Goal: Transaction & Acquisition: Purchase product/service

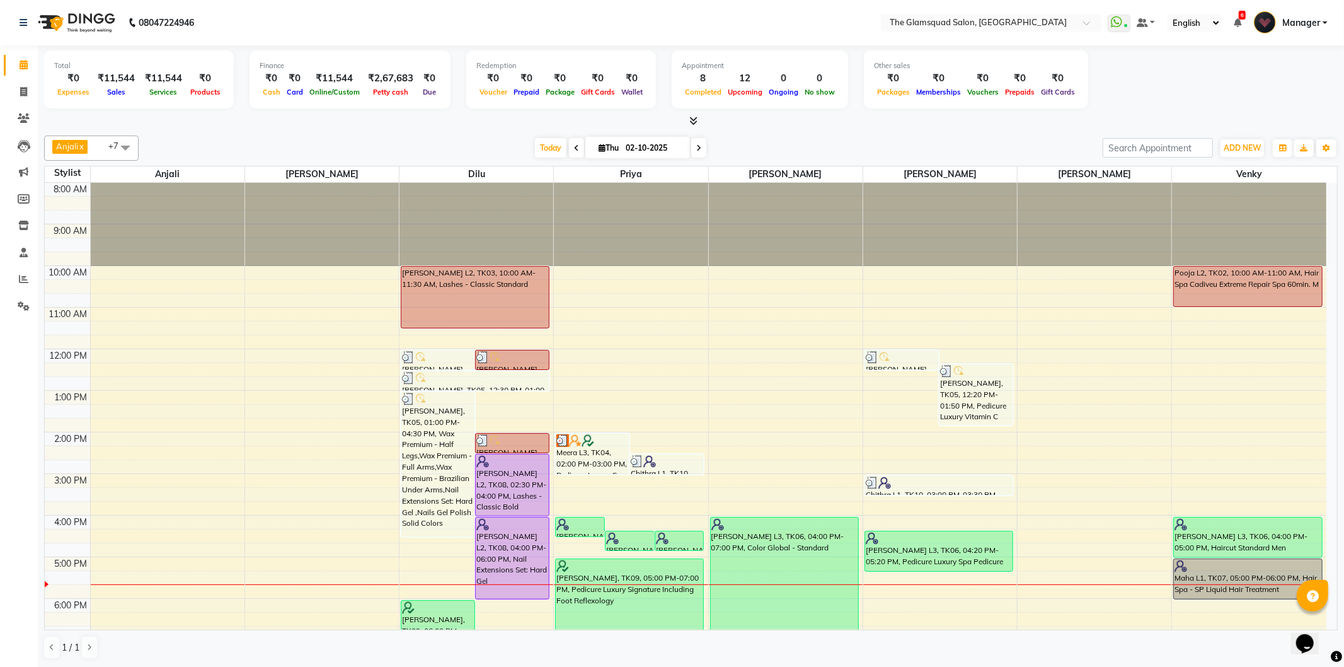
scroll to position [137, 0]
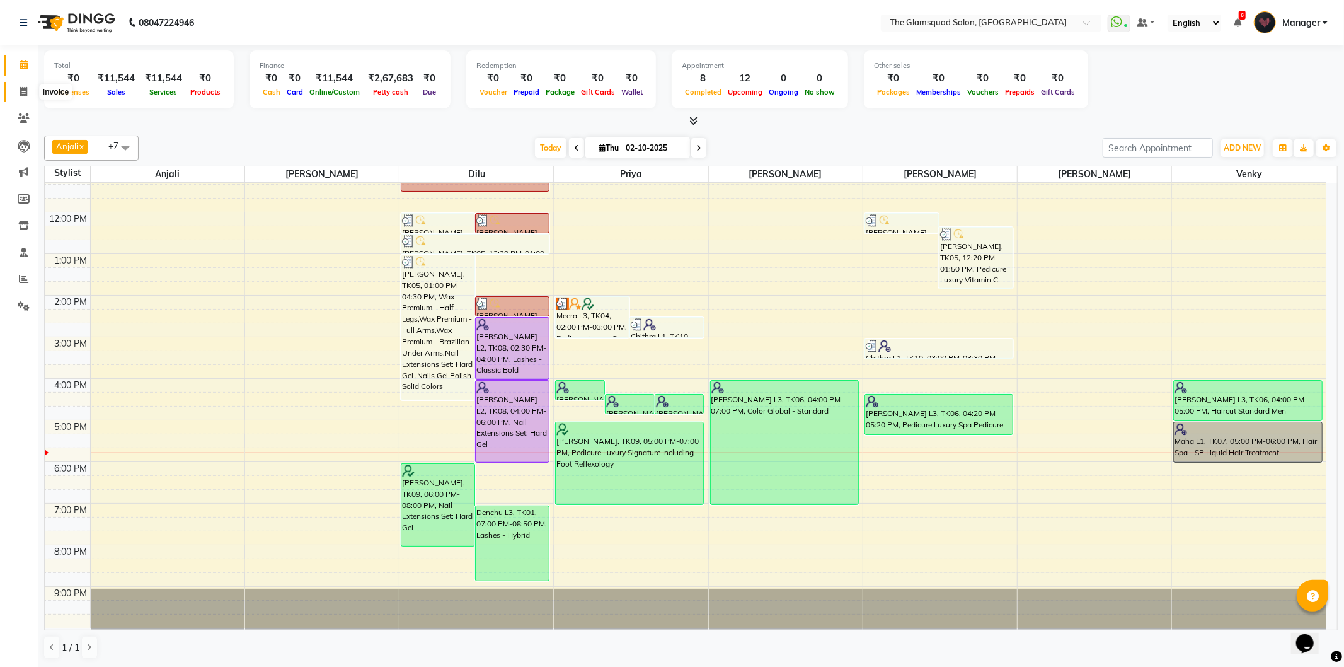
click at [22, 89] on icon at bounding box center [23, 91] width 7 height 9
select select "5284"
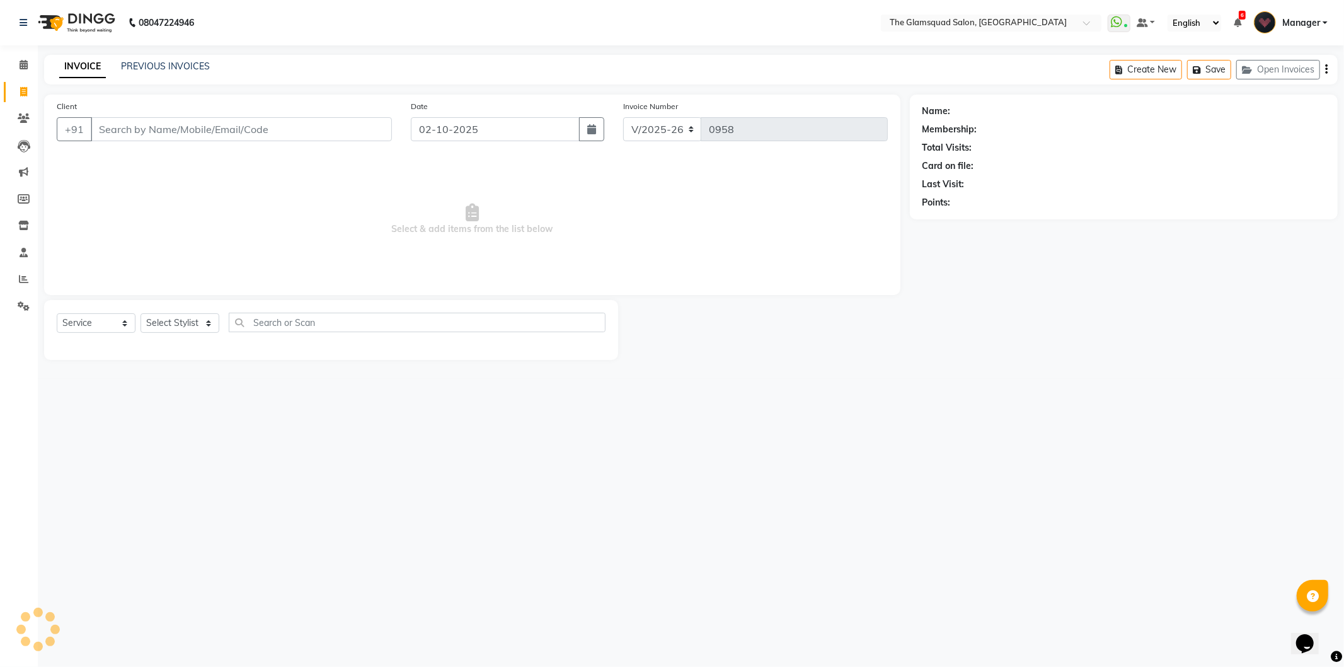
select select "product"
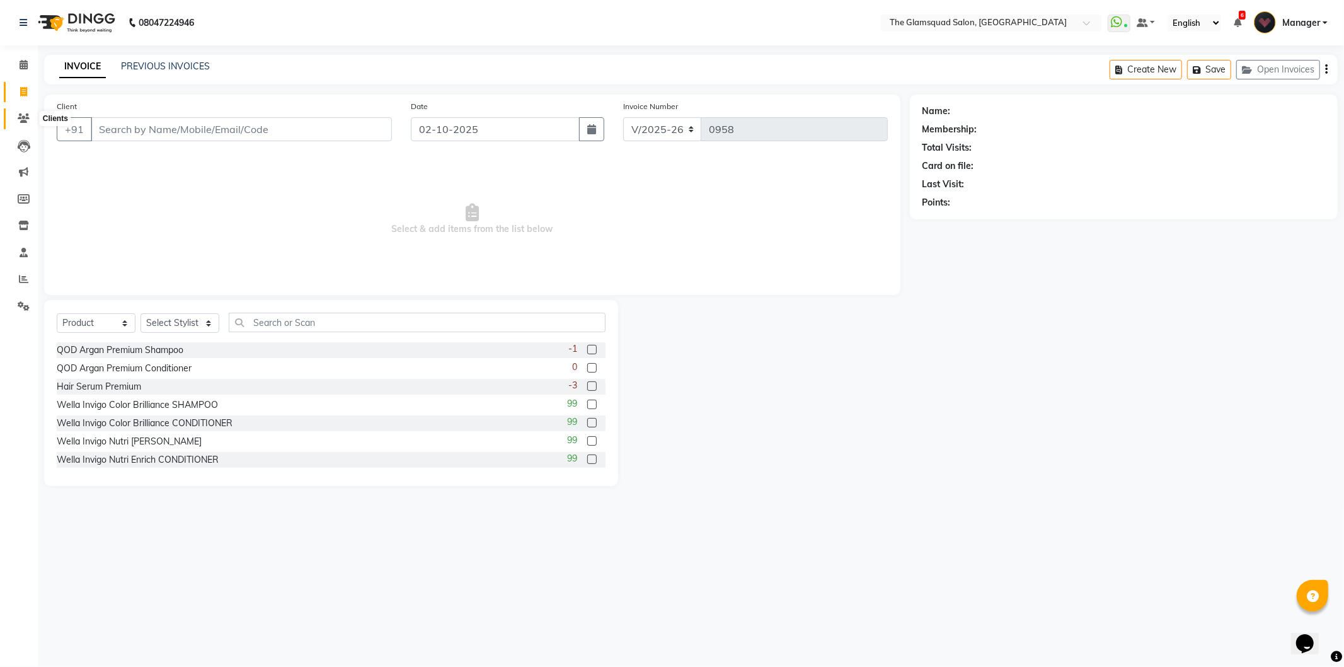
click at [21, 118] on icon at bounding box center [24, 117] width 12 height 9
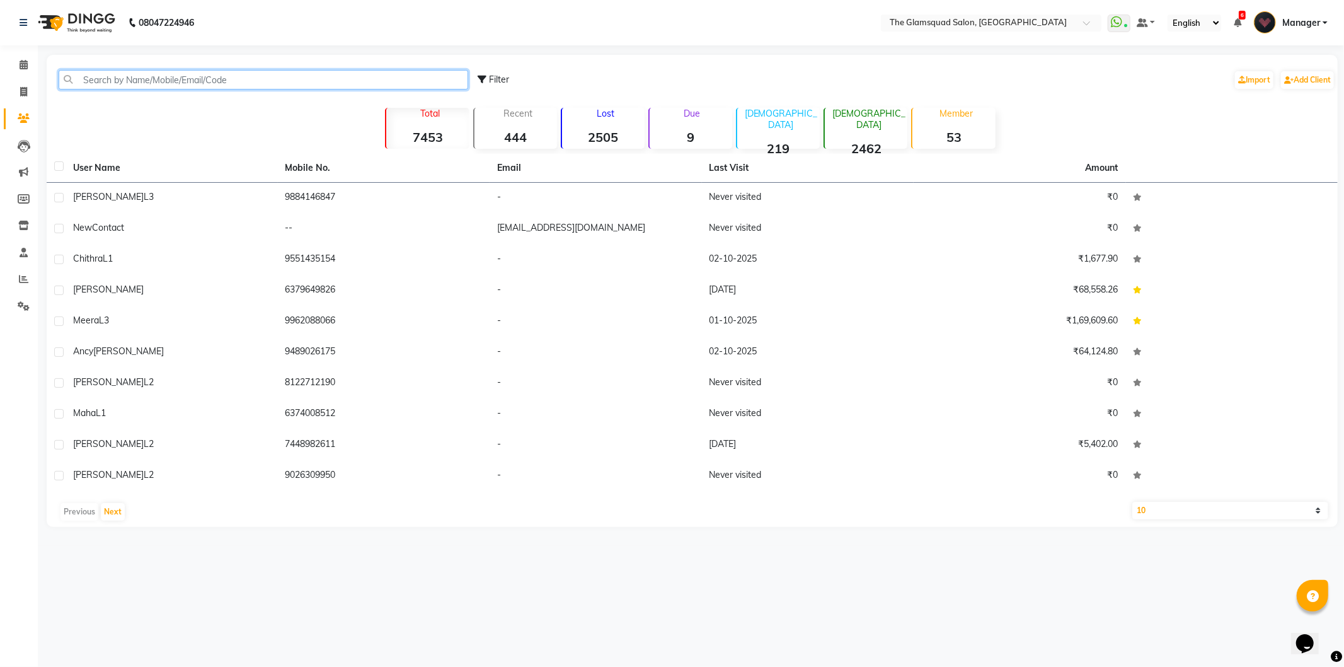
click at [99, 81] on input "text" at bounding box center [264, 80] width 410 height 20
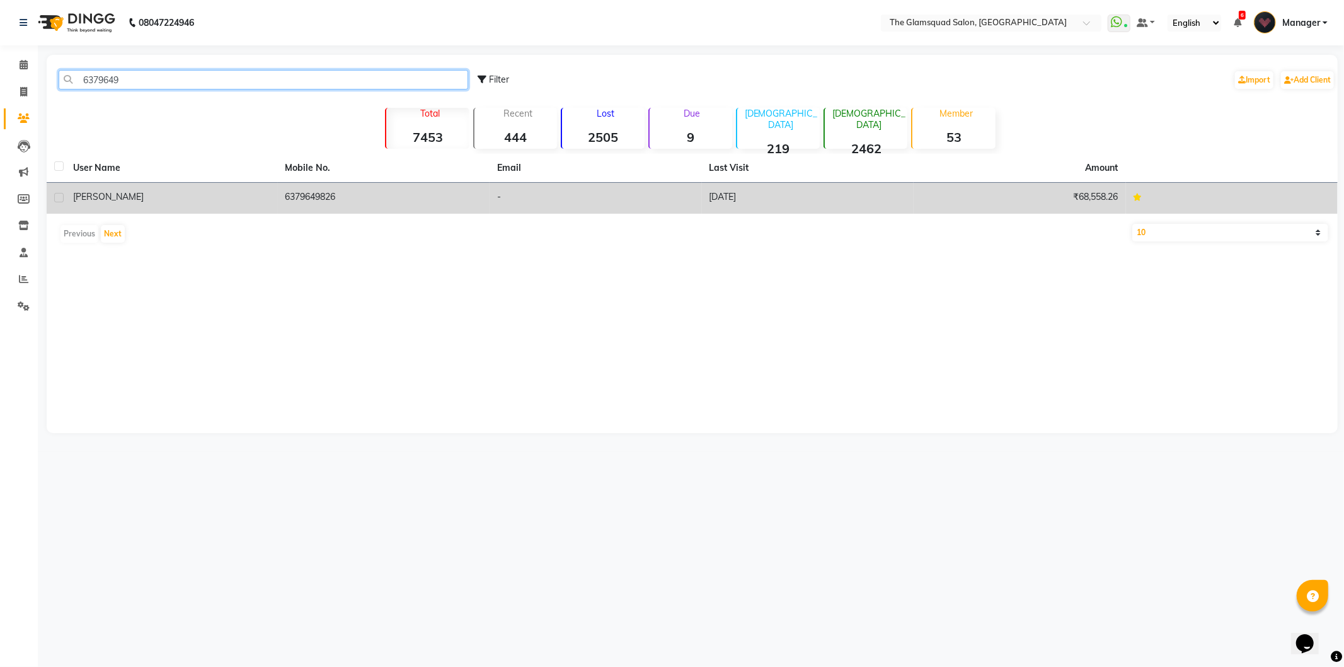
type input "6379649"
click at [488, 202] on td "6379649826" at bounding box center [384, 198] width 212 height 31
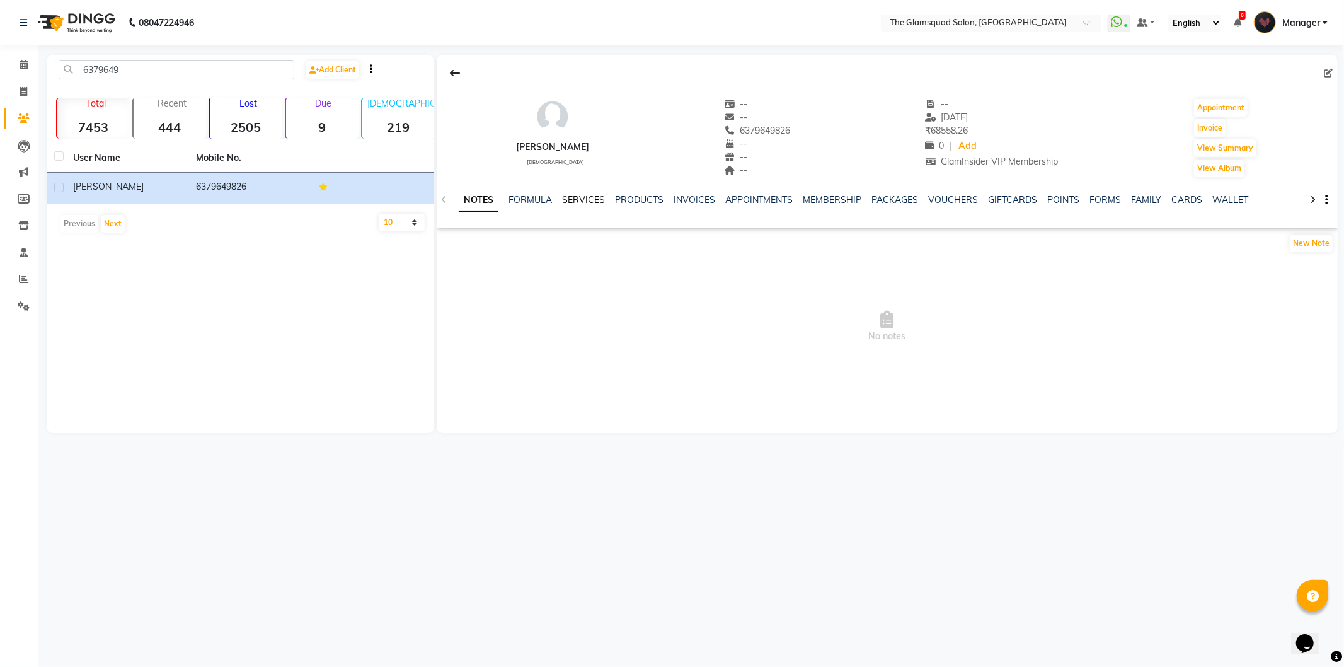
click at [567, 202] on link "SERVICES" at bounding box center [583, 199] width 43 height 11
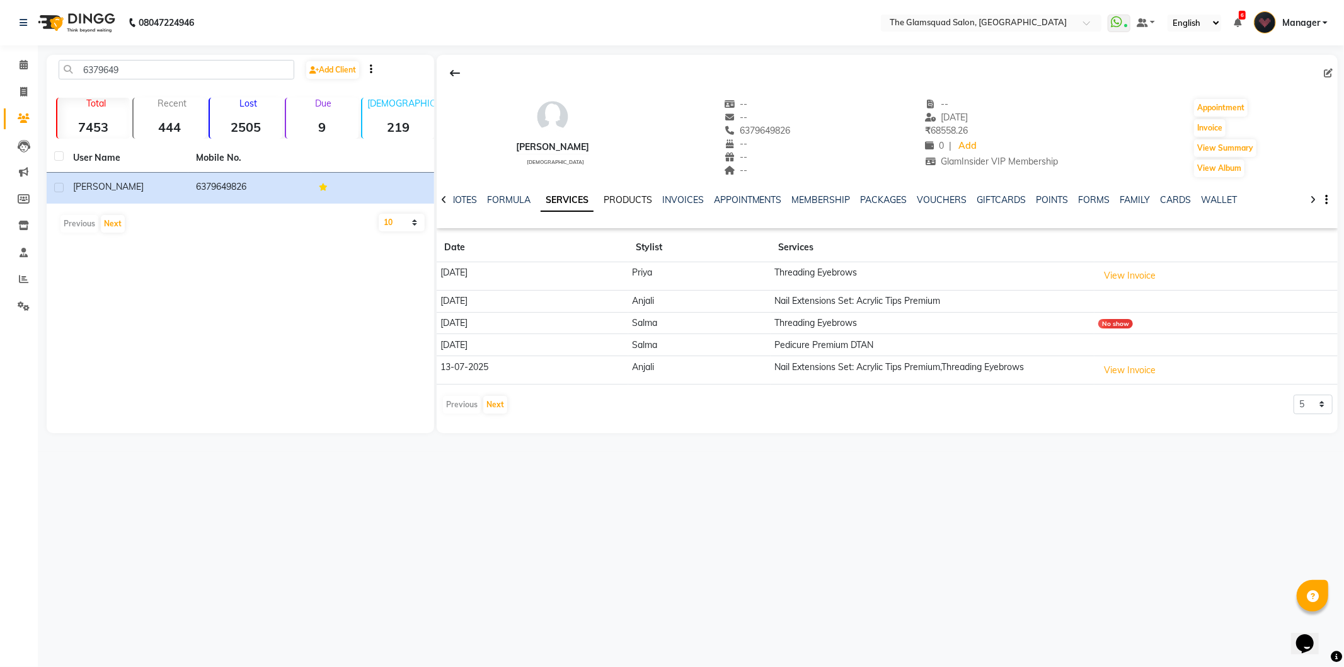
click at [620, 195] on link "PRODUCTS" at bounding box center [628, 199] width 49 height 11
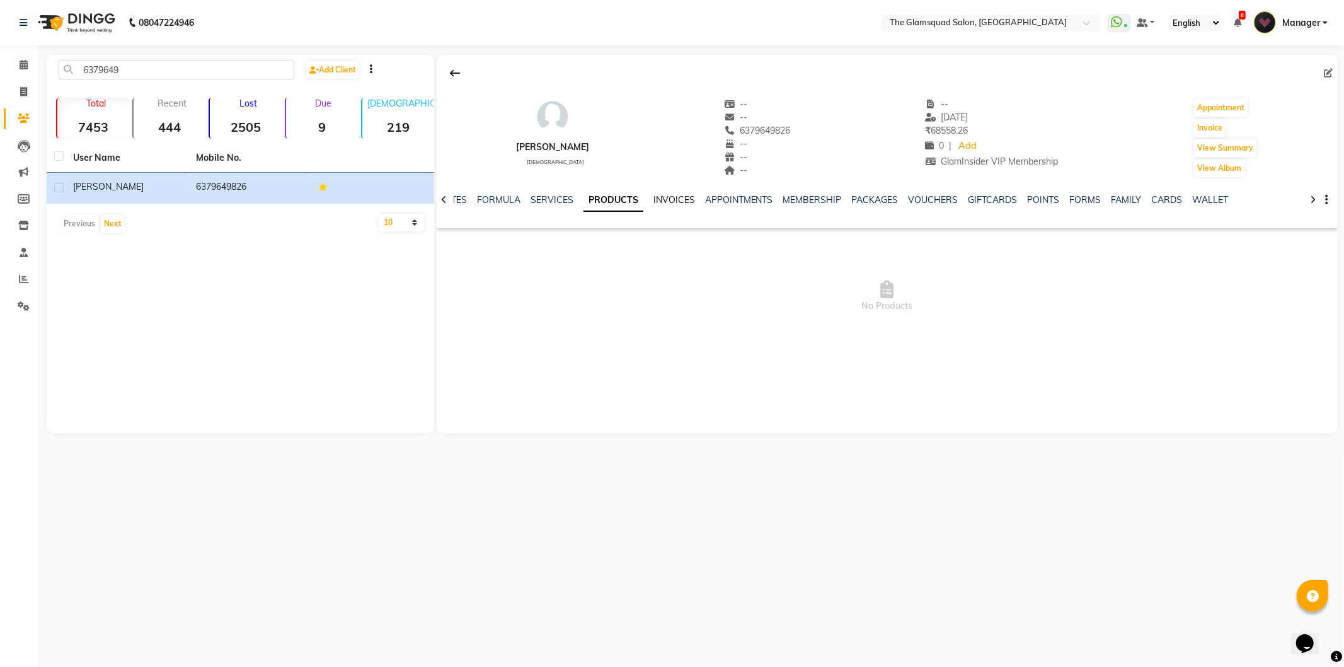
click at [670, 197] on link "INVOICES" at bounding box center [674, 199] width 42 height 11
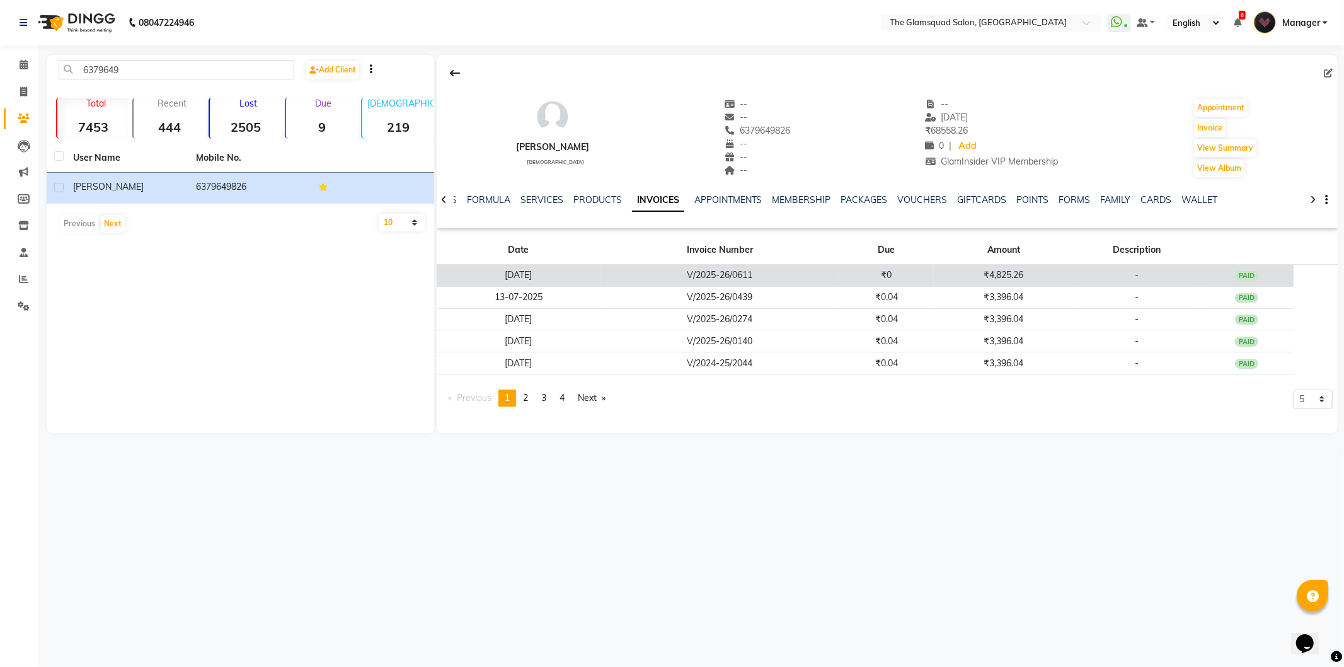
click at [693, 267] on td "V/2025-26/0611" at bounding box center [719, 276] width 239 height 22
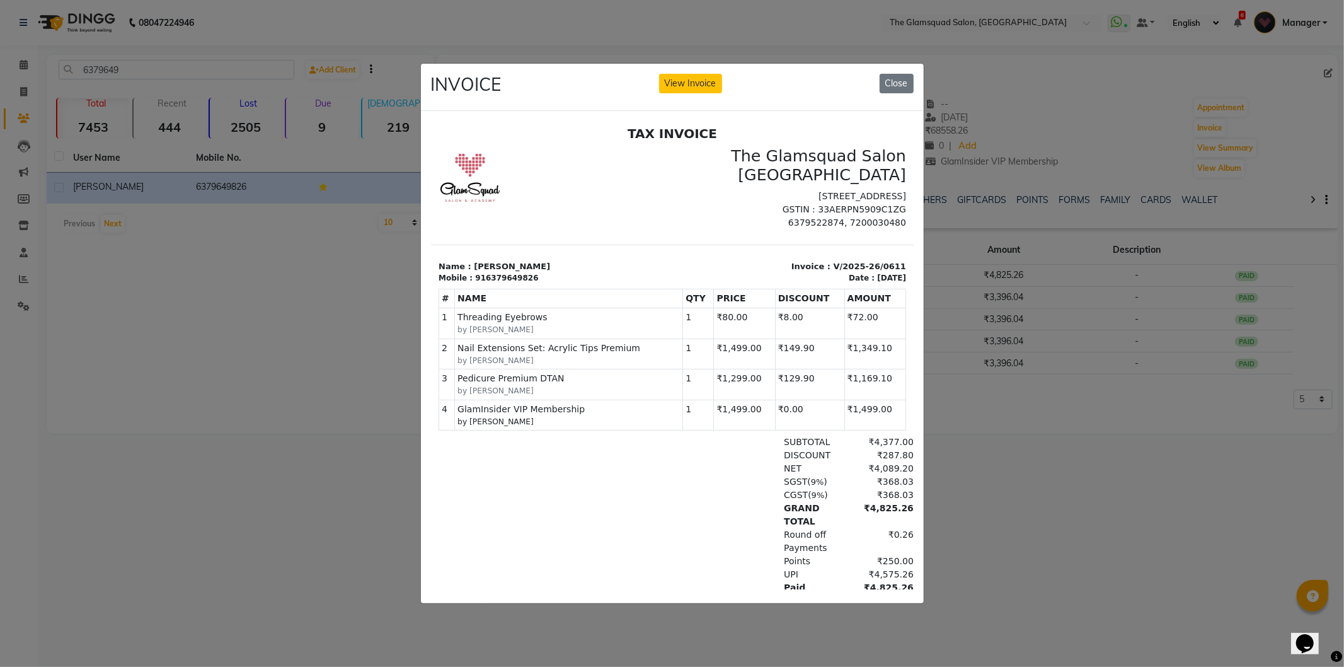
click at [952, 192] on ngb-modal-window "INVOICE View Invoice Close" at bounding box center [672, 333] width 1344 height 667
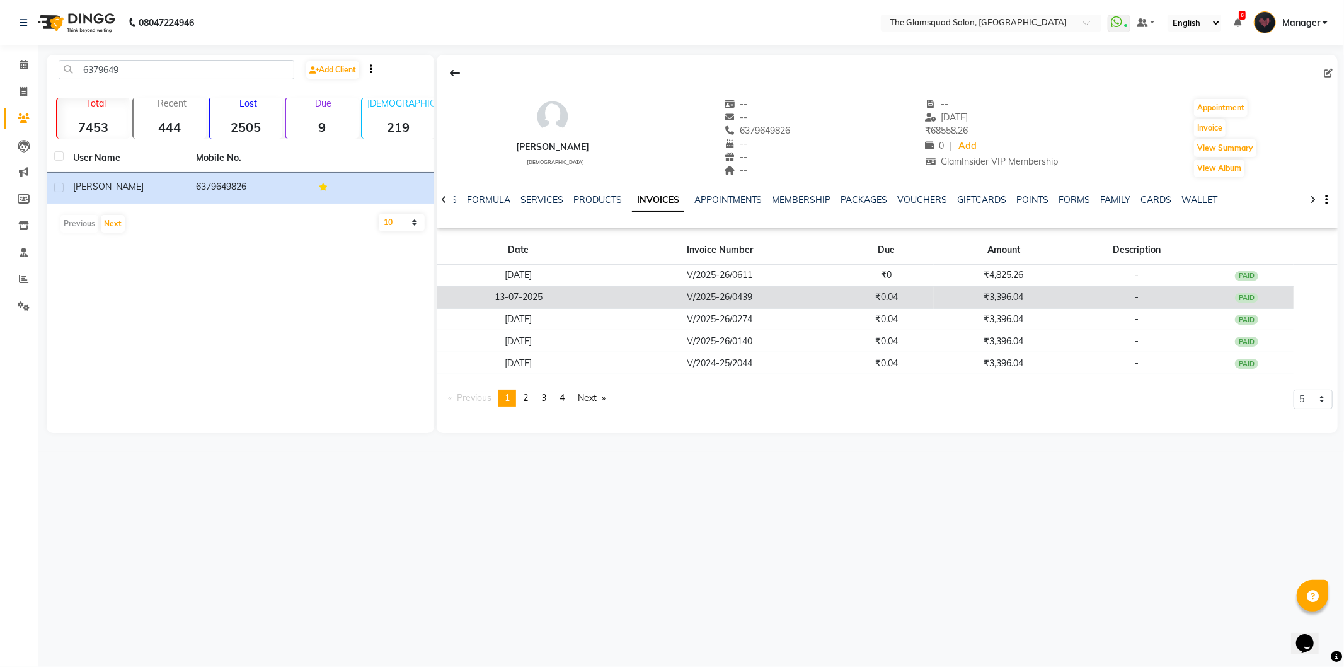
click at [802, 292] on td "V/2025-26/0439" at bounding box center [719, 297] width 239 height 22
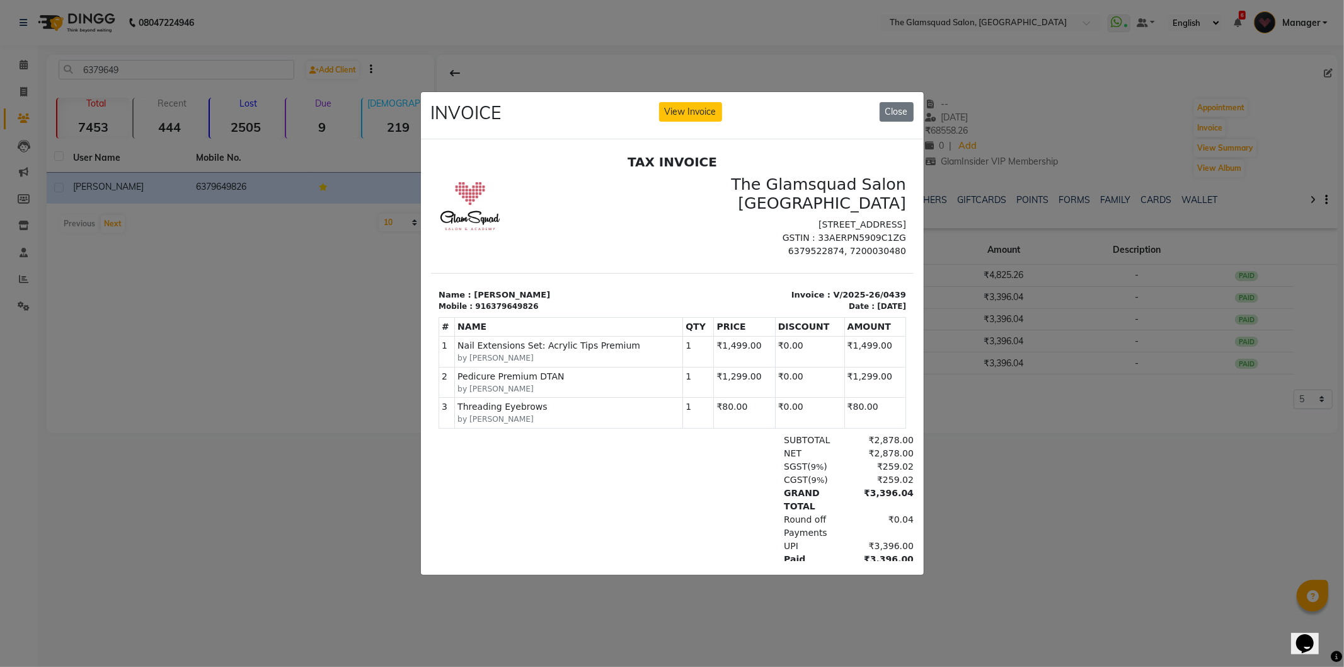
click at [983, 103] on ngb-modal-window "INVOICE View Invoice Close" at bounding box center [672, 333] width 1344 height 667
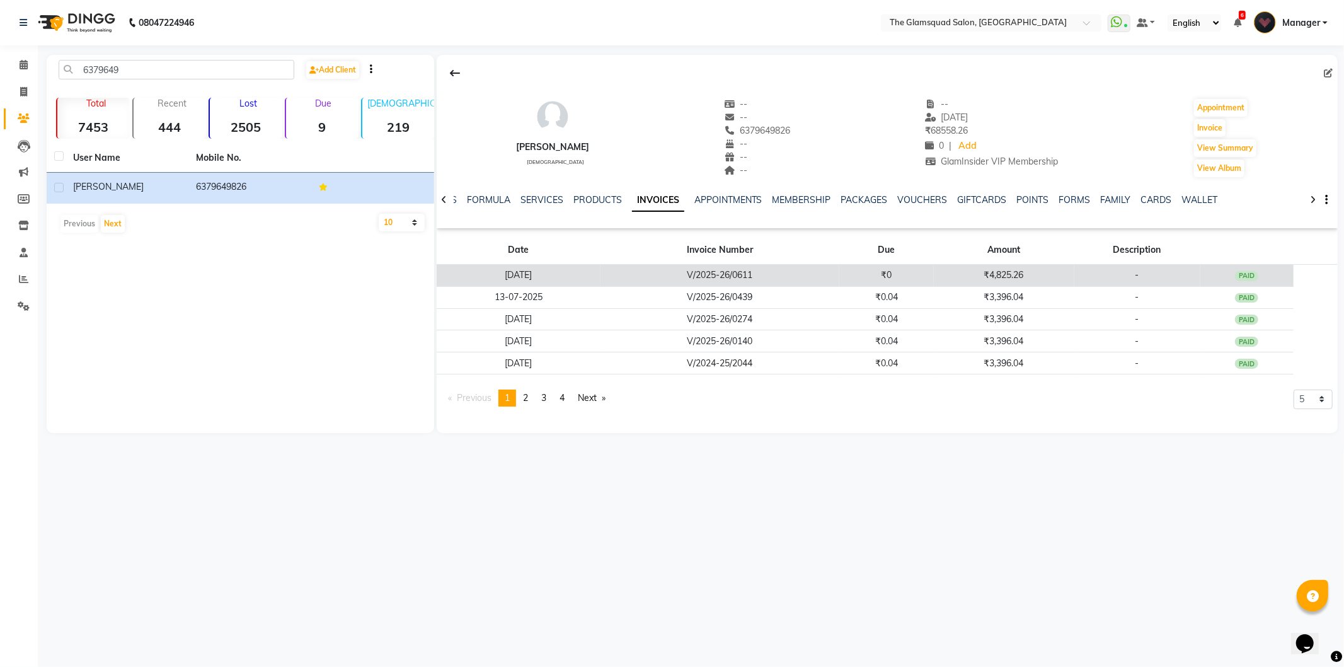
click at [886, 277] on td "₹0" at bounding box center [886, 276] width 95 height 22
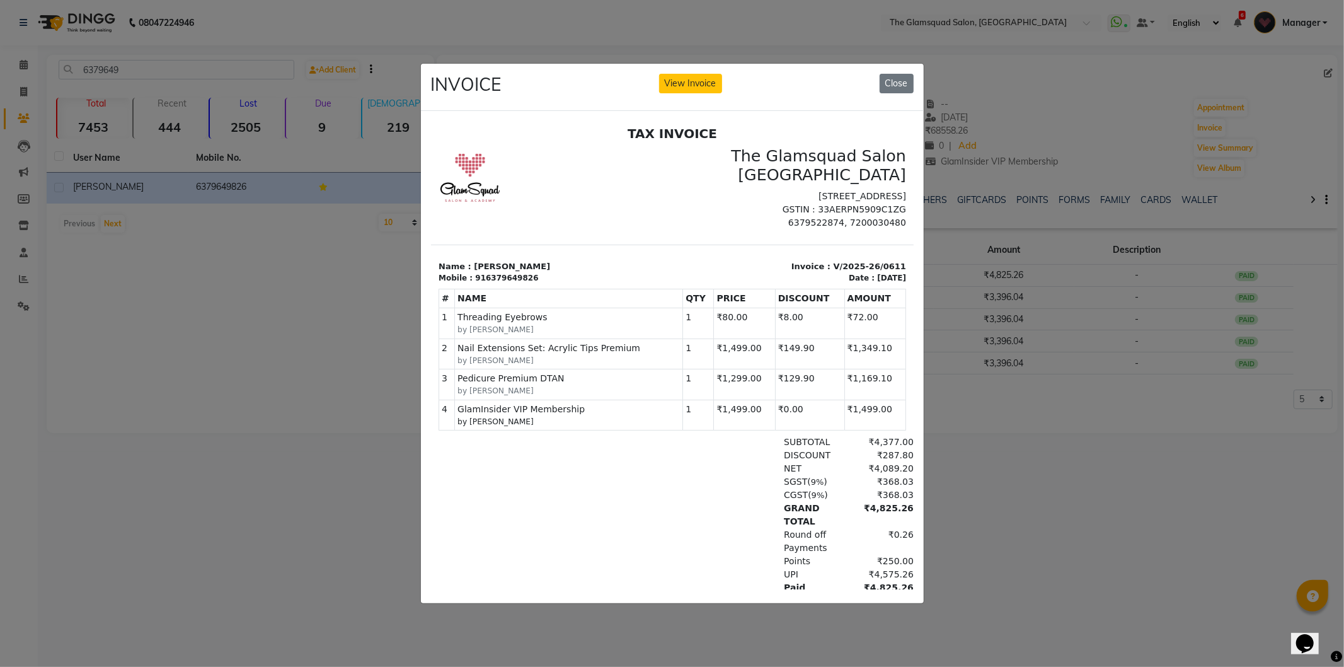
click at [934, 63] on ngb-modal-window "INVOICE View Invoice Close" at bounding box center [672, 333] width 1344 height 667
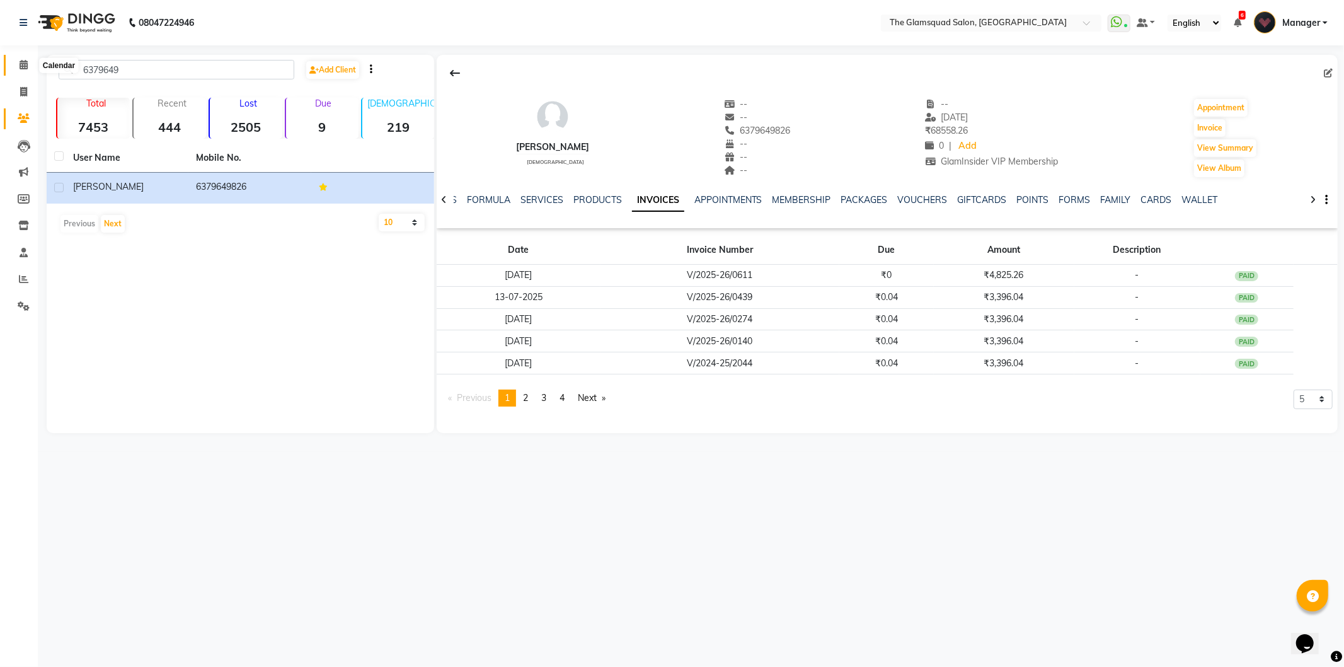
click at [22, 66] on icon at bounding box center [24, 64] width 8 height 9
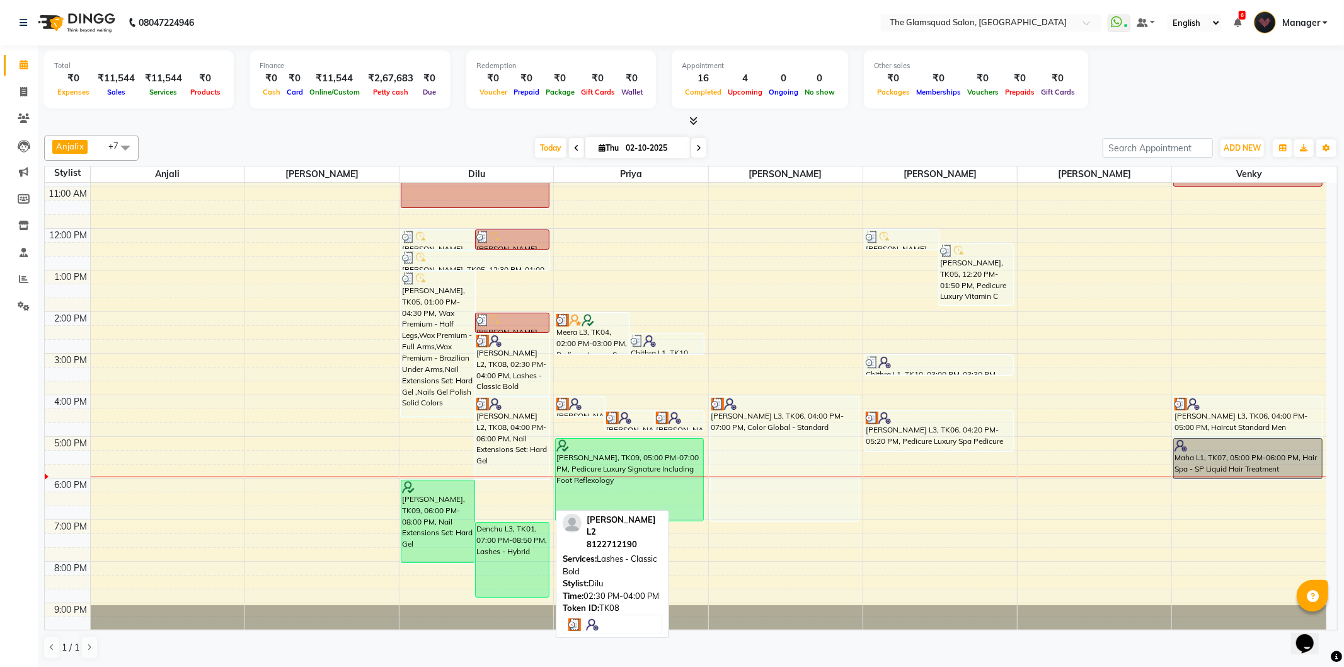
scroll to position [137, 0]
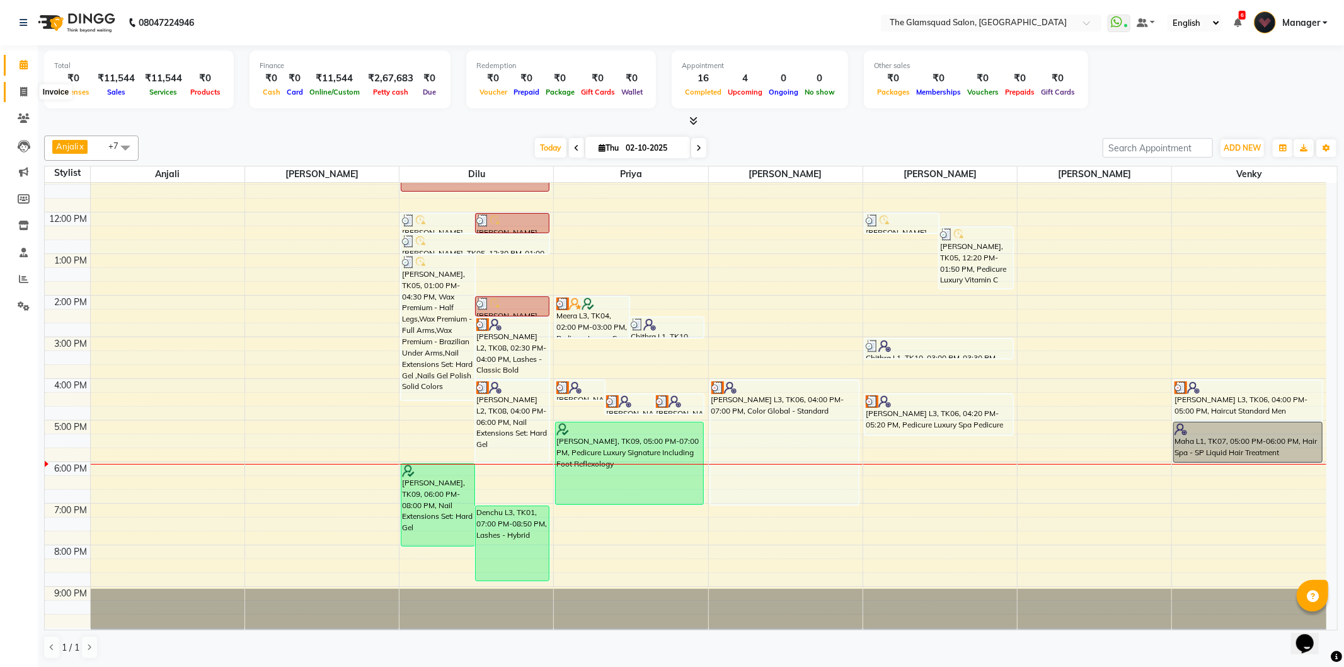
click at [25, 91] on icon at bounding box center [23, 91] width 7 height 9
select select "5284"
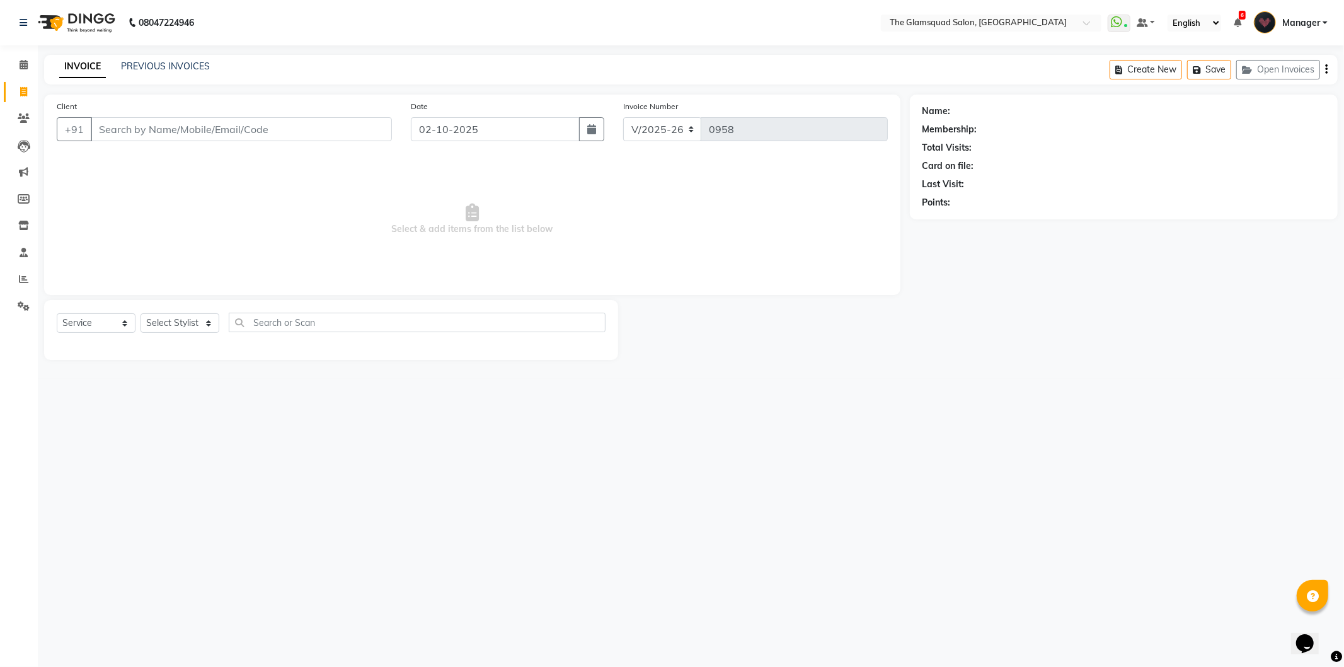
select select "product"
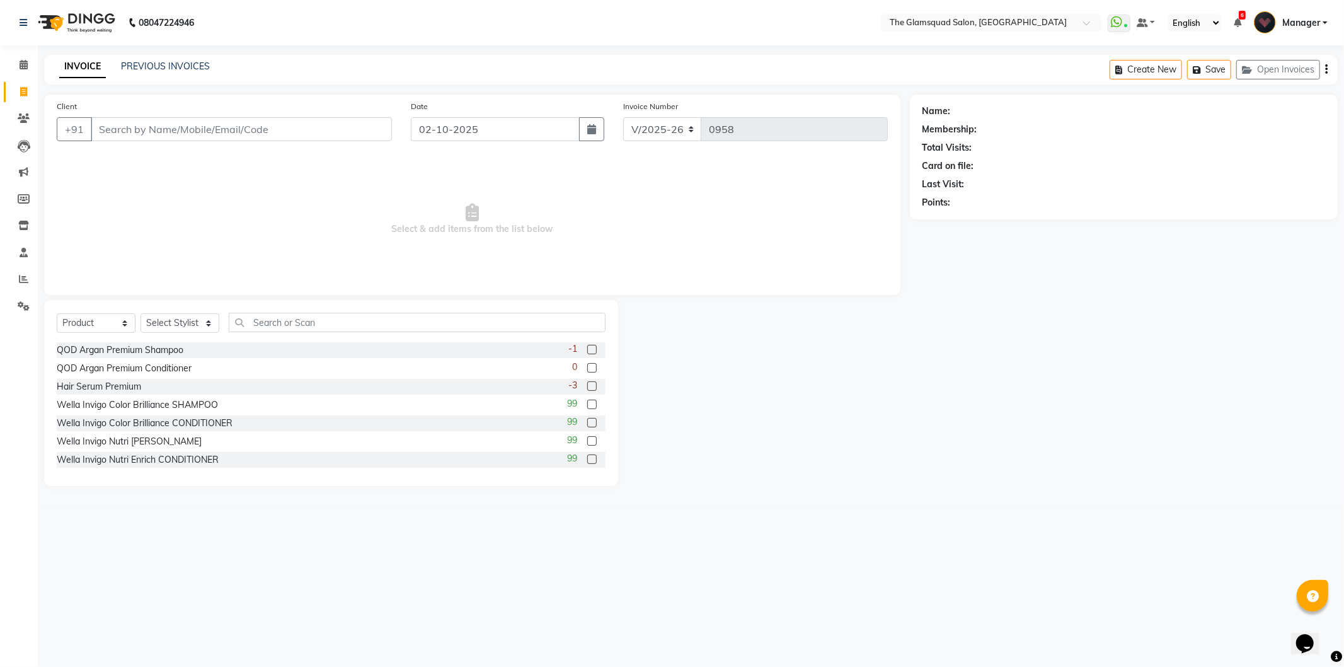
click at [169, 130] on input "Client" at bounding box center [241, 129] width 301 height 24
type input "7559157669"
select select "1: Object"
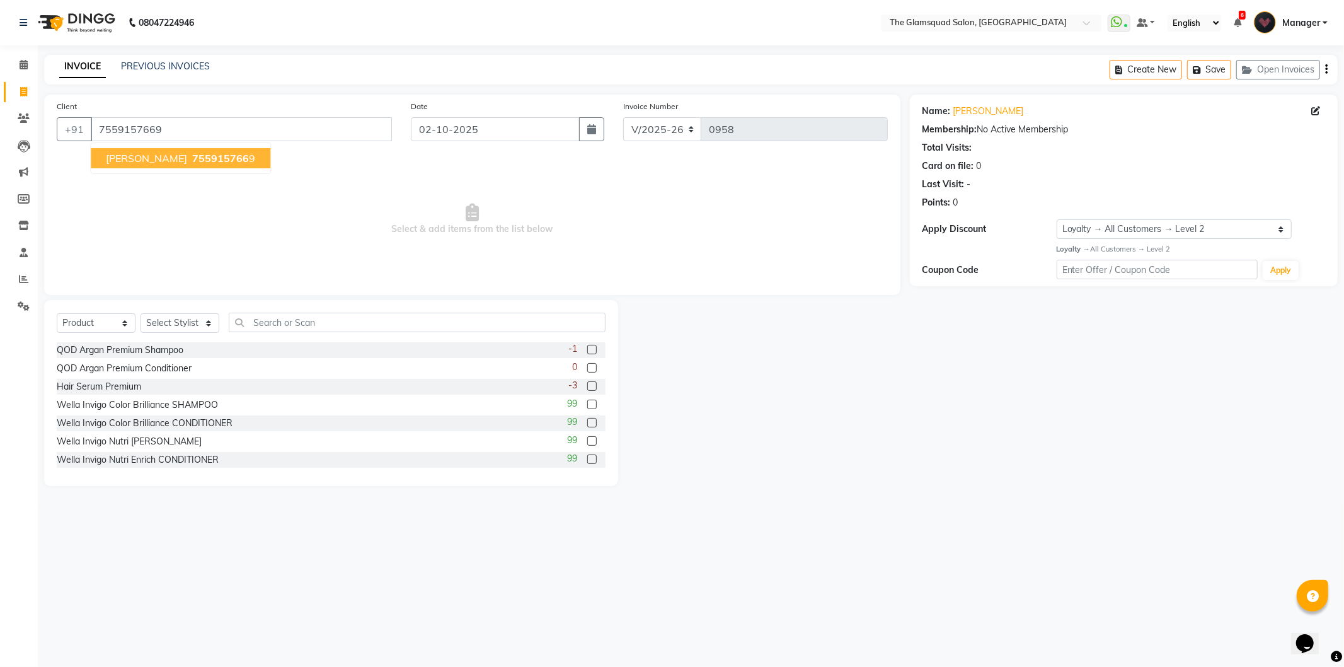
click at [192, 161] on span "755915766" at bounding box center [220, 158] width 57 height 13
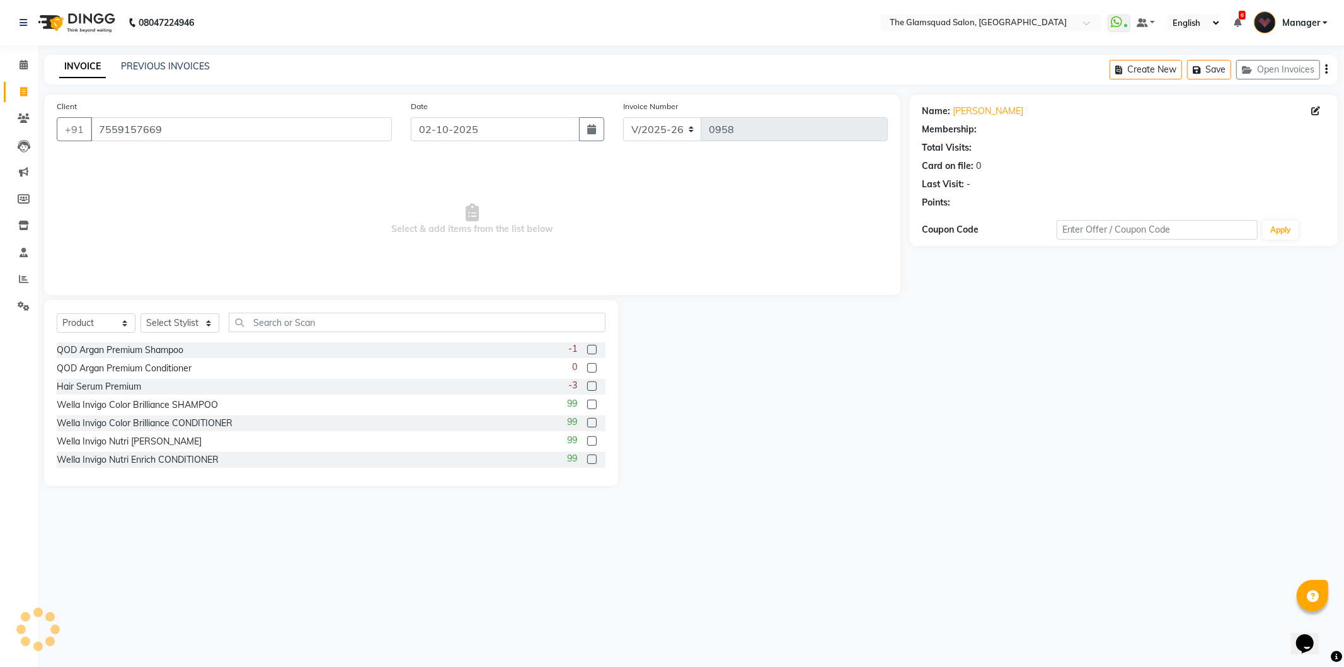
select select "1: Object"
click at [114, 326] on select "Select Service Product Membership Package Voucher Prepaid Gift Card" at bounding box center [96, 323] width 79 height 20
select select "service"
click at [57, 314] on select "Select Service Product Membership Package Voucher Prepaid Gift Card" at bounding box center [96, 323] width 79 height 20
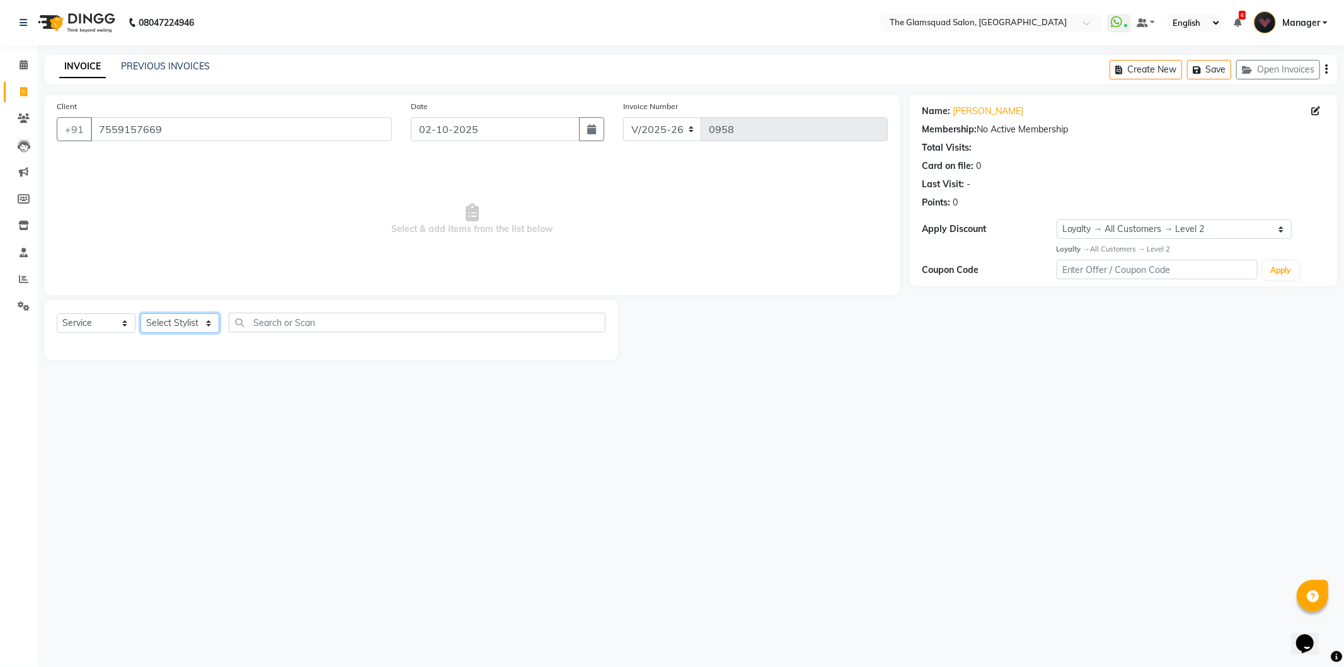
click at [200, 319] on select "Select Stylist Adil Anjali Dilu Dingg Support Frontdesk Manager Monish Monisha …" at bounding box center [179, 323] width 79 height 20
select select "34710"
click at [140, 314] on select "Select Stylist Adil Anjali Dilu Dingg Support Frontdesk Manager Monish Monisha …" at bounding box center [179, 323] width 79 height 20
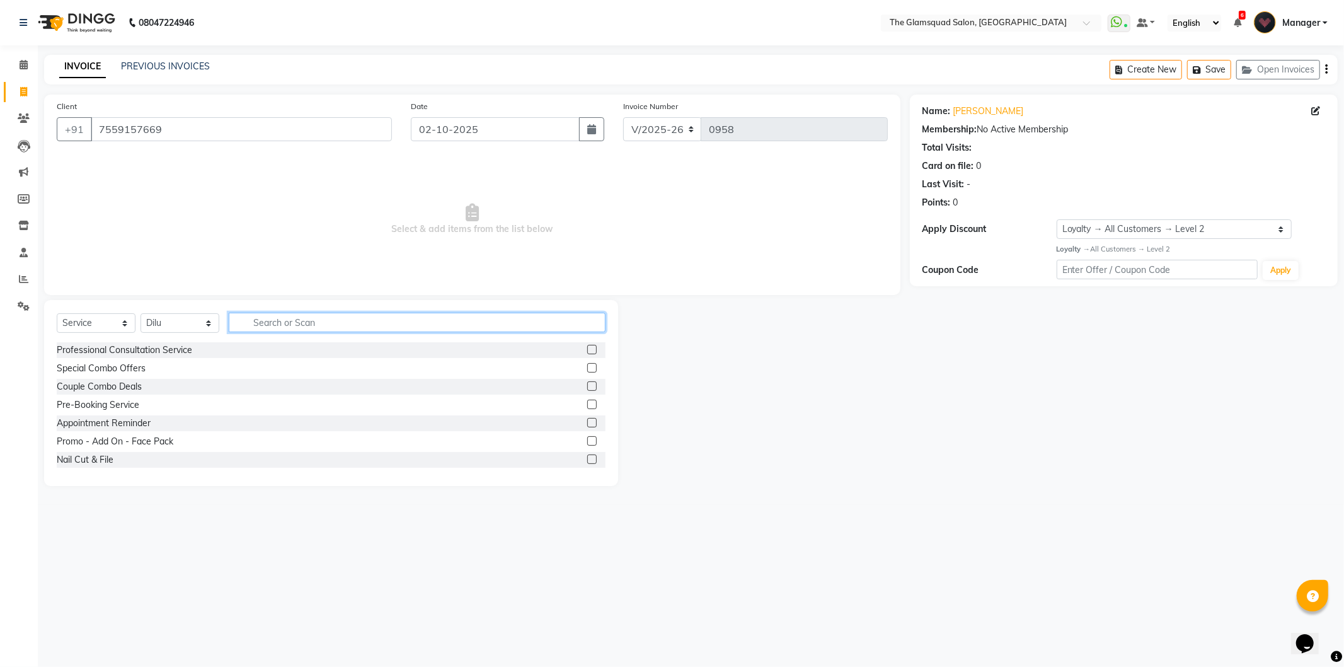
click at [298, 315] on input "text" at bounding box center [417, 322] width 377 height 20
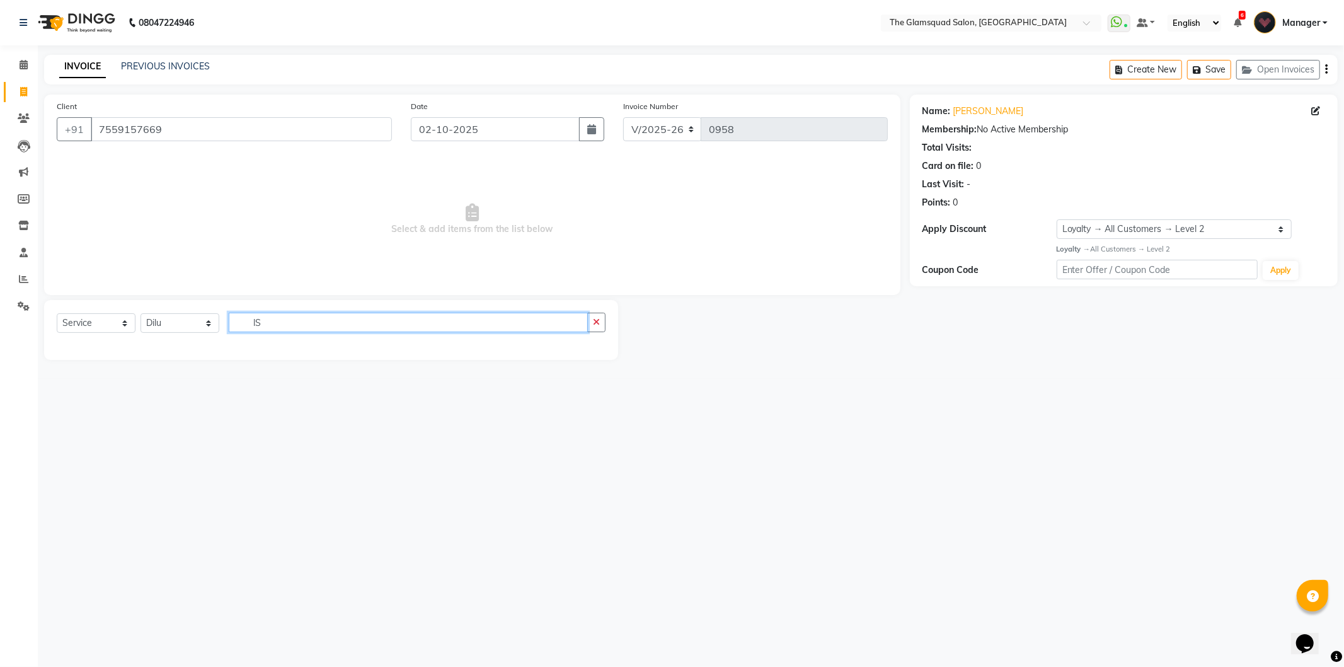
type input "l"
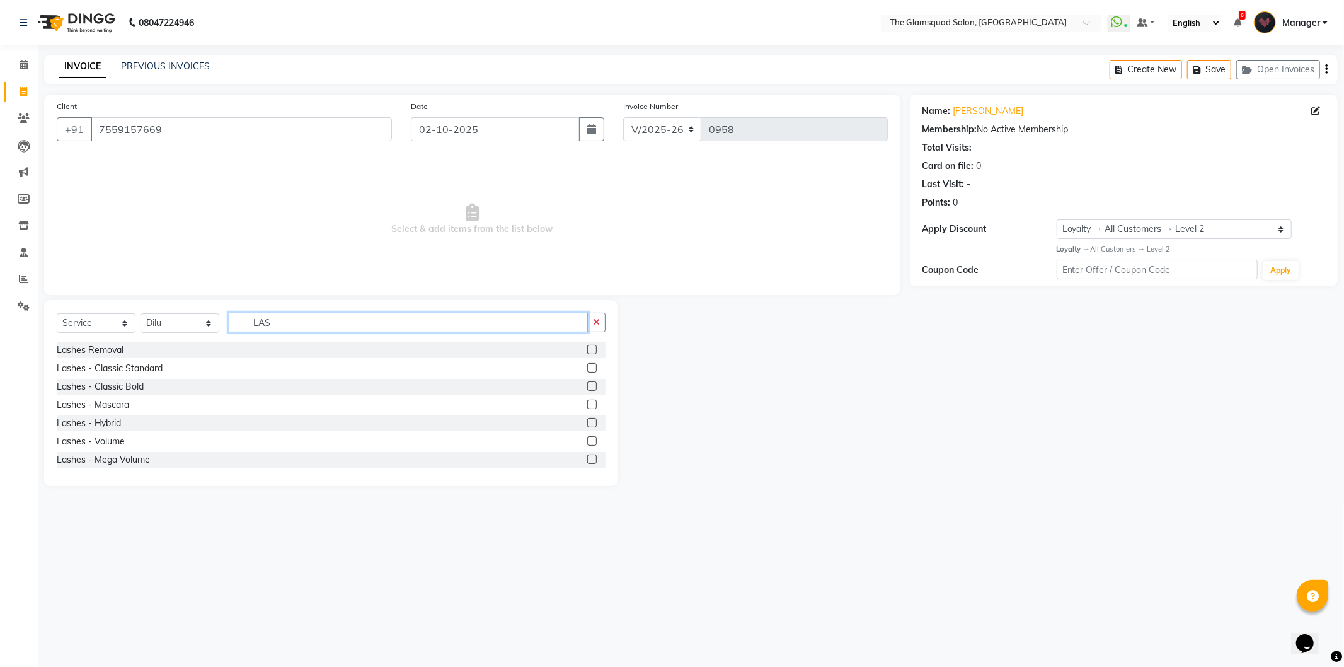
type input "LAS"
click at [587, 422] on label at bounding box center [591, 422] width 9 height 9
click at [587, 422] on input "checkbox" at bounding box center [591, 423] width 8 height 8
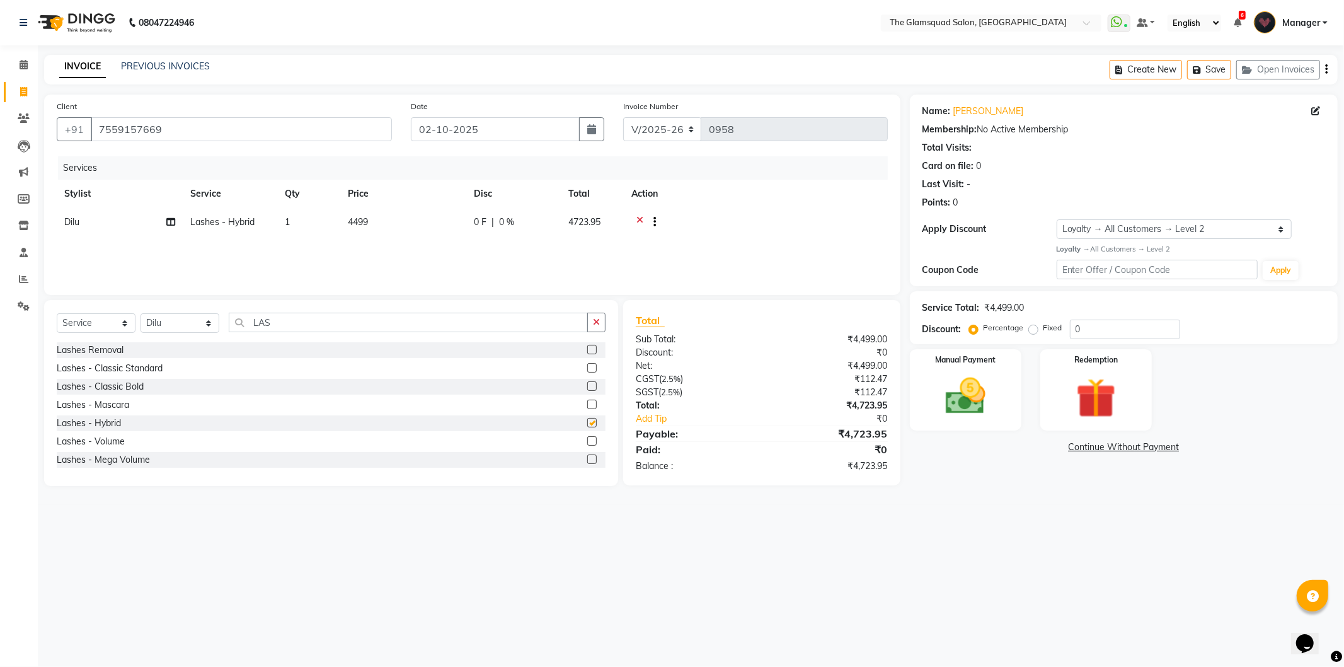
checkbox input "false"
click at [587, 421] on label at bounding box center [591, 425] width 9 height 9
click at [587, 422] on input "checkbox" at bounding box center [591, 426] width 8 height 8
checkbox input "false"
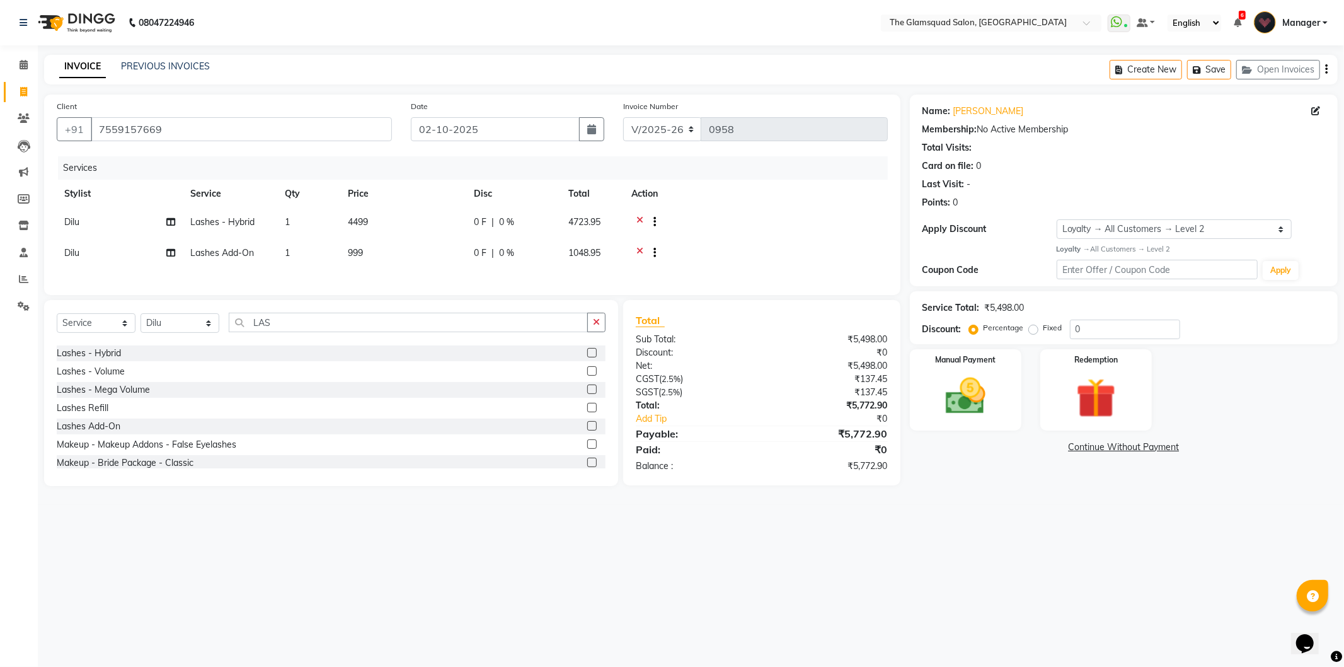
click at [362, 252] on span "999" at bounding box center [355, 252] width 15 height 11
select select "34710"
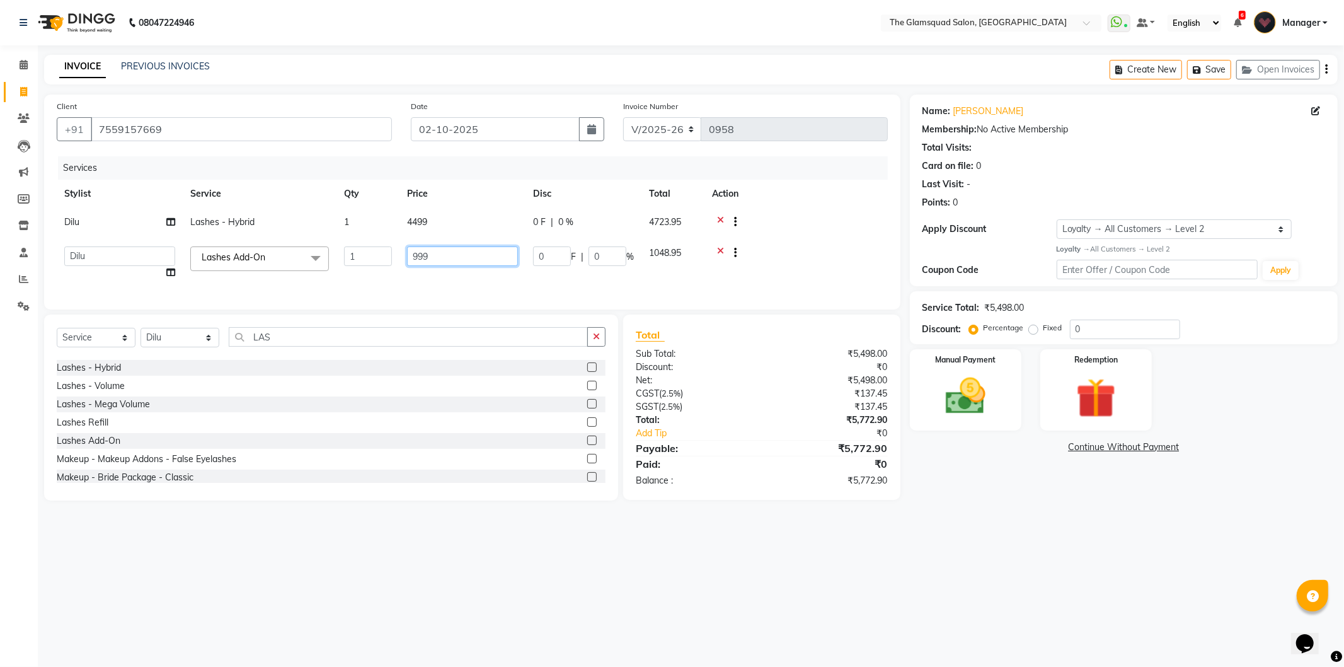
click at [433, 252] on input "999" at bounding box center [462, 256] width 111 height 20
type input "9"
type input "1000"
click at [456, 280] on div "Services Stylist Service Qty Price Disc Total Action Dilu Lashes - Hybrid 1 449…" at bounding box center [472, 226] width 831 height 140
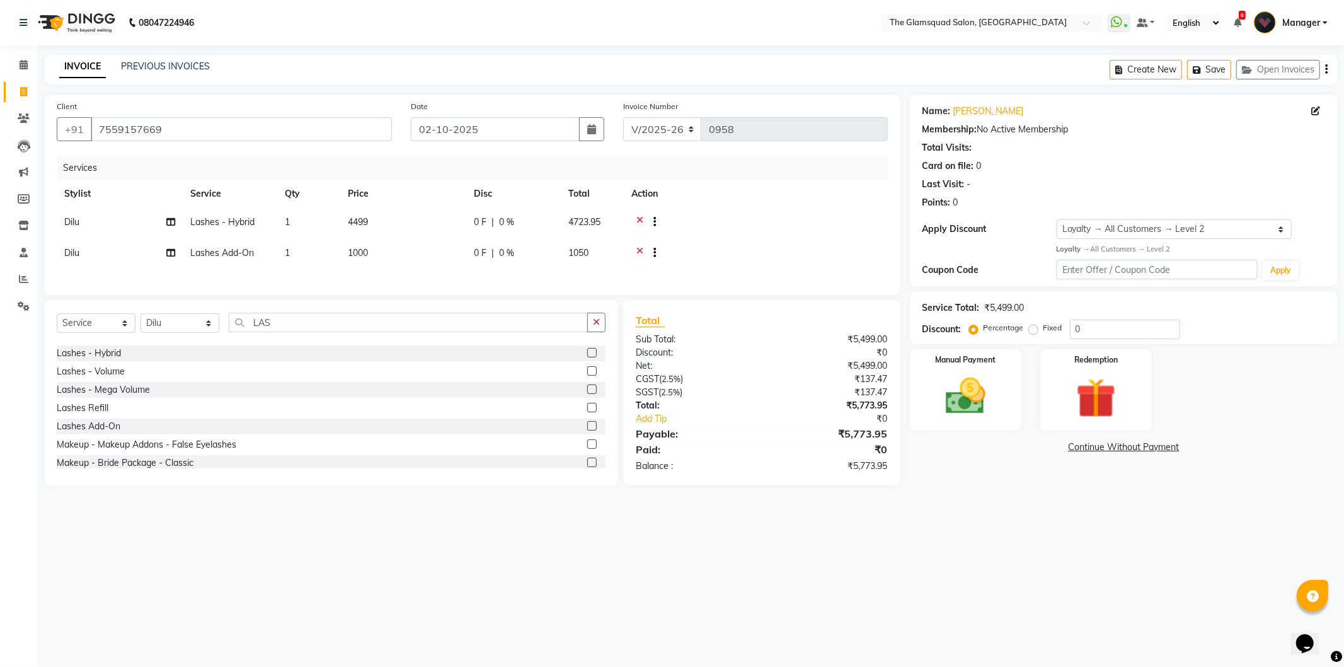
click at [367, 222] on span "4499" at bounding box center [358, 221] width 20 height 11
select select "34710"
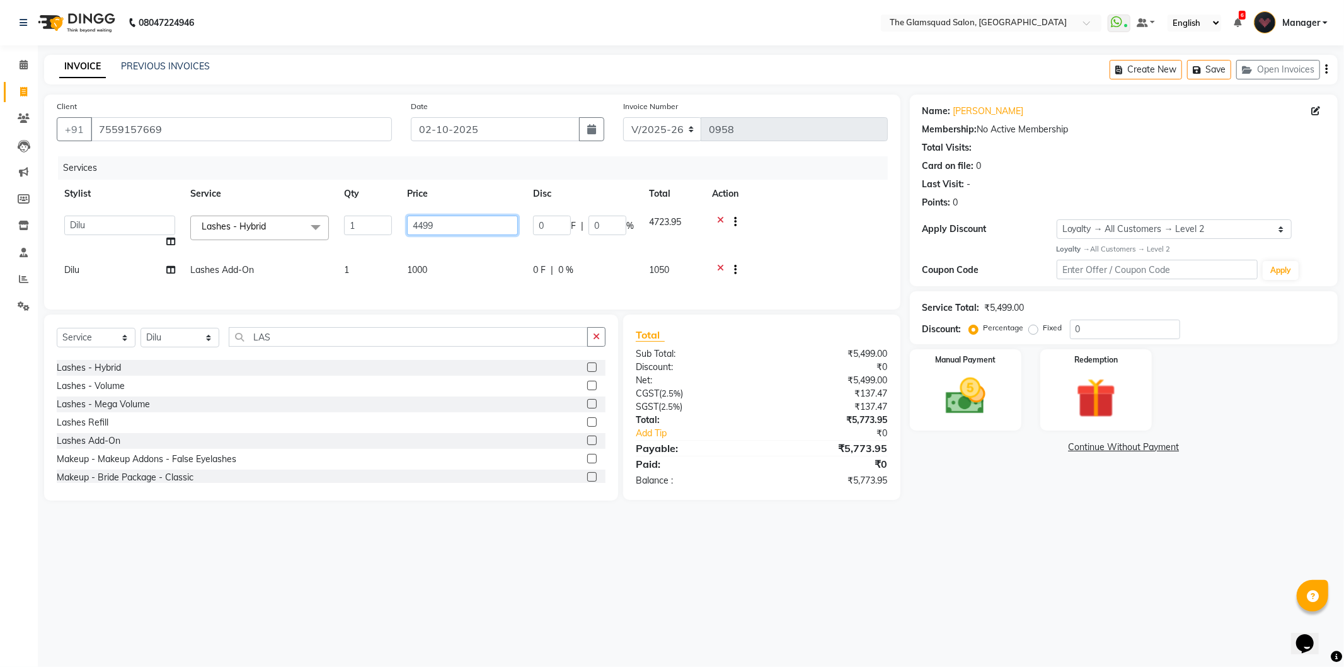
click at [443, 222] on input "4499" at bounding box center [462, 225] width 111 height 20
type input "4500"
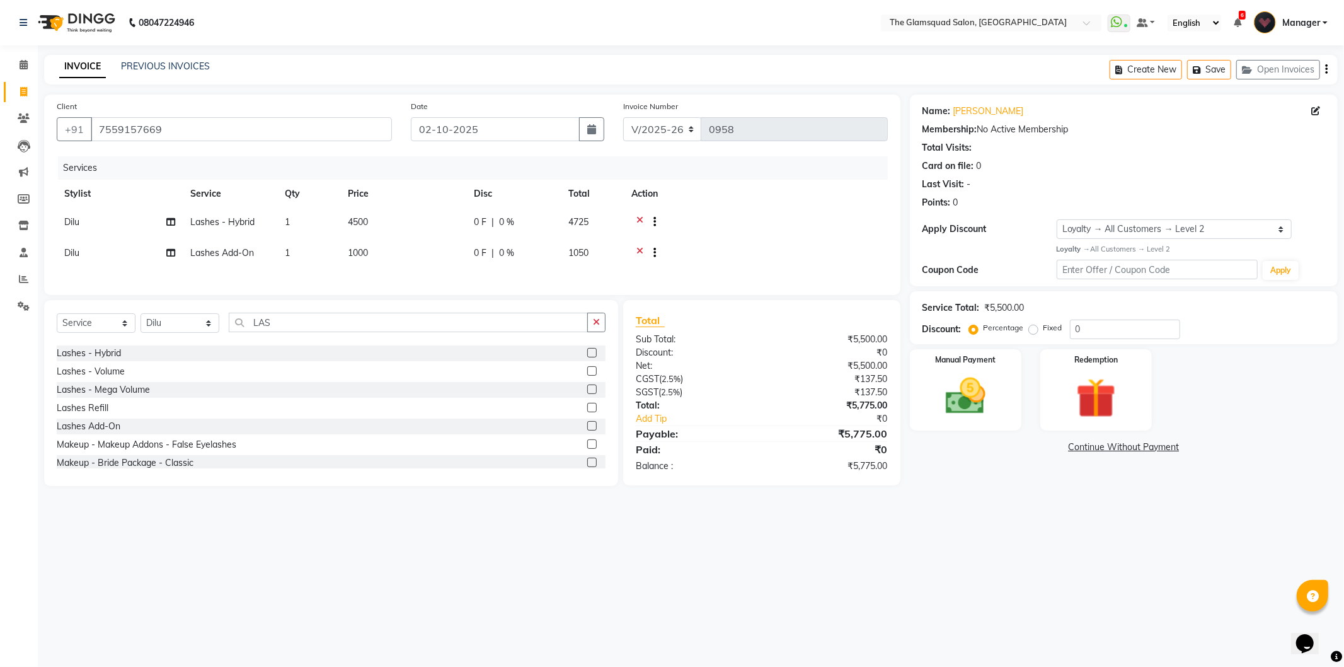
click at [834, 224] on div at bounding box center [755, 223] width 249 height 16
click at [193, 333] on select "Select Stylist Adil Anjali Dilu Dingg Support Frontdesk Manager Monish Monisha …" at bounding box center [179, 323] width 79 height 20
click at [304, 332] on input "LAS" at bounding box center [408, 322] width 359 height 20
type input "L"
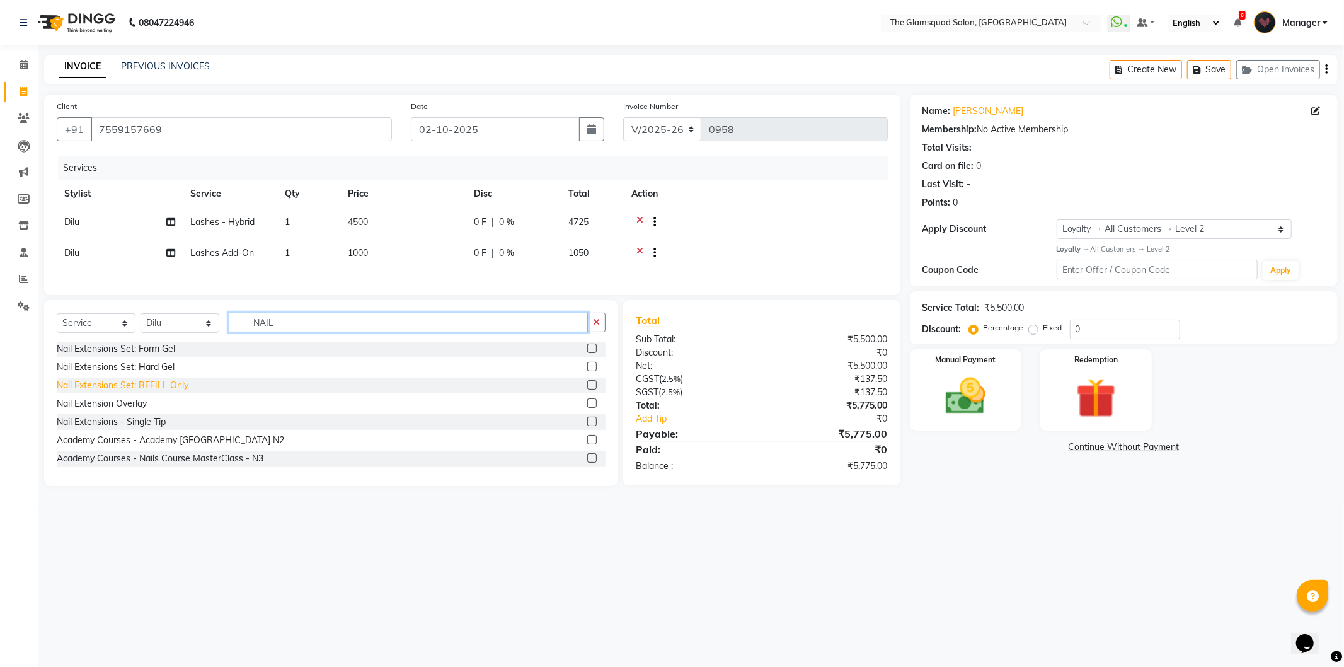
scroll to position [297, 0]
type input "NAIL"
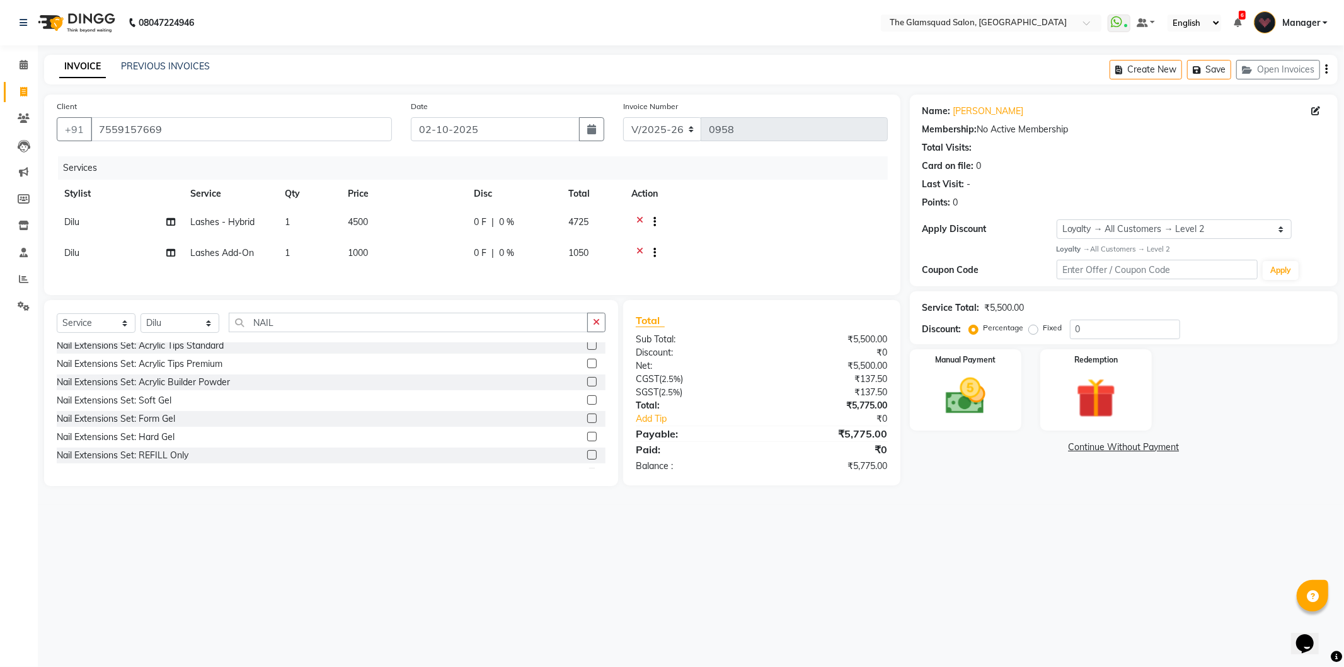
click at [587, 404] on label at bounding box center [591, 399] width 9 height 9
click at [587, 404] on input "checkbox" at bounding box center [591, 400] width 8 height 8
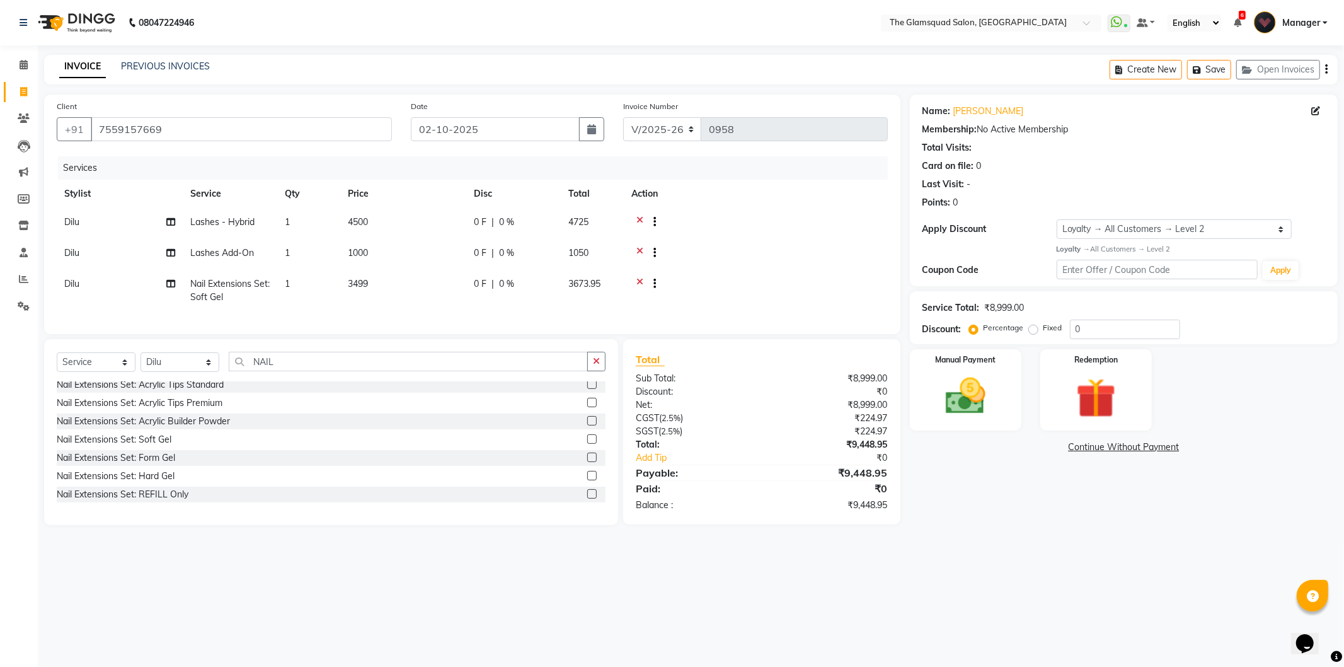
click at [588, 447] on div at bounding box center [596, 440] width 18 height 16
click at [587, 444] on label at bounding box center [591, 438] width 9 height 9
click at [587, 444] on input "checkbox" at bounding box center [591, 439] width 8 height 8
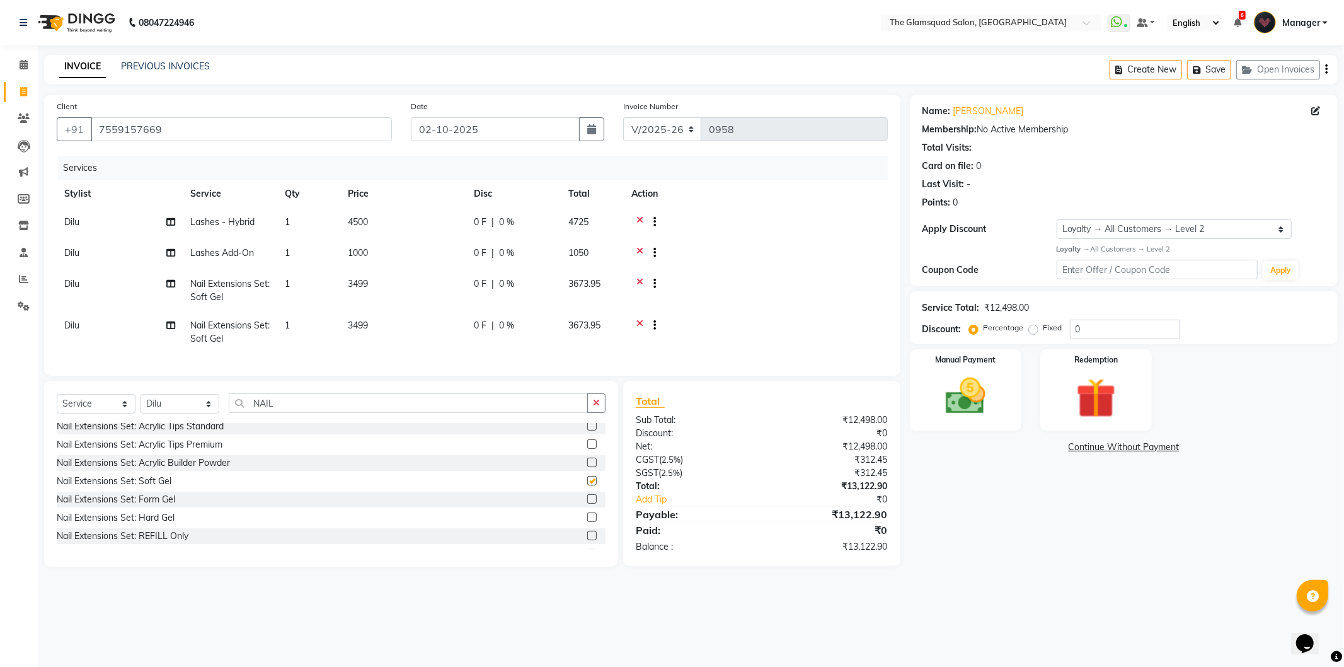
checkbox input "false"
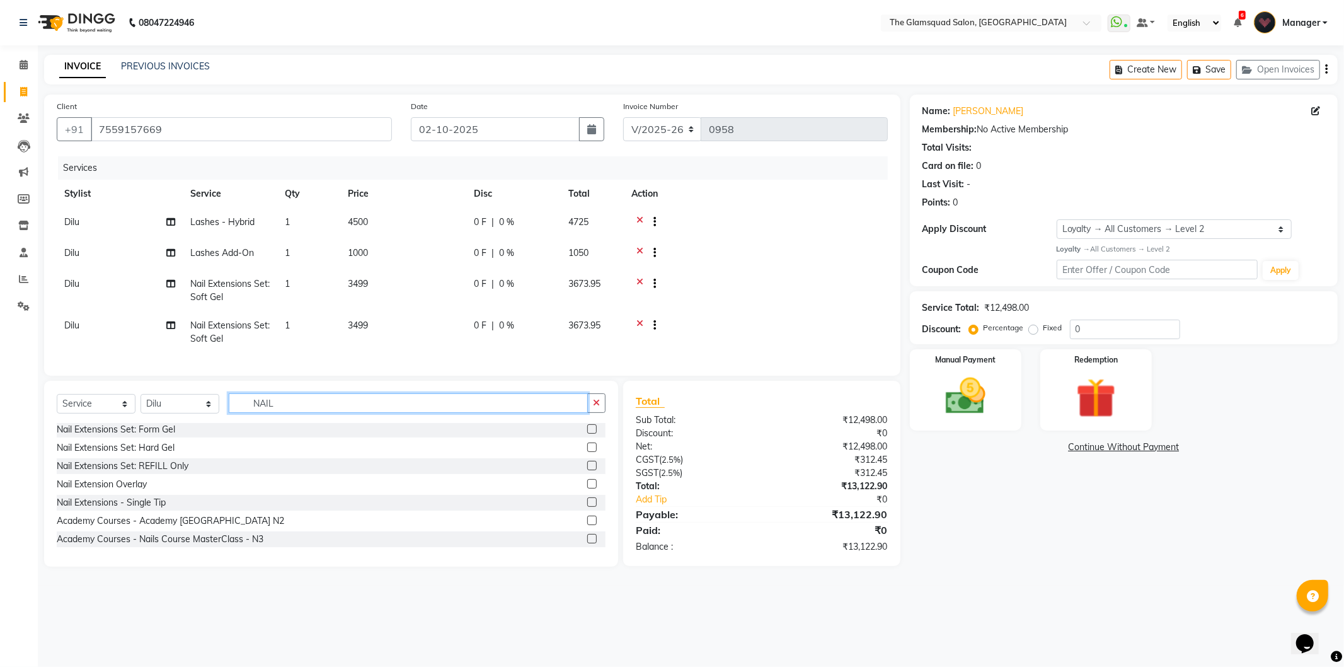
click at [295, 413] on input "NAIL" at bounding box center [408, 403] width 359 height 20
type input "N"
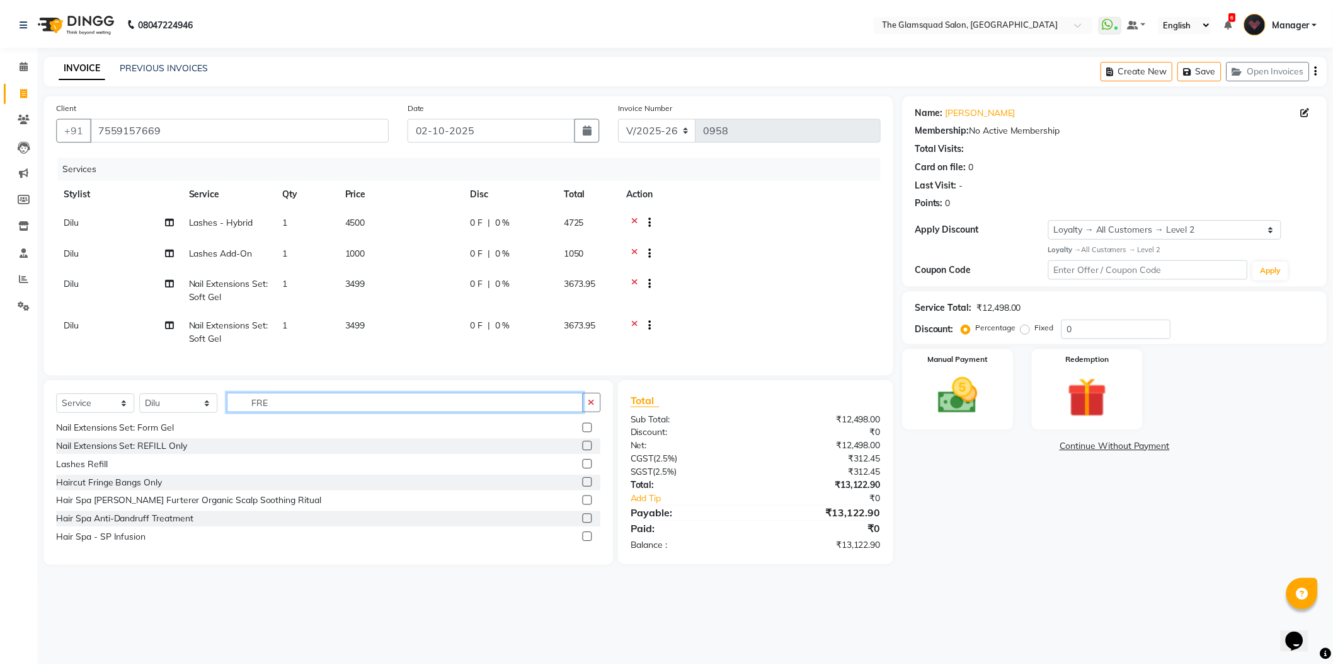
scroll to position [0, 0]
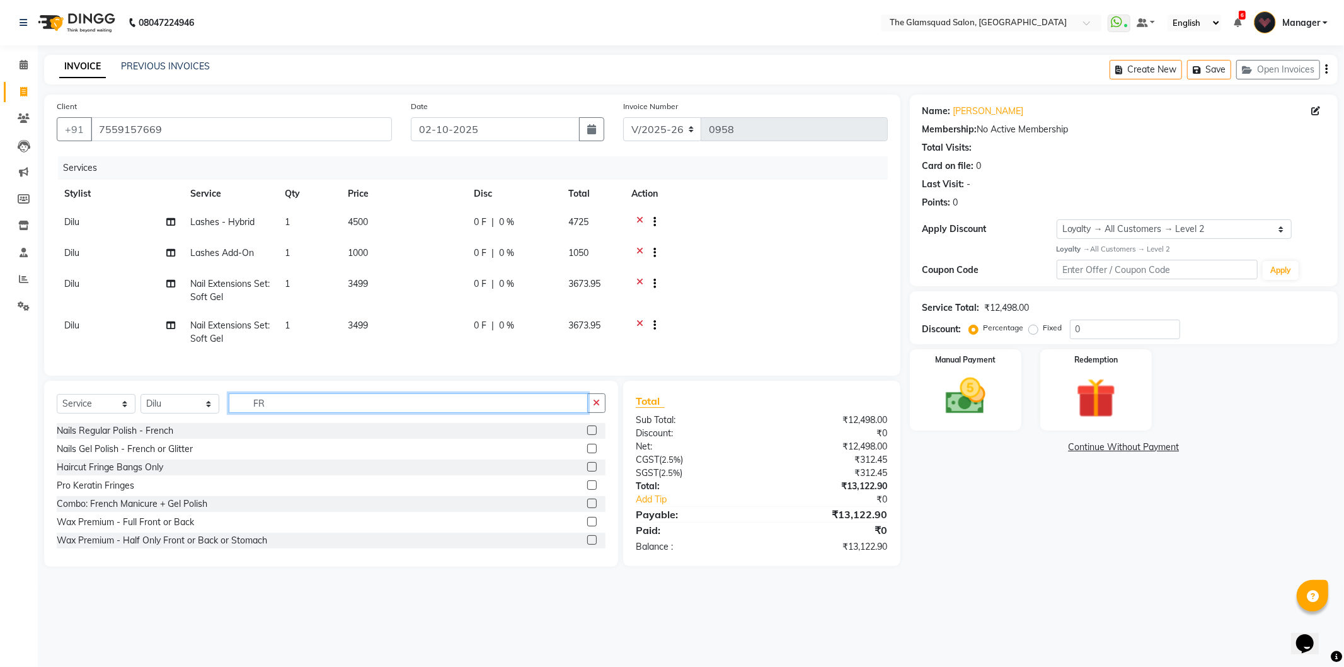
type input "F"
type input "fre"
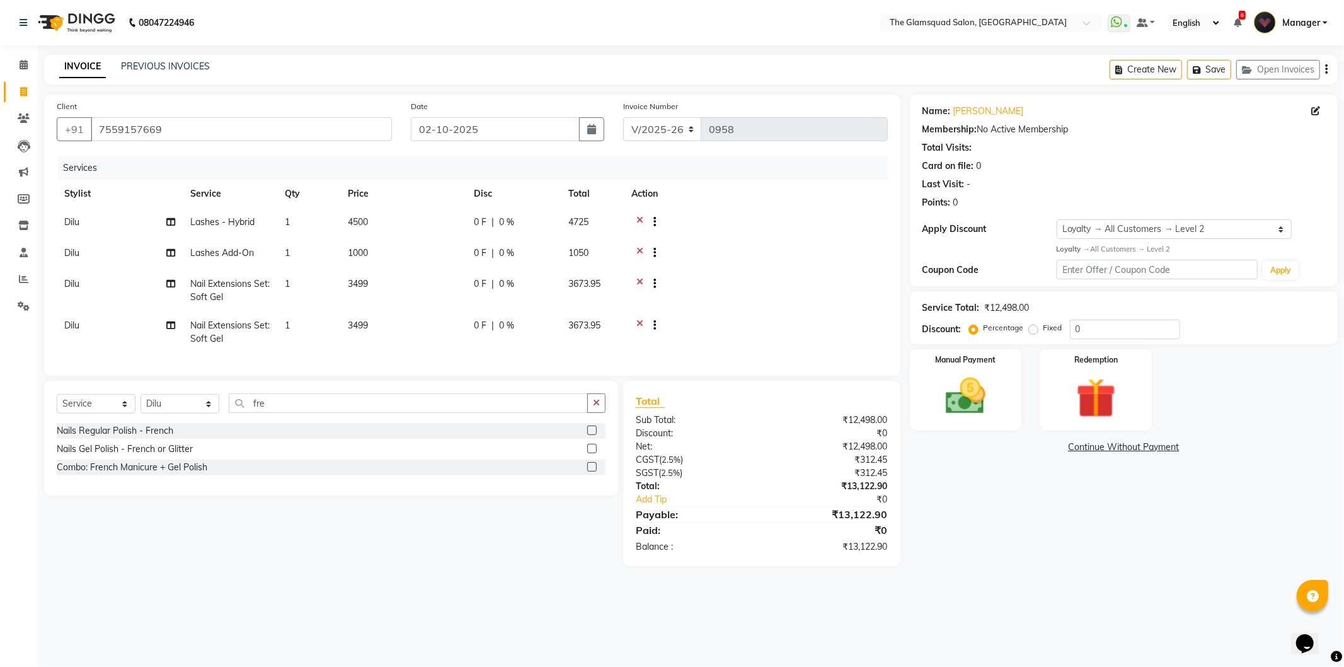
click at [594, 453] on label at bounding box center [591, 448] width 9 height 9
click at [594, 453] on input "checkbox" at bounding box center [591, 449] width 8 height 8
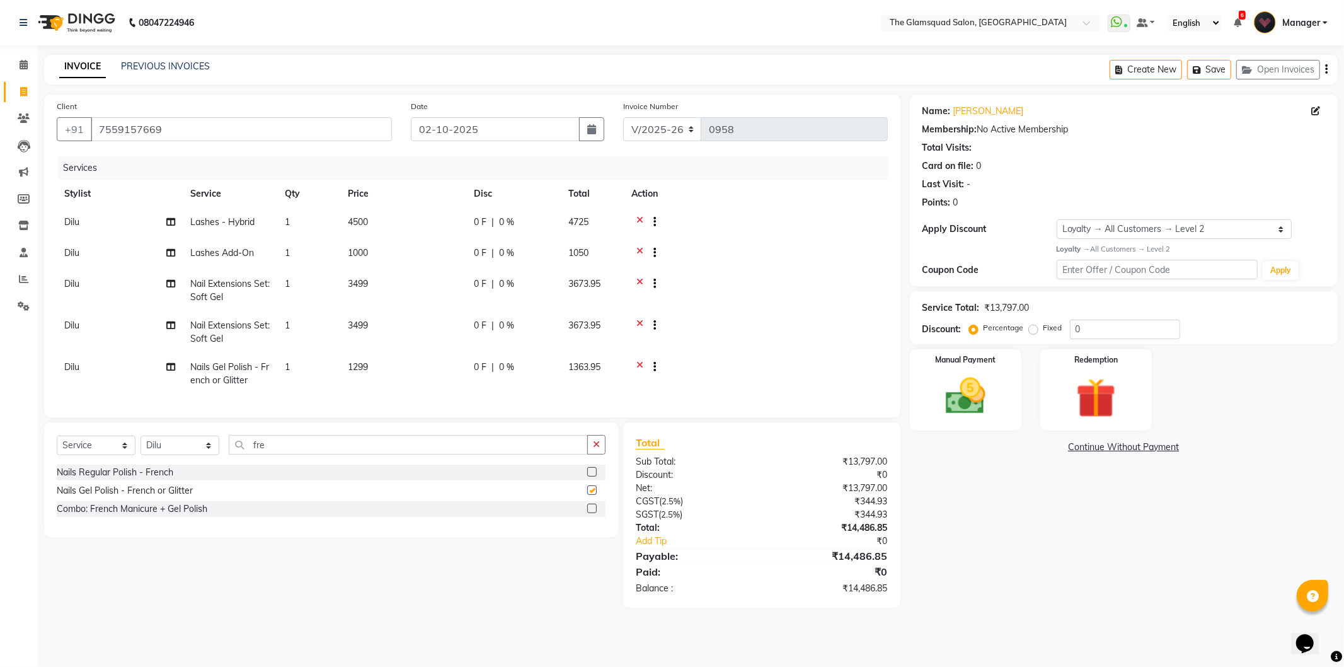
checkbox input "false"
click at [370, 367] on td "1299" at bounding box center [403, 374] width 126 height 42
select select "34710"
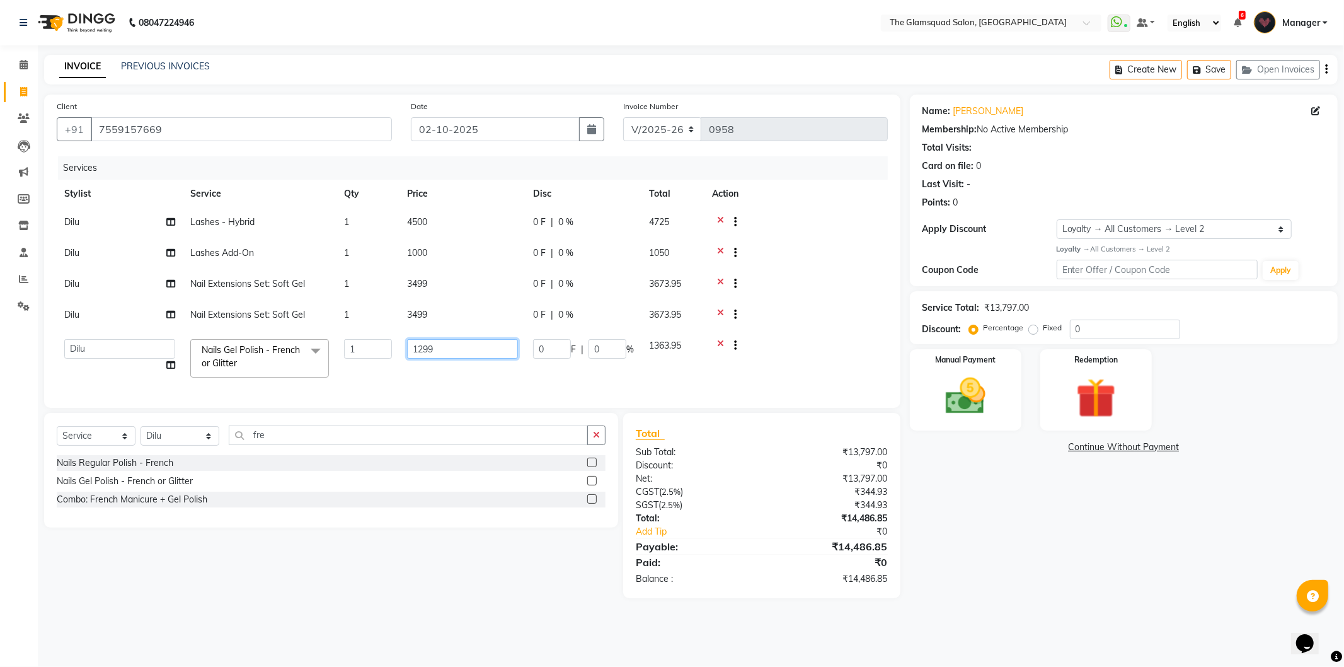
click at [442, 349] on input "1299" at bounding box center [462, 349] width 111 height 20
type input "1"
type input "1000"
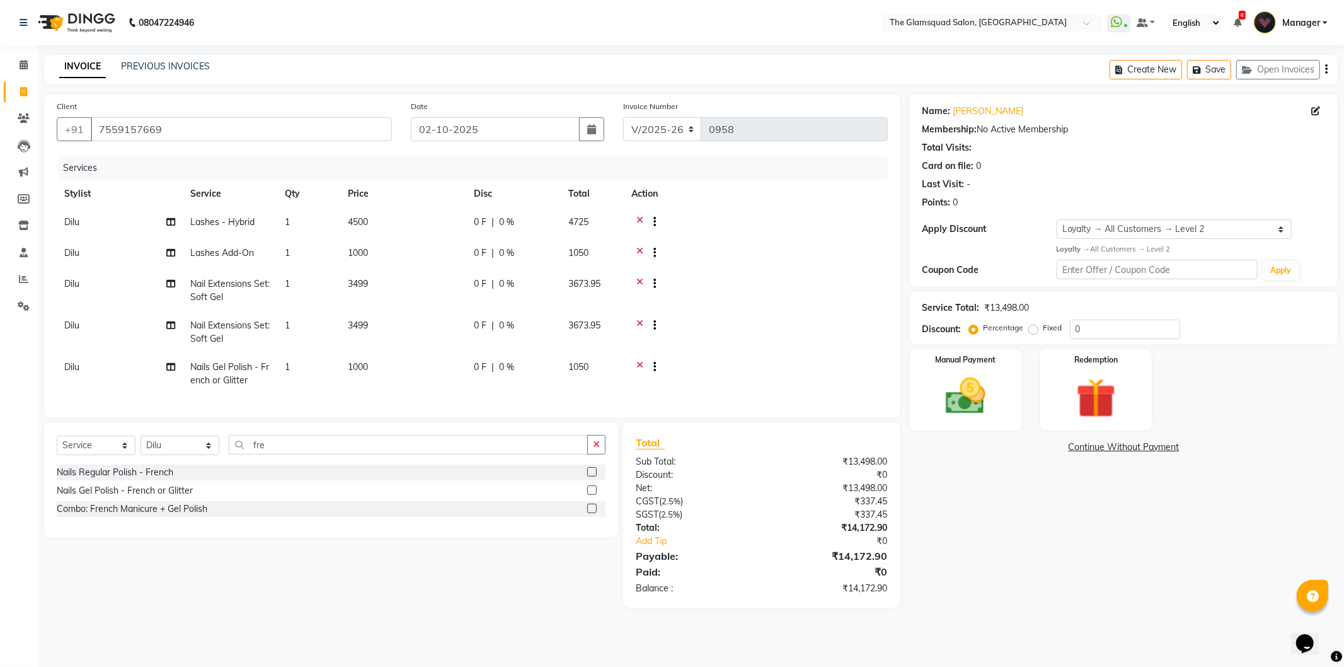
click at [496, 381] on tr "Dilu Nails Gel Polish - French or Glitter 1 1000 0 F | 0 % 1050" at bounding box center [472, 374] width 831 height 42
click at [594, 495] on label at bounding box center [591, 489] width 9 height 9
click at [594, 495] on input "checkbox" at bounding box center [591, 490] width 8 height 8
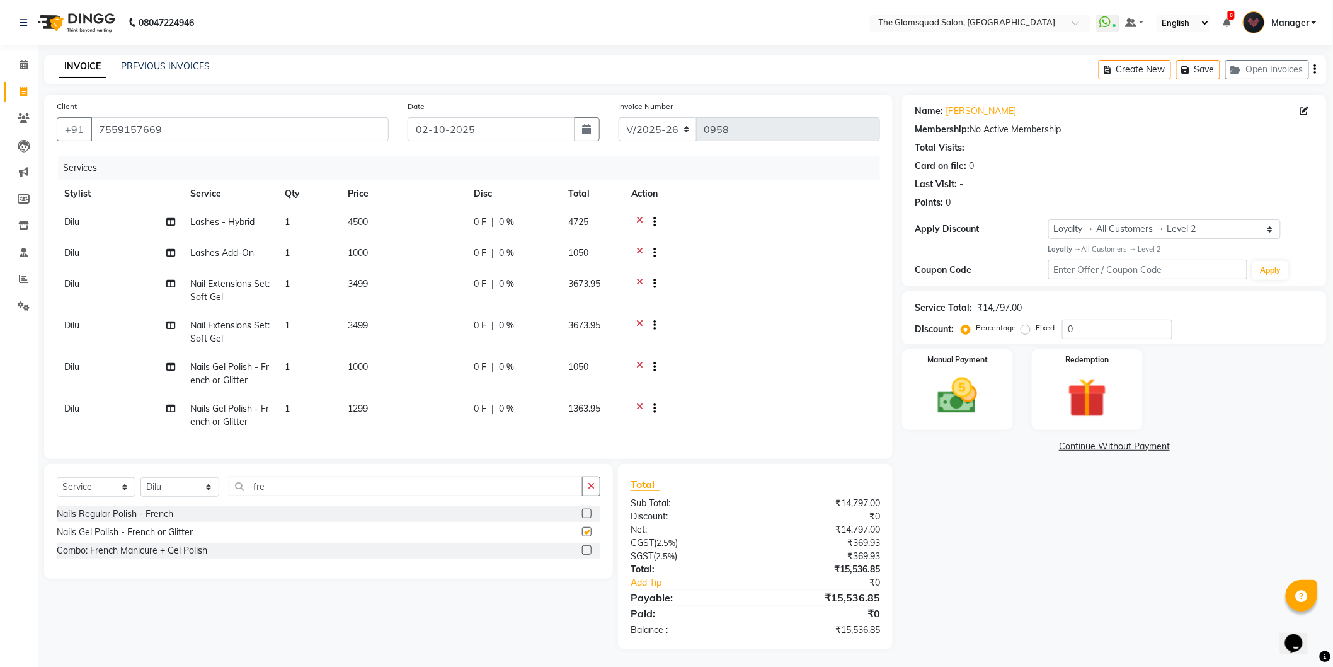
checkbox input "false"
click at [375, 399] on td "1299" at bounding box center [403, 415] width 126 height 42
select select "34710"
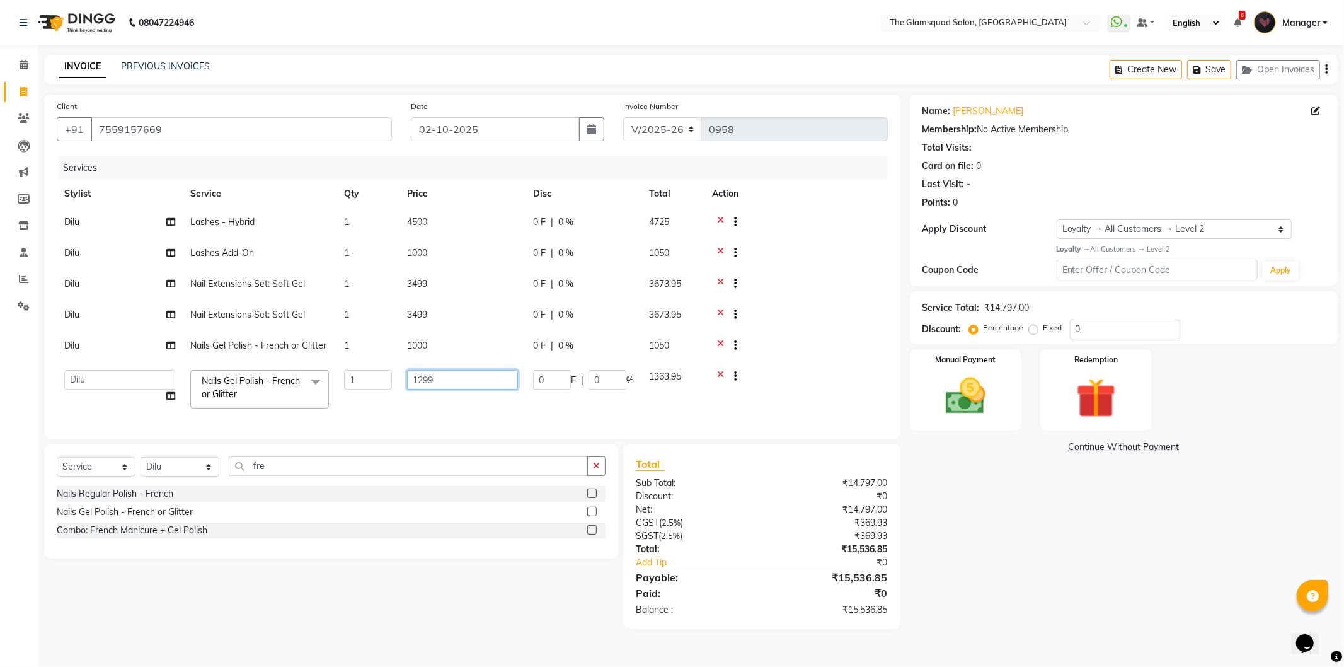
click at [442, 374] on input "1299" at bounding box center [462, 380] width 111 height 20
type input "1000"
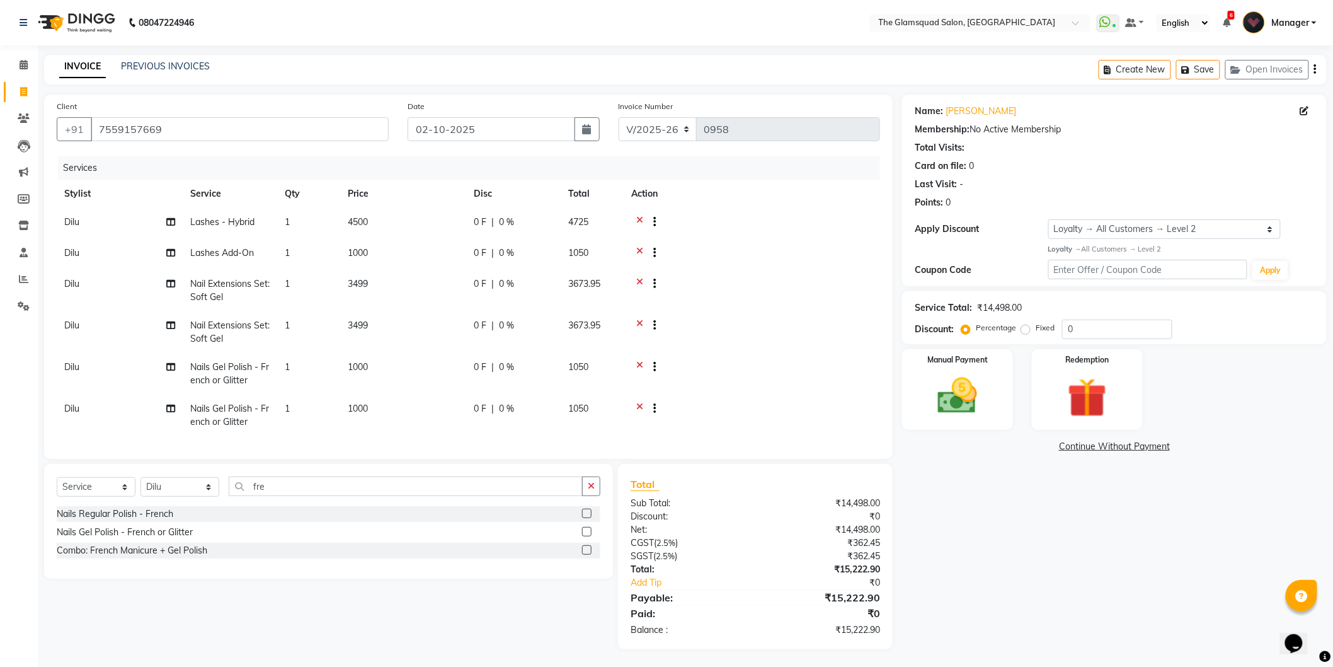
click at [795, 382] on tbody "Dilu Lashes - Hybrid 1 4500 0 F | 0 % 4725 Dilu Lashes Add-On 1 1000 0 F | 0 % …" at bounding box center [468, 322] width 823 height 228
click at [74, 319] on span "Dilu" at bounding box center [71, 324] width 15 height 11
select select "34710"
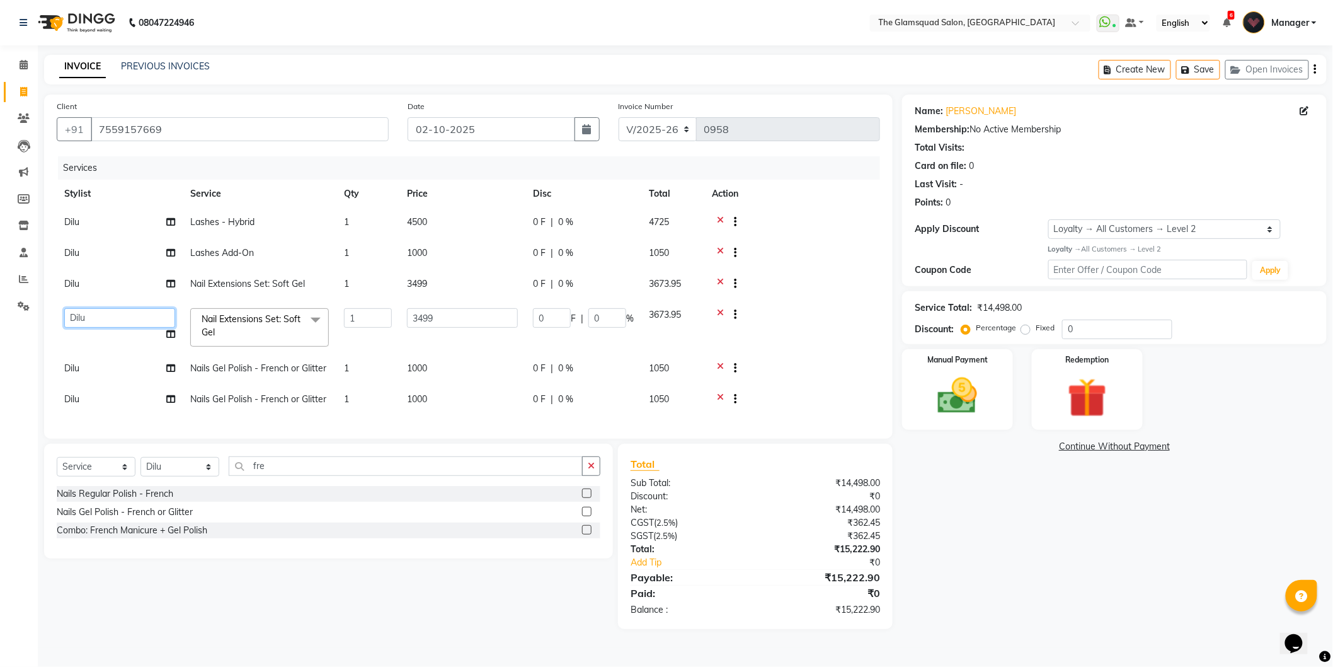
click at [78, 310] on select "Adil Anjali Dilu Dingg Support Frontdesk Manager Monish Monisha Naveen Pranab P…" at bounding box center [119, 318] width 111 height 20
select select "34709"
click at [81, 368] on td "Dilu" at bounding box center [120, 369] width 126 height 31
select select "34710"
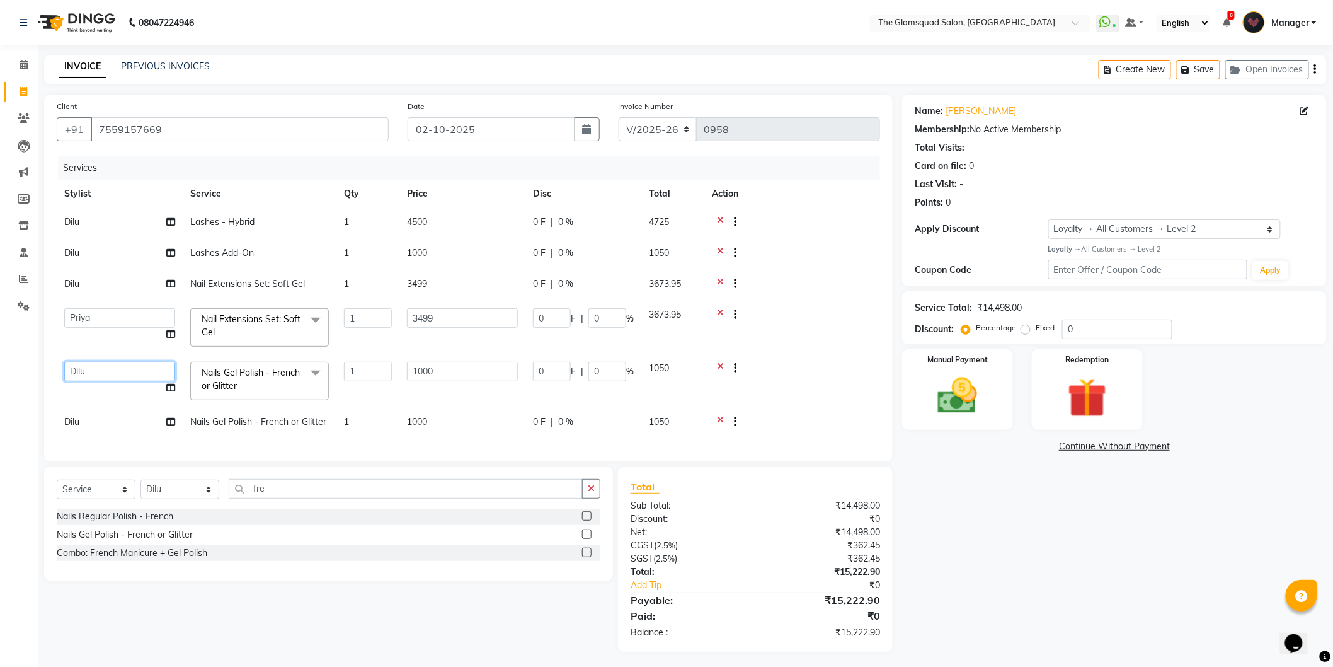
click at [112, 372] on select "Adil Anjali Dilu Dingg Support Frontdesk Manager Monish Monisha Naveen Pranab P…" at bounding box center [119, 372] width 111 height 20
select select "34709"
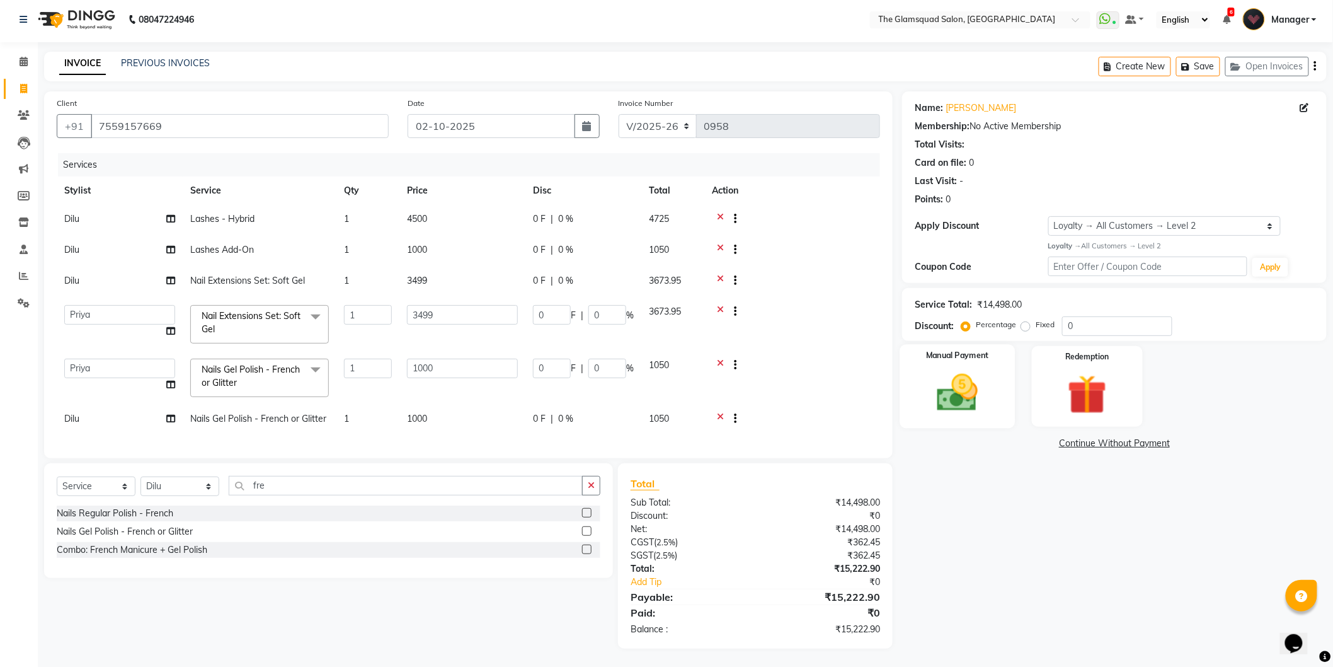
click at [961, 408] on img at bounding box center [957, 392] width 67 height 47
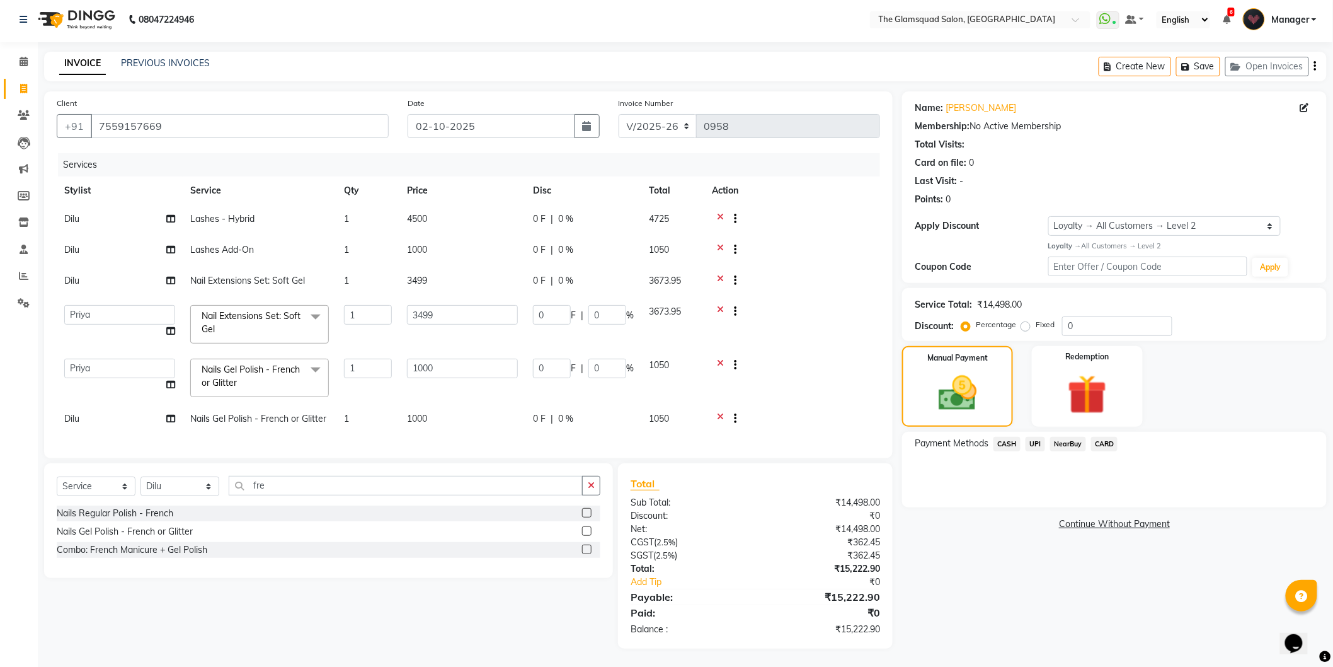
click at [1103, 442] on span "CARD" at bounding box center [1104, 444] width 27 height 14
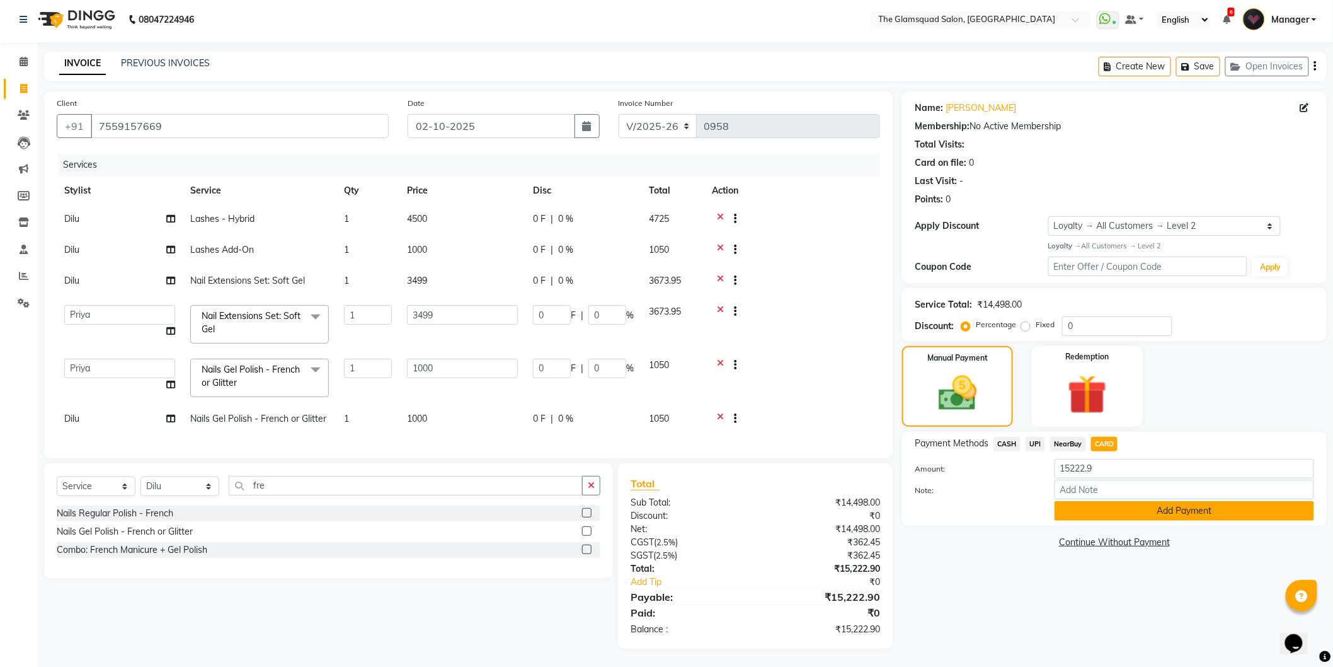
click at [1099, 511] on button "Add Payment" at bounding box center [1185, 511] width 260 height 20
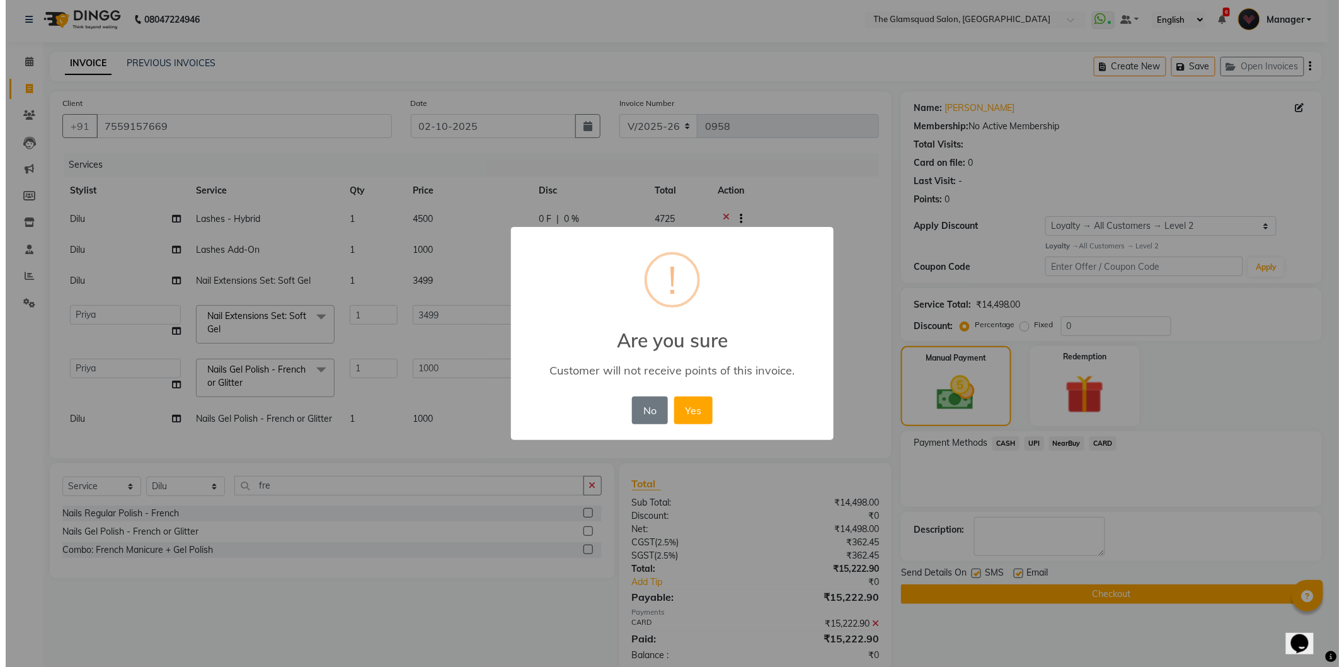
scroll to position [103, 0]
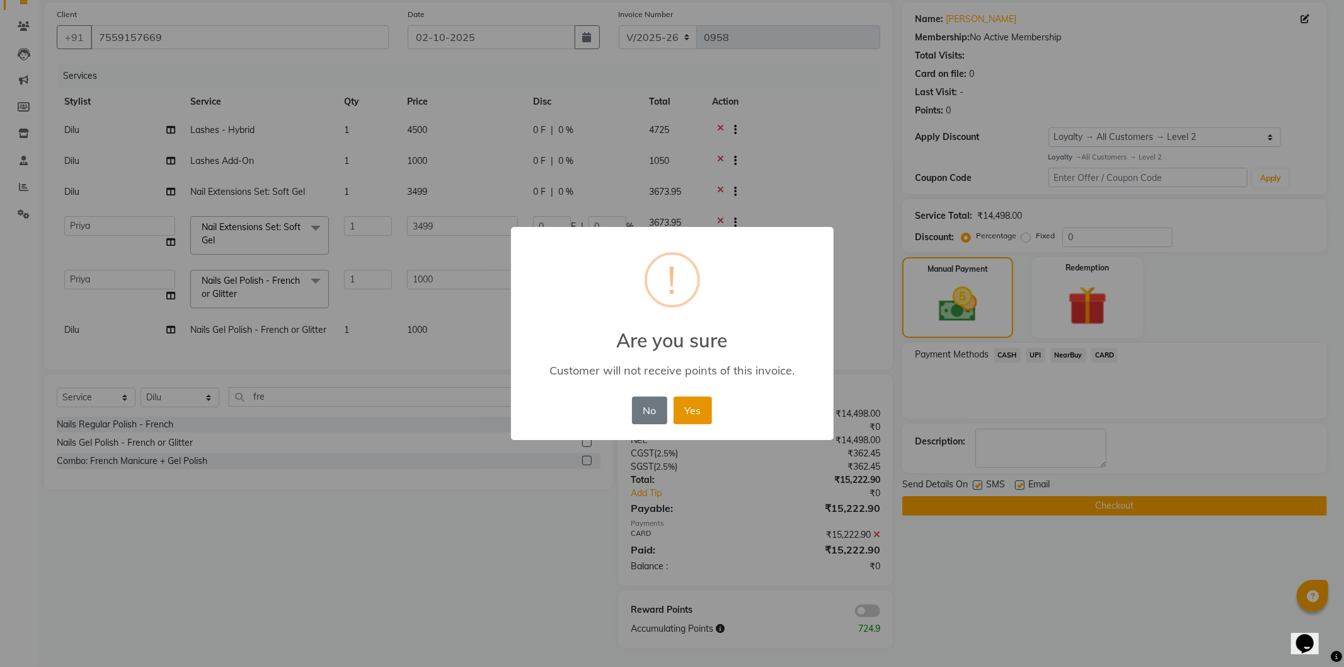
click at [702, 411] on button "Yes" at bounding box center [693, 410] width 38 height 28
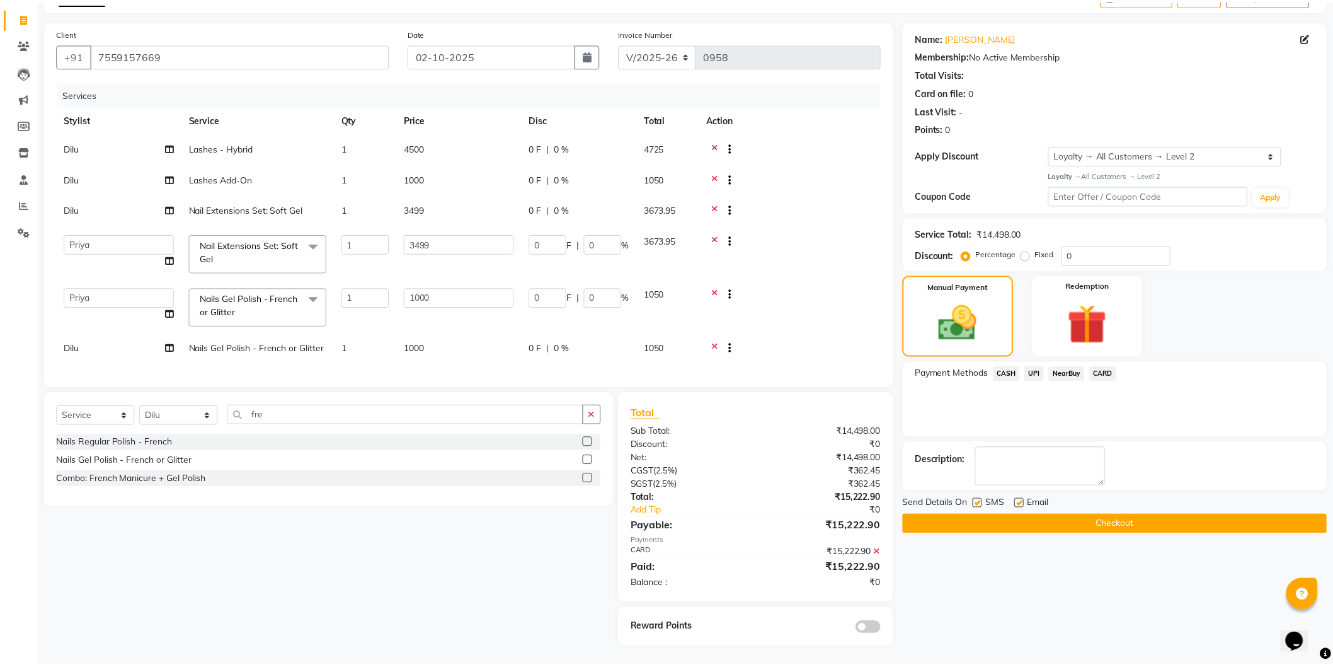
scroll to position [84, 0]
click at [998, 514] on button "Checkout" at bounding box center [1114, 524] width 425 height 20
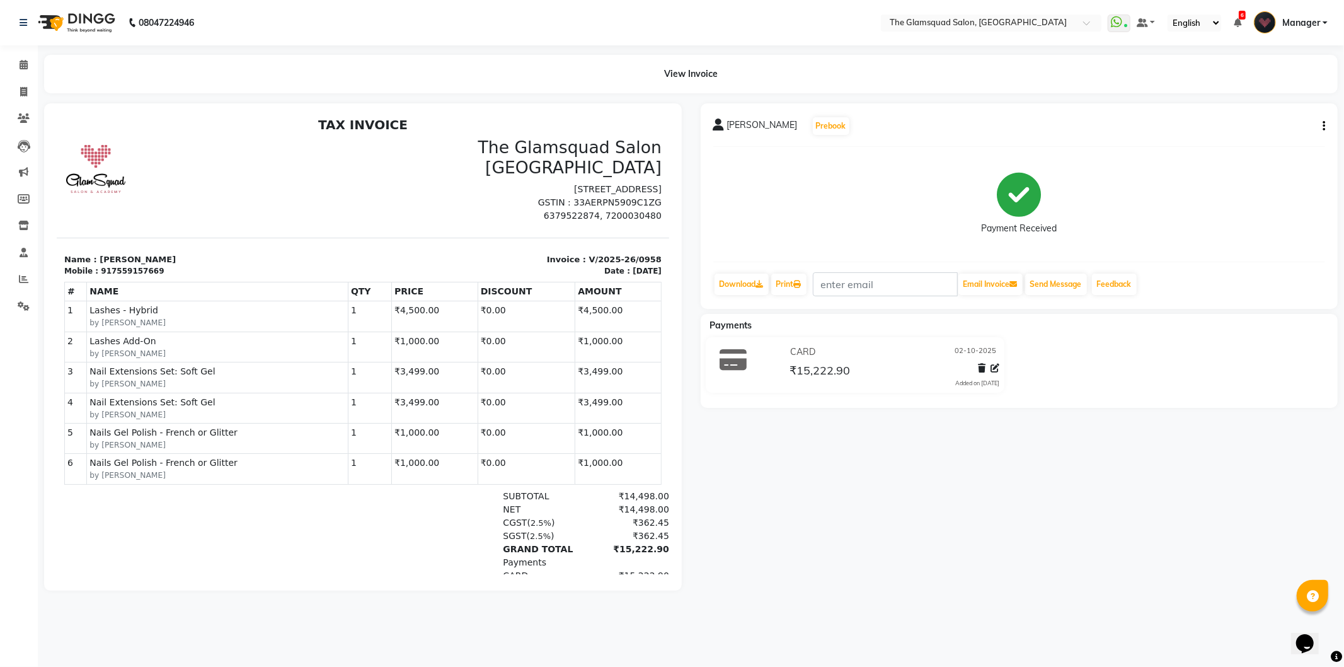
scroll to position [5, 0]
click at [20, 66] on icon at bounding box center [24, 64] width 8 height 9
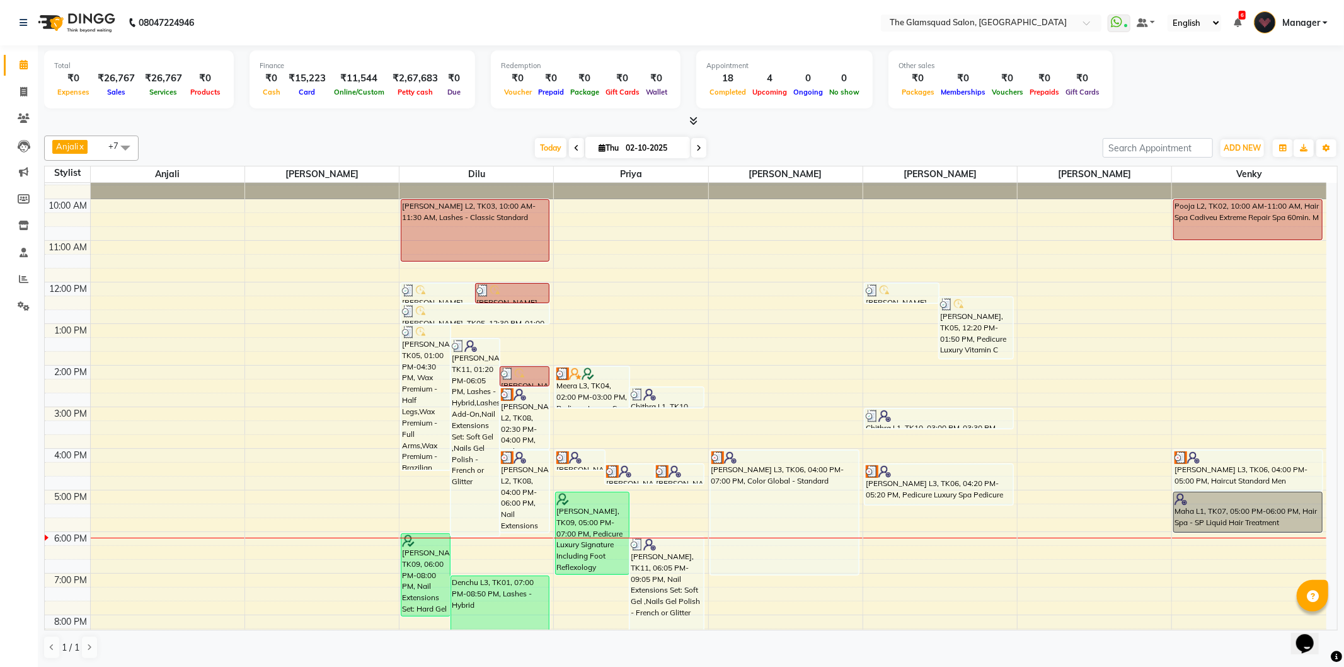
scroll to position [137, 0]
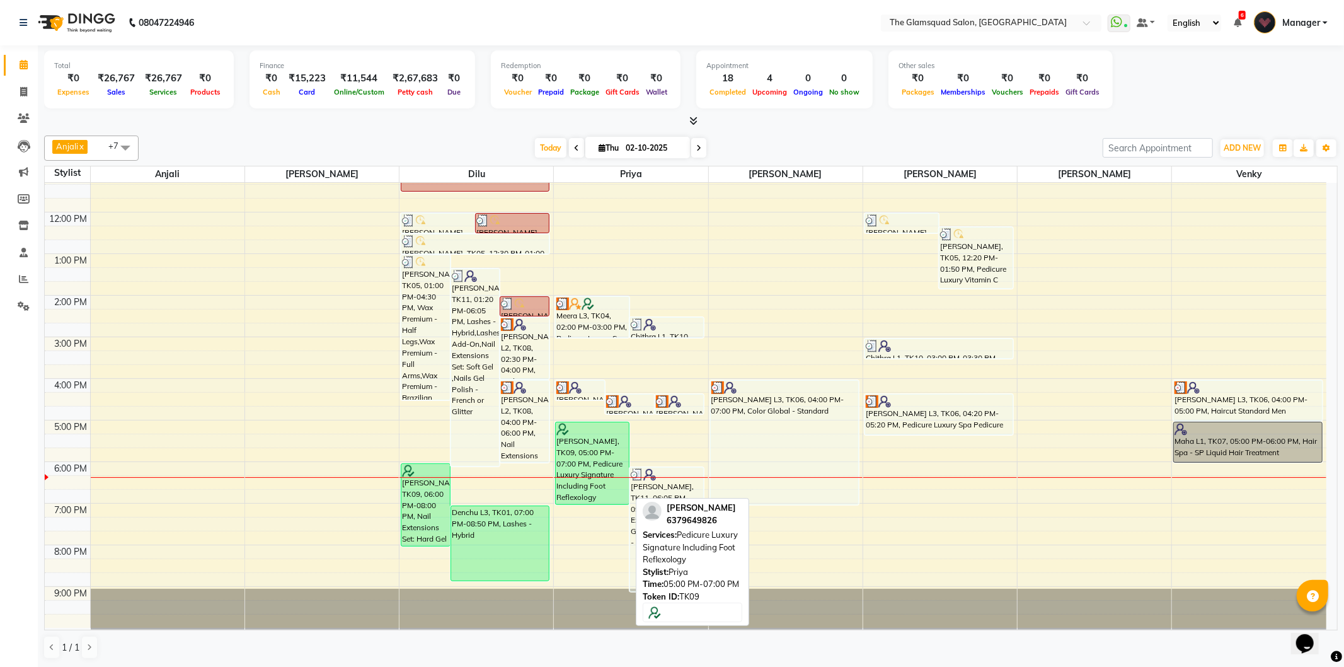
click at [604, 462] on div "[PERSON_NAME], TK09, 05:00 PM-07:00 PM, Pedicure Luxury Signature Including Foo…" at bounding box center [592, 463] width 73 height 82
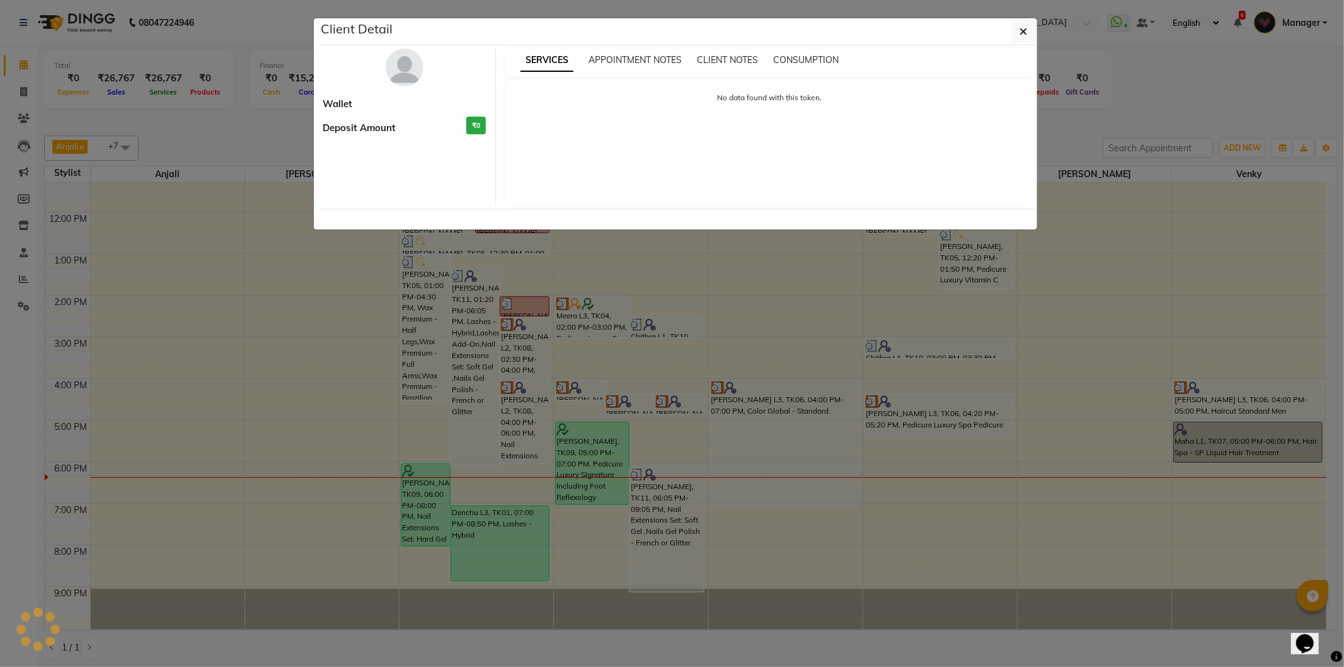
select select "6"
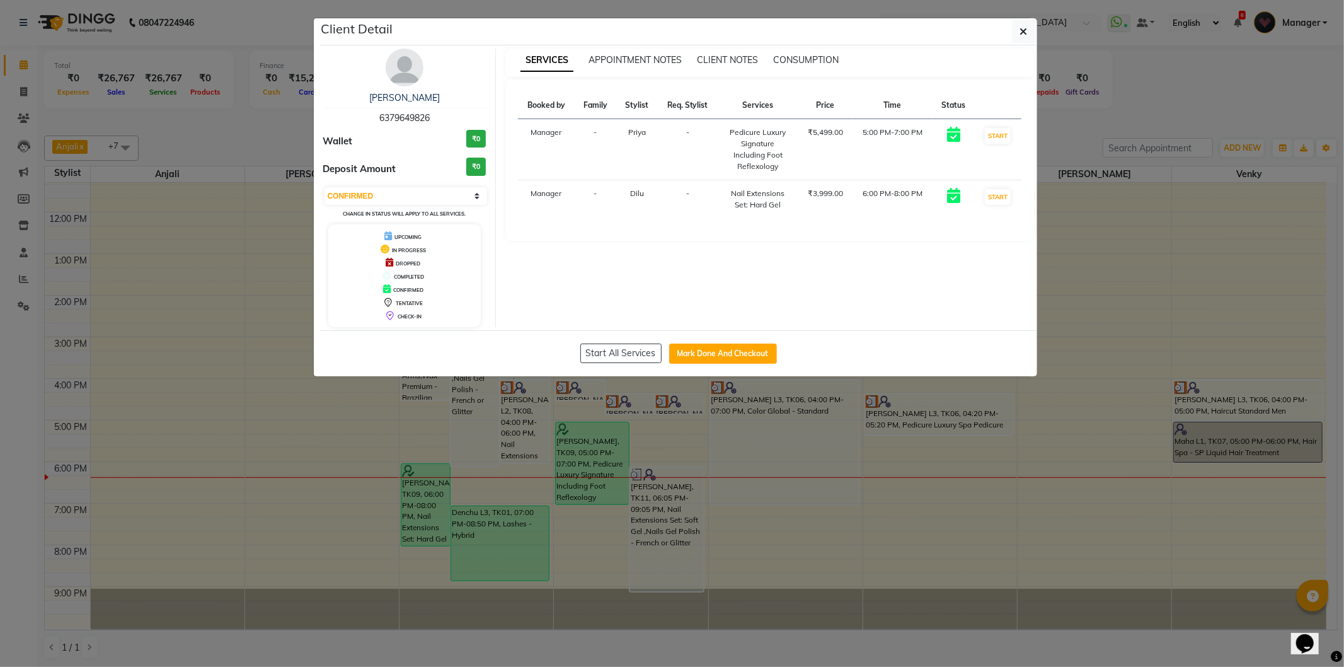
click at [408, 118] on span "6379649826" at bounding box center [404, 117] width 50 height 11
copy span "6379649826"
click at [1020, 25] on span "button" at bounding box center [1024, 31] width 8 height 13
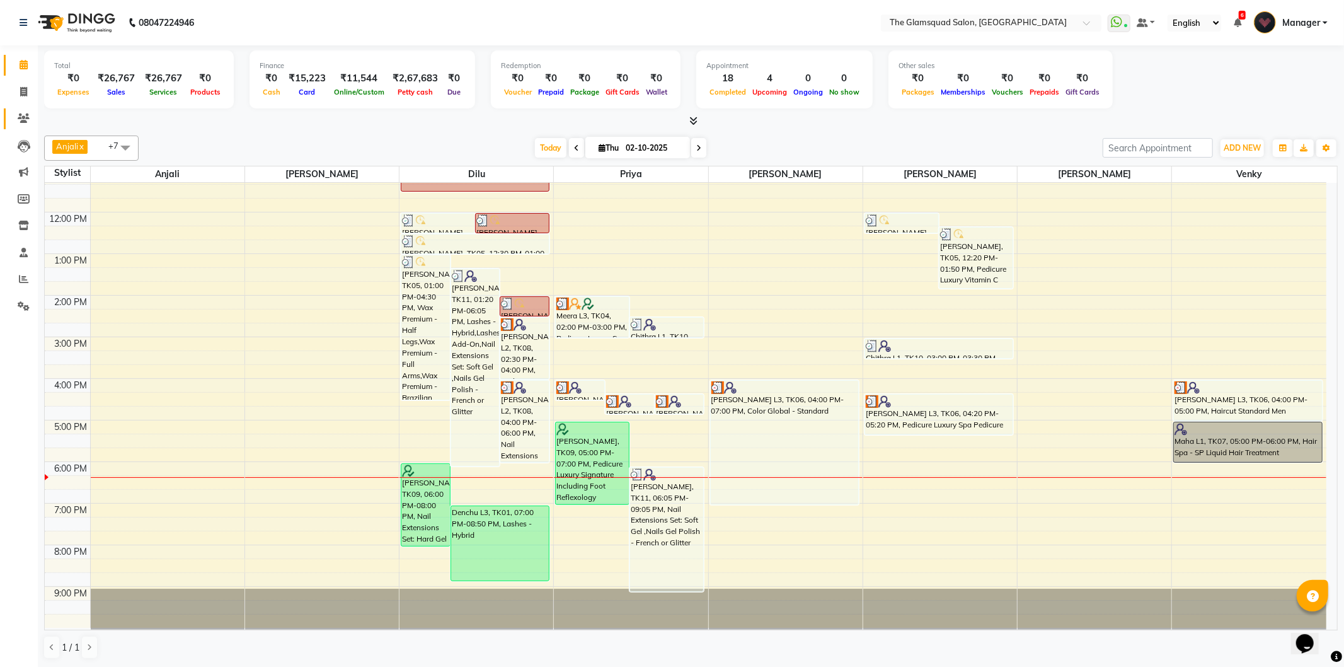
click at [27, 110] on link "Clients" at bounding box center [19, 118] width 30 height 21
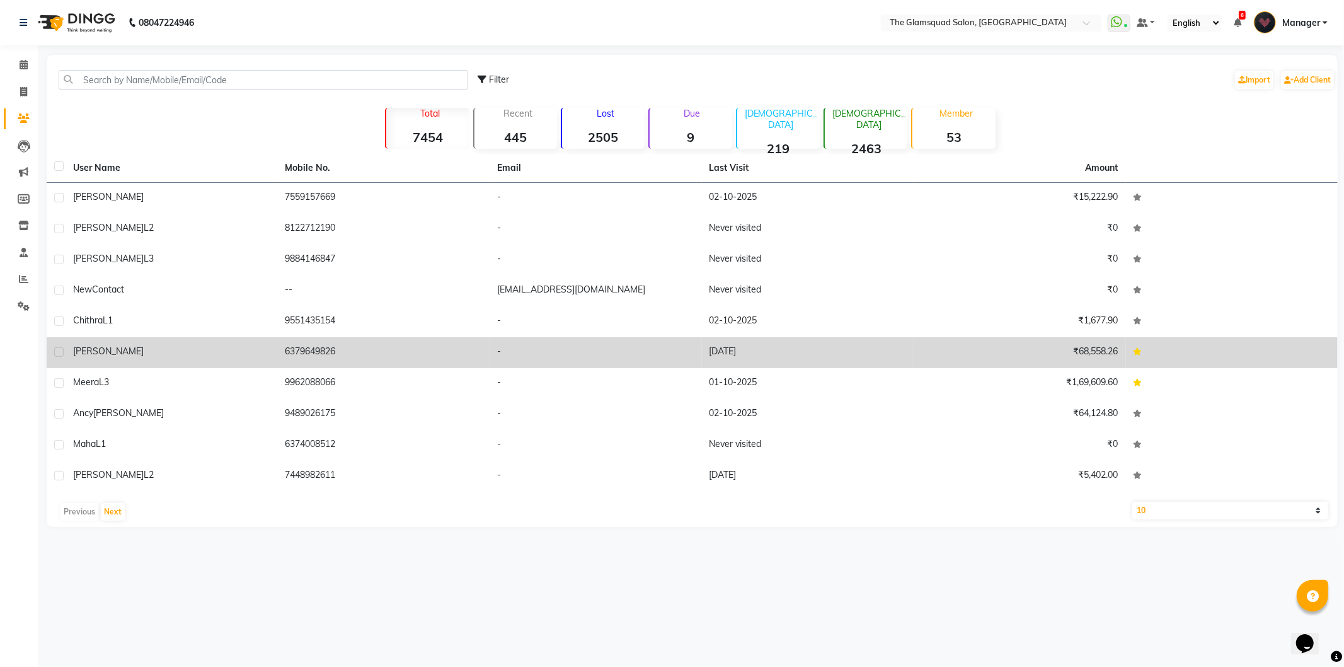
drag, startPoint x: 115, startPoint y: 80, endPoint x: 88, endPoint y: 347, distance: 267.9
click at [88, 347] on span "[PERSON_NAME]" at bounding box center [108, 350] width 71 height 11
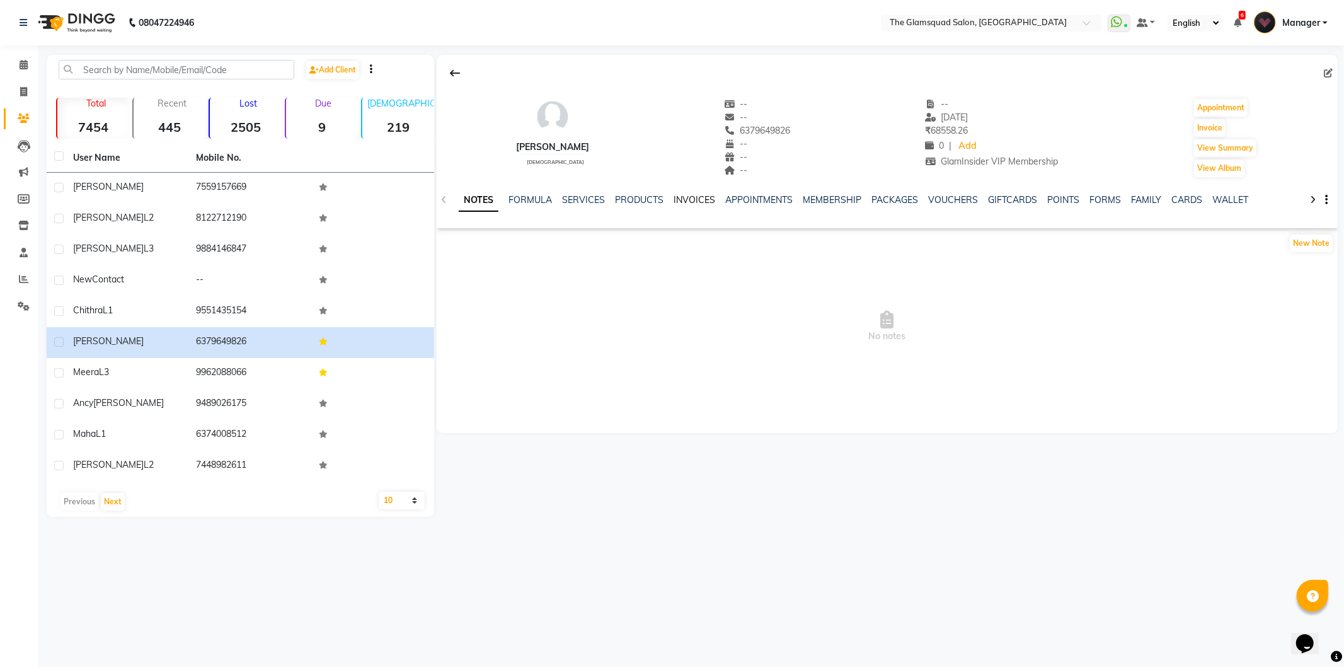
click at [708, 198] on link "INVOICES" at bounding box center [695, 199] width 42 height 11
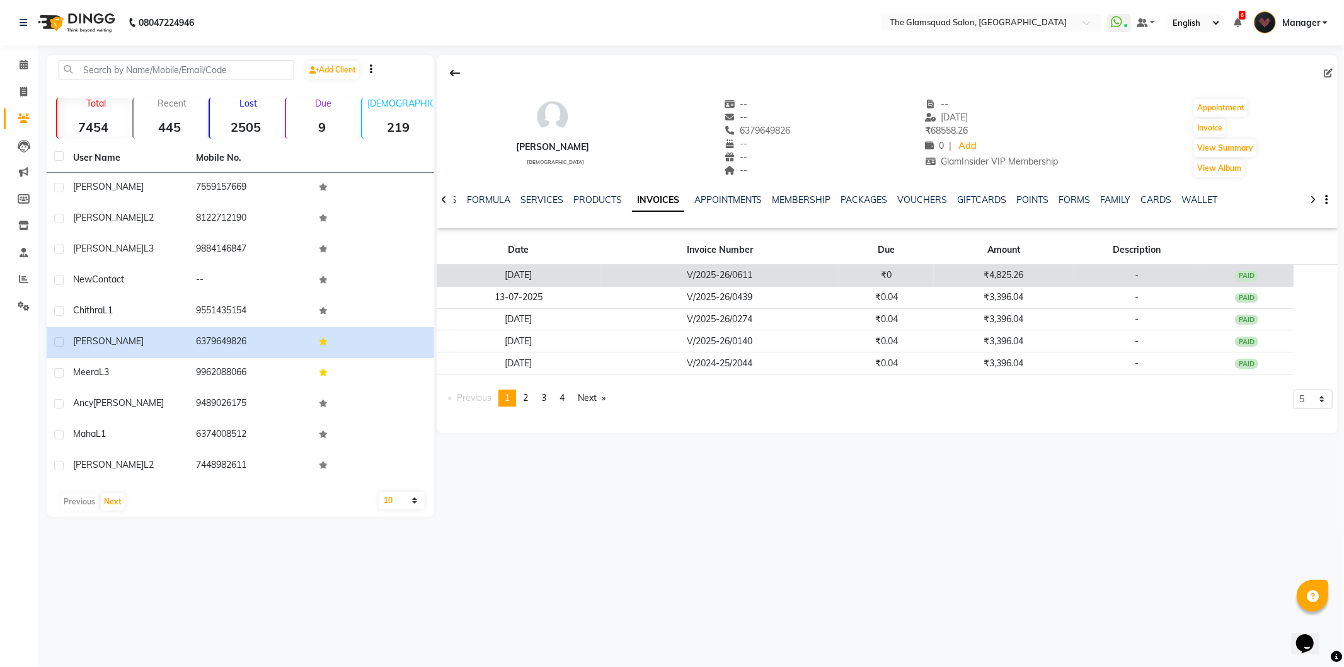
click at [725, 267] on td "V/2025-26/0611" at bounding box center [719, 276] width 239 height 22
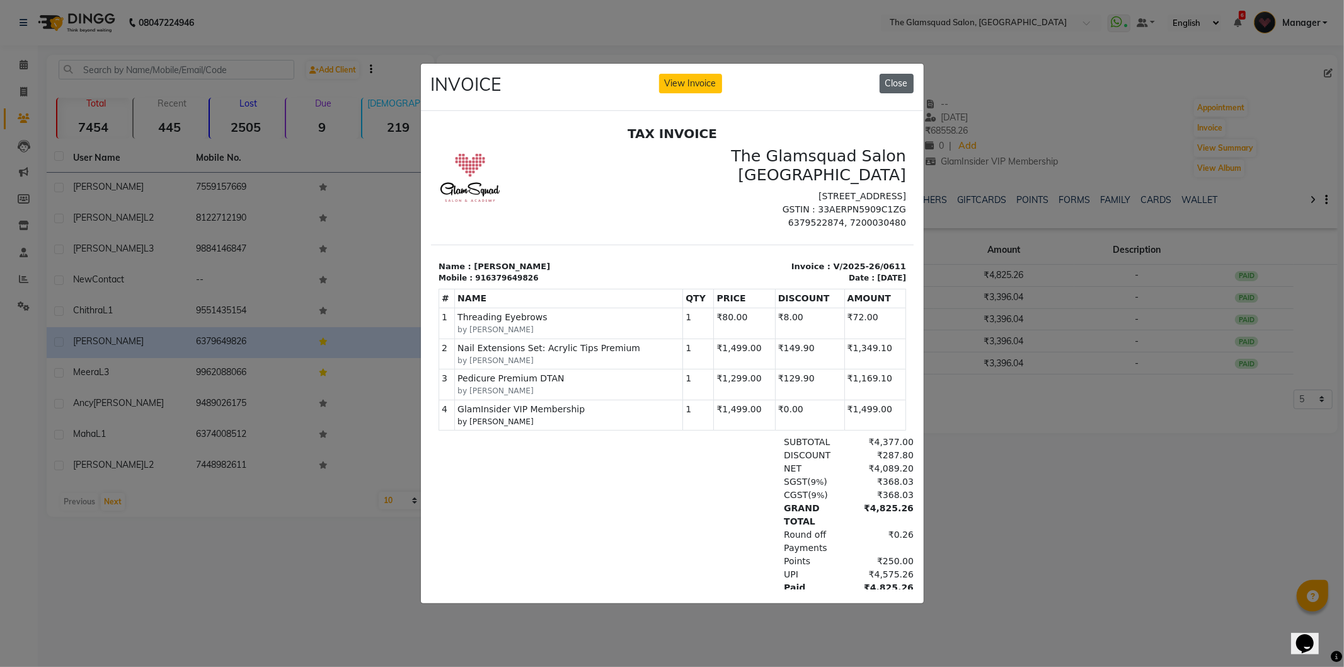
click at [905, 74] on button "Close" at bounding box center [897, 84] width 34 height 20
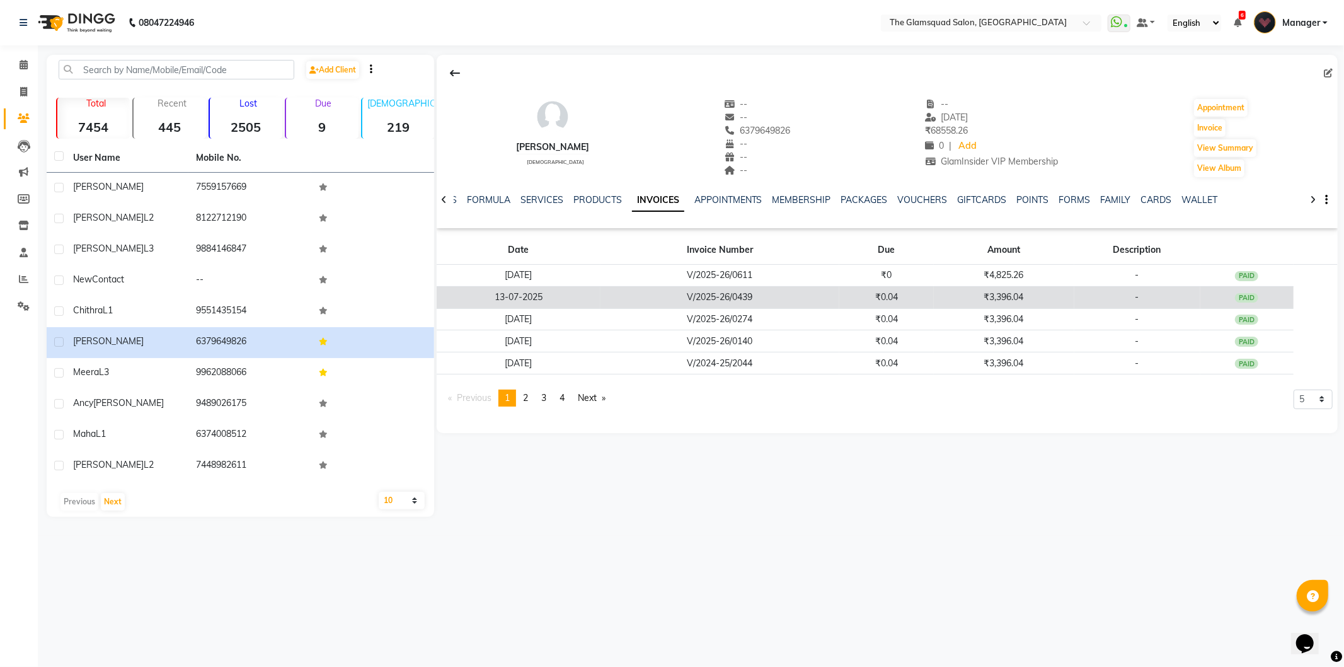
click at [763, 304] on td "V/2025-26/0439" at bounding box center [719, 297] width 239 height 22
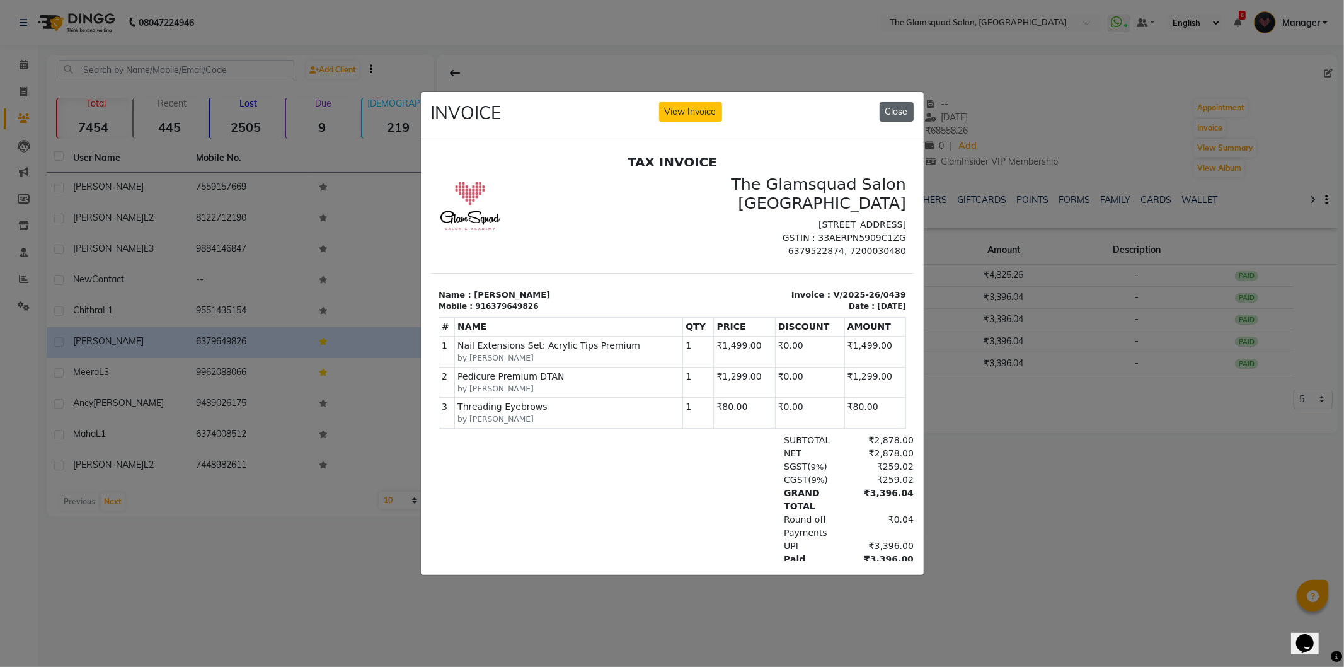
click at [902, 110] on button "Close" at bounding box center [897, 112] width 34 height 20
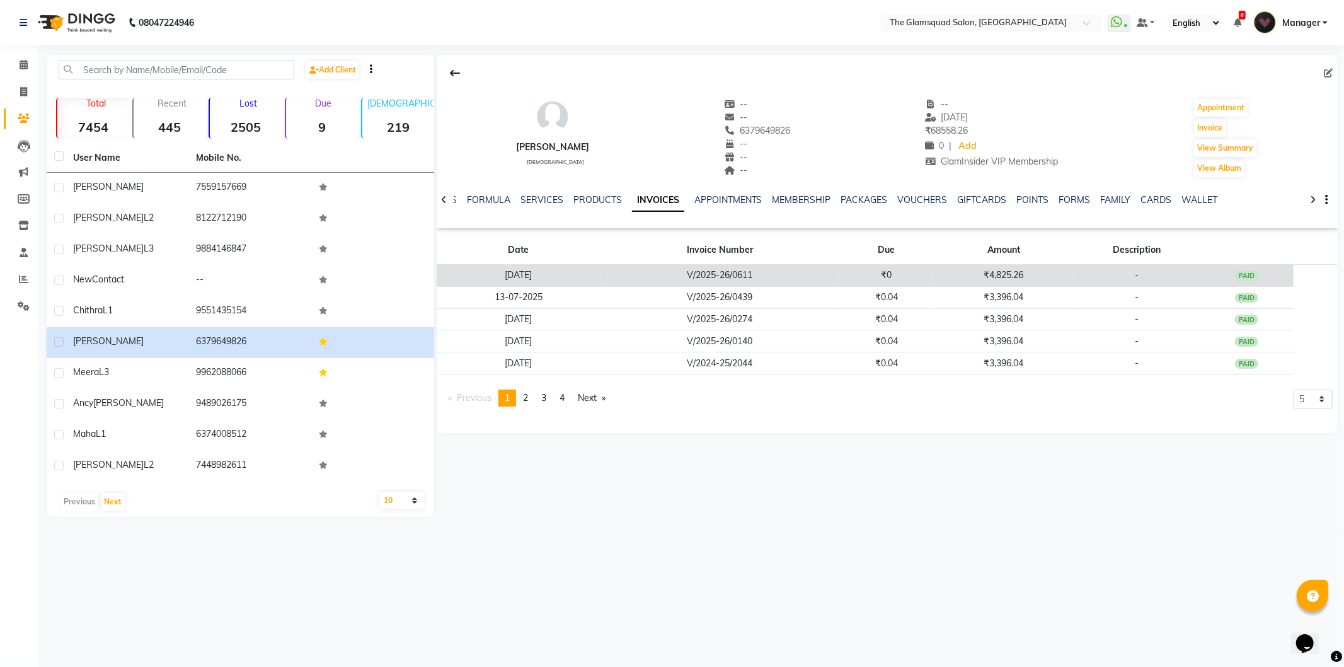
drag, startPoint x: 952, startPoint y: 255, endPoint x: 910, endPoint y: 273, distance: 46.0
click at [944, 262] on th "Amount" at bounding box center [1004, 250] width 140 height 29
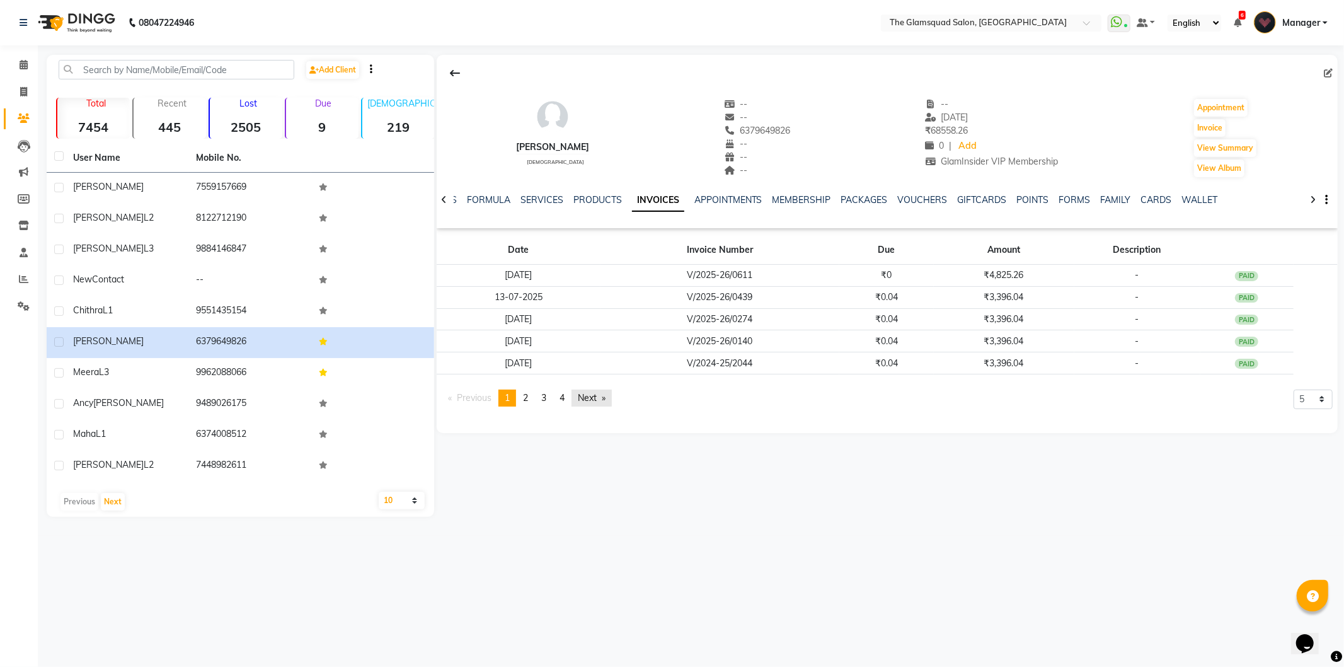
click at [612, 397] on link "Next page" at bounding box center [591, 397] width 40 height 17
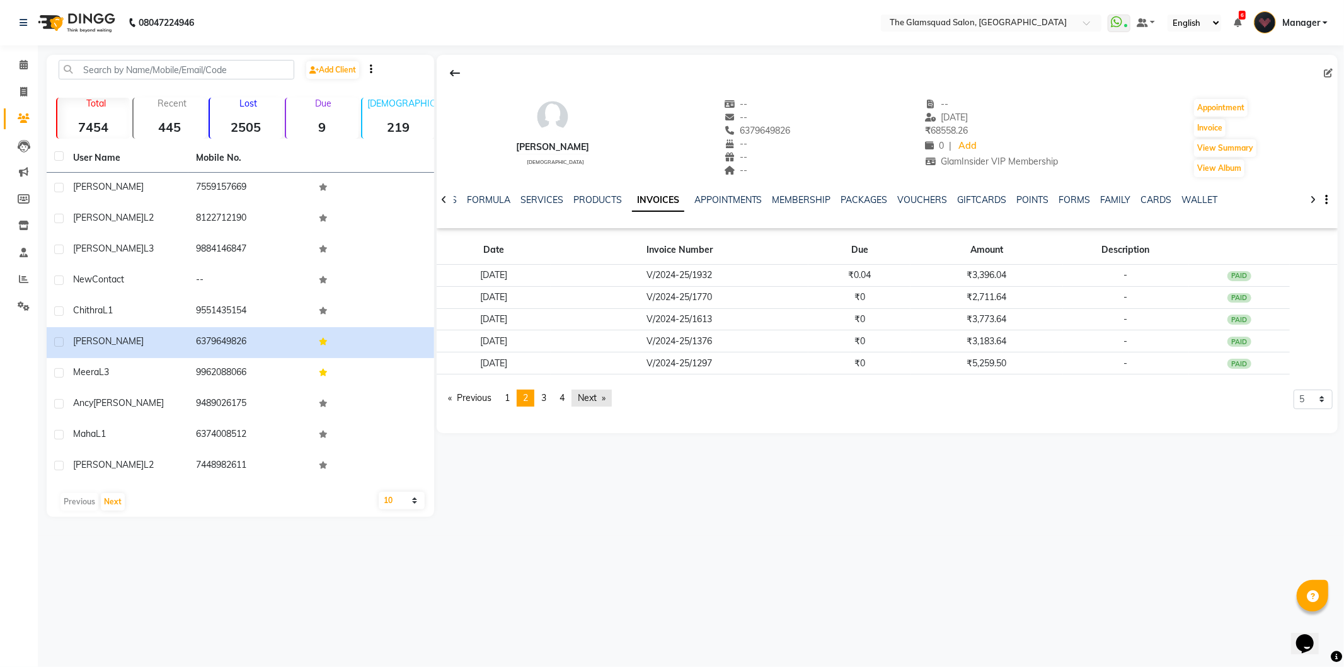
click at [612, 397] on link "Next page" at bounding box center [591, 397] width 40 height 17
click at [612, 397] on div "Gayathiri female -- -- 6379649826 -- -- -- -- 15-08-2025 ₹ 68558.26 0 | Add Gla…" at bounding box center [887, 227] width 901 height 345
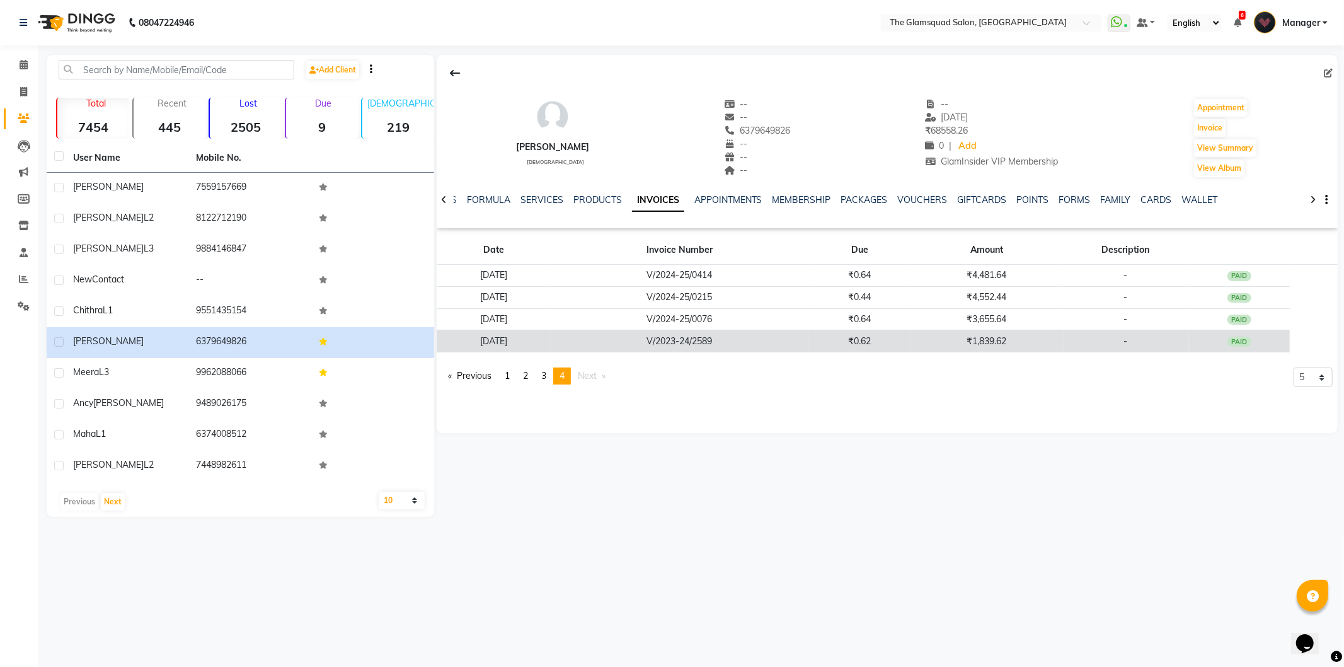
click at [540, 342] on td "17-03-2024" at bounding box center [494, 341] width 114 height 22
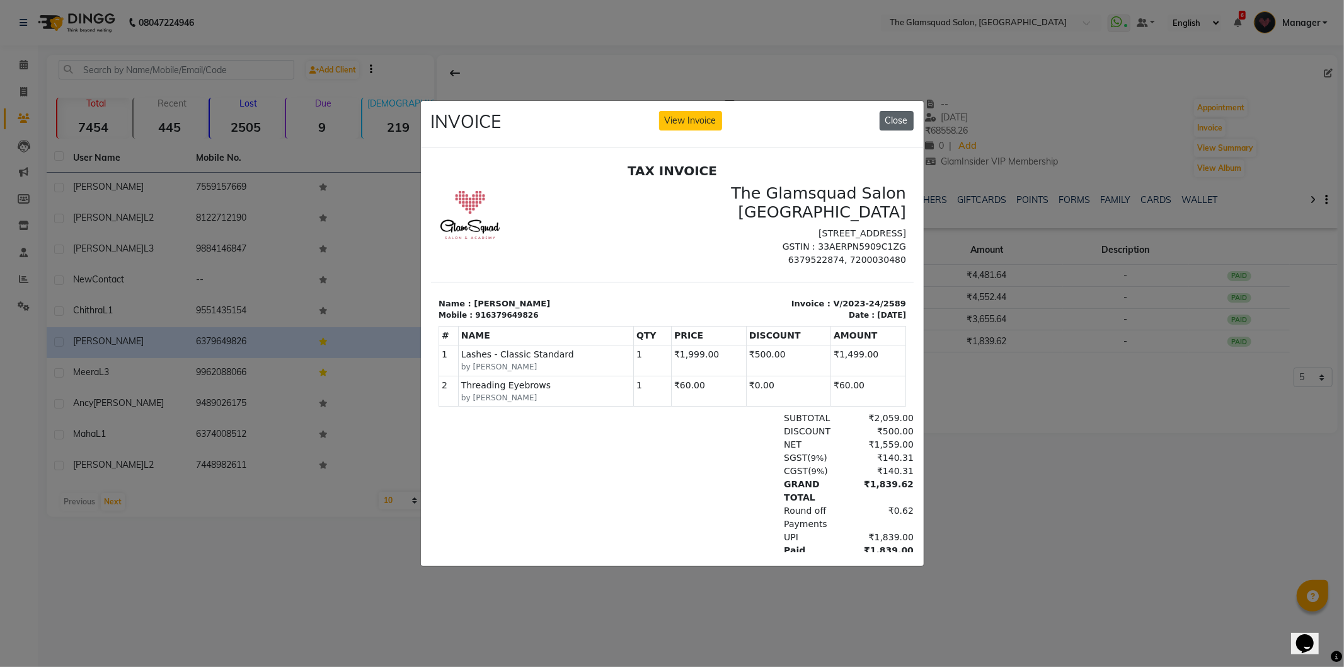
click at [897, 114] on button "Close" at bounding box center [897, 121] width 34 height 20
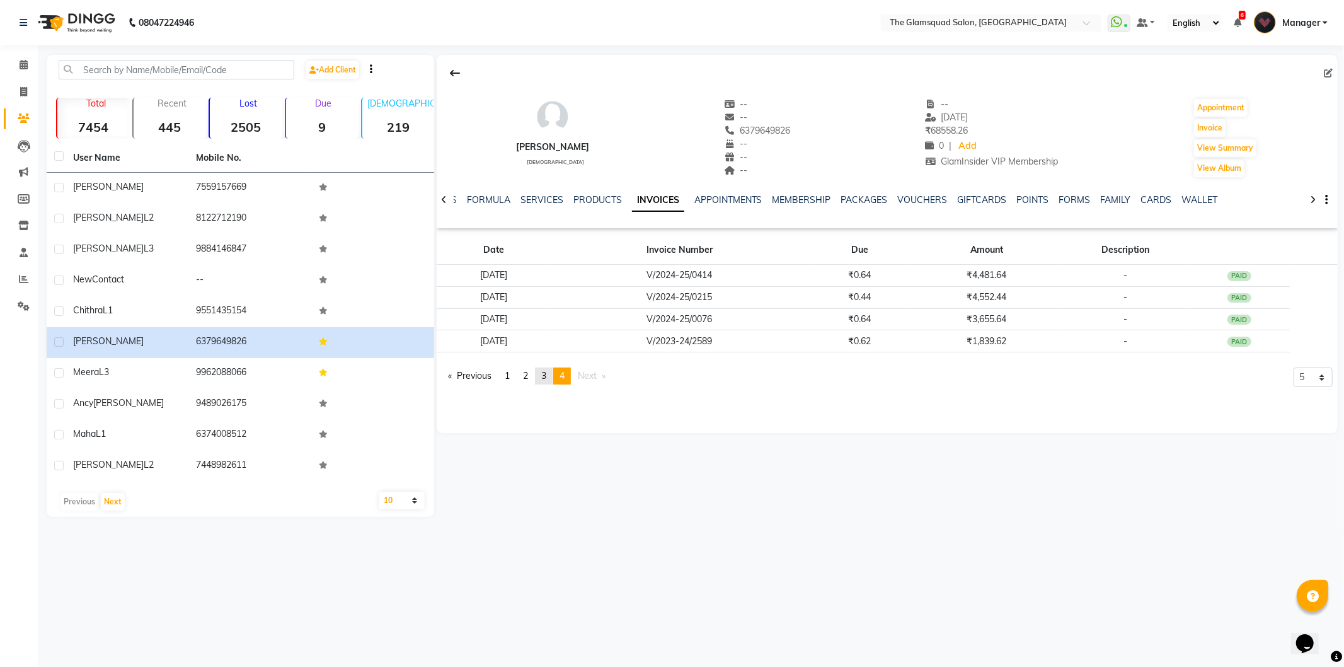
click at [545, 378] on span "3" at bounding box center [543, 375] width 5 height 11
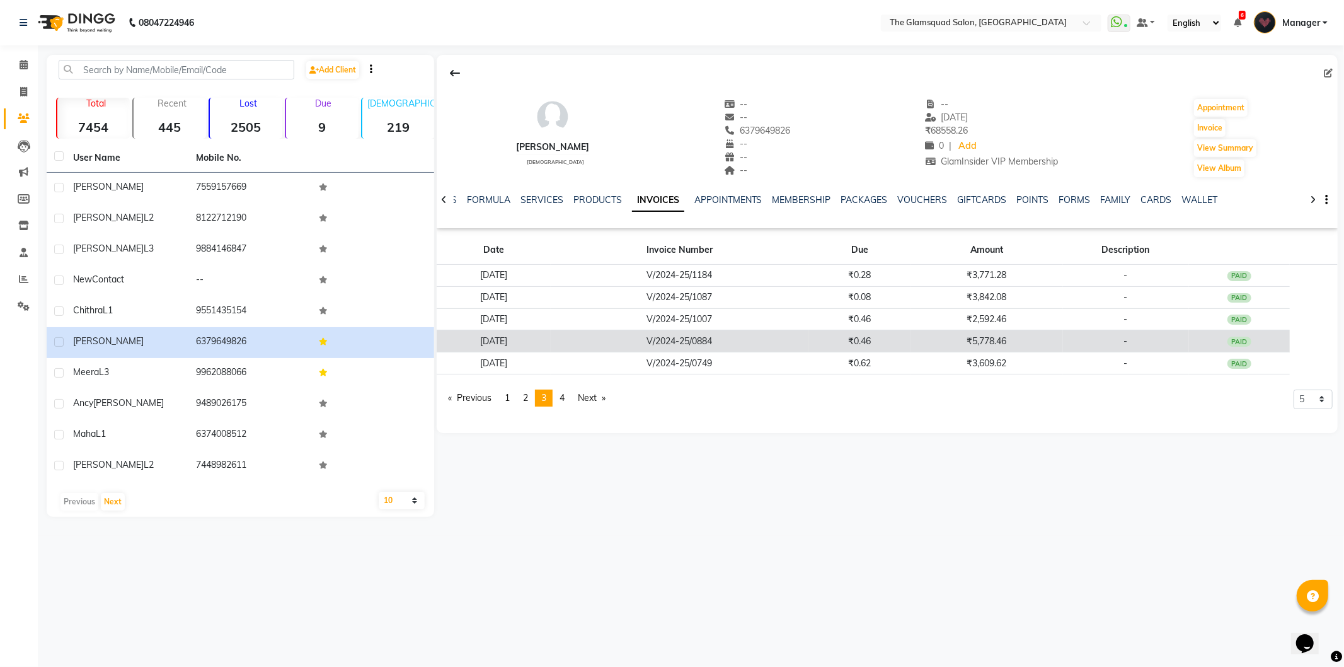
click at [551, 331] on td "11-08-2024" at bounding box center [494, 341] width 114 height 22
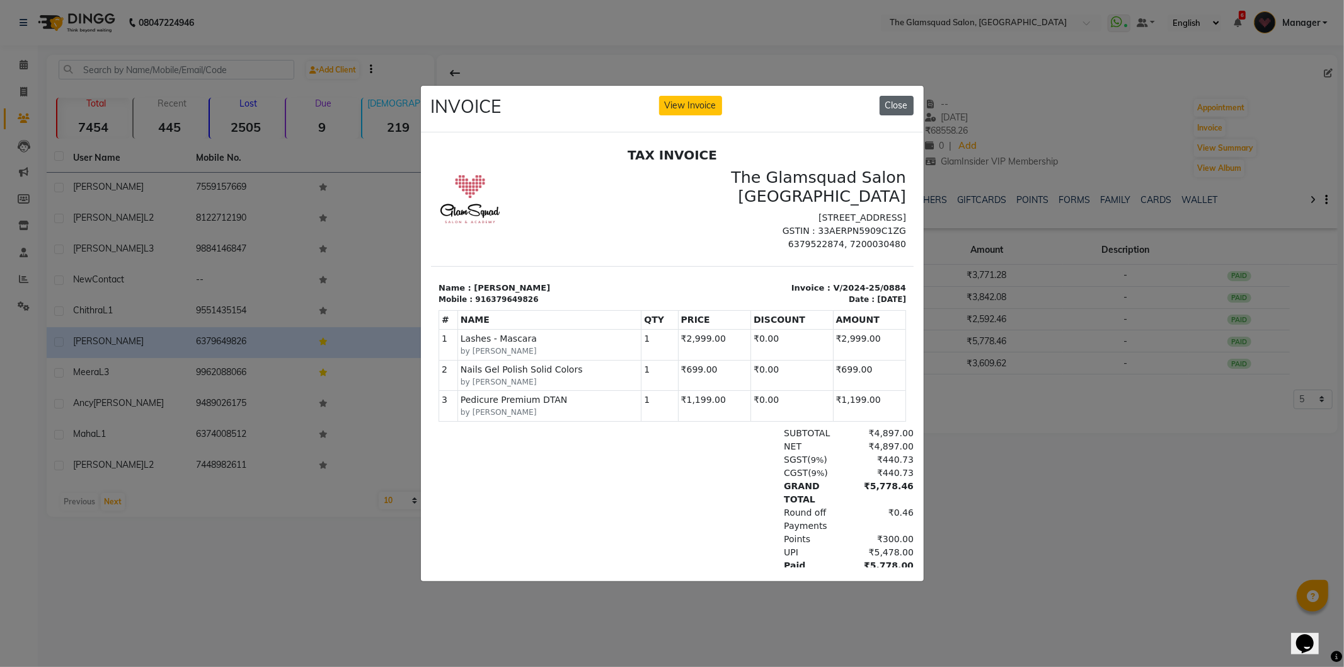
click at [892, 96] on button "Close" at bounding box center [897, 106] width 34 height 20
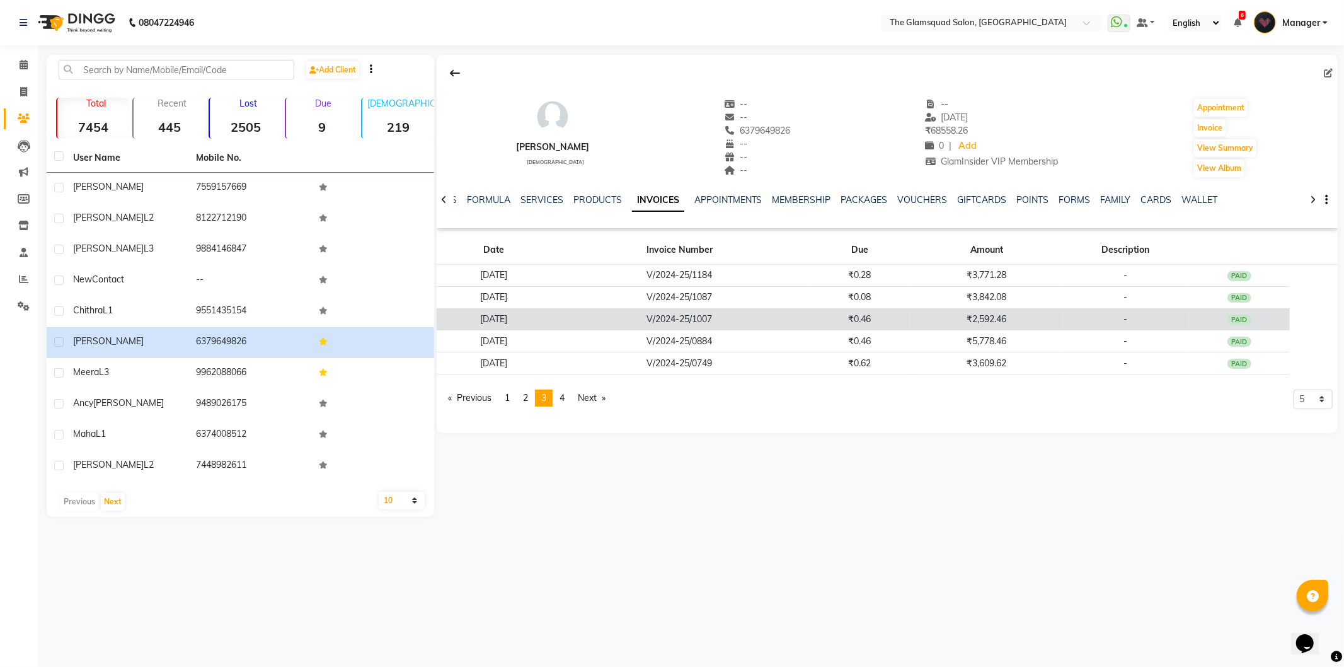
click at [551, 317] on td "31-08-2024" at bounding box center [494, 319] width 114 height 22
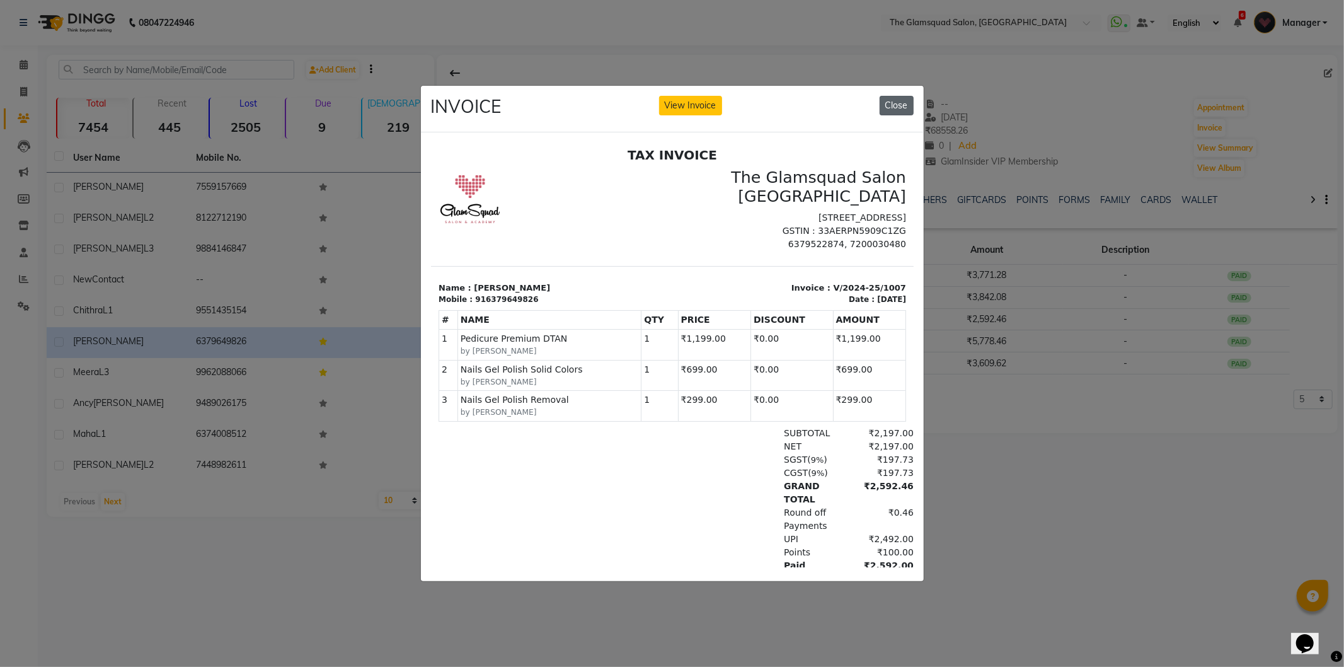
click at [903, 96] on button "Close" at bounding box center [897, 106] width 34 height 20
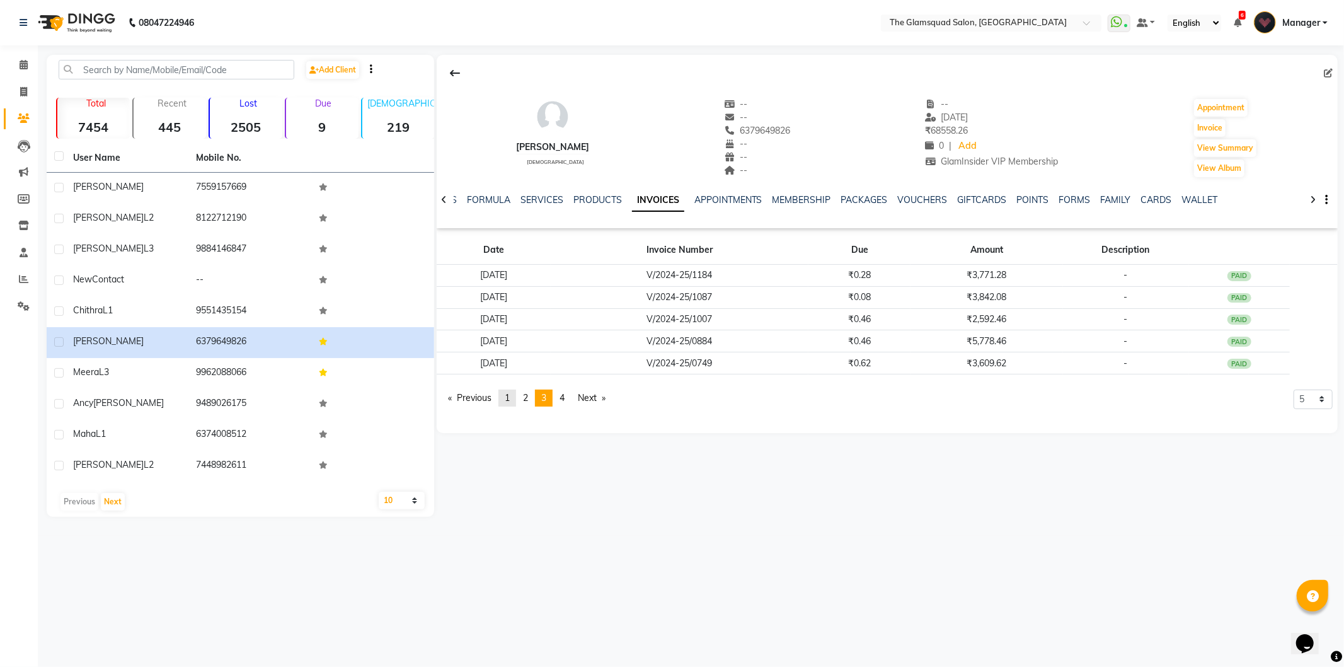
click at [510, 396] on span "1" at bounding box center [507, 397] width 5 height 11
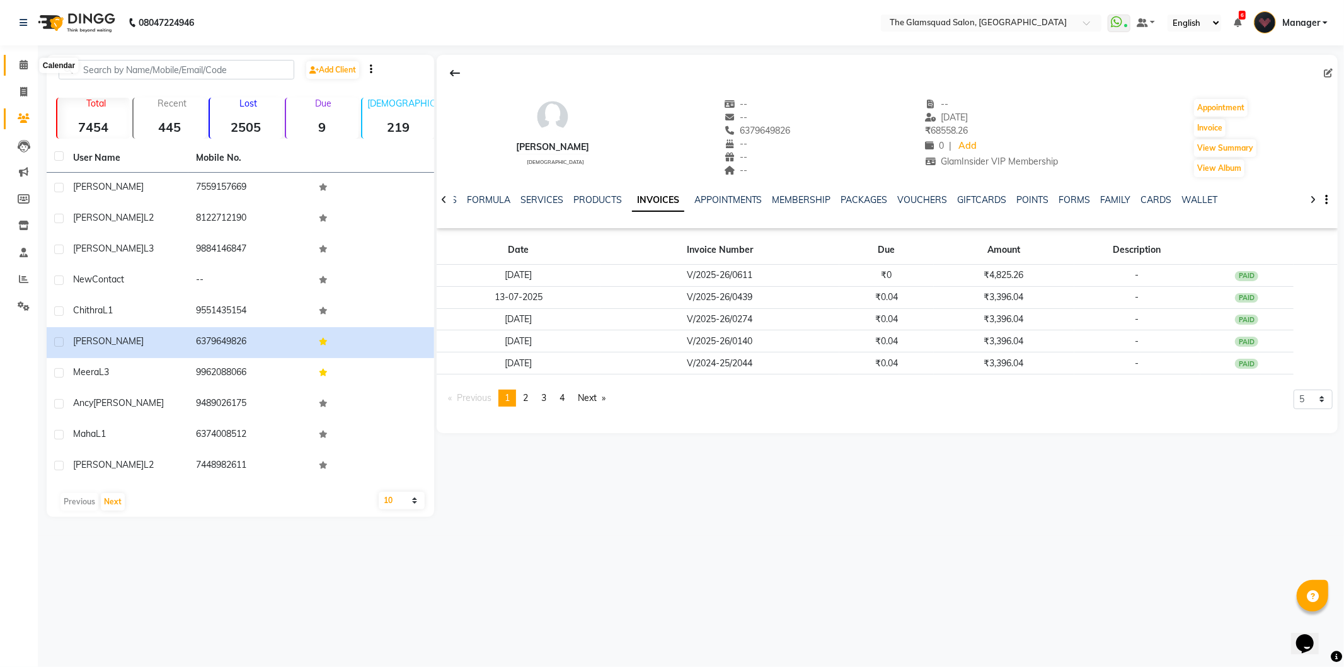
click at [28, 69] on span at bounding box center [24, 65] width 22 height 14
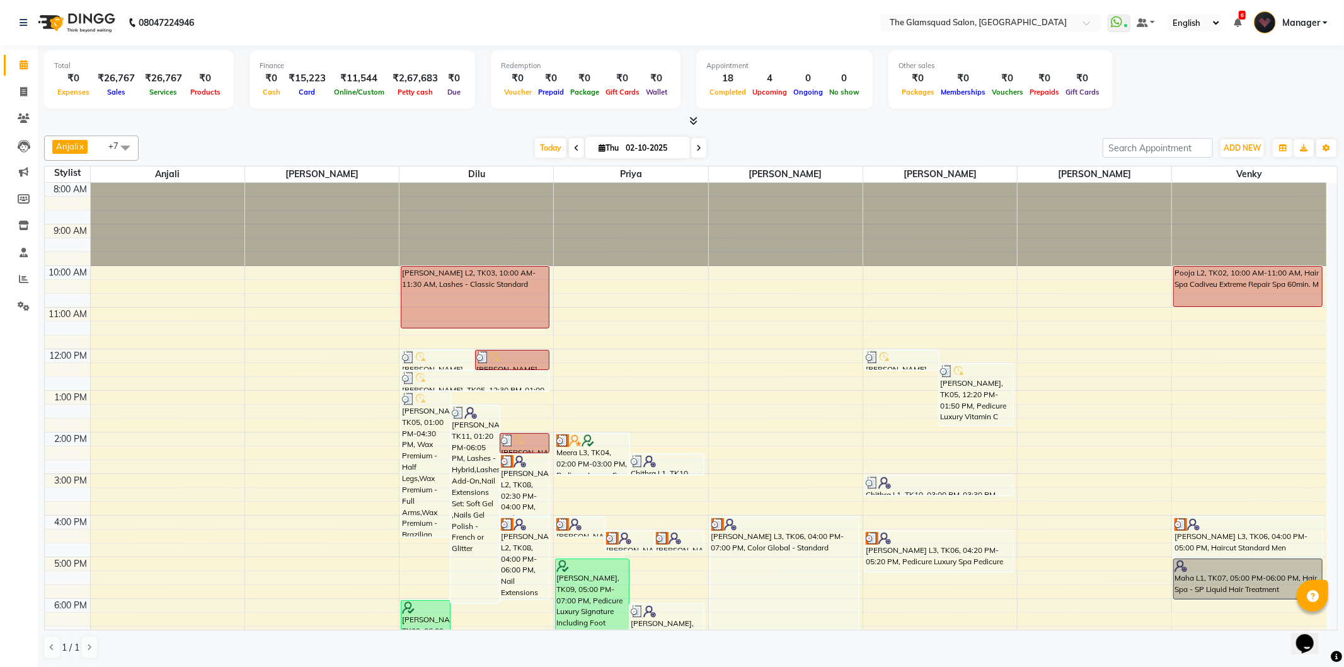
click at [697, 150] on icon at bounding box center [698, 148] width 5 height 8
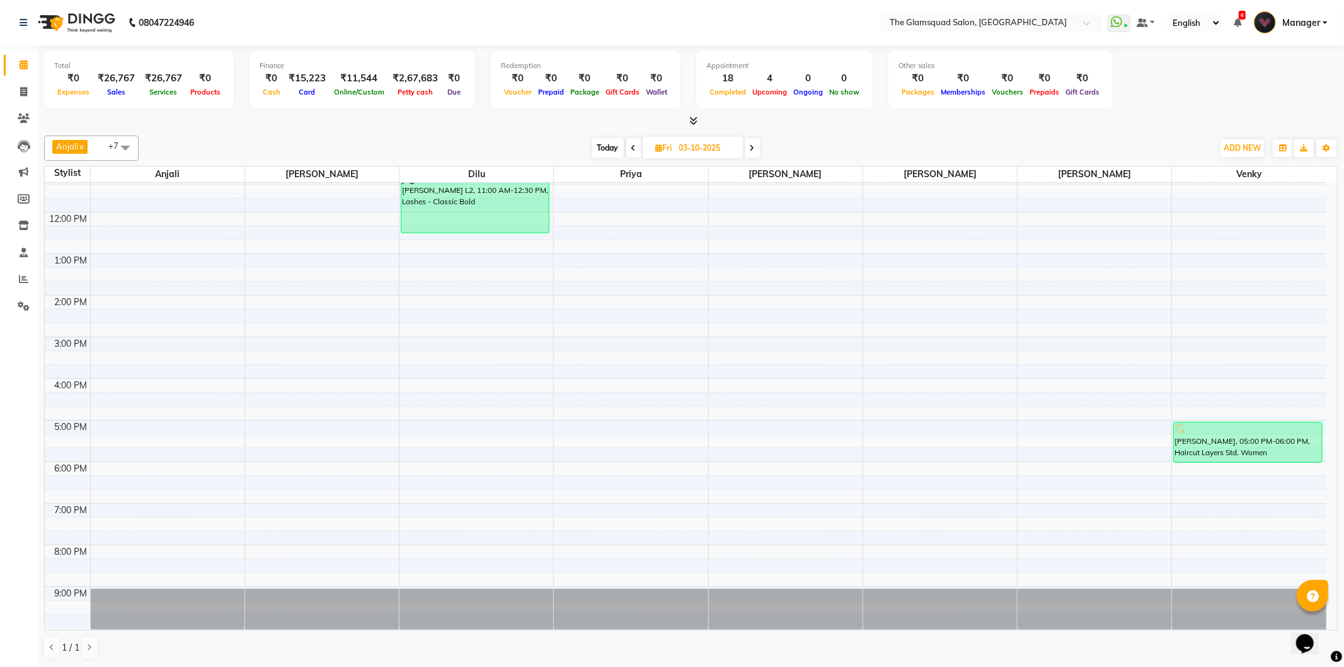
scroll to position [67, 0]
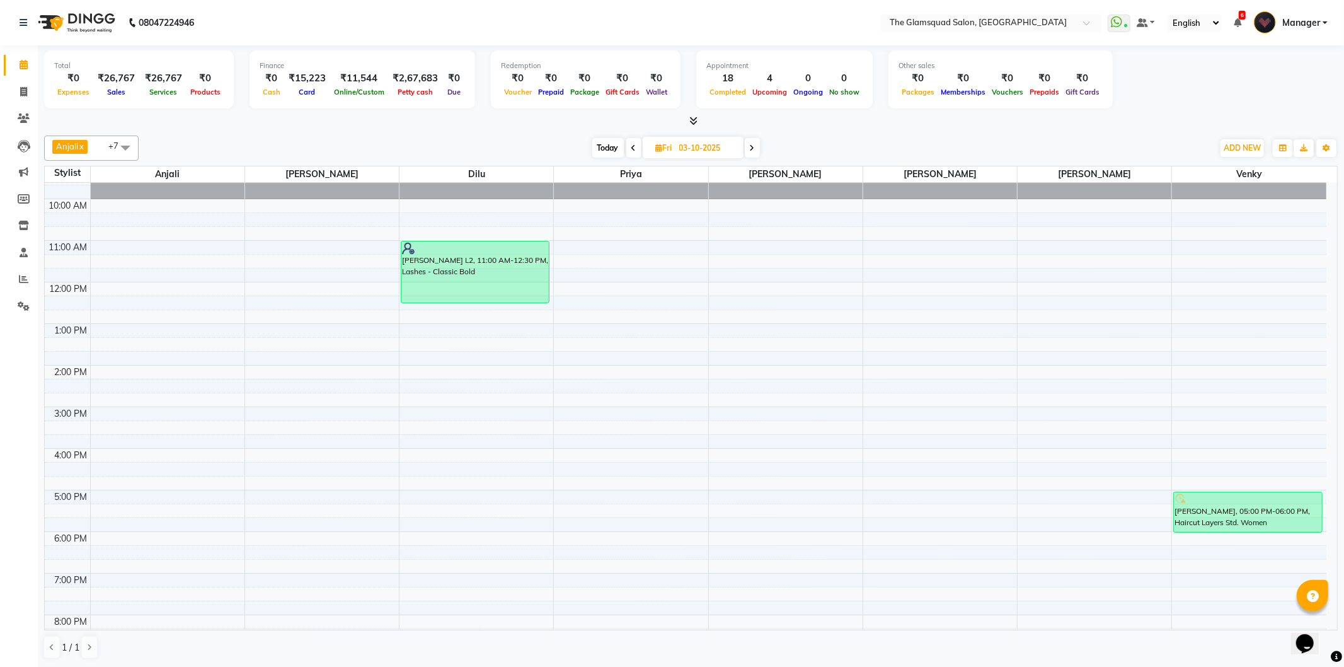
click at [626, 142] on span at bounding box center [633, 148] width 15 height 20
type input "02-10-2025"
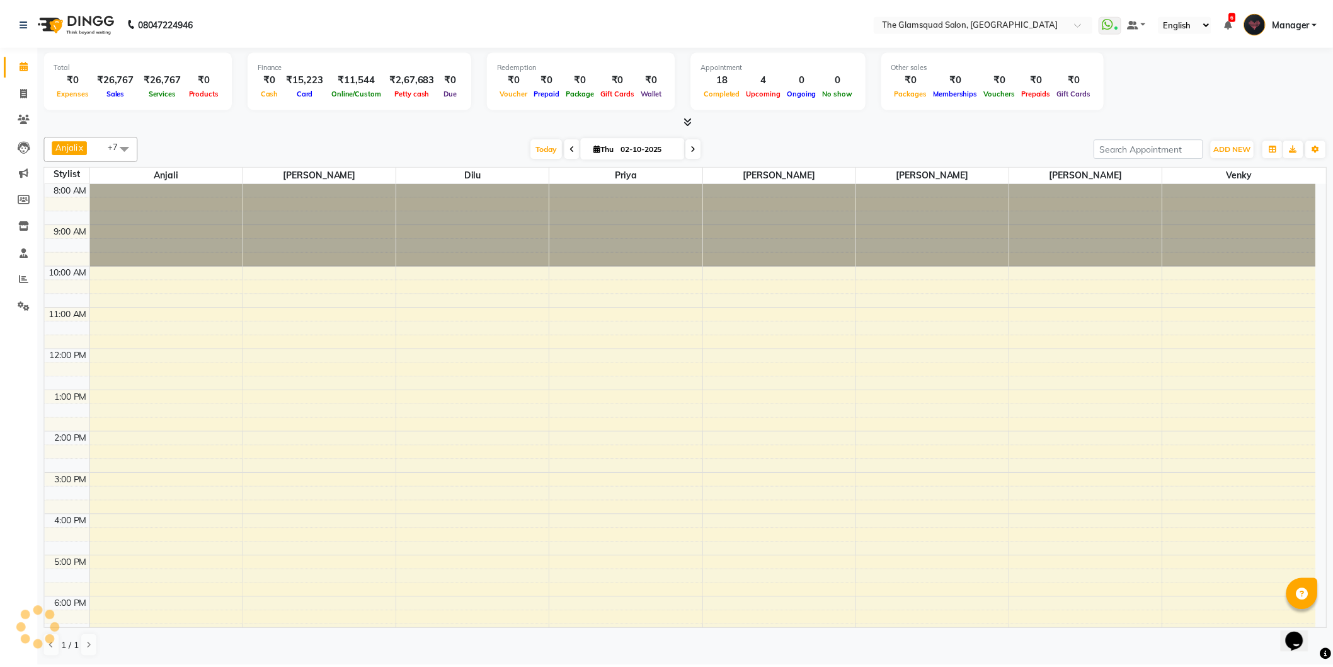
scroll to position [137, 0]
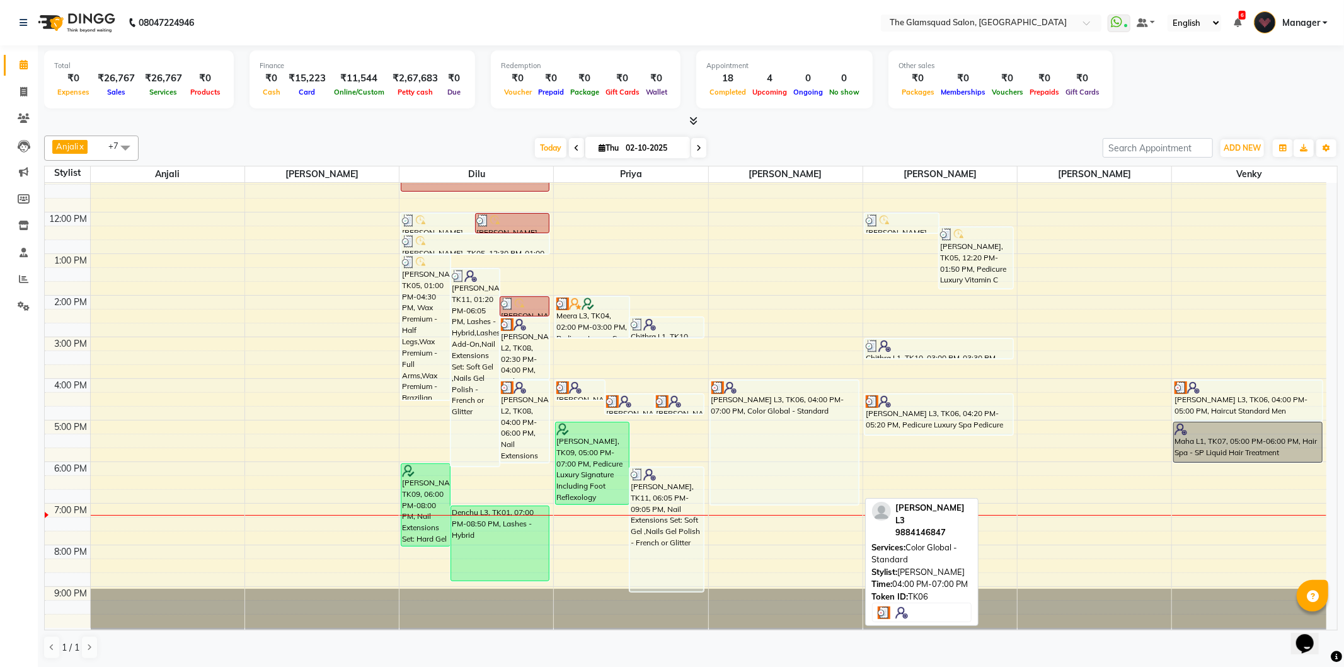
click at [785, 413] on div "[PERSON_NAME] L3, TK06, 04:00 PM-07:00 PM, Color Global - Standard" at bounding box center [784, 442] width 147 height 123
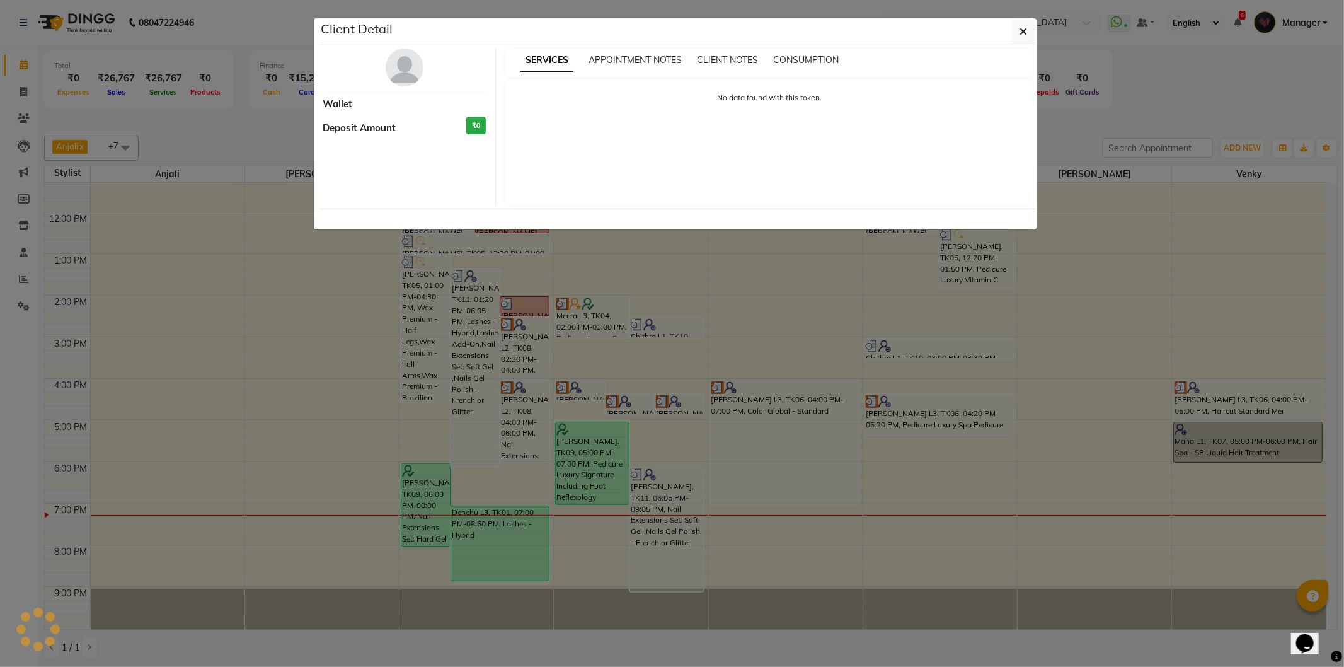
click at [786, 410] on ngb-modal-window "Client Detail Wallet Deposit Amount ₹0 SERVICES APPOINTMENT NOTES CLIENT NOTES …" at bounding box center [672, 333] width 1344 height 667
select select "3"
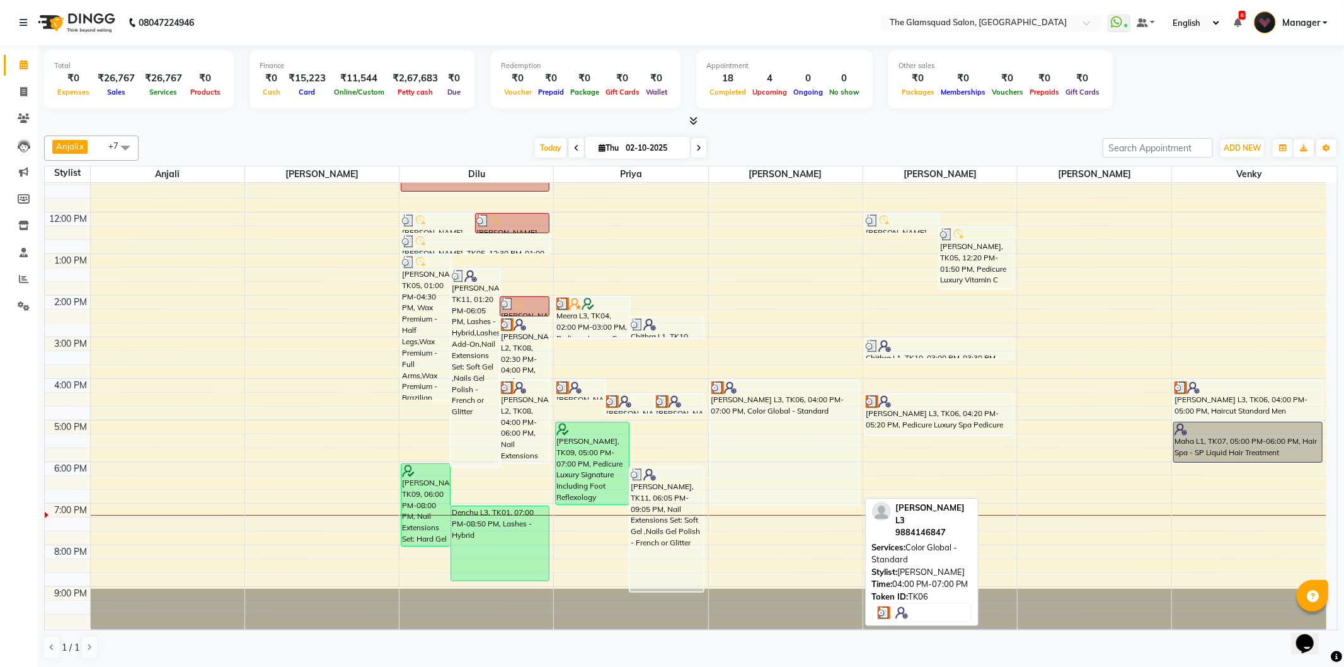
click at [776, 401] on div "[PERSON_NAME] L3, TK06, 04:00 PM-07:00 PM, Color Global - Standard" at bounding box center [784, 442] width 147 height 123
select select "3"
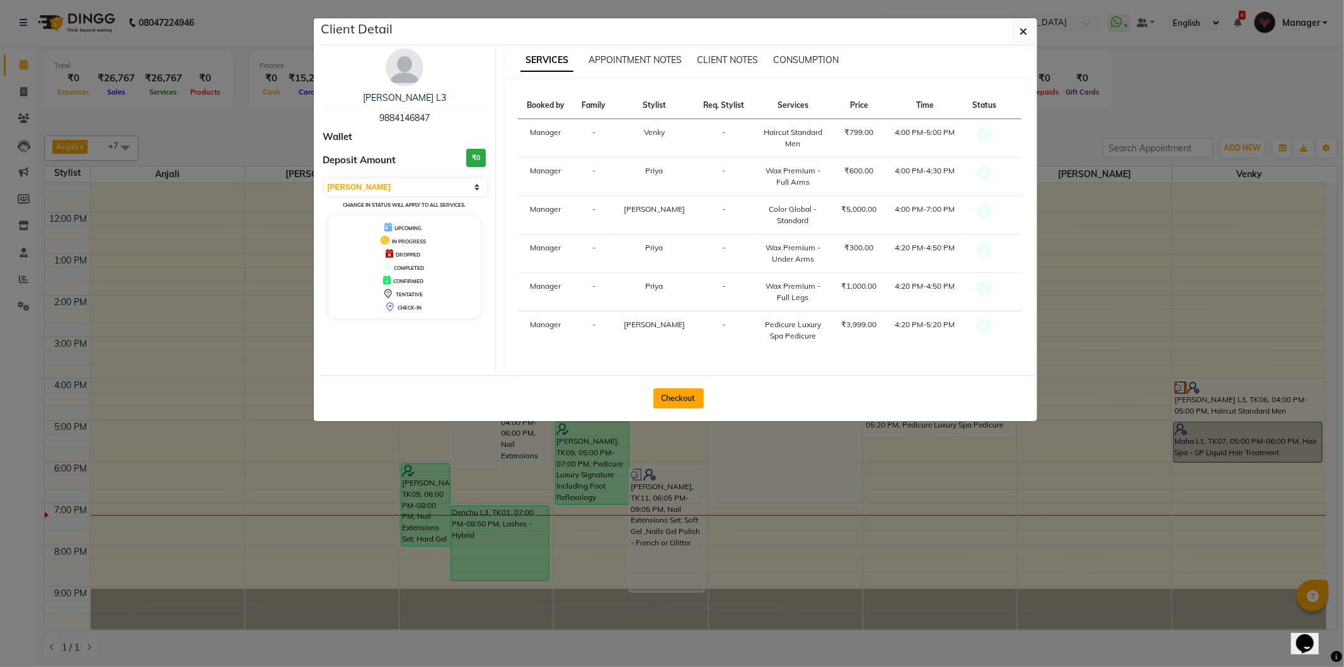
click at [696, 398] on button "Checkout" at bounding box center [678, 398] width 50 height 20
select select "5284"
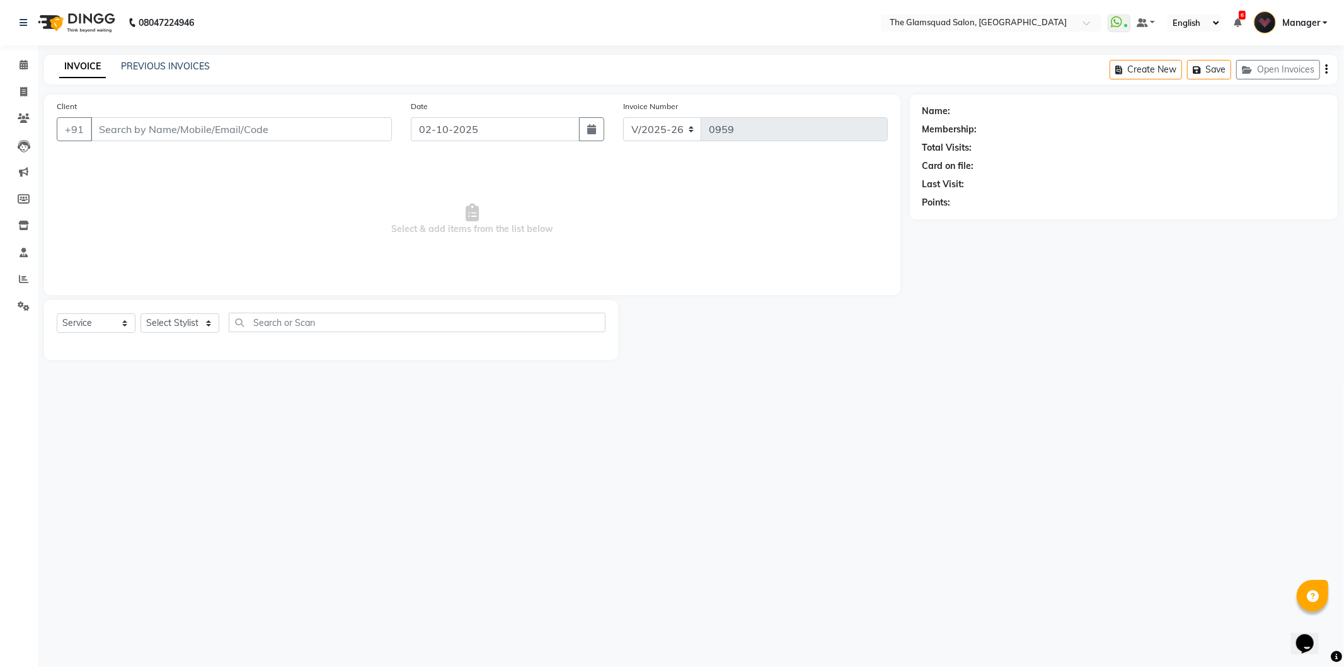
select select "product"
type input "9884146847"
select select "89864"
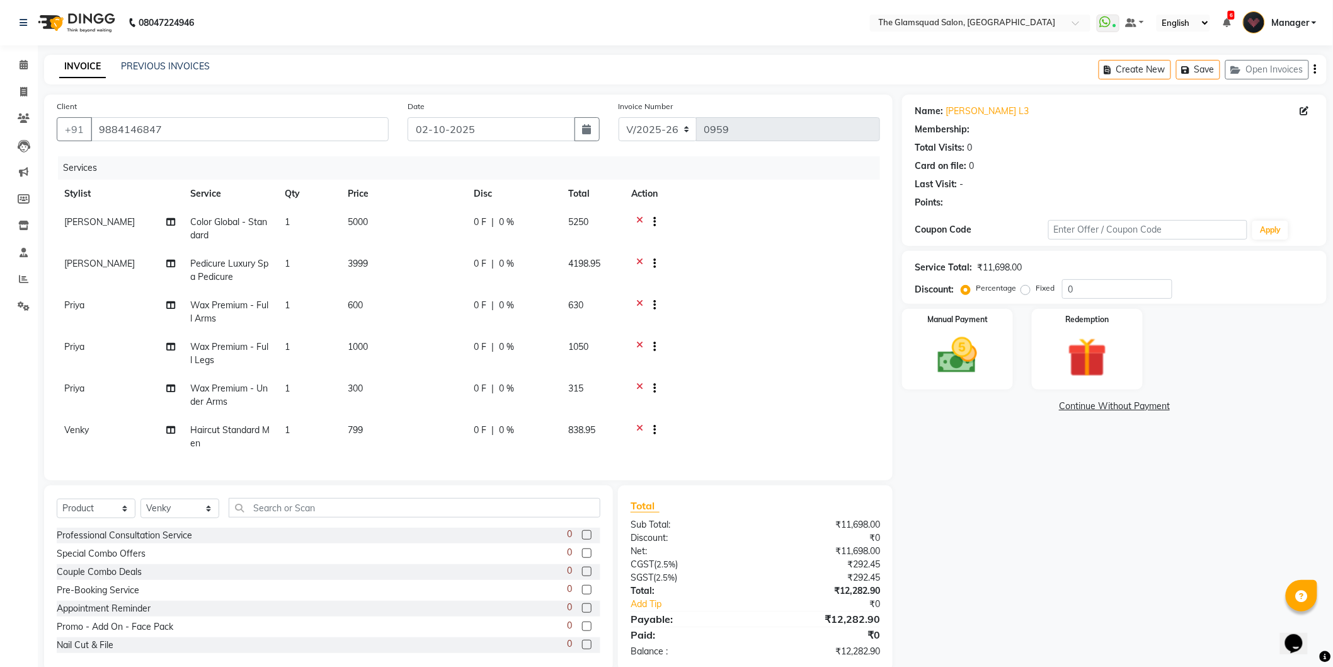
select select "1: Object"
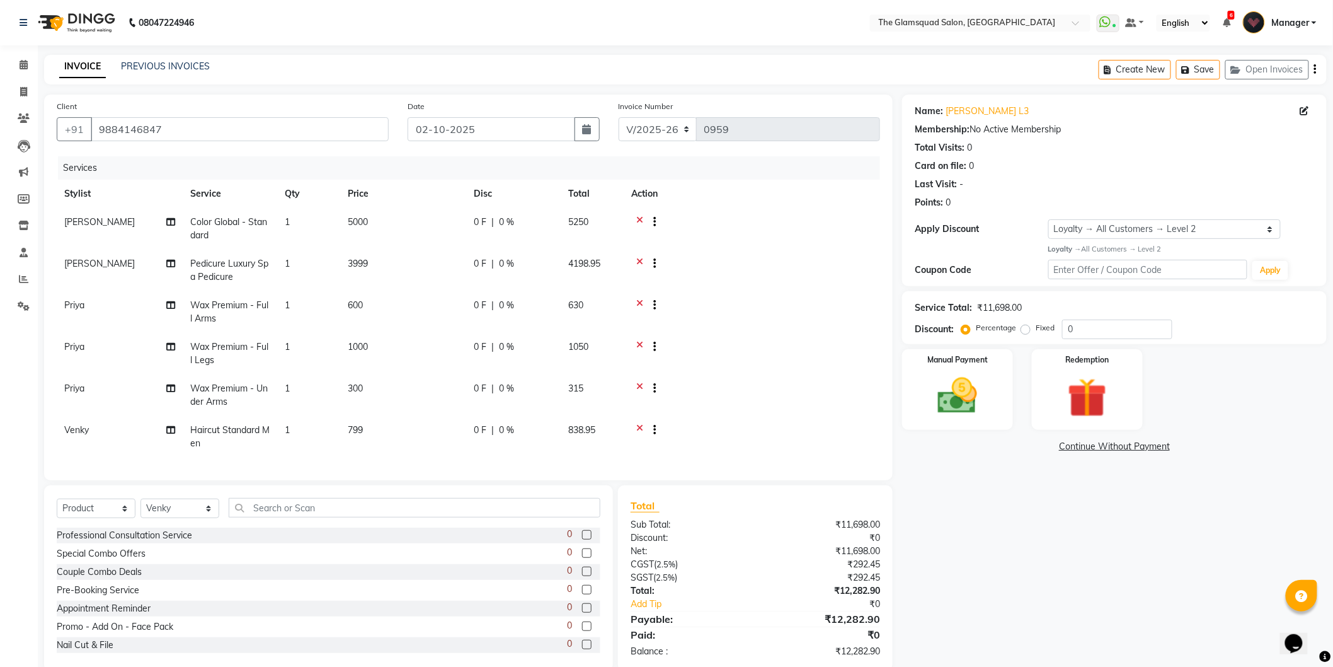
click at [404, 341] on td "1000" at bounding box center [403, 354] width 126 height 42
select select "34709"
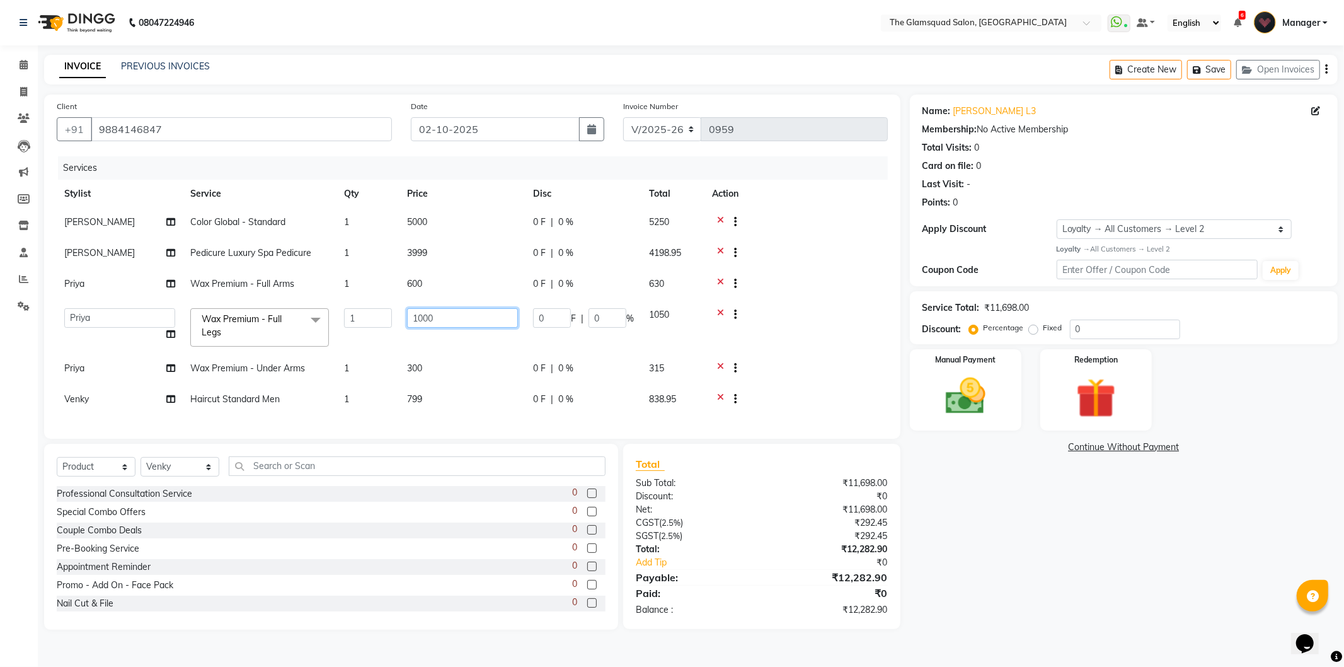
click at [450, 316] on input "1000" at bounding box center [462, 318] width 111 height 20
type input "1"
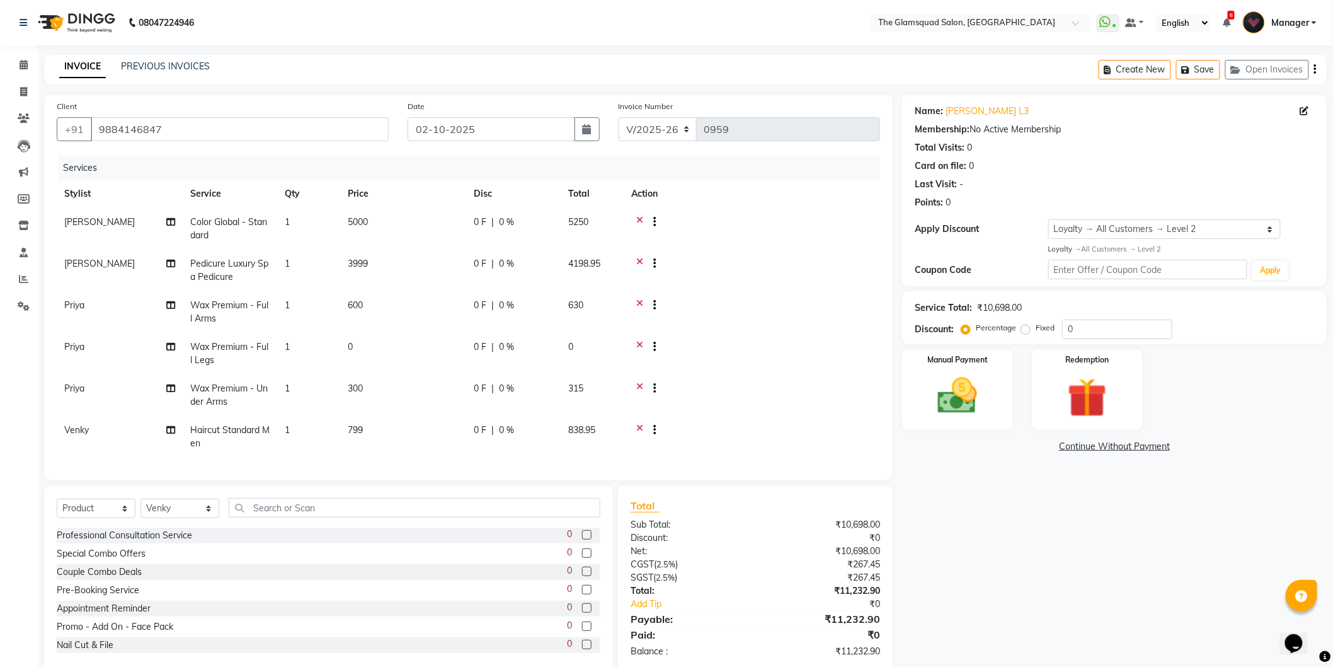
click at [243, 312] on td "Wax Premium - Full Arms" at bounding box center [230, 312] width 95 height 42
select select "34709"
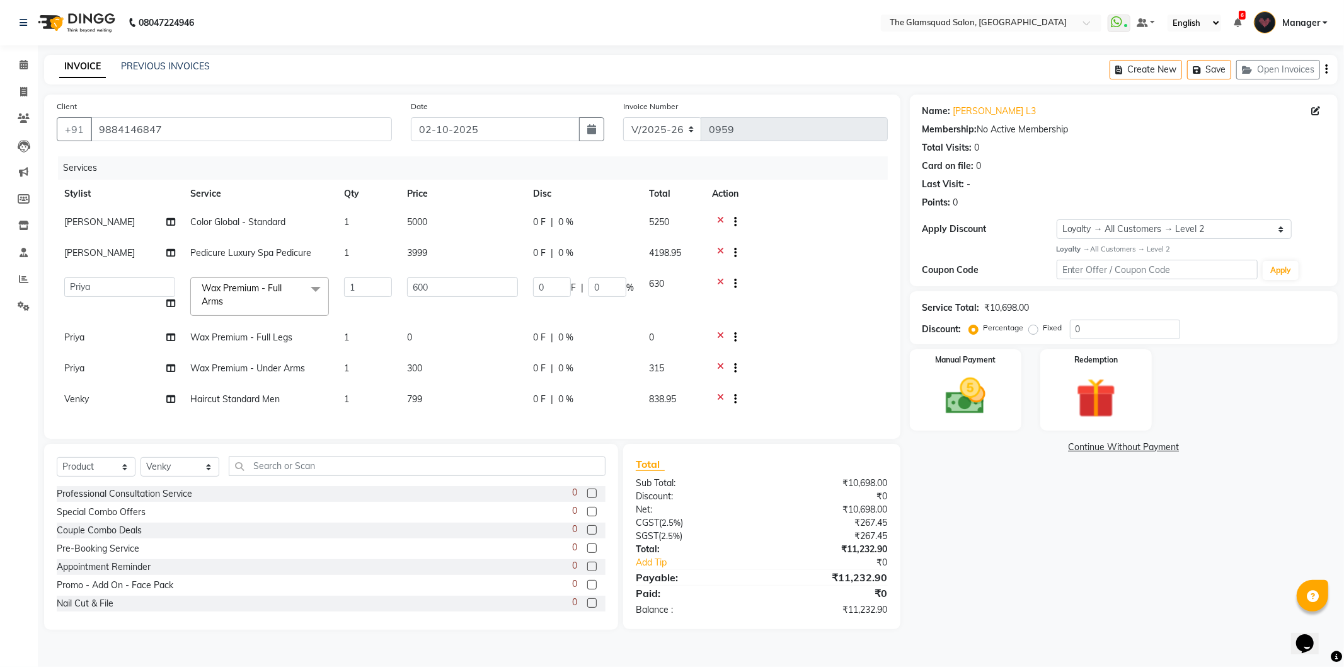
click at [241, 289] on span "Wax Premium - Full Arms" at bounding box center [242, 294] width 80 height 25
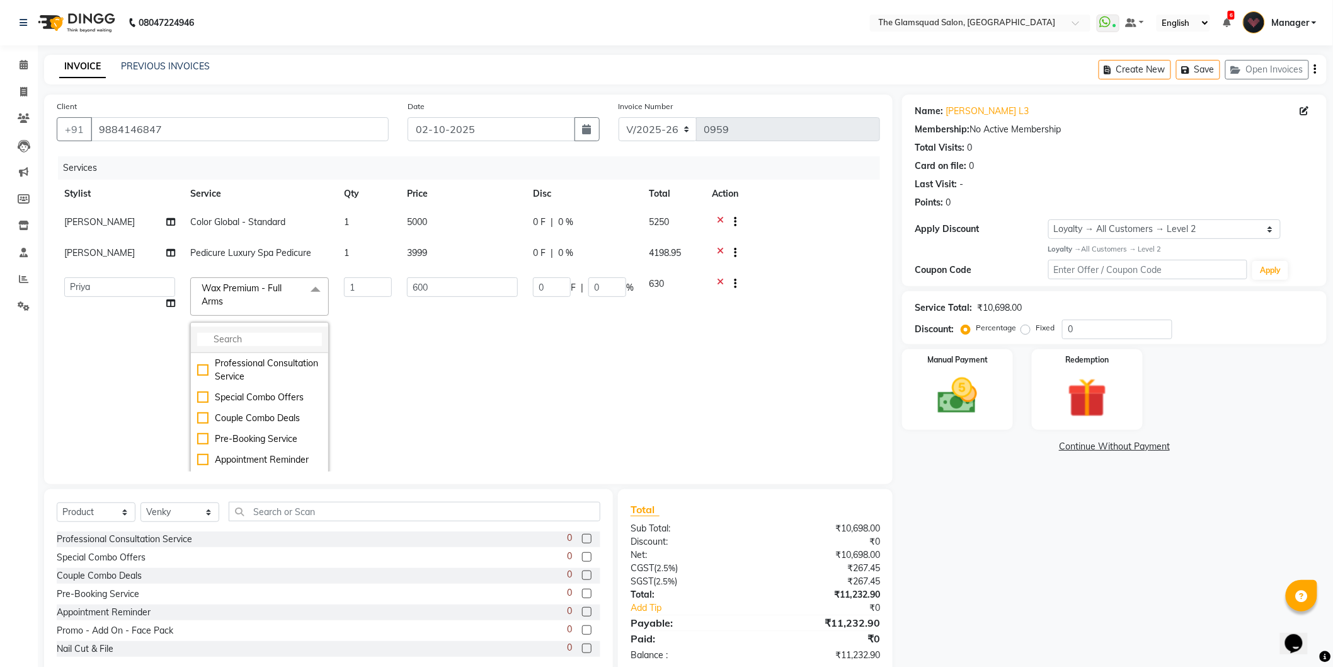
click at [270, 340] on input "multiselect-search" at bounding box center [259, 339] width 125 height 13
type input "wax"
click at [198, 352] on div "Wax Premium - Half Legs" at bounding box center [259, 345] width 125 height 13
checkbox input "false"
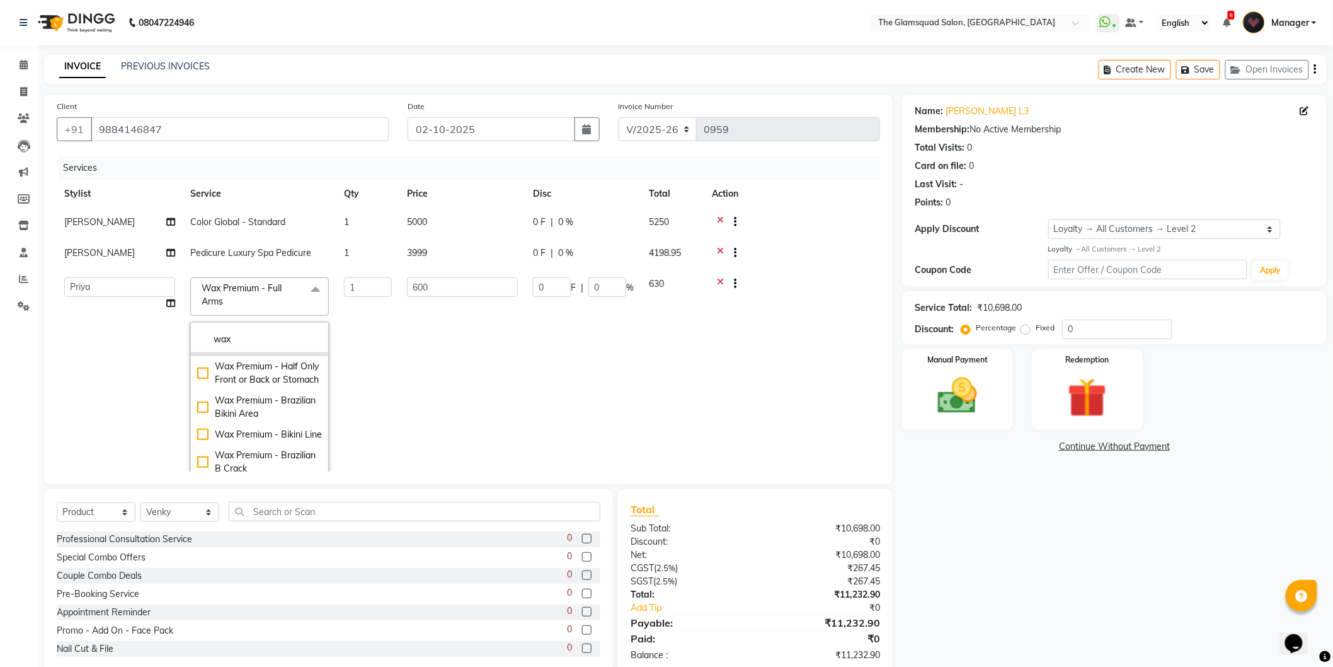
checkbox input "true"
type input "800"
click at [389, 357] on td "1" at bounding box center [367, 377] width 63 height 215
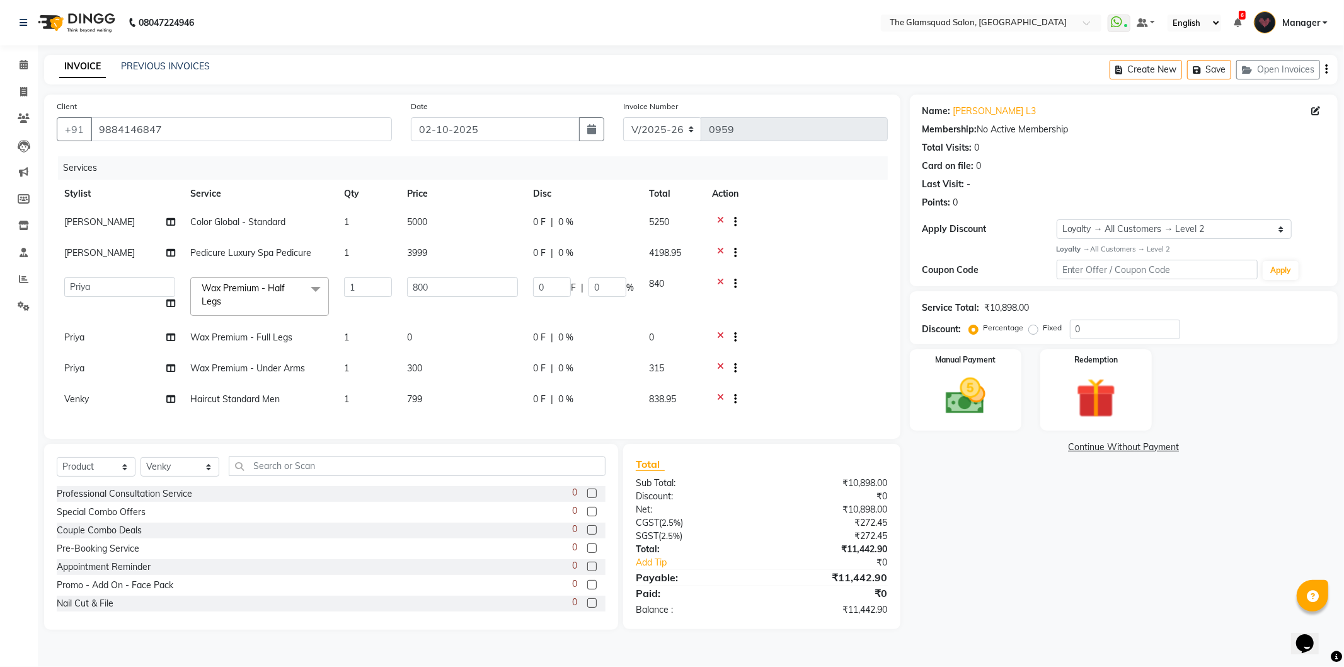
click at [720, 334] on icon at bounding box center [720, 339] width 7 height 16
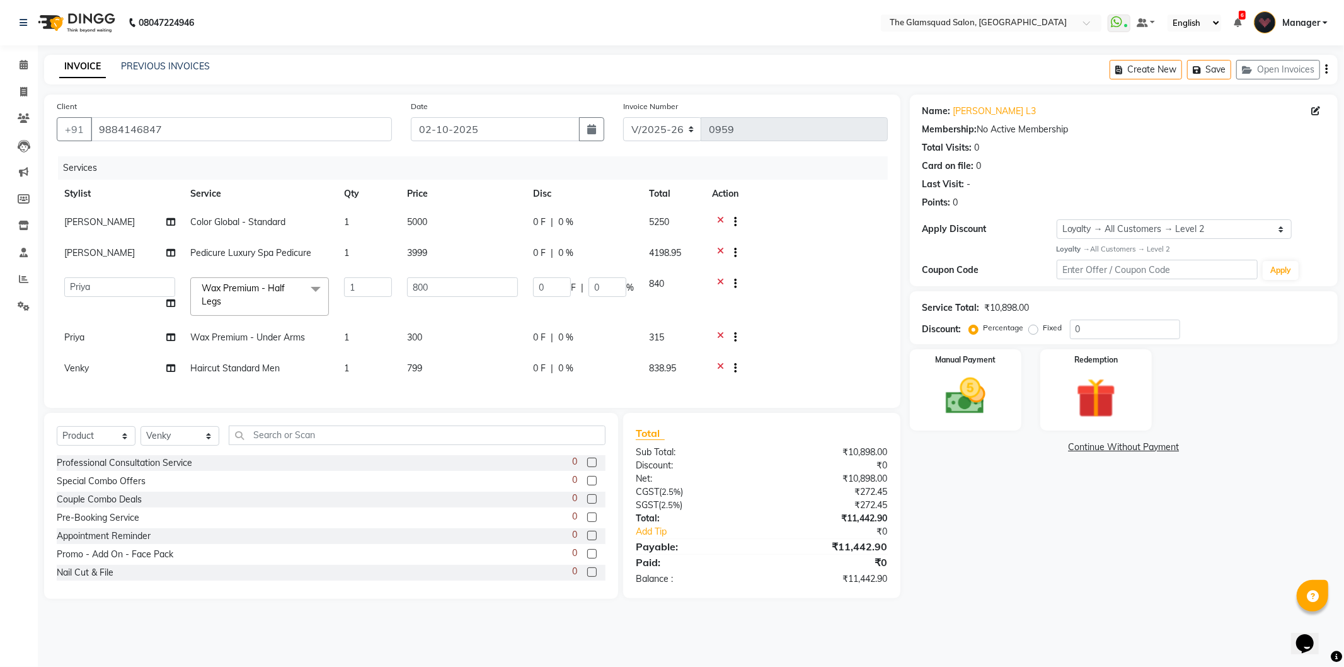
click at [717, 332] on icon at bounding box center [720, 339] width 7 height 16
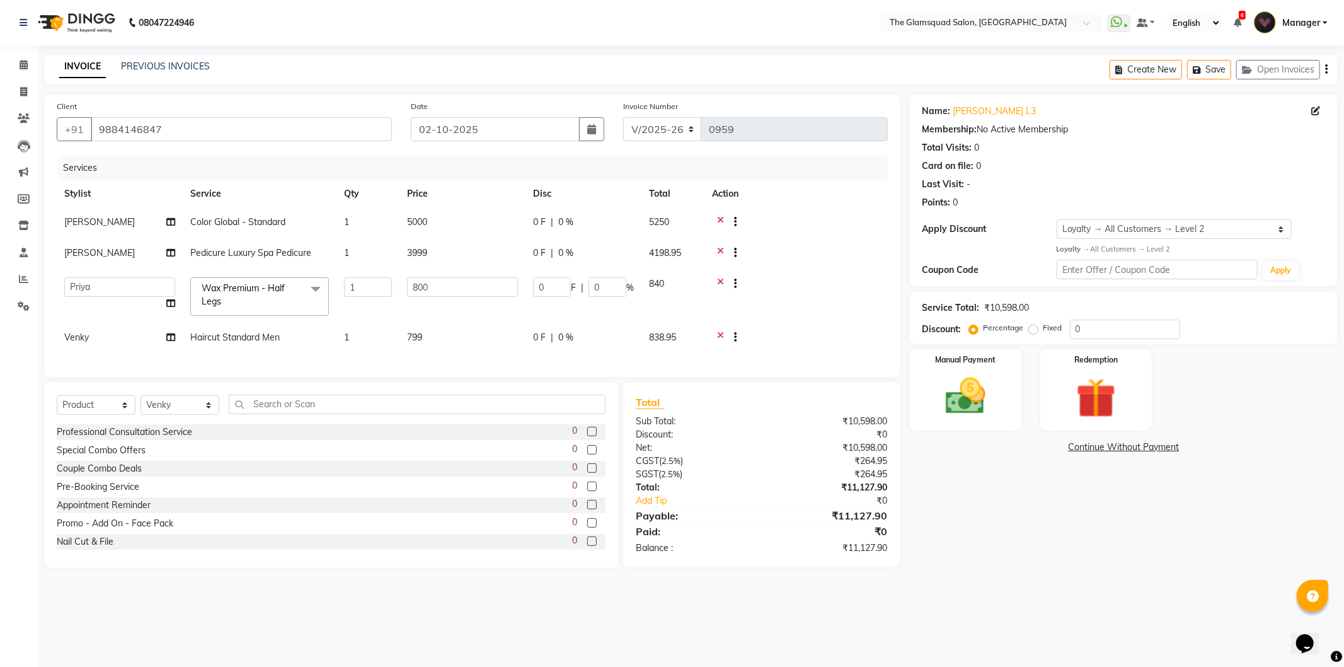
click at [307, 253] on span "Pedicure Luxury Spa Pedicure" at bounding box center [250, 252] width 121 height 11
select select "89332"
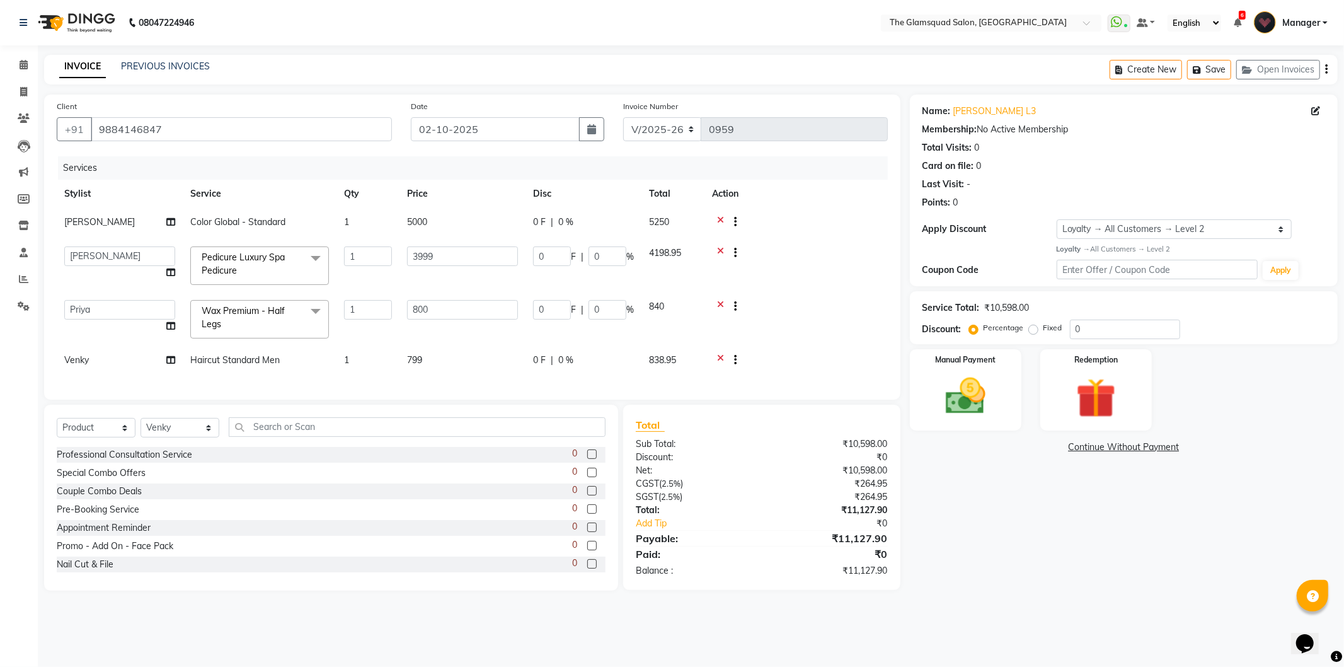
click at [314, 260] on span at bounding box center [315, 258] width 25 height 24
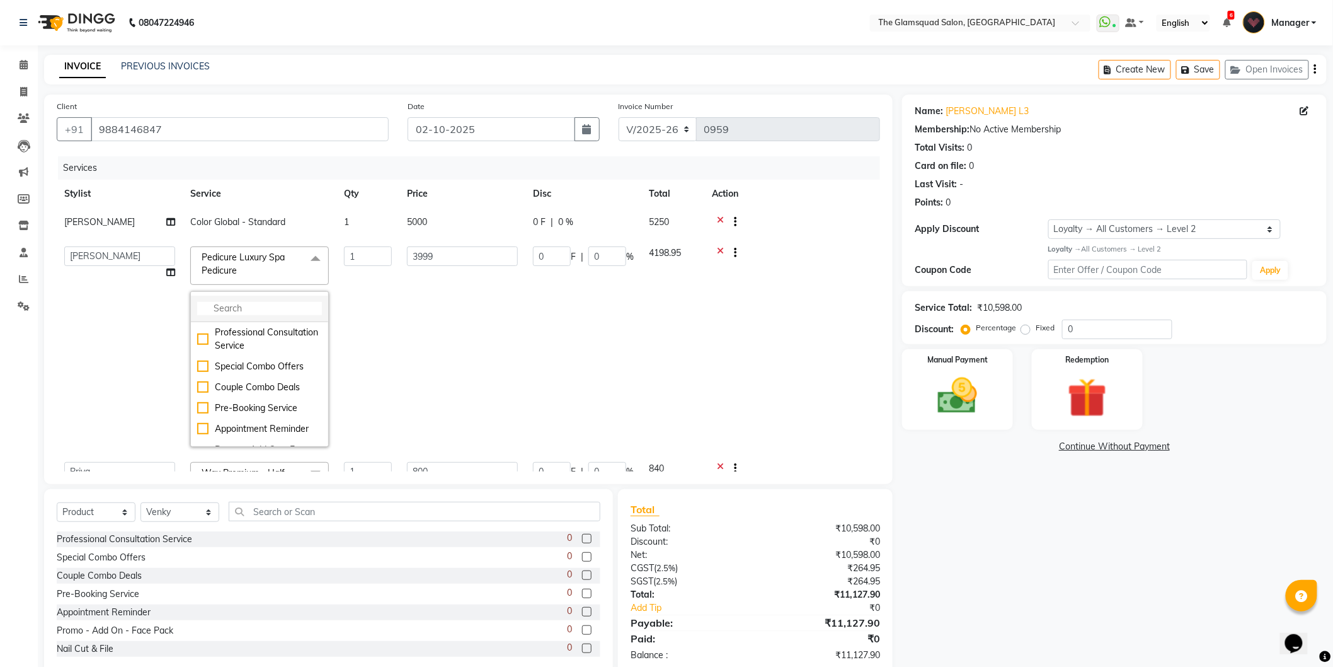
click at [277, 309] on input "multiselect-search" at bounding box center [259, 308] width 125 height 13
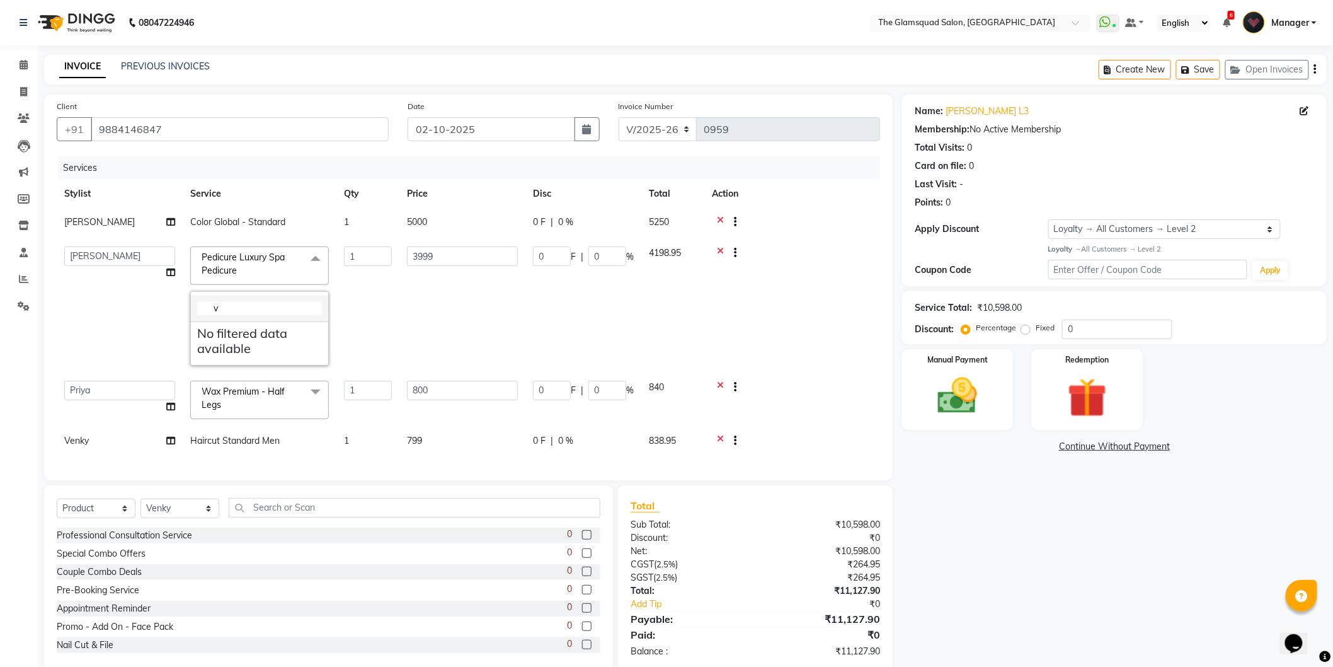
type input "v"
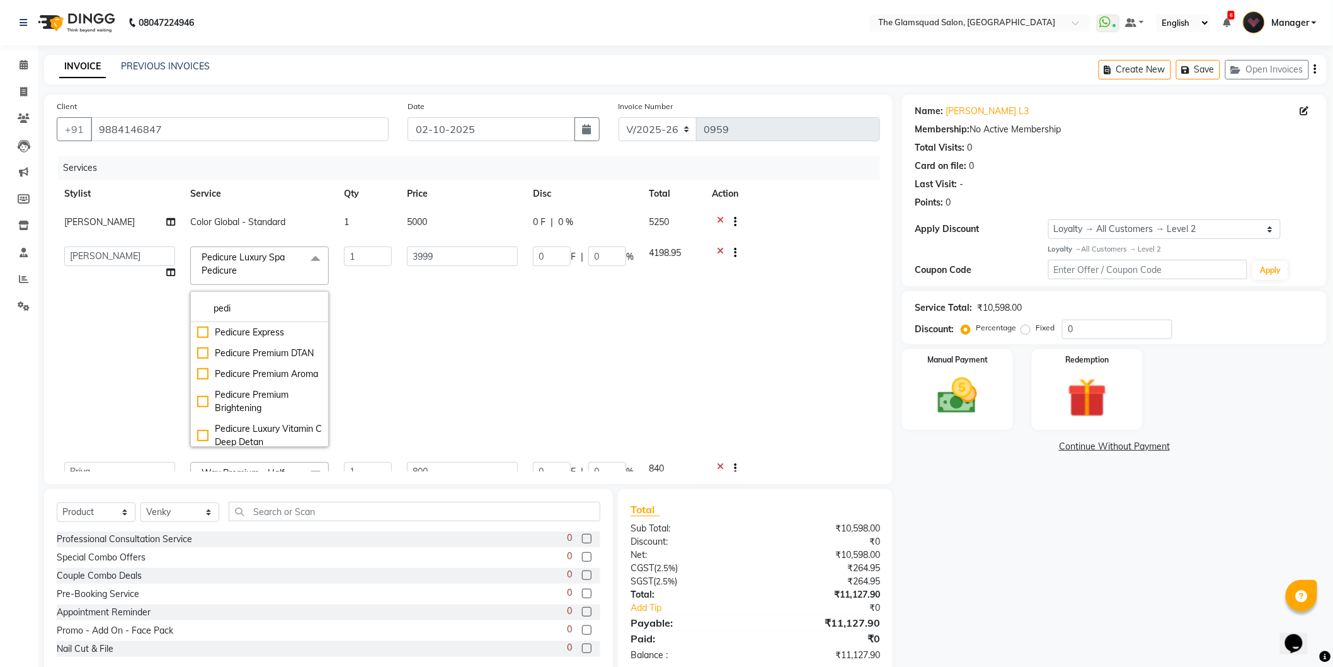
type input "pedi"
click at [269, 400] on div "Pedicure Luxury Vitamin C Deep Detan" at bounding box center [259, 387] width 125 height 26
type input "2299"
checkbox input "true"
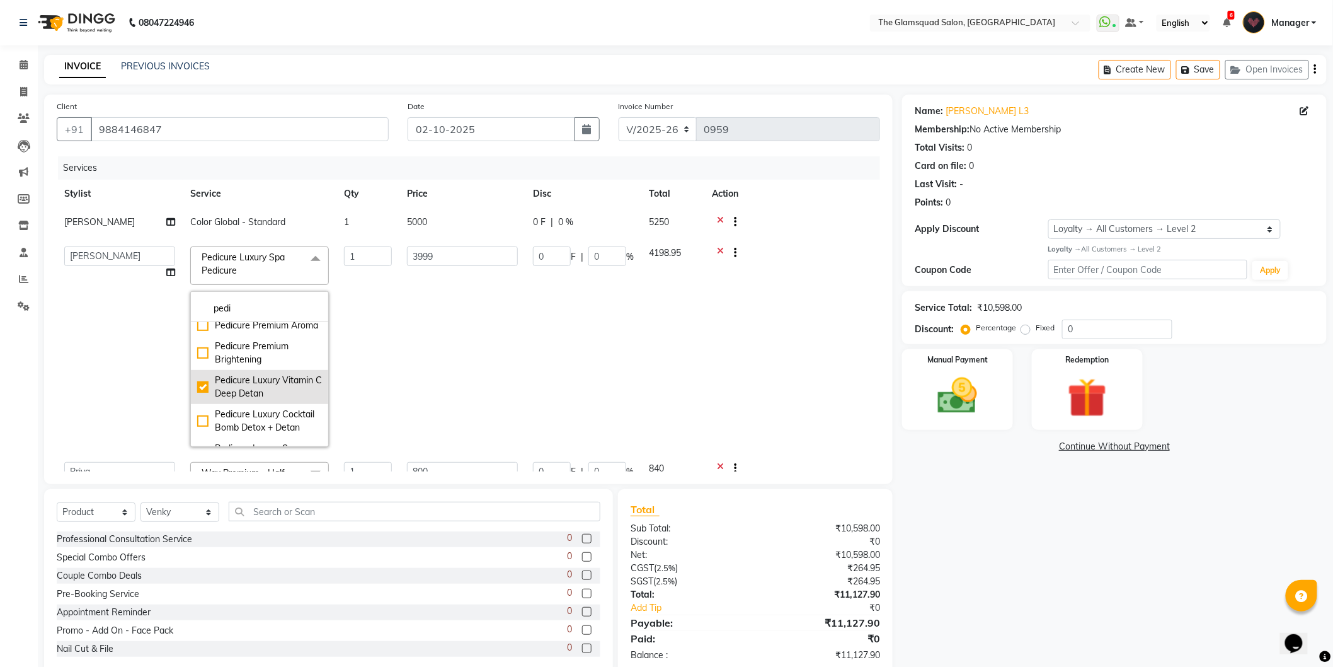
checkbox input "false"
click at [421, 314] on td "2299" at bounding box center [462, 346] width 126 height 215
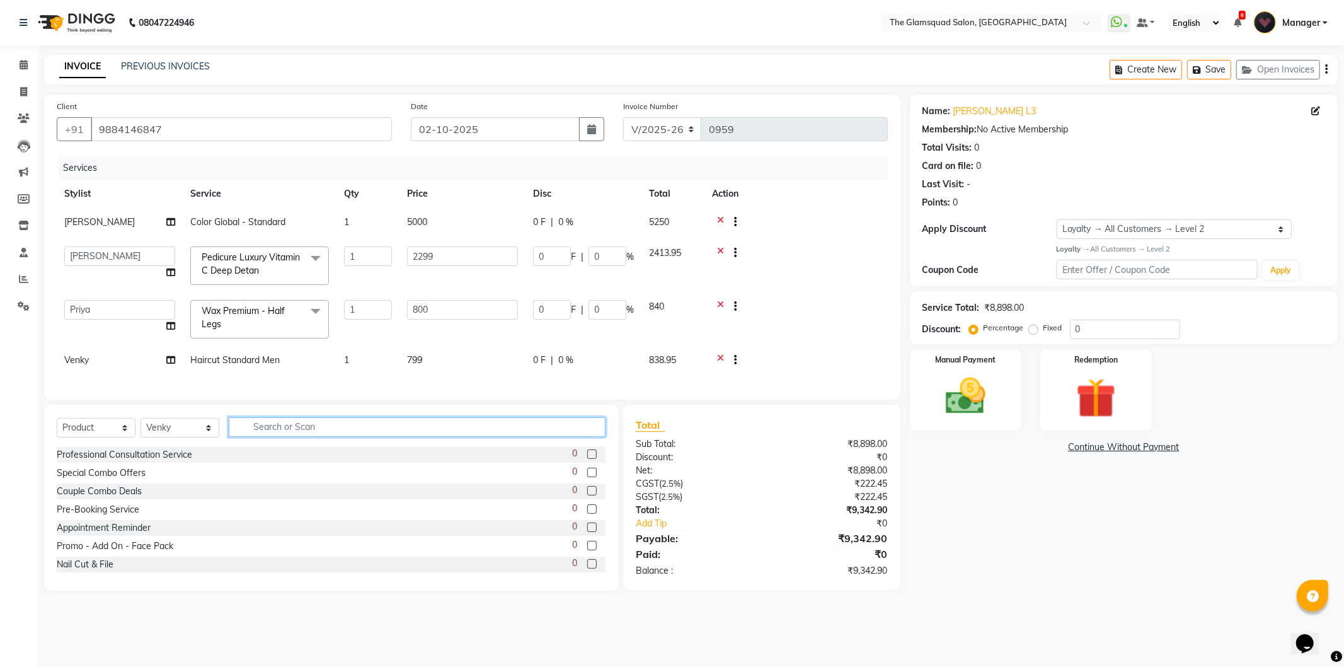
click at [277, 433] on input "text" at bounding box center [417, 427] width 377 height 20
click at [123, 437] on select "Select Service Product Membership Package Voucher Prepaid Gift Card" at bounding box center [96, 428] width 79 height 20
select select "service"
click at [57, 428] on select "Select Service Product Membership Package Voucher Prepaid Gift Card" at bounding box center [96, 428] width 79 height 20
click at [203, 437] on select "Select Stylist Adil Anjali Dilu Dingg Support Frontdesk Manager Monish Monisha …" at bounding box center [179, 428] width 79 height 20
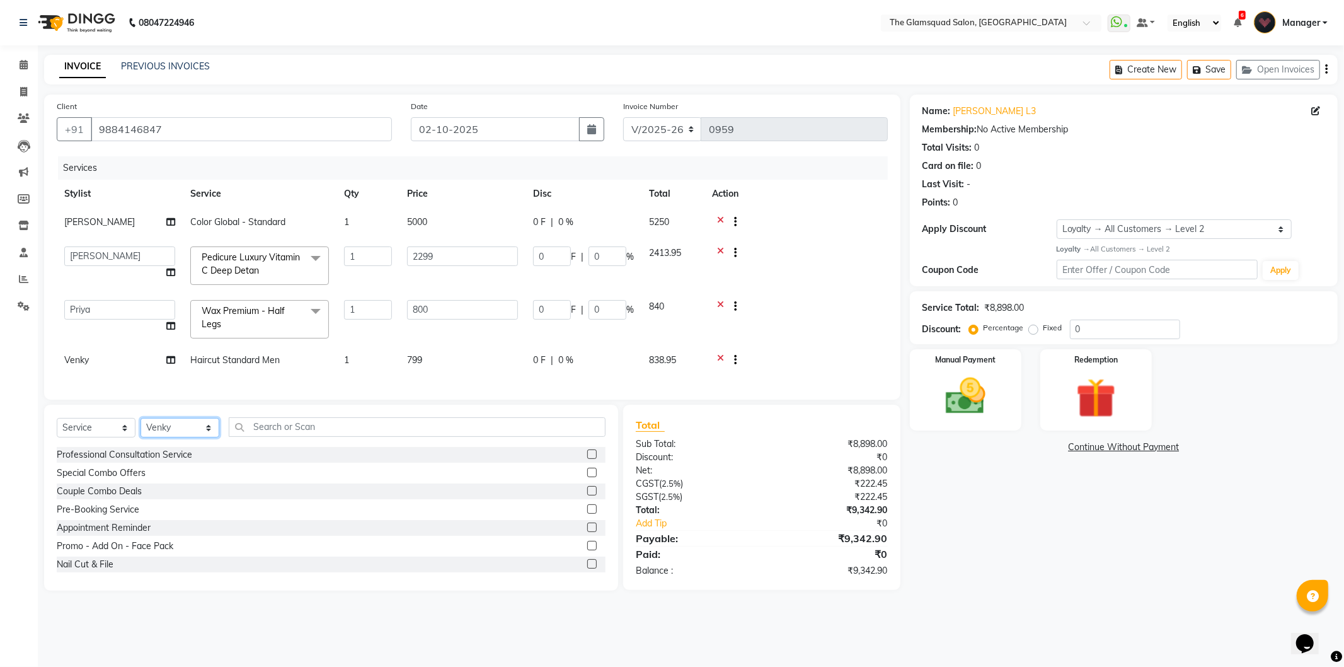
select select "89332"
click at [140, 428] on select "Select Stylist Adil Anjali Dilu Dingg Support Frontdesk Manager Monish Monisha …" at bounding box center [179, 428] width 79 height 20
click at [300, 437] on input "text" at bounding box center [417, 427] width 377 height 20
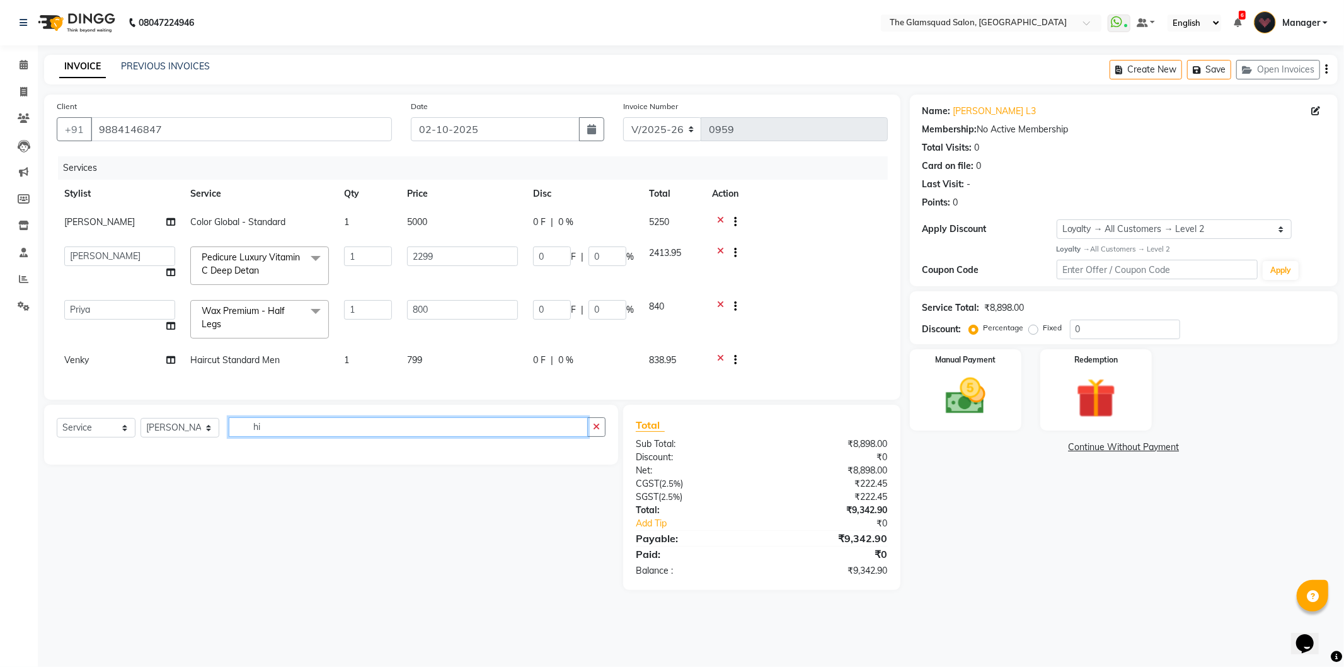
type input "h"
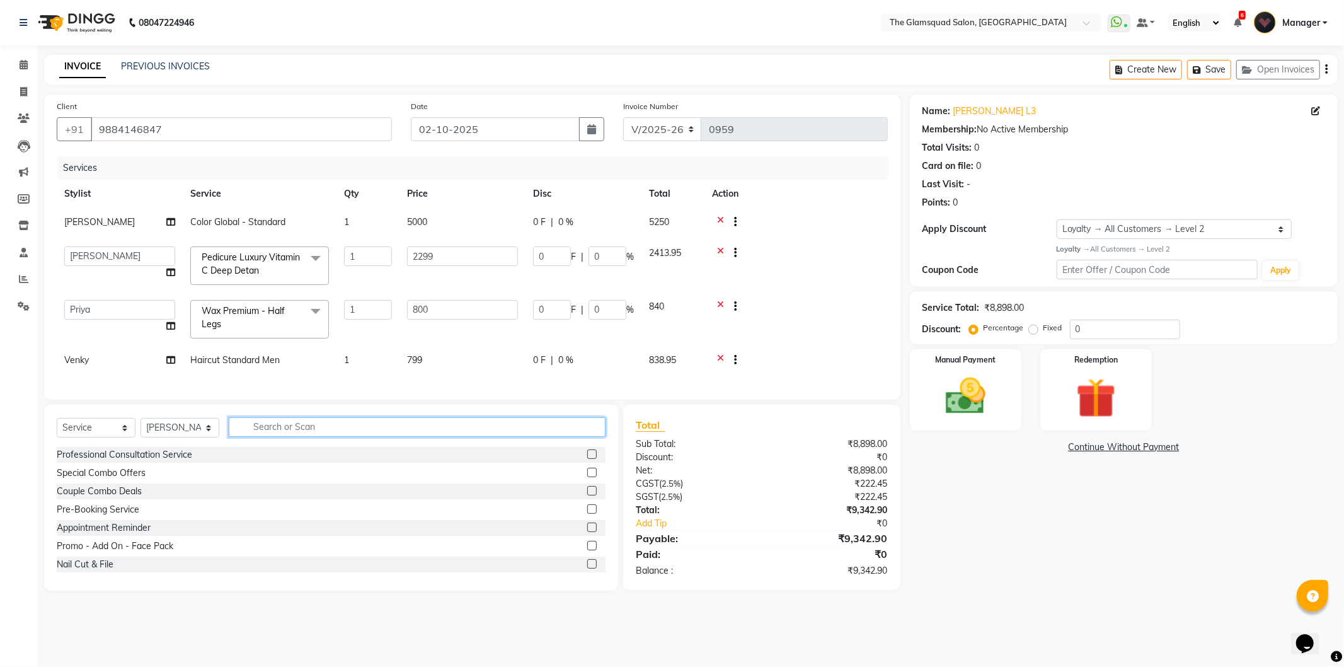
type input "e"
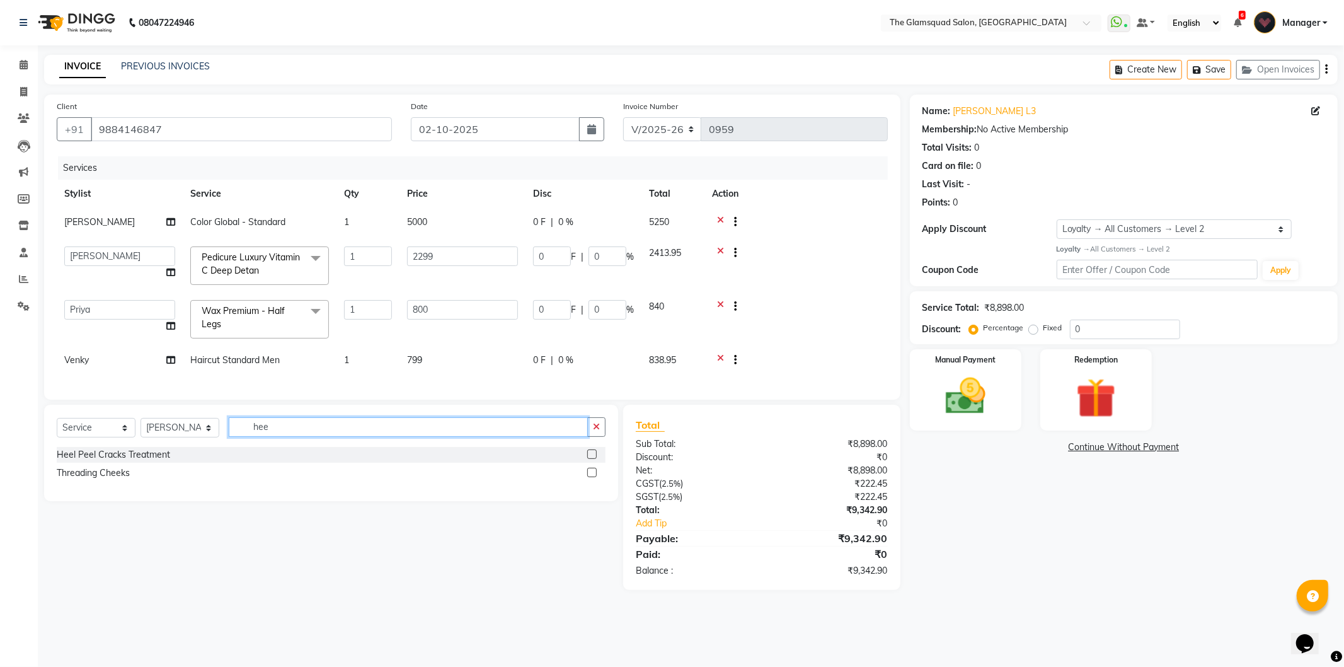
type input "hee"
click at [235, 462] on div "Heel Peel Cracks Treatment" at bounding box center [331, 455] width 549 height 16
click at [593, 459] on label at bounding box center [591, 453] width 9 height 9
click at [593, 459] on input "checkbox" at bounding box center [591, 454] width 8 height 8
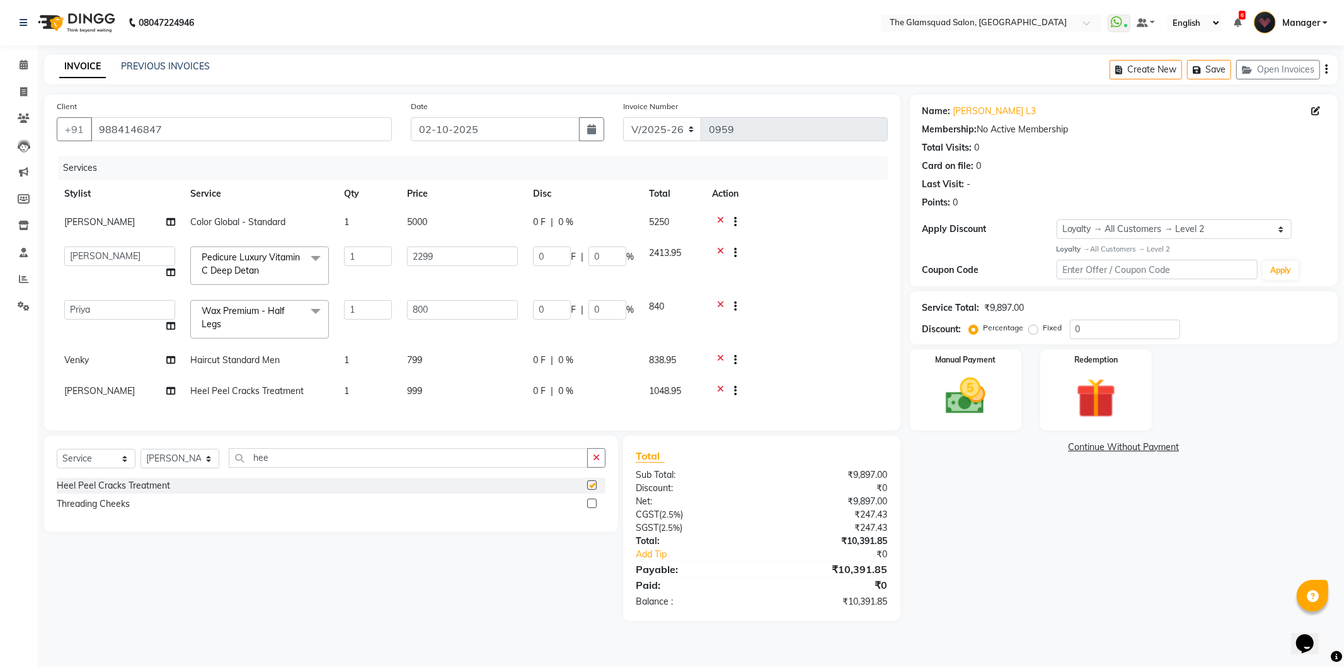
checkbox input "false"
click at [440, 219] on td "5000" at bounding box center [462, 223] width 126 height 31
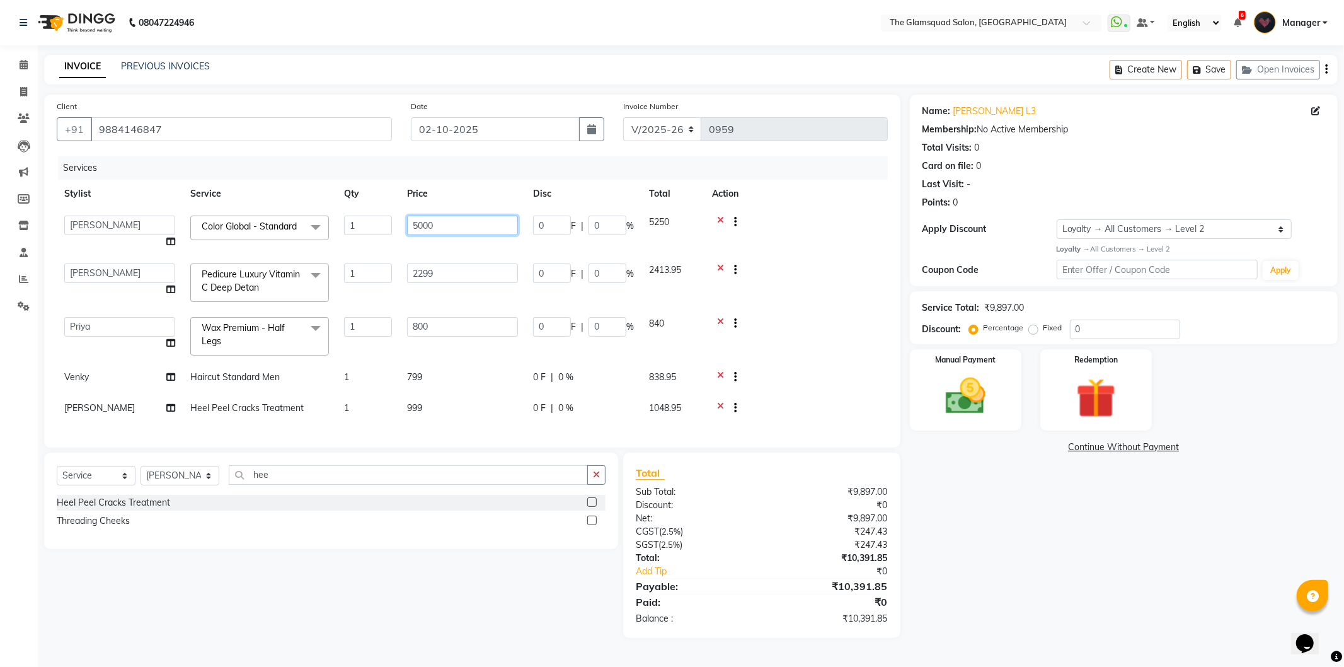
click at [445, 224] on input "5000" at bounding box center [462, 225] width 111 height 20
type input "5"
type input "4"
type input "3999"
click at [810, 265] on td at bounding box center [795, 283] width 183 height 54
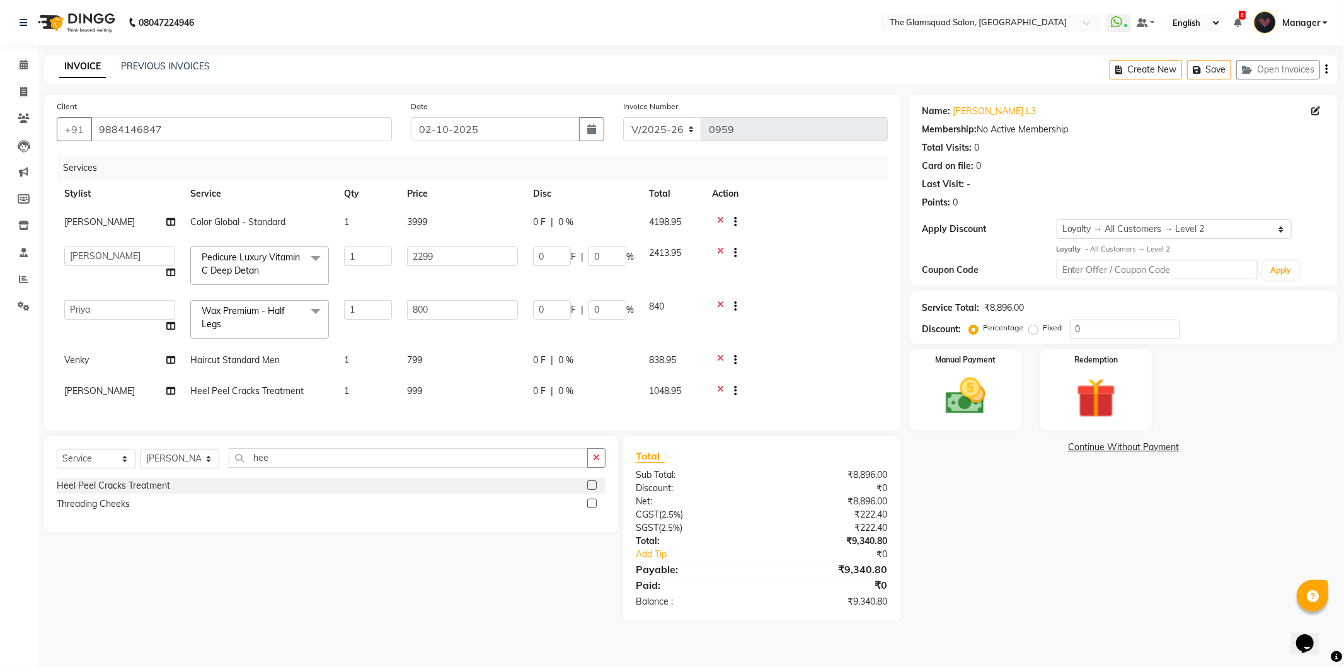
click at [263, 363] on span "Haircut Standard Men" at bounding box center [234, 359] width 89 height 11
select select "89864"
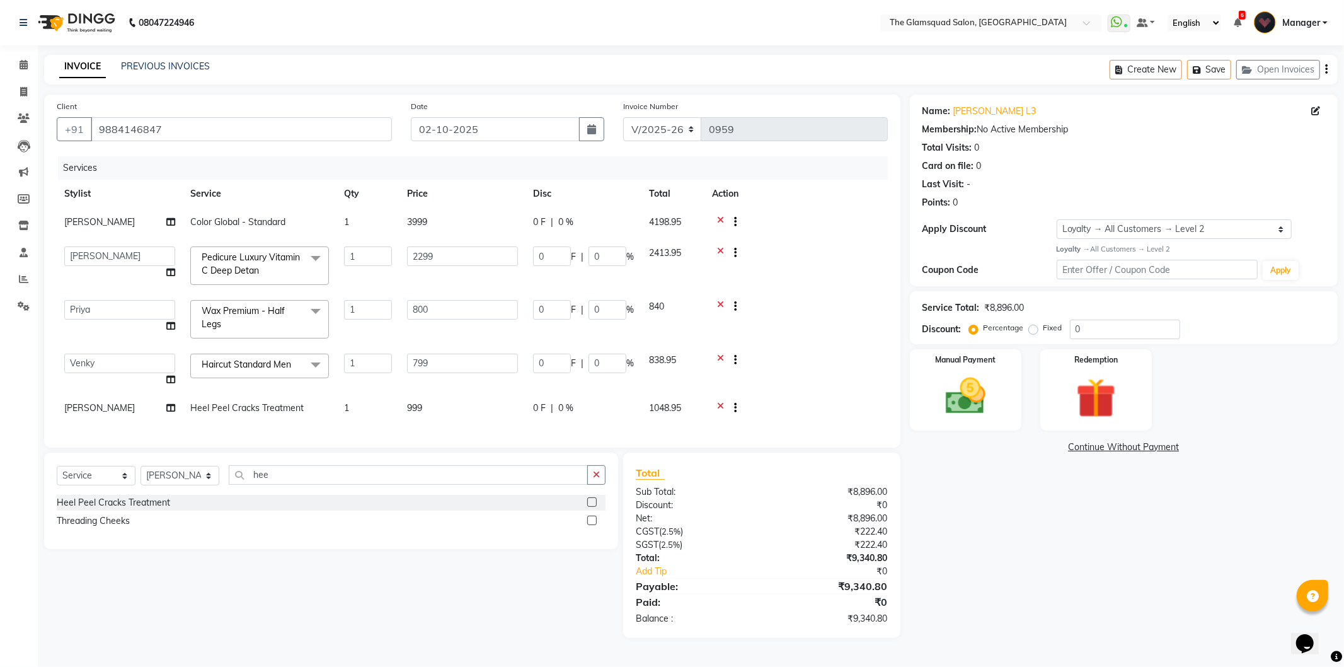
click at [317, 363] on span at bounding box center [315, 365] width 25 height 24
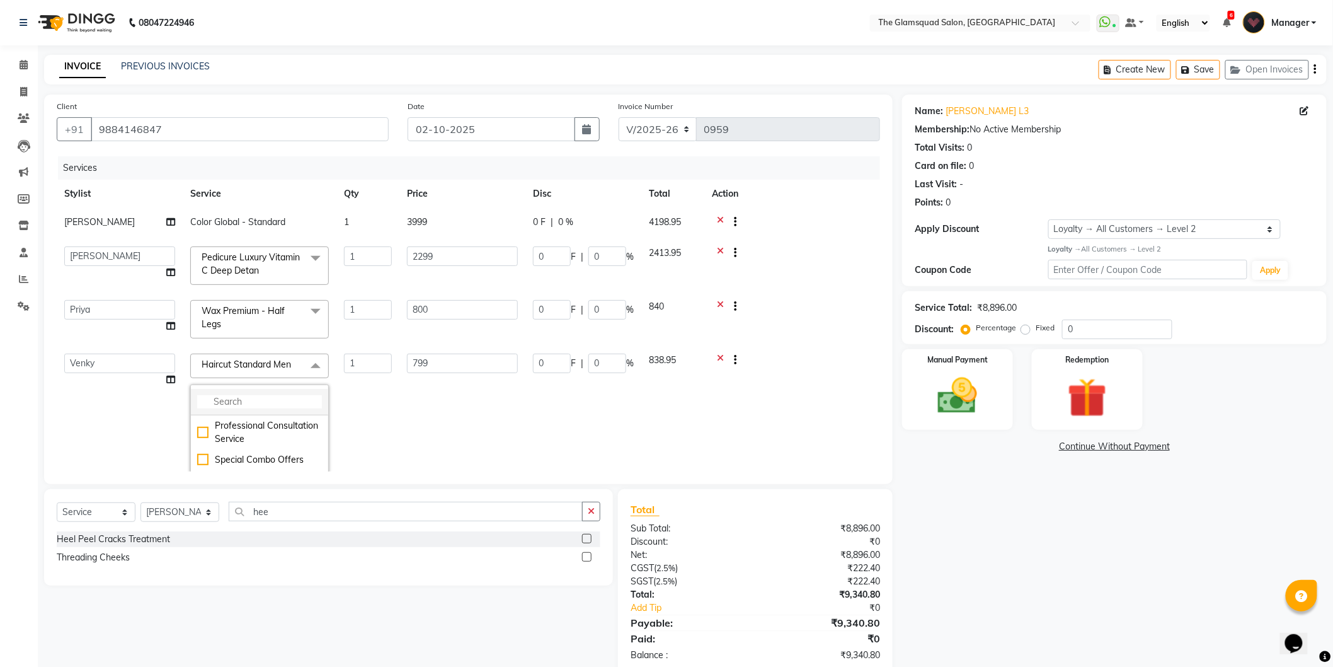
click at [208, 402] on input "multiselect-search" at bounding box center [259, 401] width 125 height 13
type input "d"
type input "e"
type input "s"
type input "a"
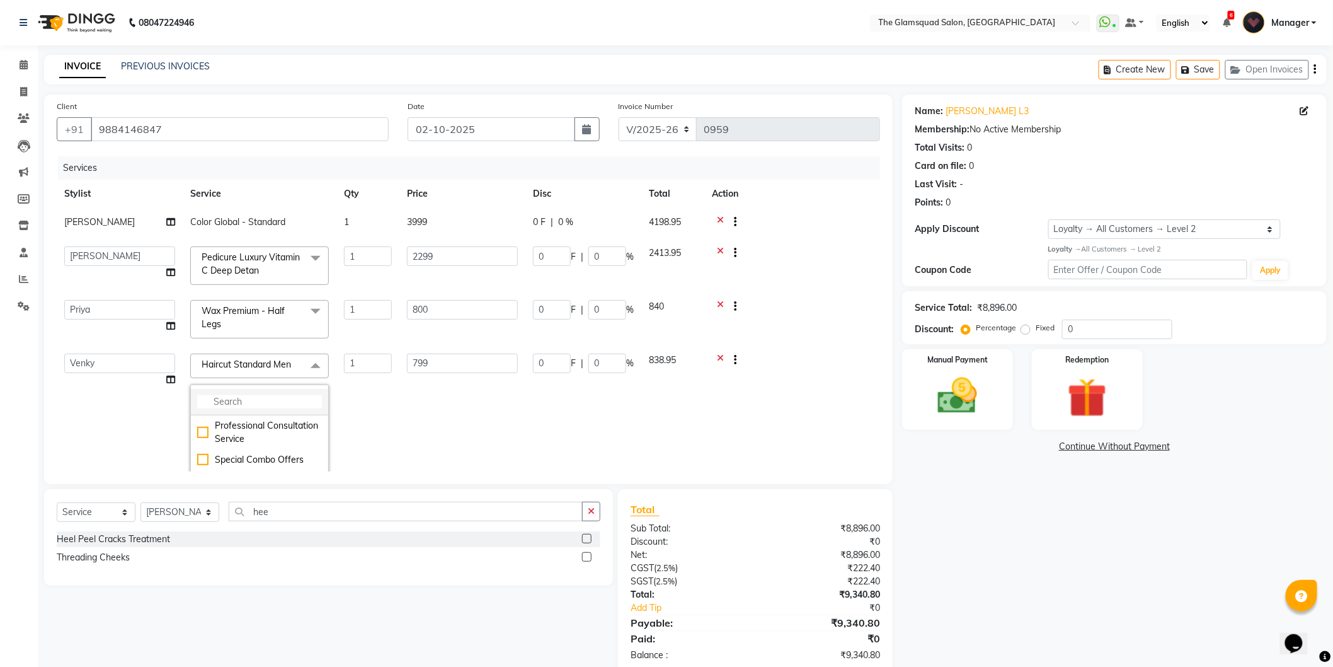
type input "n"
type input "e"
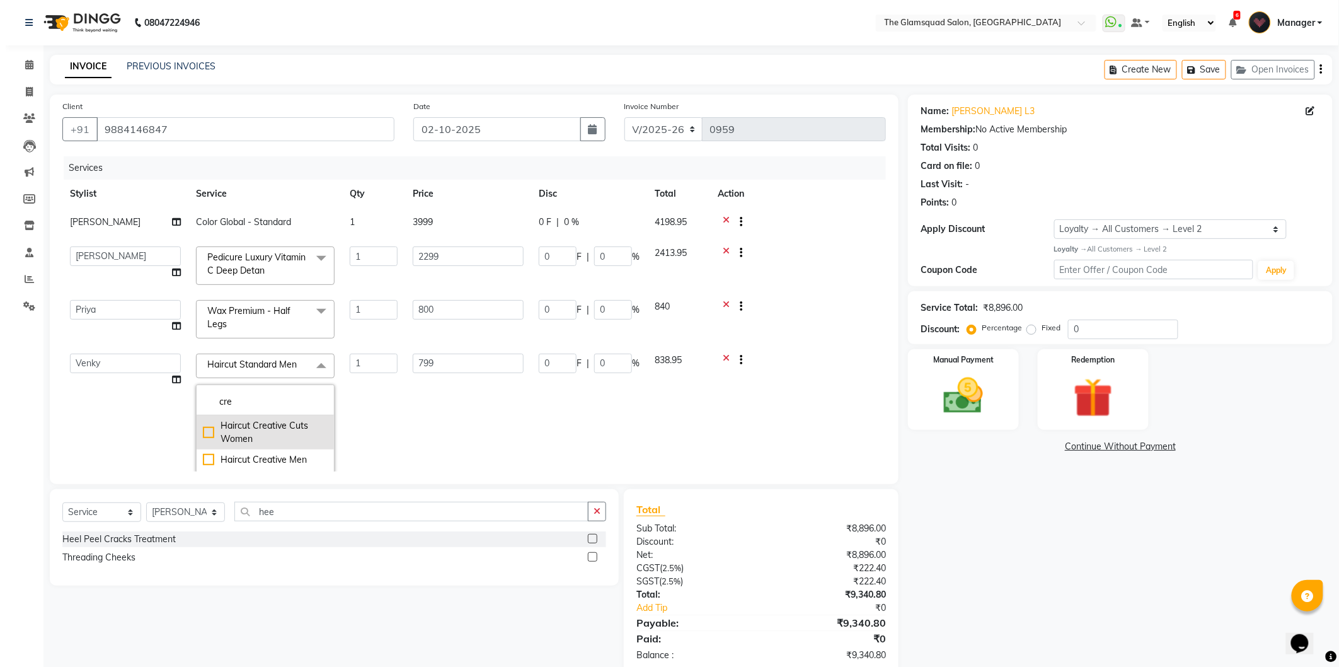
scroll to position [70, 0]
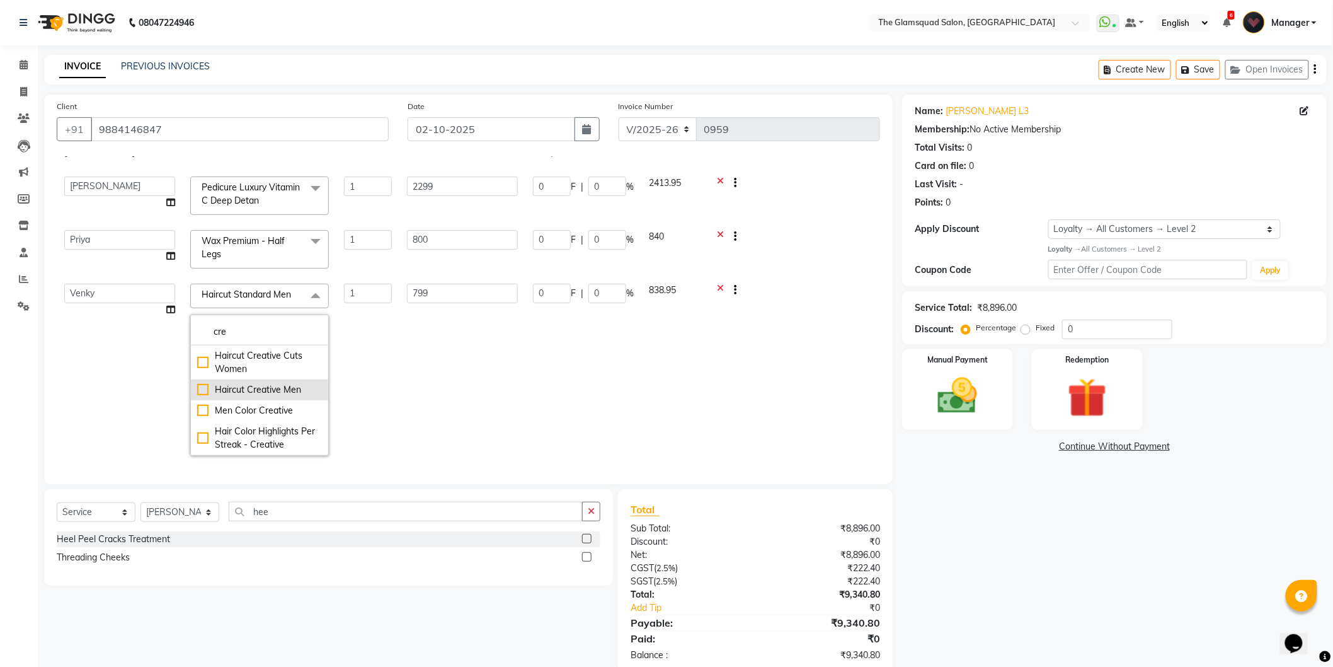
type input "cre"
click at [279, 391] on div "Haircut Creative Men" at bounding box center [259, 389] width 125 height 13
type input "1499"
checkbox input "true"
click at [447, 295] on input "1499" at bounding box center [462, 294] width 111 height 20
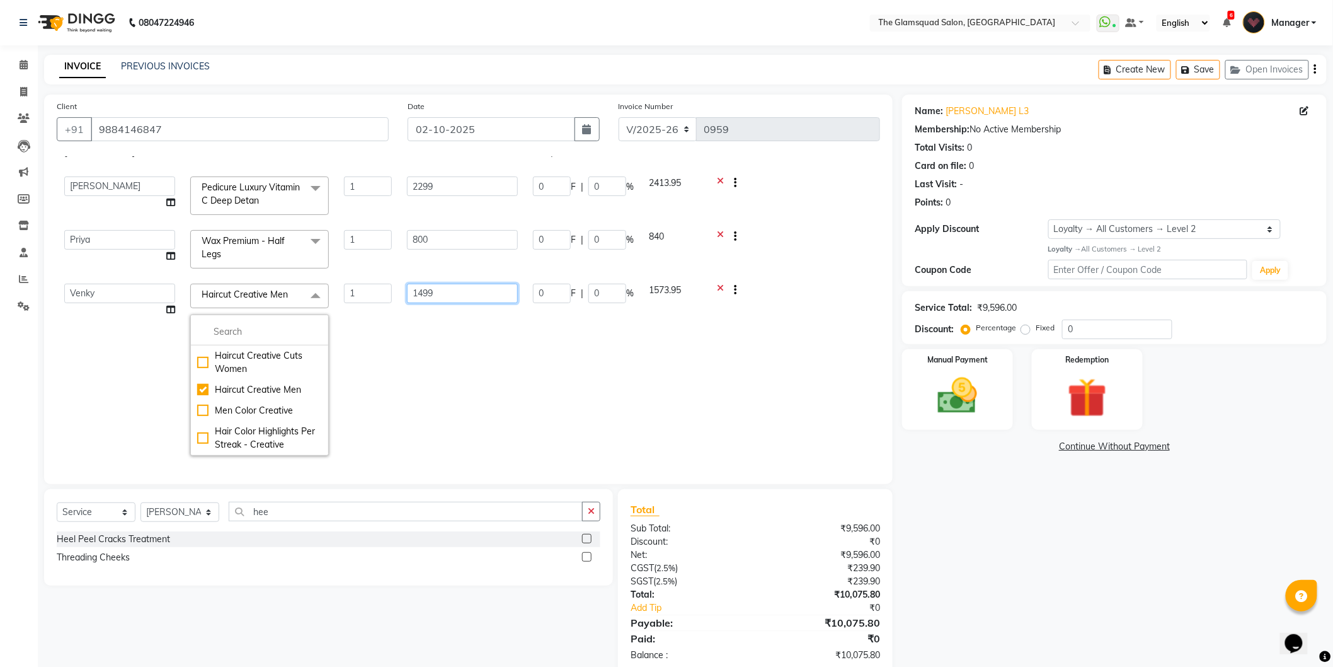
scroll to position [0, 0]
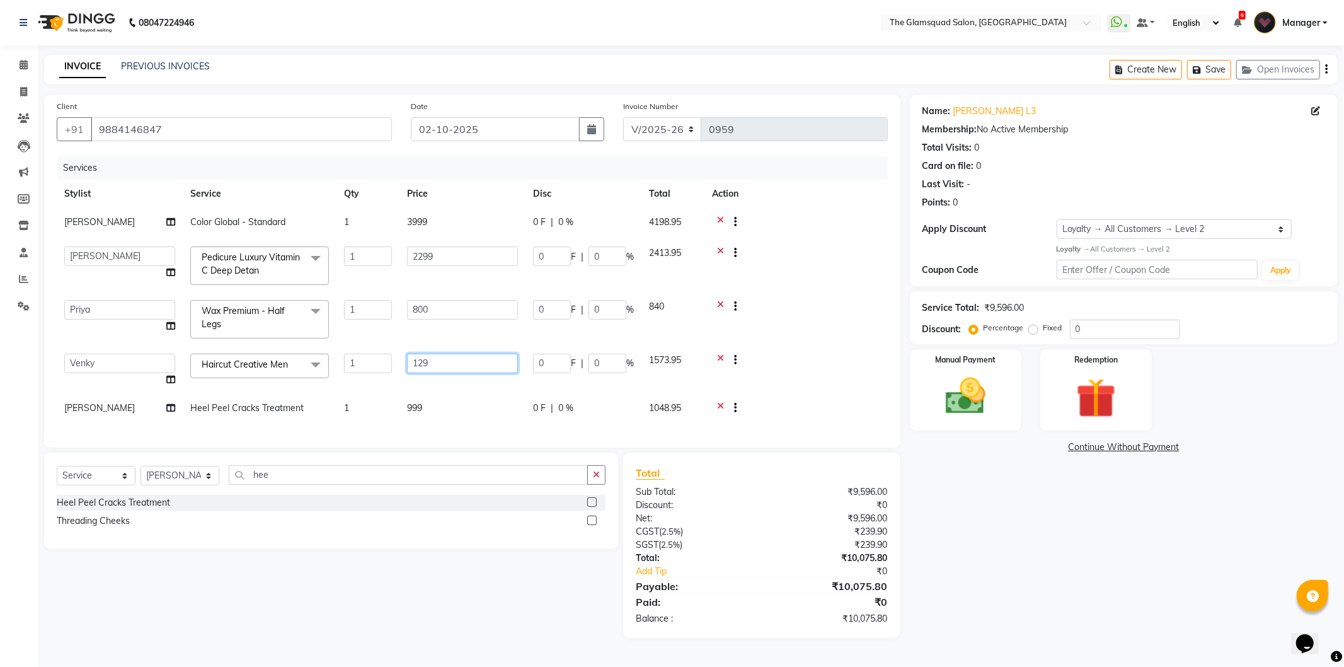
type input "1299"
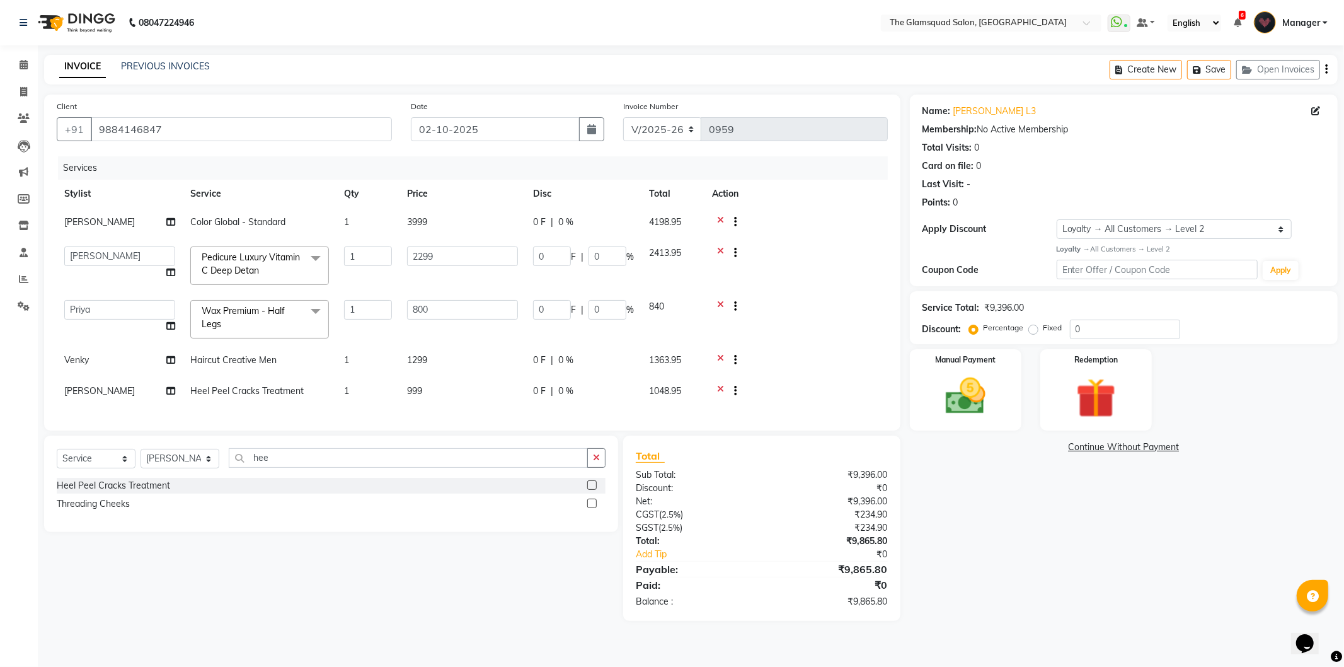
click at [790, 323] on td at bounding box center [795, 319] width 183 height 54
click at [975, 378] on img at bounding box center [965, 396] width 67 height 48
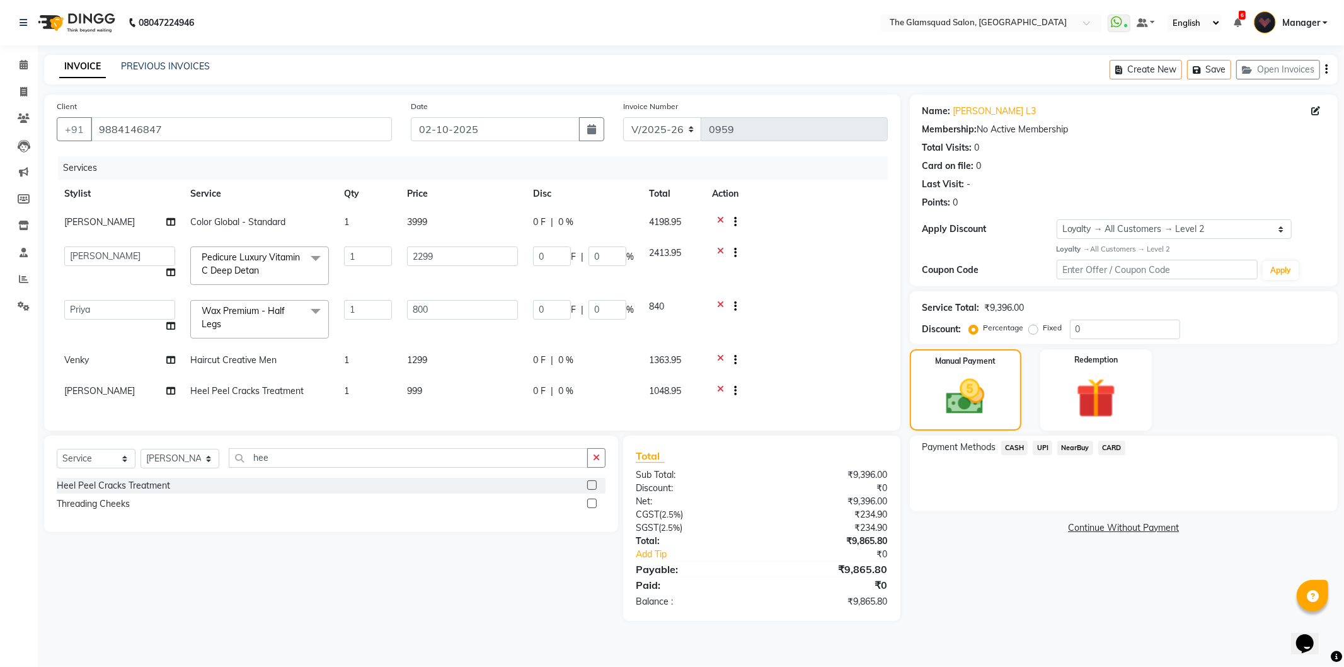
click at [1105, 446] on span "CARD" at bounding box center [1111, 447] width 27 height 14
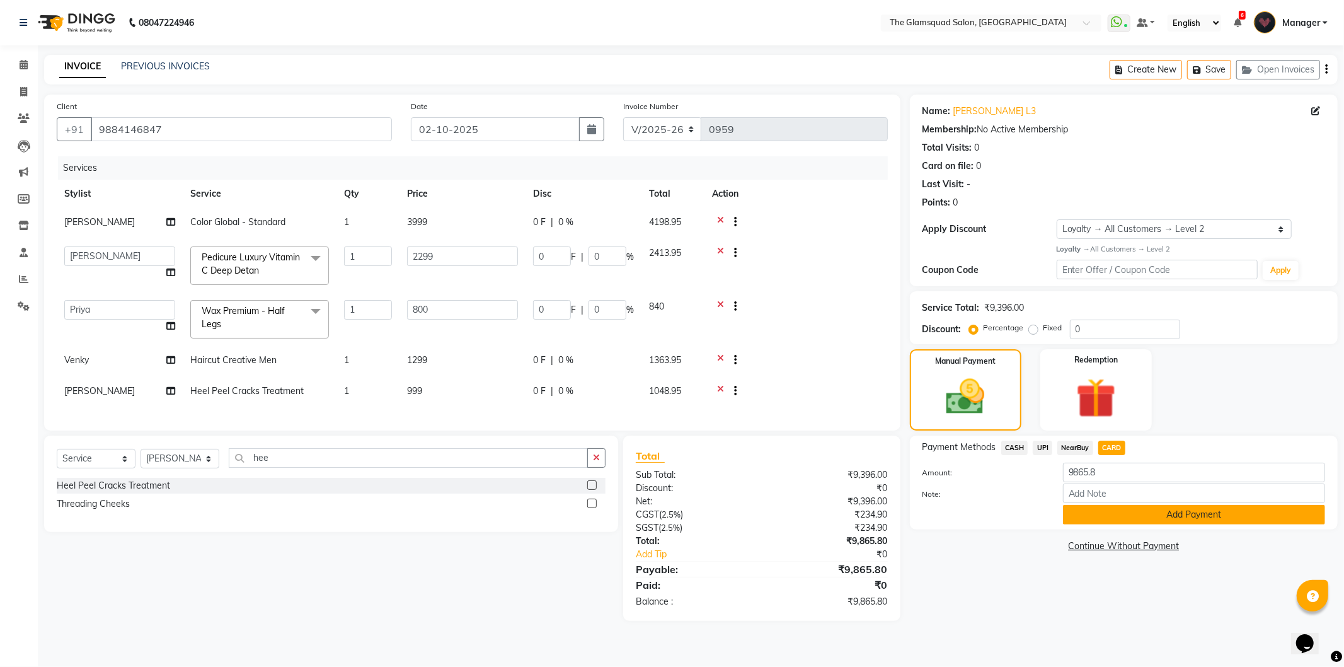
click at [1213, 510] on button "Add Payment" at bounding box center [1194, 515] width 262 height 20
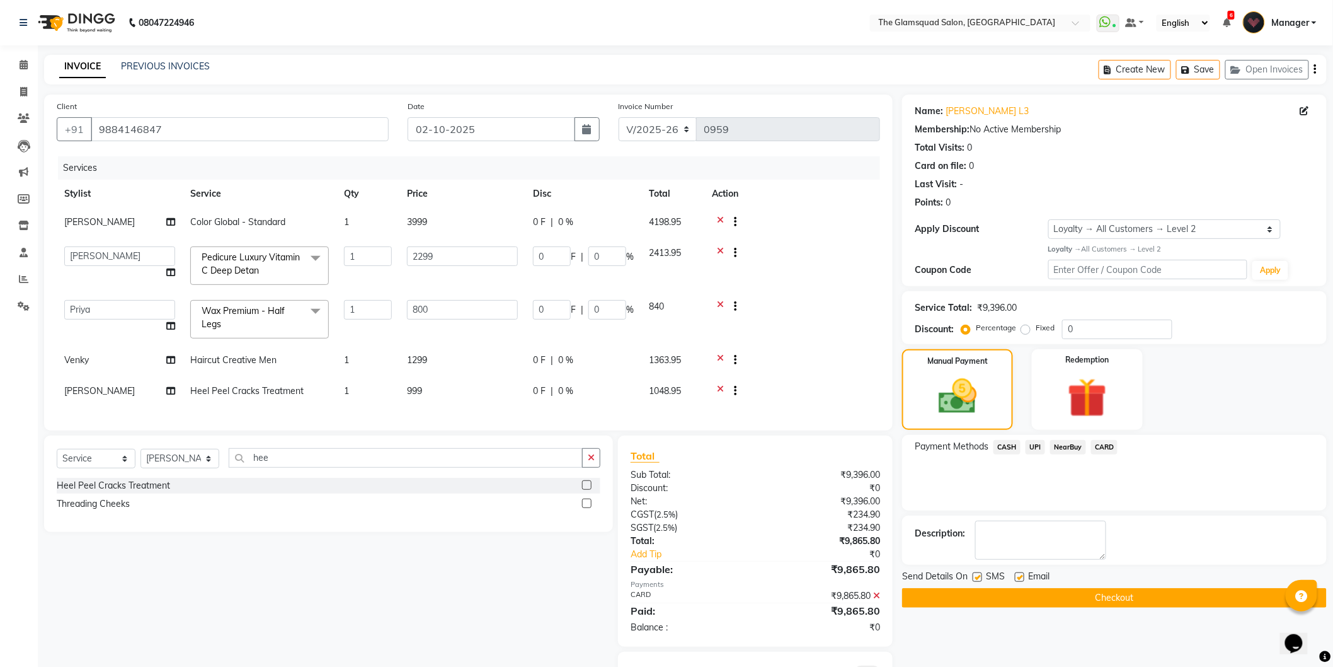
click at [865, 665] on span at bounding box center [867, 671] width 25 height 13
click at [880, 666] on input "checkbox" at bounding box center [880, 674] width 0 height 0
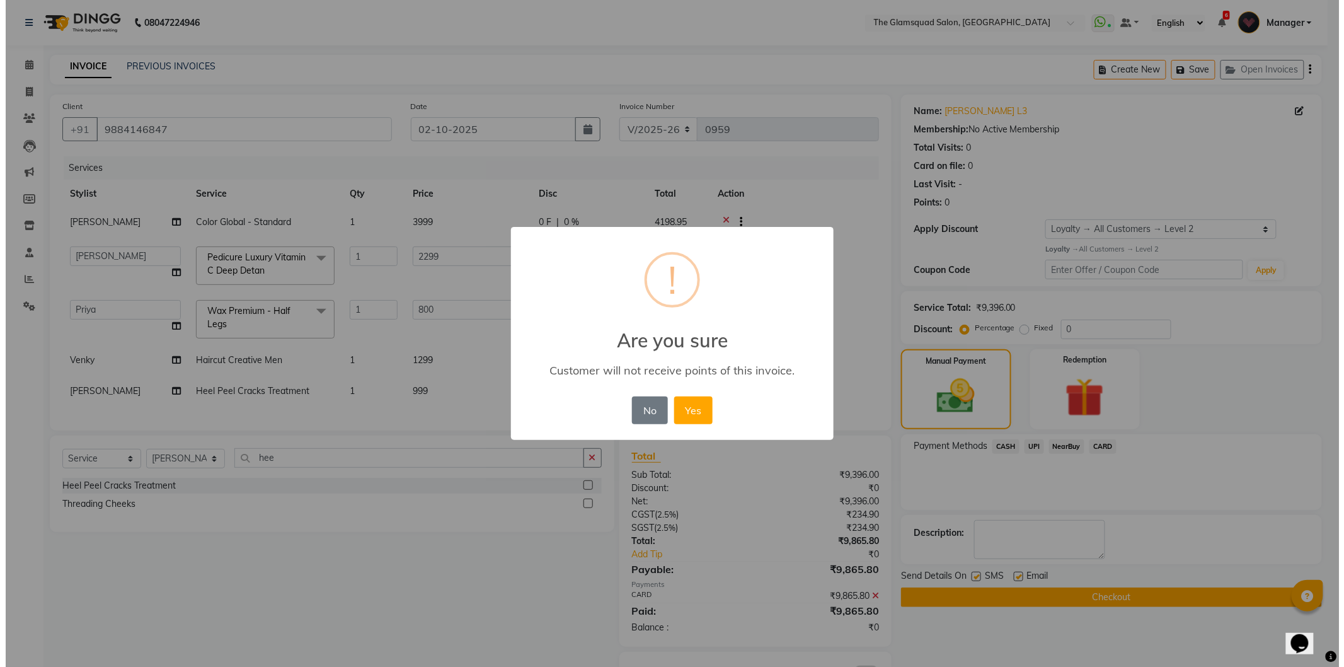
scroll to position [72, 0]
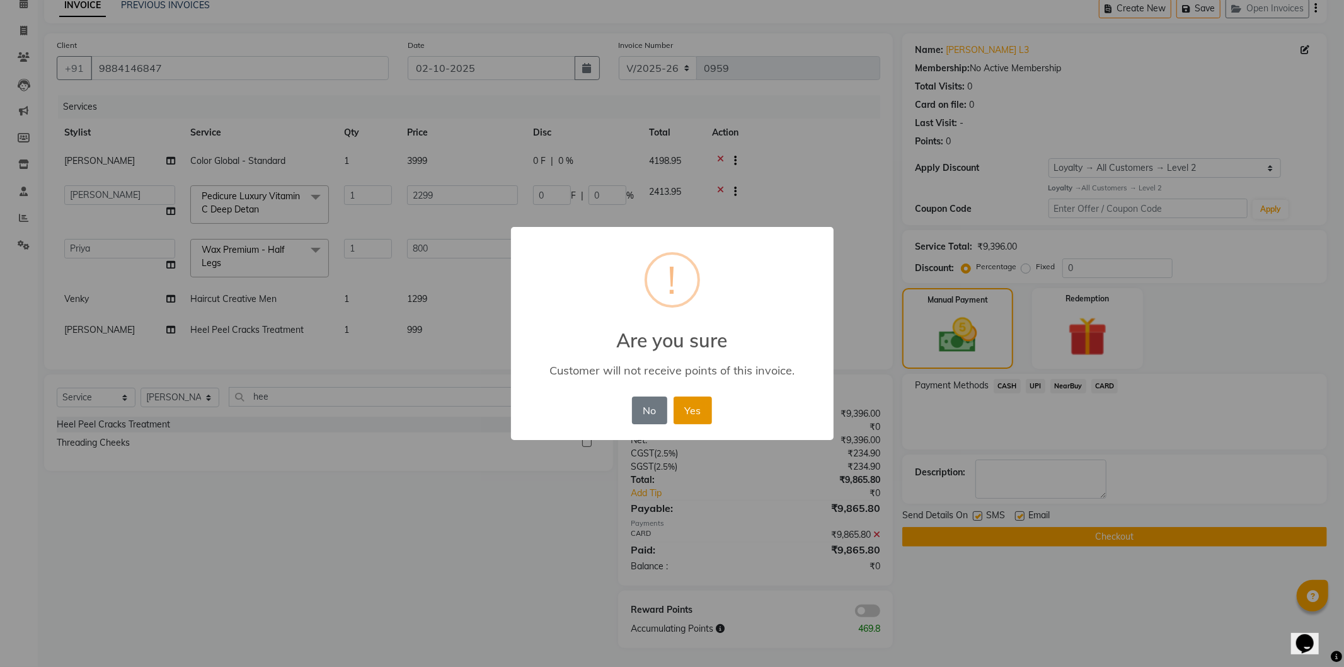
click at [687, 416] on button "Yes" at bounding box center [693, 410] width 38 height 28
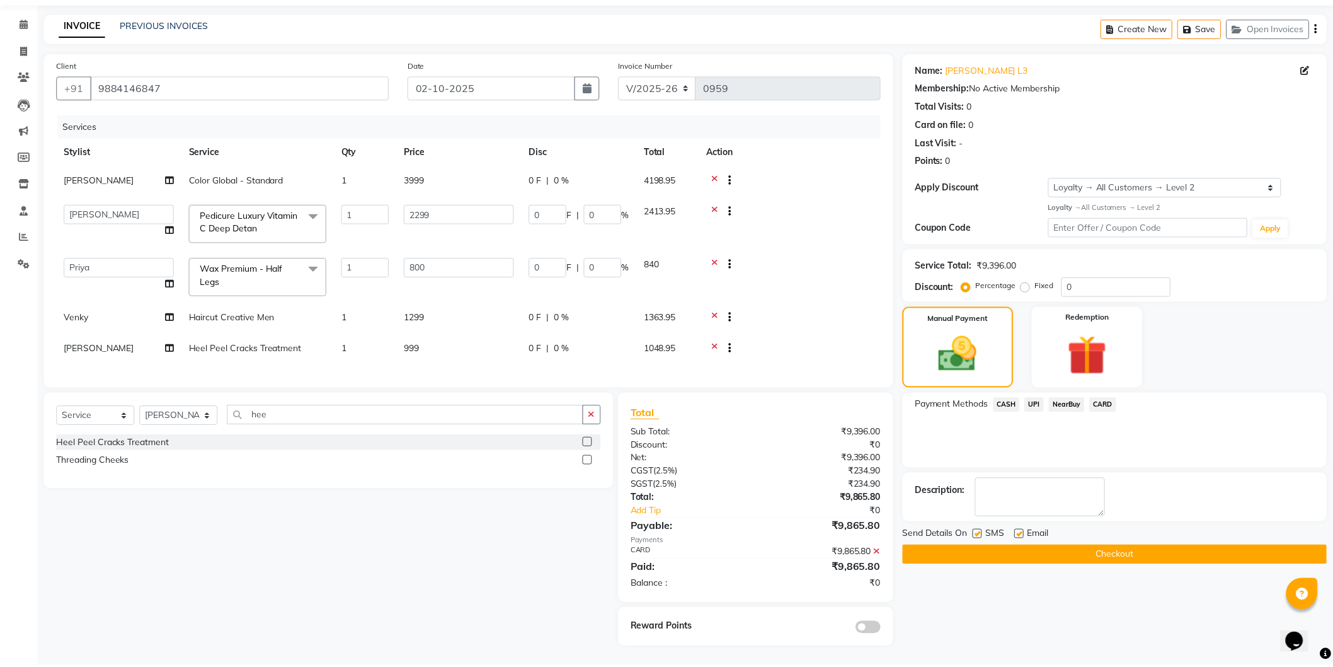
scroll to position [53, 0]
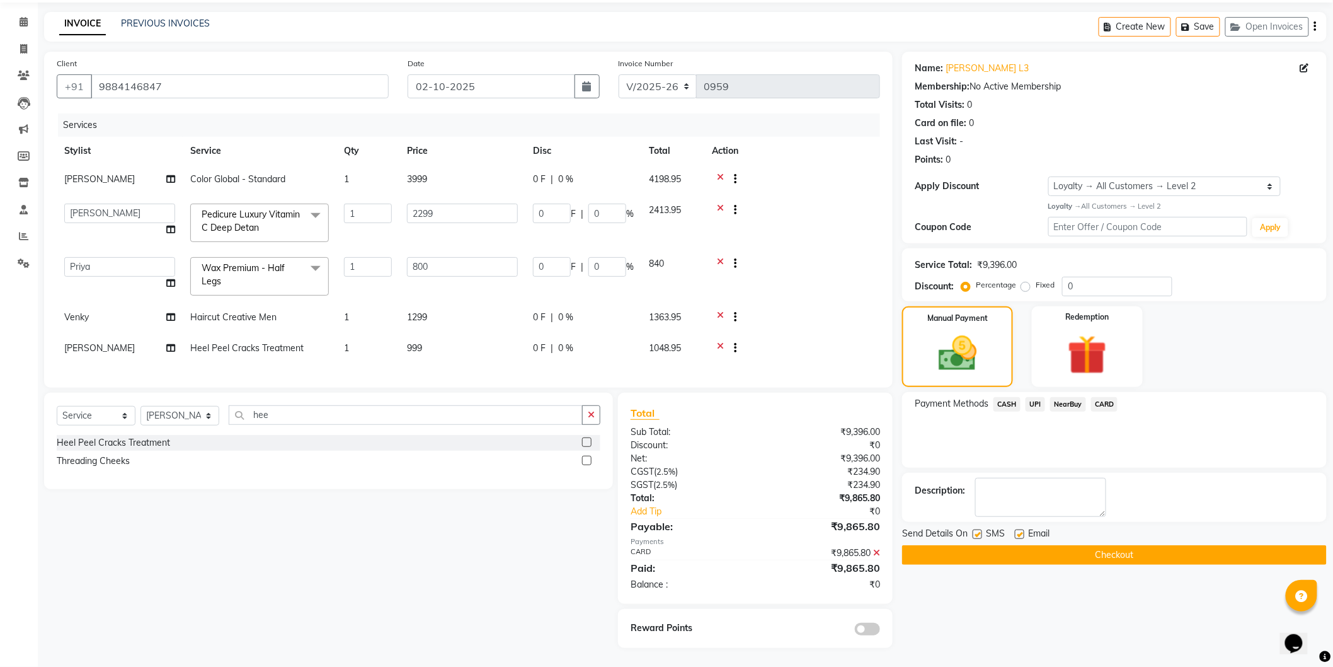
click at [1133, 545] on button "Checkout" at bounding box center [1114, 555] width 425 height 20
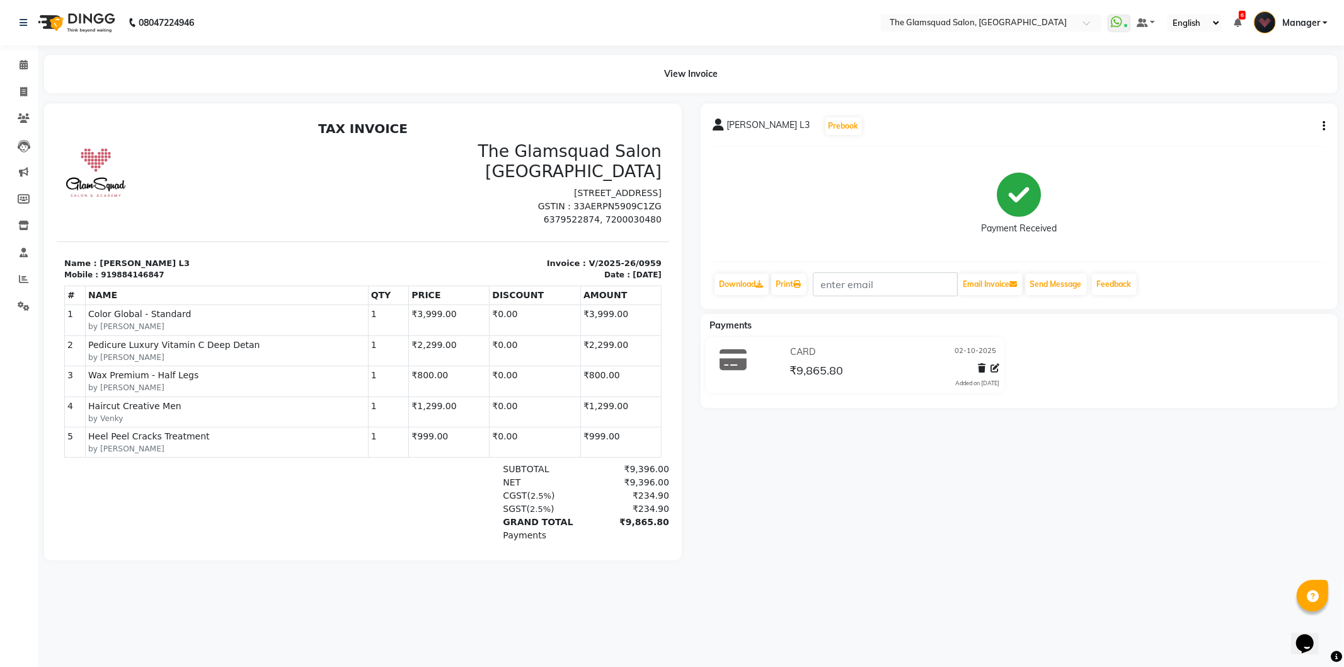
click at [375, 36] on nav "08047224946 Select Location × The Glamsquad Salon, Mylapore WhatsApp Status ✕ S…" at bounding box center [672, 22] width 1344 height 45
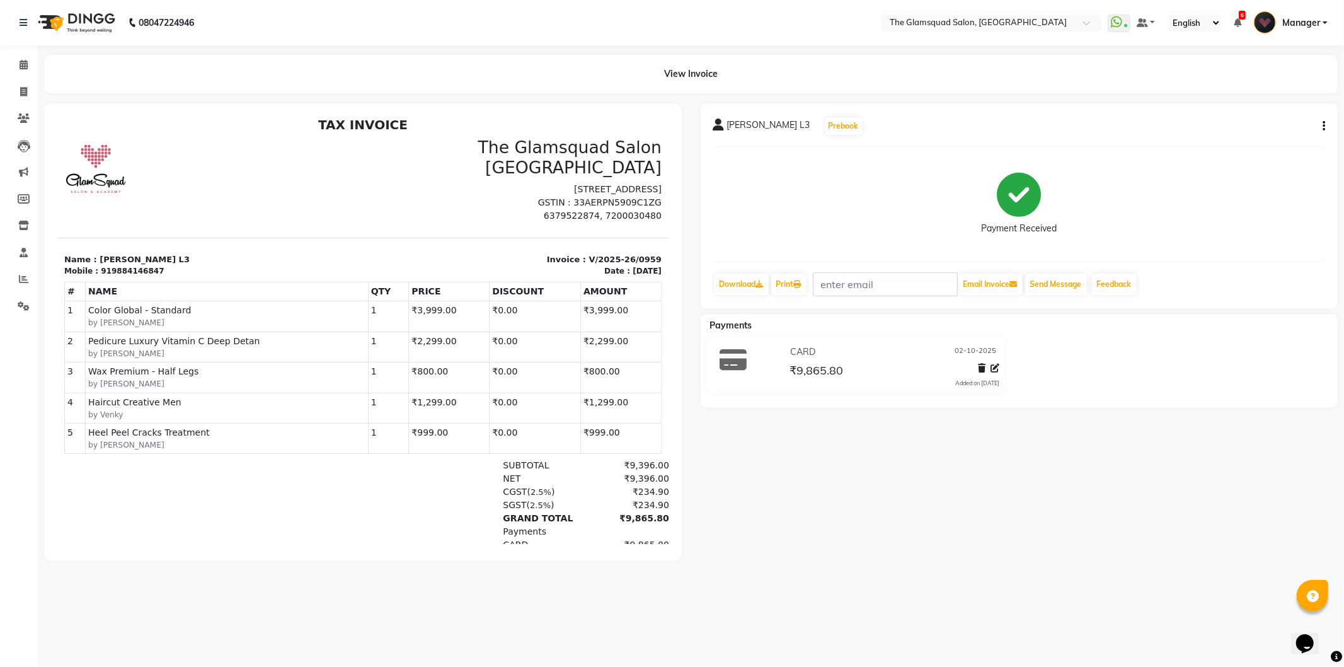
scroll to position [4, 0]
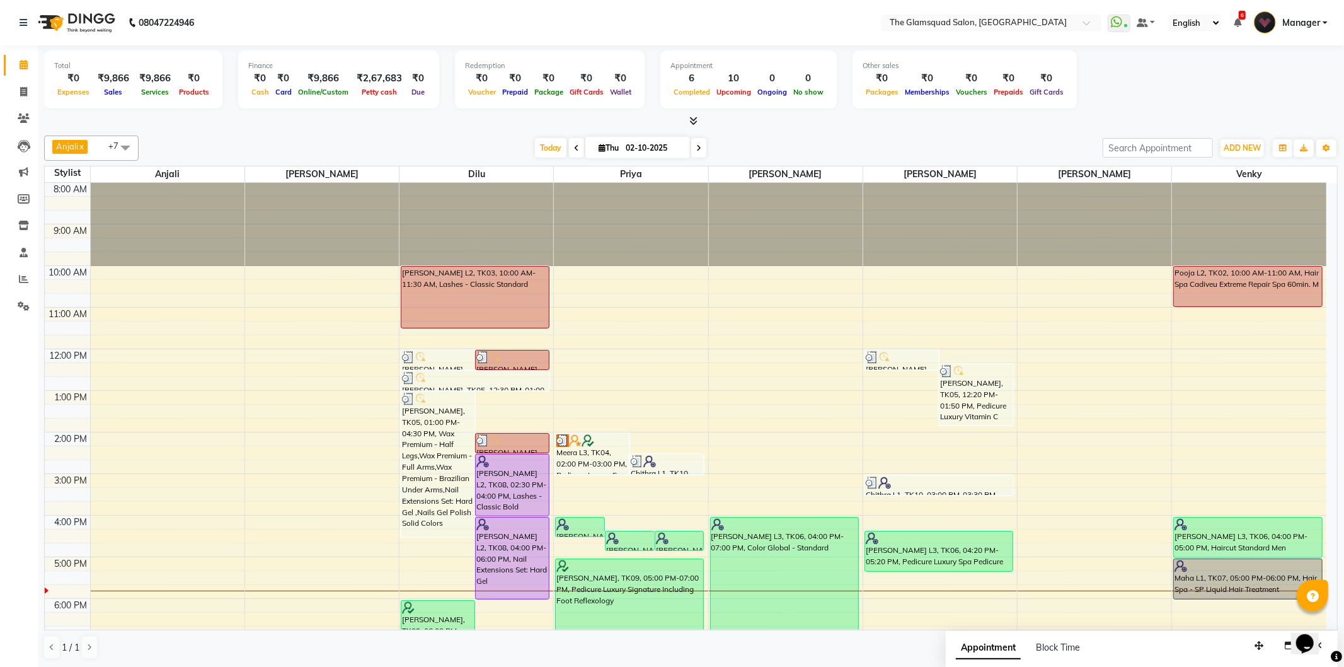
scroll to position [137, 0]
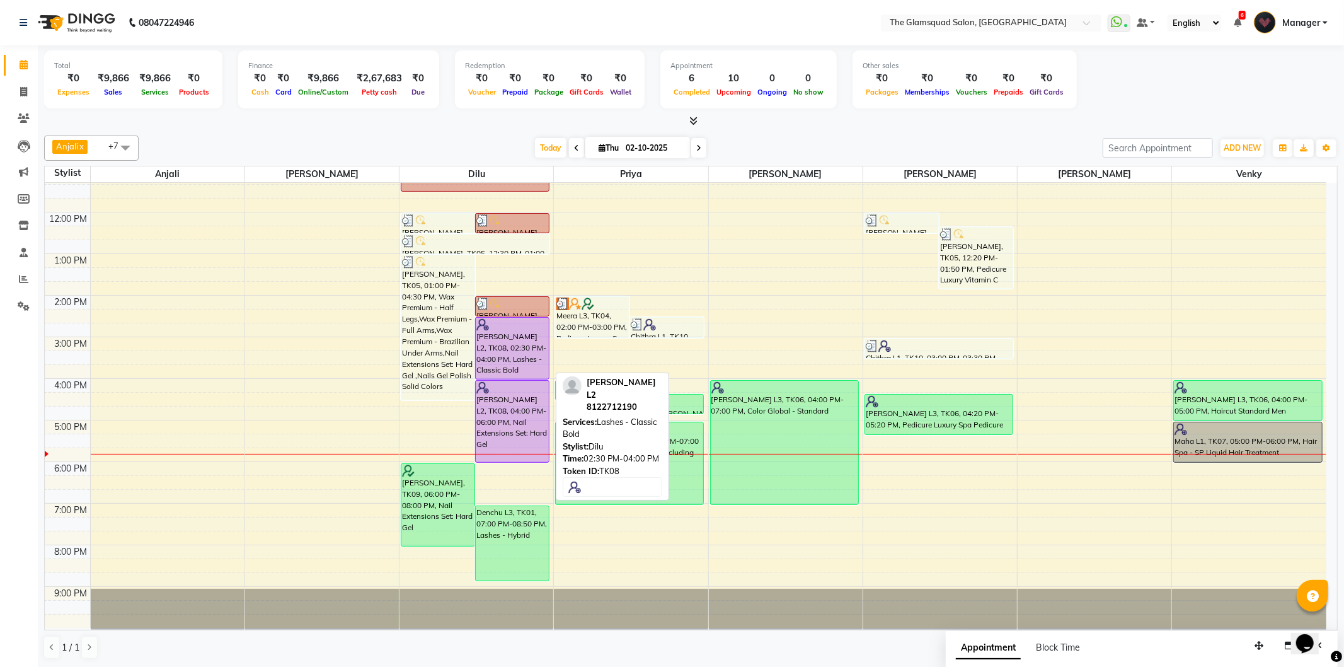
click at [508, 365] on div "[PERSON_NAME] L2, TK08, 02:30 PM-04:00 PM, Lashes - Classic Bold" at bounding box center [512, 348] width 73 height 61
select select "8"
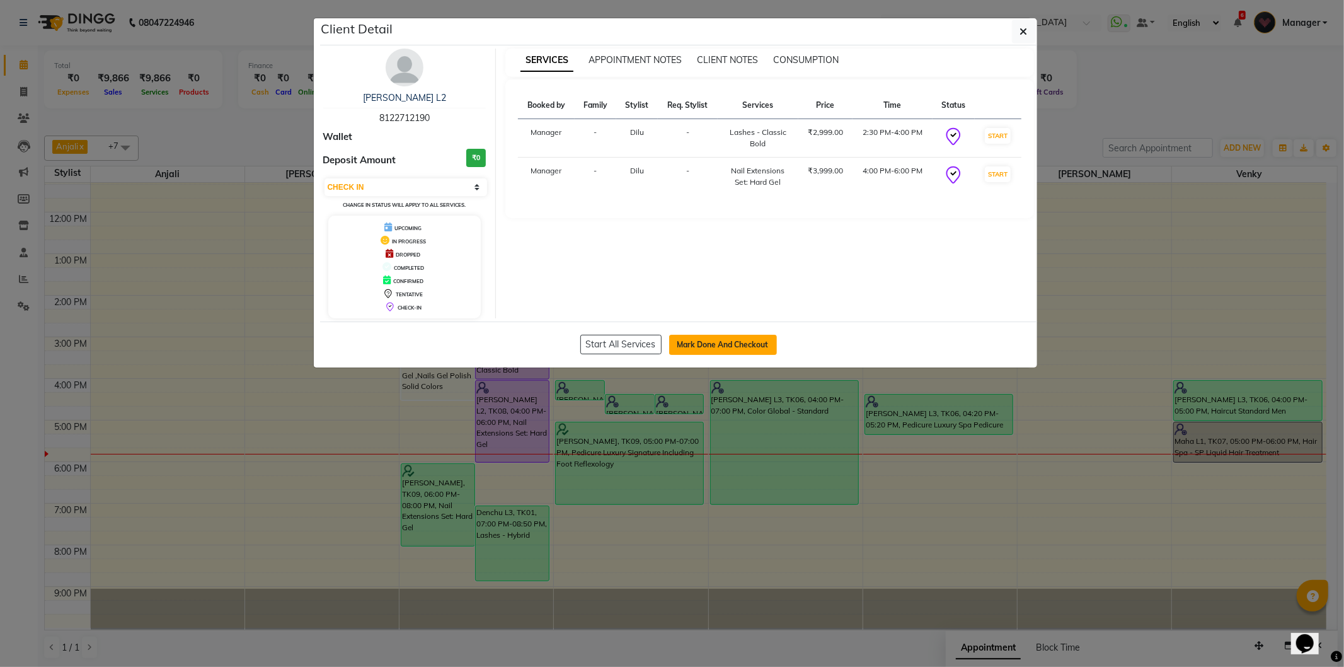
click at [714, 347] on button "Mark Done And Checkout" at bounding box center [723, 345] width 108 height 20
select select "service"
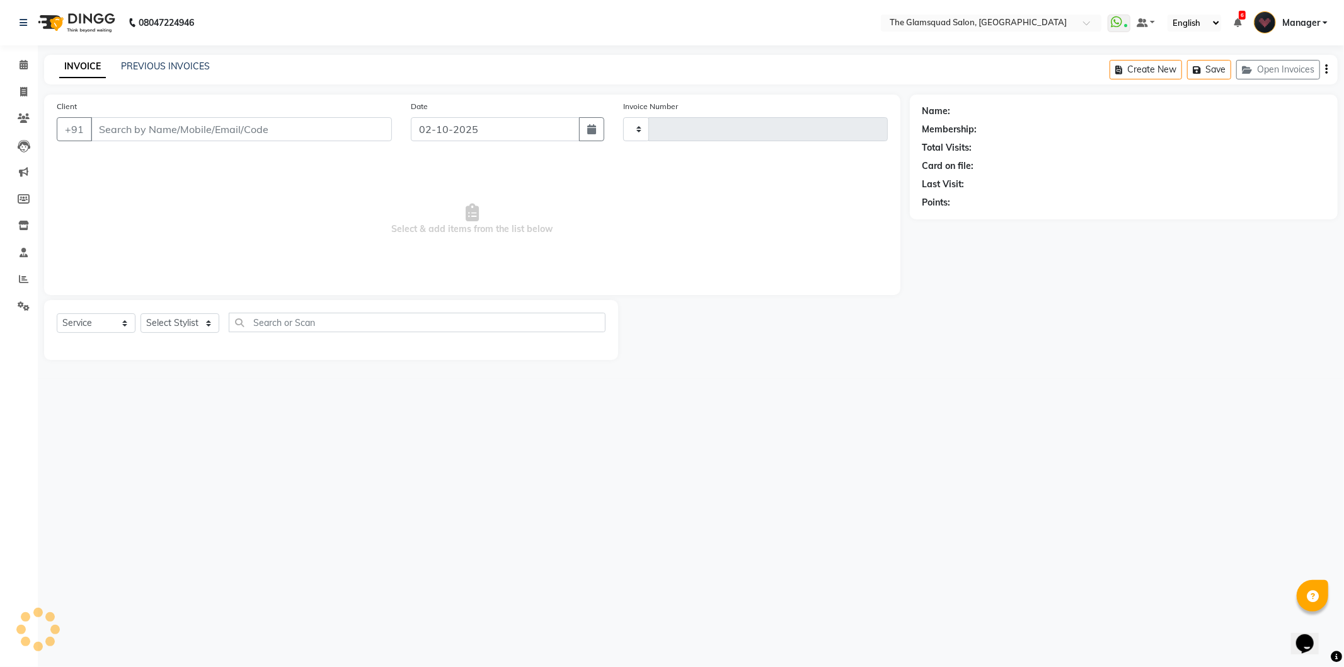
type input "0958"
select select "5284"
select select "product"
type input "8122712190"
select select "34710"
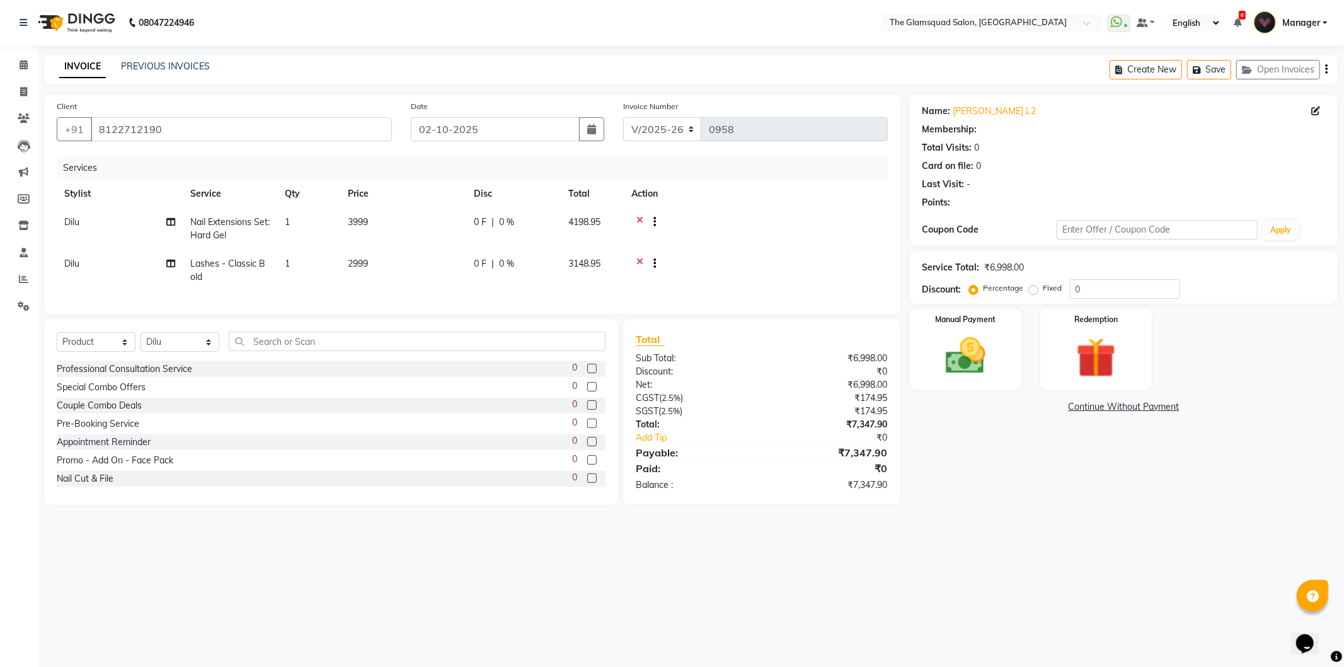
select select "1: Object"
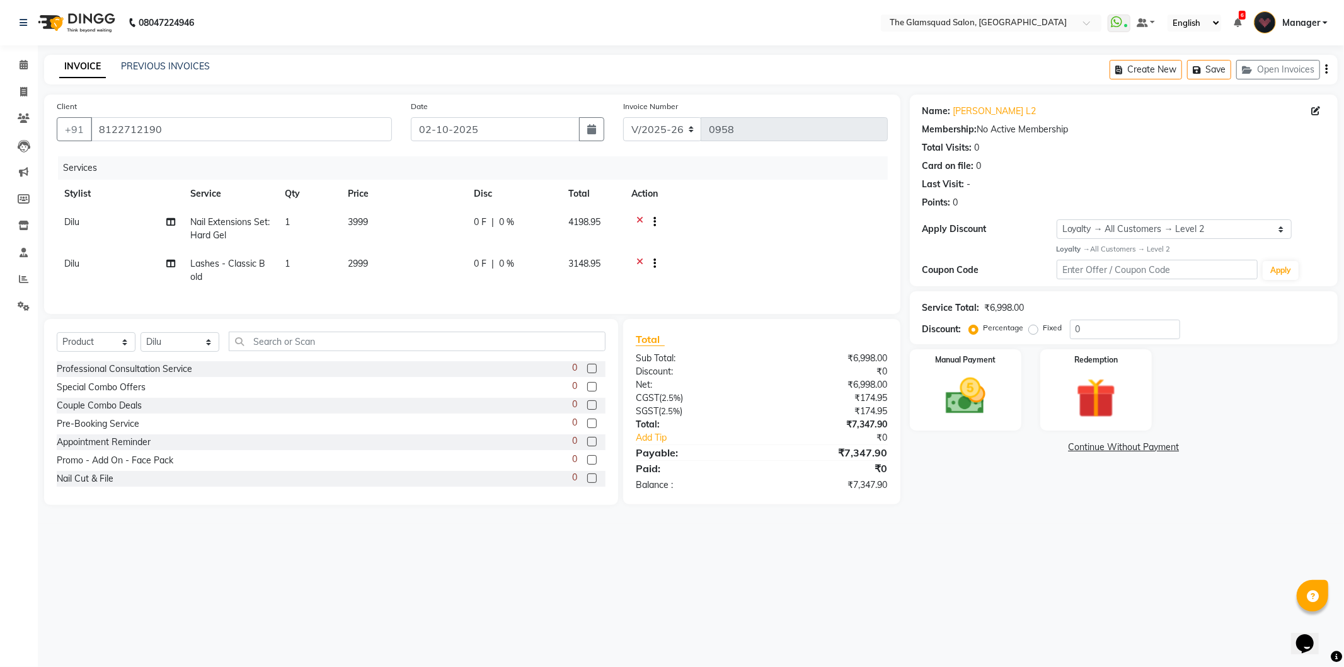
click at [640, 260] on icon at bounding box center [639, 265] width 7 height 16
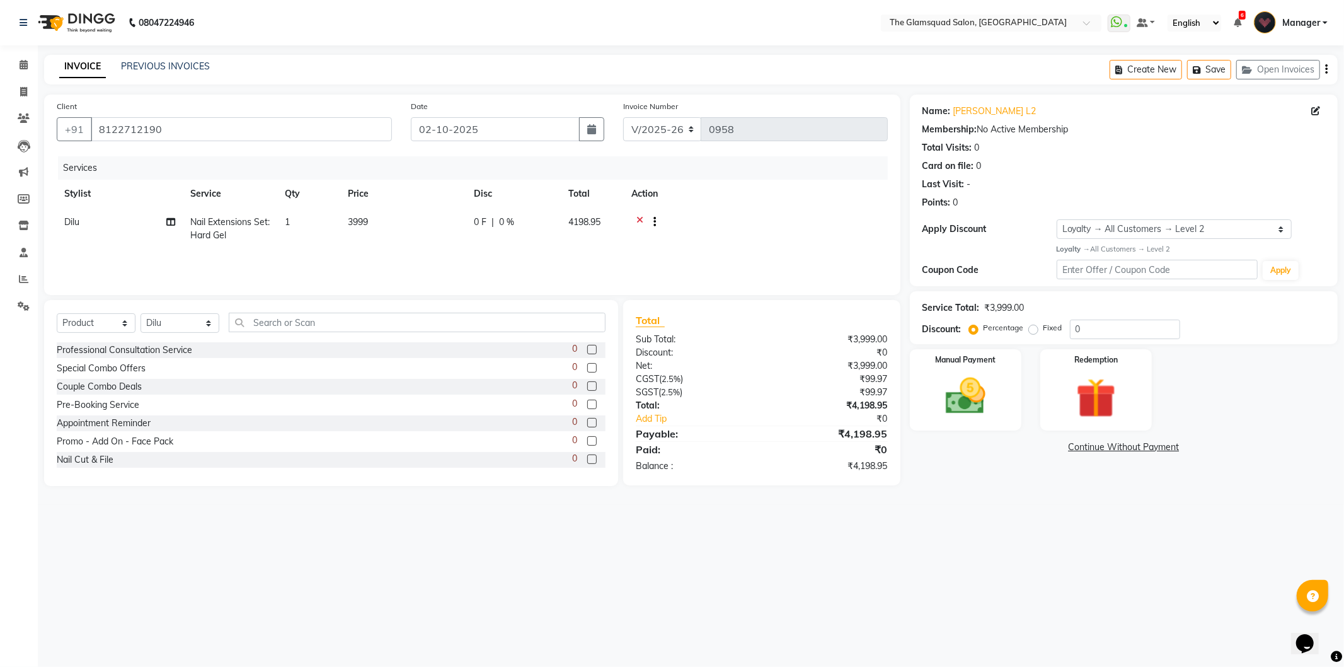
click at [639, 221] on icon at bounding box center [639, 223] width 7 height 16
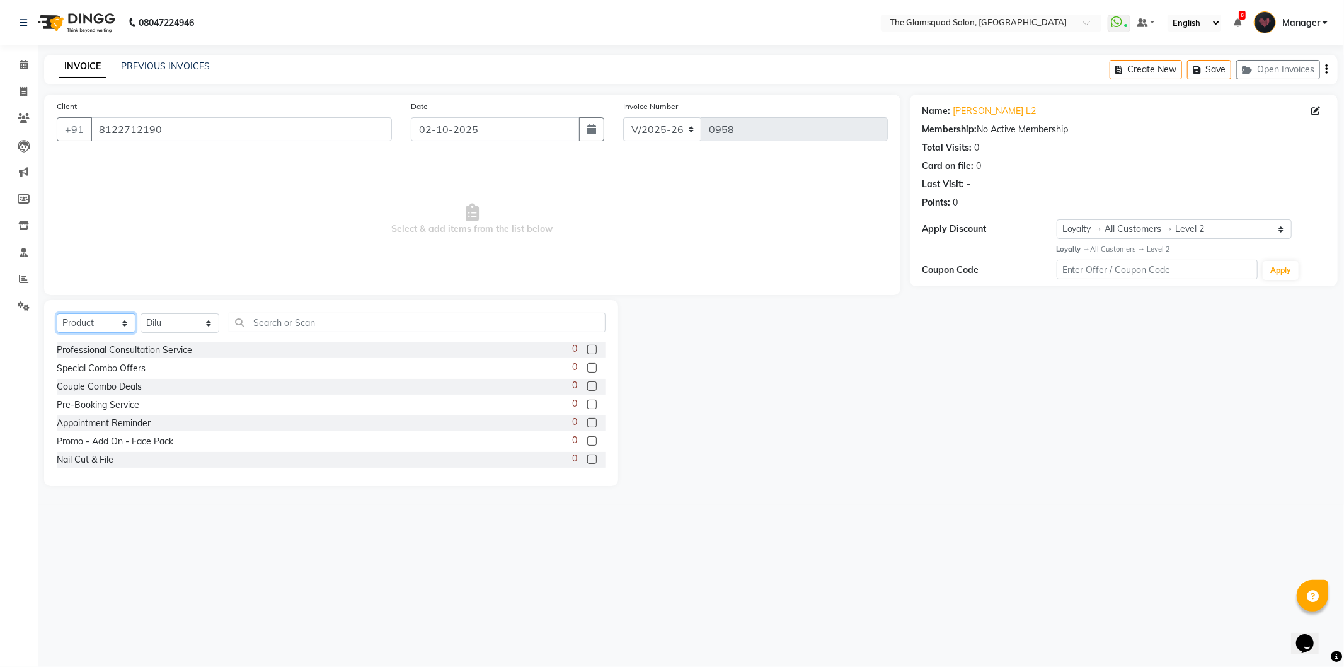
click at [103, 329] on select "Select Service Product Membership Package Voucher Prepaid Gift Card" at bounding box center [96, 323] width 79 height 20
select select "service"
click at [57, 314] on select "Select Service Product Membership Package Voucher Prepaid Gift Card" at bounding box center [96, 323] width 79 height 20
click at [173, 124] on input "8122712190" at bounding box center [241, 129] width 301 height 24
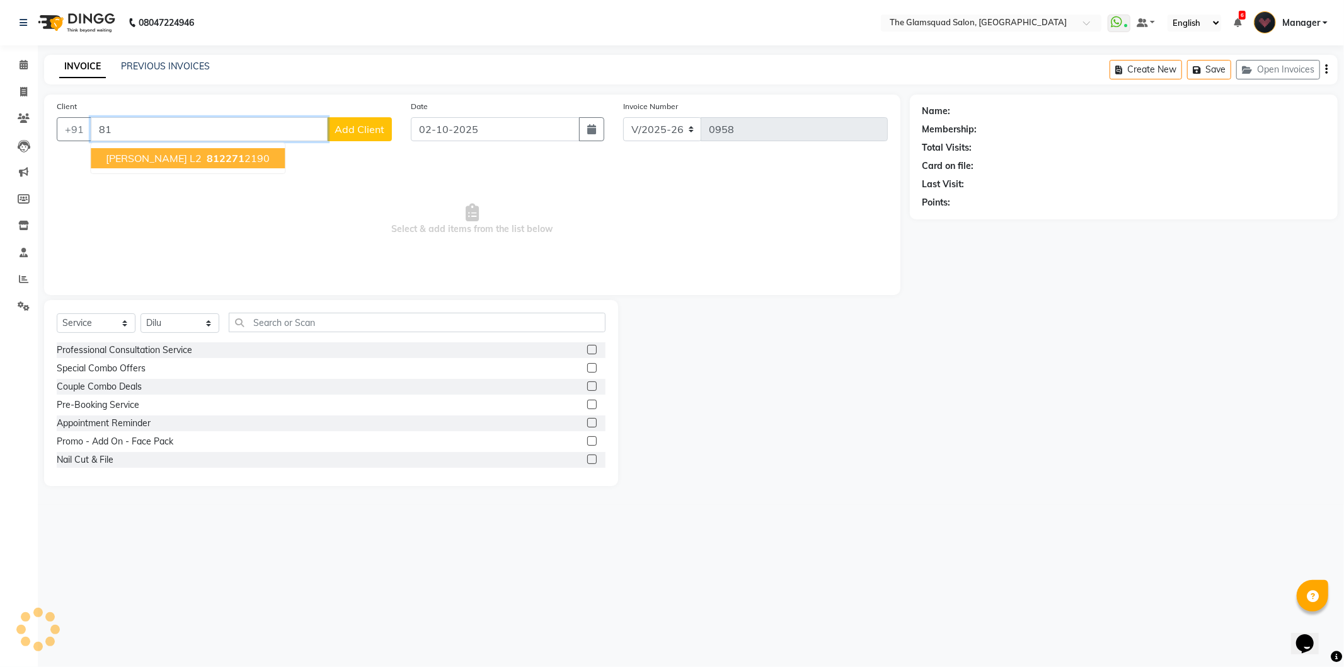
type input "8"
type input "7559157669"
click at [347, 130] on span "Add Client" at bounding box center [360, 129] width 50 height 13
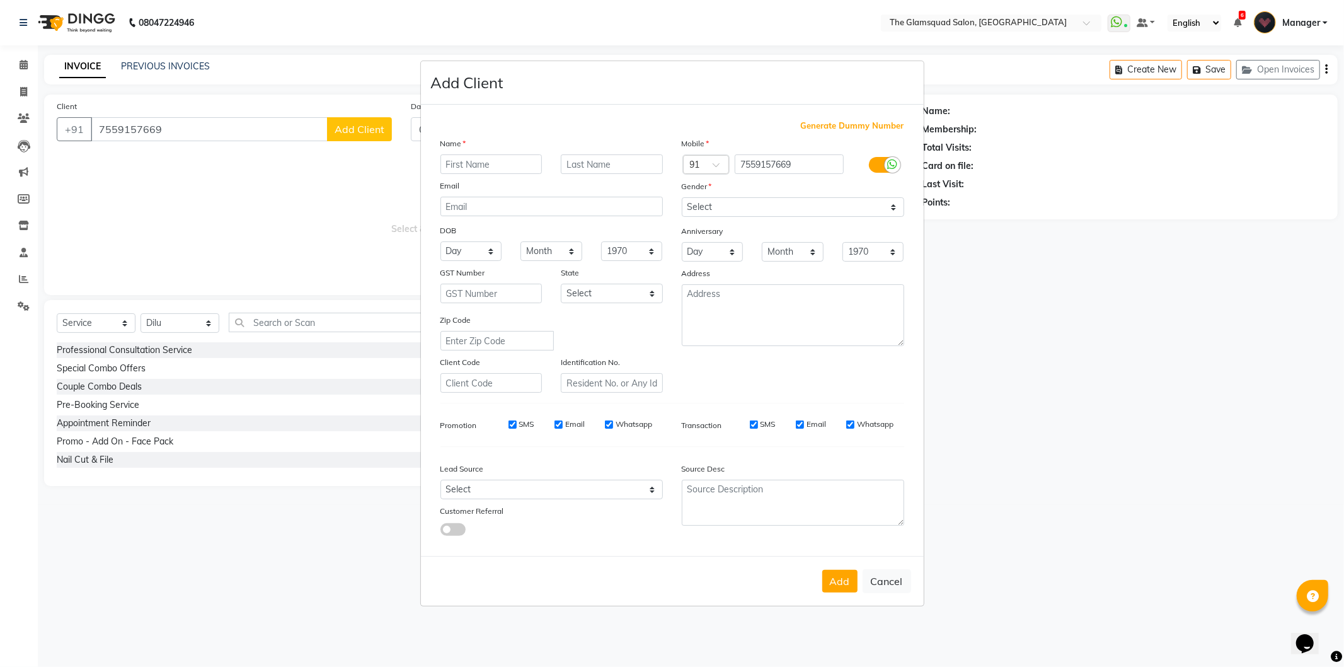
click at [464, 164] on input "text" at bounding box center [491, 164] width 102 height 20
type input "[PERSON_NAME]"
click at [777, 203] on select "Select Male Female Other Prefer Not To Say" at bounding box center [793, 207] width 222 height 20
select select "[DEMOGRAPHIC_DATA]"
click at [682, 197] on select "Select Male Female Other Prefer Not To Say" at bounding box center [793, 207] width 222 height 20
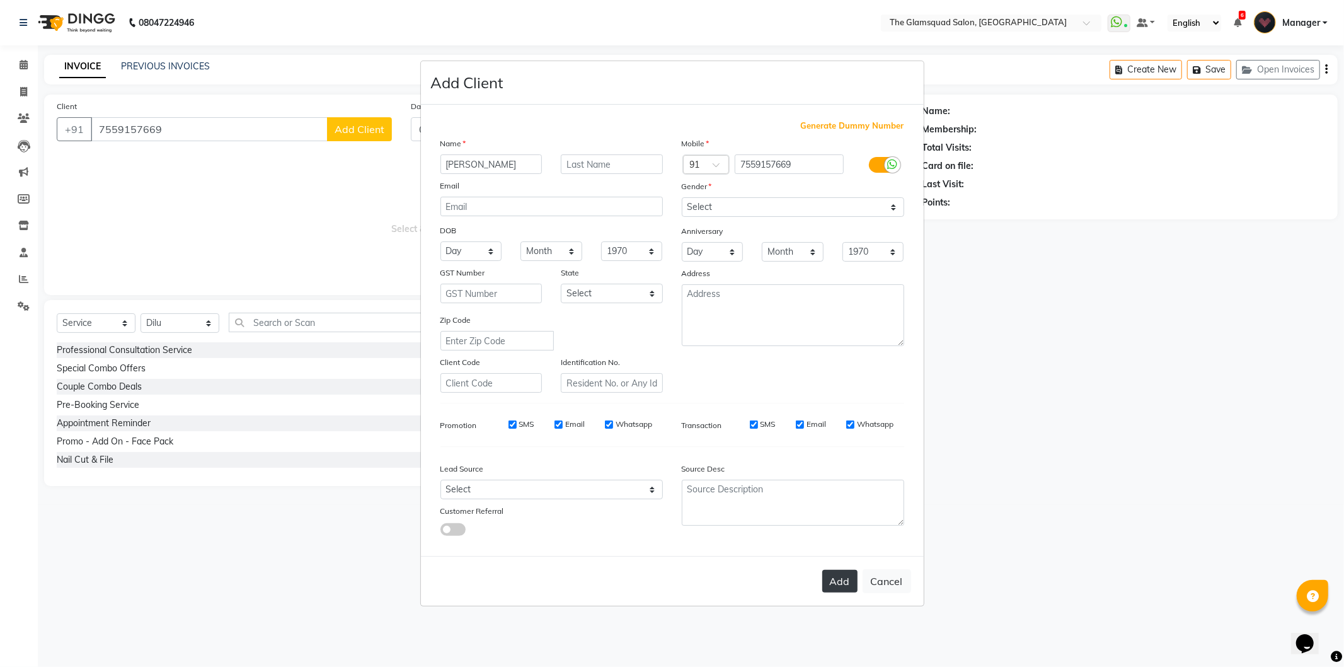
click at [827, 582] on button "Add" at bounding box center [839, 581] width 35 height 23
select select
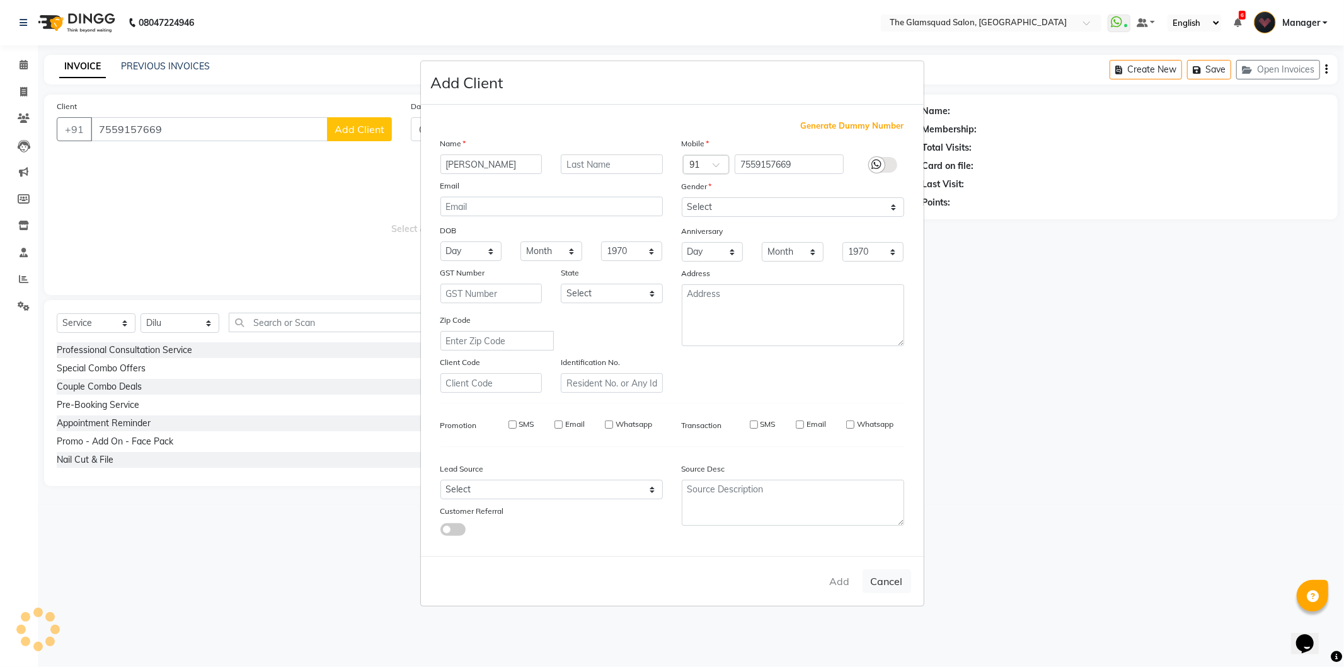
select select
checkbox input "false"
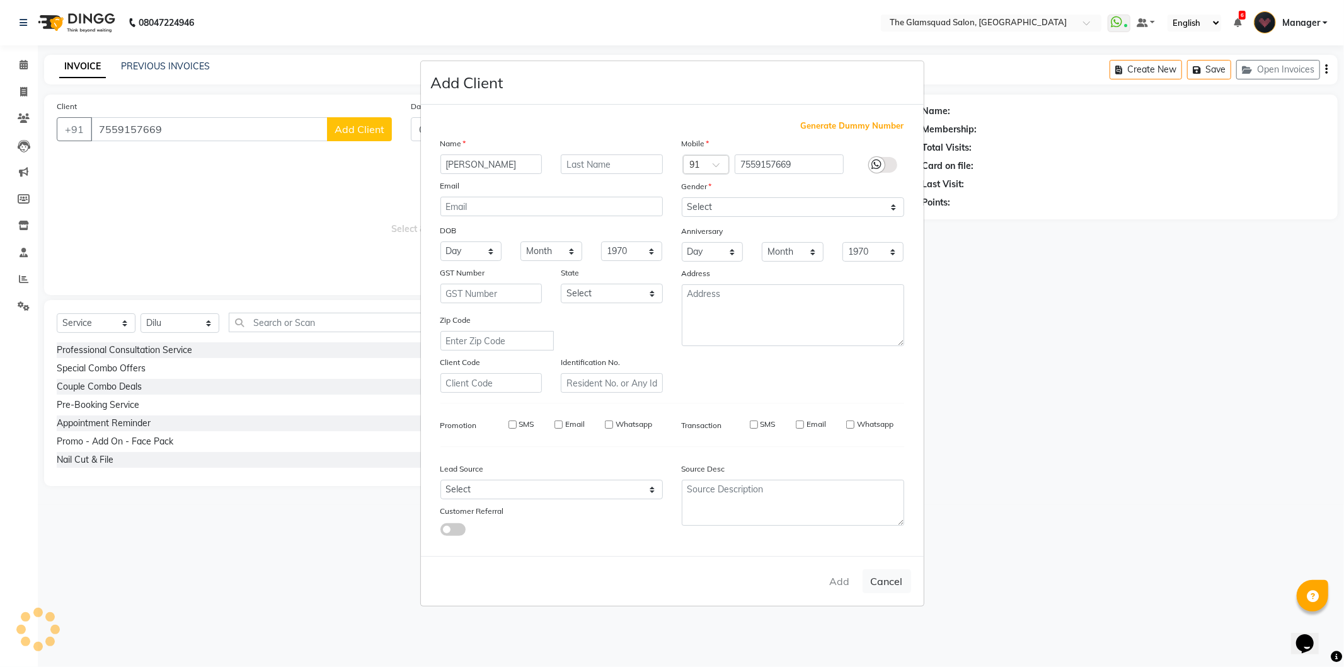
checkbox input "false"
select select "1: Object"
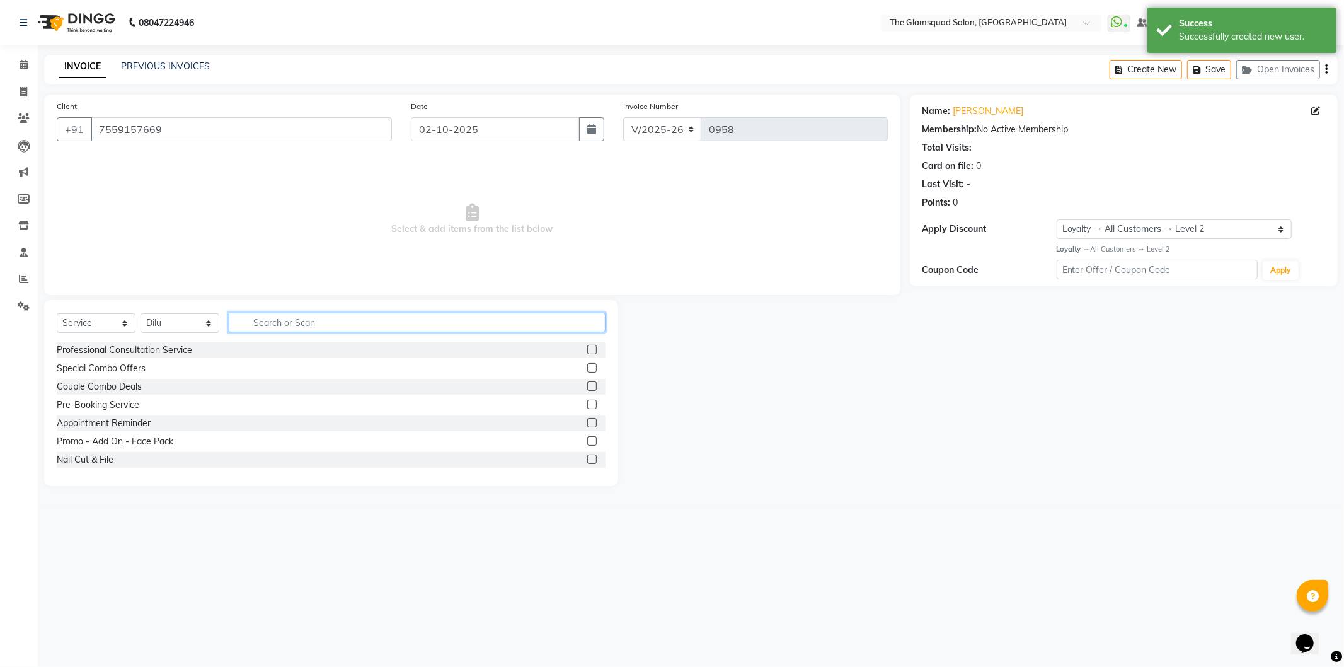
click at [272, 323] on input "text" at bounding box center [417, 322] width 377 height 20
type input "lash"
click at [587, 426] on label at bounding box center [591, 422] width 9 height 9
click at [587, 426] on input "checkbox" at bounding box center [591, 423] width 8 height 8
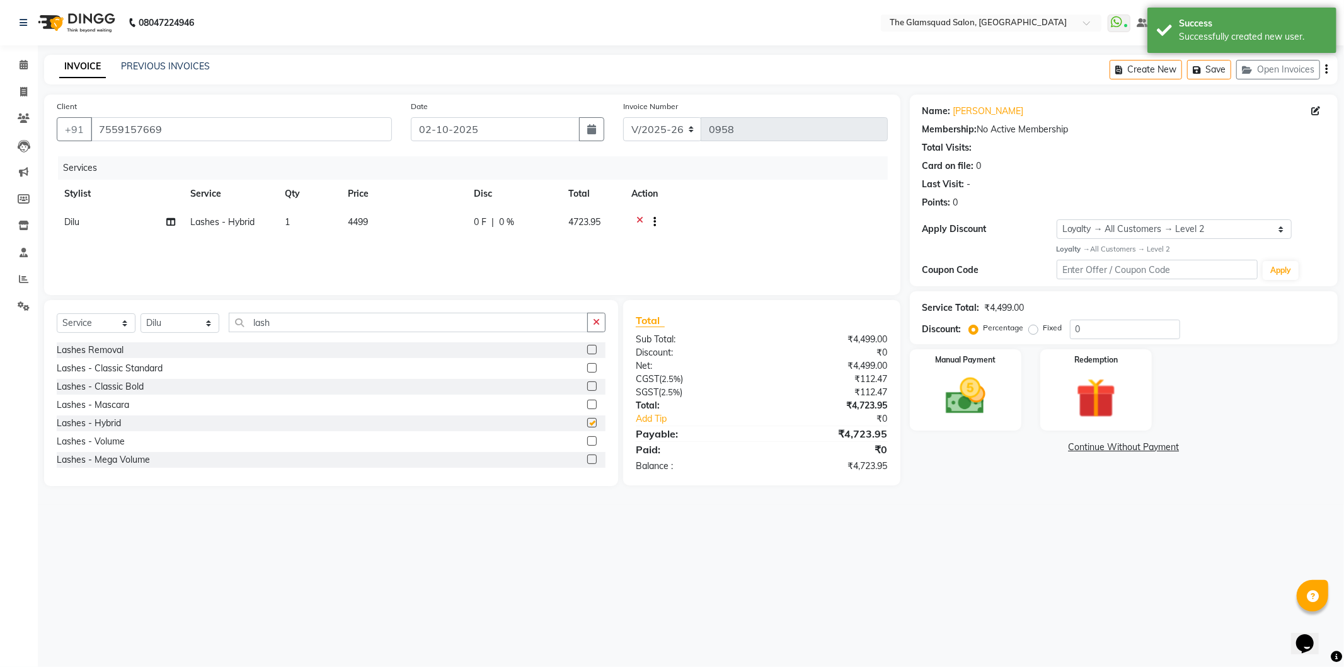
checkbox input "false"
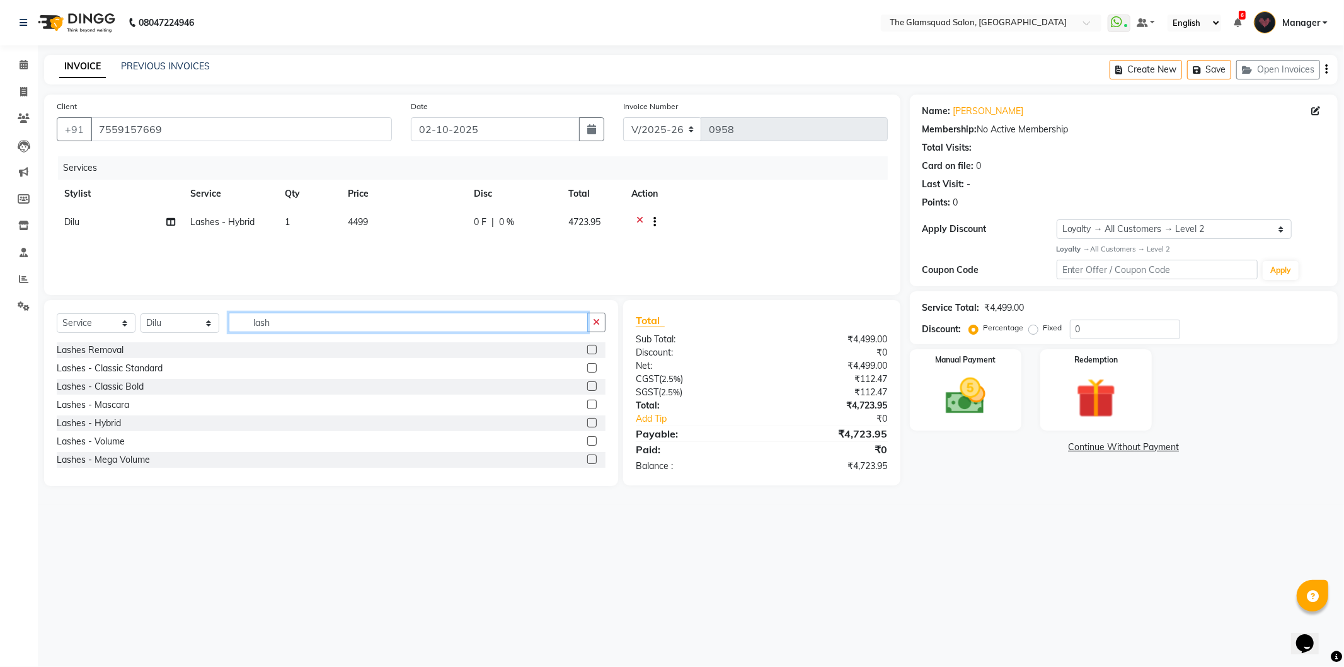
click at [289, 320] on input "lash" at bounding box center [408, 322] width 359 height 20
type input "l"
type input "c"
type input "lash"
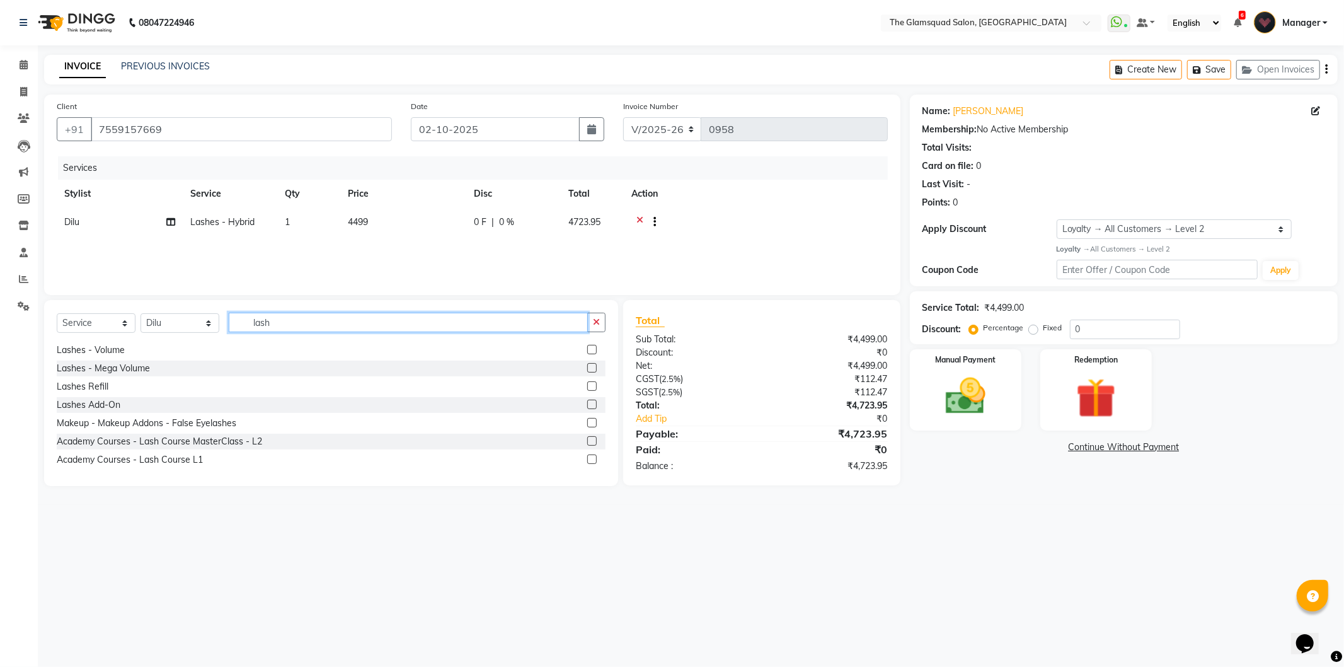
scroll to position [93, 0]
click at [587, 405] on label at bounding box center [591, 402] width 9 height 9
click at [587, 405] on input "checkbox" at bounding box center [591, 403] width 8 height 8
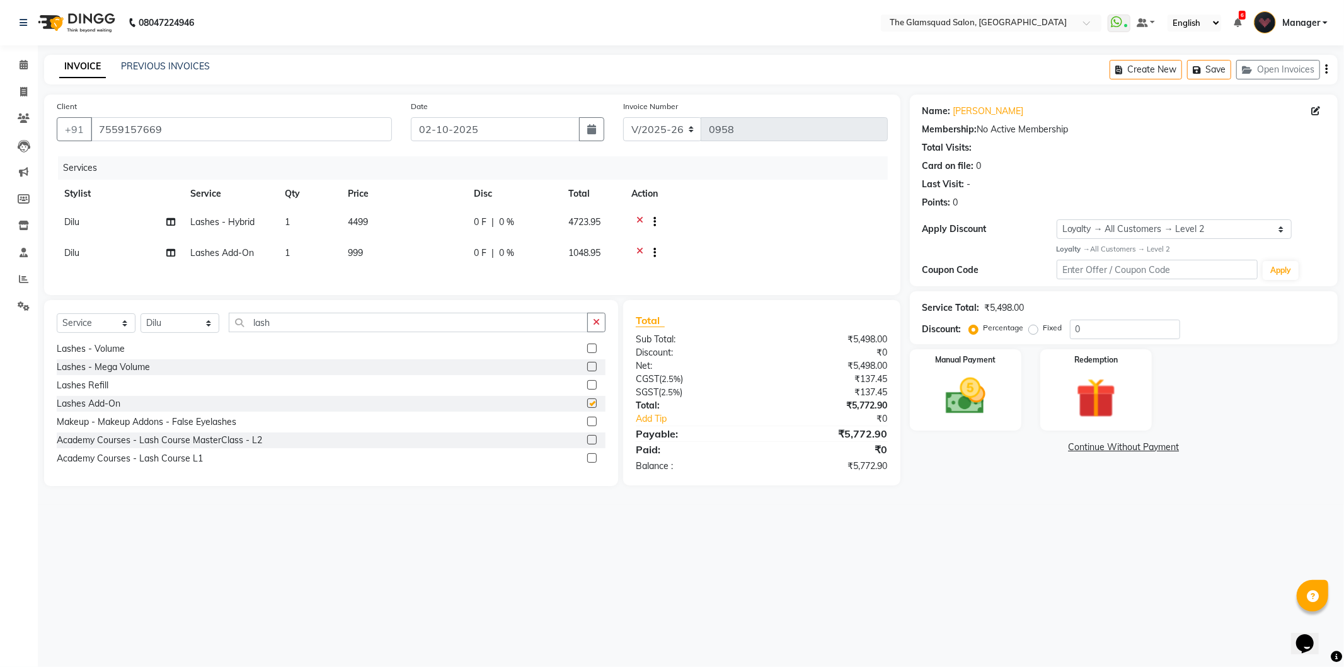
checkbox input "false"
click at [362, 253] on span "999" at bounding box center [355, 252] width 15 height 11
select select "34710"
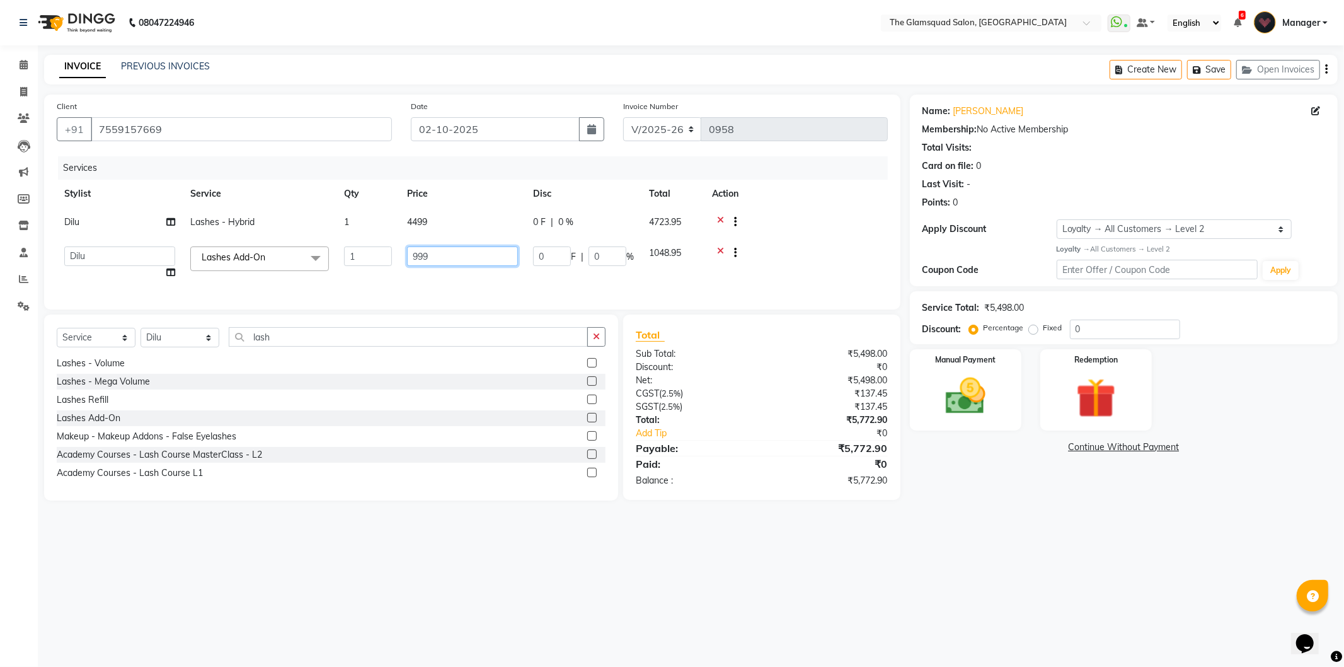
click at [432, 259] on input "999" at bounding box center [462, 256] width 111 height 20
type input "9"
type input "1000"
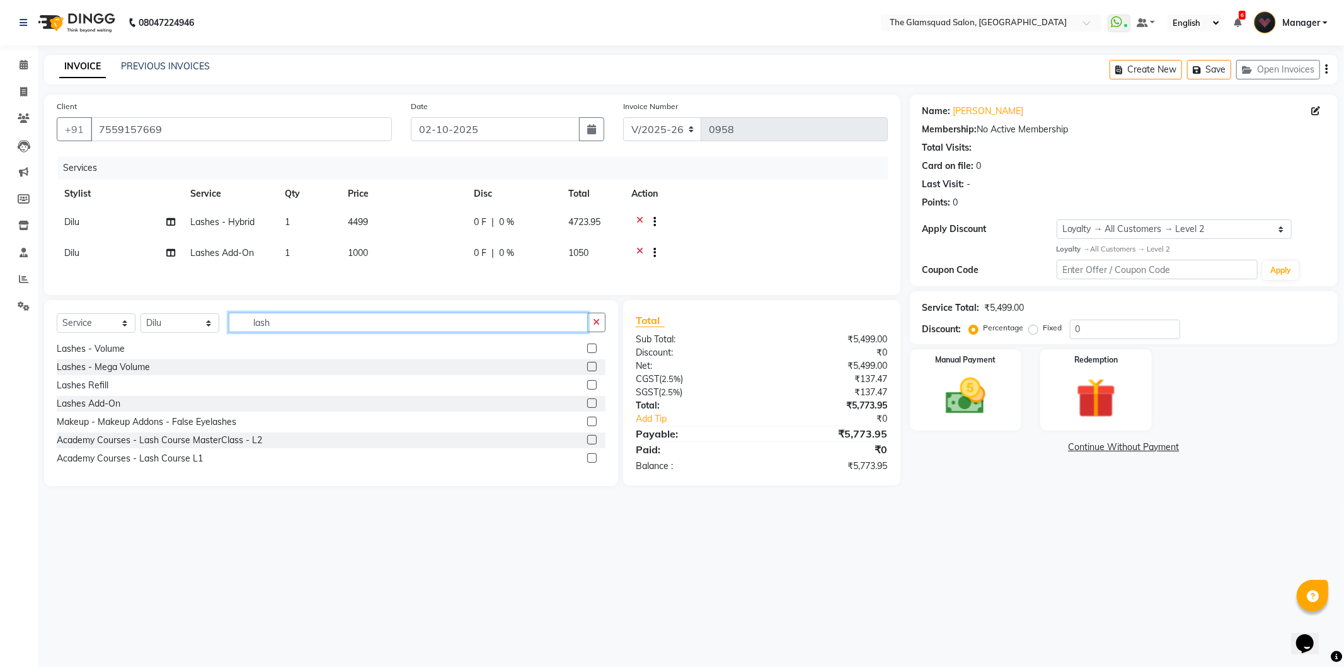
click at [304, 332] on input "lash" at bounding box center [408, 322] width 359 height 20
type input "l"
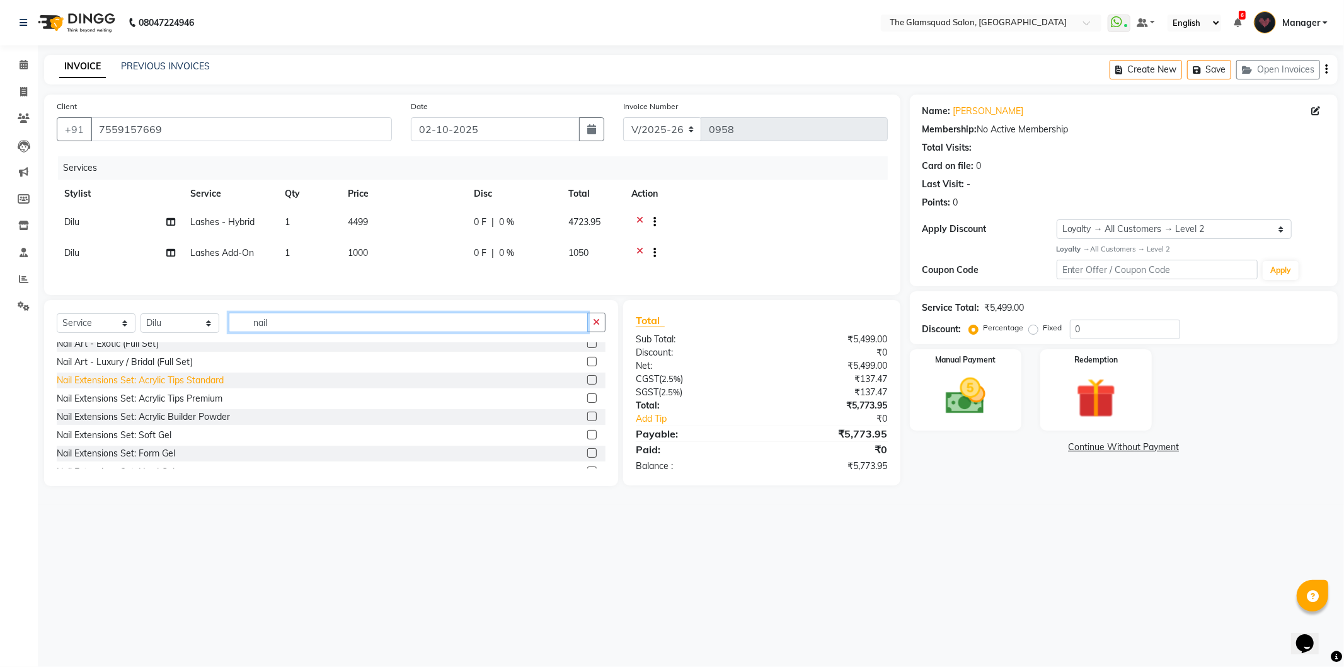
scroll to position [297, 0]
type input "nail"
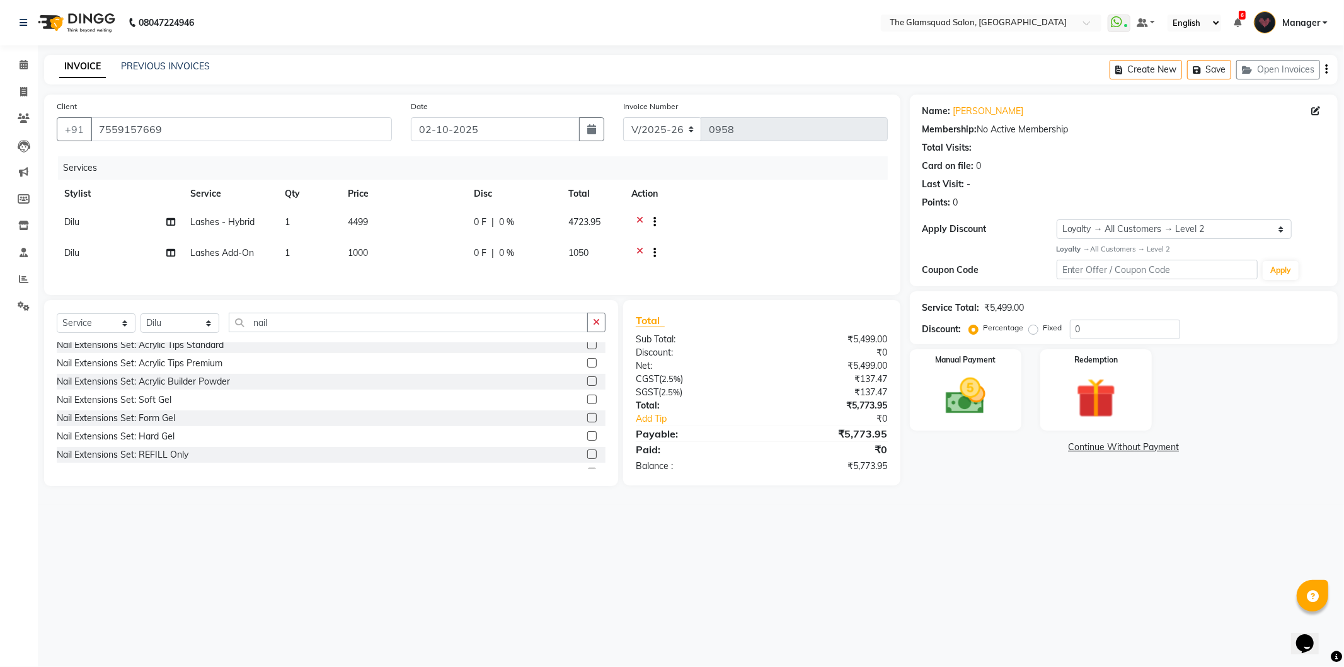
click at [587, 404] on label at bounding box center [591, 398] width 9 height 9
click at [587, 404] on input "checkbox" at bounding box center [591, 400] width 8 height 8
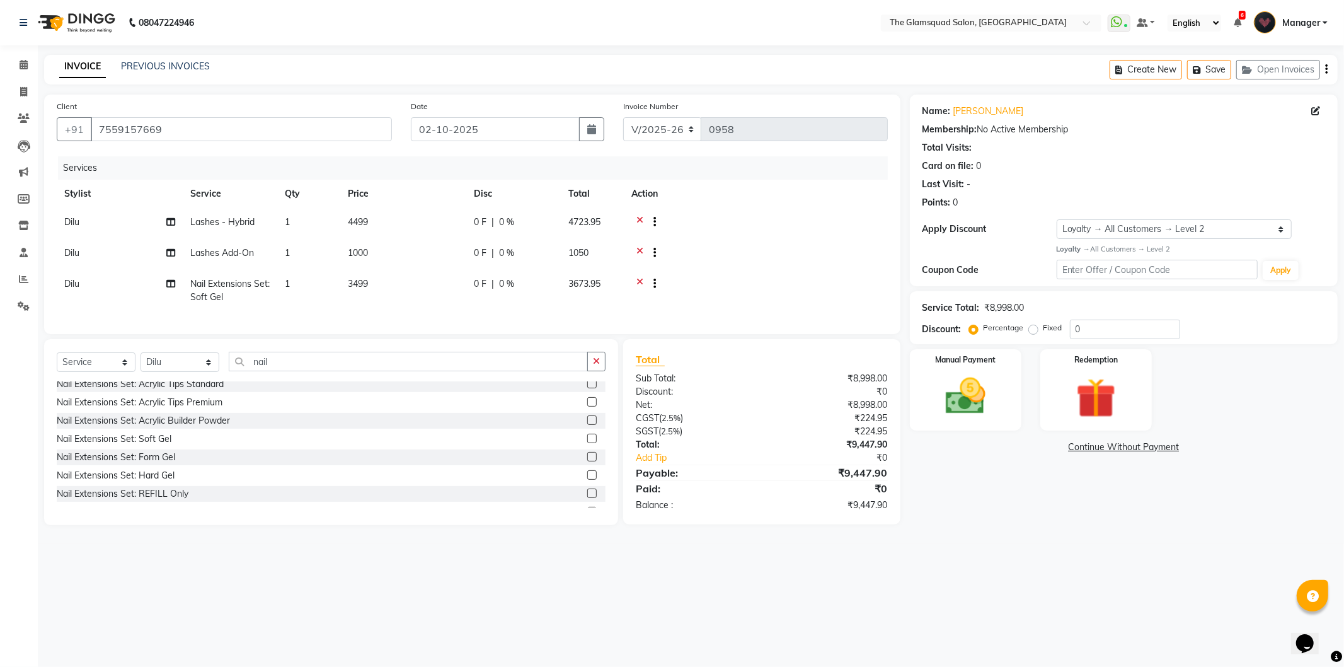
click at [587, 443] on label at bounding box center [591, 437] width 9 height 9
click at [587, 443] on input "checkbox" at bounding box center [591, 439] width 8 height 8
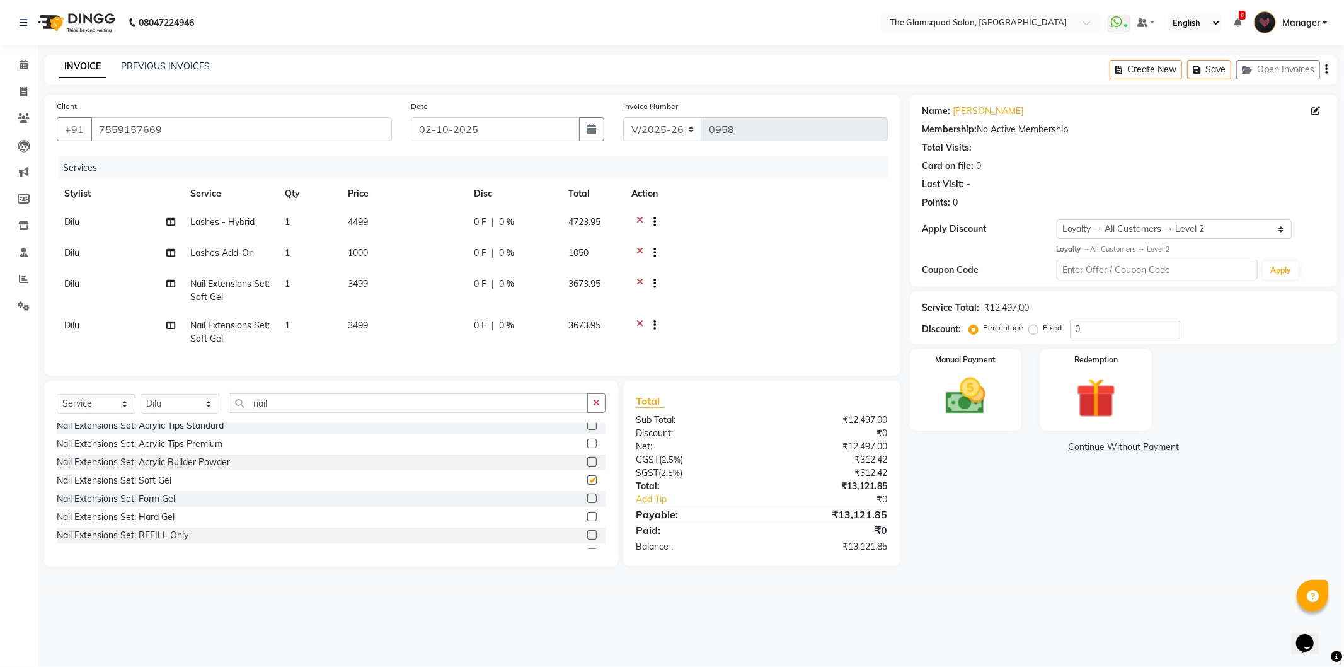
checkbox input "false"
click at [279, 413] on input "nail" at bounding box center [408, 403] width 359 height 20
type input "n"
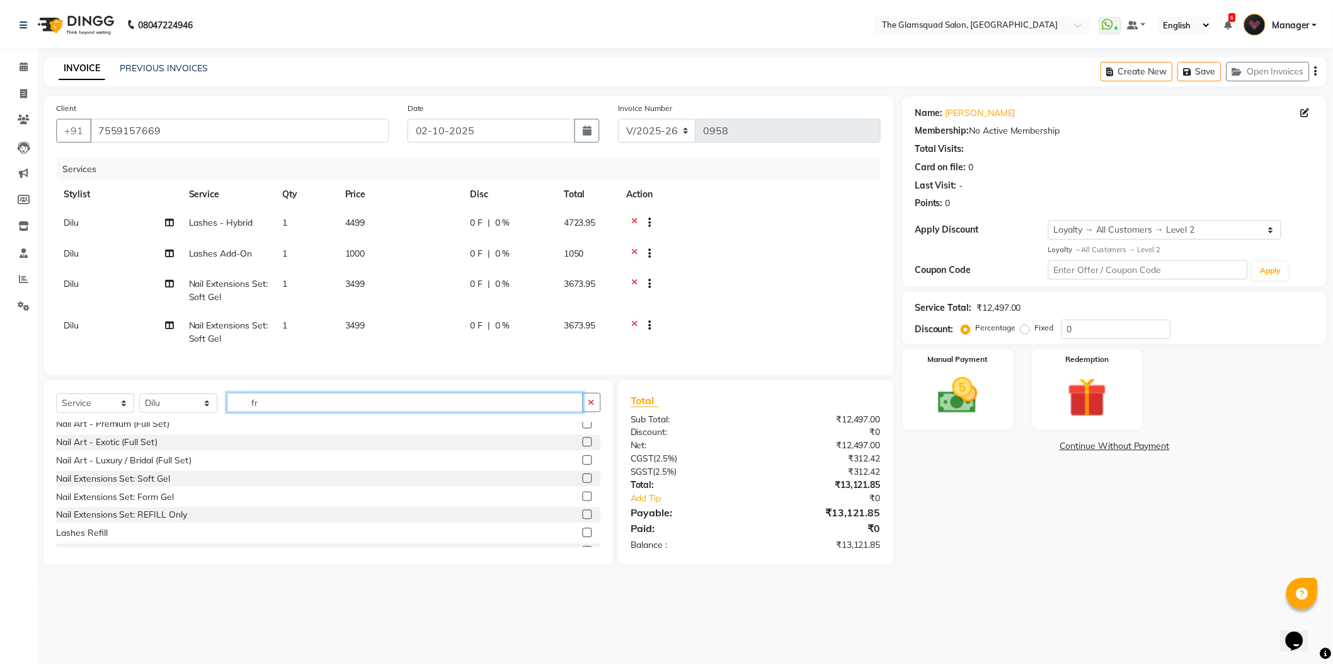
scroll to position [0, 0]
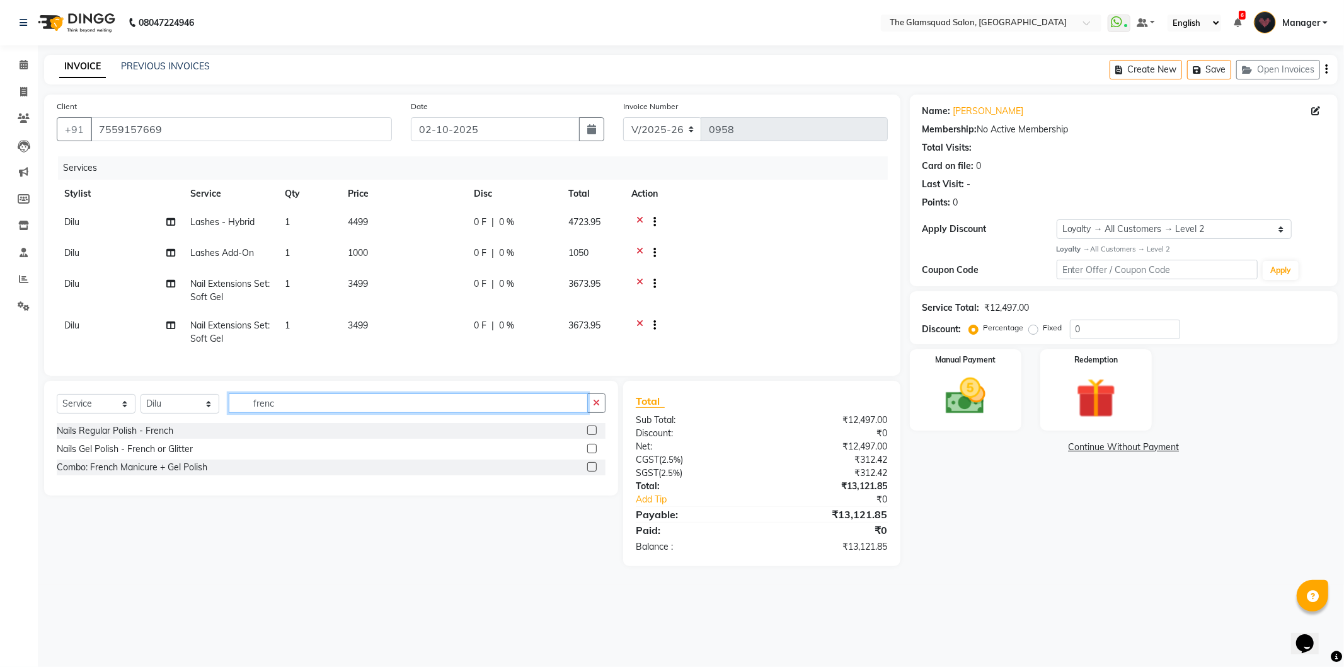
type input "frenc"
click at [590, 453] on label at bounding box center [591, 448] width 9 height 9
click at [590, 453] on input "checkbox" at bounding box center [591, 449] width 8 height 8
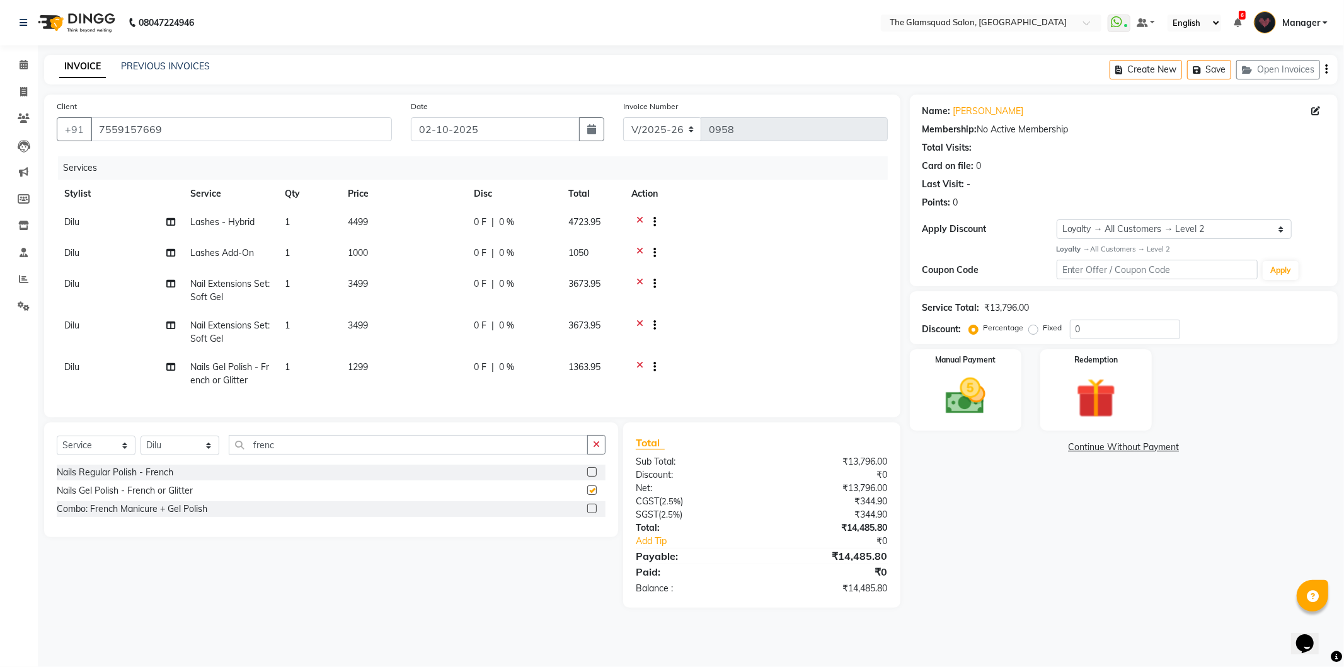
checkbox input "false"
click at [358, 367] on span "1299" at bounding box center [358, 366] width 20 height 11
select select "34710"
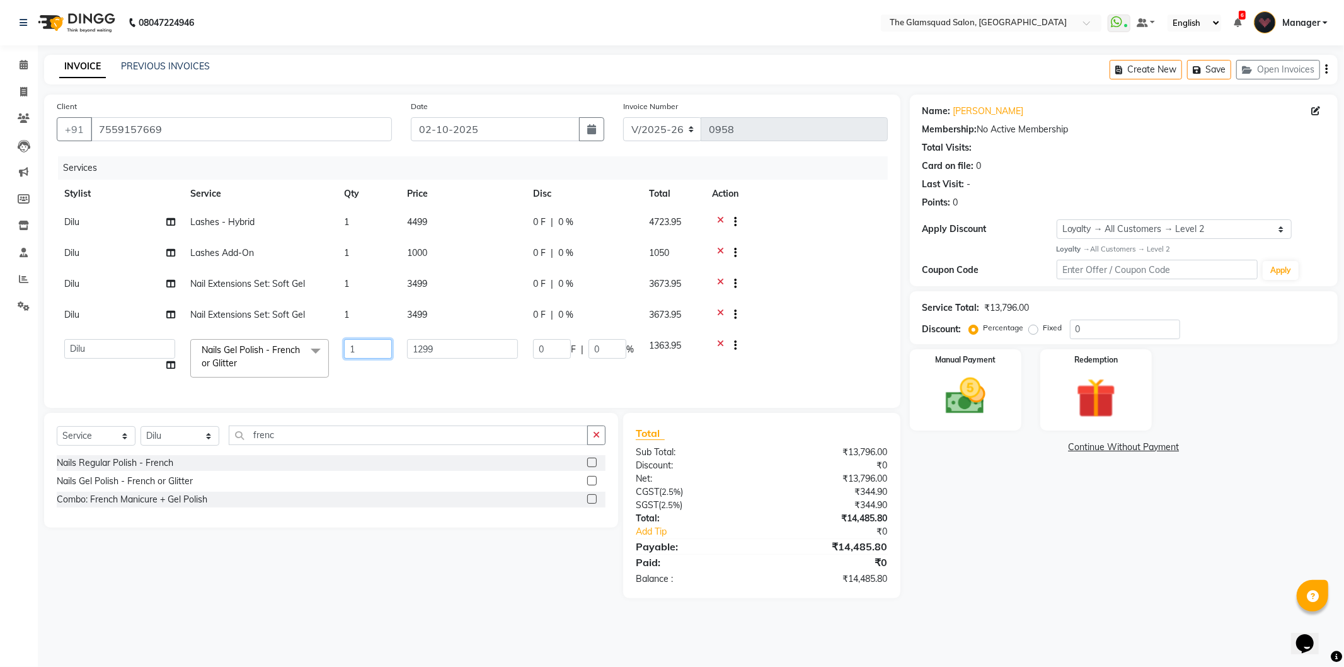
click at [358, 350] on input "1" at bounding box center [368, 349] width 48 height 20
type input "2"
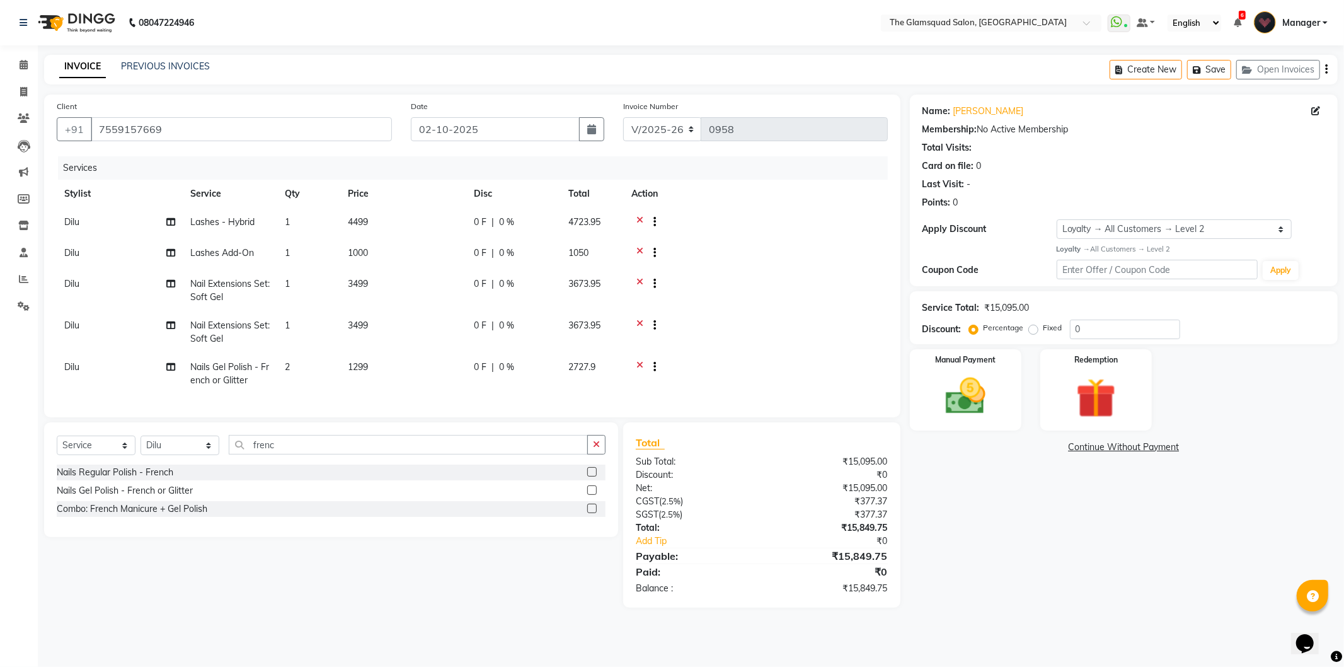
click at [361, 365] on span "1299" at bounding box center [358, 366] width 20 height 11
select select "34710"
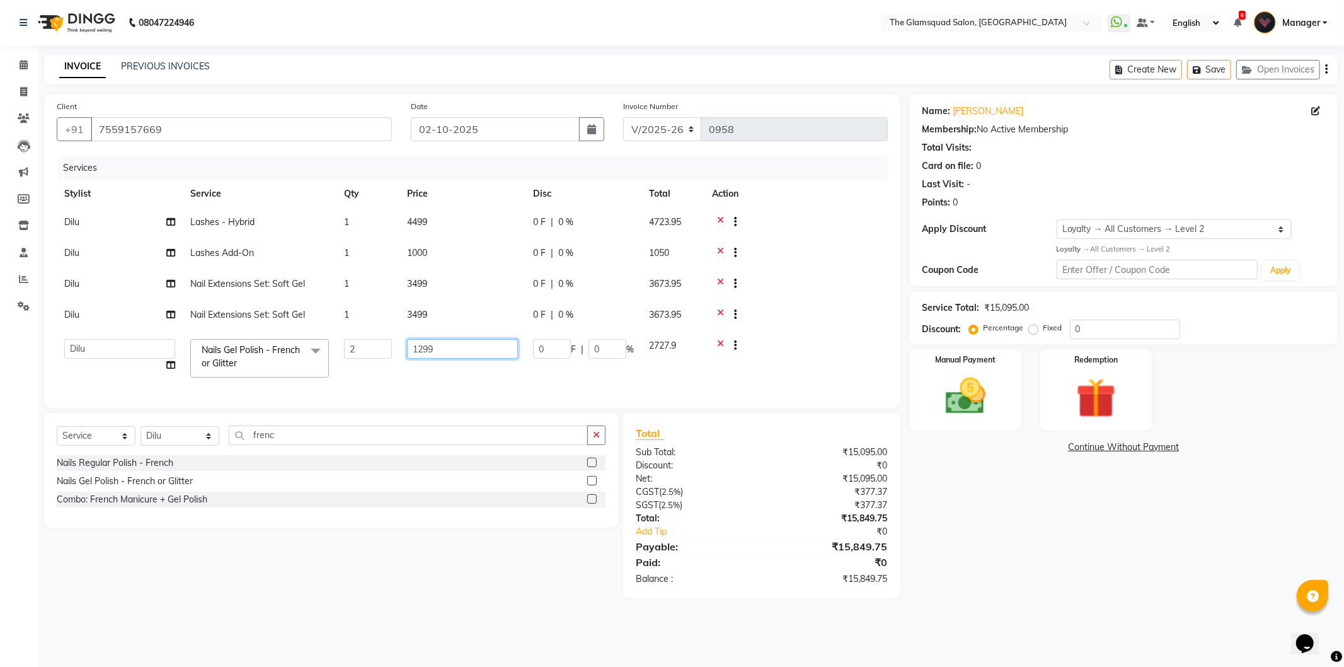
click at [445, 347] on input "1299" at bounding box center [462, 349] width 111 height 20
type input "1"
type input "2000"
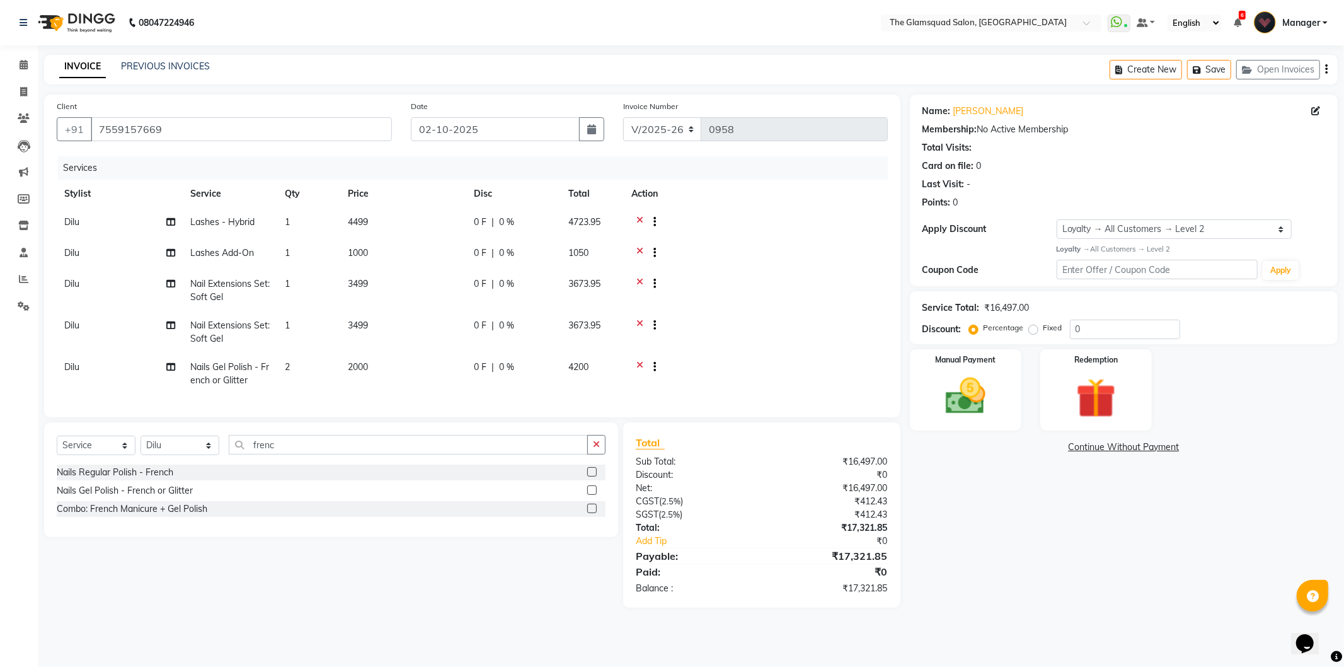
click at [507, 361] on span "0 %" at bounding box center [506, 366] width 15 height 13
select select "34710"
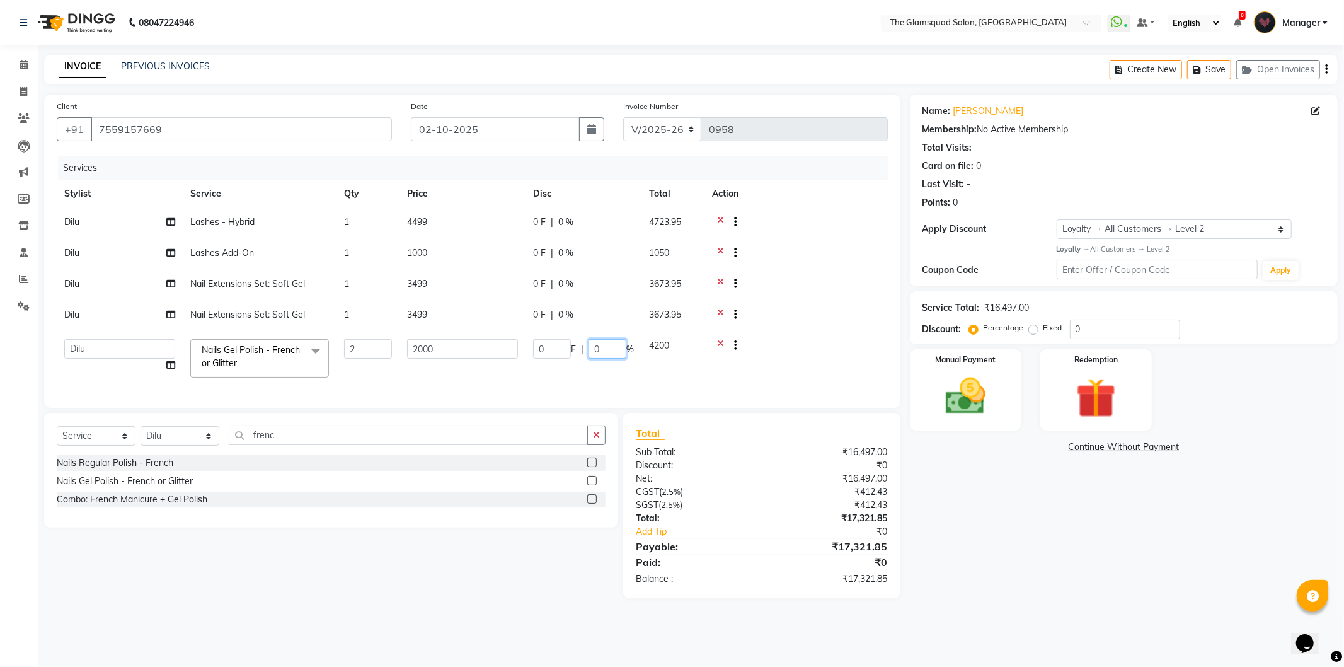
click at [605, 348] on input "0" at bounding box center [607, 349] width 38 height 20
type input "1000"
click at [741, 362] on td at bounding box center [795, 358] width 183 height 54
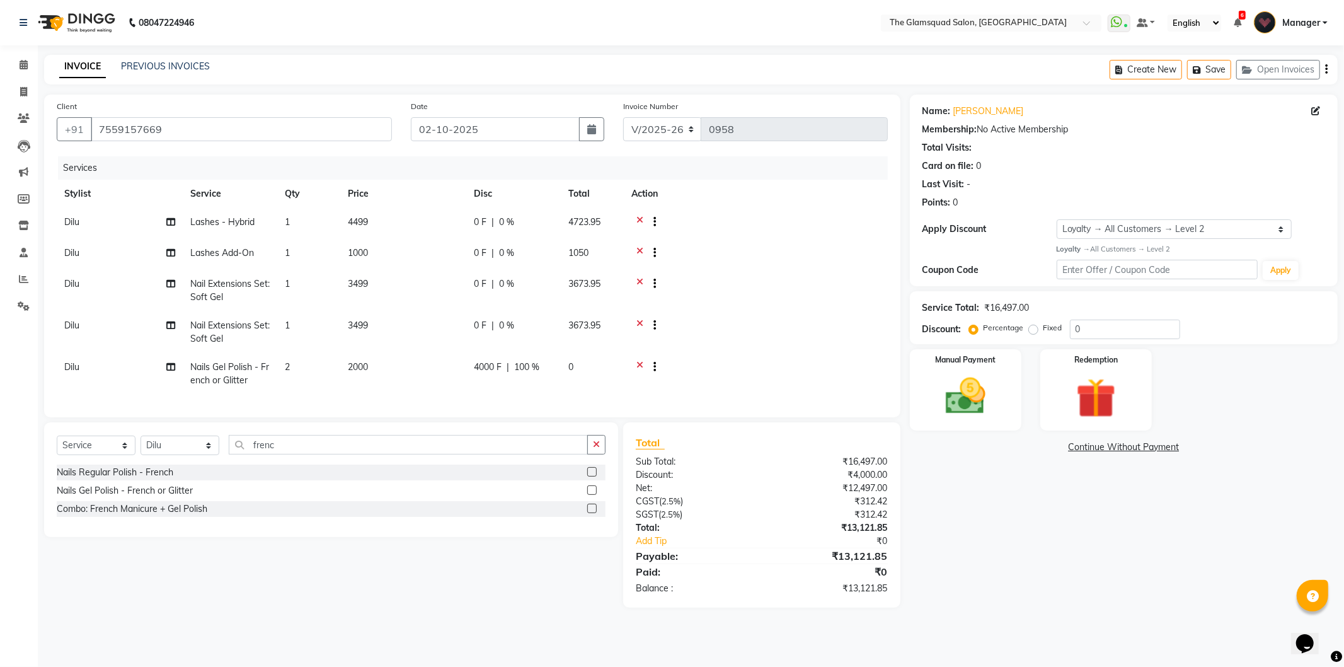
click at [359, 222] on span "4499" at bounding box center [358, 221] width 20 height 11
select select "34710"
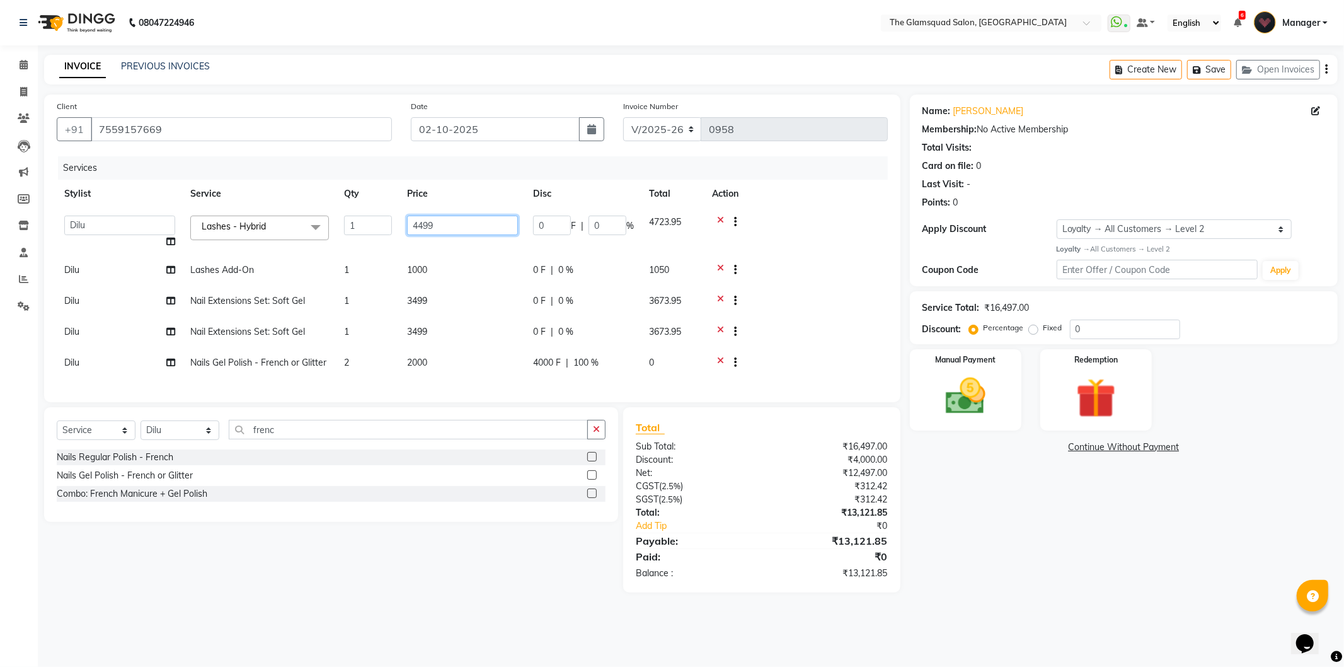
click at [425, 231] on input "4499" at bounding box center [462, 225] width 111 height 20
click at [436, 227] on input "4499" at bounding box center [462, 225] width 111 height 20
type input "4500"
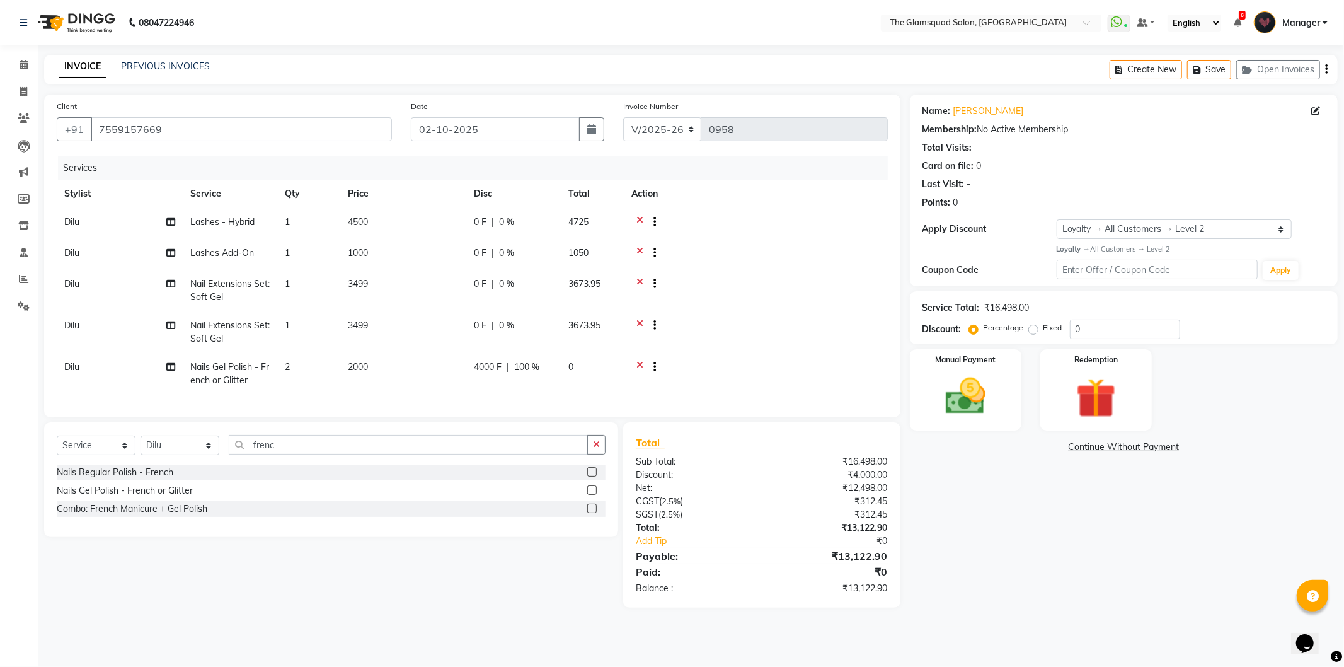
click at [445, 178] on div "Services" at bounding box center [477, 167] width 839 height 23
click at [401, 370] on td "2000" at bounding box center [403, 374] width 126 height 42
select select "34710"
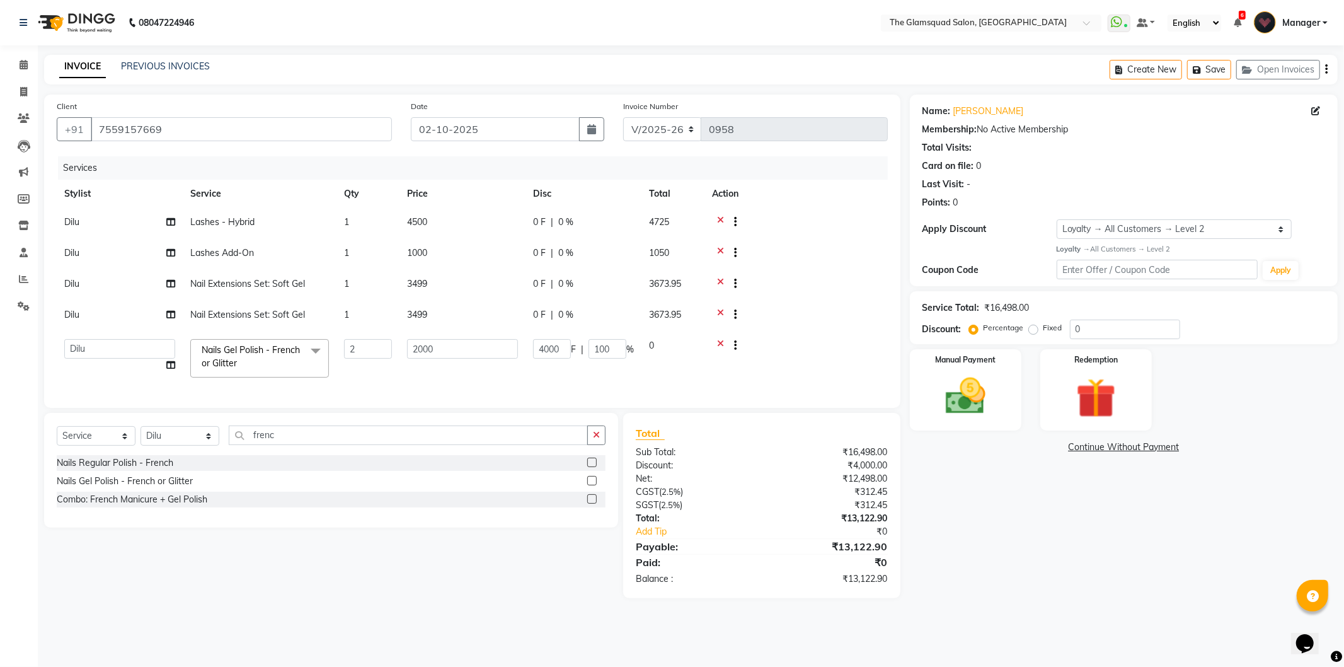
click at [719, 344] on icon at bounding box center [720, 347] width 7 height 16
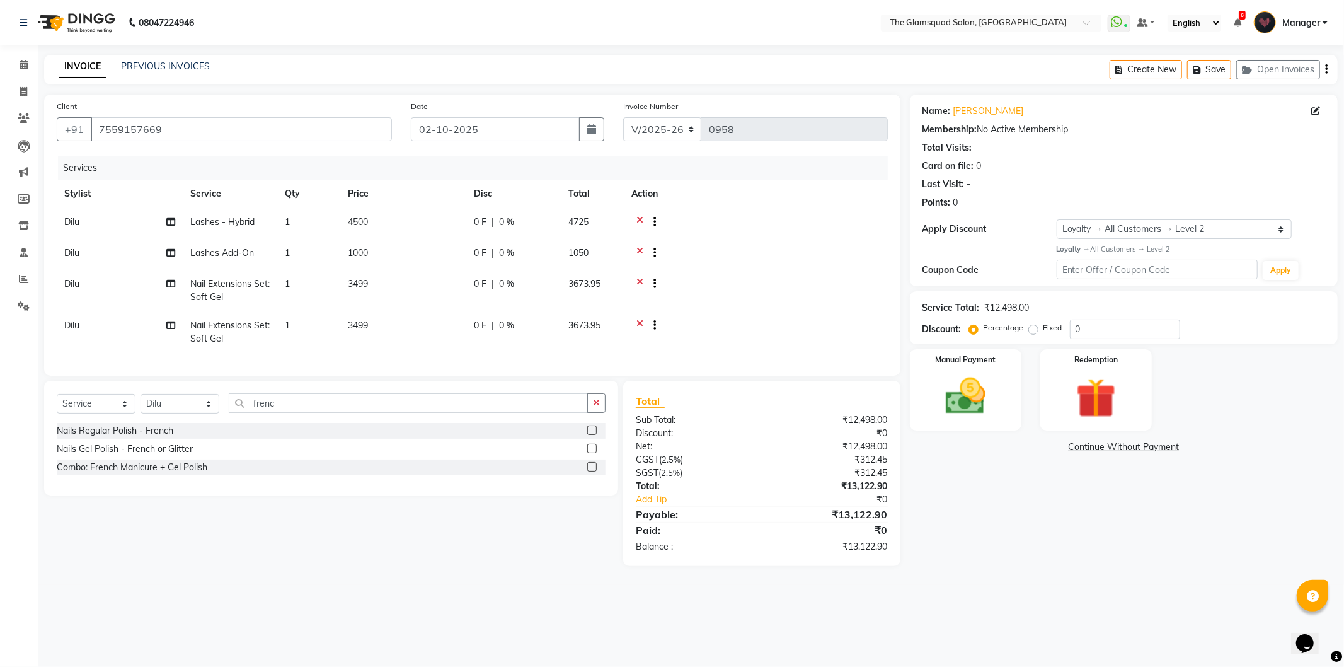
click at [593, 453] on label at bounding box center [591, 448] width 9 height 9
click at [593, 453] on input "checkbox" at bounding box center [591, 449] width 8 height 8
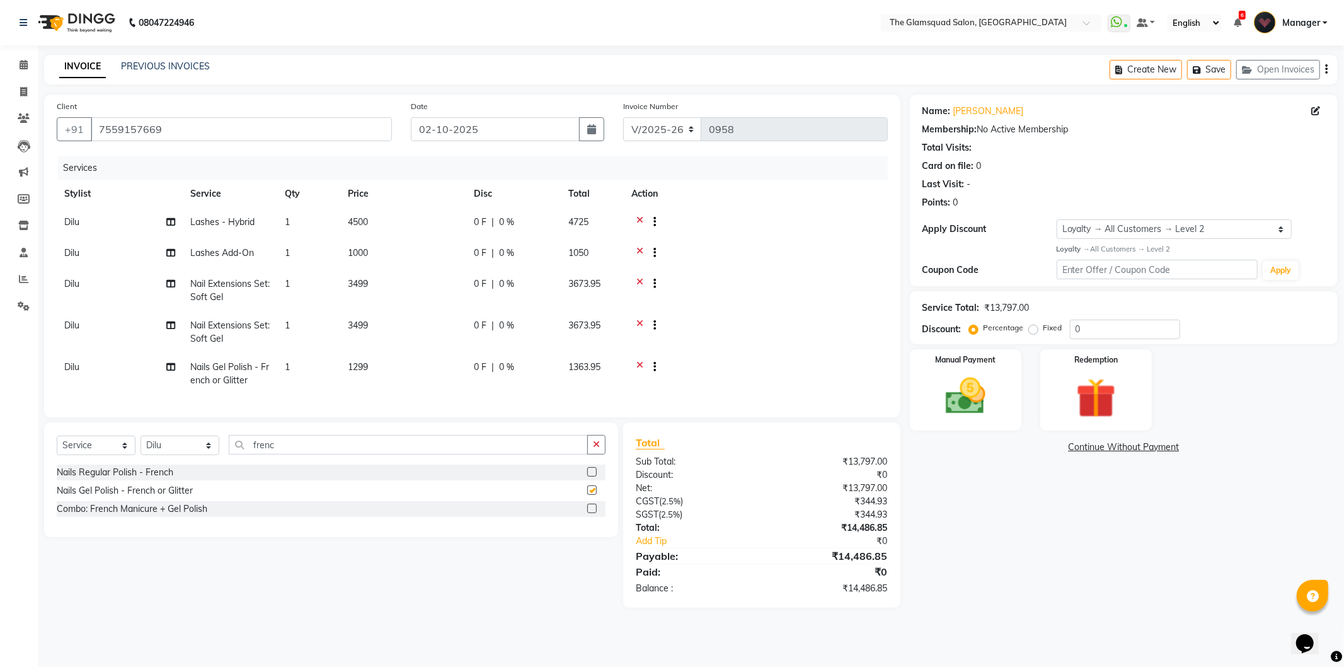
checkbox input "false"
click at [364, 363] on span "1299" at bounding box center [358, 366] width 20 height 11
select select "34710"
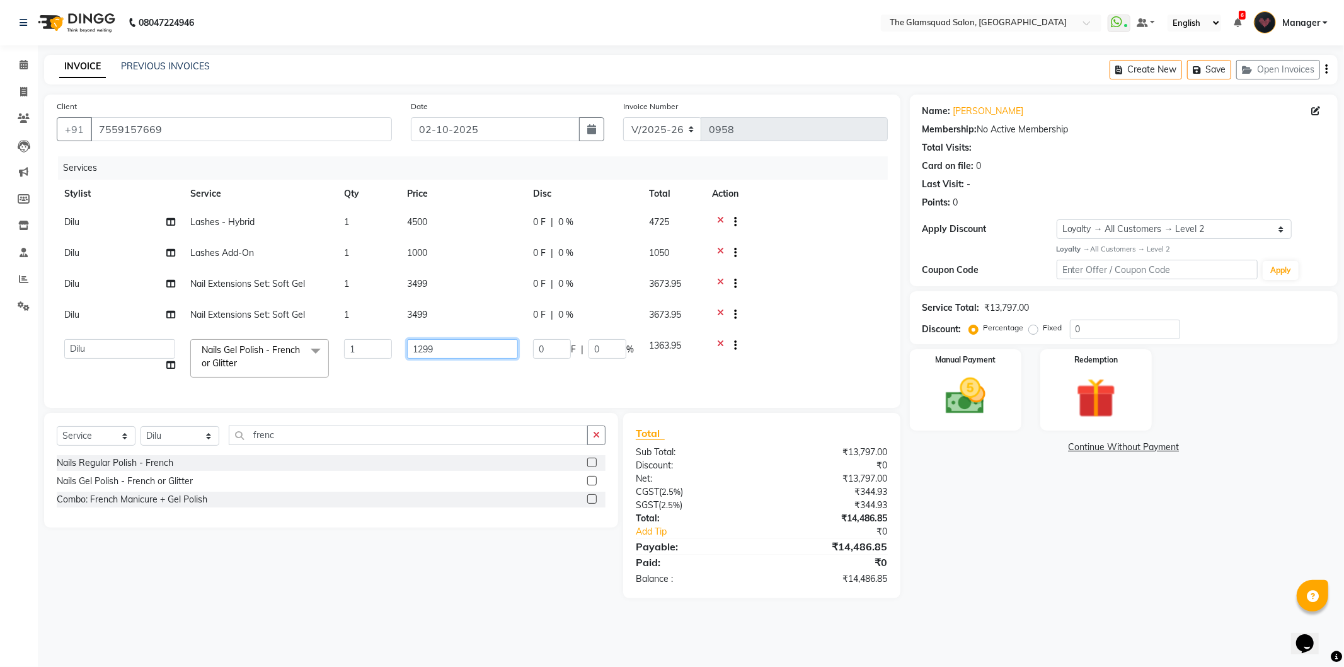
click at [456, 348] on input "1299" at bounding box center [462, 349] width 111 height 20
type input "1"
type input "1000"
click at [595, 381] on tr "Adil Anjali Dilu Dingg Support Frontdesk Manager Monish Monisha Naveen Pranab P…" at bounding box center [472, 358] width 831 height 54
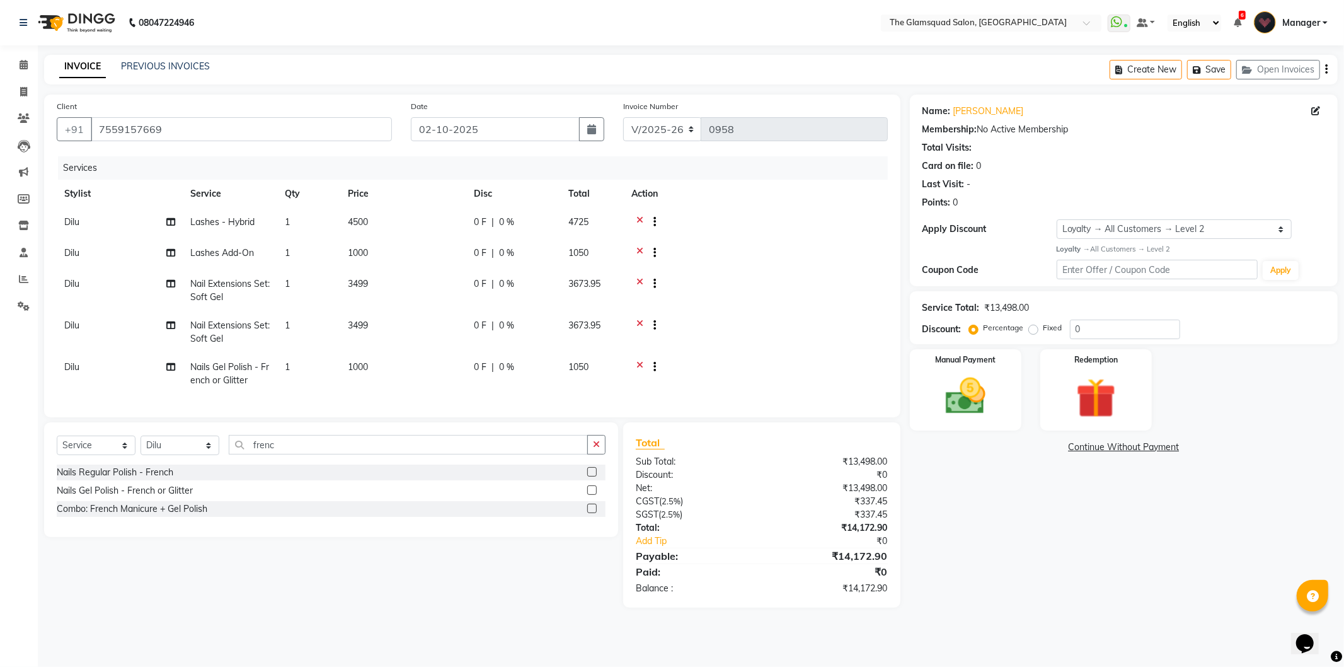
click at [595, 495] on label at bounding box center [591, 489] width 9 height 9
click at [595, 495] on input "checkbox" at bounding box center [591, 490] width 8 height 8
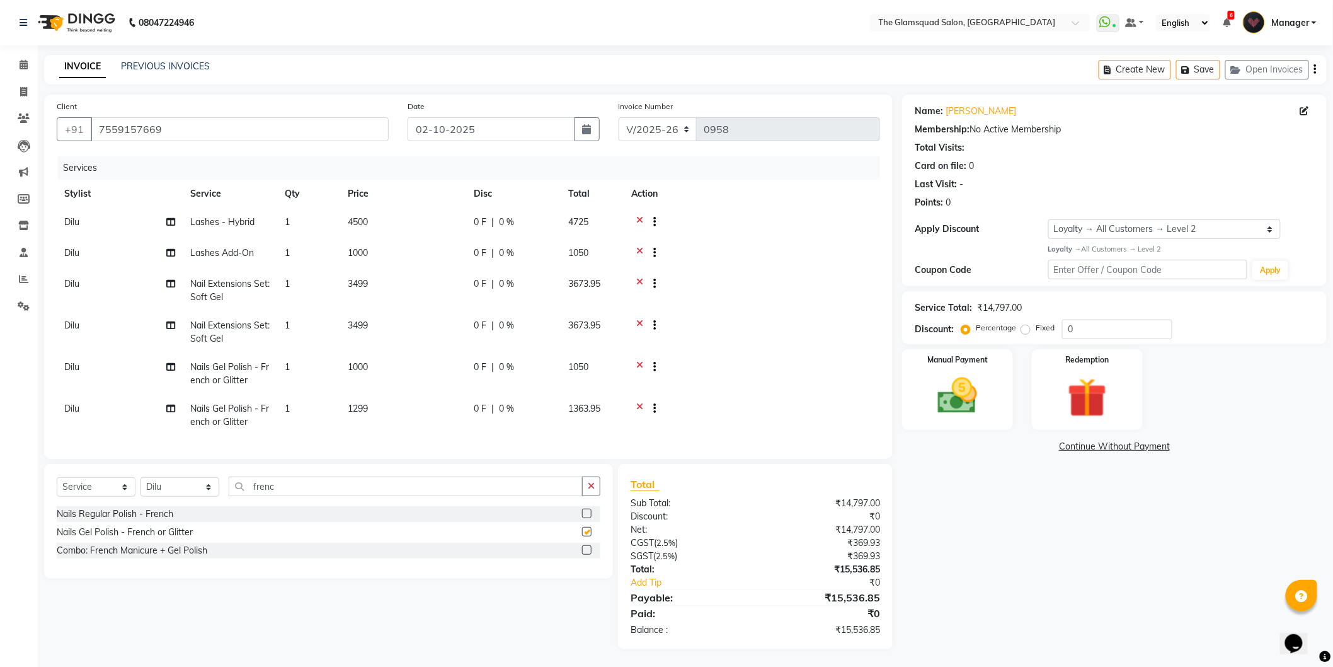
checkbox input "false"
click at [368, 406] on span "1299" at bounding box center [358, 408] width 20 height 11
select select "34710"
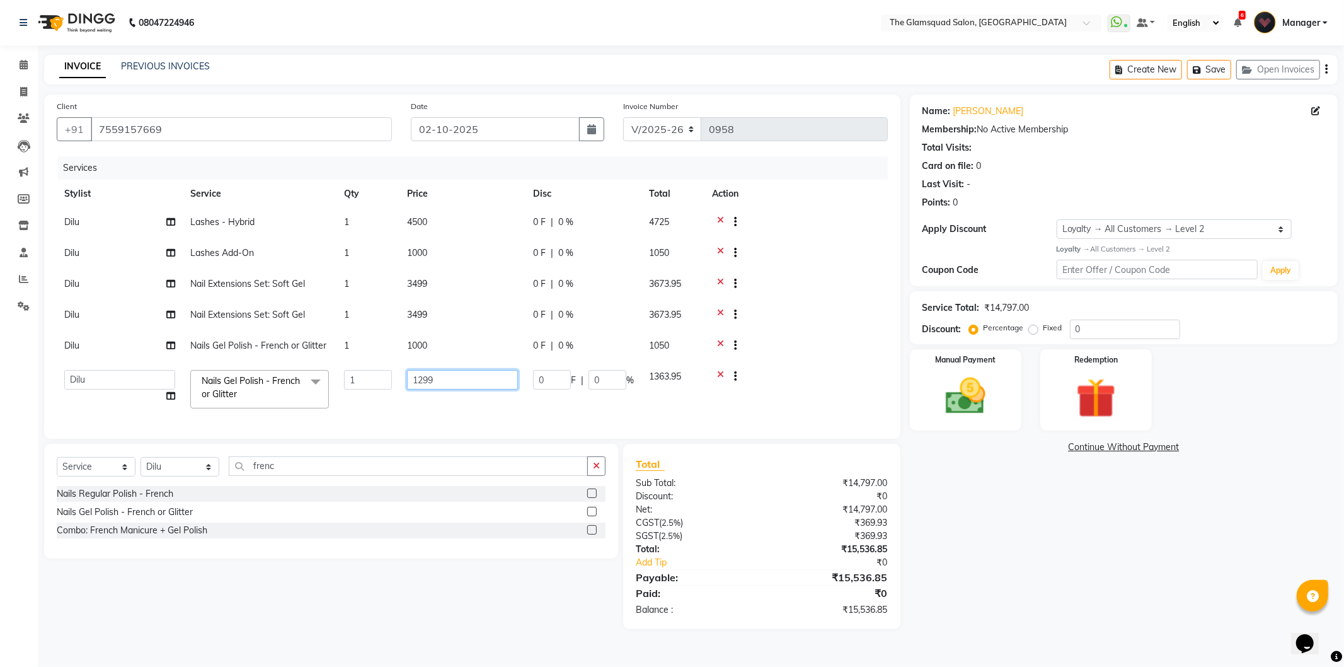
click at [455, 381] on input "1299" at bounding box center [462, 380] width 111 height 20
type input "1"
type input "1000"
click at [584, 393] on tbody "Dilu Lashes - Hybrid 1 4500 0 F | 0 % 4725 Dilu Lashes Add-On 1 1000 0 F | 0 % …" at bounding box center [468, 312] width 823 height 208
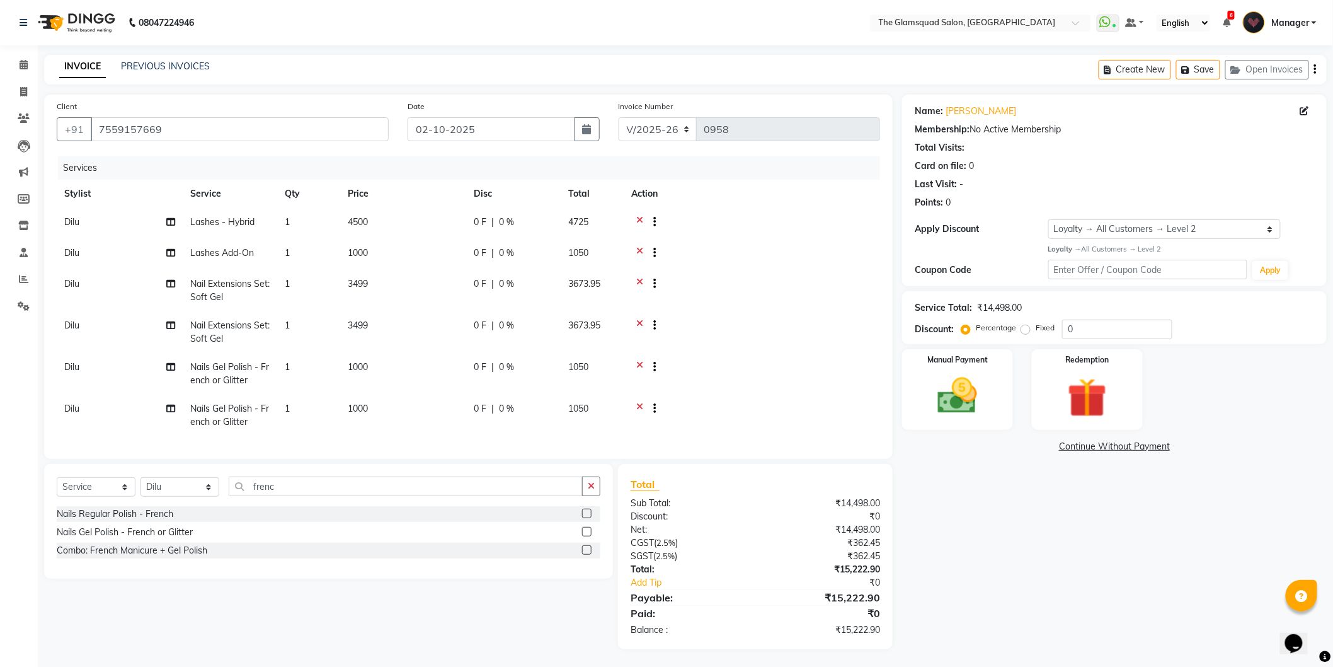
scroll to position [11, 0]
click at [974, 387] on img at bounding box center [957, 394] width 67 height 47
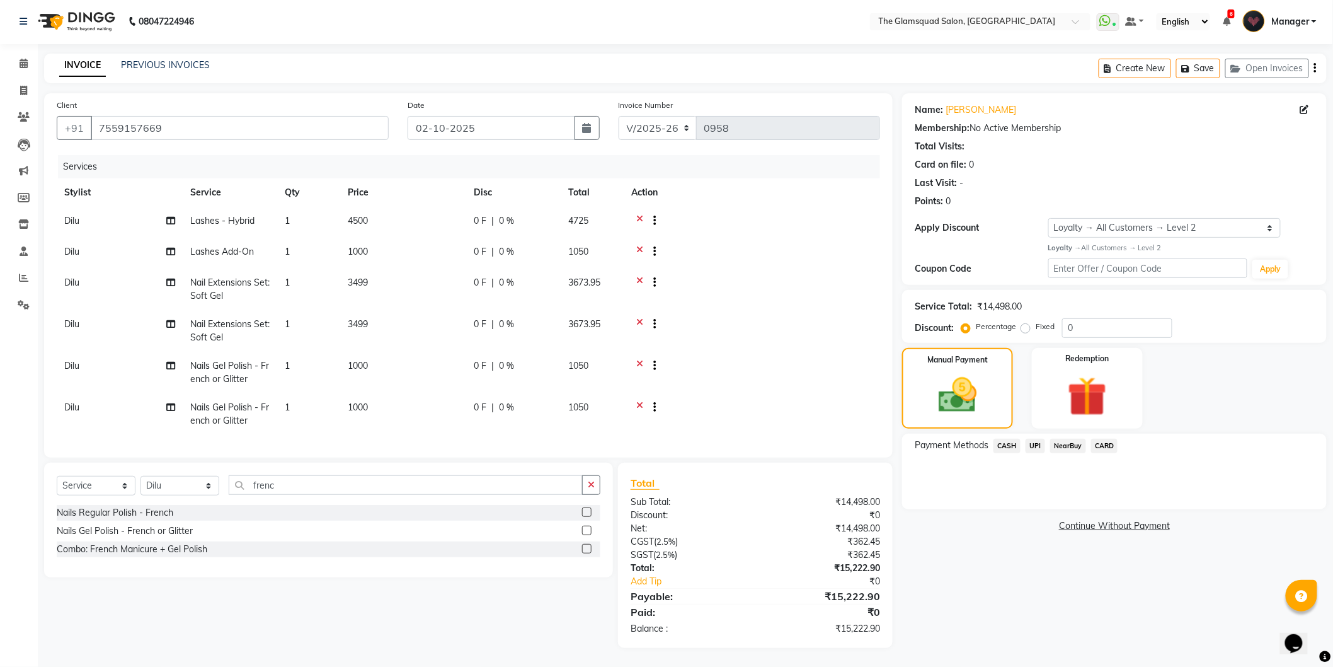
click at [1110, 439] on span "CARD" at bounding box center [1104, 446] width 27 height 14
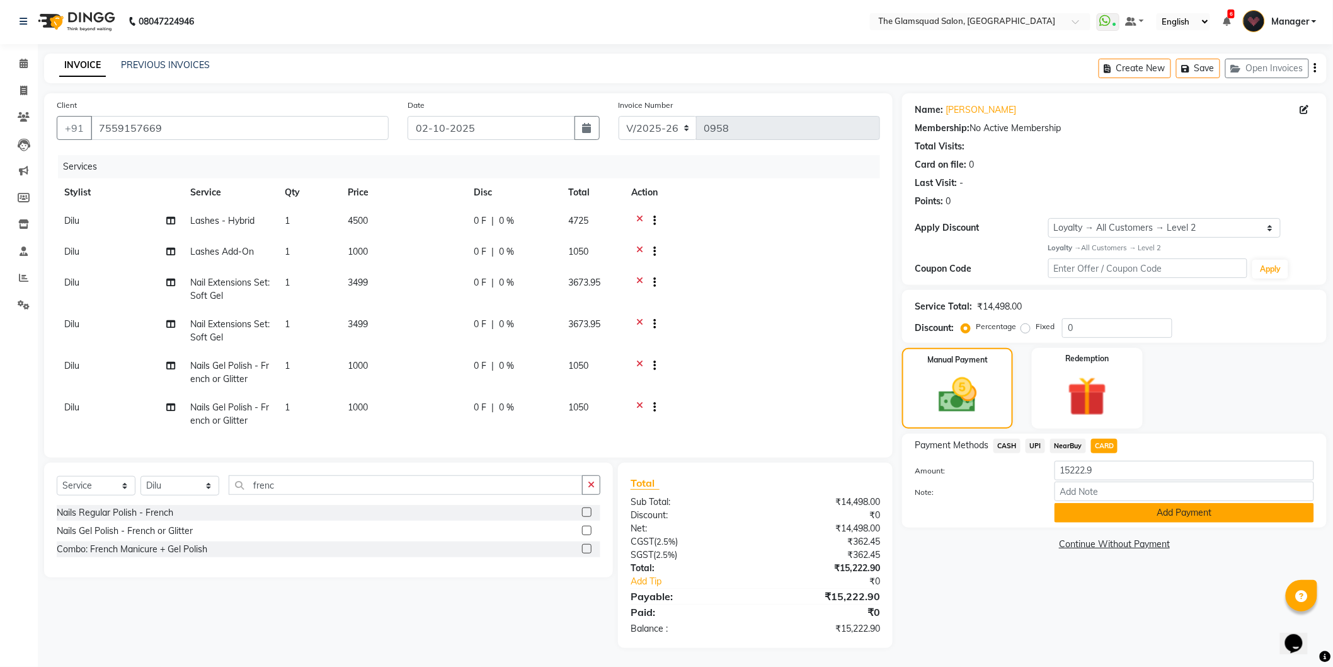
click at [1117, 503] on button "Add Payment" at bounding box center [1185, 513] width 260 height 20
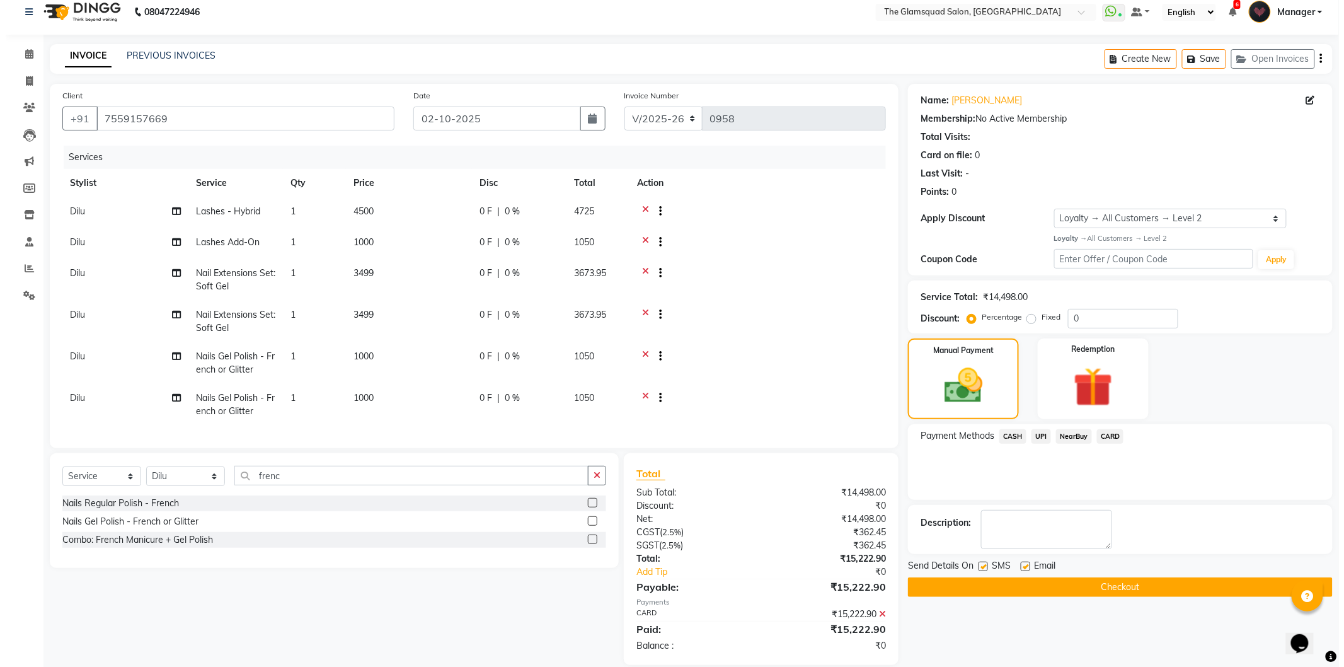
scroll to position [100, 0]
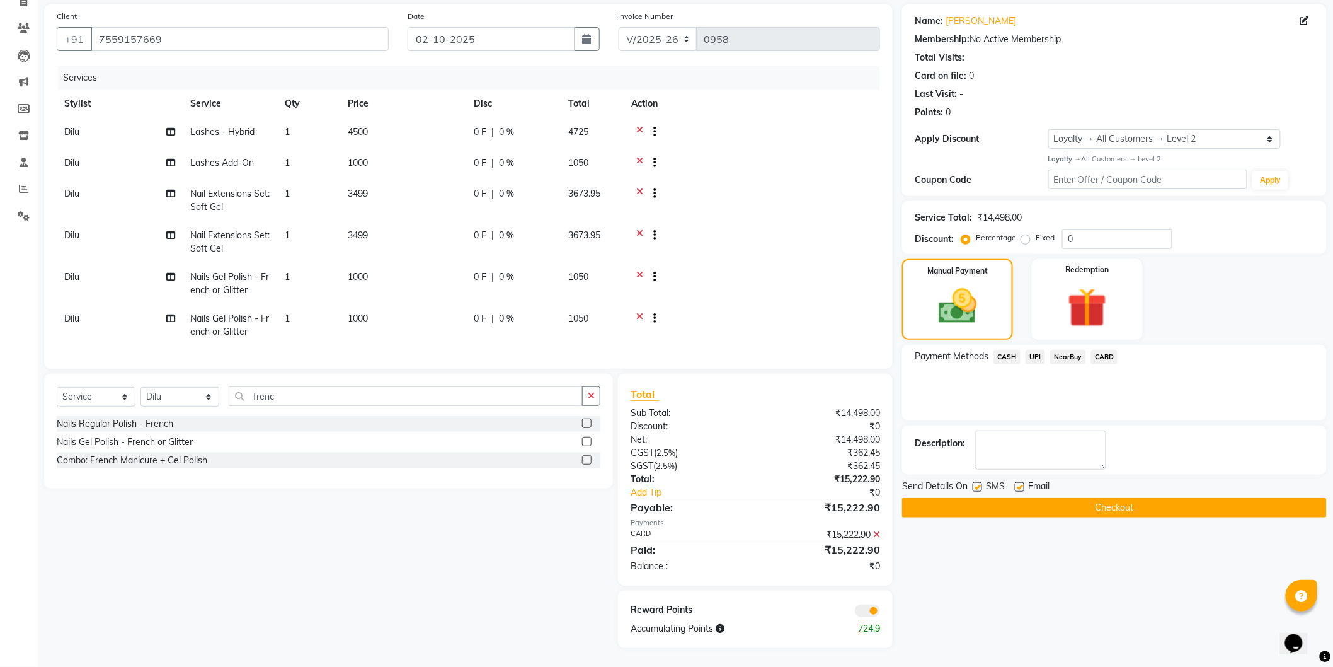
click at [860, 618] on div "Reward Points Accumulating Points 724.9" at bounding box center [755, 618] width 275 height 57
click at [865, 618] on div "Reward Points Accumulating Points 724.9" at bounding box center [755, 618] width 275 height 57
click at [867, 611] on span at bounding box center [867, 610] width 25 height 13
click at [880, 612] on input "checkbox" at bounding box center [880, 612] width 0 height 0
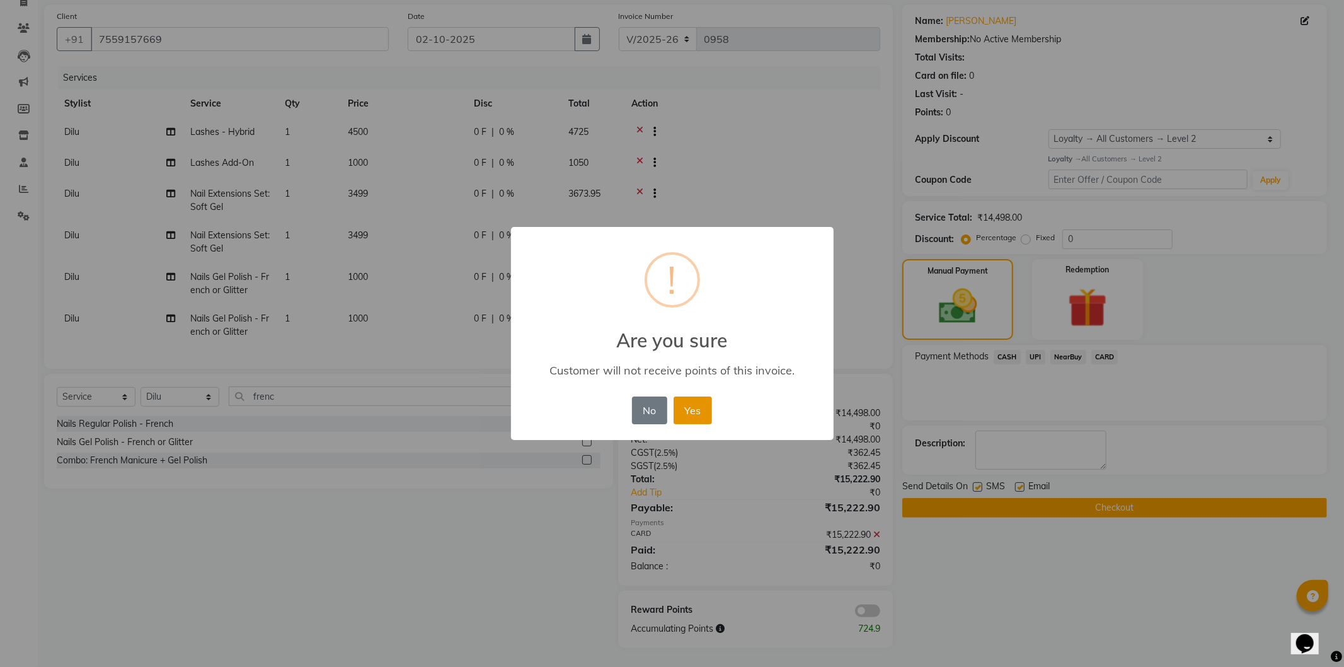
click at [696, 412] on button "Yes" at bounding box center [693, 410] width 38 height 28
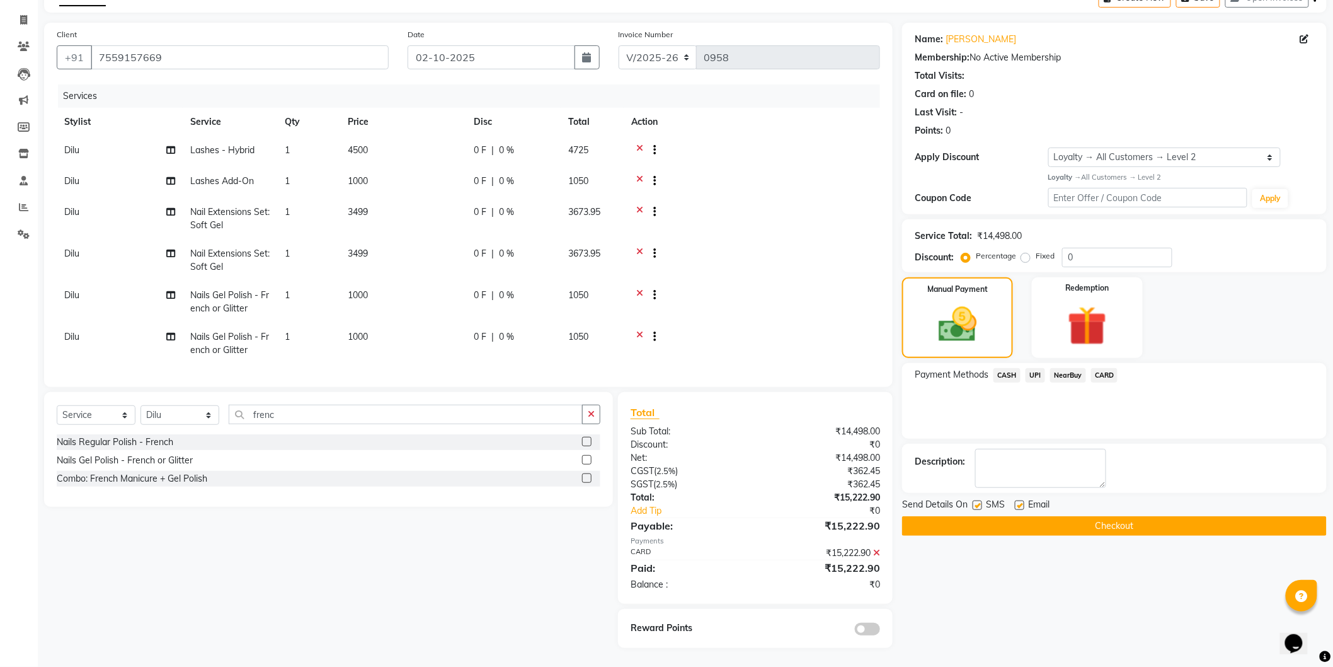
scroll to position [0, 0]
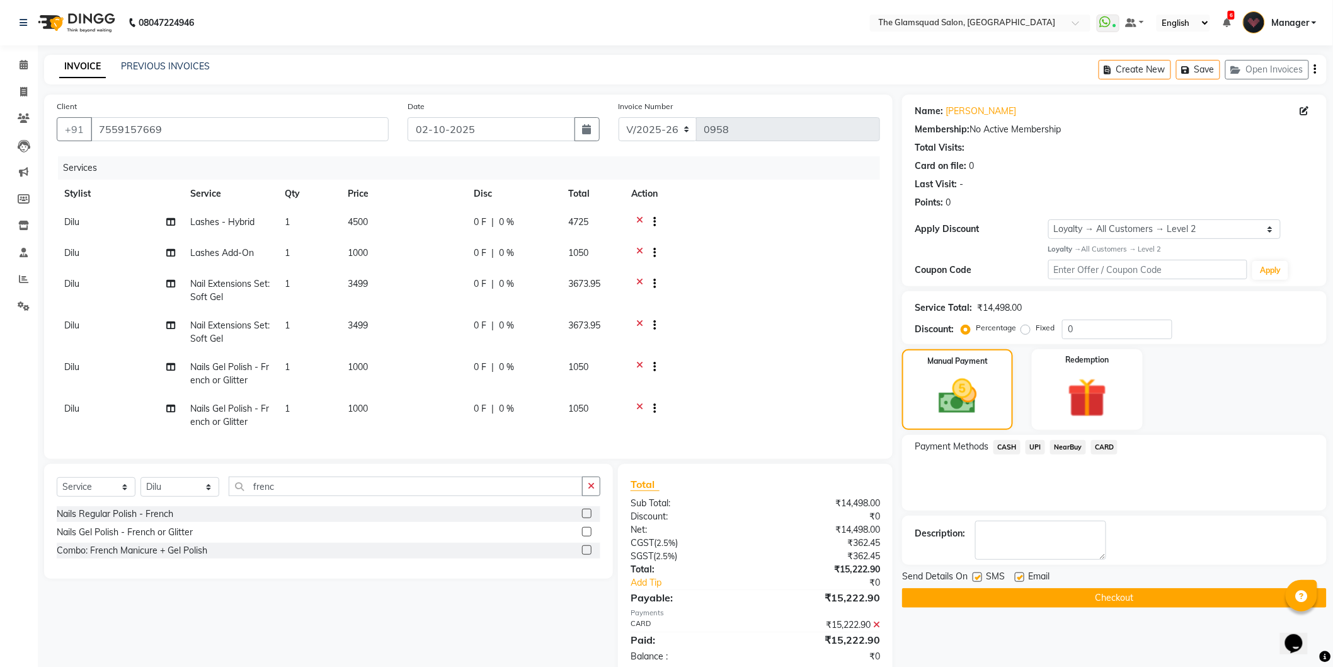
click at [74, 282] on span "Dilu" at bounding box center [71, 283] width 15 height 11
select select "34710"
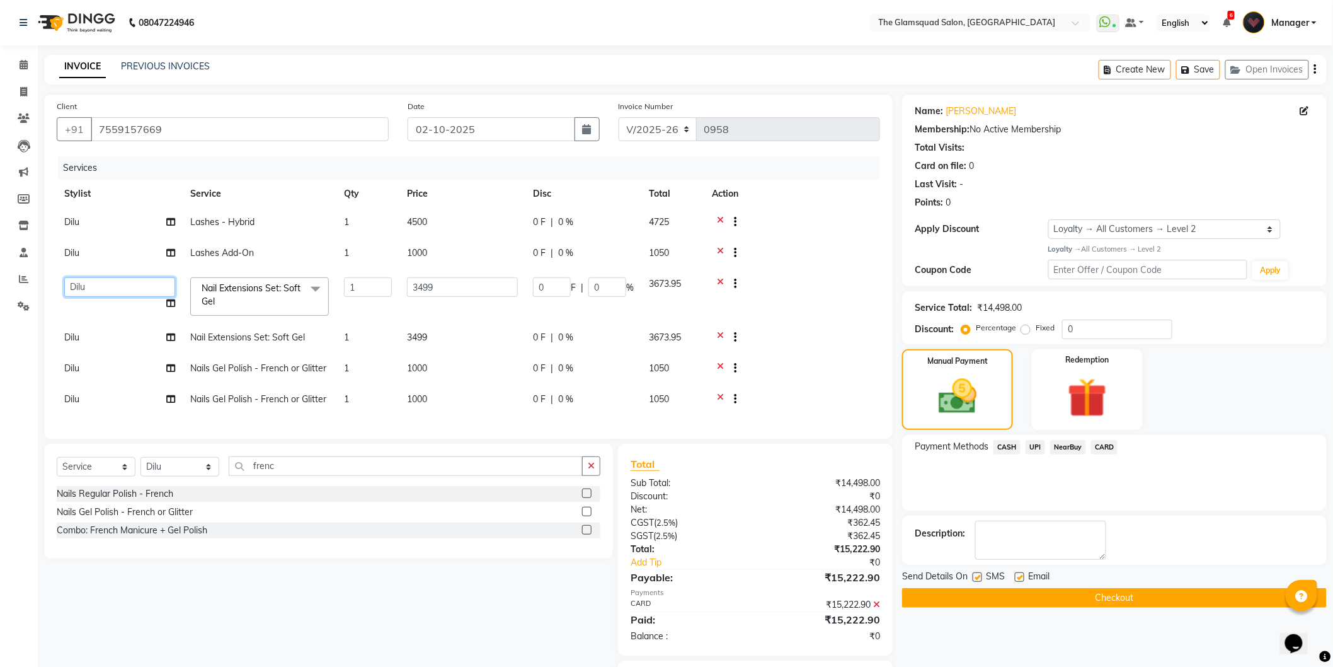
click at [89, 285] on select "[PERSON_NAME] Dilu Dingg Support Frontdesk Manager [PERSON_NAME] Naveen [PERSON…" at bounding box center [119, 287] width 111 height 20
select select "34709"
click at [80, 370] on td "Dilu" at bounding box center [120, 369] width 126 height 31
select select "34710"
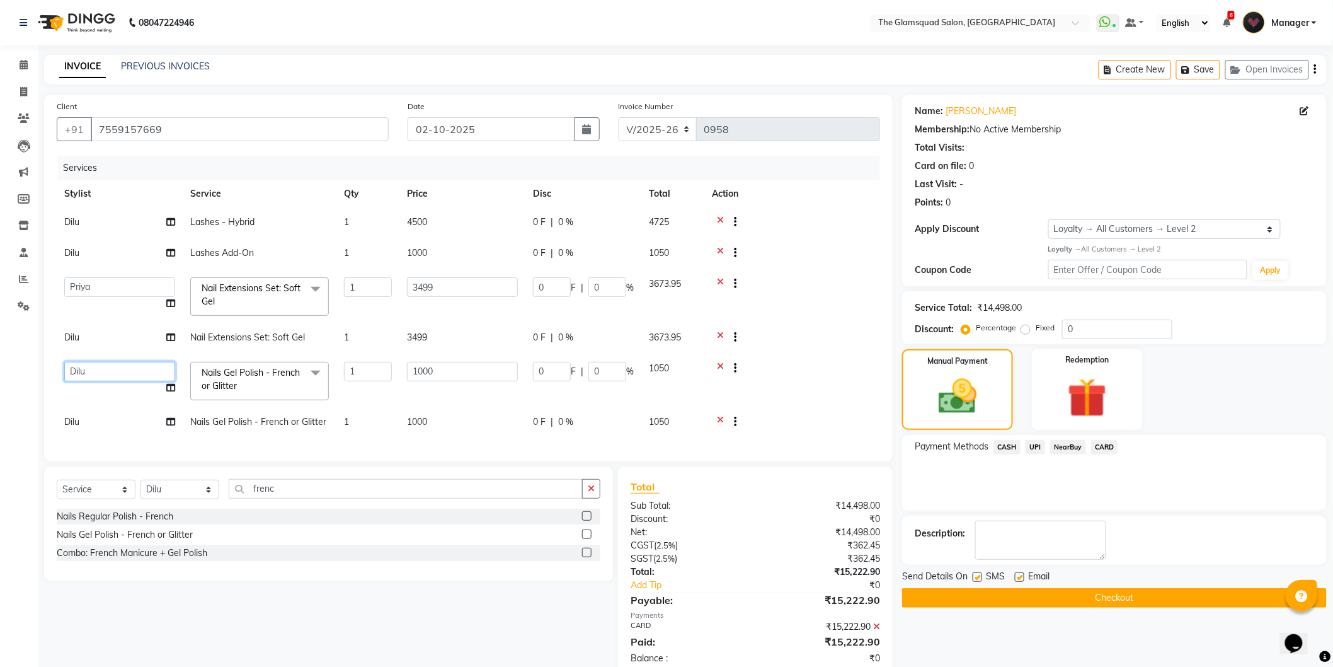
click at [88, 367] on select "[PERSON_NAME] Dilu Dingg Support Frontdesk Manager [PERSON_NAME] Naveen [PERSON…" at bounding box center [119, 372] width 111 height 20
select select "34709"
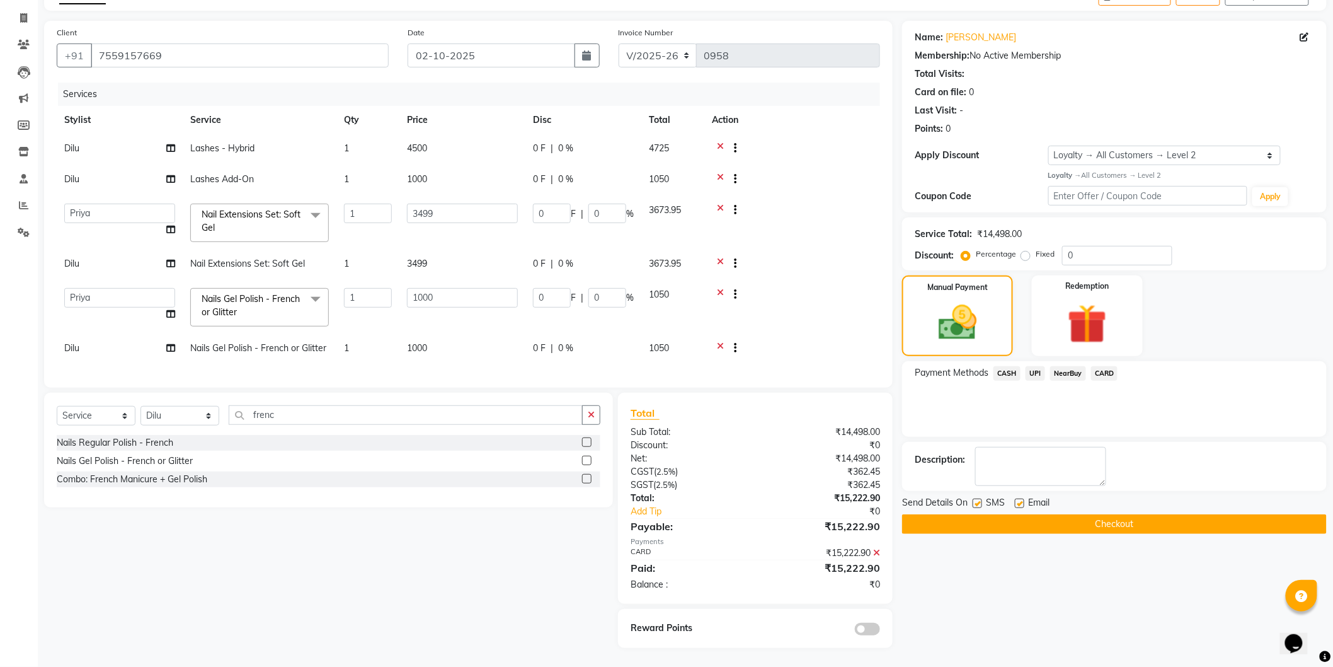
click at [1089, 517] on button "Checkout" at bounding box center [1114, 524] width 425 height 20
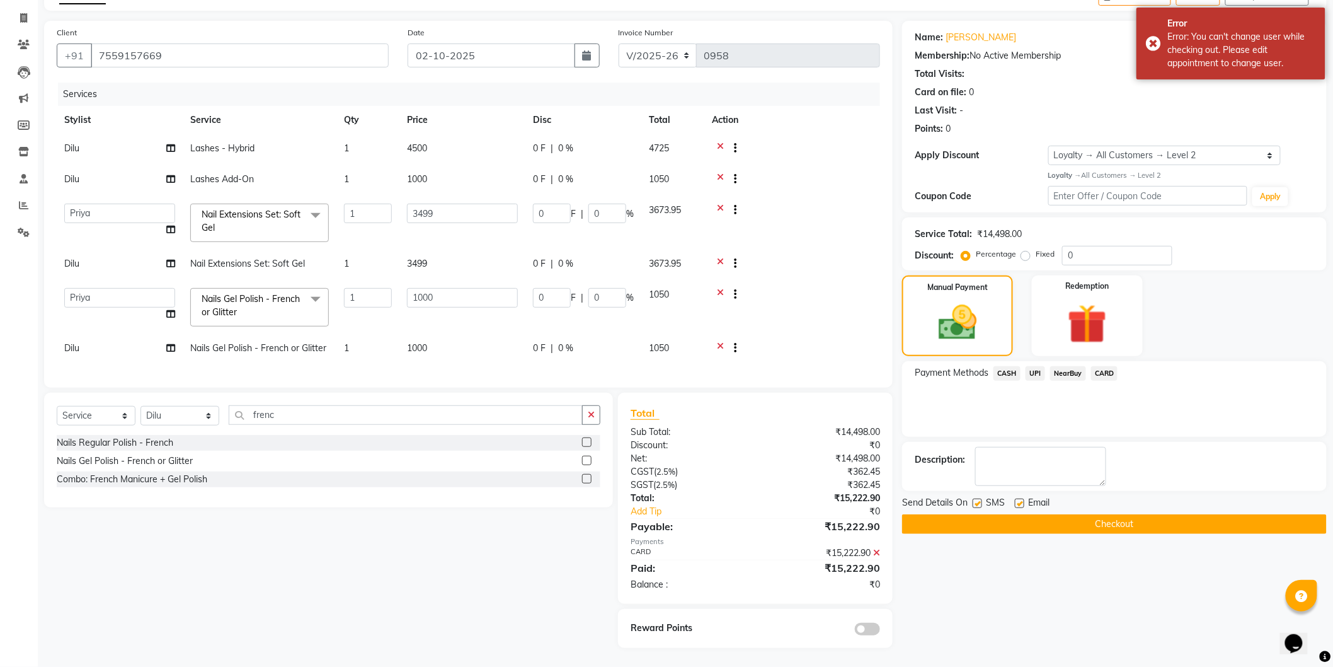
click at [1104, 374] on span "CARD" at bounding box center [1104, 373] width 27 height 14
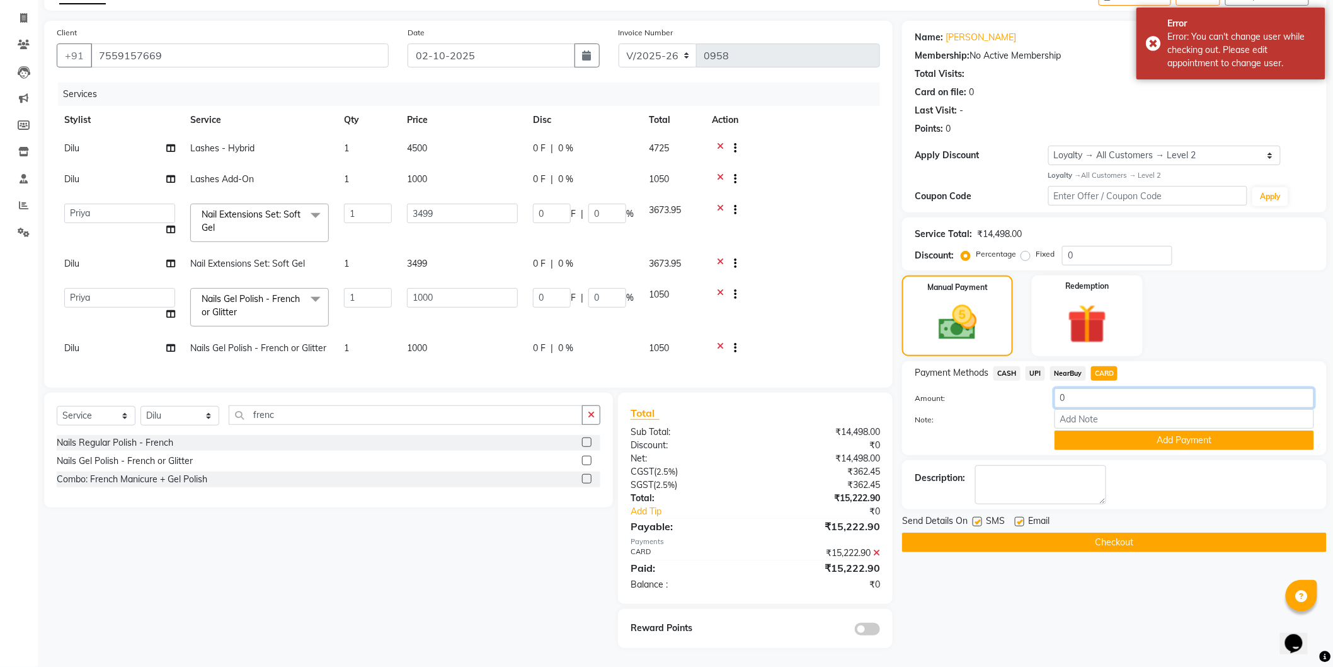
click at [1079, 401] on input "0" at bounding box center [1185, 398] width 260 height 20
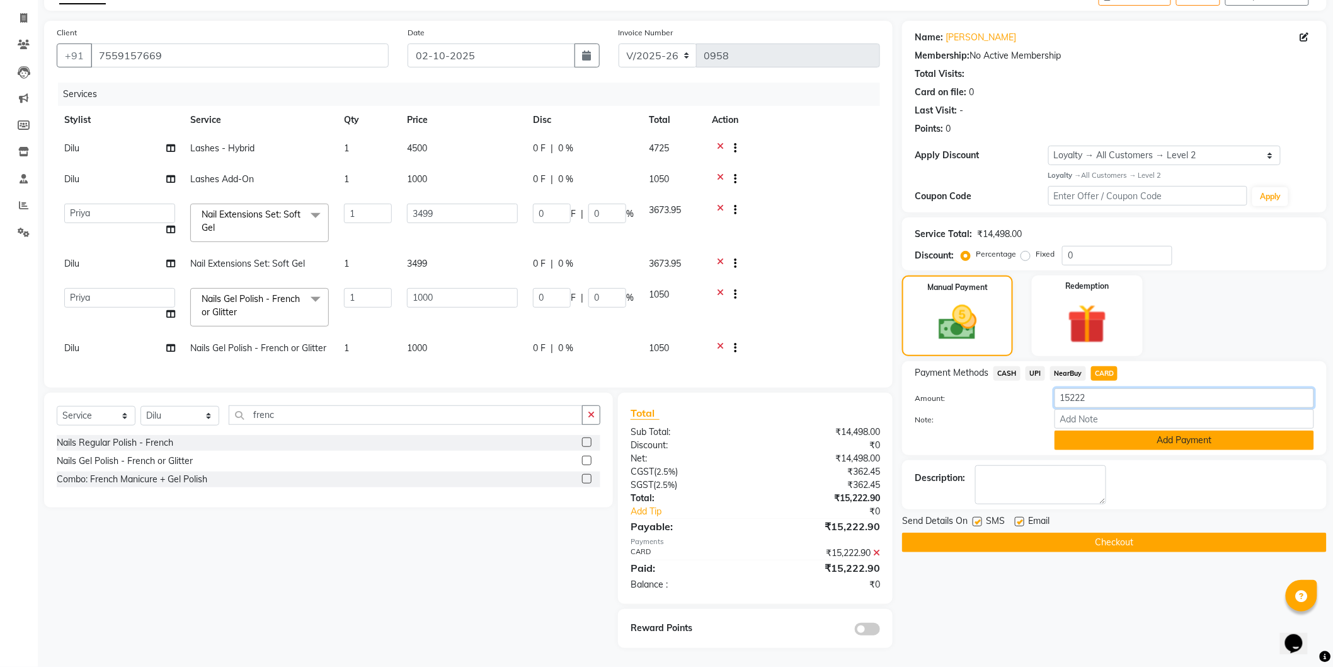
type input "15222"
click at [1089, 442] on button "Add Payment" at bounding box center [1185, 440] width 260 height 20
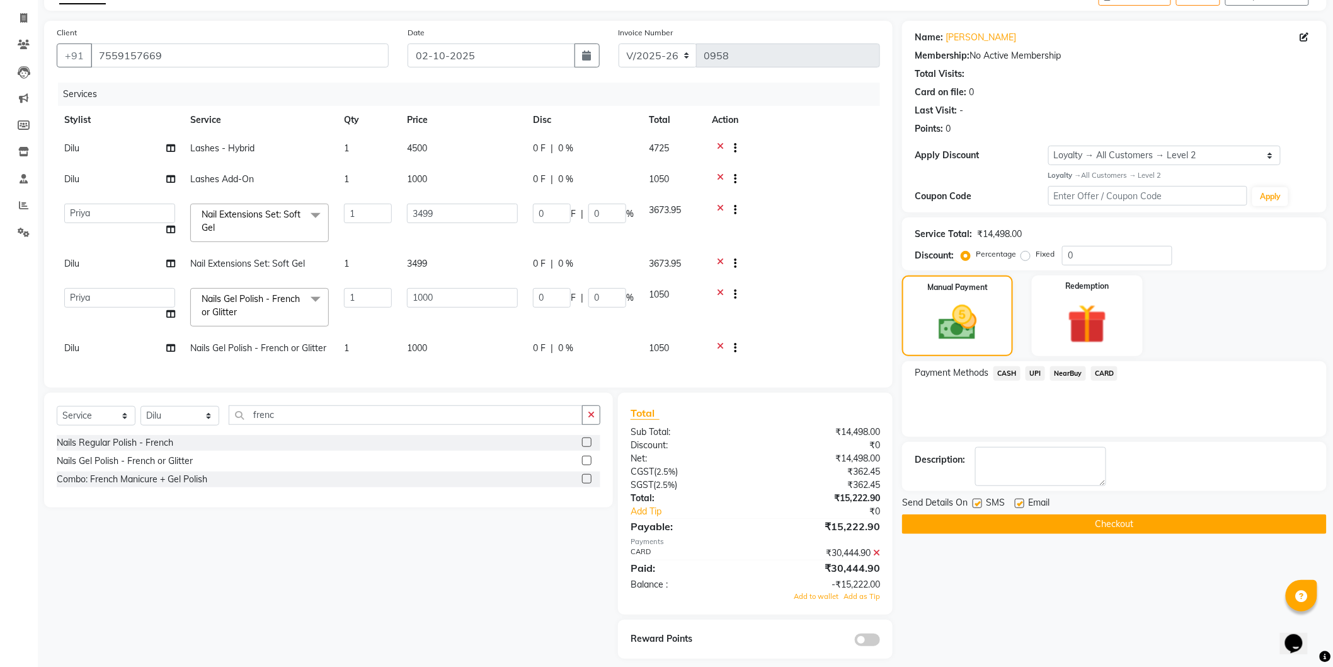
click at [878, 553] on icon at bounding box center [876, 552] width 7 height 9
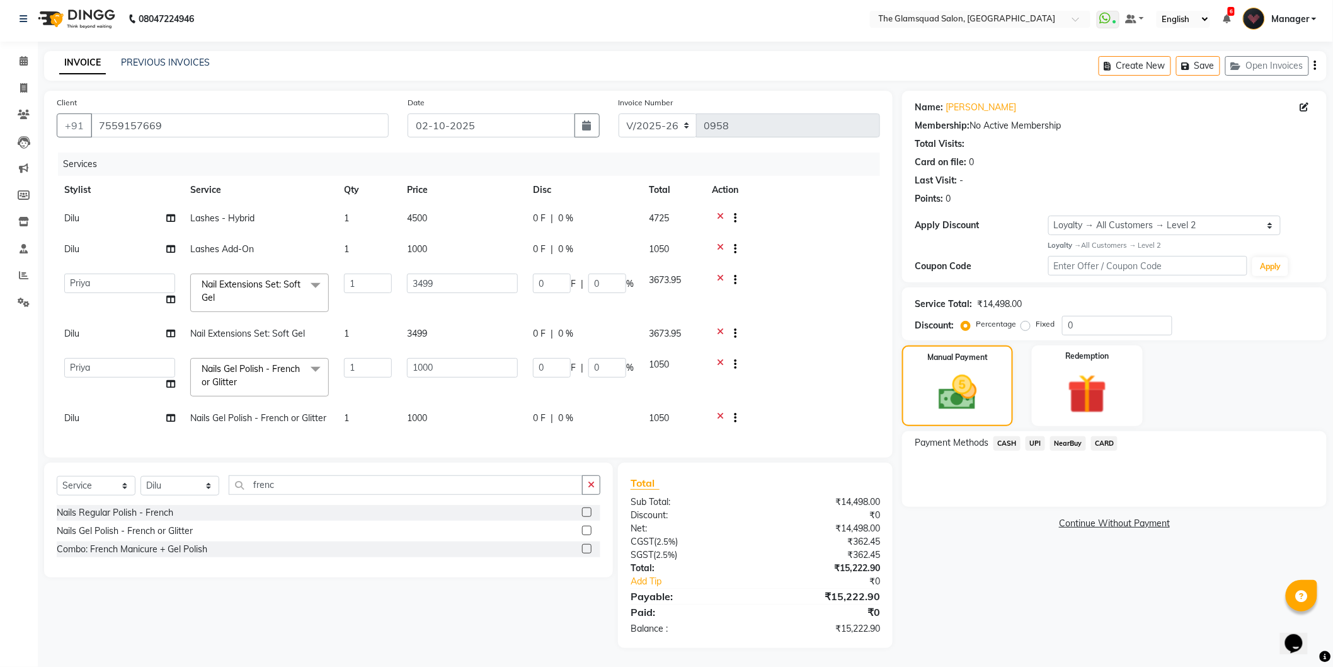
scroll to position [3, 0]
click at [1104, 445] on span "CARD" at bounding box center [1104, 444] width 27 height 14
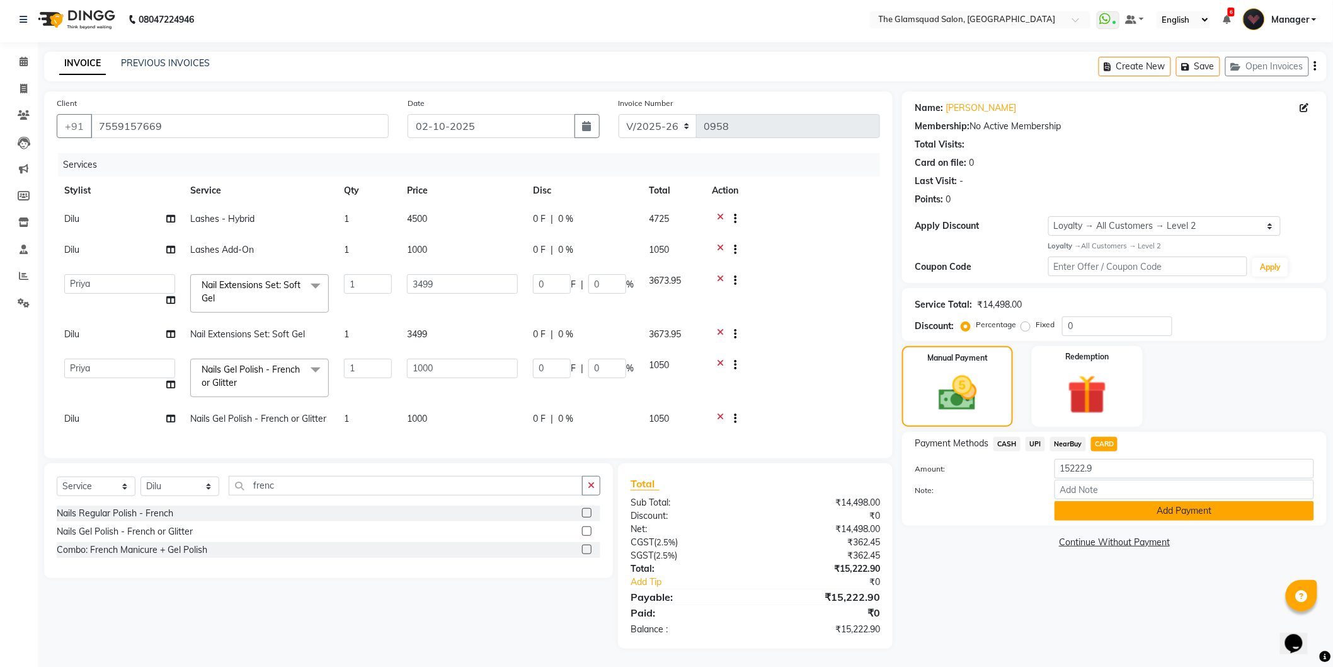
click at [1098, 507] on button "Add Payment" at bounding box center [1185, 511] width 260 height 20
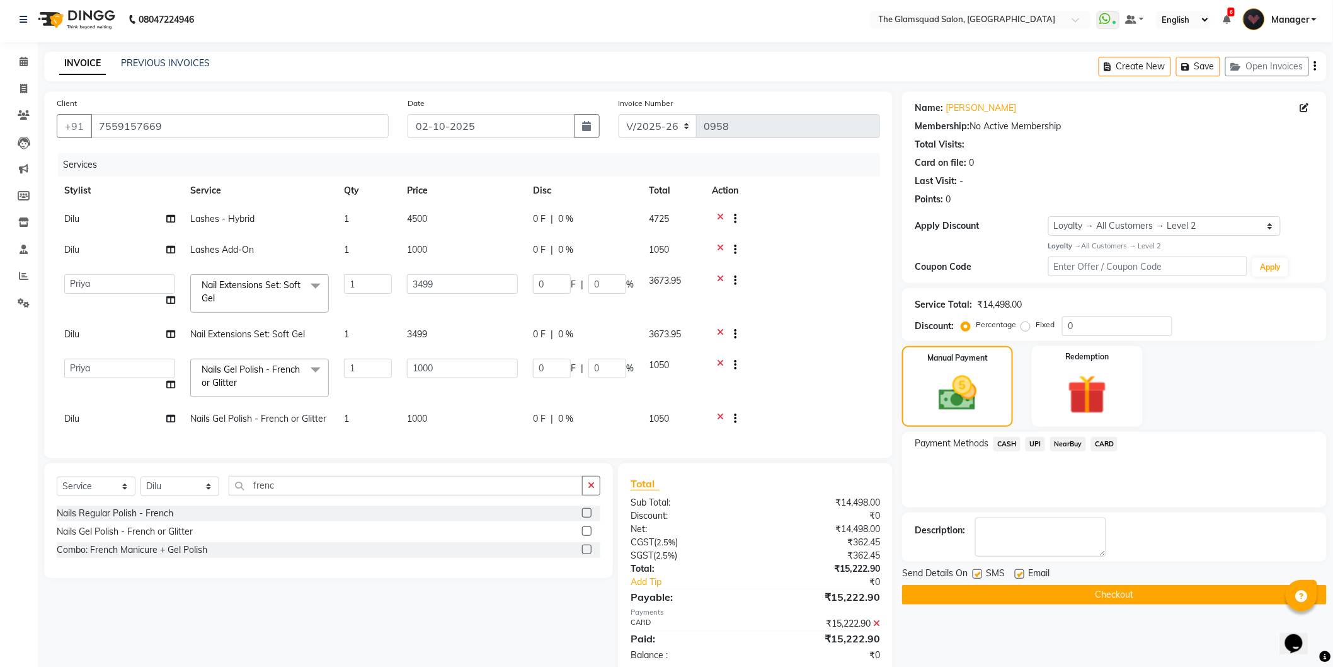
scroll to position [74, 0]
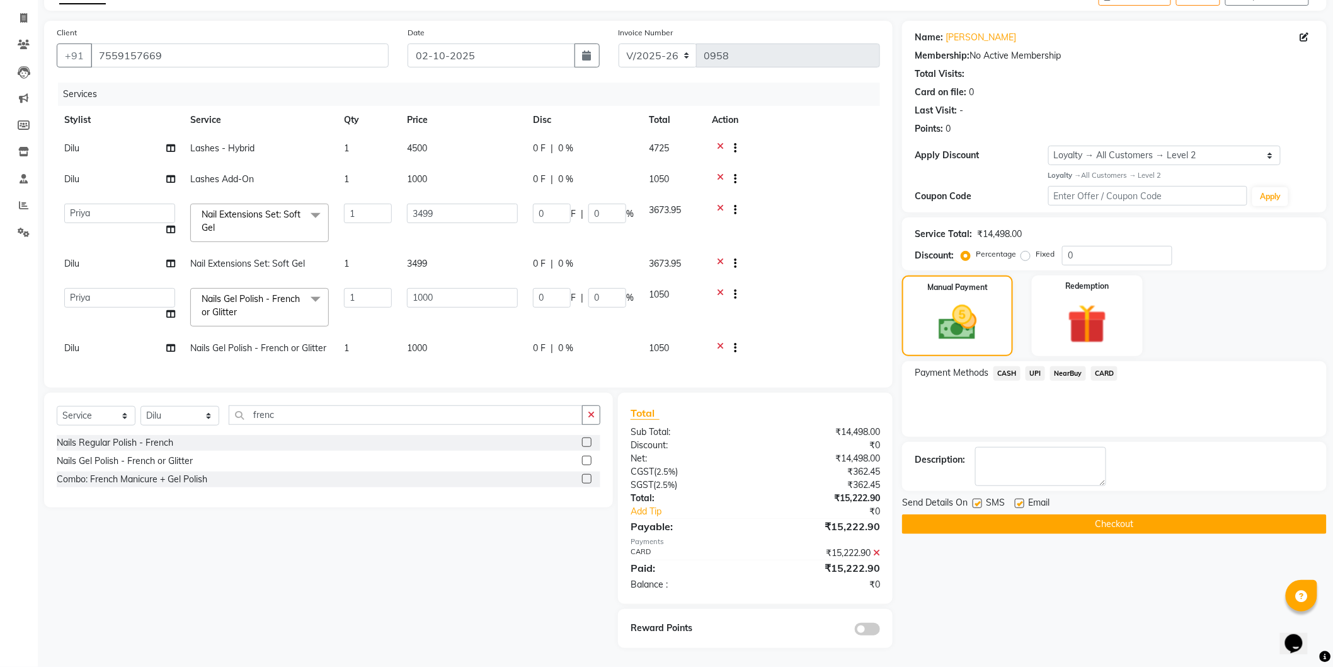
click at [1069, 526] on button "Checkout" at bounding box center [1114, 524] width 425 height 20
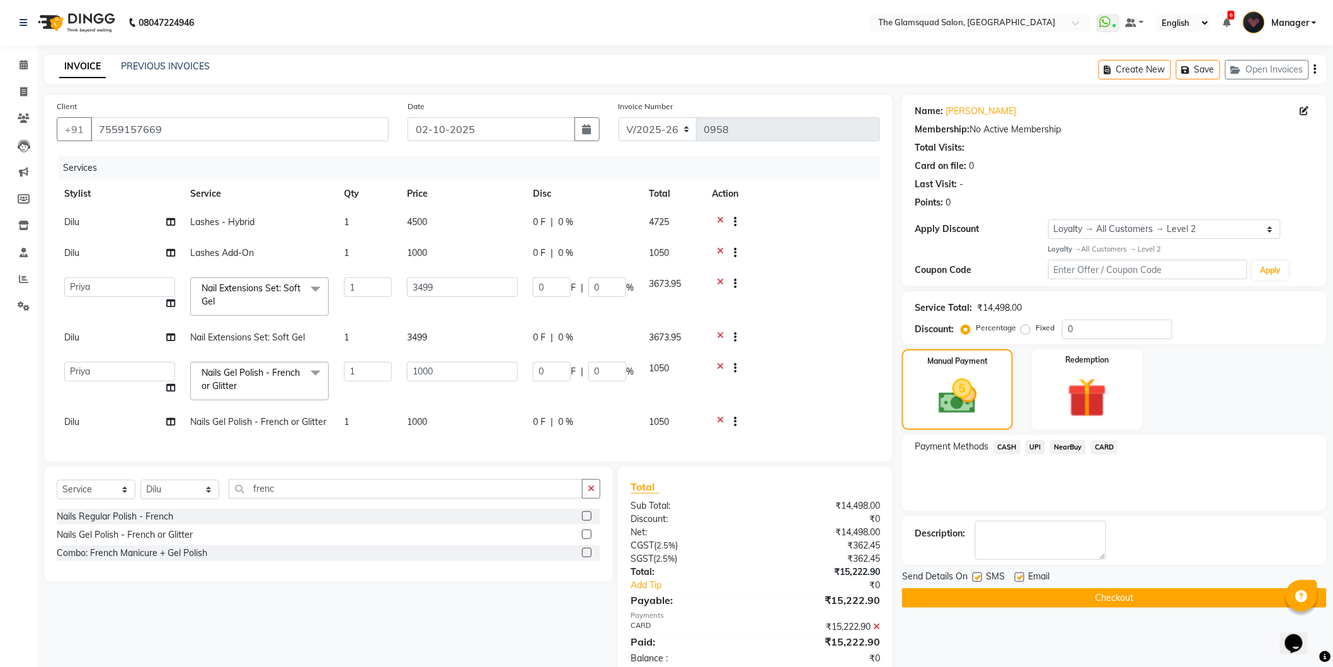
scroll to position [84, 0]
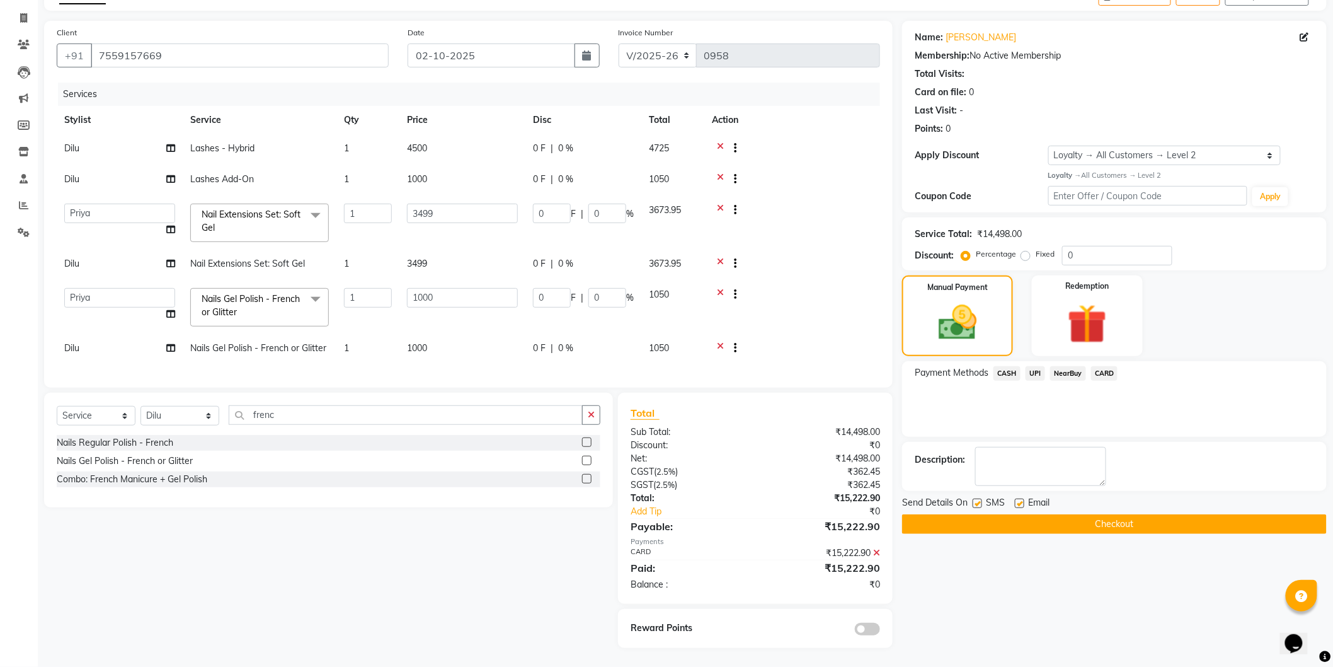
click at [1087, 514] on button "Checkout" at bounding box center [1114, 524] width 425 height 20
click at [173, 44] on input "7559157669" at bounding box center [240, 55] width 298 height 24
click at [128, 424] on select "Select Service Product Membership Package Voucher Prepaid Gift Card" at bounding box center [96, 416] width 79 height 20
click at [263, 385] on div "Client +91 7559157669 Date 02-10-2025 Invoice Number V/2025 V/2025-26 0958 Serv…" at bounding box center [468, 204] width 849 height 367
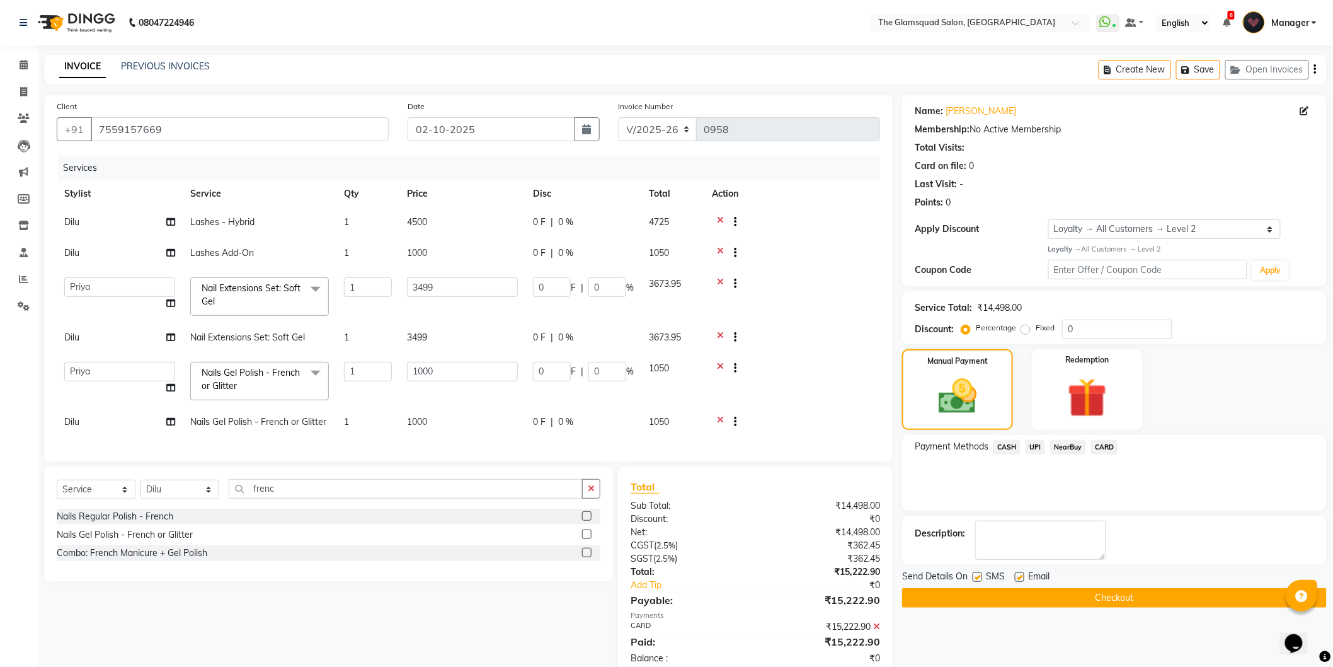
click at [1071, 600] on button "Checkout" at bounding box center [1114, 598] width 425 height 20
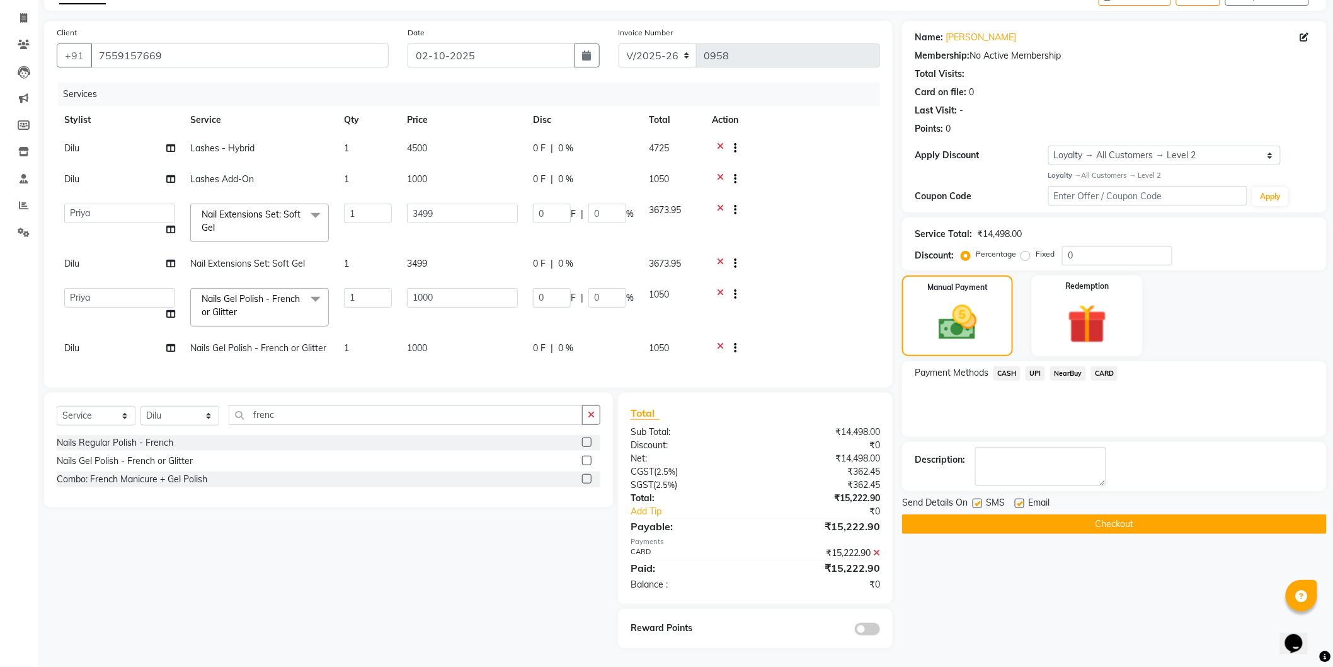
click at [1099, 514] on button "Checkout" at bounding box center [1114, 524] width 425 height 20
click at [1060, 514] on button "Checkout" at bounding box center [1114, 524] width 425 height 20
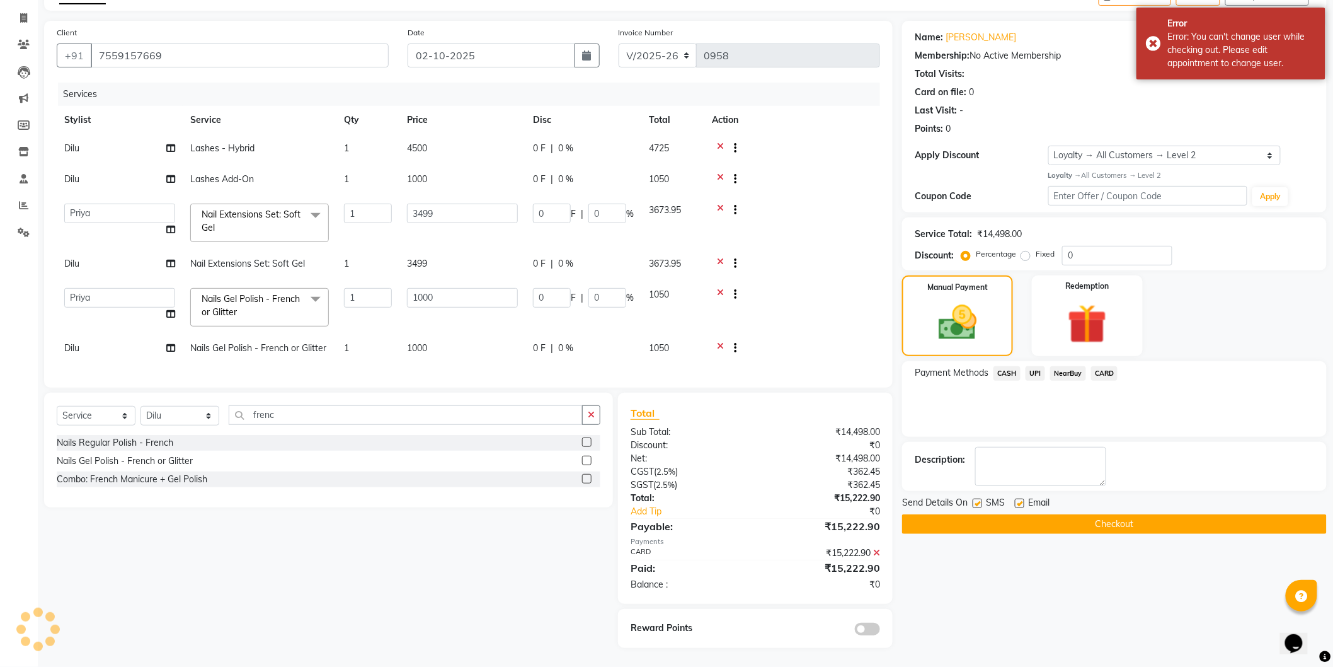
click at [1105, 366] on span "CARD" at bounding box center [1104, 373] width 27 height 14
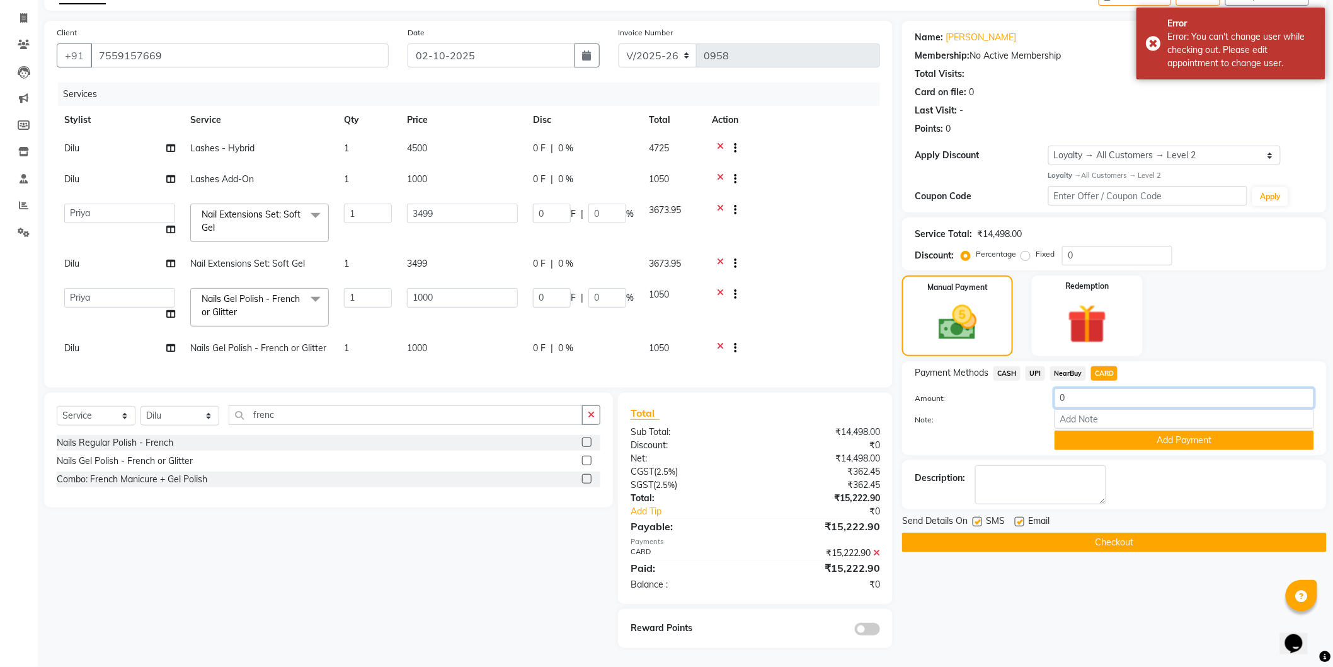
click at [1082, 389] on input "0" at bounding box center [1185, 398] width 260 height 20
click at [1220, 331] on div "Manual Payment Redemption" at bounding box center [1115, 315] width 444 height 81
click at [1050, 537] on button "Checkout" at bounding box center [1114, 542] width 425 height 20
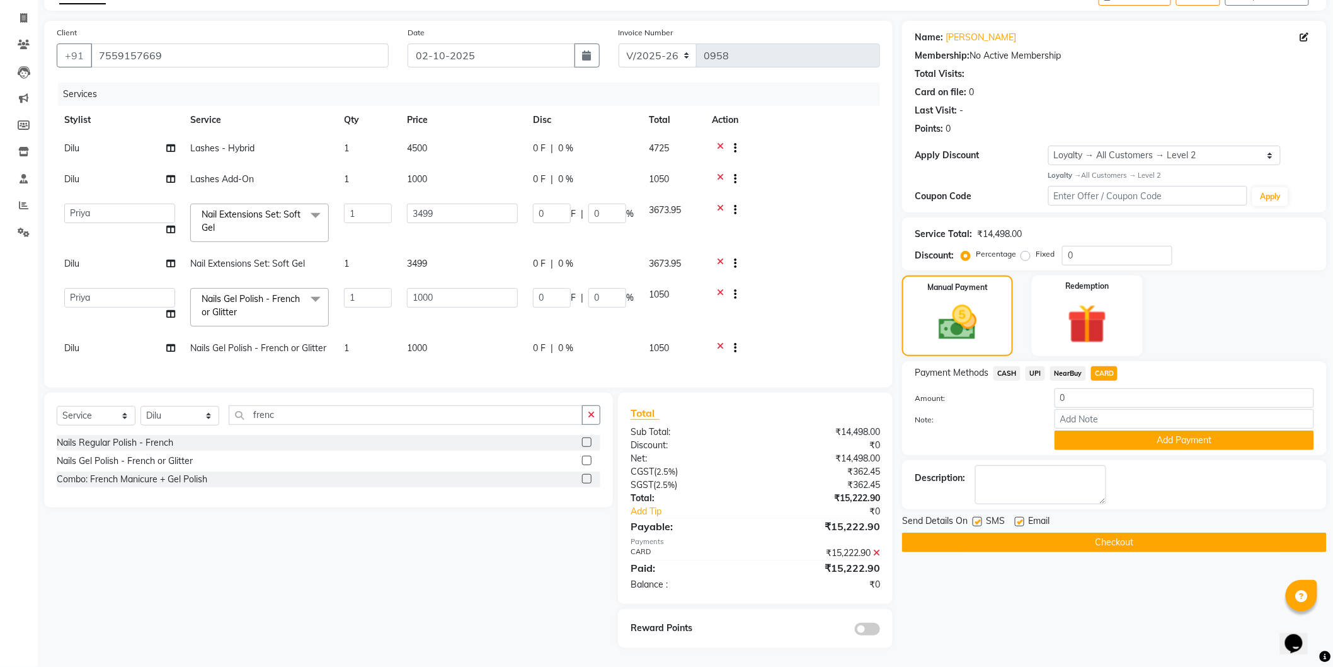
click at [1116, 532] on button "Checkout" at bounding box center [1114, 542] width 425 height 20
click at [1074, 532] on button "Checkout" at bounding box center [1114, 542] width 425 height 20
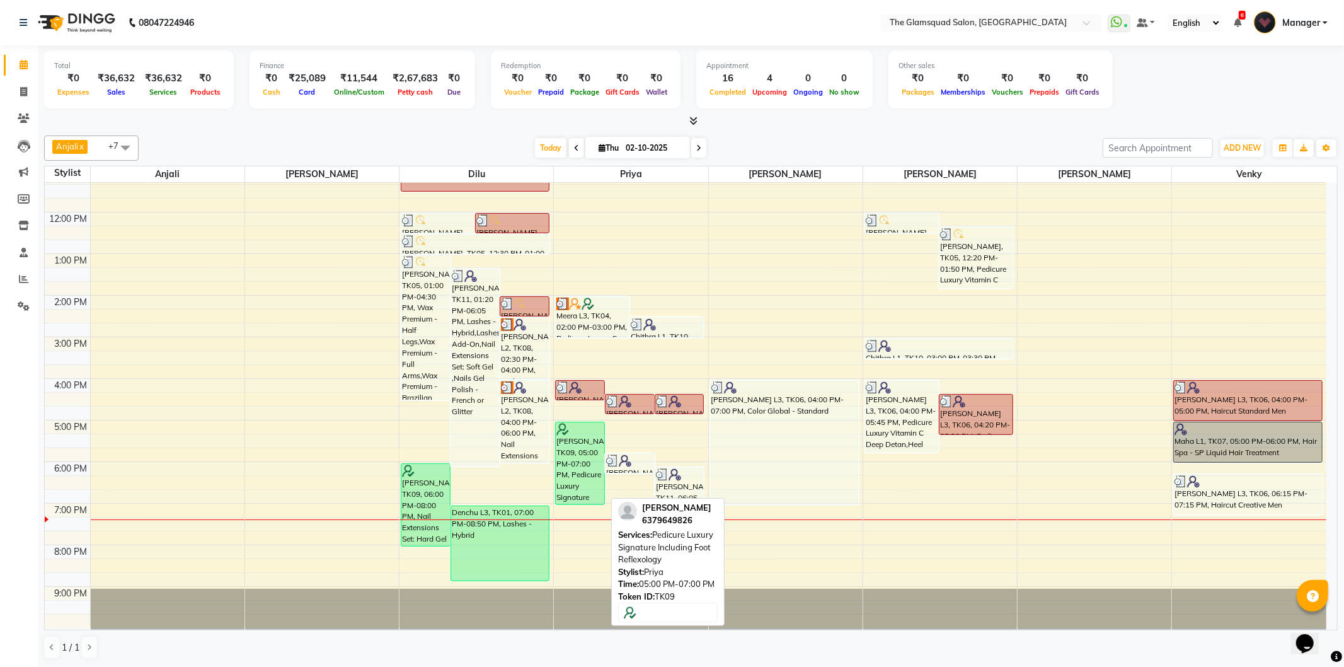
click at [571, 458] on div "[PERSON_NAME], TK09, 05:00 PM-07:00 PM, Pedicure Luxury Signature Including Foo…" at bounding box center [580, 463] width 49 height 82
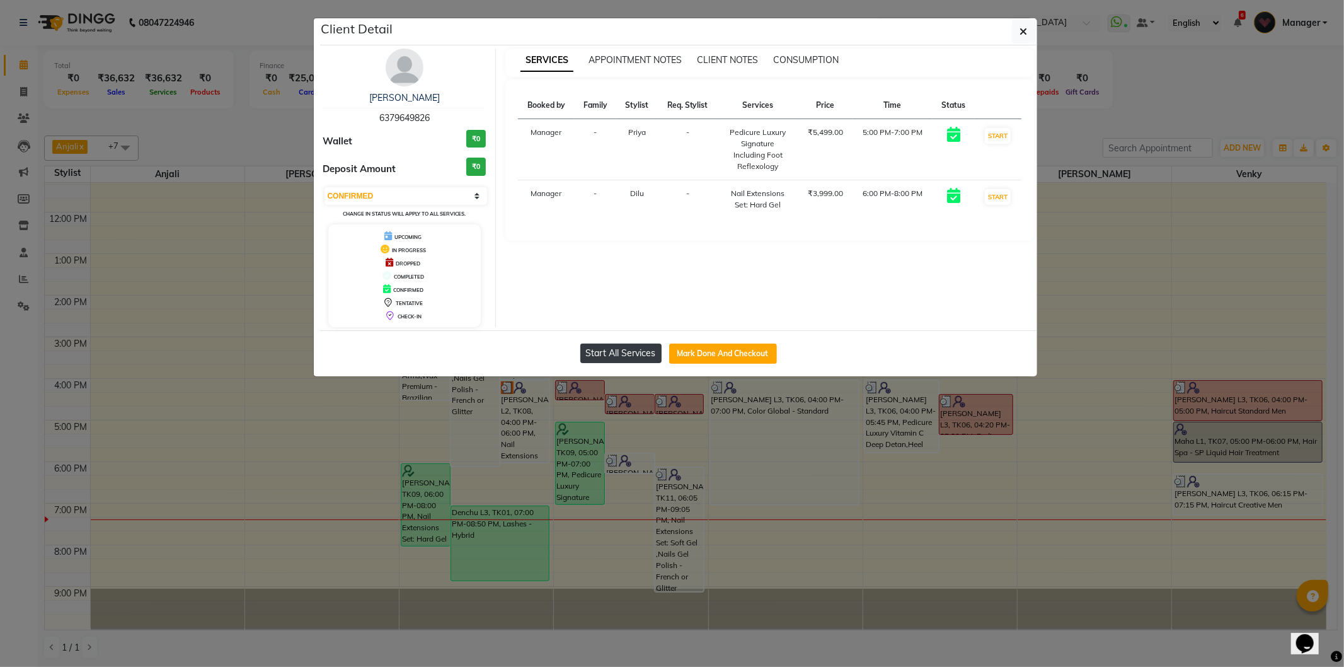
click at [624, 353] on button "Start All Services" at bounding box center [620, 353] width 81 height 20
select select "1"
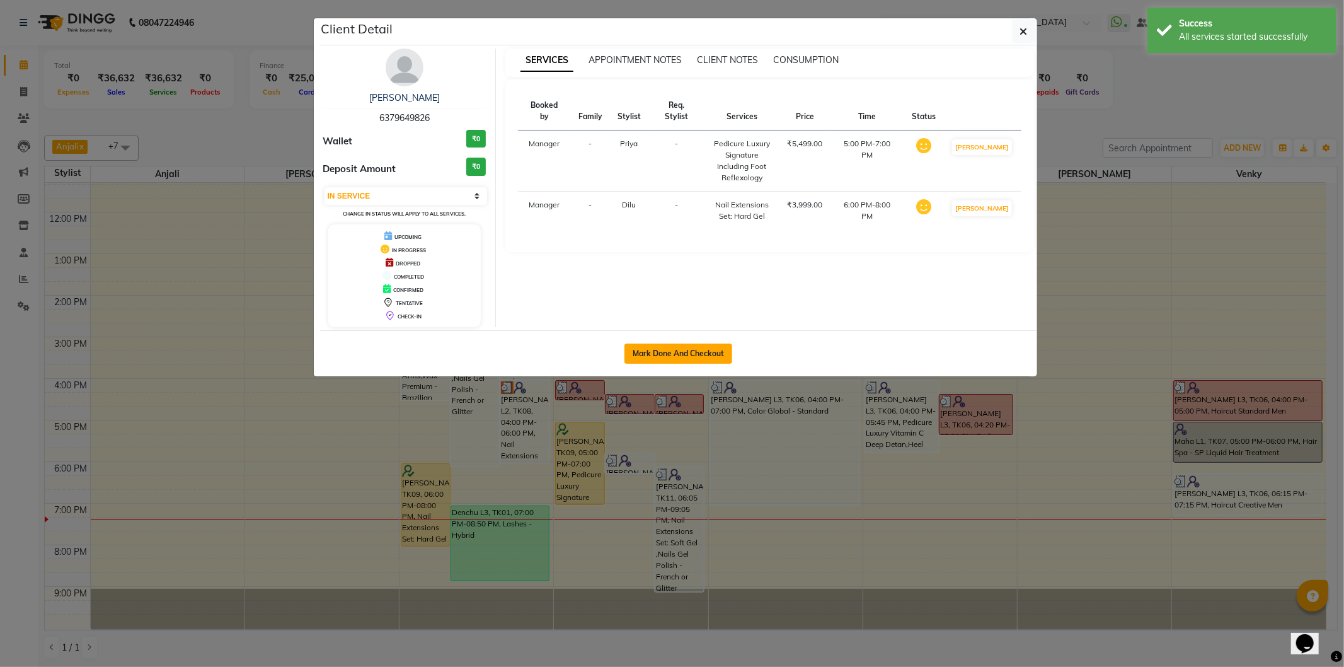
click at [659, 355] on button "Mark Done And Checkout" at bounding box center [678, 353] width 108 height 20
select select "service"
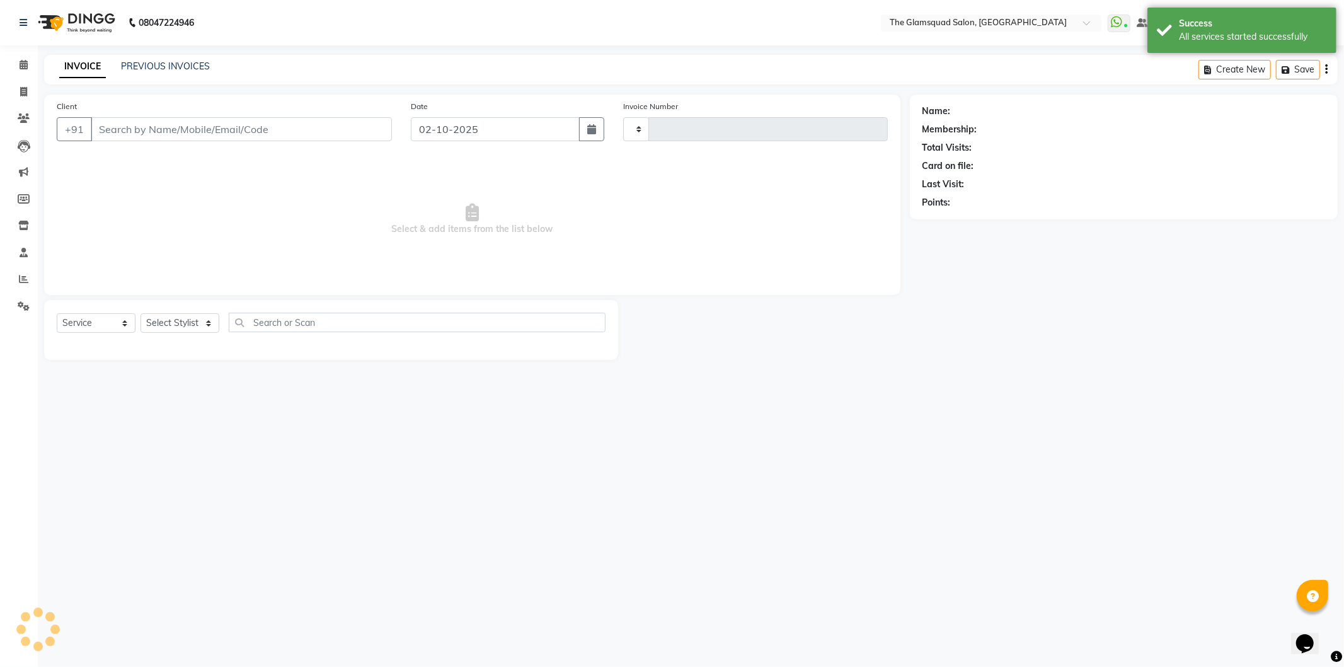
type input "0960"
select select "5284"
select select "product"
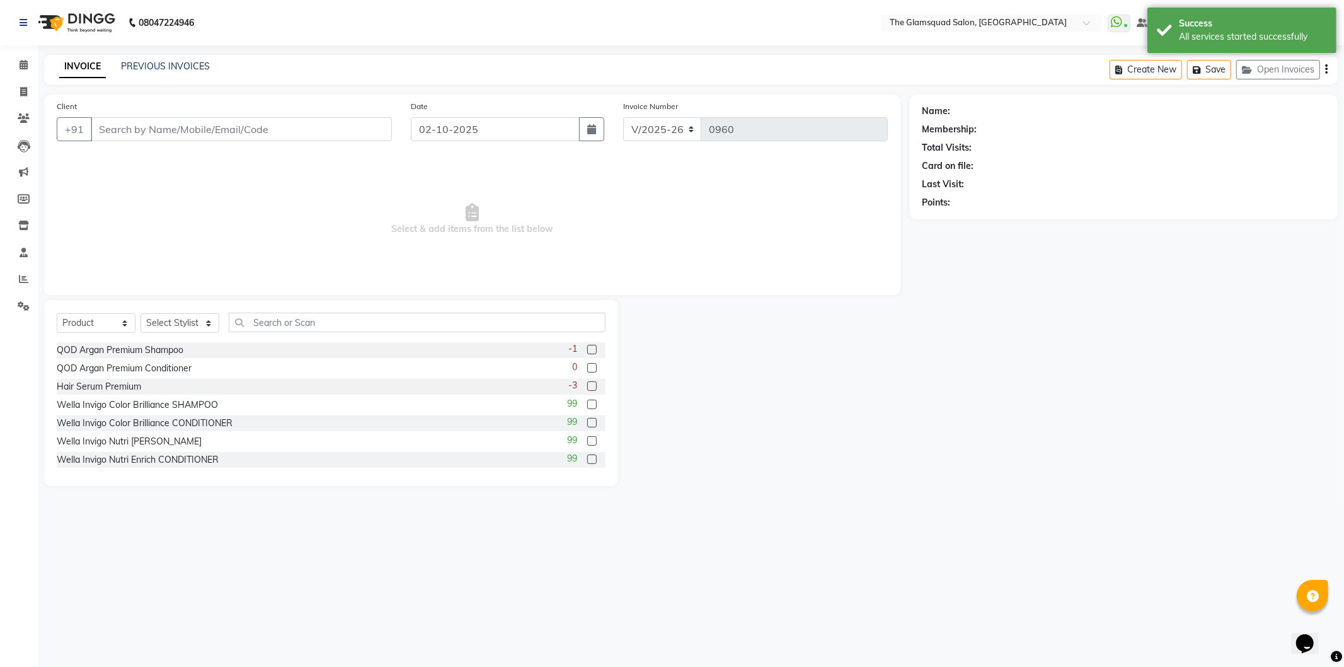
type input "6379649826"
select select "34709"
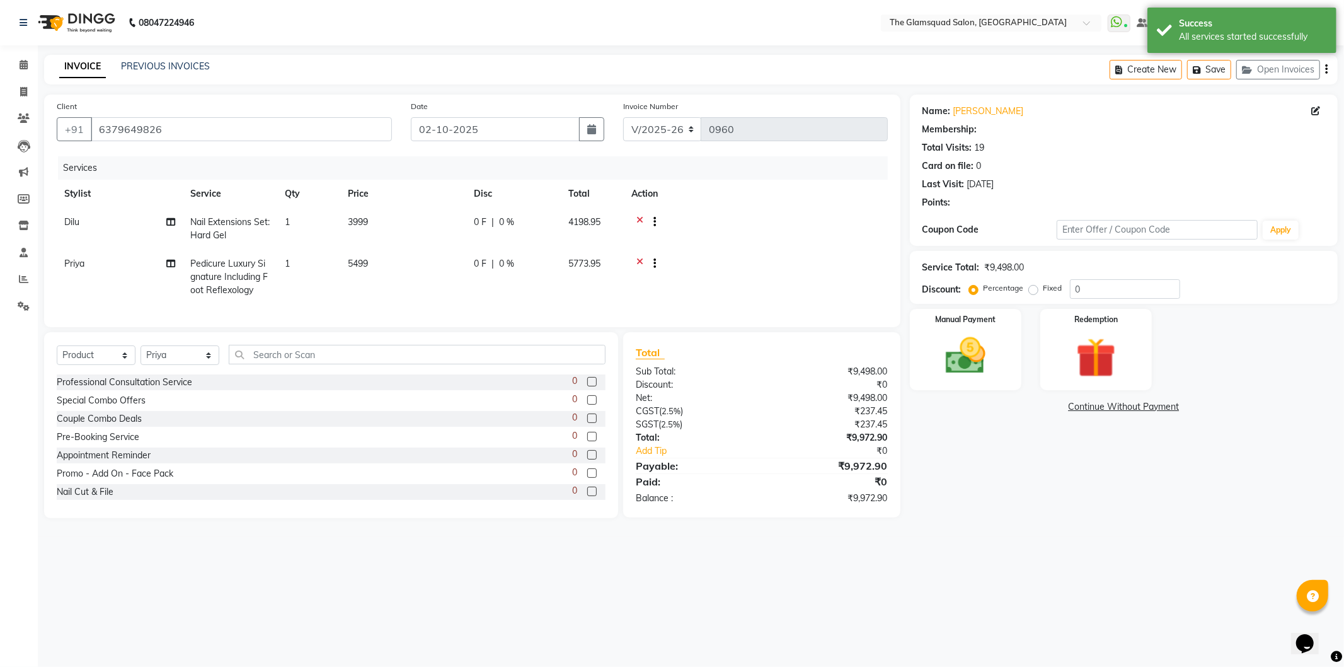
select select "2: Object"
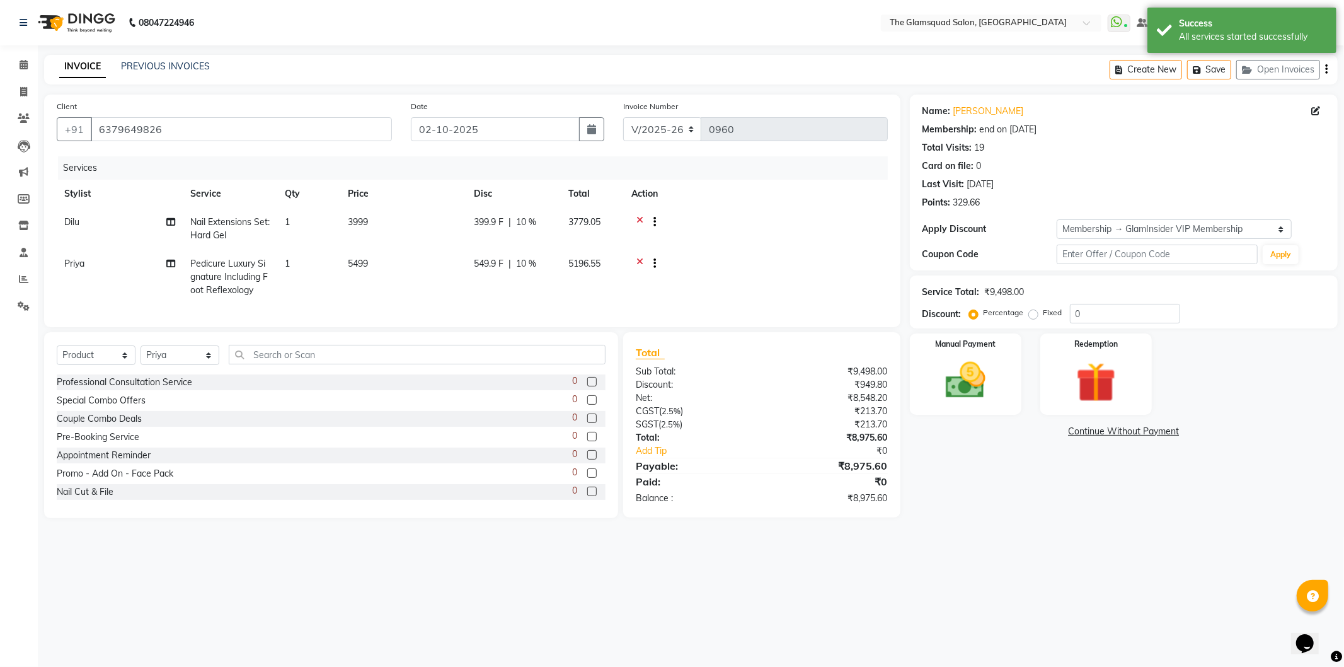
type input "10"
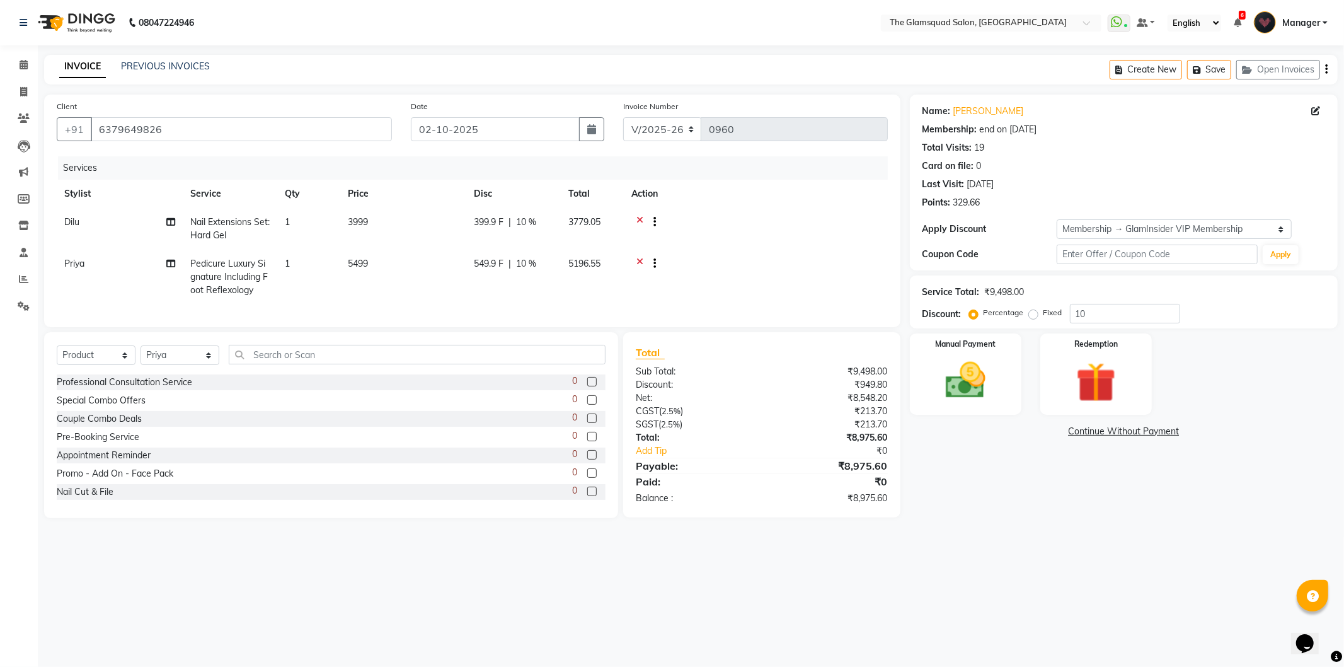
click at [209, 217] on span "Nail Extensions Set: Hard Gel" at bounding box center [229, 228] width 79 height 25
select select "34710"
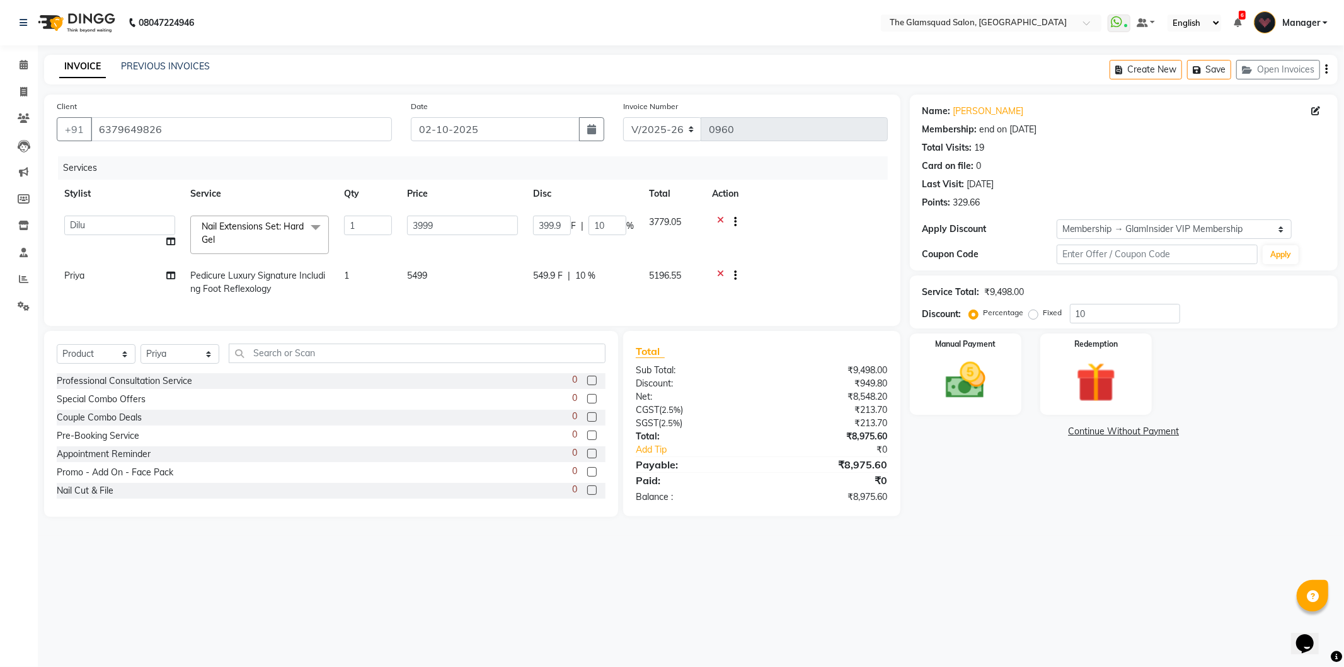
click at [234, 225] on span "Nail Extensions Set: Hard Gel" at bounding box center [253, 233] width 102 height 25
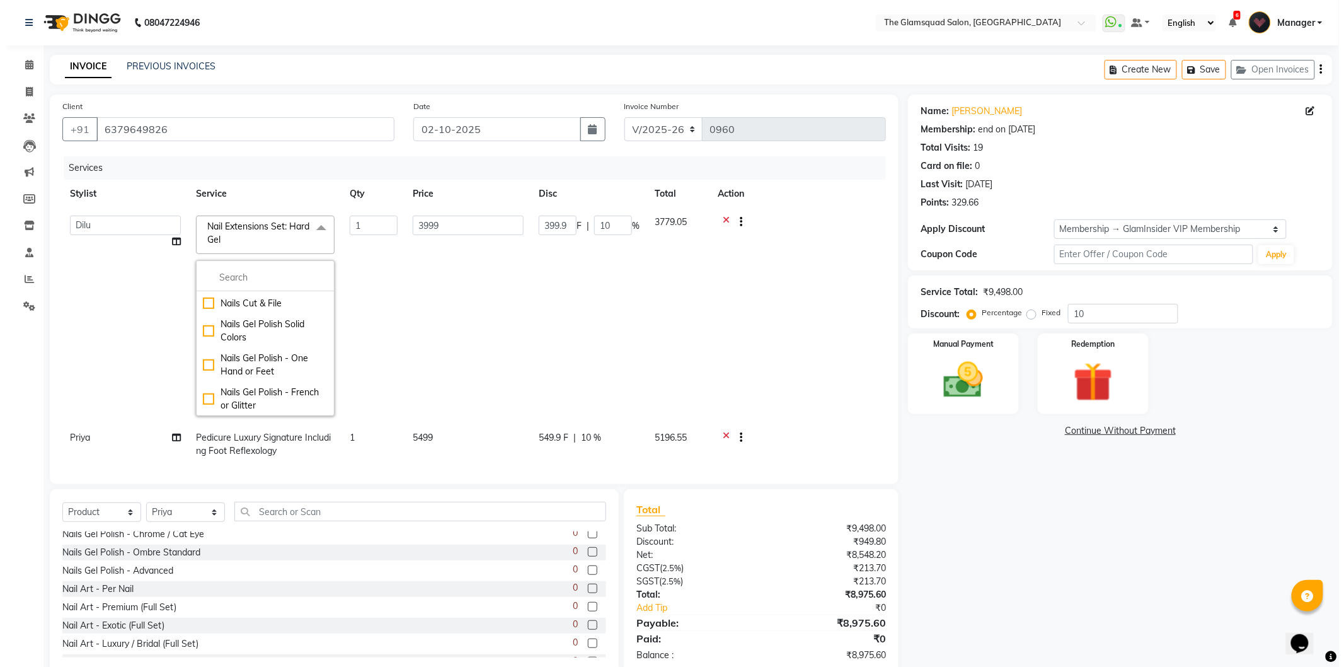
scroll to position [280, 0]
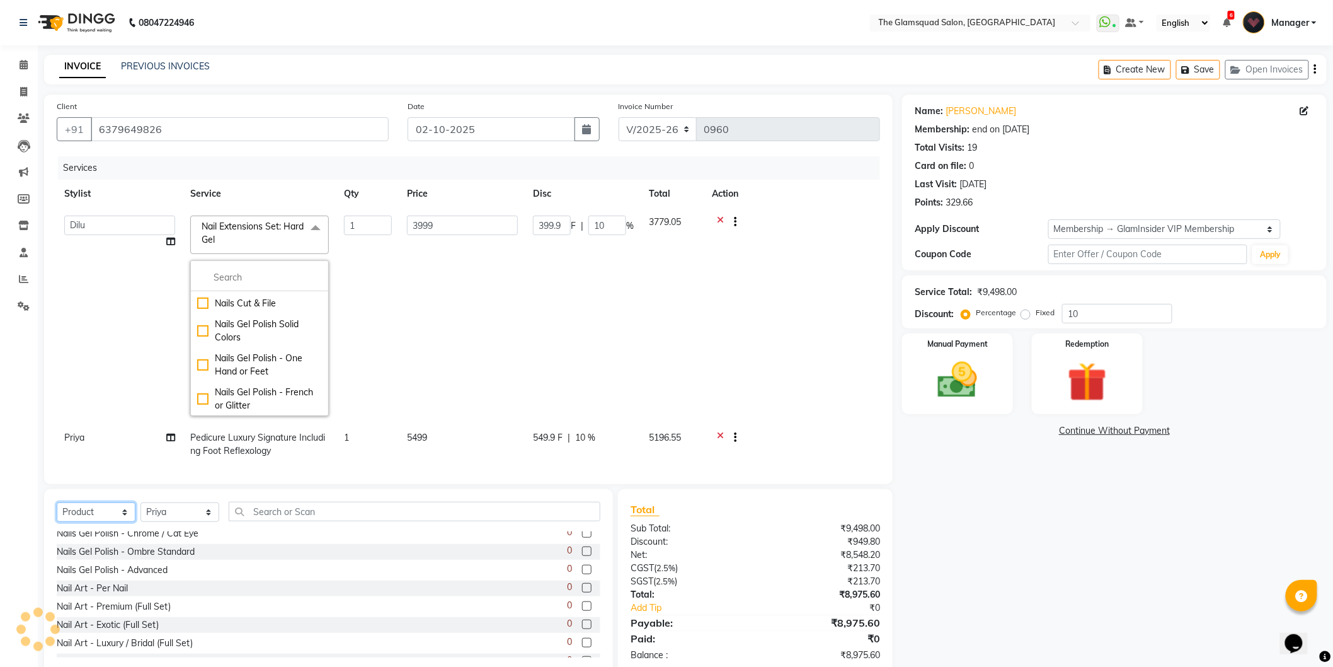
click at [113, 506] on select "Select Service Product Membership Package Voucher Prepaid Gift Card" at bounding box center [96, 512] width 79 height 20
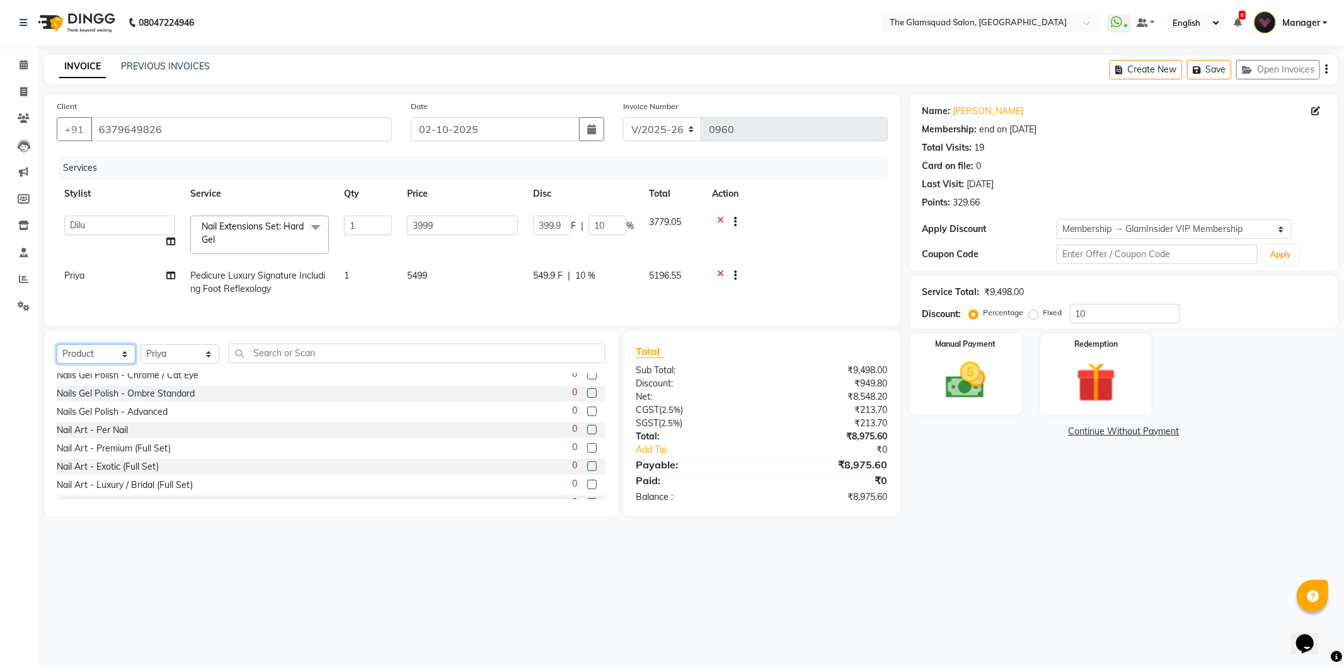
select select "service"
click at [57, 355] on select "Select Service Product Membership Package Voucher Prepaid Gift Card" at bounding box center [96, 354] width 79 height 20
click at [207, 439] on div "Nail Extensions Set: Acrylic Tips Standard" at bounding box center [140, 433] width 167 height 13
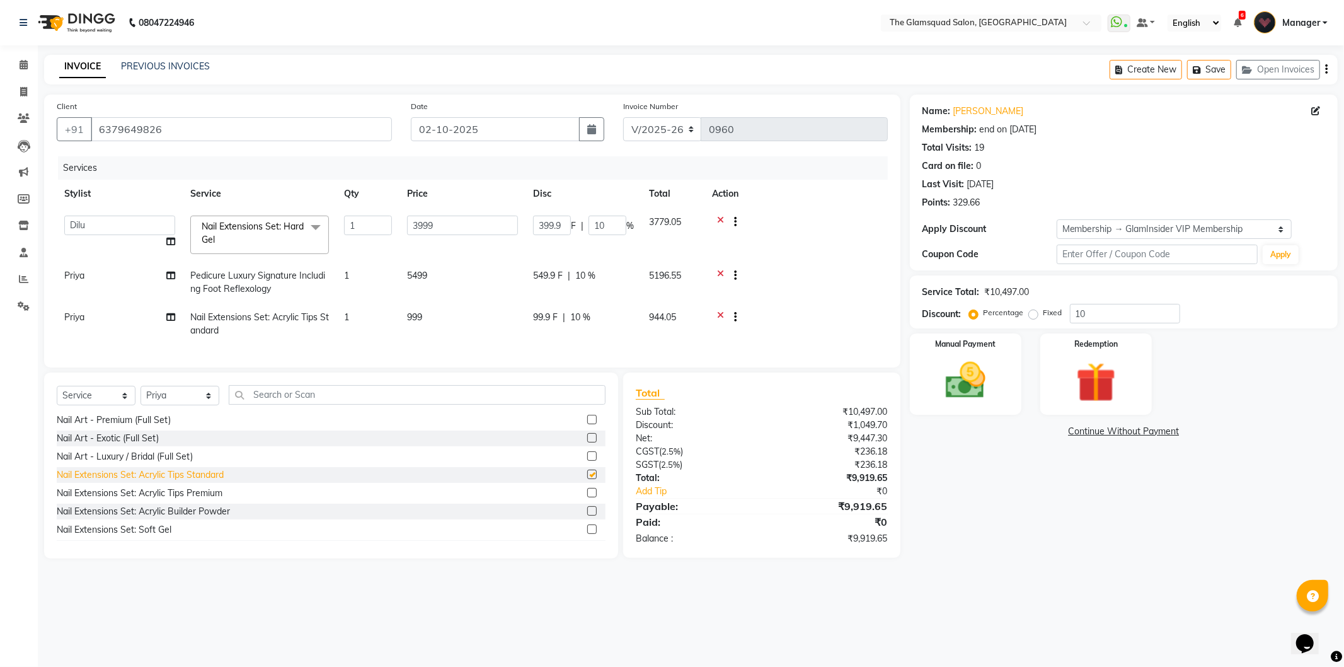
checkbox input "false"
click at [603, 315] on div "99.9 F | 10 %" at bounding box center [583, 317] width 101 height 13
select select "34709"
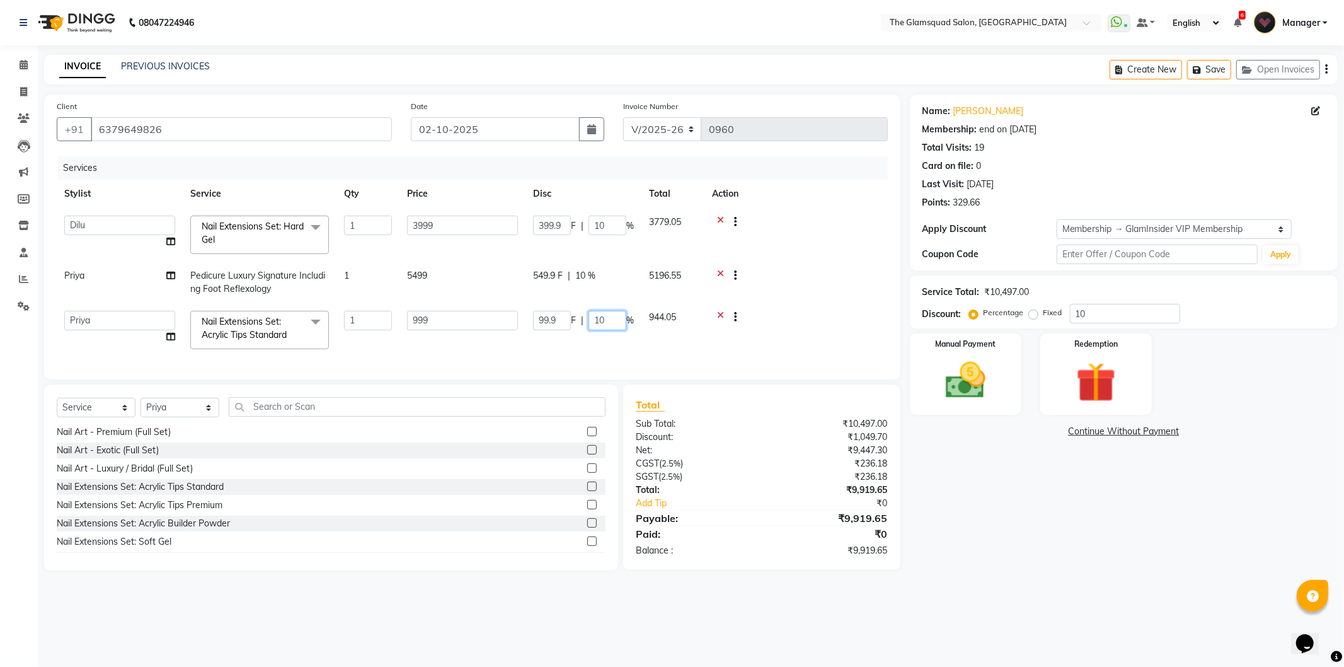
click at [614, 324] on input "10" at bounding box center [607, 321] width 38 height 20
type input "1"
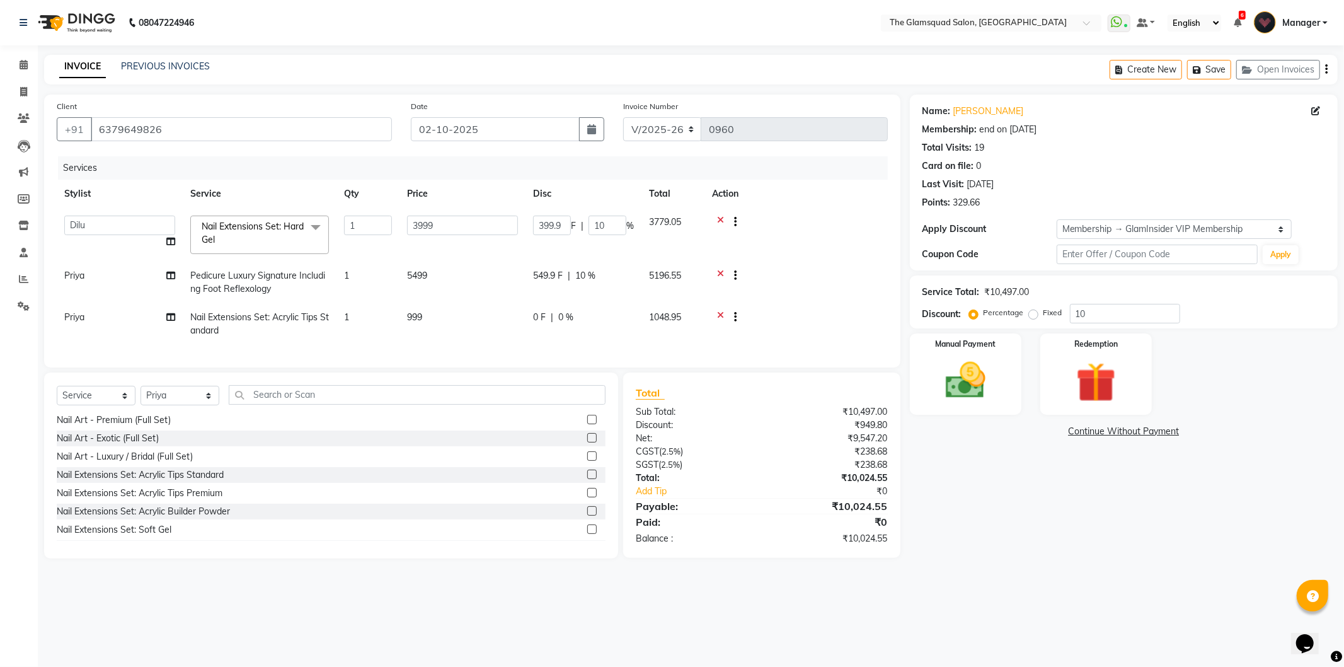
click at [563, 315] on span "0 %" at bounding box center [565, 317] width 15 height 13
select select "34709"
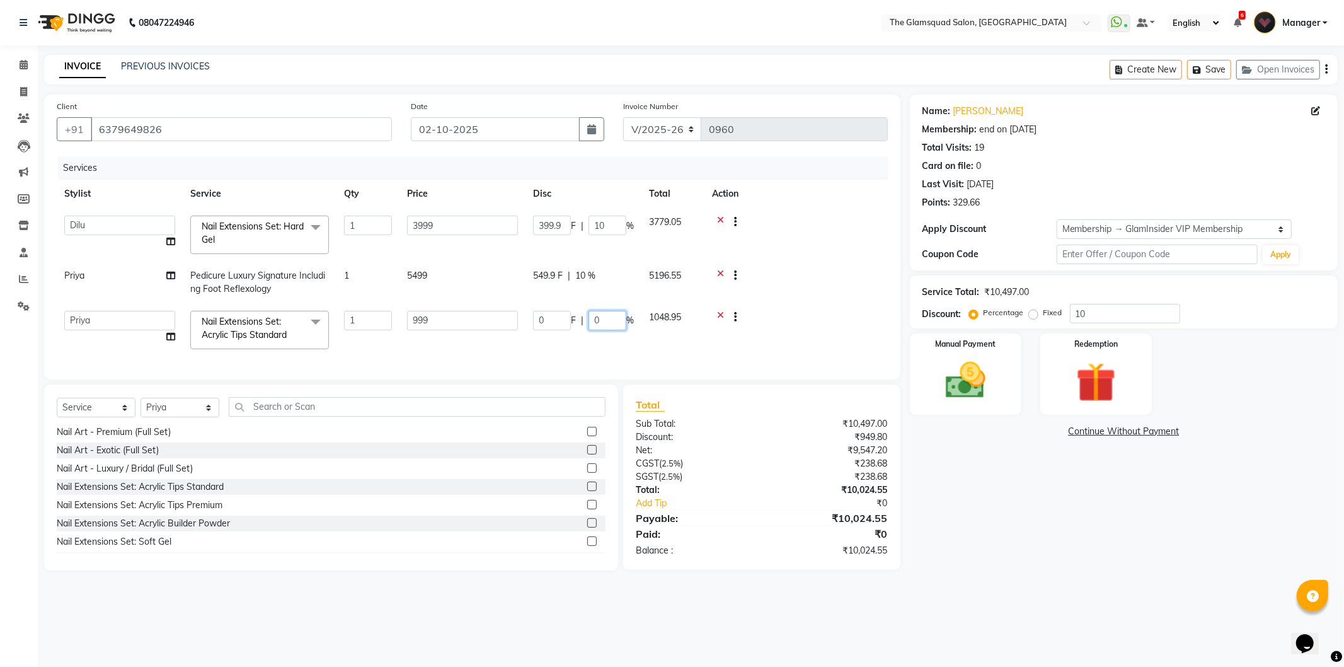
click at [597, 317] on input "0" at bounding box center [607, 321] width 38 height 20
type input "100"
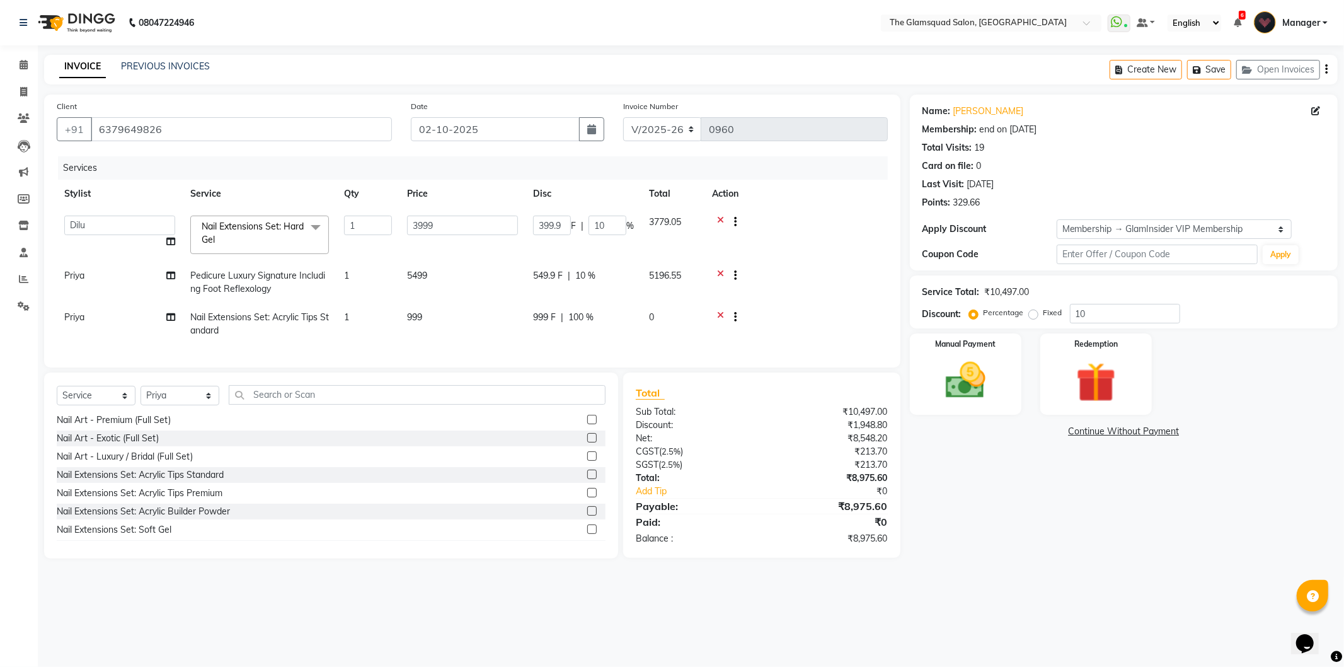
click at [740, 332] on td at bounding box center [795, 324] width 183 height 42
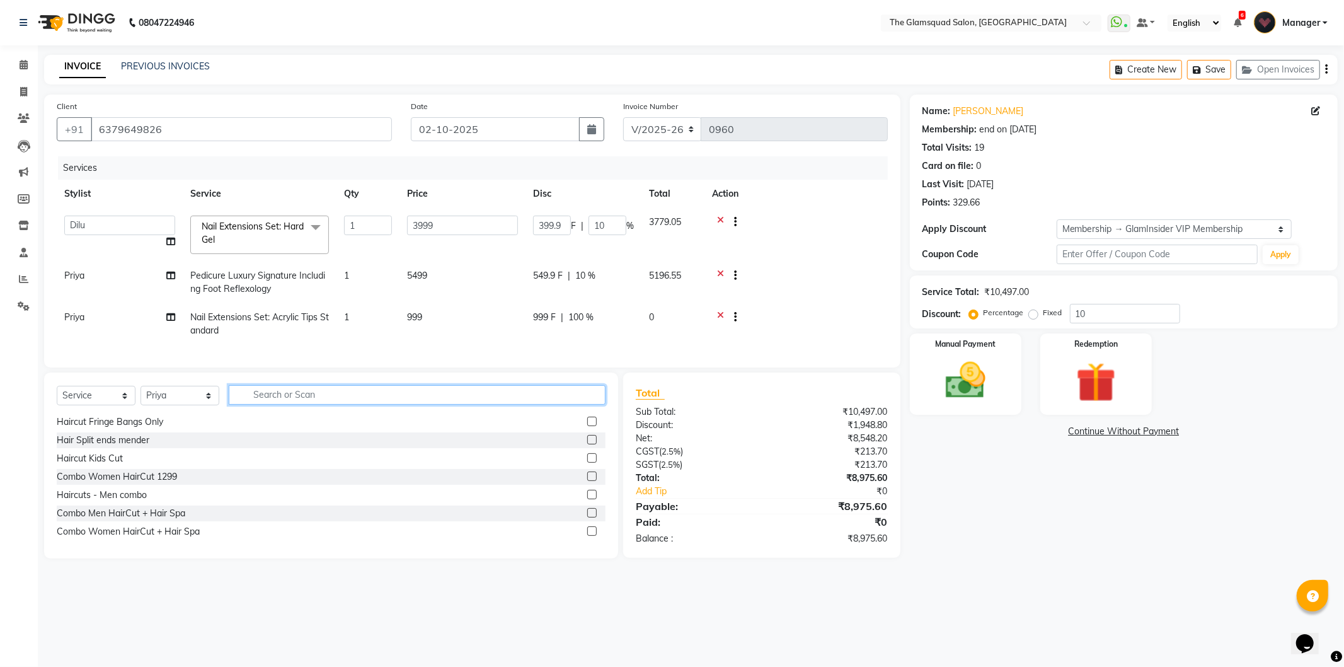
click at [276, 402] on input "text" at bounding box center [417, 395] width 377 height 20
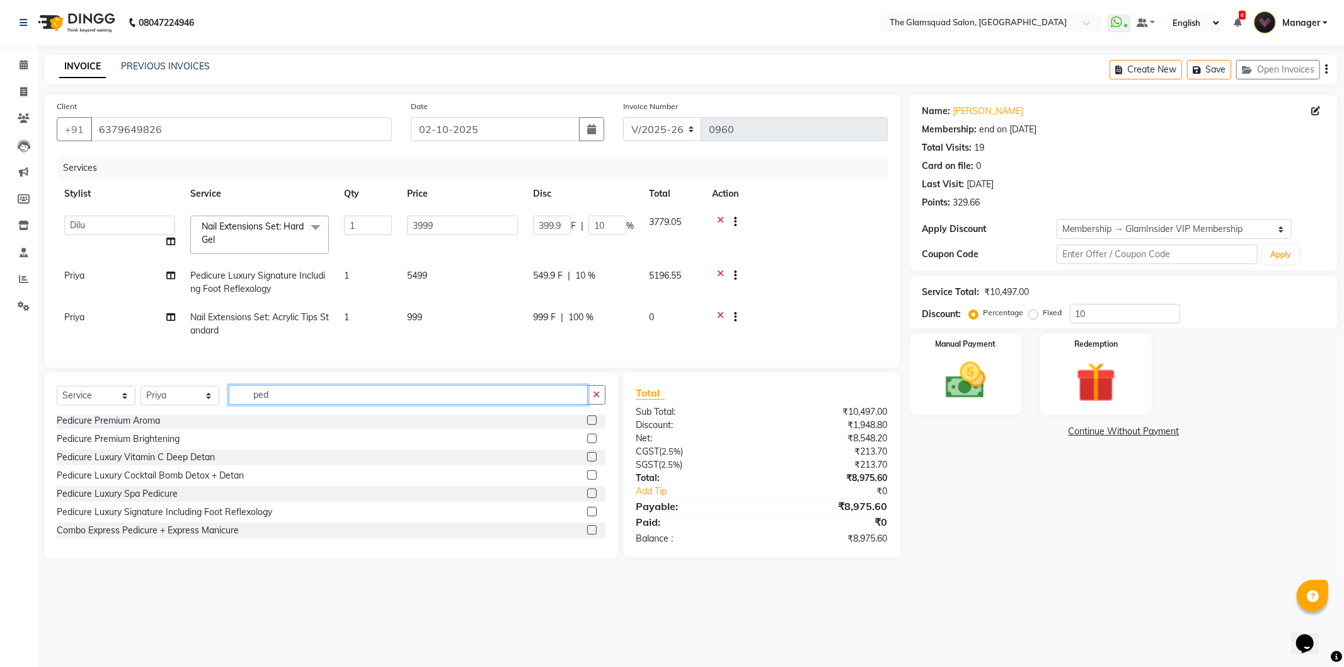
scroll to position [38, 0]
type input "ped"
click at [185, 428] on div "Pedicure Premium Aroma" at bounding box center [331, 421] width 549 height 16
click at [587, 425] on label at bounding box center [591, 419] width 9 height 9
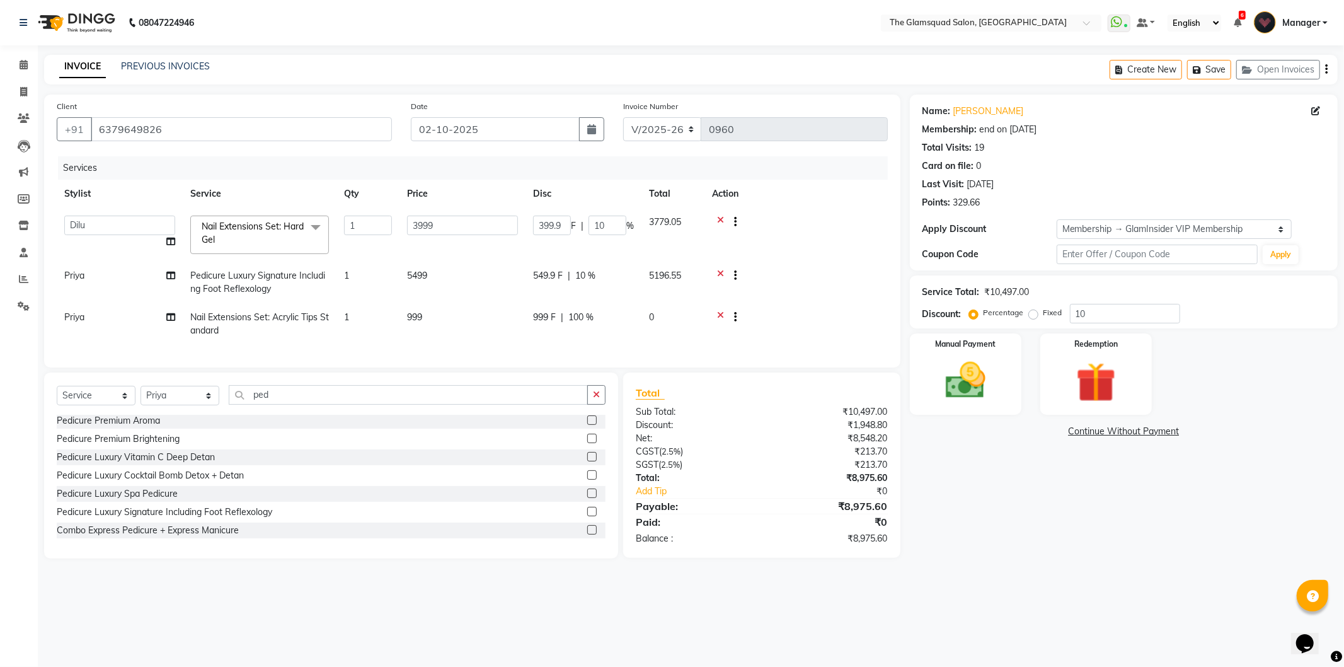
click at [587, 425] on input "checkbox" at bounding box center [591, 420] width 8 height 8
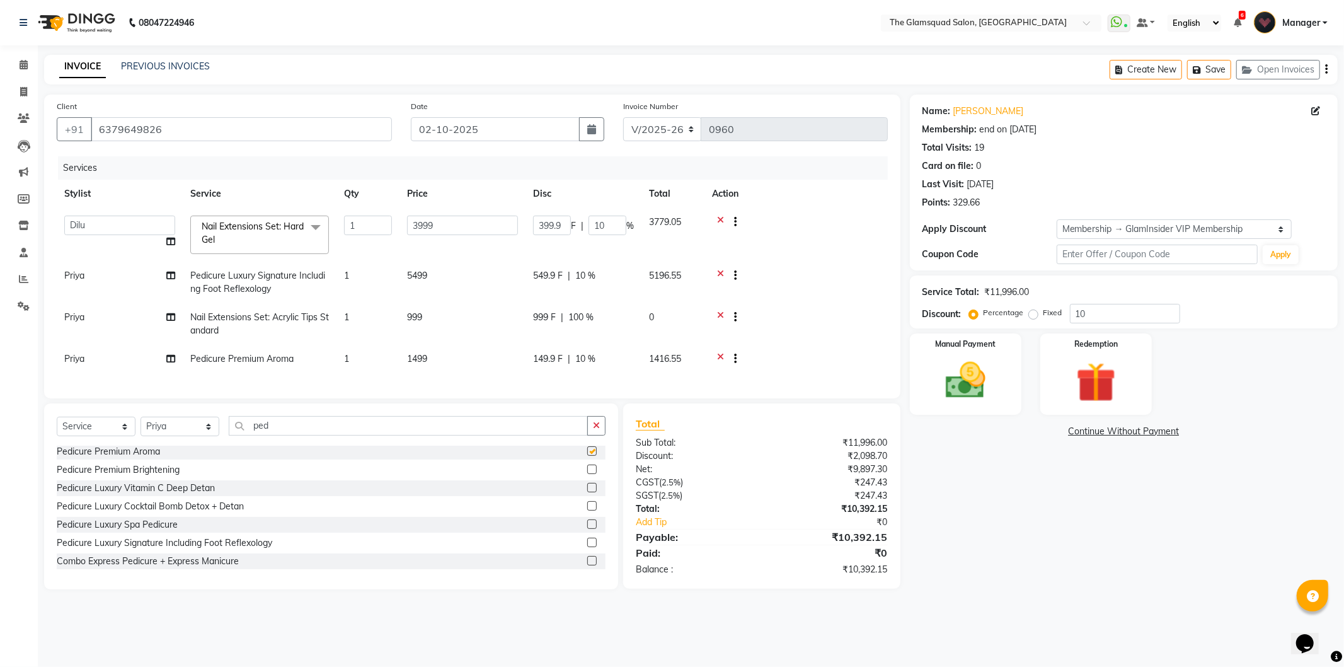
checkbox input "false"
click at [719, 217] on icon at bounding box center [720, 223] width 7 height 16
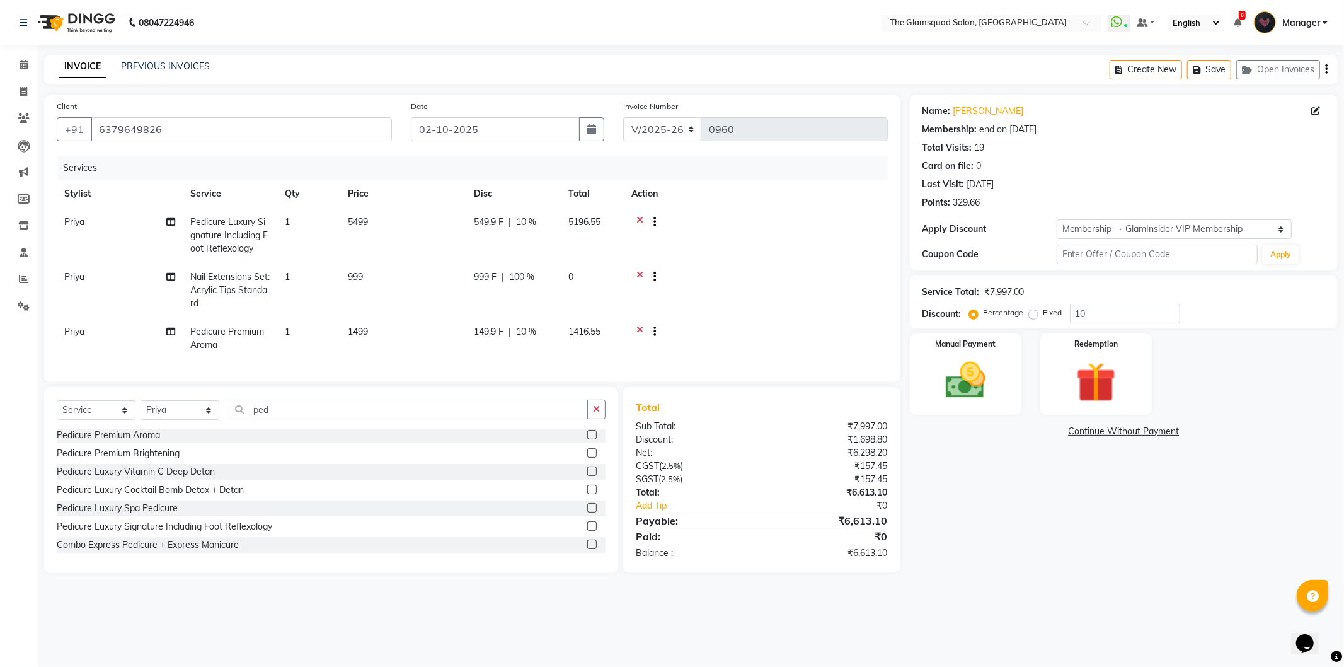
click at [638, 215] on icon at bounding box center [639, 223] width 7 height 16
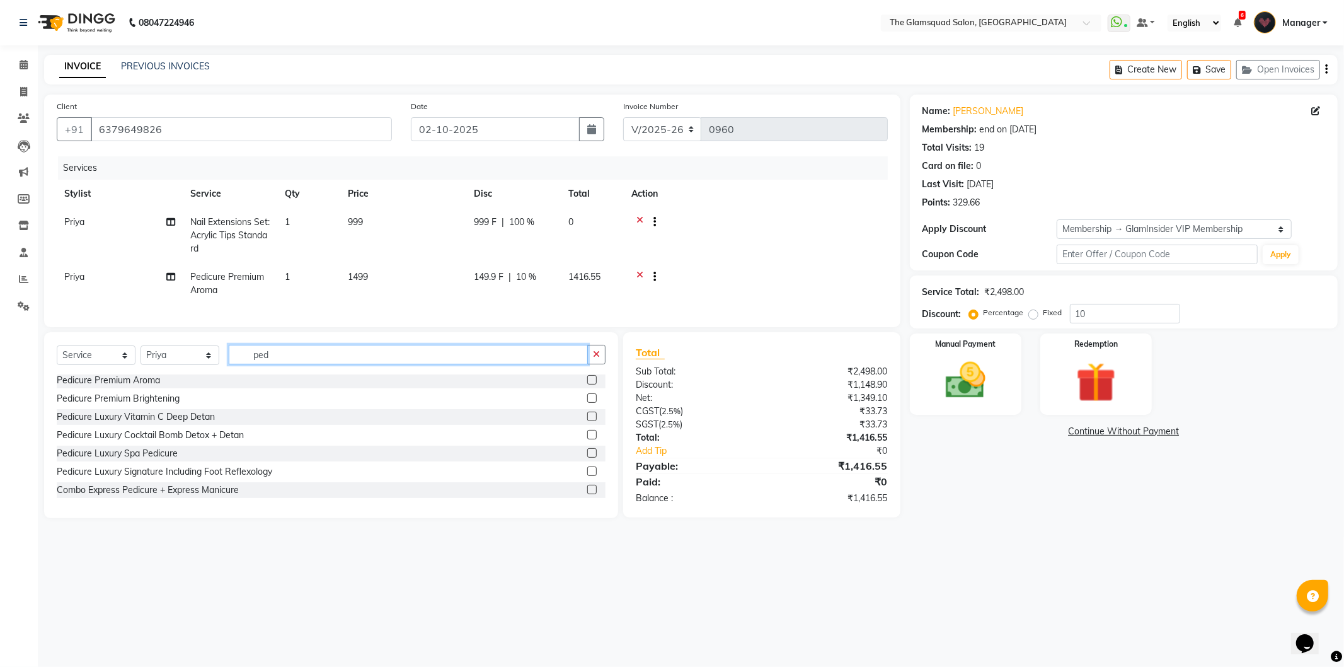
click at [288, 364] on input "ped" at bounding box center [408, 355] width 359 height 20
type input "p"
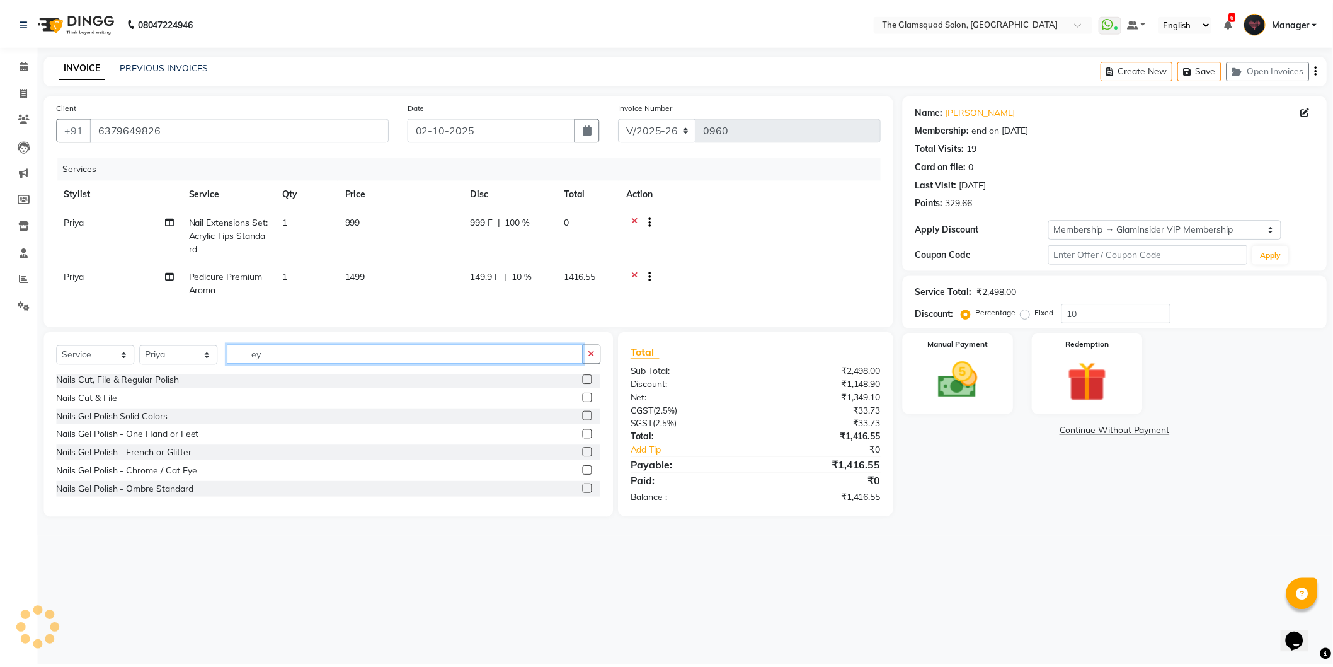
scroll to position [0, 0]
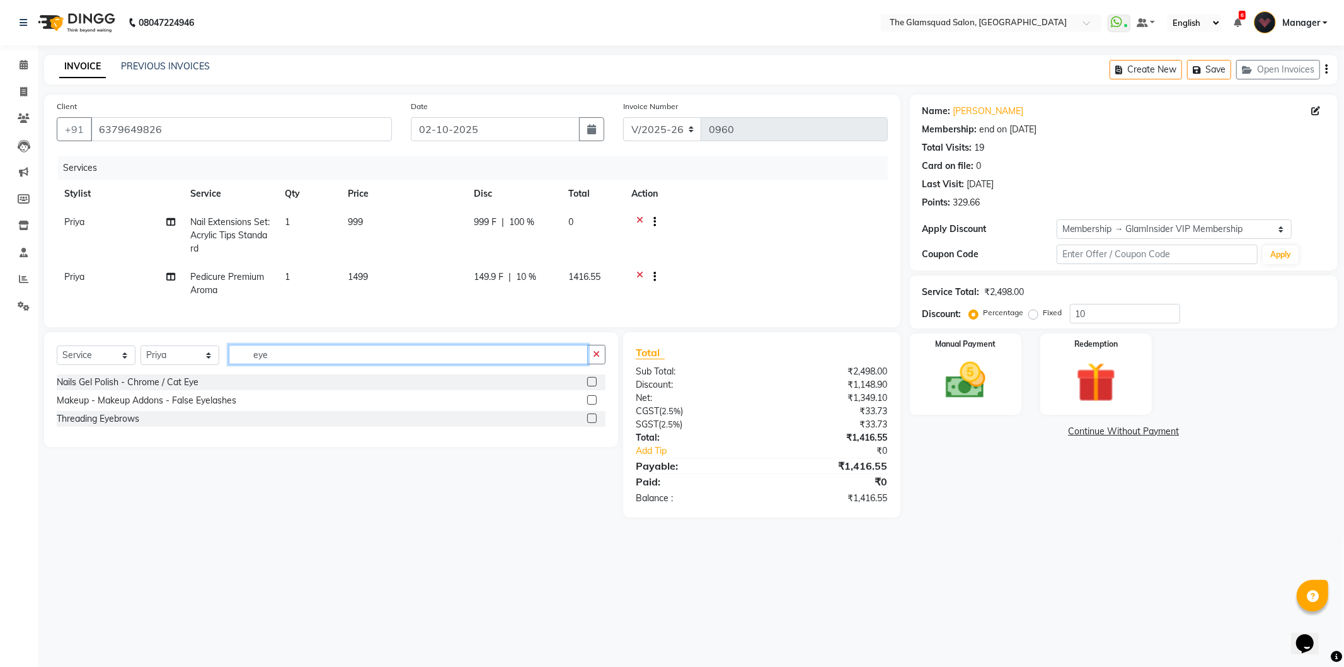
type input "eye"
click at [198, 427] on div "Threading Eyebrows" at bounding box center [331, 419] width 549 height 16
click at [588, 423] on label at bounding box center [591, 417] width 9 height 9
click at [588, 423] on input "checkbox" at bounding box center [591, 419] width 8 height 8
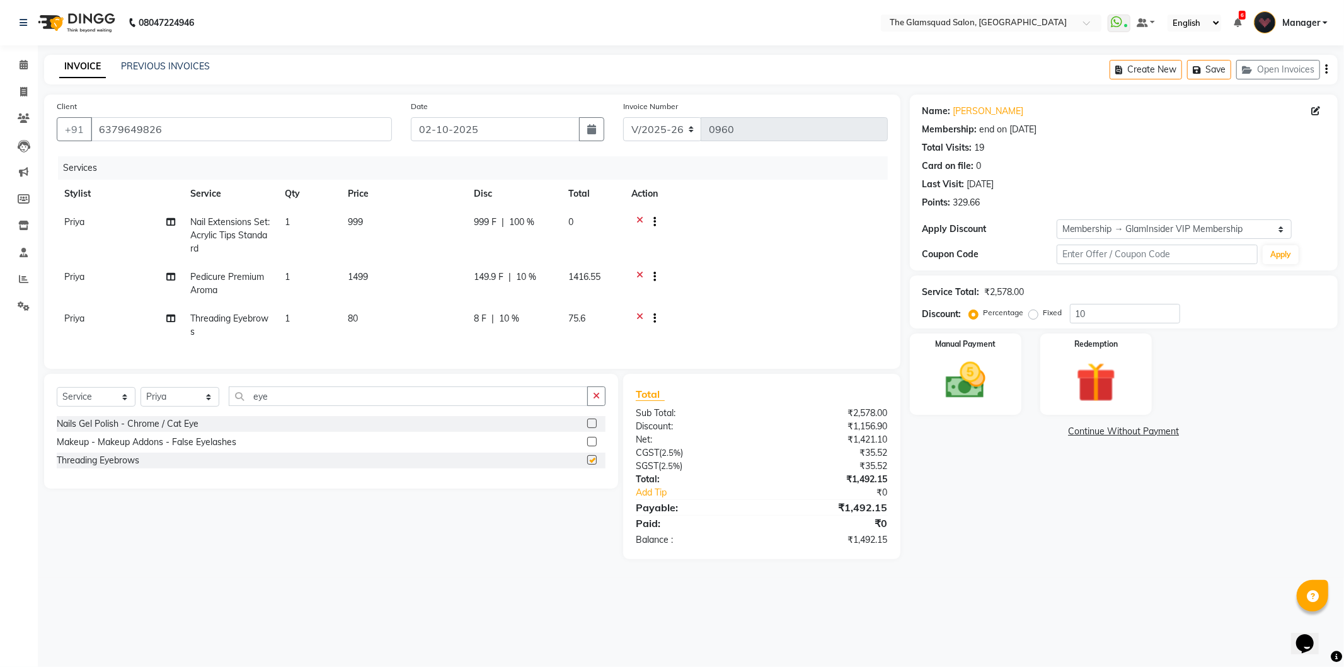
checkbox input "false"
click at [1080, 318] on input "10" at bounding box center [1125, 314] width 110 height 20
click at [1100, 317] on input "10" at bounding box center [1125, 314] width 110 height 20
type input "1"
click at [1086, 364] on img at bounding box center [1095, 383] width 67 height 52
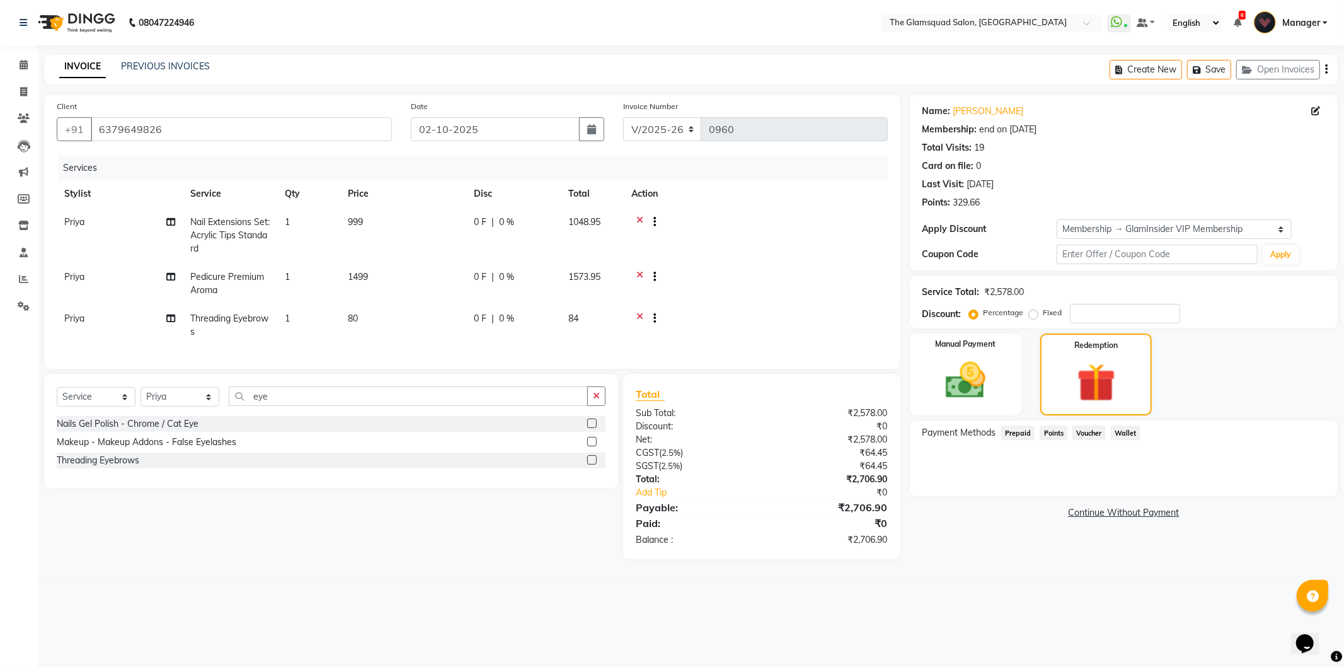
click at [513, 275] on div "0 F | 0 %" at bounding box center [513, 276] width 79 height 13
select select "34709"
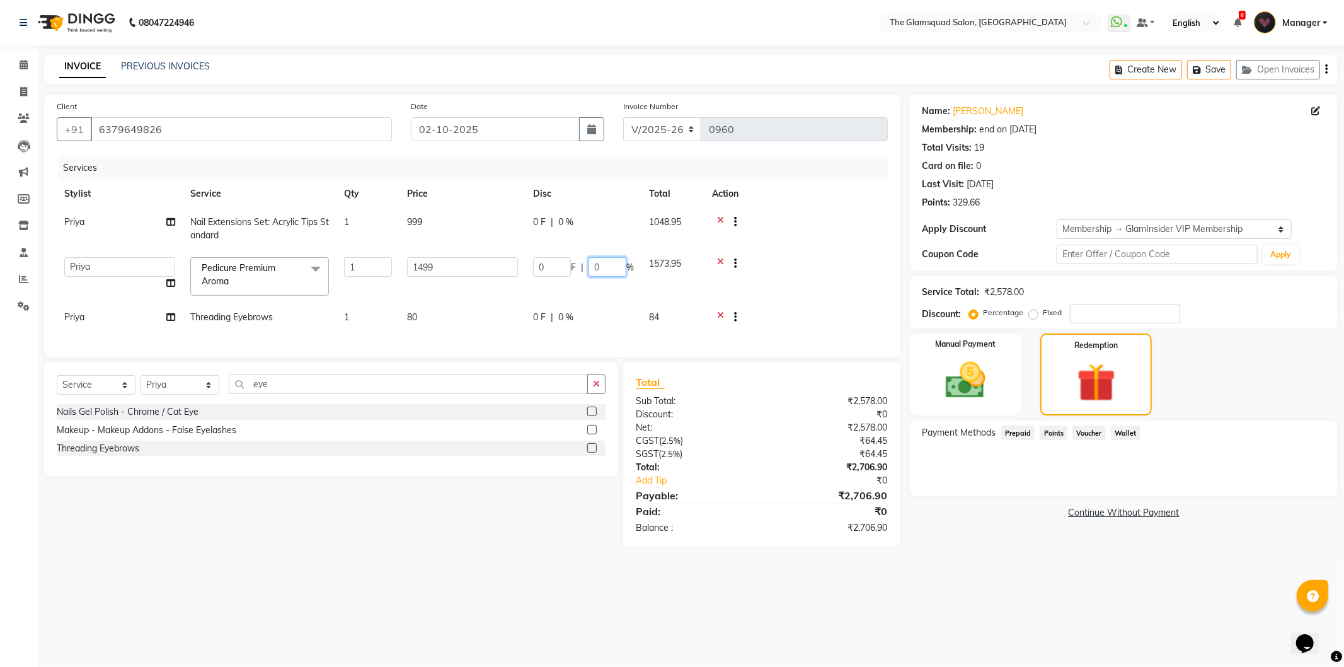
click at [608, 271] on input "0" at bounding box center [607, 267] width 38 height 20
click at [607, 265] on input "100" at bounding box center [607, 267] width 38 height 20
click at [619, 266] on input "100" at bounding box center [607, 267] width 38 height 20
type input "10"
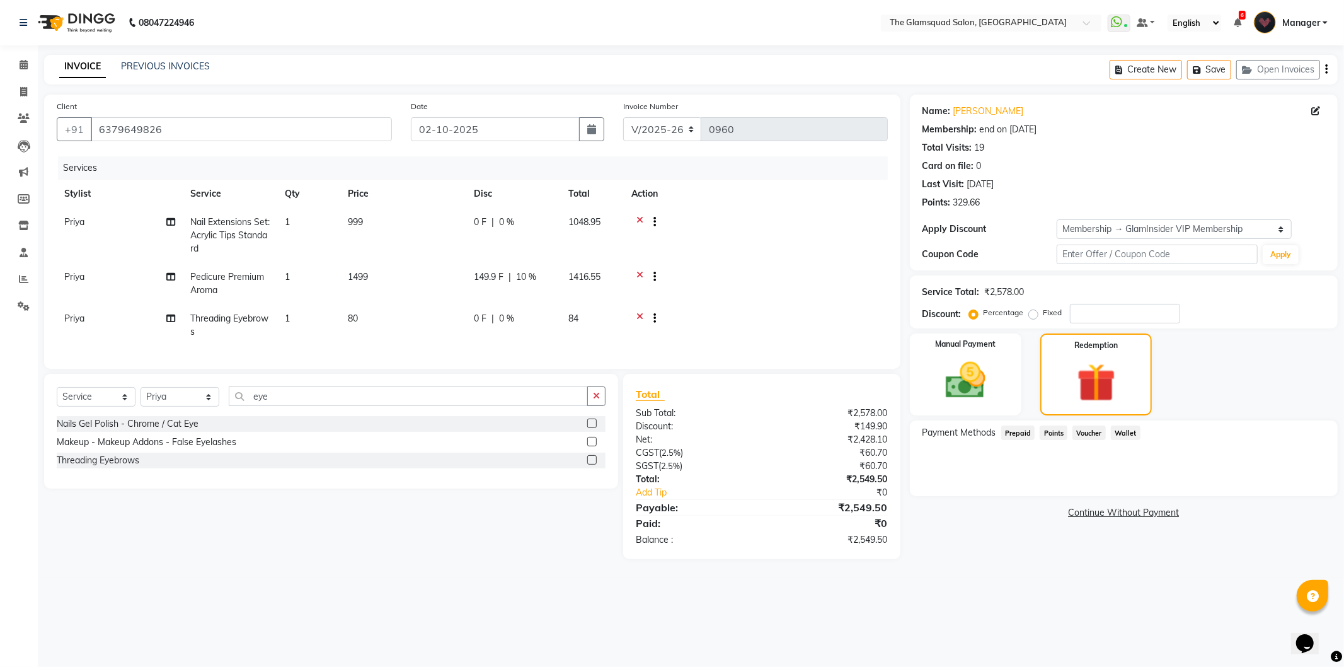
click at [788, 244] on td at bounding box center [756, 235] width 264 height 55
click at [522, 318] on div "0 F | 0 %" at bounding box center [513, 318] width 79 height 13
select select "34709"
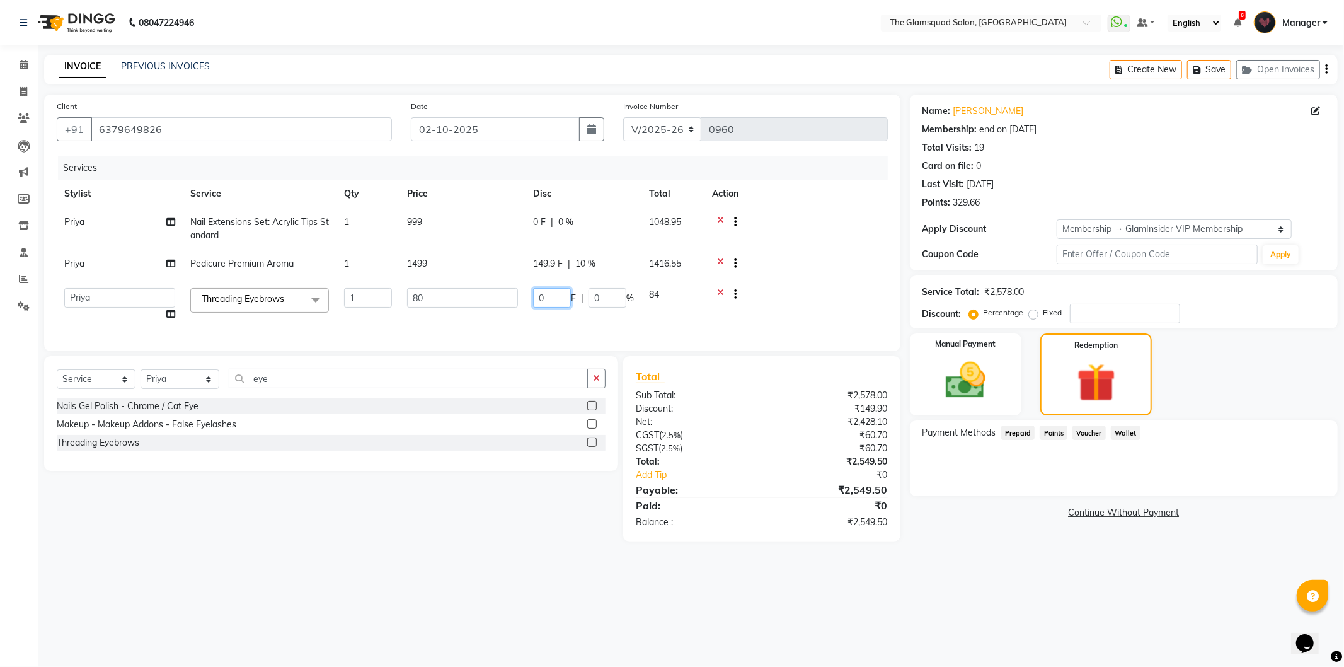
click at [549, 300] on input "0" at bounding box center [552, 298] width 38 height 20
type input "10"
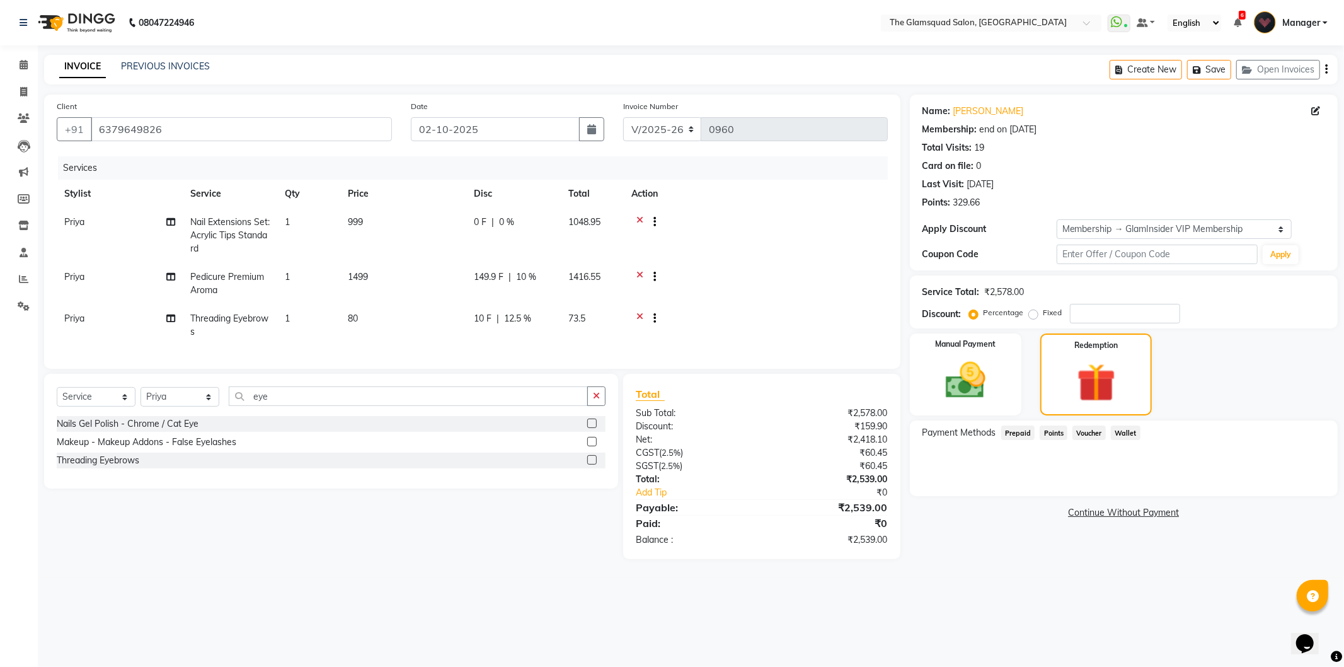
click at [694, 306] on tr "Priya Threading Eyebrows 1 80 10 F | 12.5 % 73.5" at bounding box center [472, 325] width 831 height 42
click at [548, 272] on div "149.9 F | 10 %" at bounding box center [513, 276] width 79 height 13
select select "34709"
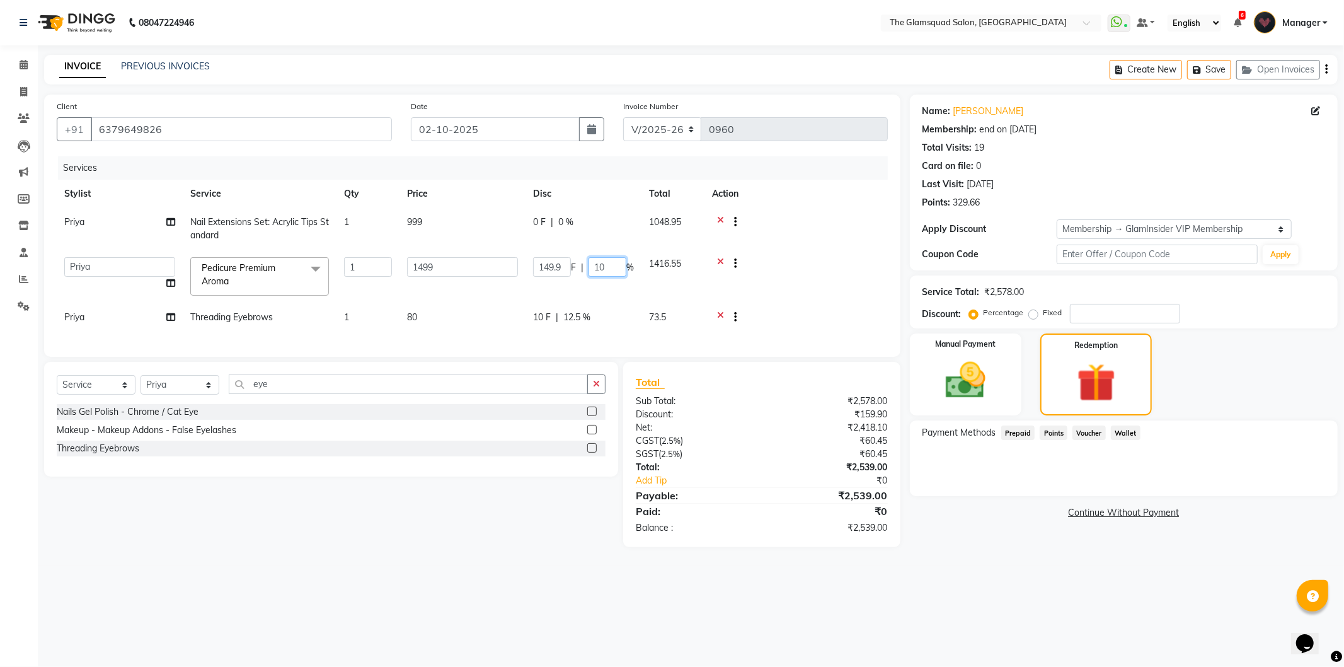
click at [616, 263] on input "10" at bounding box center [607, 267] width 38 height 20
type input "1"
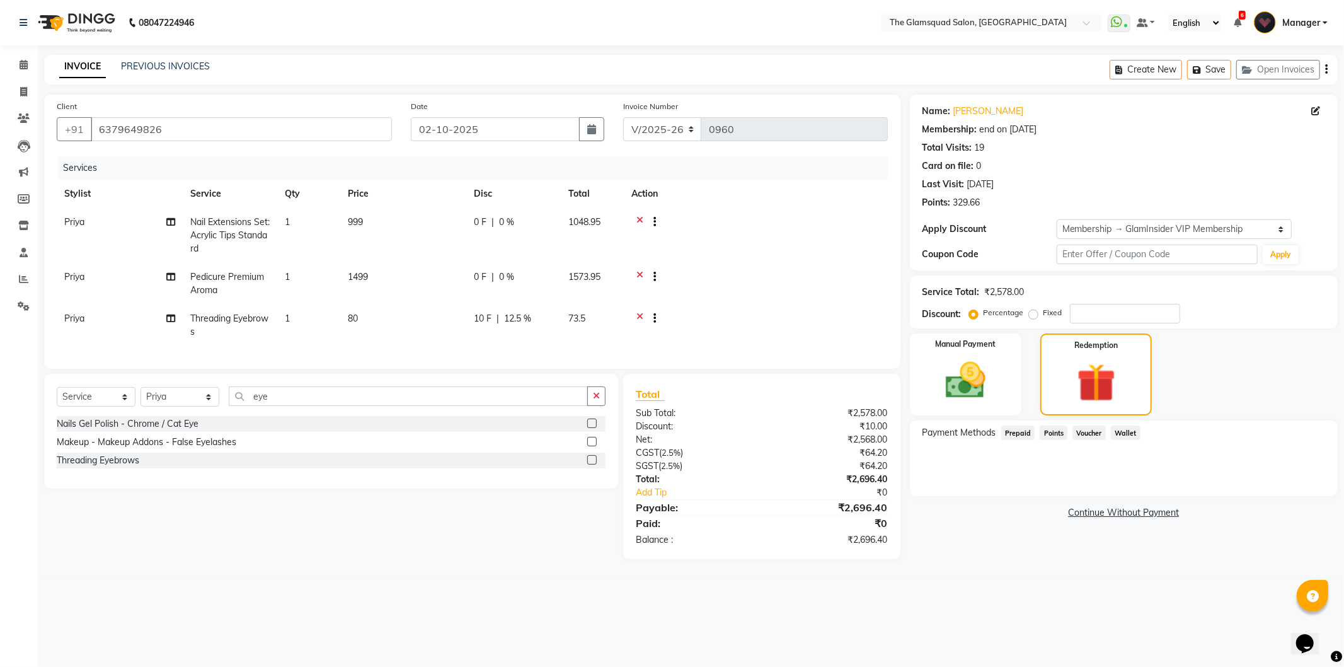
click at [544, 268] on td "0 F | 0 %" at bounding box center [513, 284] width 95 height 42
select select "34709"
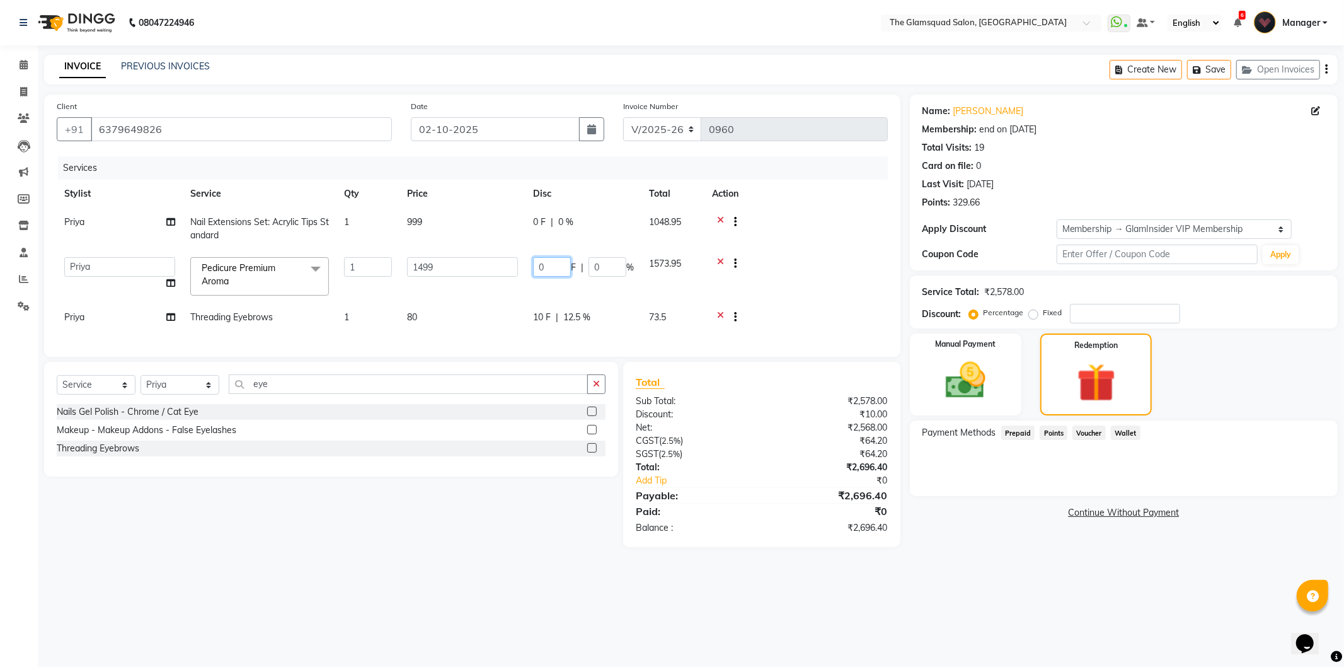
click at [542, 265] on input "0" at bounding box center [552, 267] width 38 height 20
type input "10"
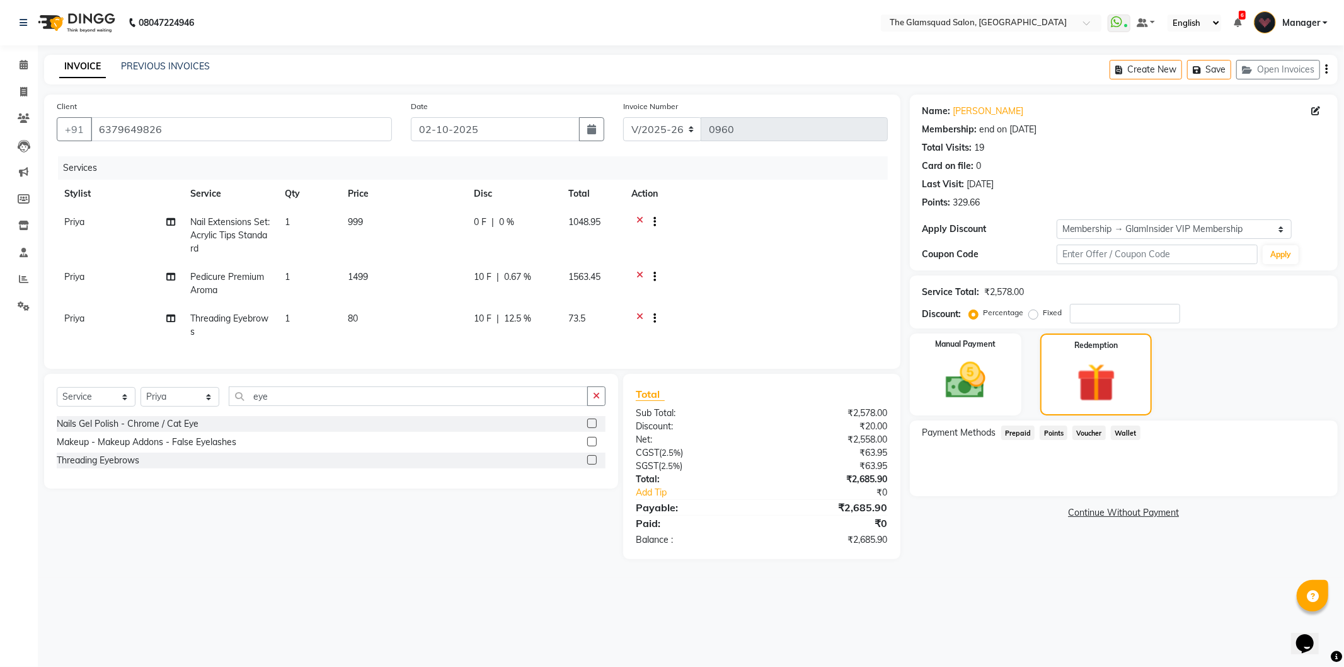
click at [754, 280] on td at bounding box center [756, 284] width 264 height 42
click at [496, 214] on td "0 F | 0 %" at bounding box center [513, 235] width 95 height 55
select select "34709"
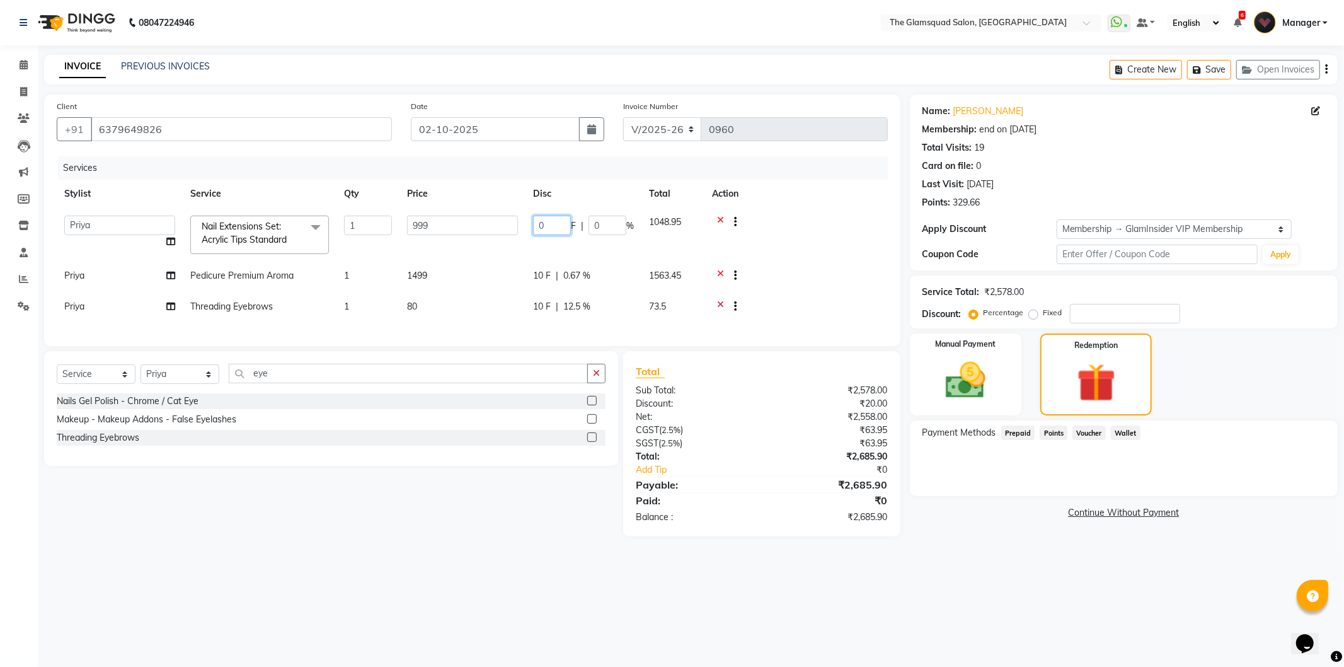
click at [549, 222] on input "0" at bounding box center [552, 225] width 38 height 20
type input "100"
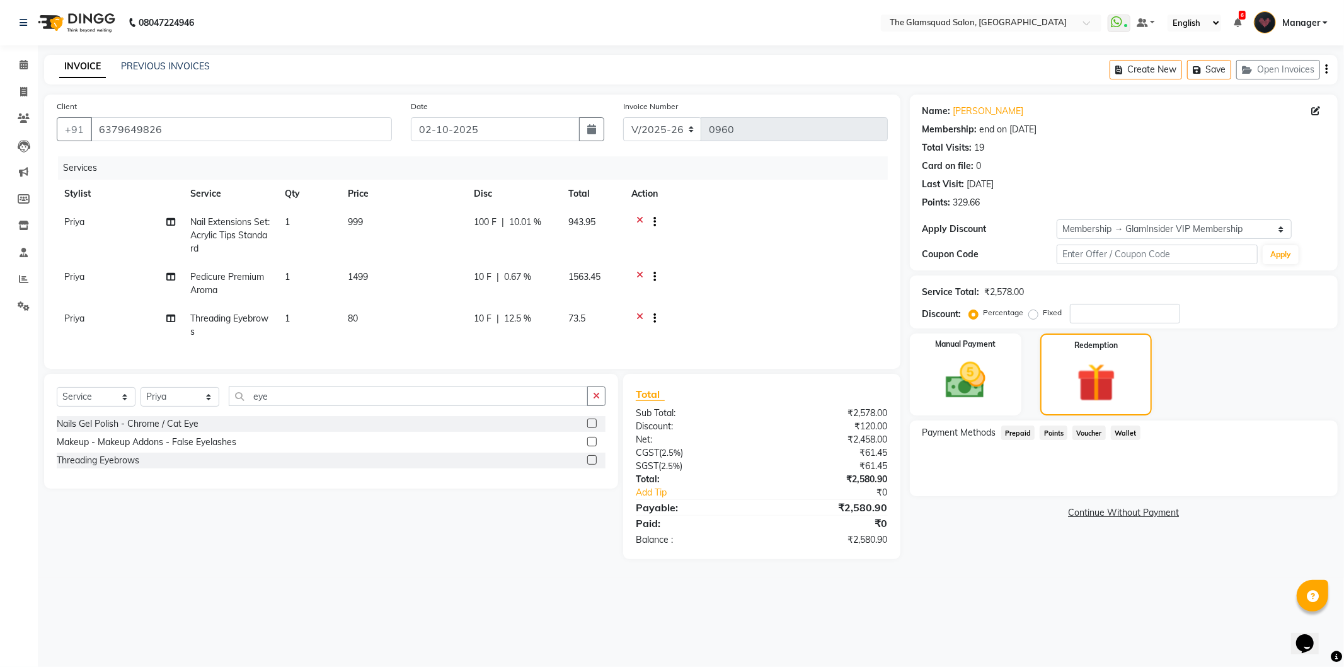
click at [765, 198] on th "Action" at bounding box center [756, 194] width 264 height 28
click at [595, 219] on span "943.95" at bounding box center [581, 221] width 27 height 11
select select "34709"
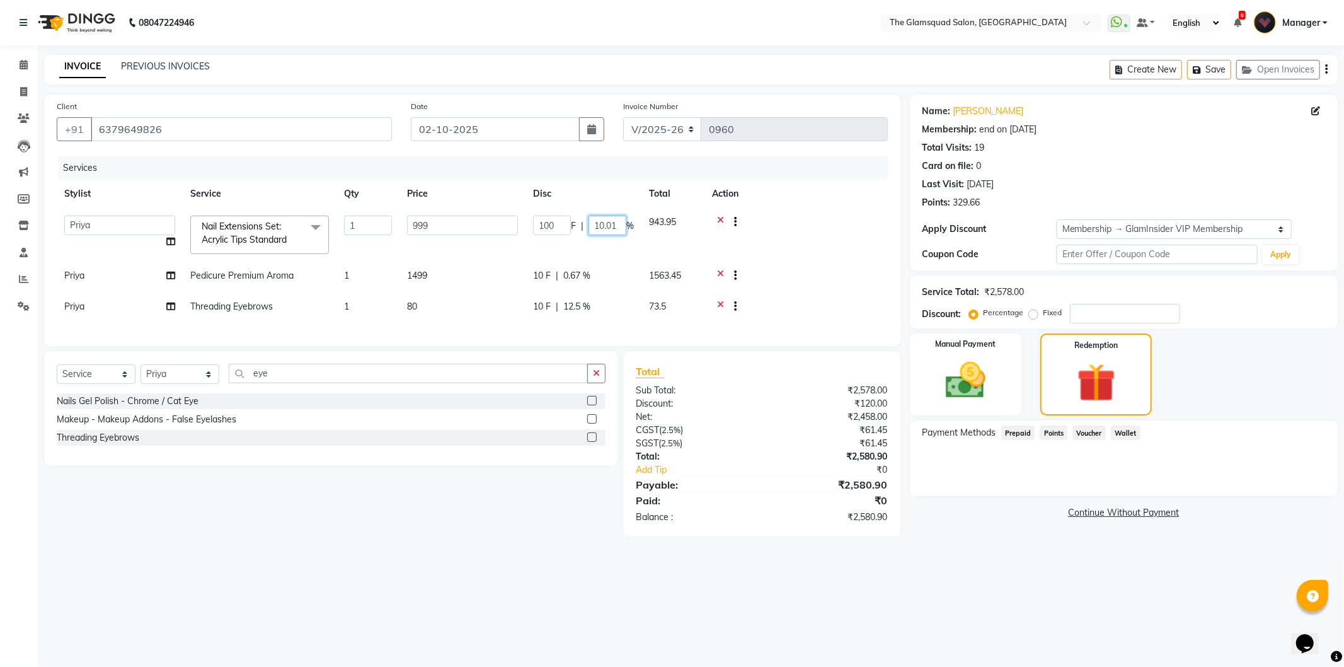
click at [619, 221] on input "10.01" at bounding box center [607, 225] width 38 height 20
type input "1"
type input "100"
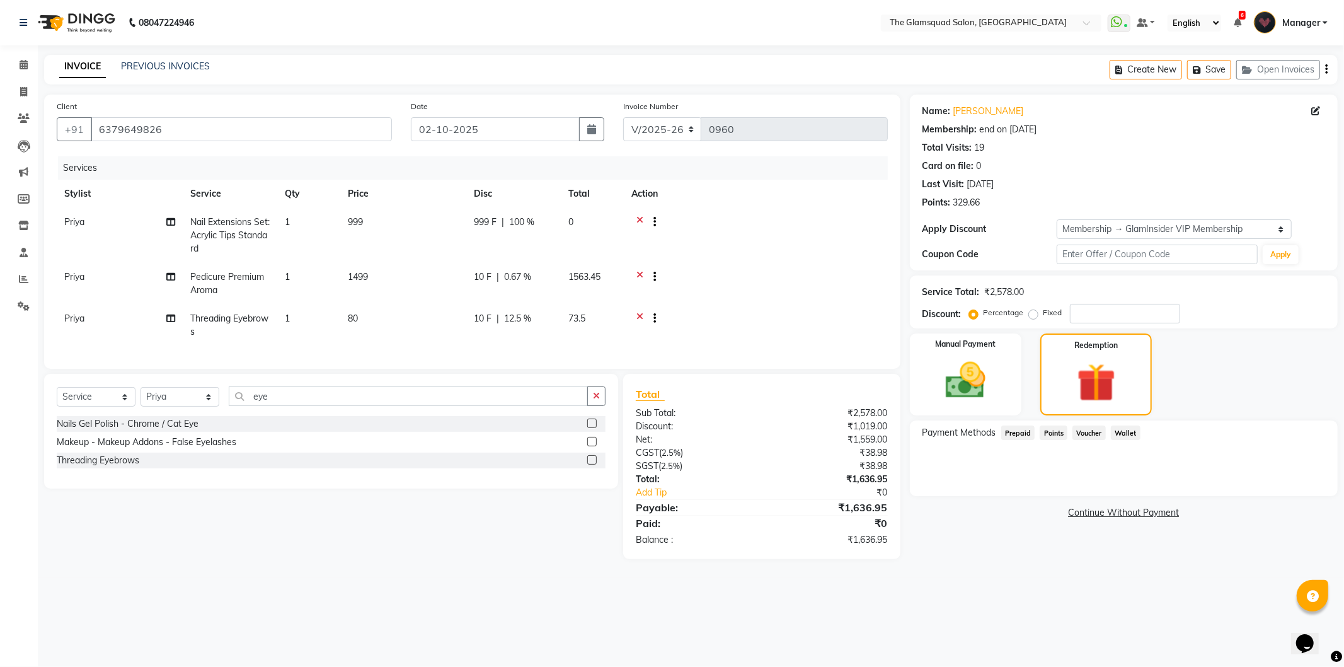
click at [806, 219] on div at bounding box center [755, 223] width 249 height 16
click at [576, 272] on span "1563.45" at bounding box center [584, 276] width 32 height 11
select select "34709"
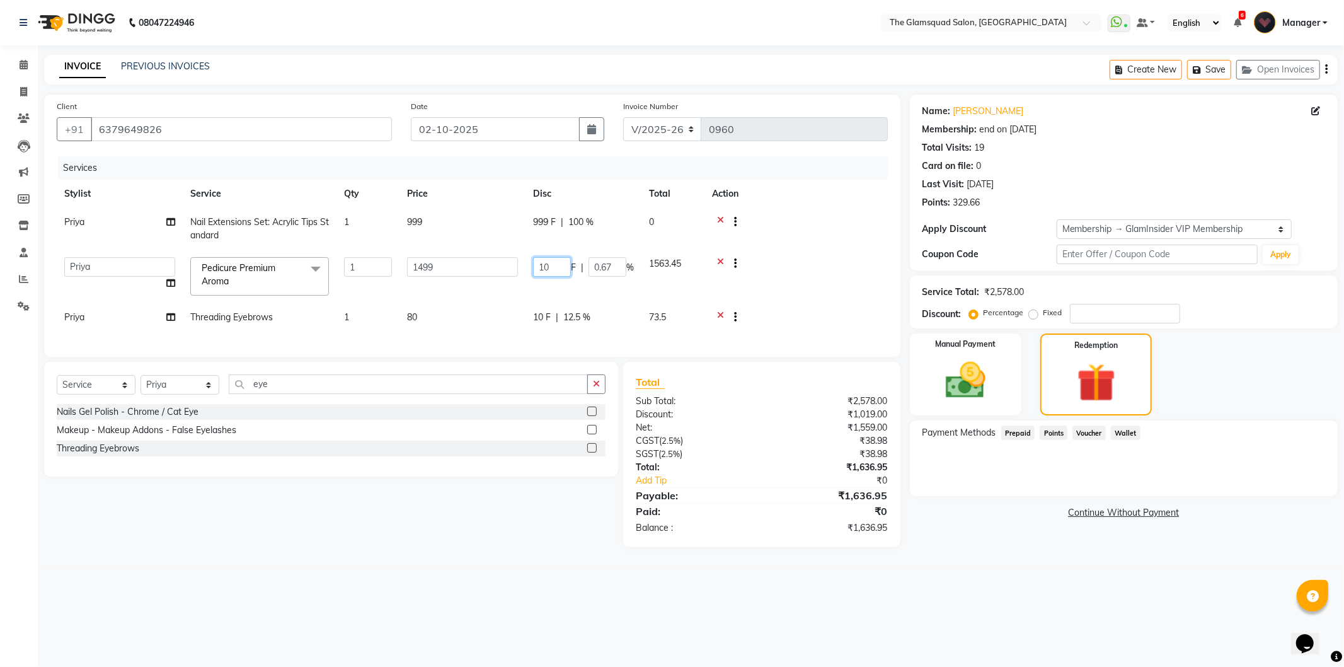
click at [548, 265] on input "10" at bounding box center [552, 267] width 38 height 20
type input "1"
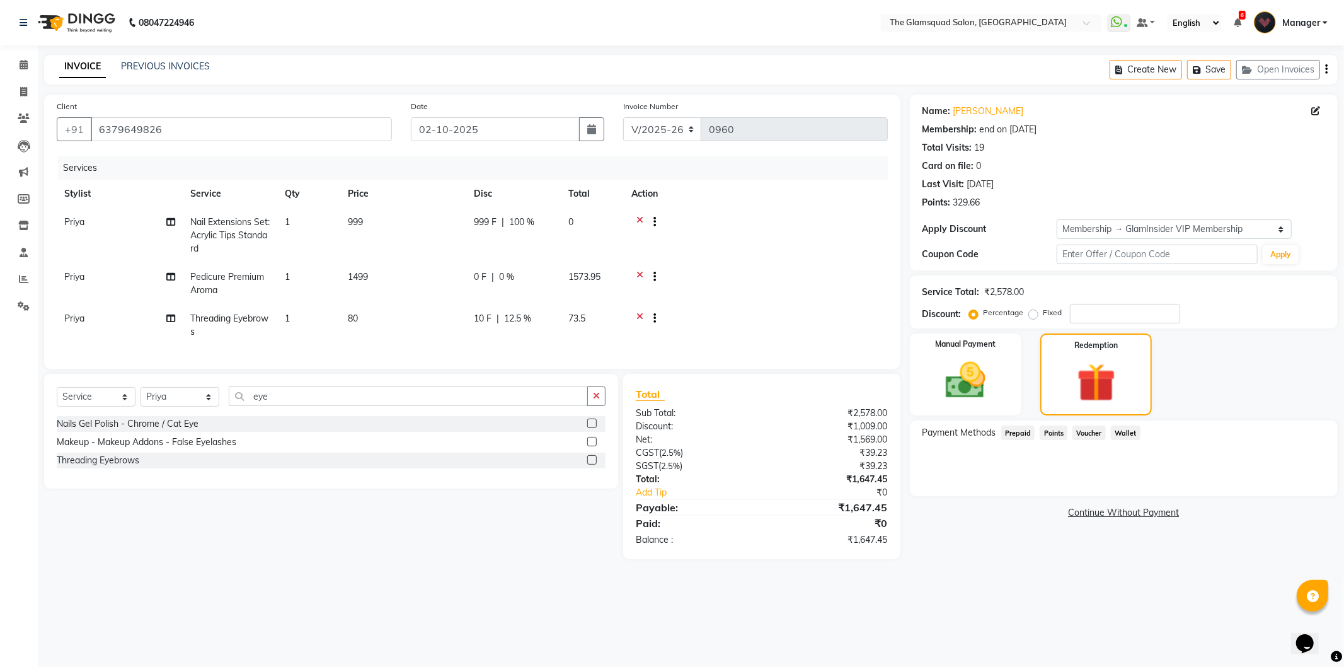
click at [614, 270] on td "1573.95" at bounding box center [592, 284] width 63 height 42
select select "34709"
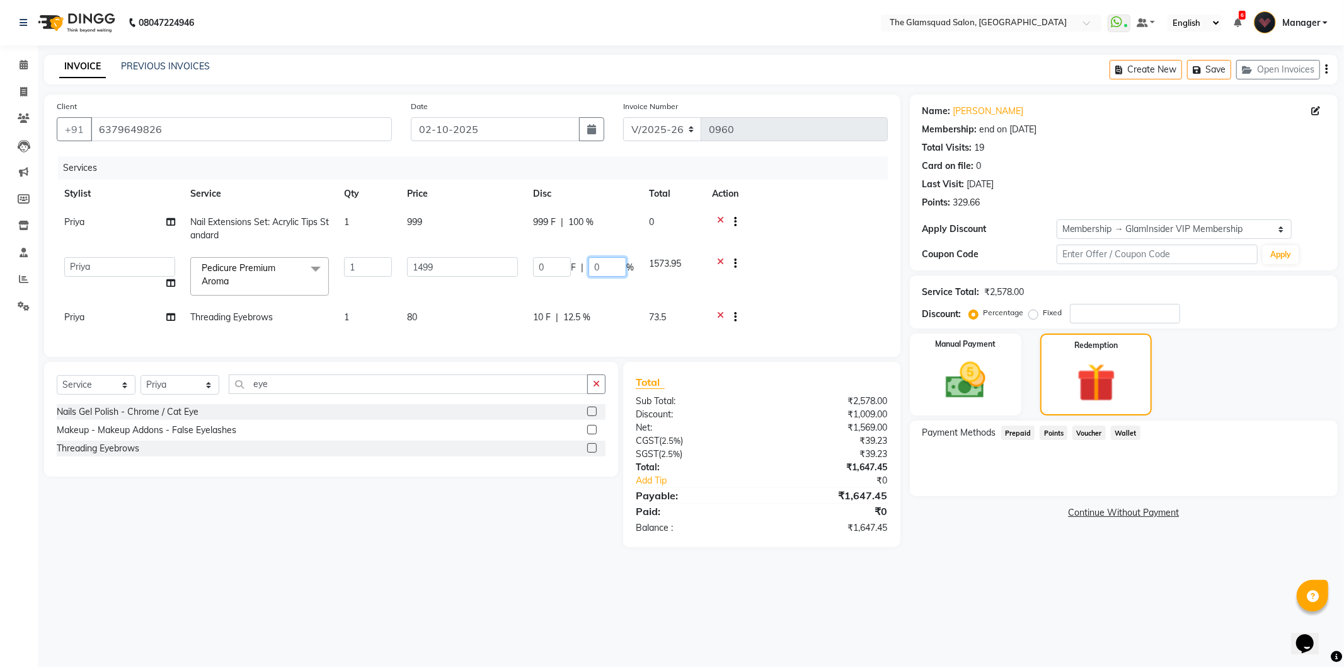
click at [605, 265] on input "0" at bounding box center [607, 267] width 38 height 20
type input "0"
type input "10"
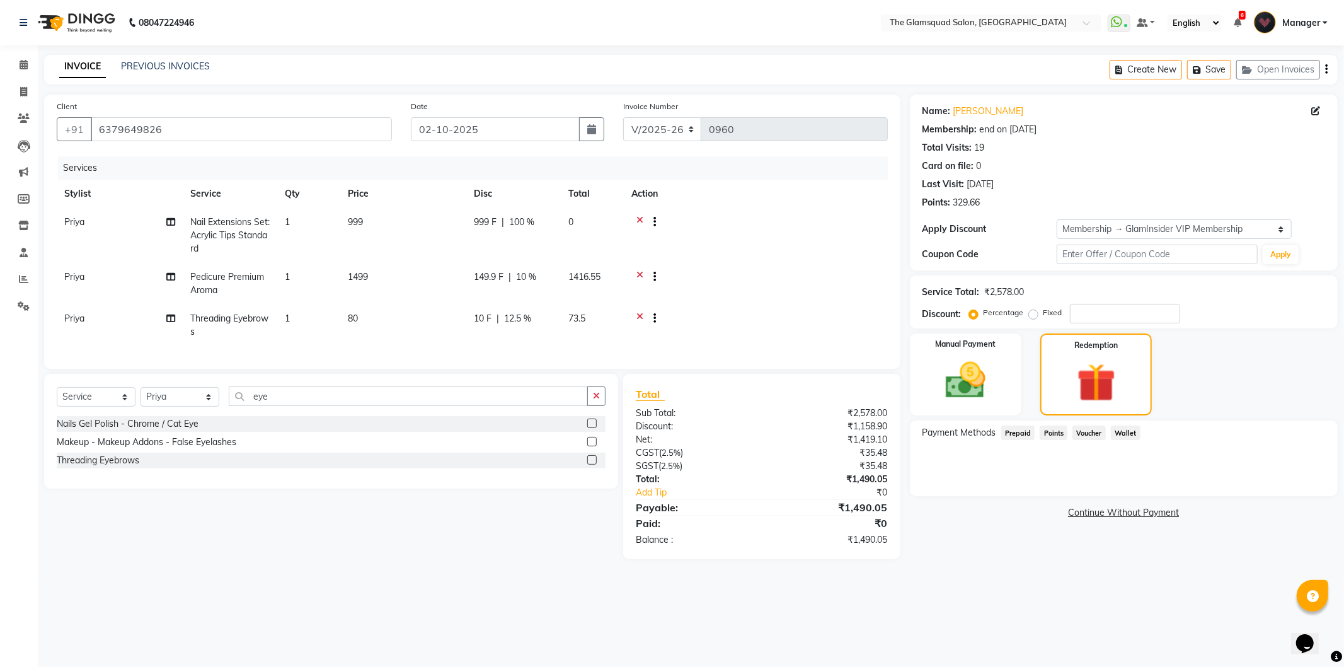
click at [789, 267] on td at bounding box center [756, 284] width 264 height 42
click at [584, 320] on span "73.5" at bounding box center [576, 317] width 17 height 11
select select "34709"
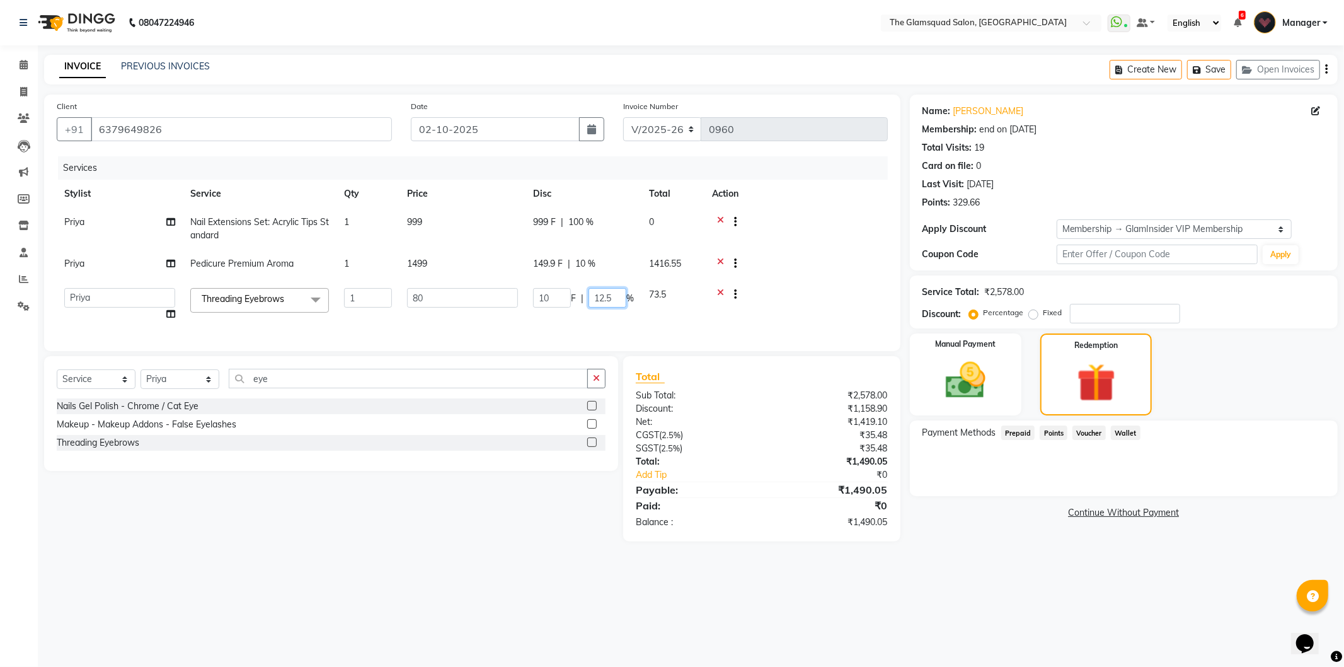
click at [614, 297] on input "12.5" at bounding box center [607, 298] width 38 height 20
type input "1"
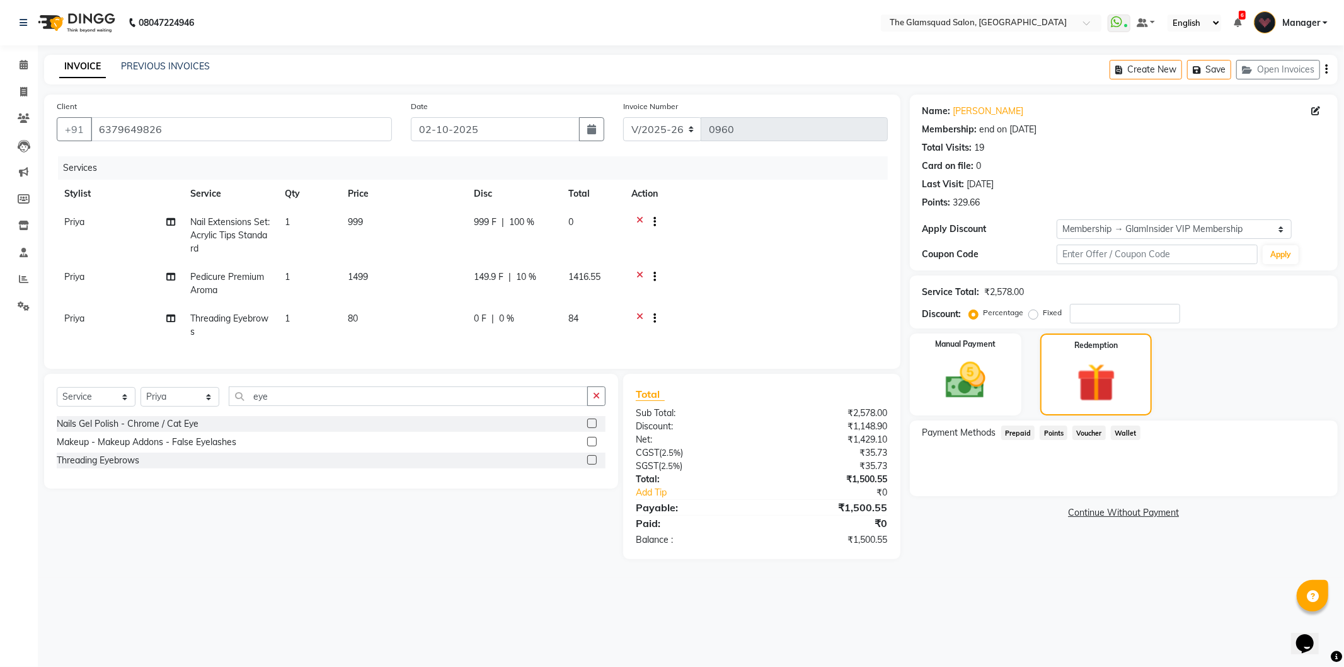
click at [578, 312] on td "84" at bounding box center [592, 325] width 63 height 42
select select "34709"
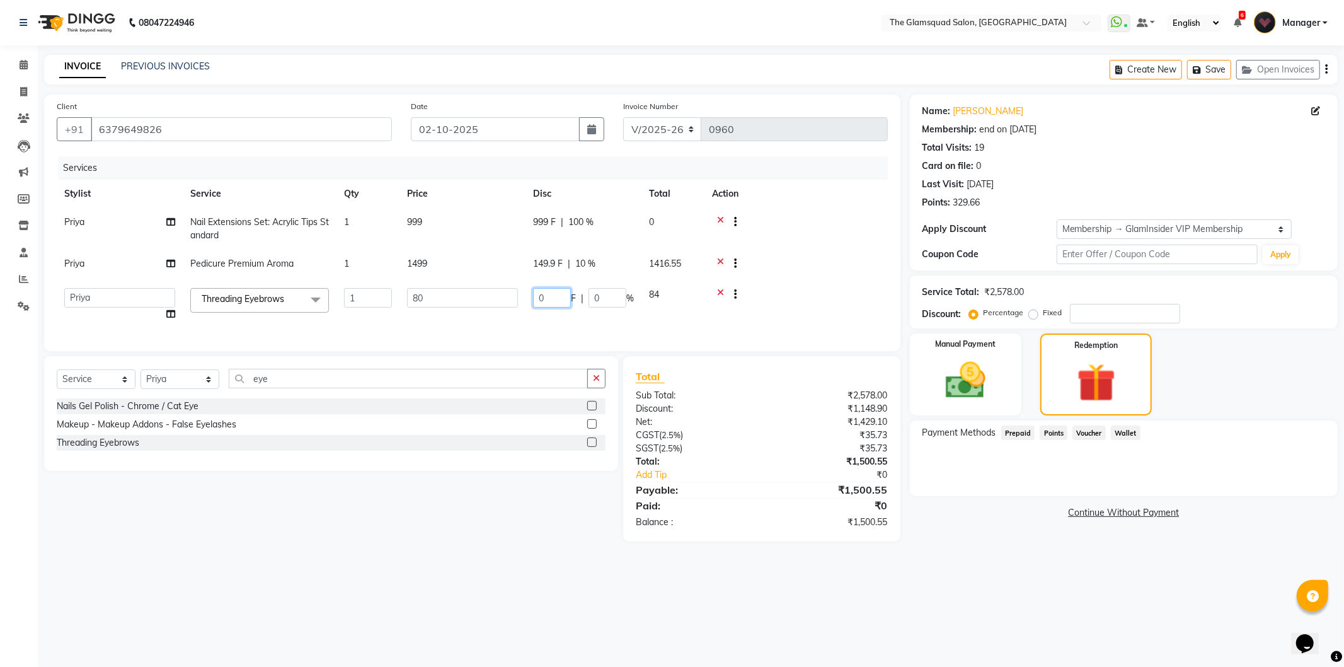
click at [557, 299] on input "0" at bounding box center [552, 298] width 38 height 20
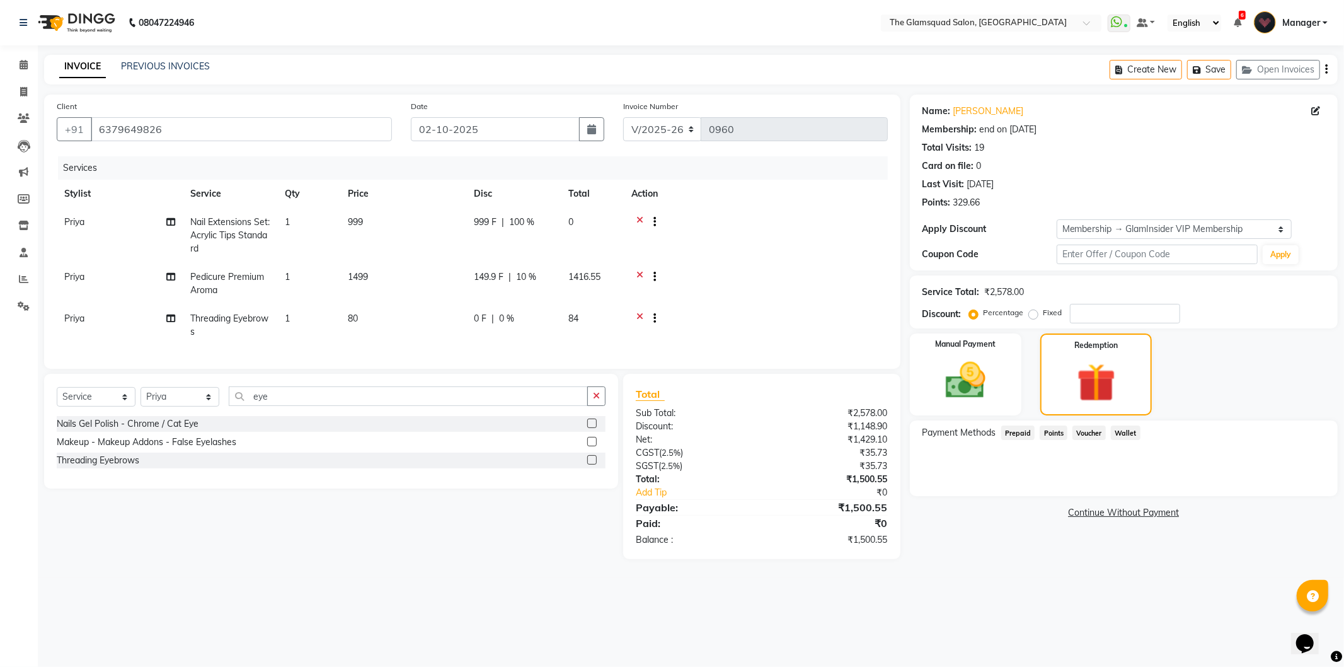
click at [602, 318] on td "84" at bounding box center [592, 325] width 63 height 42
select select "34709"
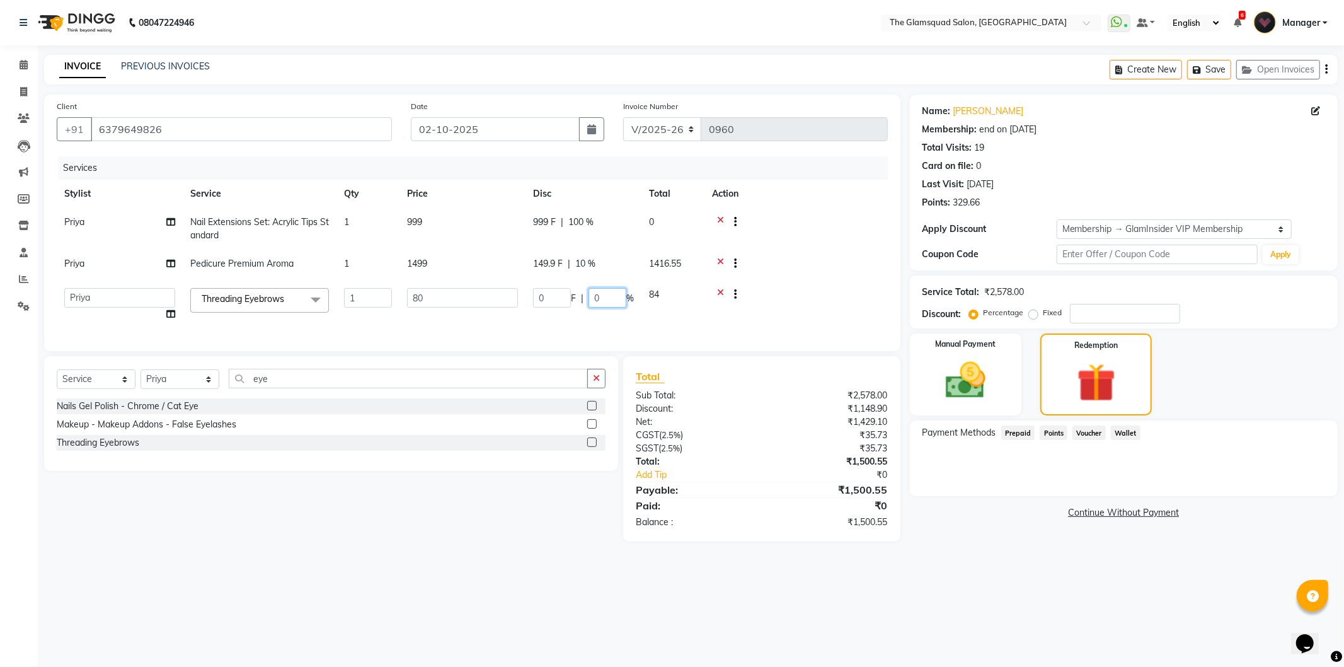
click at [608, 297] on input "0" at bounding box center [607, 298] width 38 height 20
type input "10"
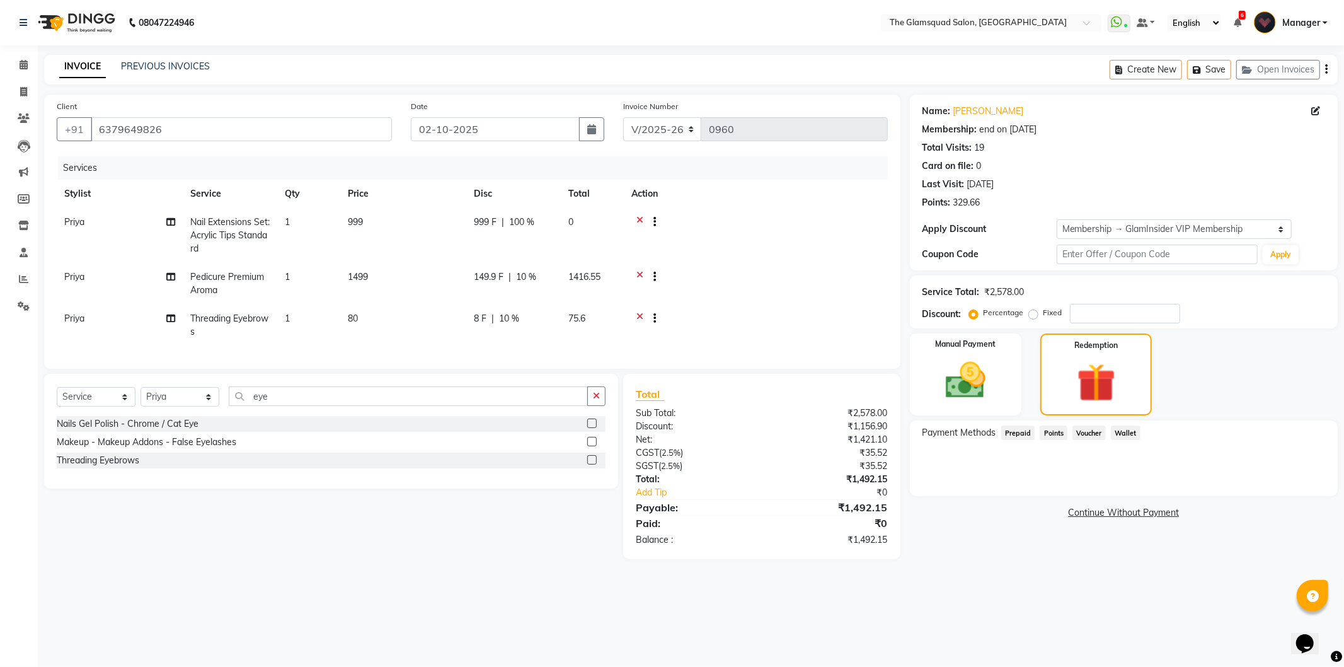
click at [830, 284] on tbody "Priya Nail Extensions Set: Acrylic Tips Standard 1 999 999 F | 100 % 0 Priya Pe…" at bounding box center [472, 277] width 831 height 138
click at [1115, 376] on img at bounding box center [1096, 383] width 66 height 50
click at [1055, 432] on span "Points" at bounding box center [1054, 432] width 28 height 14
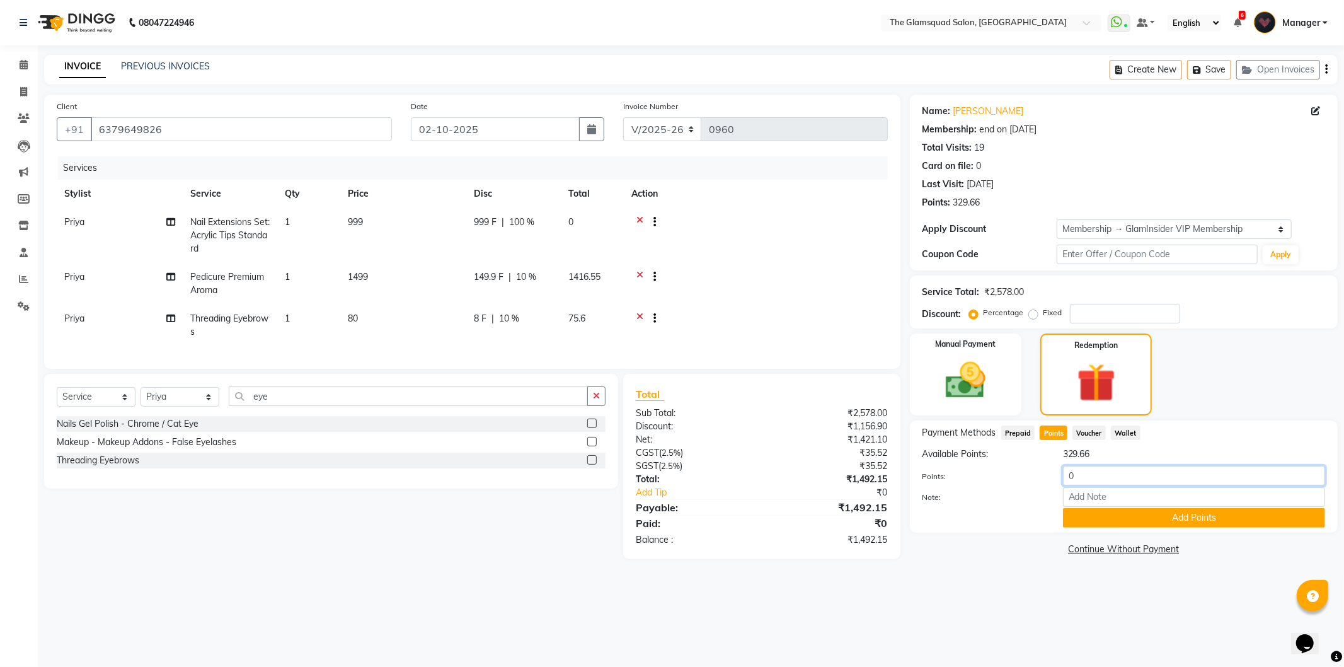
click at [1103, 482] on input "0" at bounding box center [1194, 476] width 262 height 20
type input "0"
type input "100"
click at [1191, 517] on button "Add Points" at bounding box center [1194, 518] width 262 height 20
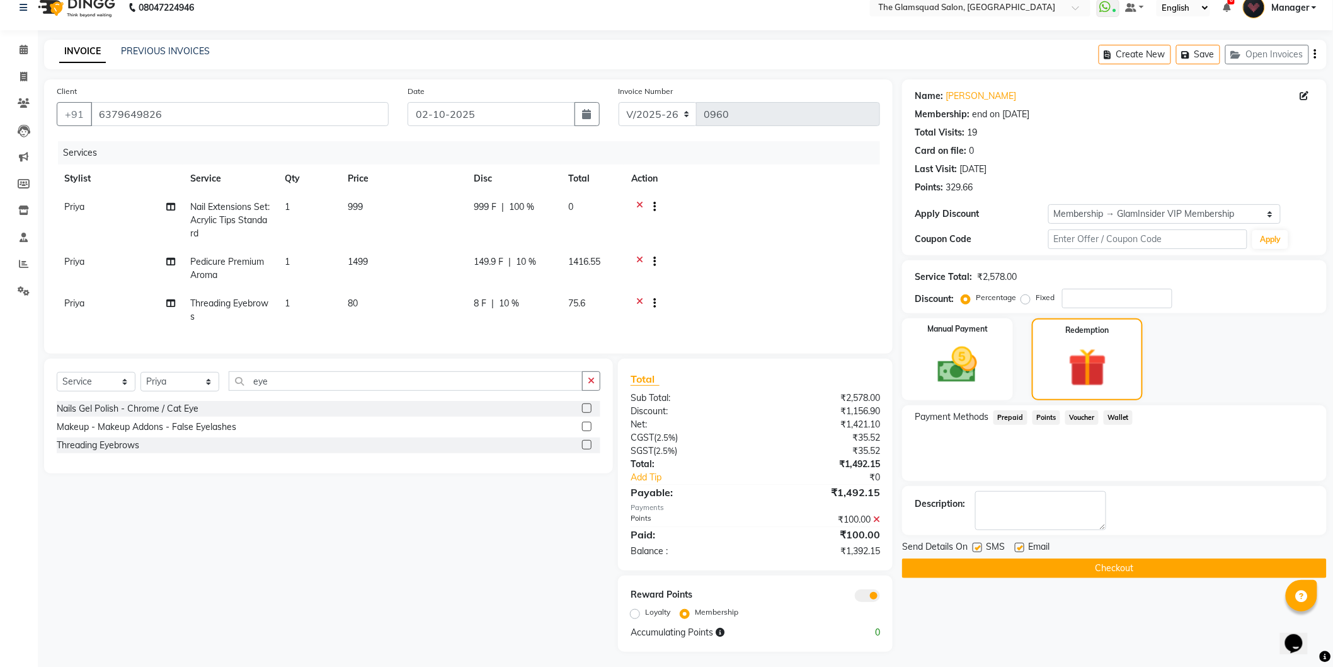
scroll to position [28, 0]
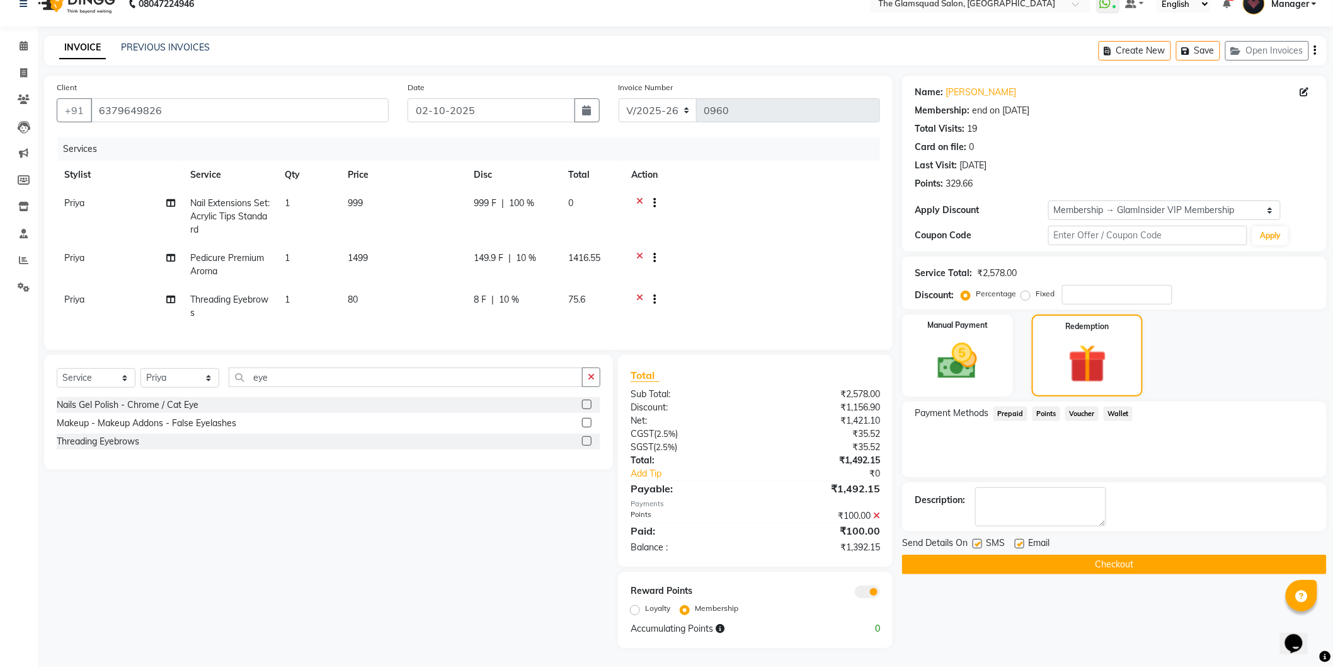
click at [86, 192] on td "Priya" at bounding box center [120, 216] width 126 height 55
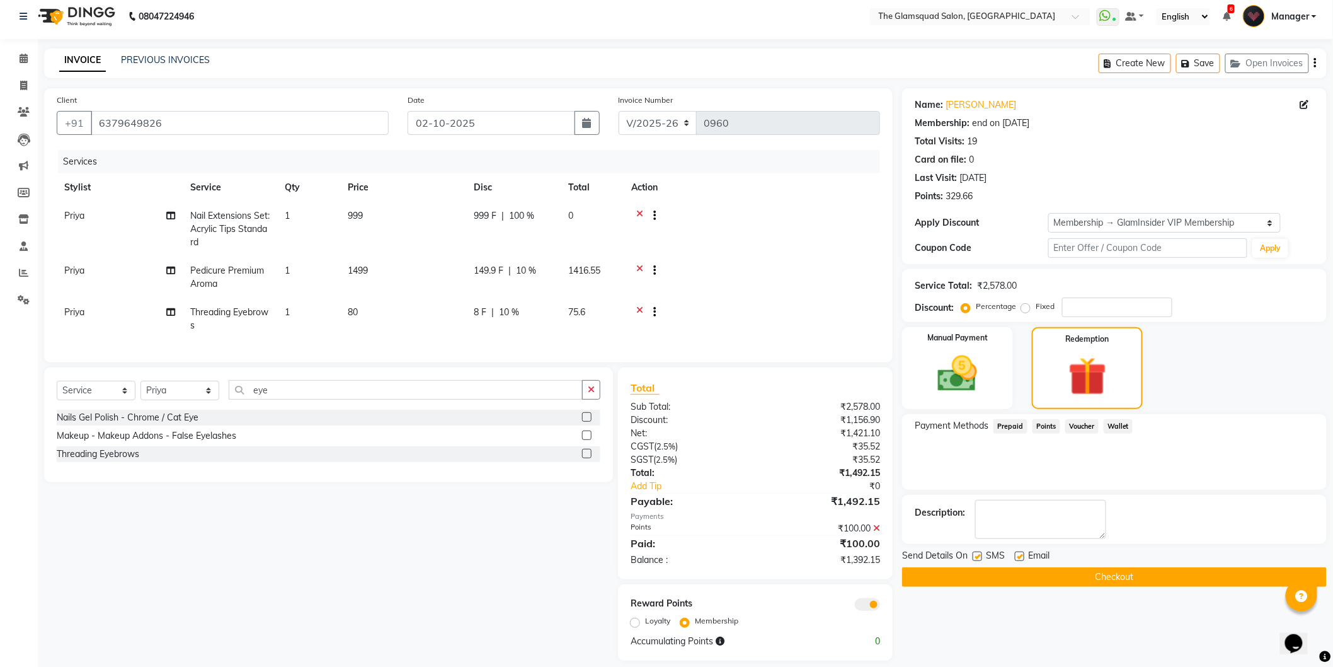
select select "34709"
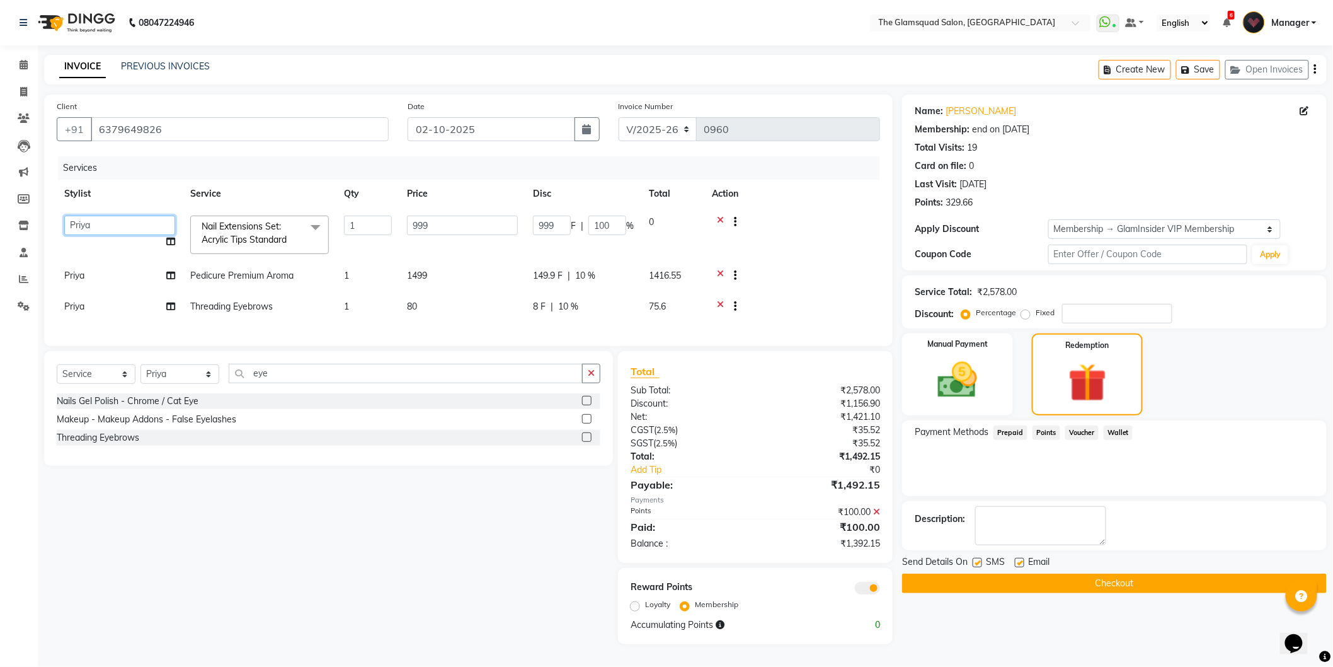
click at [99, 219] on select "Adil Anjali Dilu Dingg Support Frontdesk Manager Monish Monisha Naveen Pranab P…" at bounding box center [119, 225] width 111 height 20
select select "34710"
click at [868, 593] on span at bounding box center [867, 588] width 25 height 13
click at [880, 590] on input "checkbox" at bounding box center [880, 590] width 0 height 0
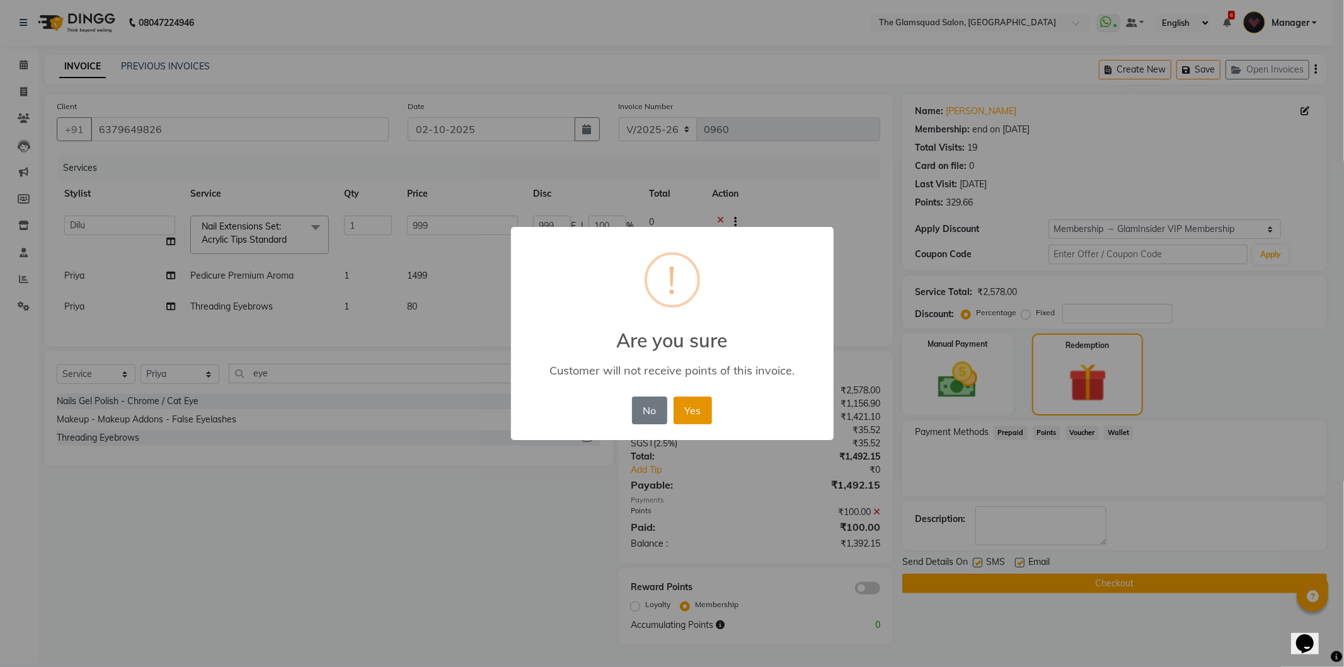
click at [691, 412] on button "Yes" at bounding box center [693, 410] width 38 height 28
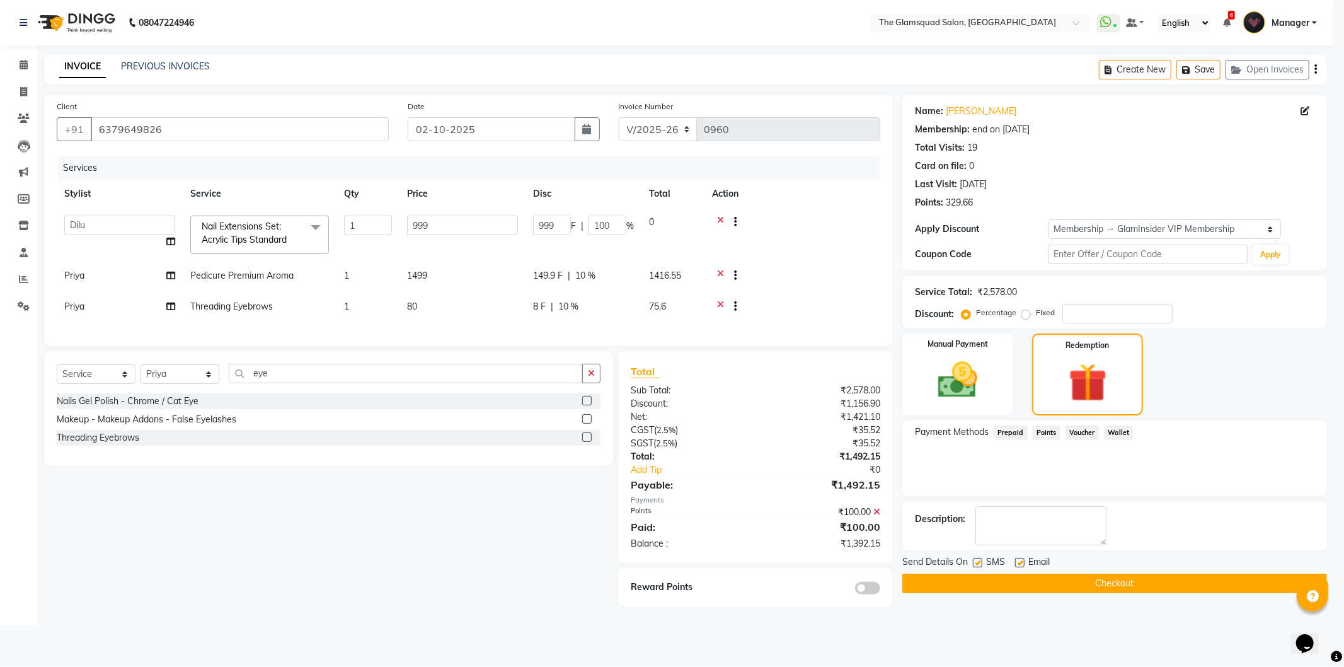
scroll to position [0, 0]
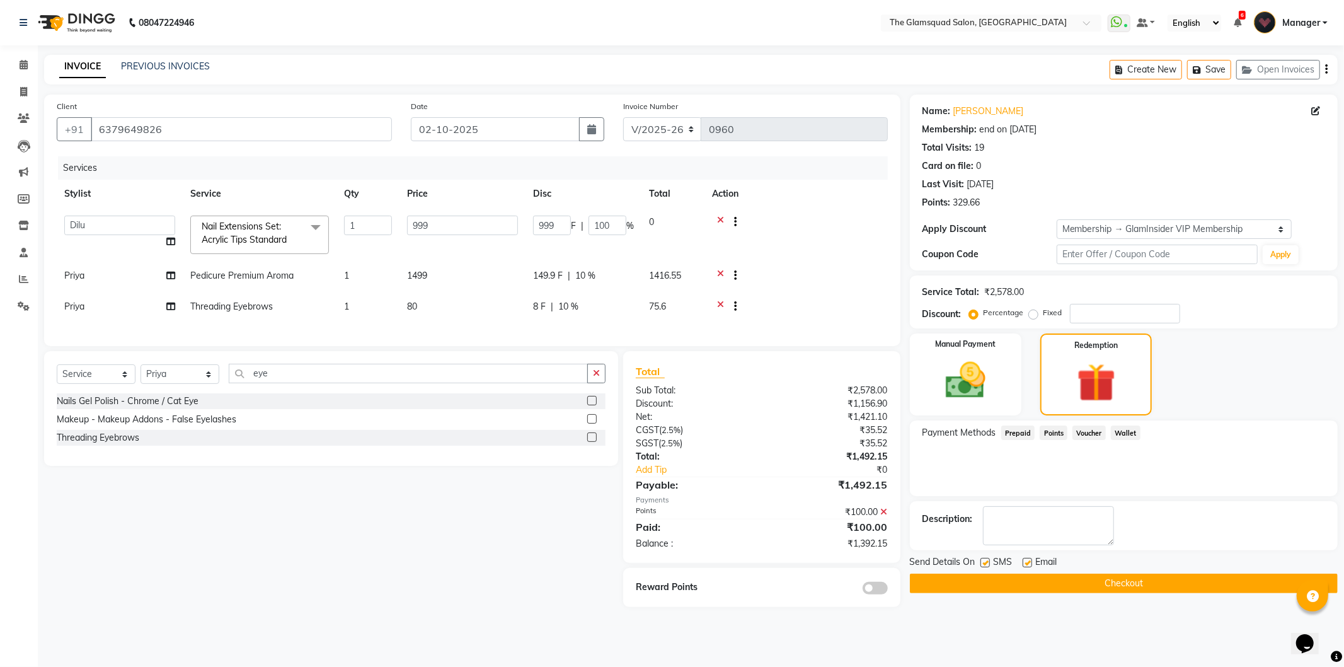
click at [1125, 582] on button "Checkout" at bounding box center [1124, 583] width 428 height 20
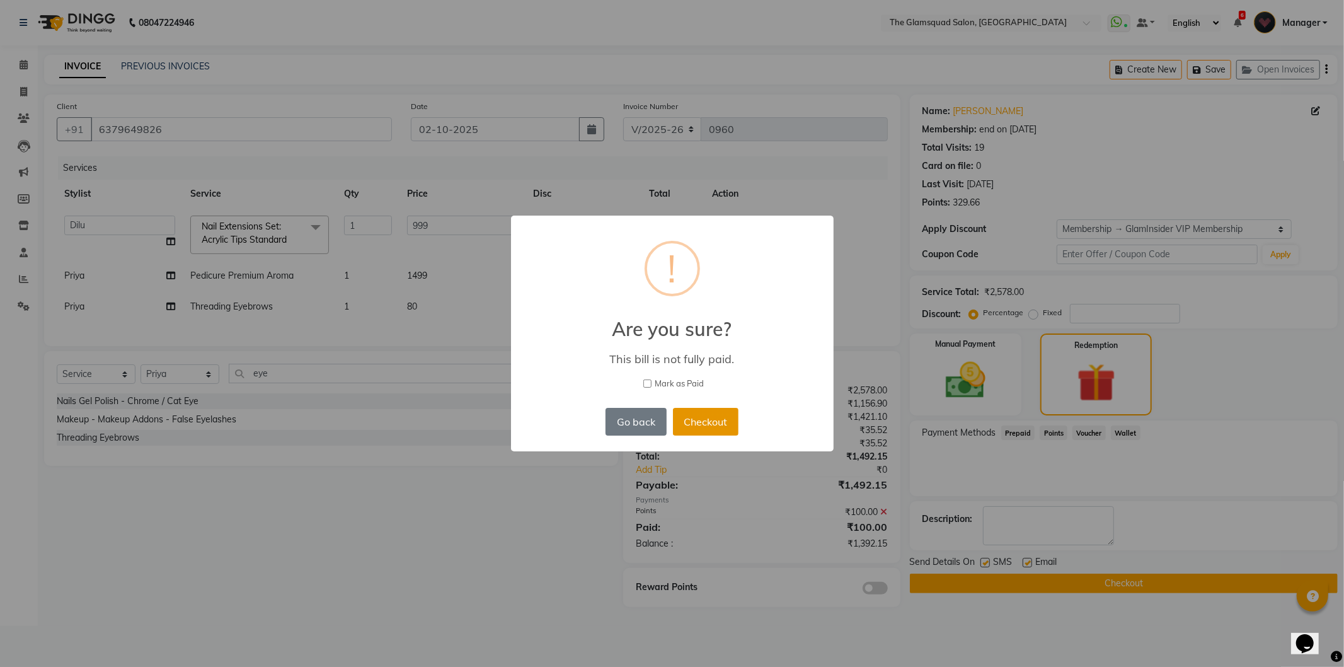
click at [692, 423] on button "Checkout" at bounding box center [706, 422] width 66 height 28
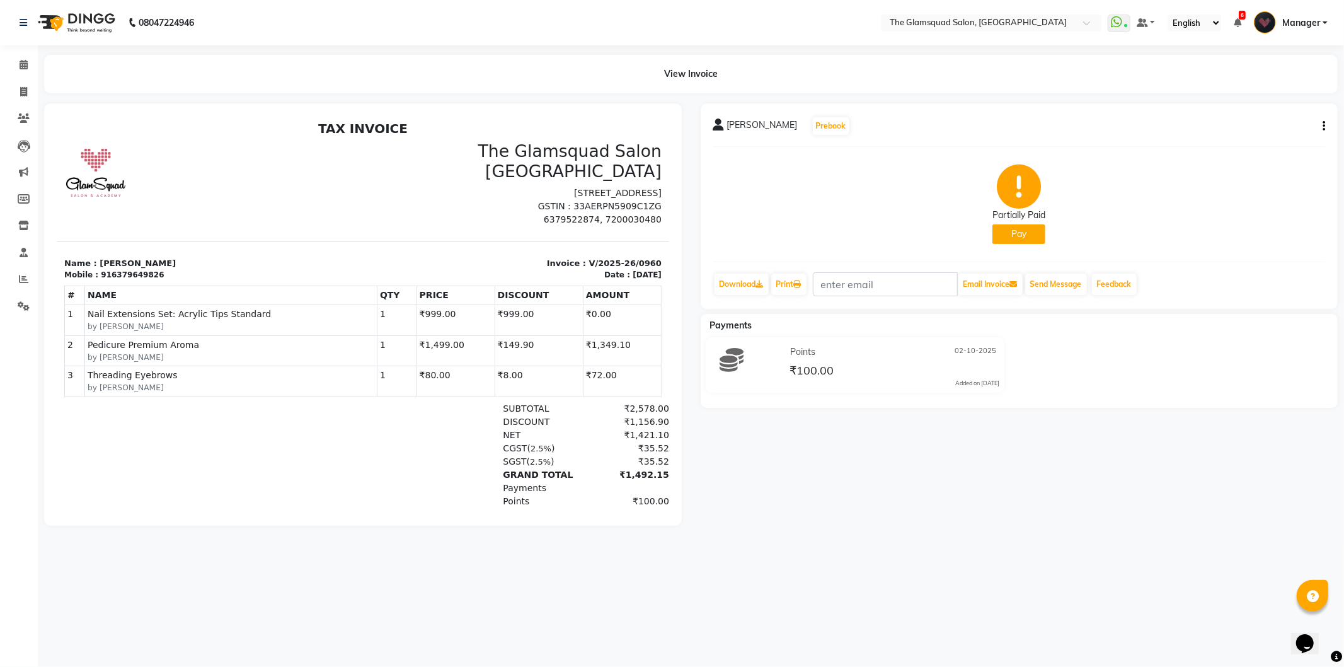
click at [1019, 234] on button "Pay" at bounding box center [1018, 234] width 53 height 20
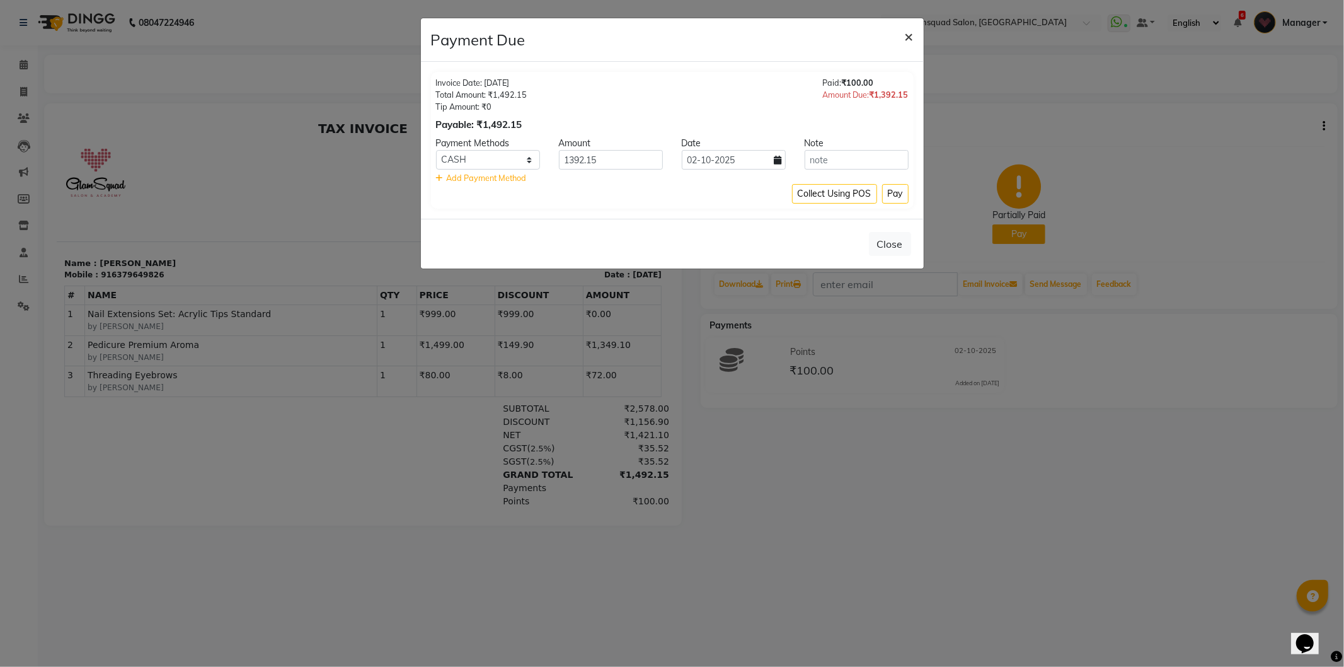
click at [907, 35] on span "×" at bounding box center [909, 35] width 9 height 19
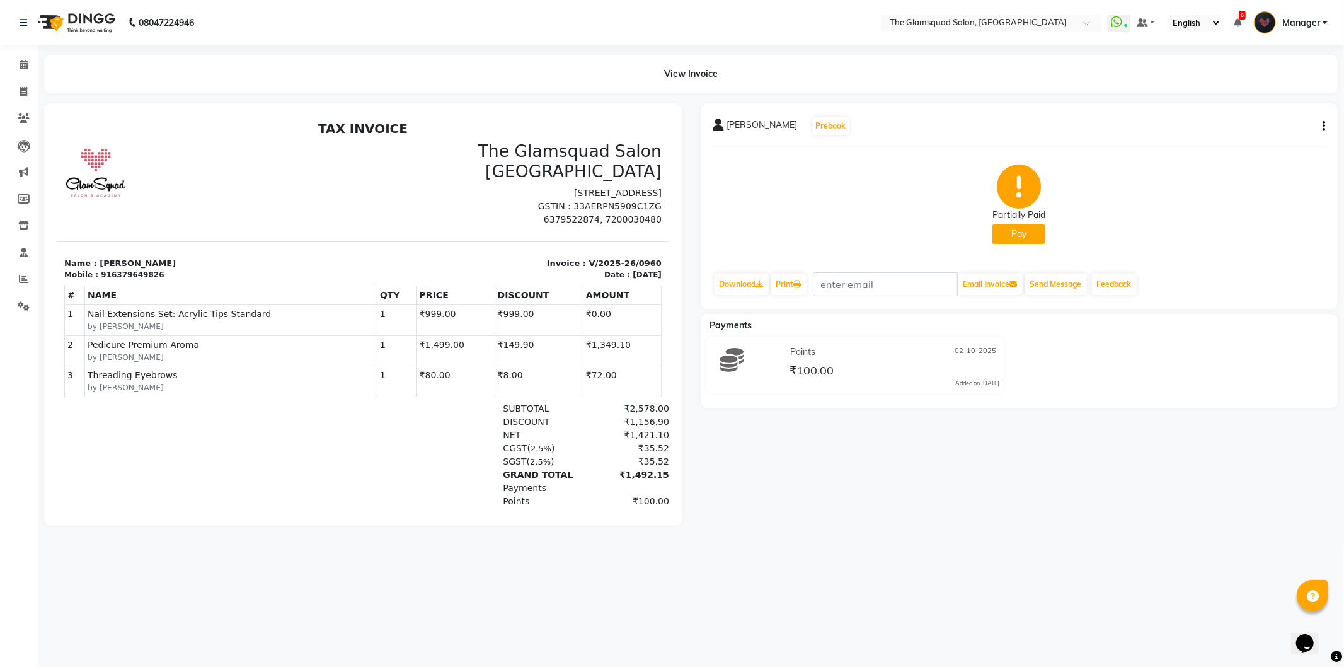
click at [1321, 122] on button "button" at bounding box center [1321, 126] width 8 height 13
click at [1103, 190] on div "Partially Paid Pay" at bounding box center [1019, 204] width 612 height 95
click at [1018, 236] on button "Pay" at bounding box center [1018, 234] width 53 height 20
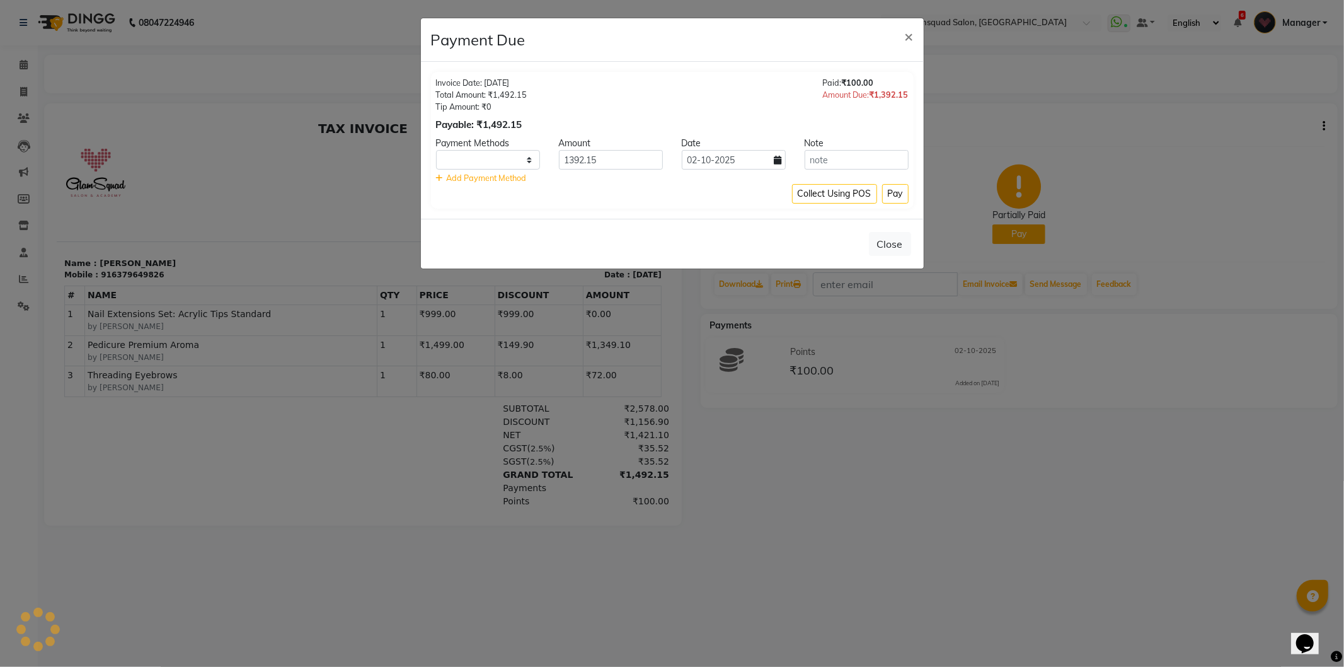
select select "1"
click at [891, 243] on button "Close" at bounding box center [890, 244] width 42 height 24
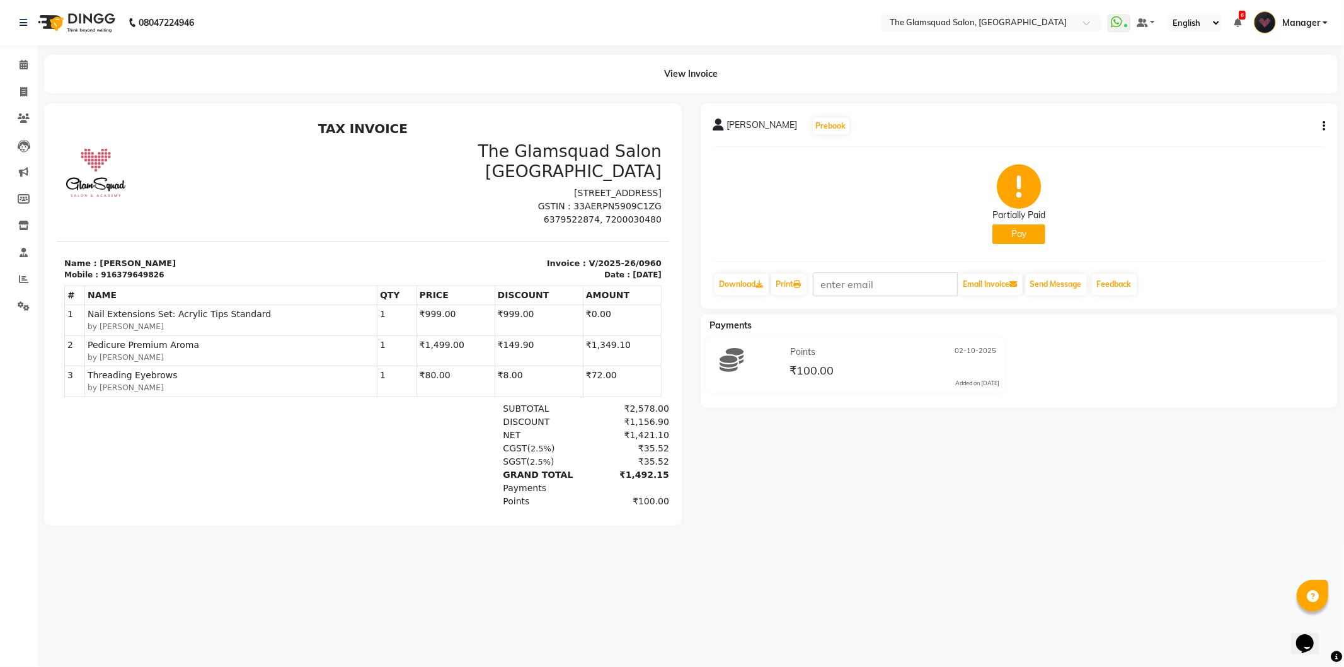
click at [1012, 238] on button "Pay" at bounding box center [1018, 234] width 53 height 20
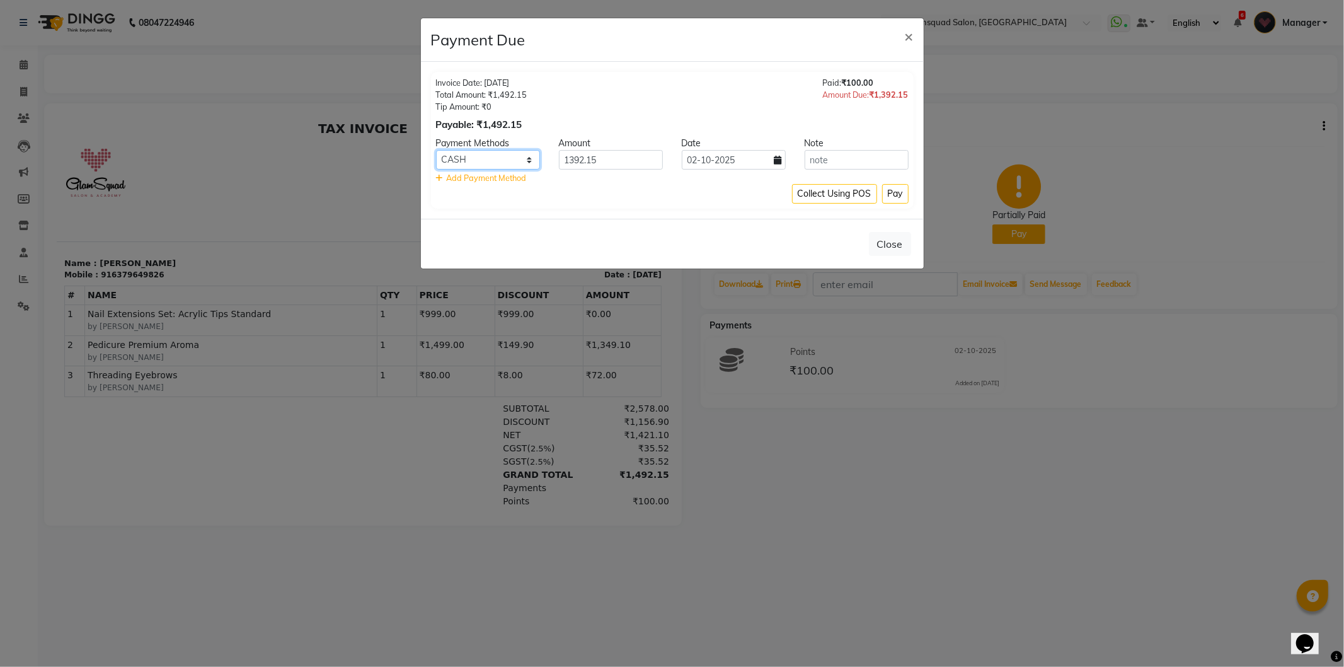
click at [502, 159] on select "CASH UPI NearBuy CARD" at bounding box center [488, 160] width 104 height 20
select select "8"
click at [436, 150] on select "CASH UPI NearBuy CARD" at bounding box center [488, 160] width 104 height 20
click at [882, 243] on button "Close" at bounding box center [890, 244] width 42 height 24
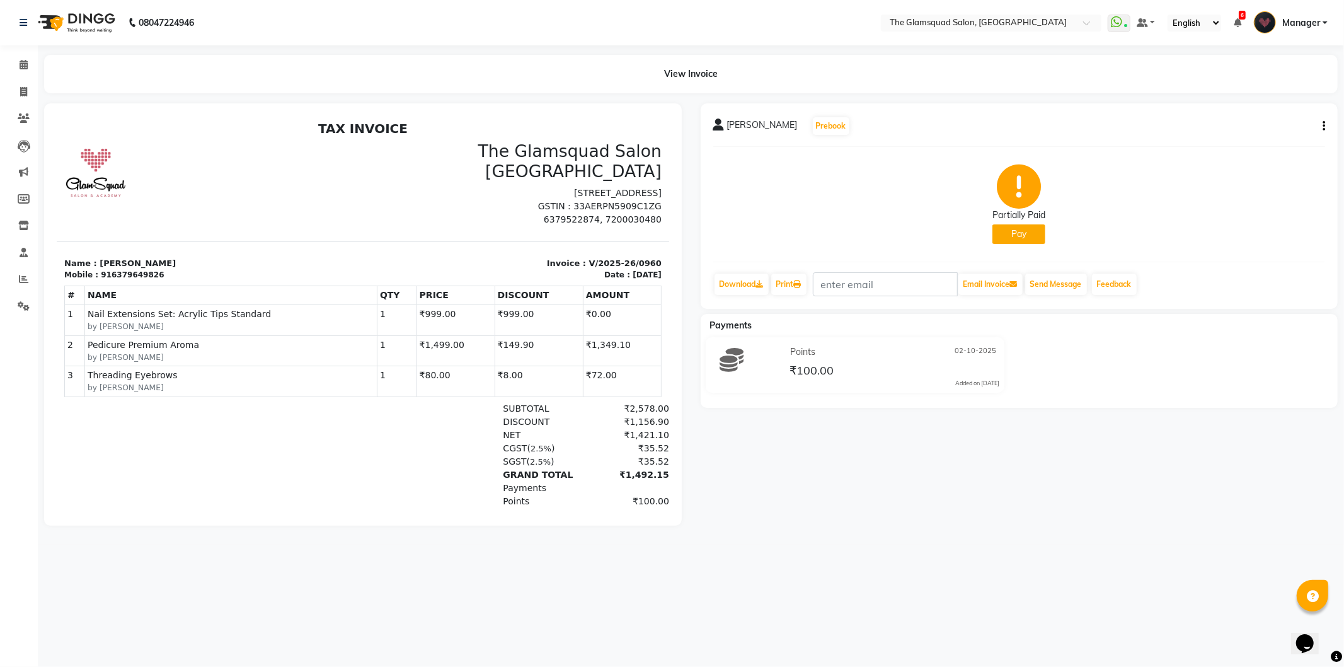
click at [1014, 229] on button "Pay" at bounding box center [1018, 234] width 53 height 20
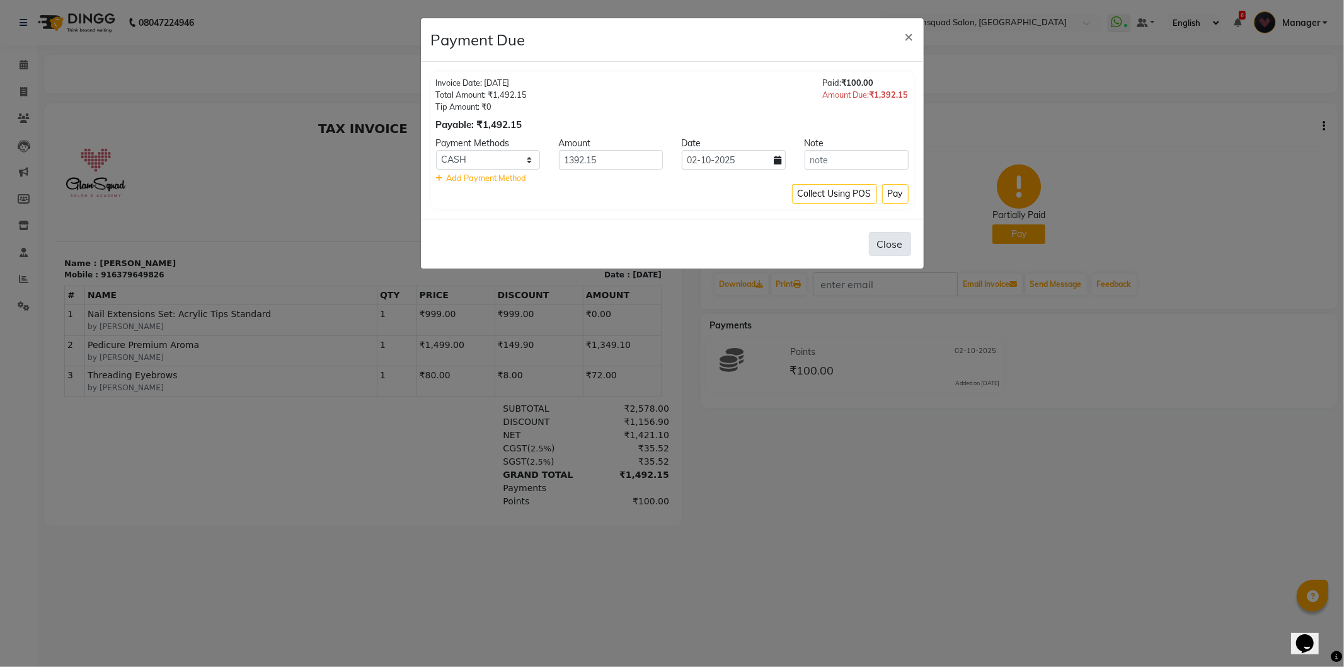
click at [907, 238] on button "Close" at bounding box center [890, 244] width 42 height 24
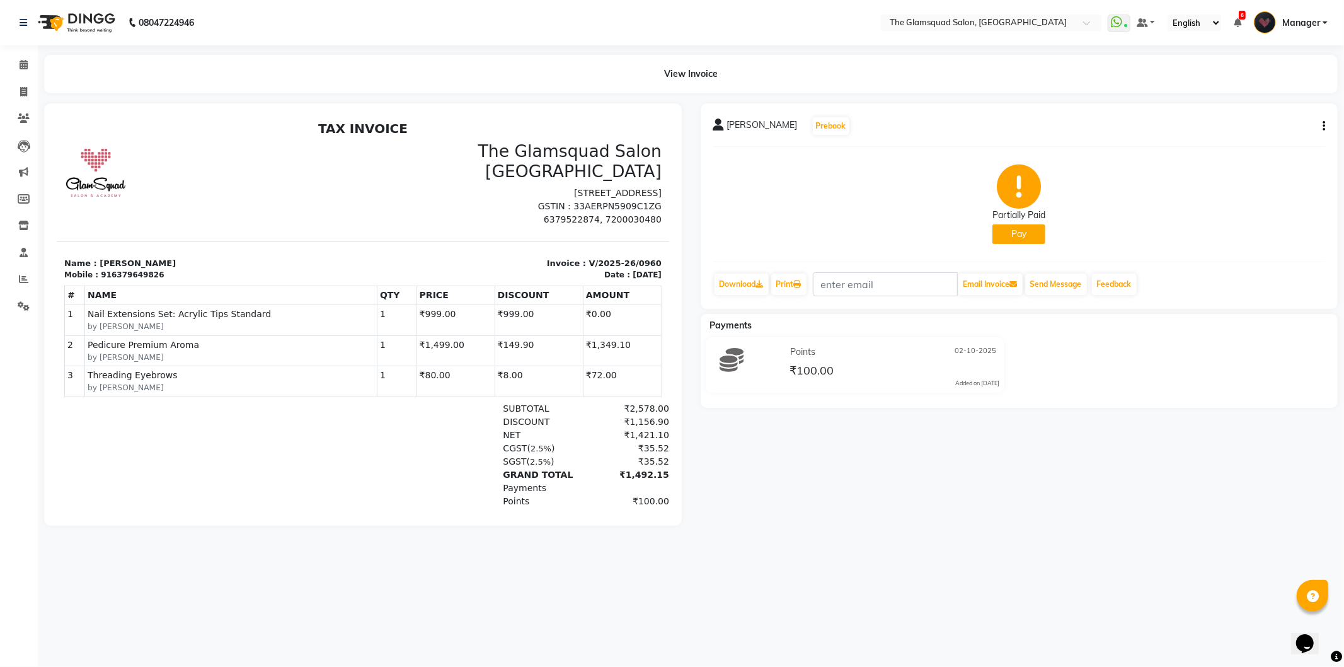
click at [1012, 229] on button "Pay" at bounding box center [1018, 234] width 53 height 20
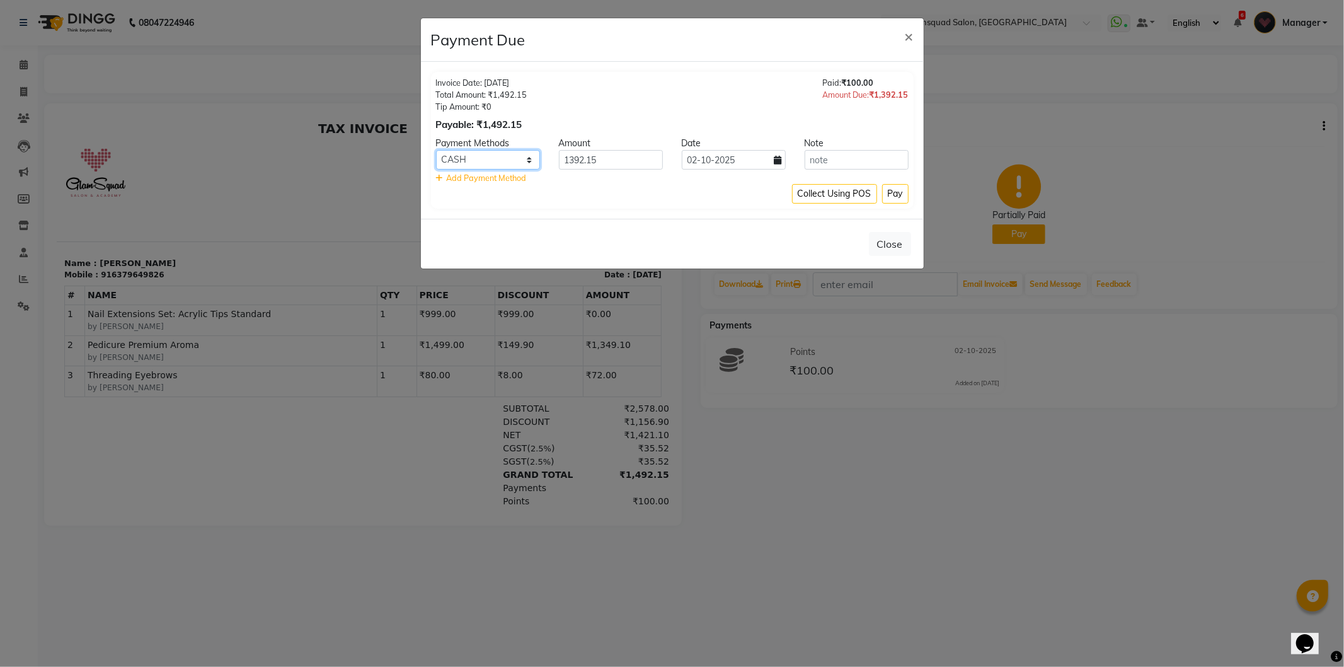
click at [491, 166] on select "CASH UPI NearBuy CARD" at bounding box center [488, 160] width 104 height 20
select select "8"
click at [436, 150] on select "CASH UPI NearBuy CARD" at bounding box center [488, 160] width 104 height 20
click at [619, 163] on input "1392.15" at bounding box center [611, 160] width 104 height 20
click at [907, 35] on span "×" at bounding box center [909, 35] width 9 height 19
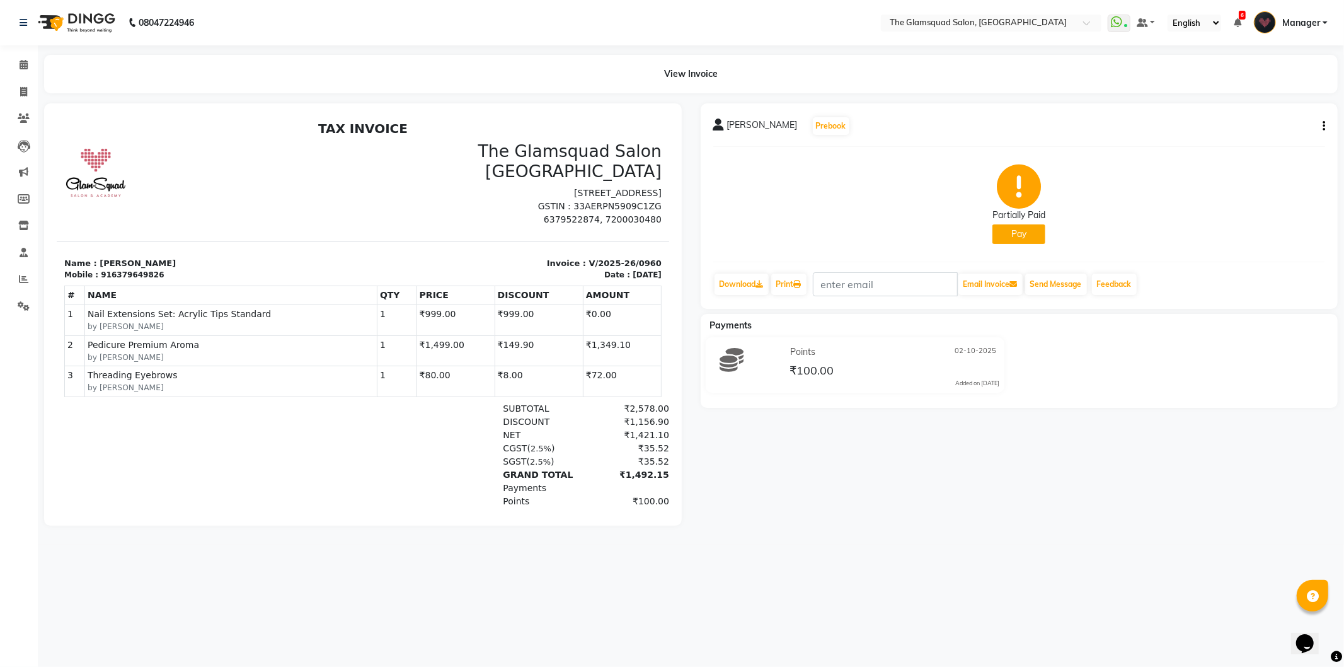
click at [1011, 235] on button "Pay" at bounding box center [1018, 234] width 53 height 20
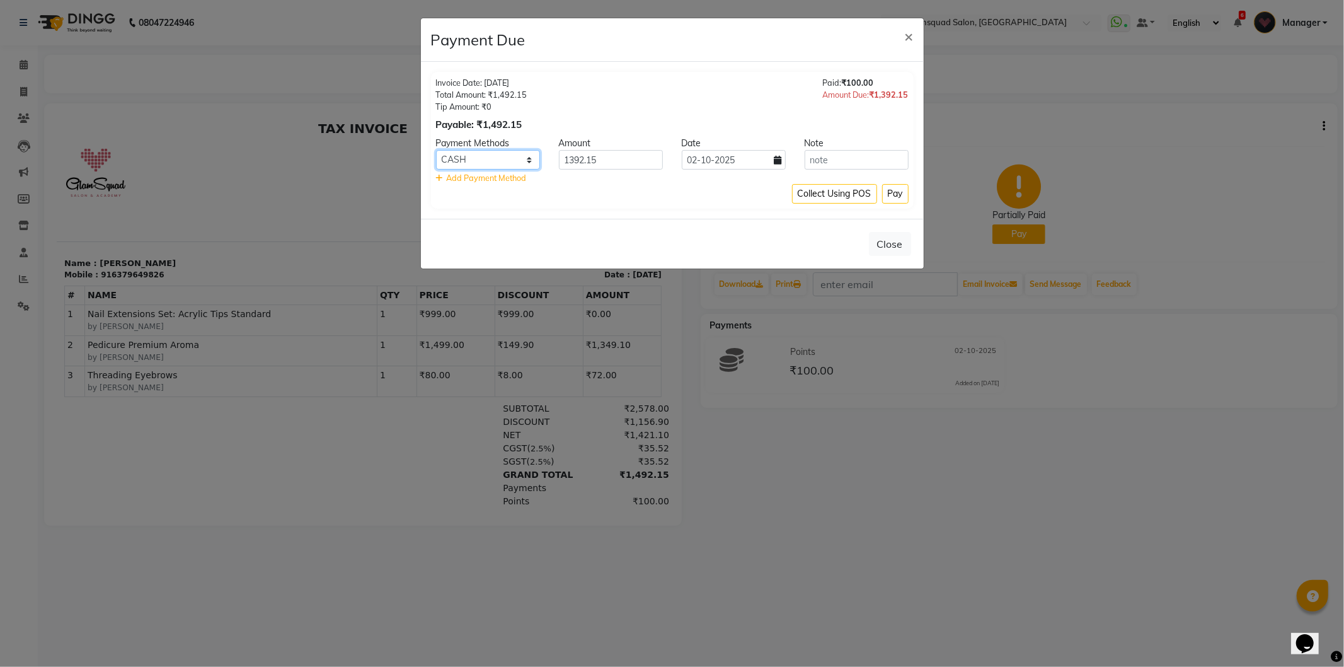
click at [500, 163] on select "CASH UPI NearBuy CARD" at bounding box center [488, 160] width 104 height 20
select select "8"
click at [436, 150] on select "CASH UPI NearBuy CARD" at bounding box center [488, 160] width 104 height 20
click at [485, 176] on span "Add Payment Method" at bounding box center [487, 178] width 80 height 10
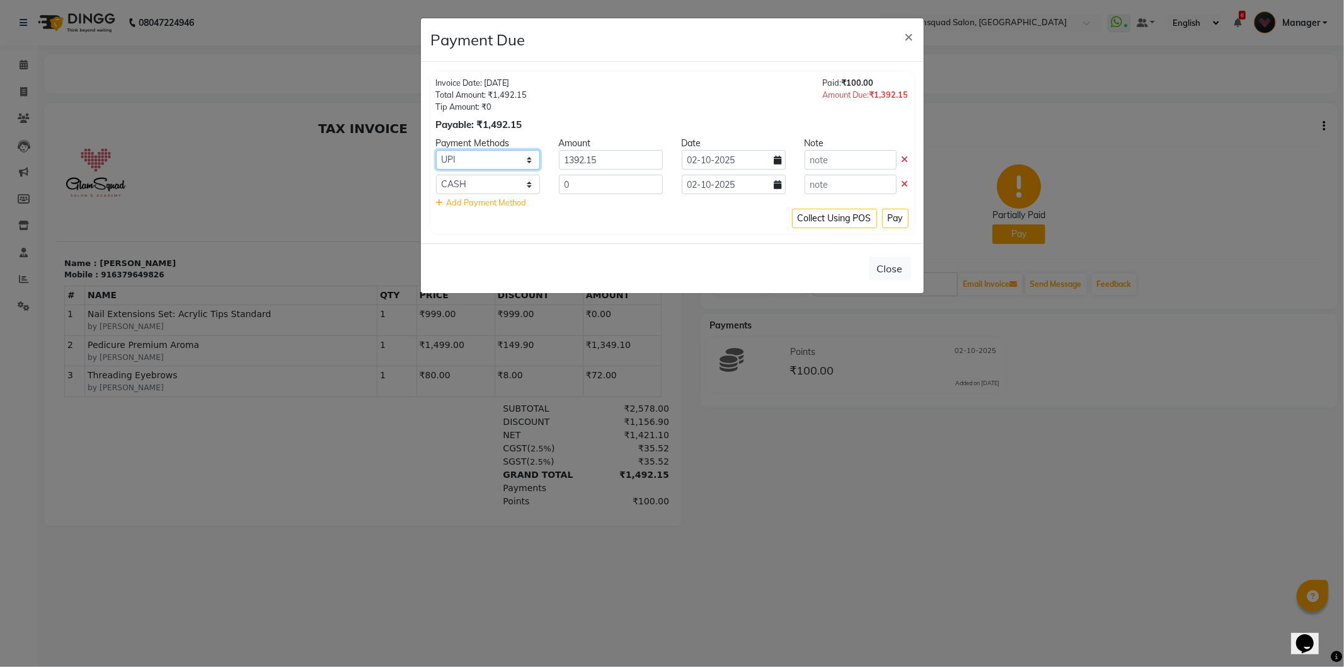
click at [519, 159] on select "CASH UPI NearBuy CARD" at bounding box center [488, 160] width 104 height 20
click at [504, 158] on select "CASH UPI NearBuy CARD" at bounding box center [488, 160] width 104 height 20
click at [527, 183] on select "CASH UPI NearBuy CARD" at bounding box center [488, 185] width 104 height 20
select select "8"
click at [436, 175] on select "CASH UPI NearBuy CARD" at bounding box center [488, 185] width 104 height 20
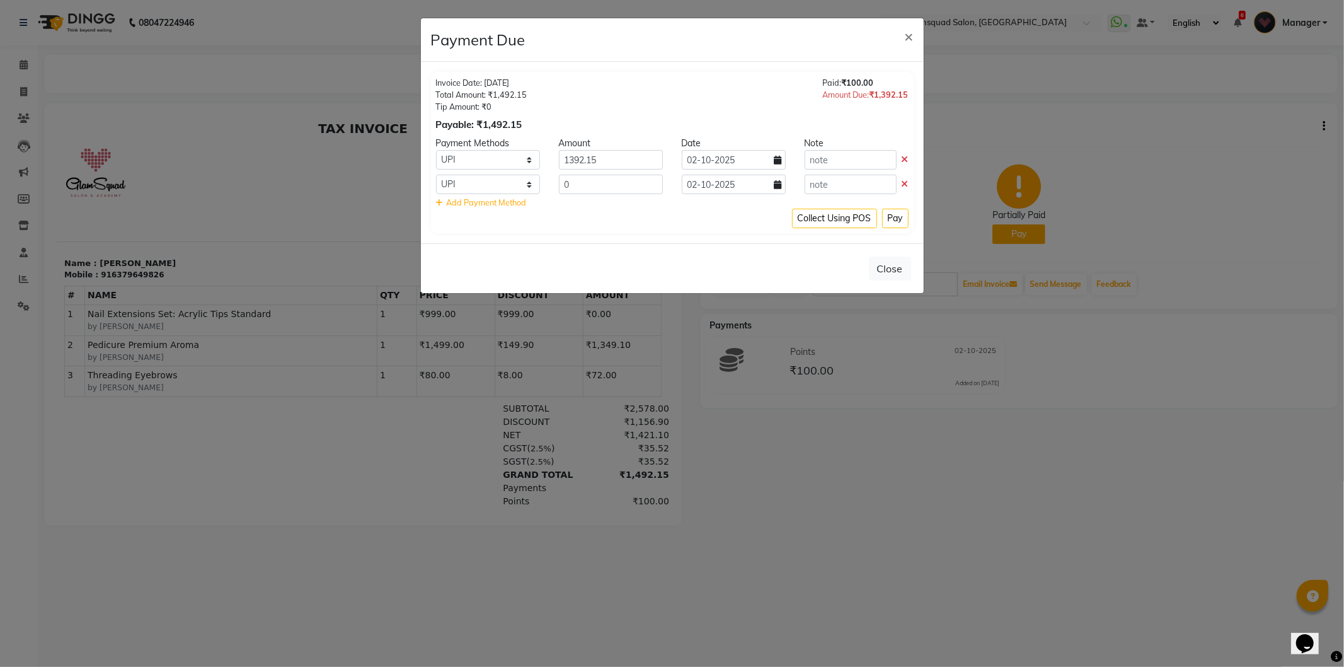
click at [903, 184] on icon at bounding box center [905, 184] width 7 height 9
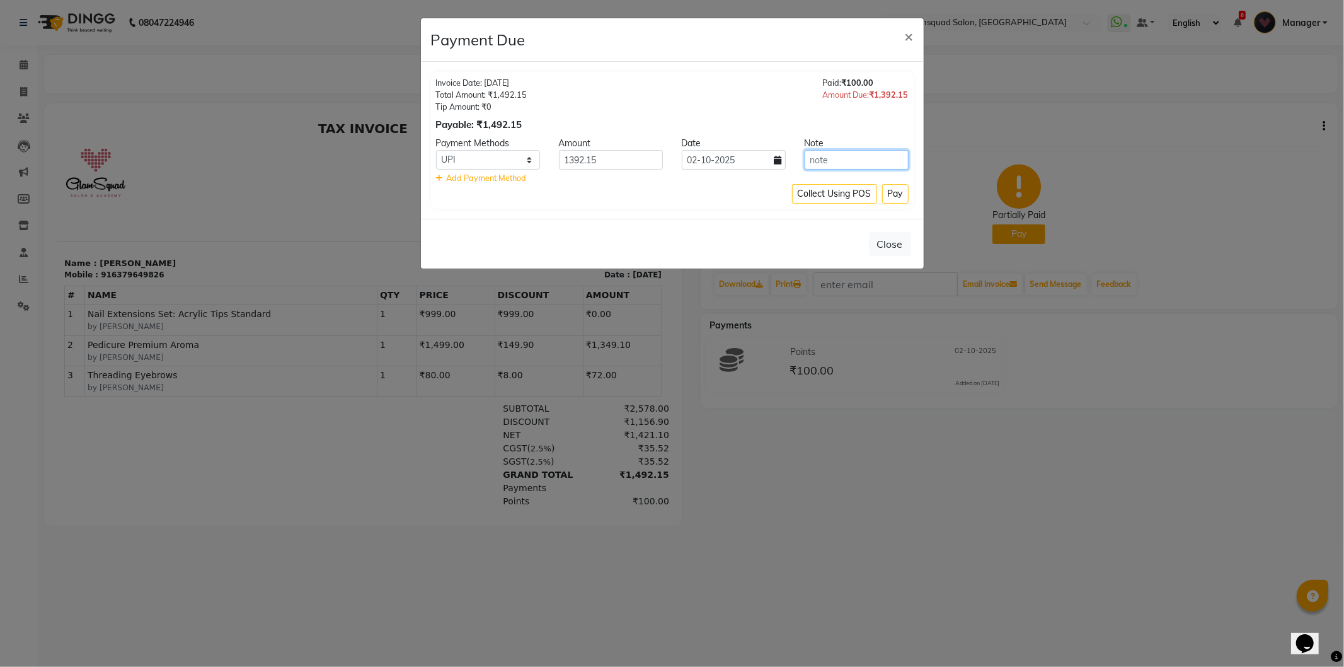
click at [846, 158] on input "text" at bounding box center [857, 160] width 104 height 20
click at [908, 41] on span "×" at bounding box center [909, 35] width 9 height 19
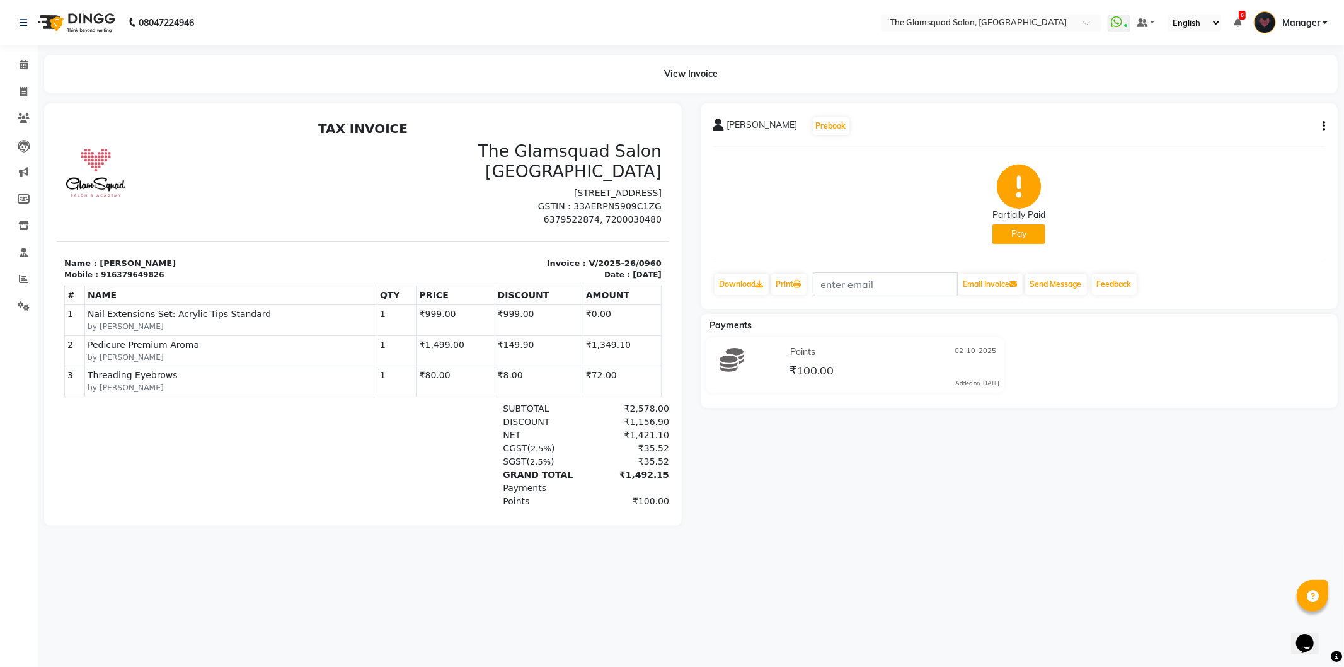
scroll to position [4, 0]
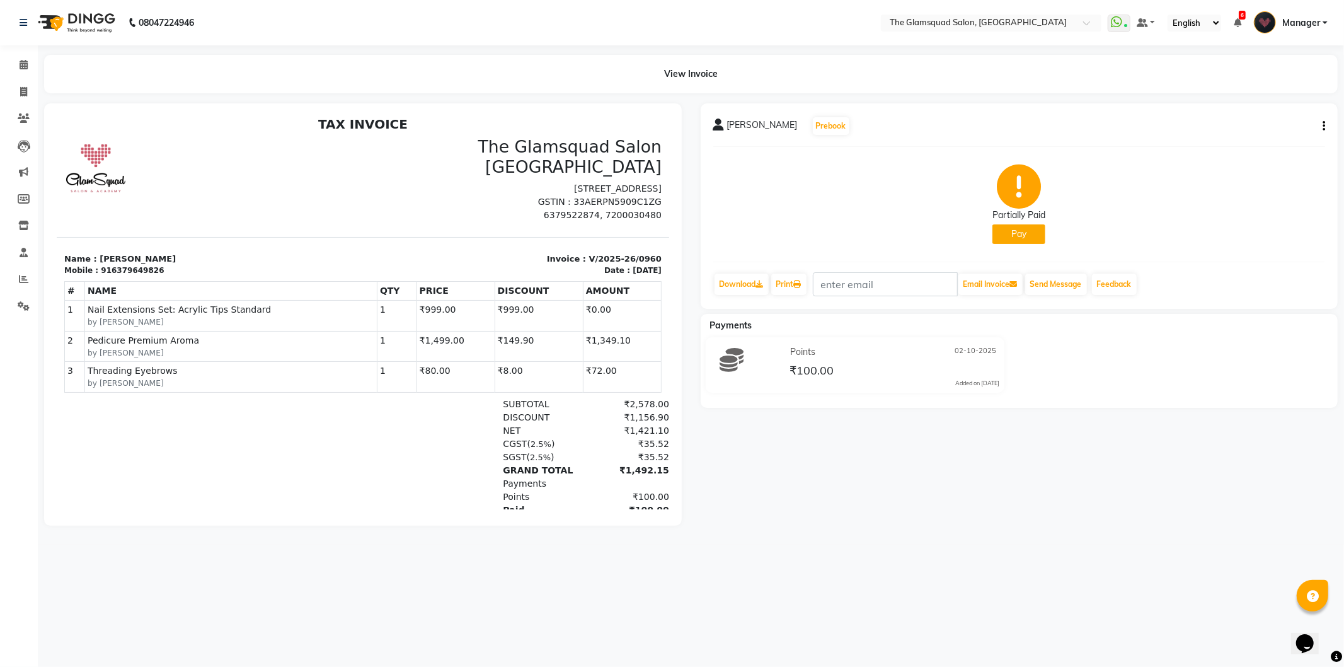
click at [1324, 126] on icon "button" at bounding box center [1323, 126] width 3 height 1
click at [1249, 223] on div "Partially Paid Pay" at bounding box center [1019, 204] width 612 height 95
click at [1321, 126] on button "button" at bounding box center [1321, 126] width 8 height 13
click at [1249, 117] on div "Split Service Amount" at bounding box center [1261, 118] width 86 height 16
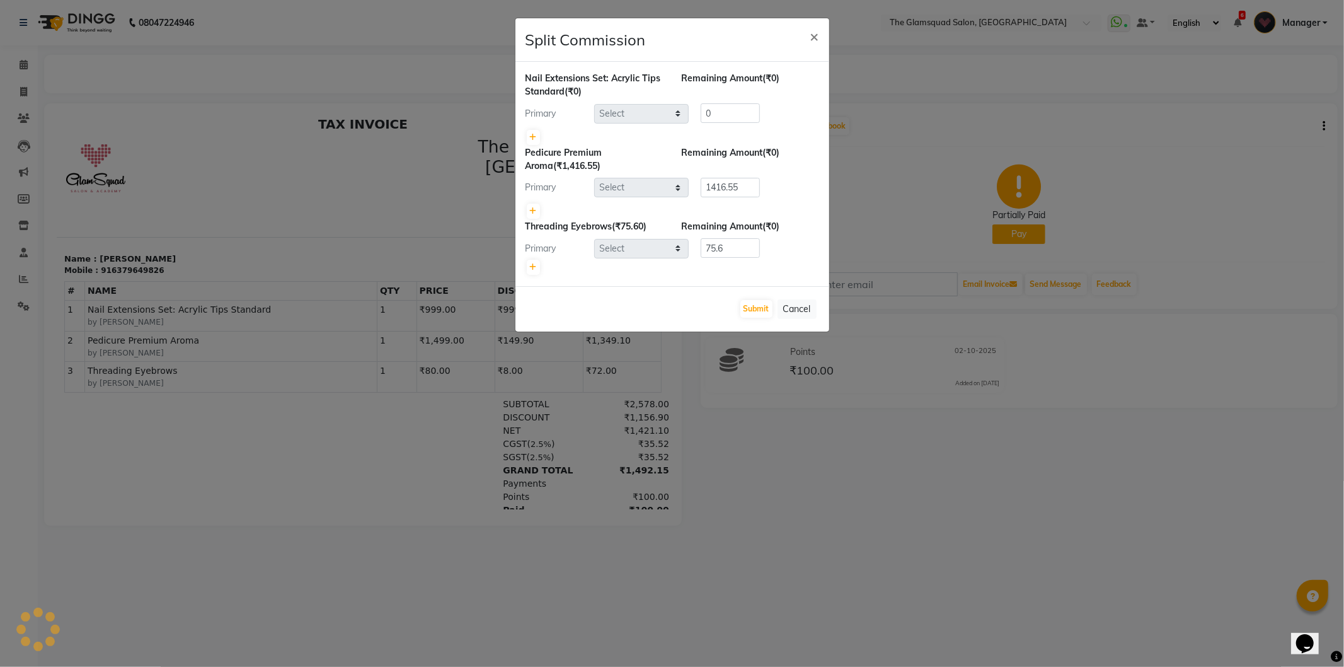
select select "34710"
select select "34709"
click at [818, 36] on span "×" at bounding box center [814, 35] width 9 height 19
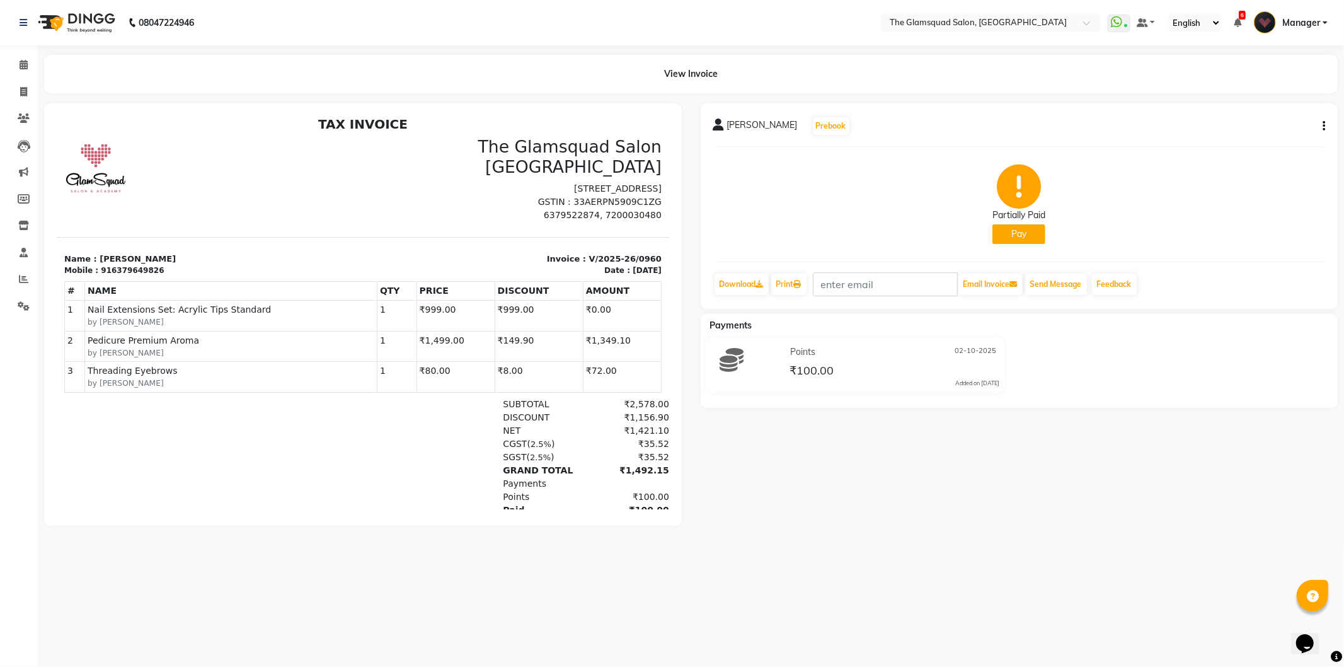
click at [1321, 128] on button "button" at bounding box center [1321, 126] width 8 height 13
click at [1265, 136] on div "Edit Item Staff" at bounding box center [1261, 134] width 86 height 16
select select "34710"
select select "34709"
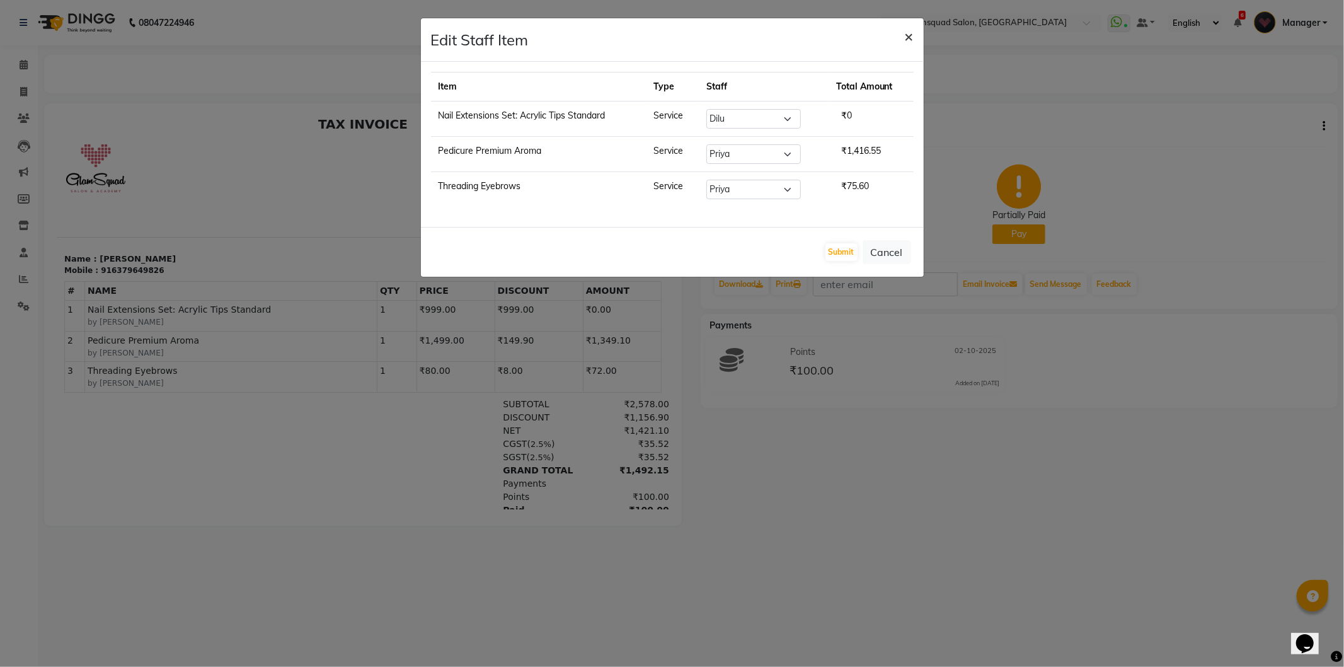
click at [908, 33] on span "×" at bounding box center [909, 35] width 9 height 19
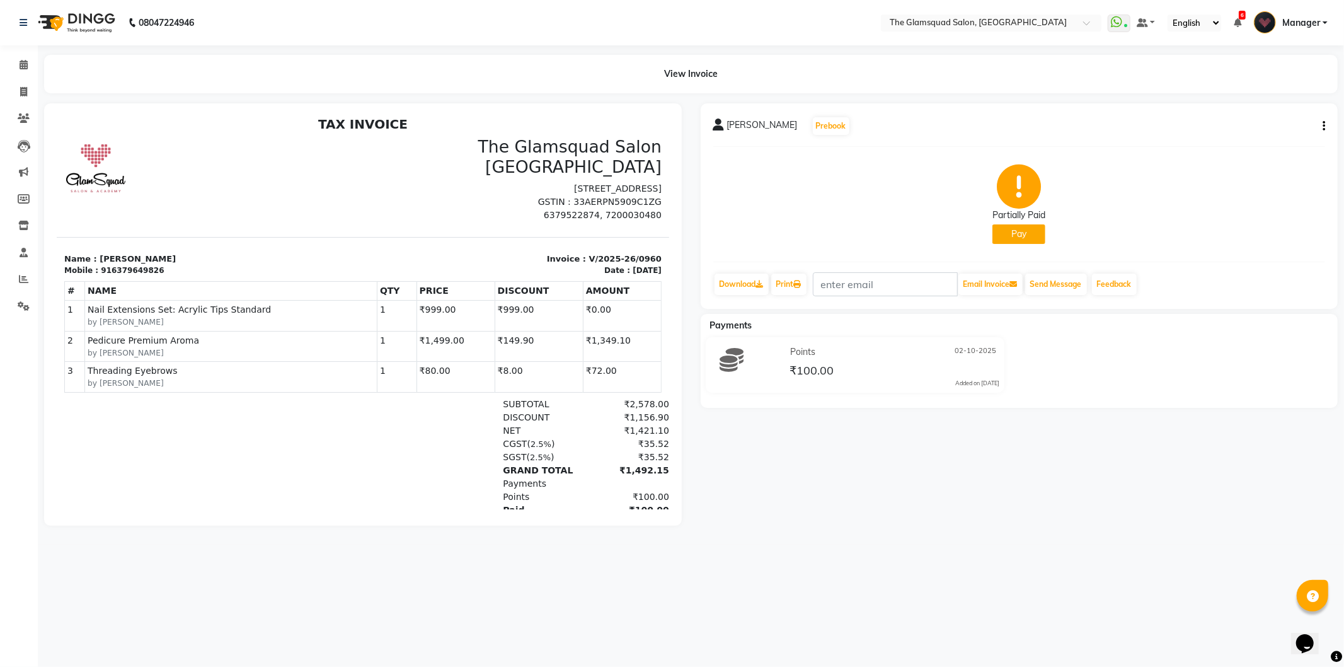
click at [1322, 126] on icon "button" at bounding box center [1323, 126] width 3 height 1
click at [1268, 183] on div "Partially Paid Pay" at bounding box center [1019, 204] width 612 height 95
click at [1323, 127] on icon "button" at bounding box center [1323, 126] width 3 height 1
click at [1275, 101] on div "Cancel Invoice" at bounding box center [1261, 103] width 86 height 16
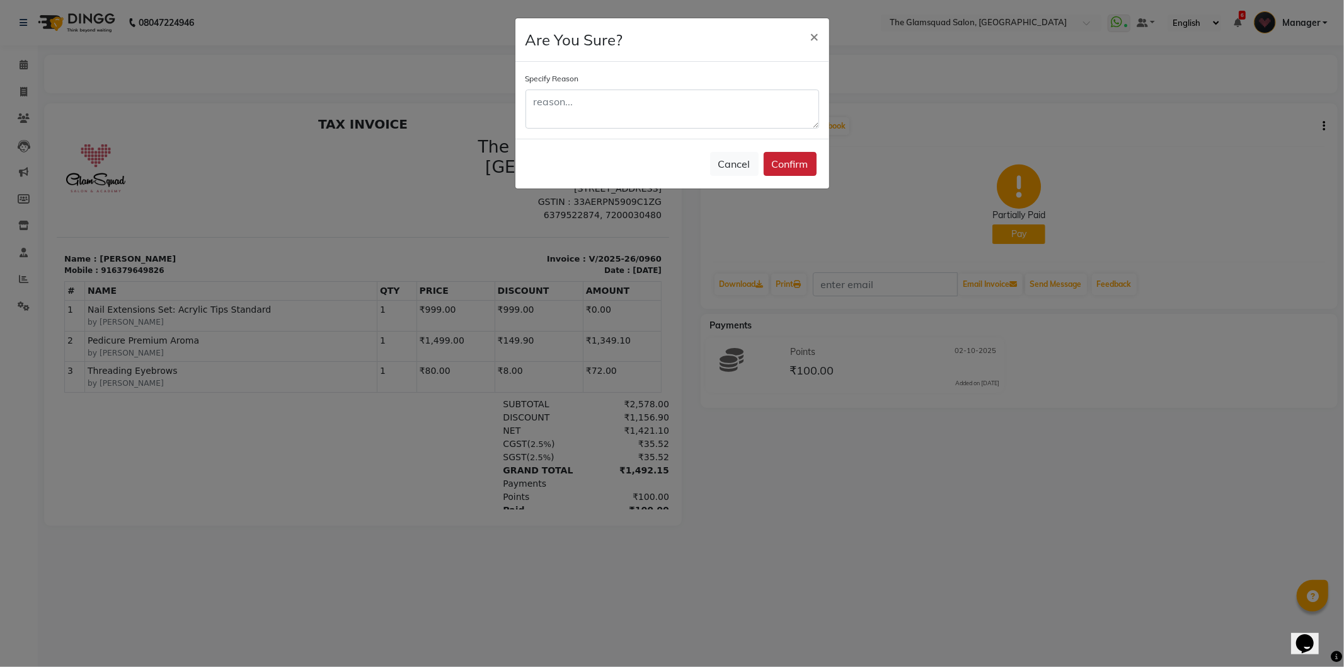
click at [773, 156] on button "Confirm" at bounding box center [790, 164] width 53 height 24
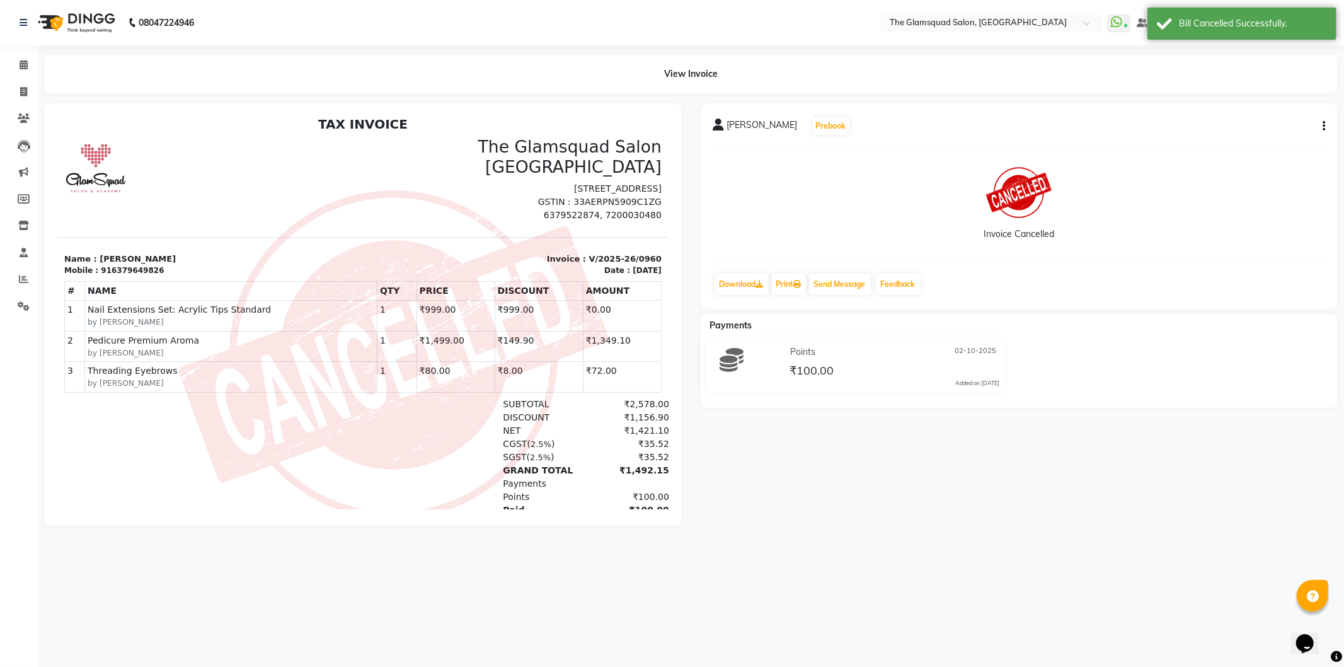
click at [569, 581] on div "08047224946 Select Location × The Glamsquad Salon, Mylapore WhatsApp Status ✕ S…" at bounding box center [672, 333] width 1344 height 667
click at [1320, 121] on button "button" at bounding box center [1321, 126] width 8 height 13
click at [1297, 126] on div "Print Settings" at bounding box center [1275, 126] width 57 height 16
select select "A5"
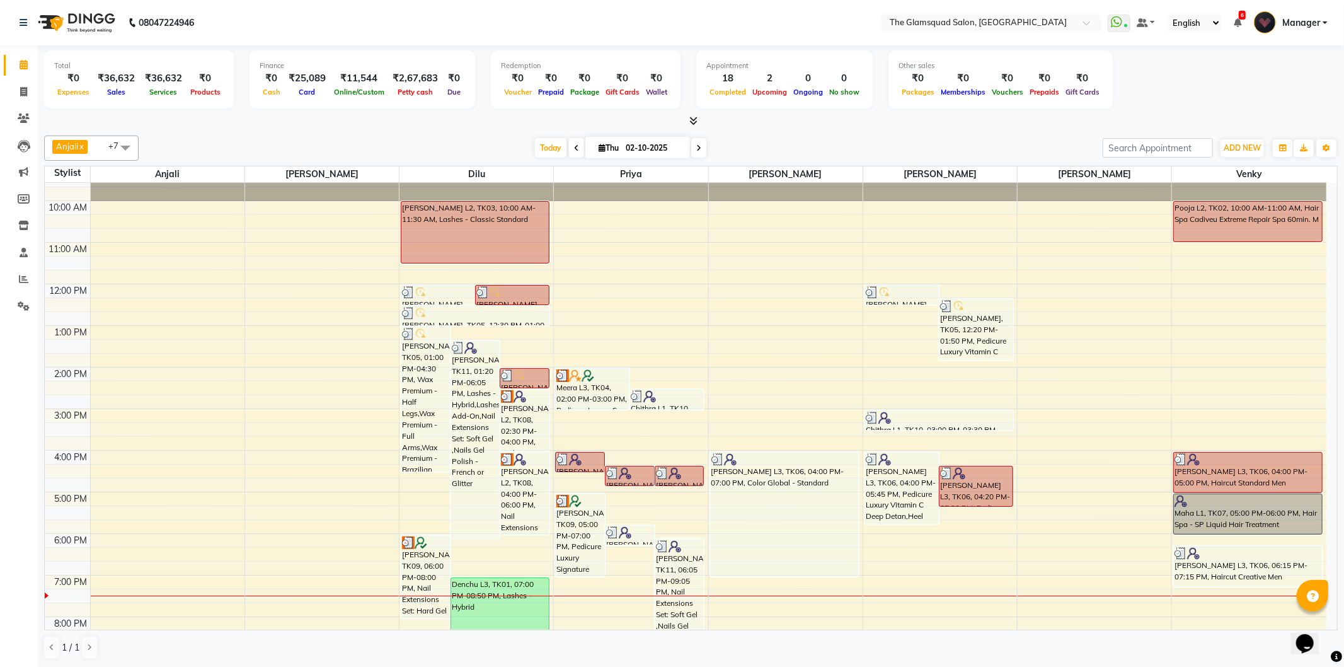
scroll to position [137, 0]
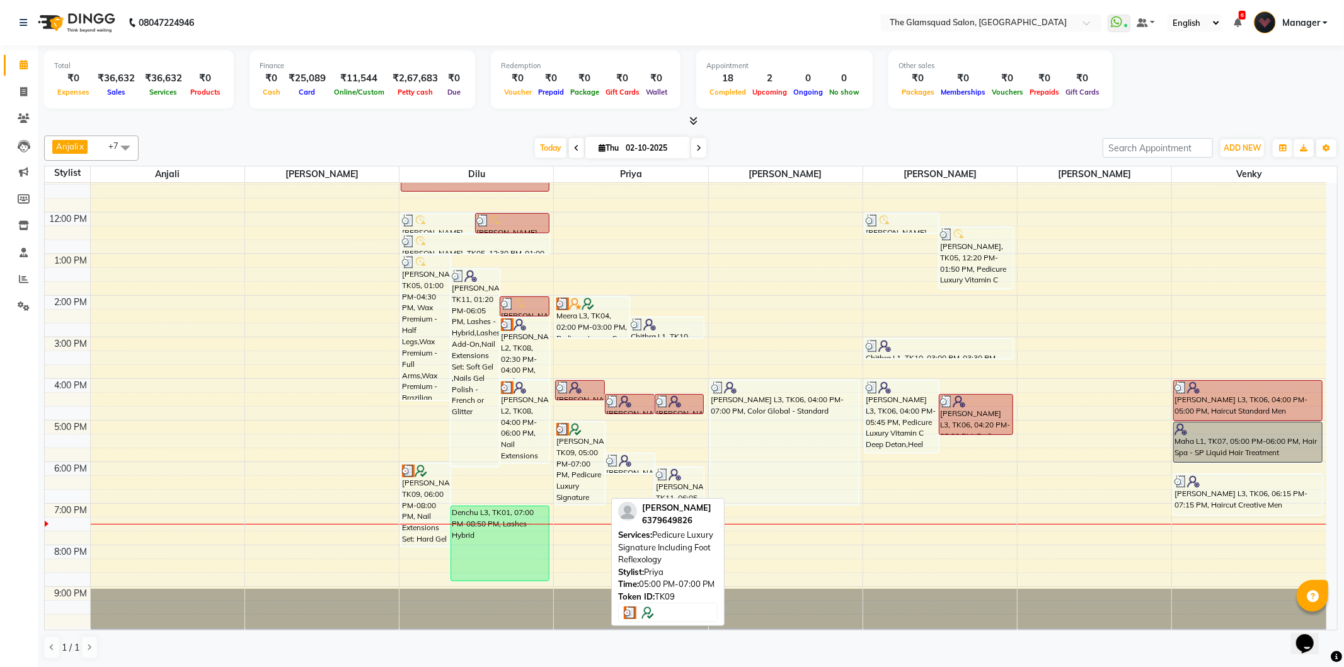
click at [582, 445] on div "[PERSON_NAME], TK09, 05:00 PM-07:00 PM, Pedicure Luxury Signature Including Foo…" at bounding box center [580, 463] width 49 height 82
select select "3"
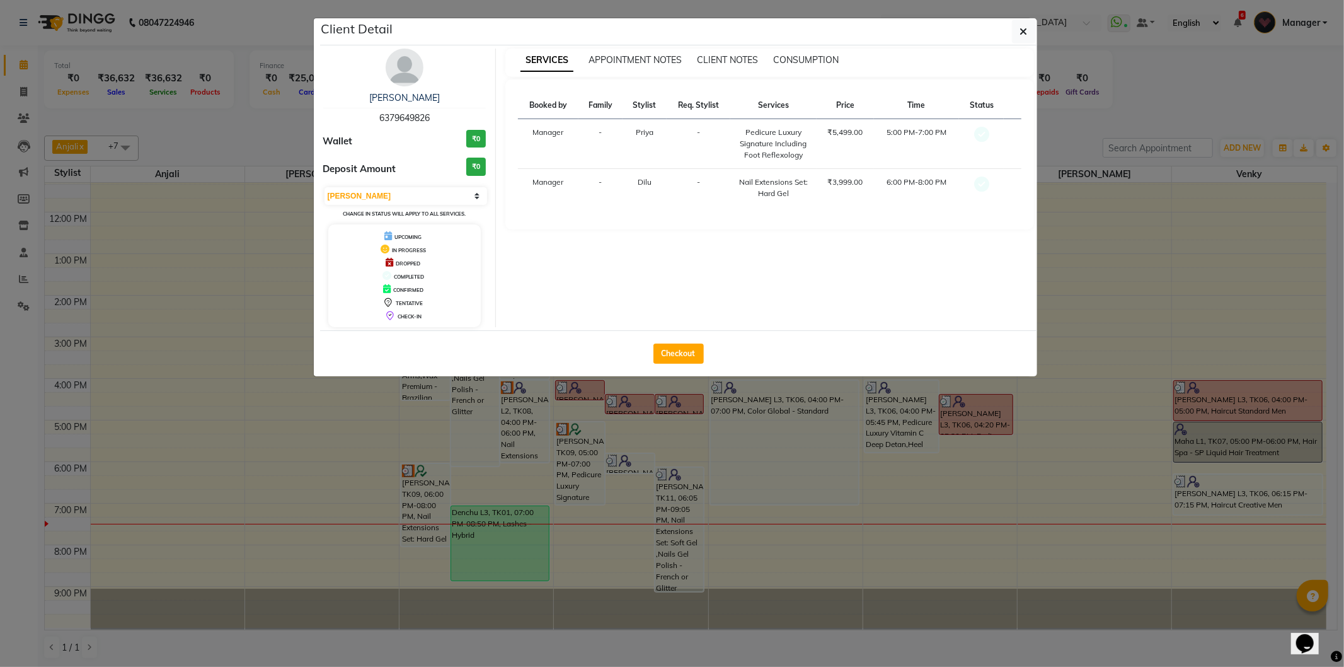
click at [415, 121] on span "6379649826" at bounding box center [404, 117] width 50 height 11
copy span "6379649826"
click at [1028, 27] on button "button" at bounding box center [1024, 32] width 24 height 24
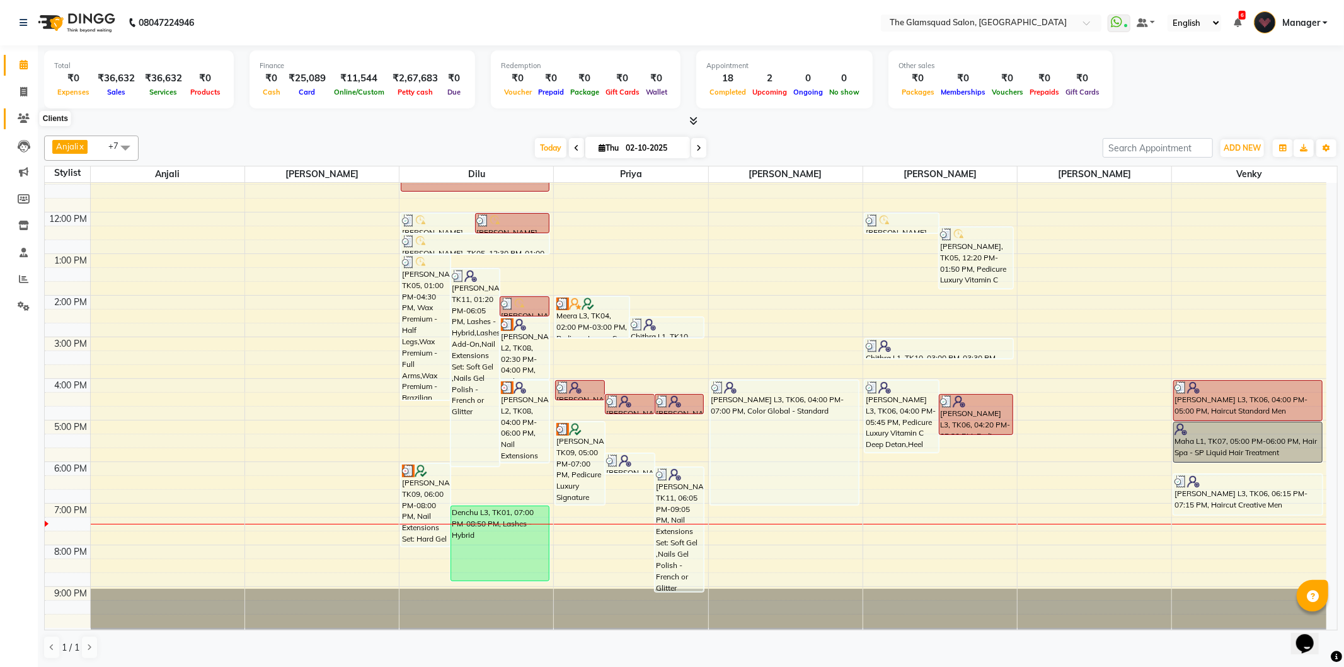
click at [25, 113] on icon at bounding box center [24, 117] width 12 height 9
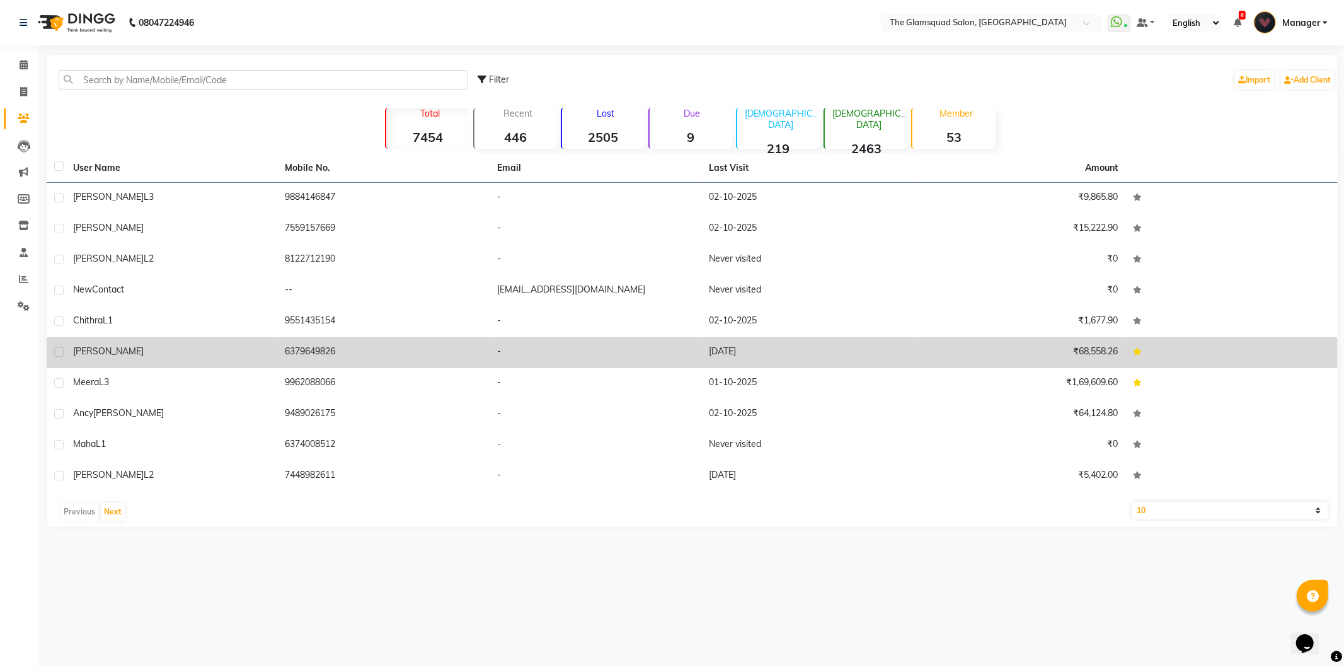
click at [91, 354] on span "[PERSON_NAME]" at bounding box center [108, 350] width 71 height 11
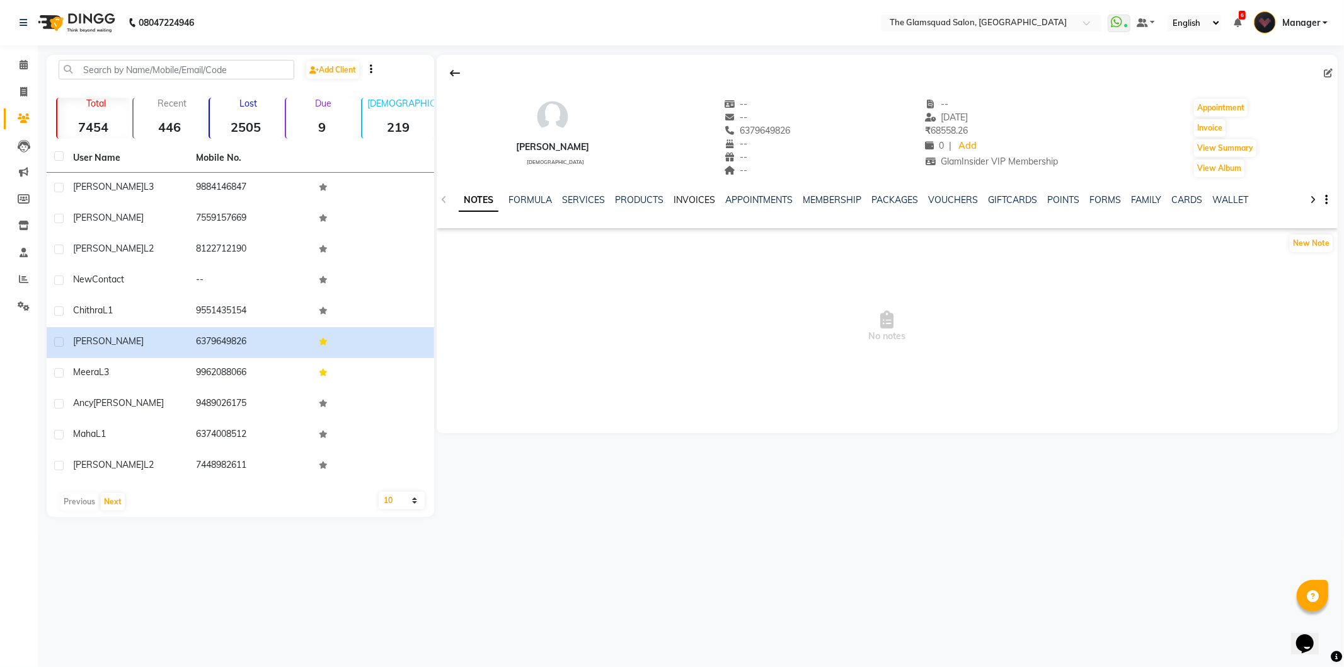
click at [694, 202] on link "INVOICES" at bounding box center [695, 199] width 42 height 11
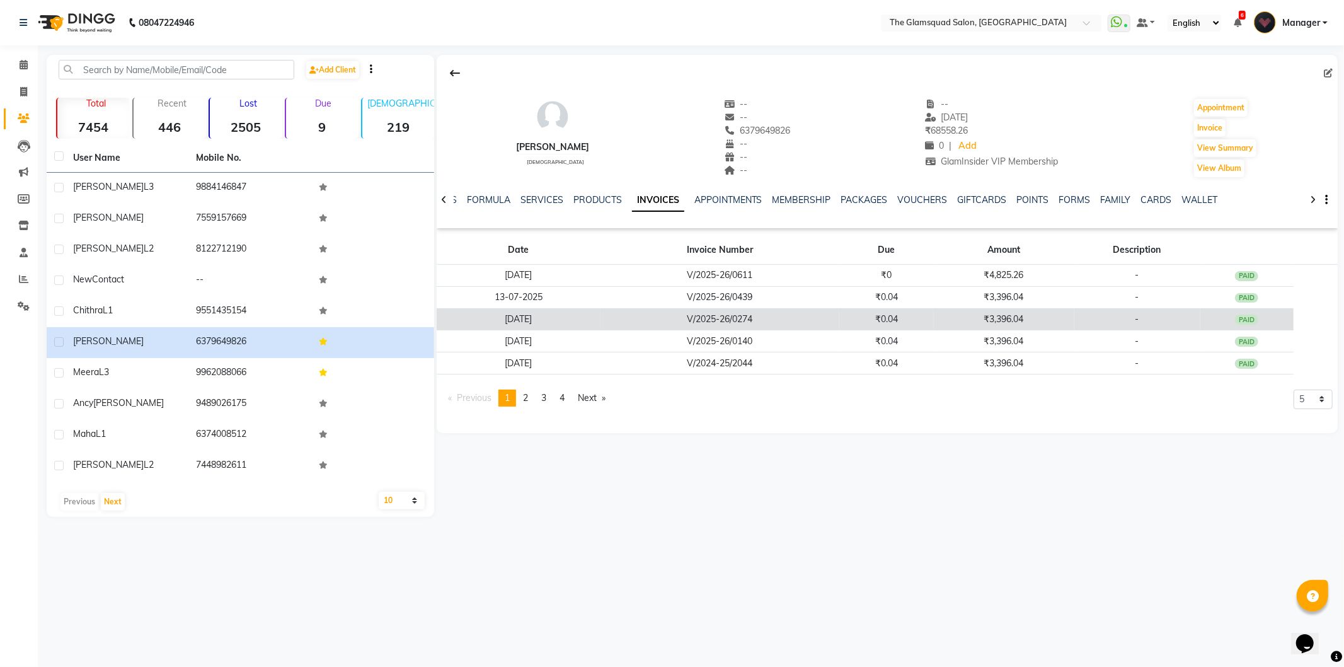
click at [727, 309] on td "V/2025-26/0274" at bounding box center [719, 319] width 239 height 22
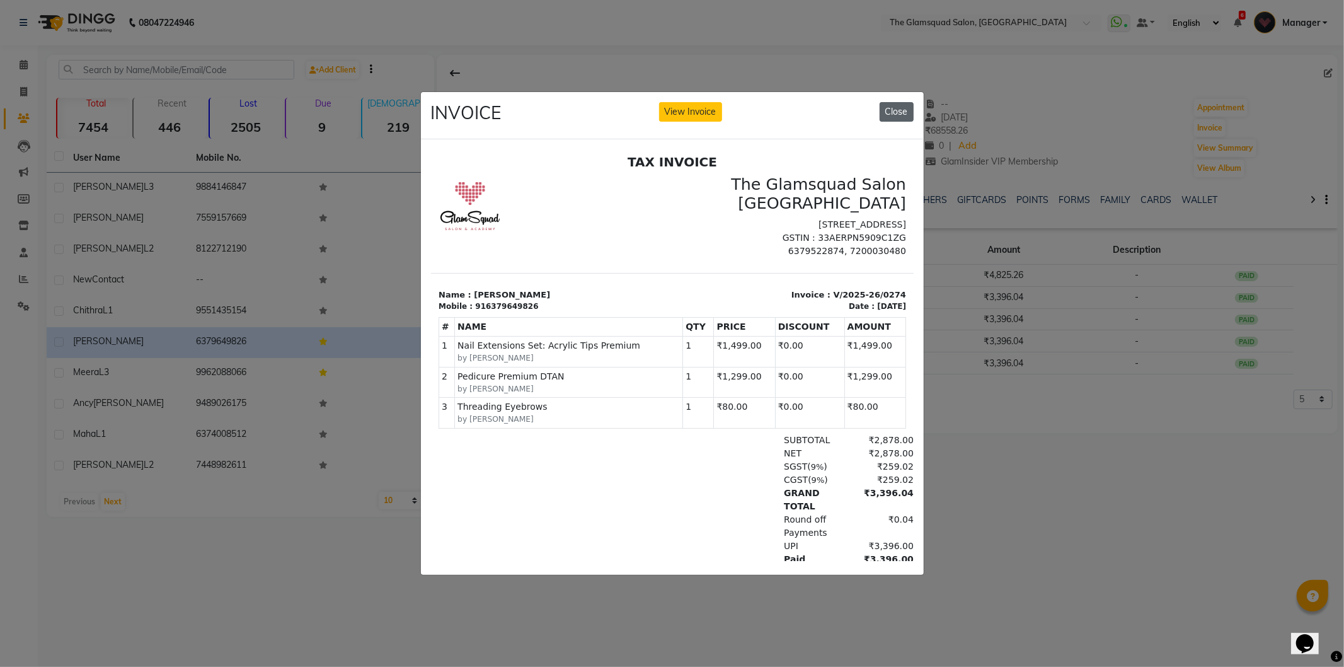
click at [903, 108] on button "Close" at bounding box center [897, 112] width 34 height 20
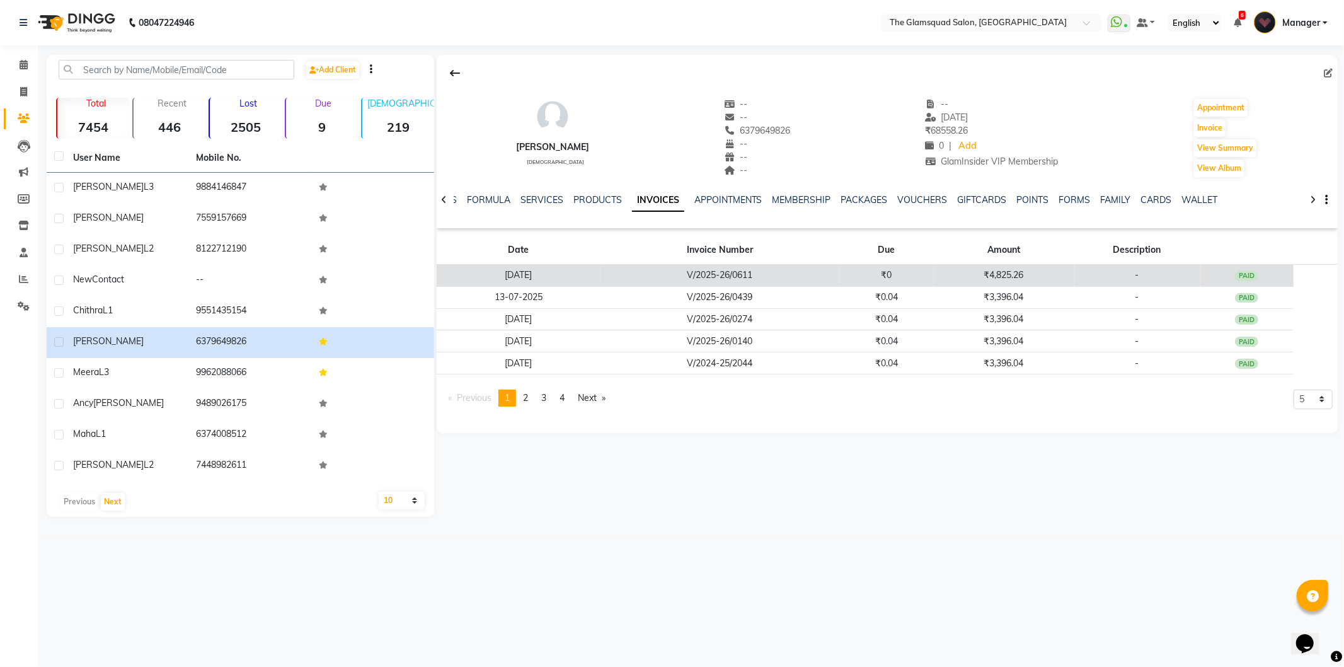
click at [708, 272] on td "V/2025-26/0611" at bounding box center [719, 276] width 239 height 22
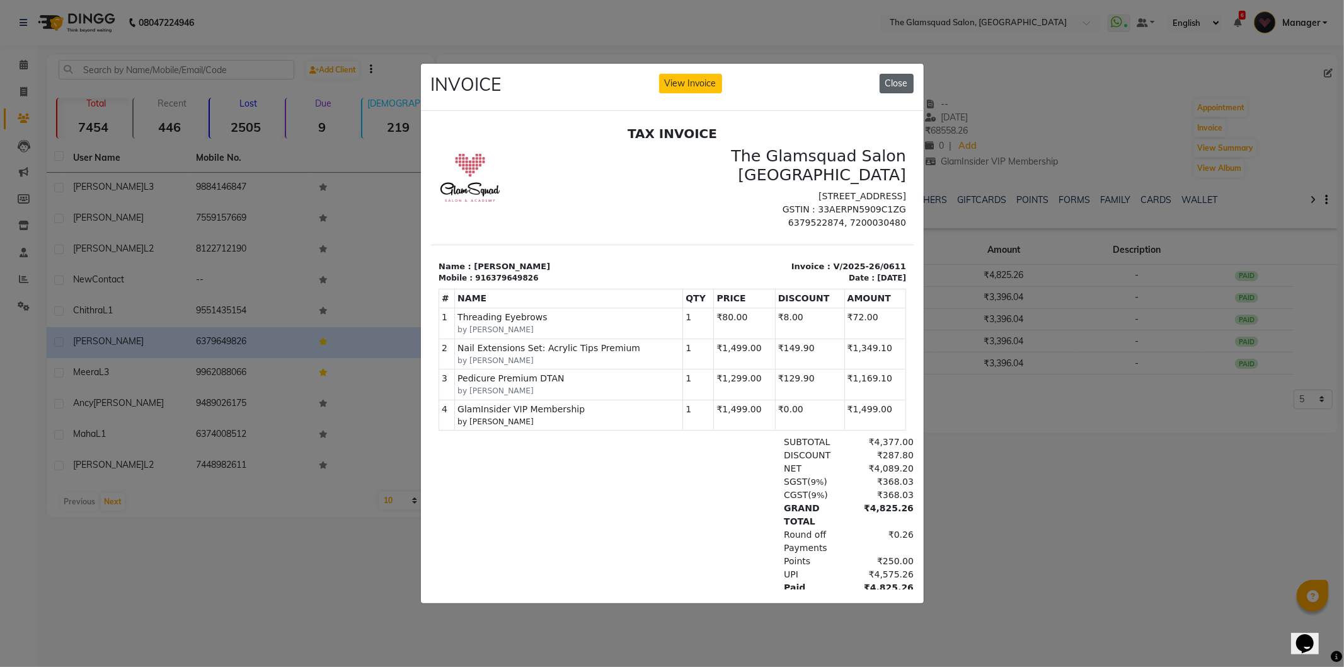
click at [901, 74] on button "Close" at bounding box center [897, 84] width 34 height 20
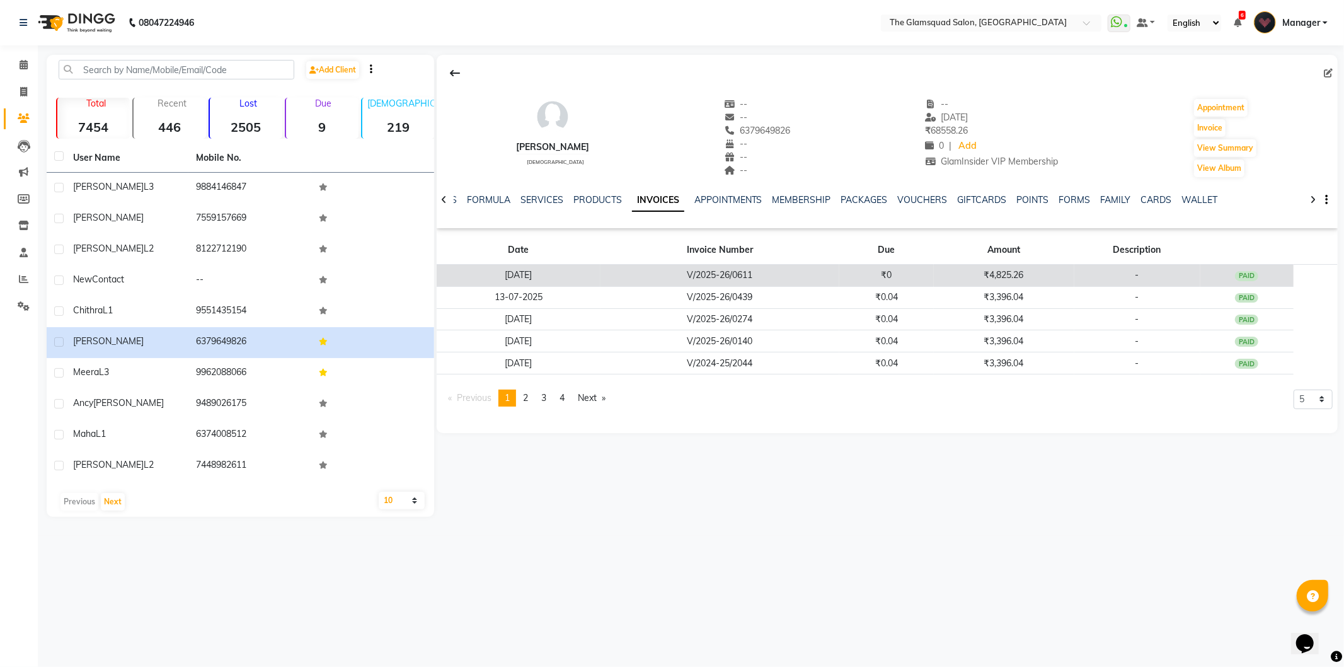
click at [890, 275] on td "₹0" at bounding box center [886, 276] width 95 height 22
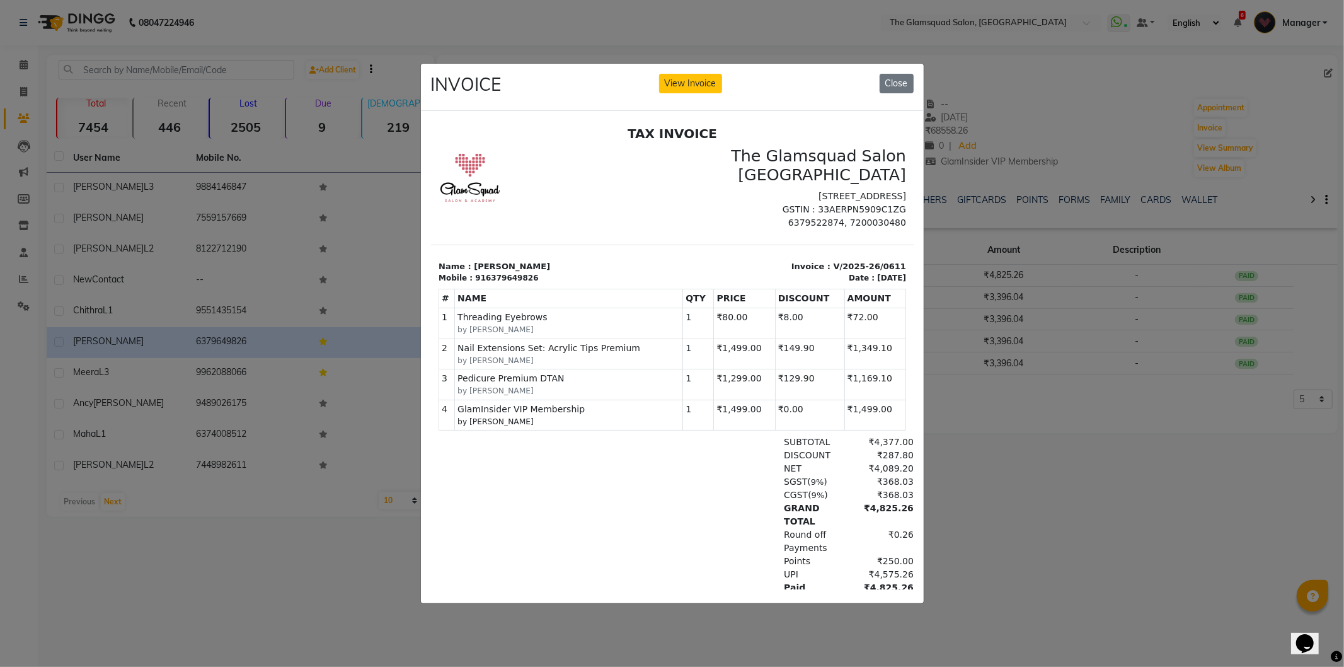
click at [899, 64] on div "INVOICE View Invoice Close" at bounding box center [672, 87] width 503 height 47
click at [895, 74] on button "Close" at bounding box center [897, 84] width 34 height 20
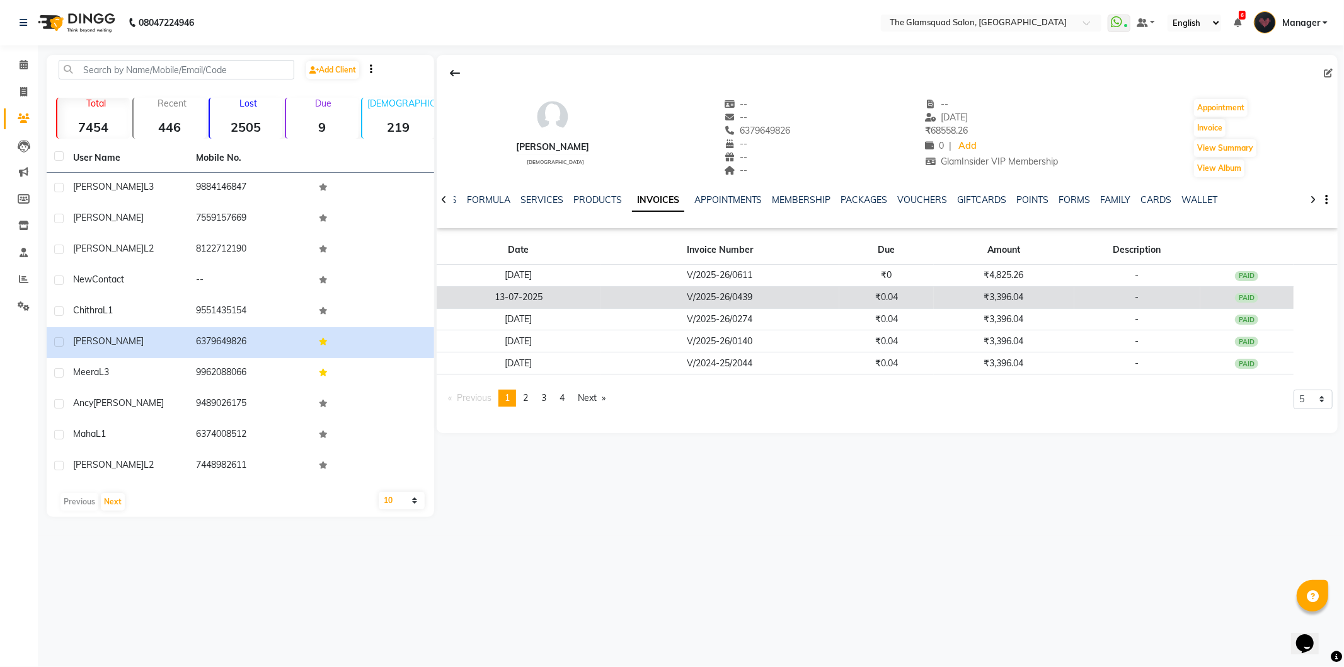
click at [684, 297] on td "V/2025-26/0439" at bounding box center [719, 297] width 239 height 22
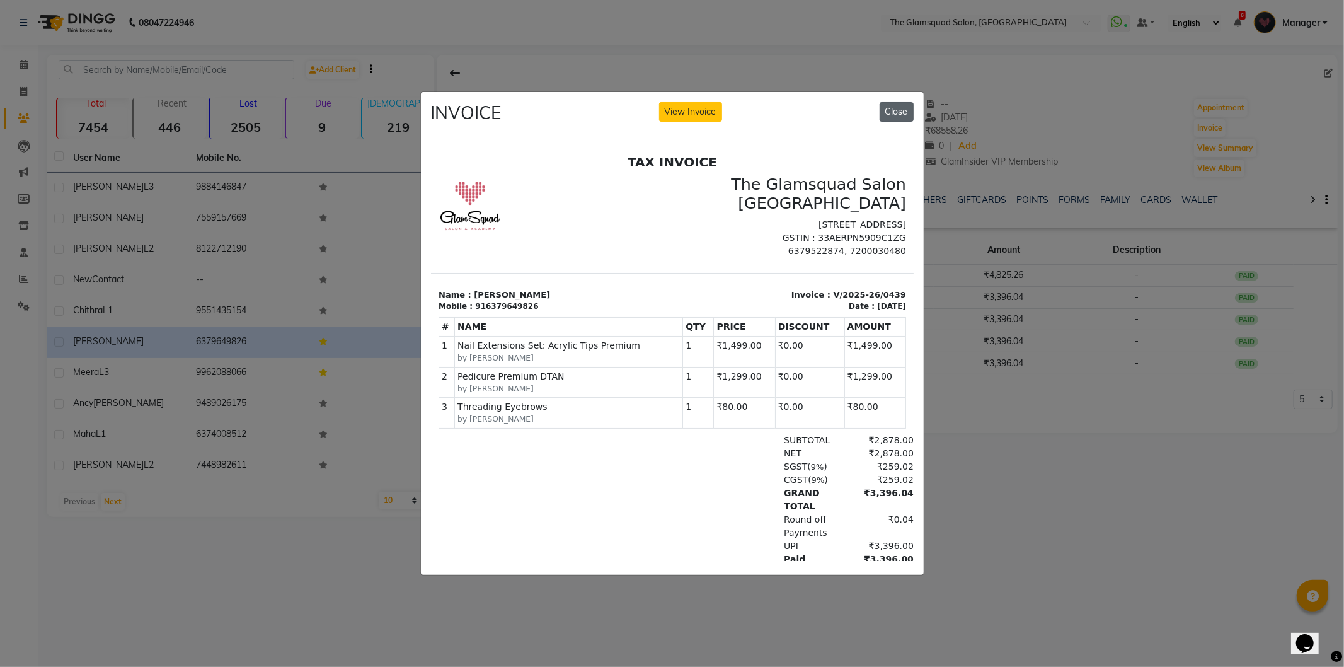
click at [886, 106] on button "Close" at bounding box center [897, 112] width 34 height 20
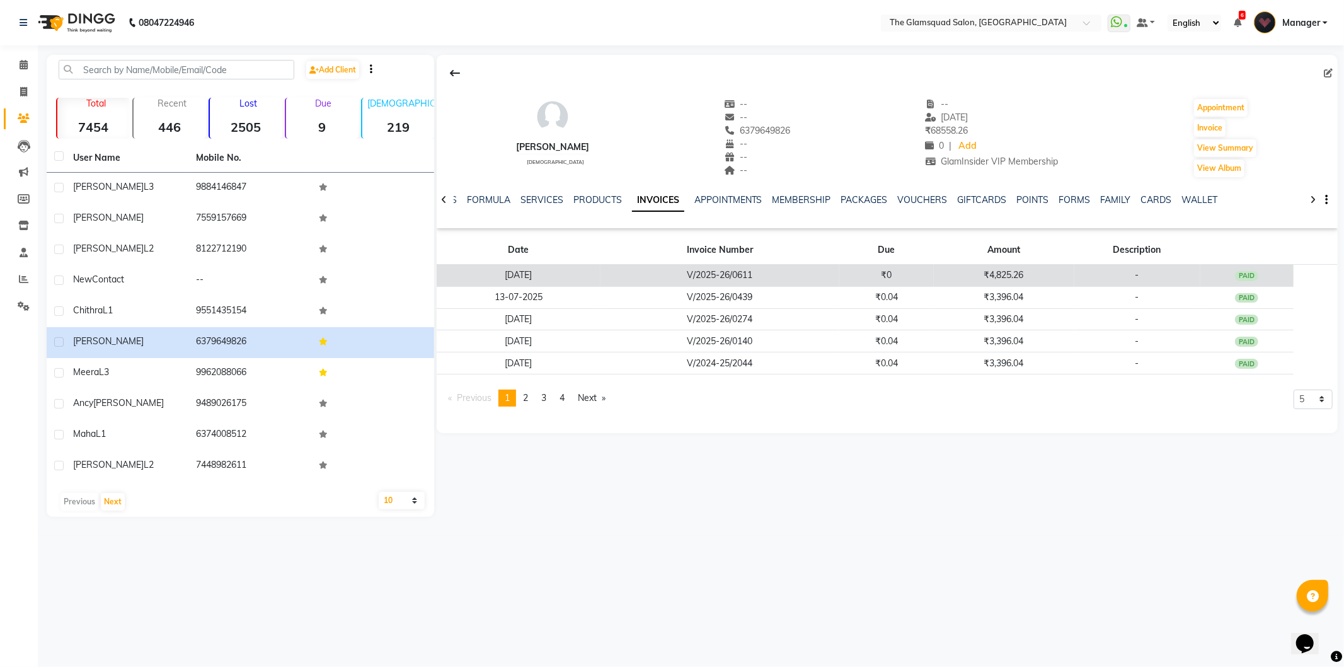
click at [717, 271] on td "V/2025-26/0611" at bounding box center [719, 276] width 239 height 22
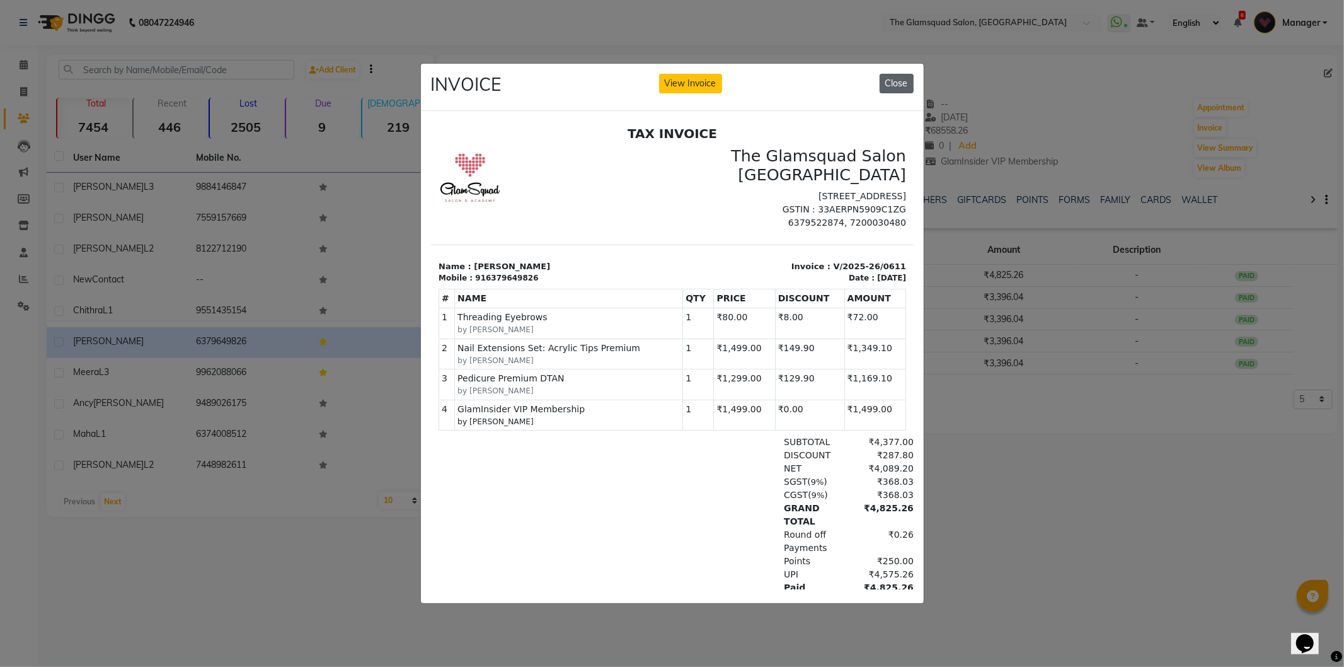
click at [893, 80] on button "Close" at bounding box center [897, 84] width 34 height 20
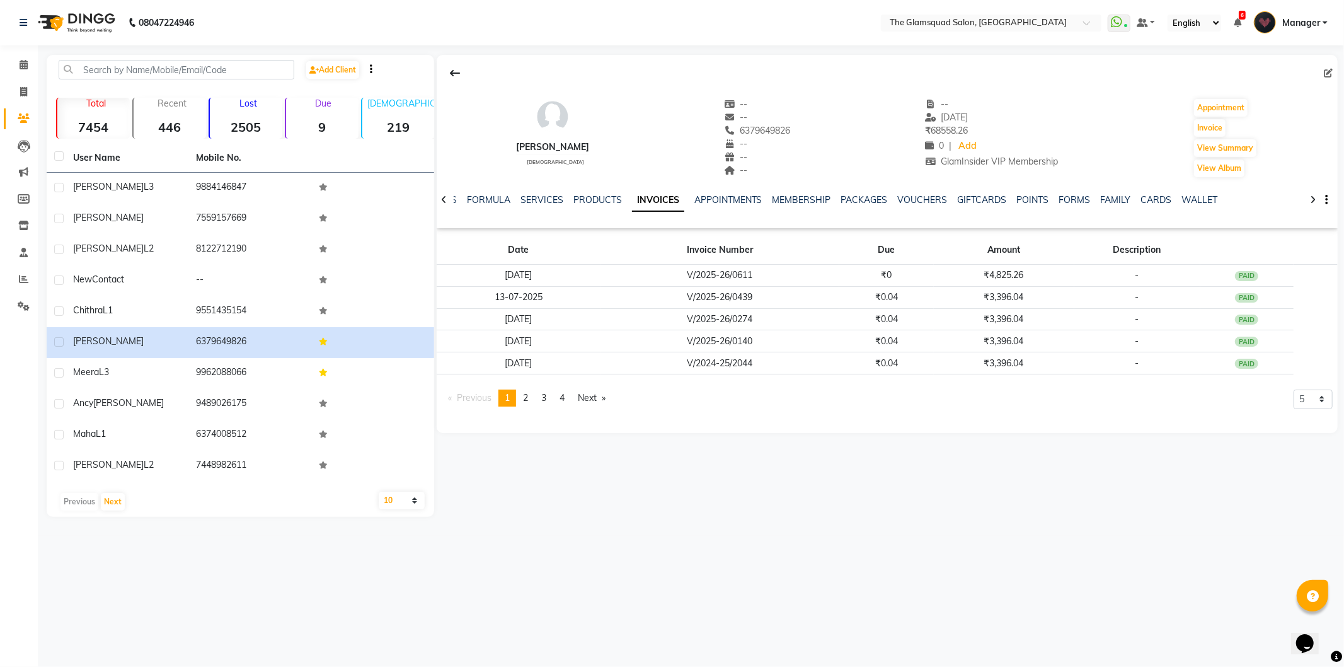
click at [510, 568] on div "08047224946 Select Location × The Glamsquad Salon, Mylapore WhatsApp Status ✕ S…" at bounding box center [672, 333] width 1344 height 667
click at [24, 64] on icon at bounding box center [24, 64] width 8 height 9
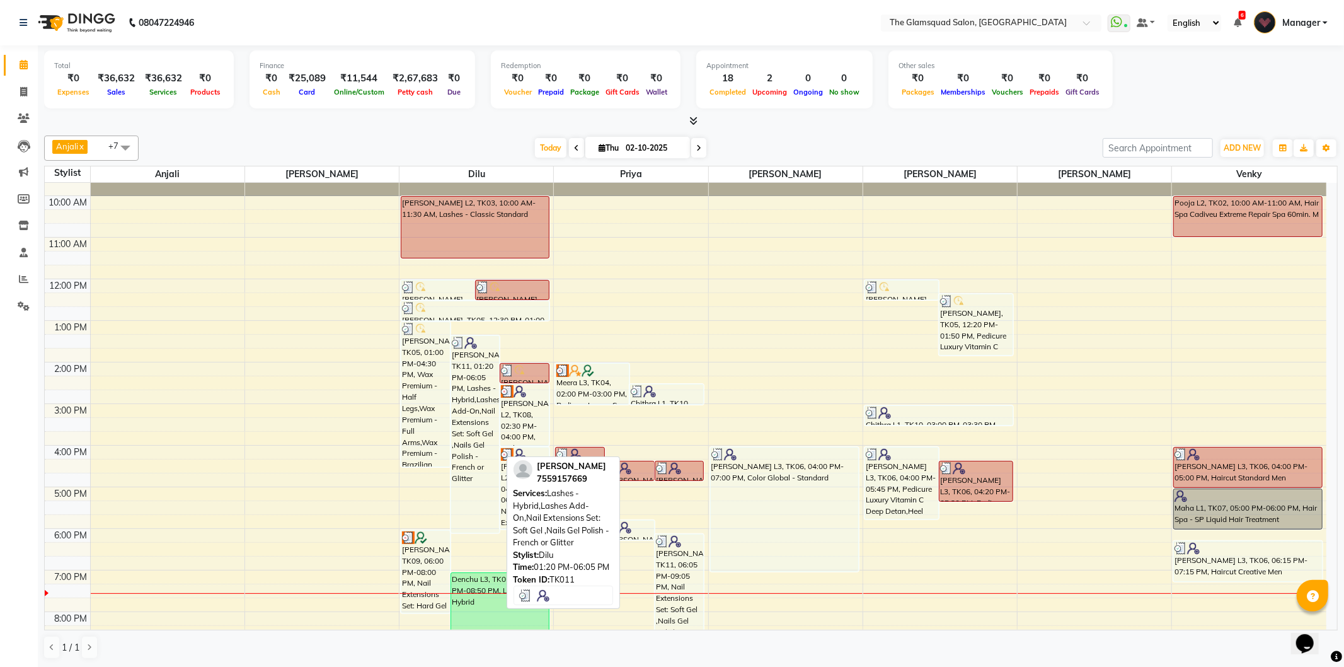
scroll to position [137, 0]
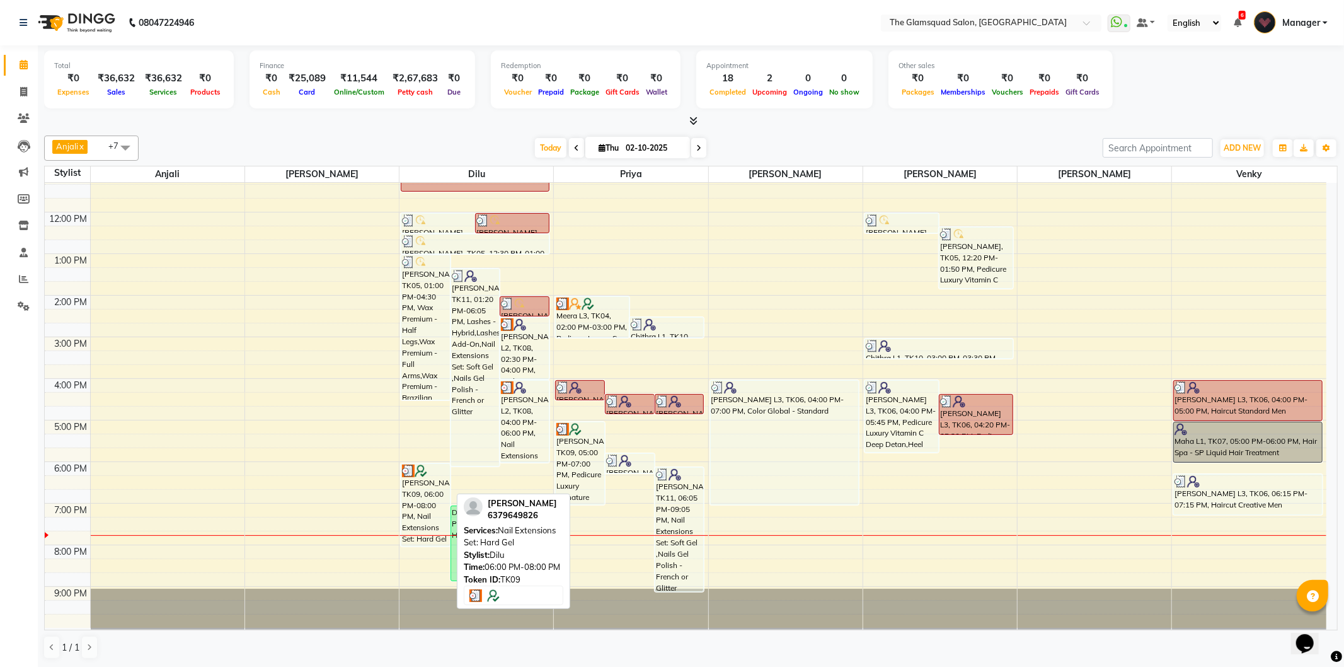
click at [408, 500] on div "[PERSON_NAME], TK09, 06:00 PM-08:00 PM, Nail Extensions Set: Hard Gel" at bounding box center [425, 505] width 49 height 82
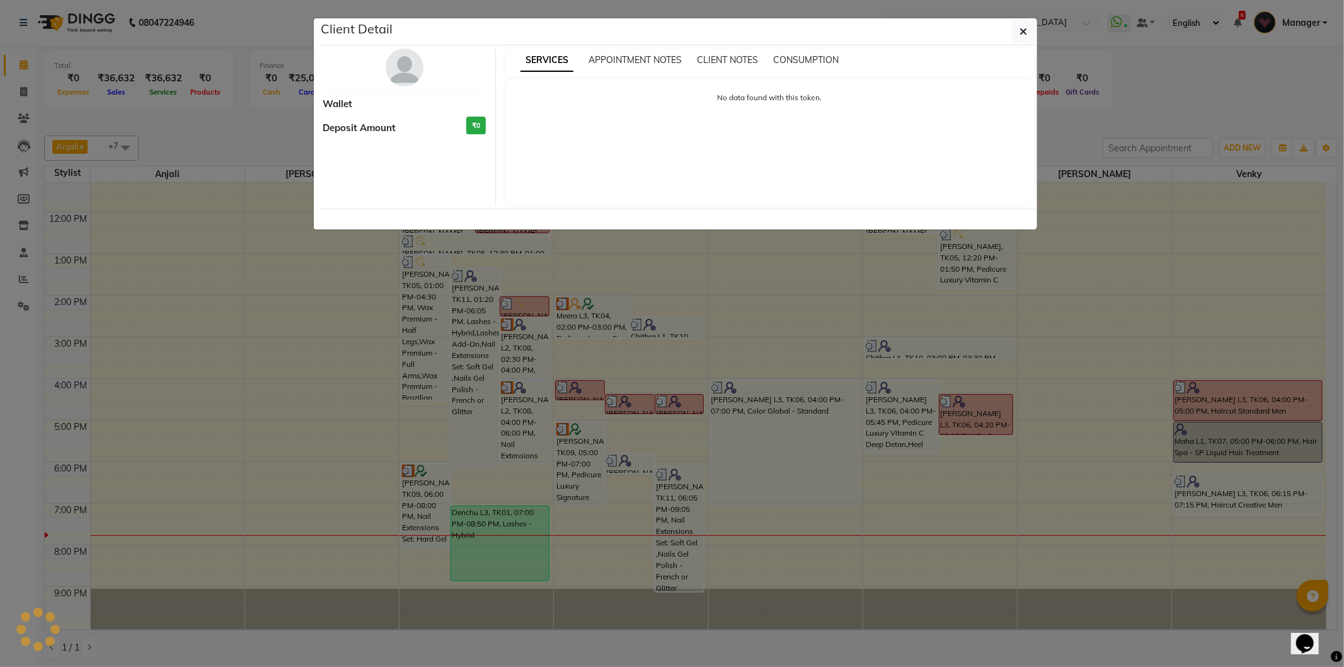
select select "3"
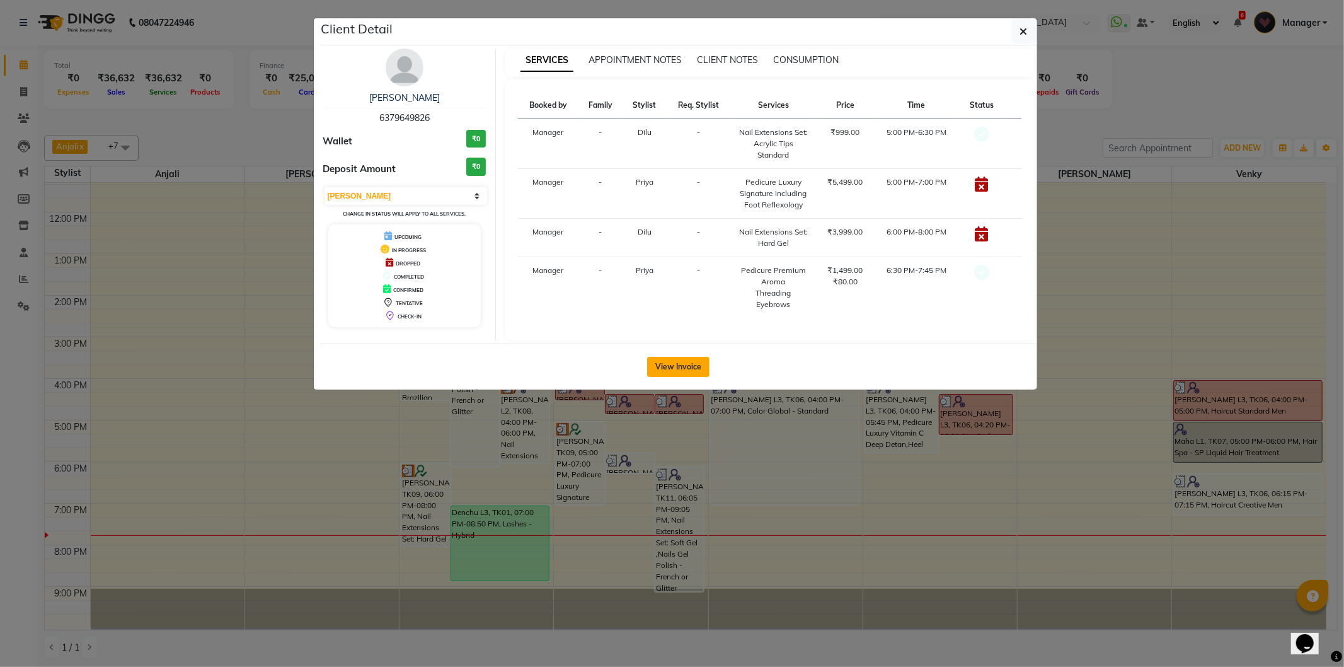
click at [670, 360] on button "View Invoice" at bounding box center [678, 367] width 62 height 20
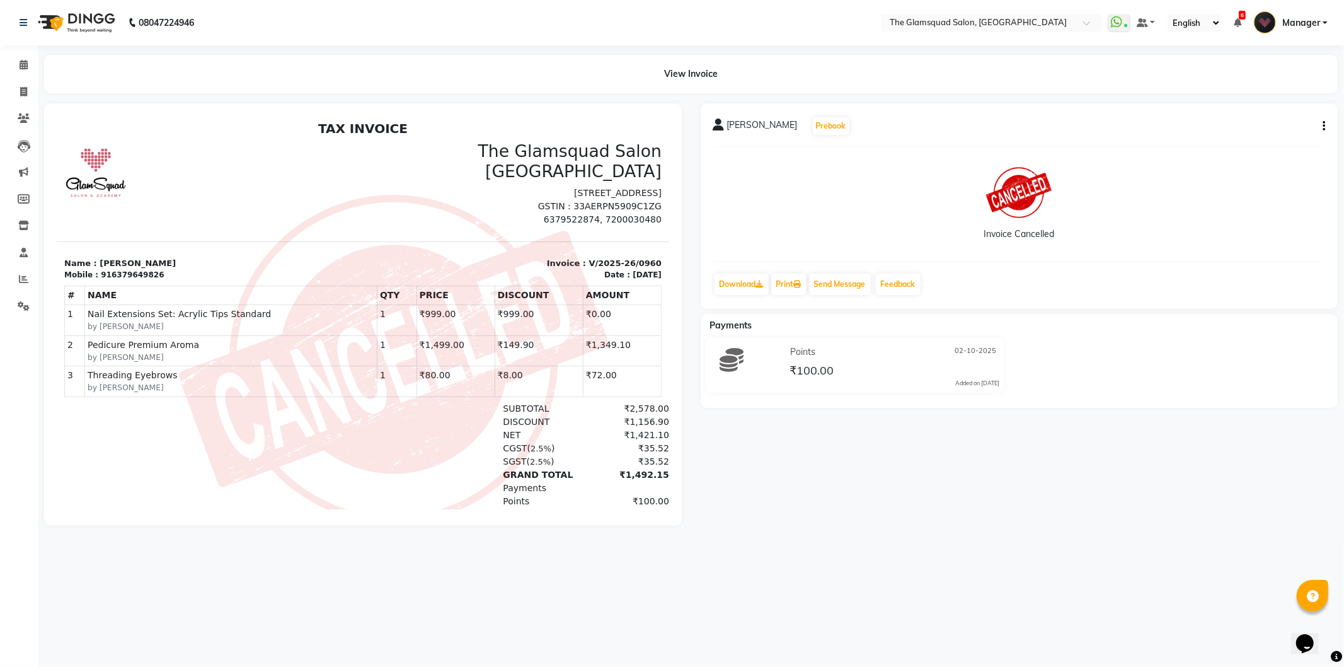
click at [1324, 126] on icon "button" at bounding box center [1323, 126] width 3 height 1
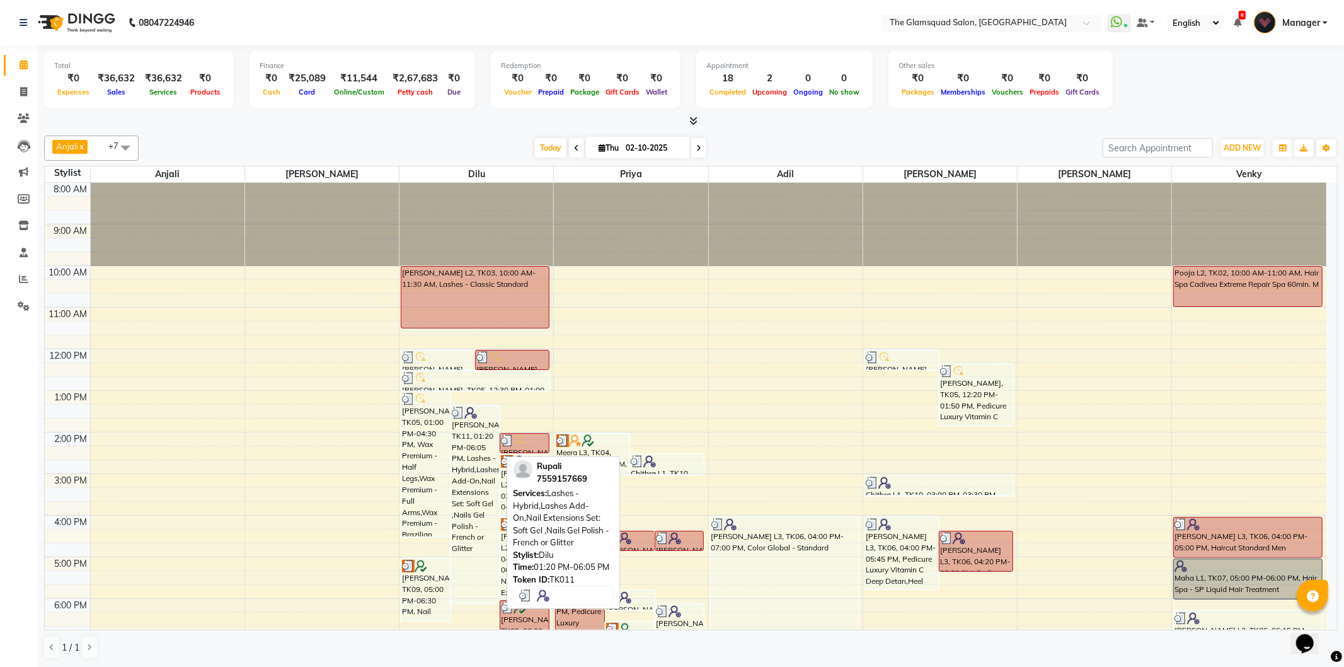
click at [451, 586] on div "[PERSON_NAME], TK11, 01:20 PM-06:05 PM, Lashes - Hybrid,Lashes Add-On,Nail Exte…" at bounding box center [475, 504] width 49 height 197
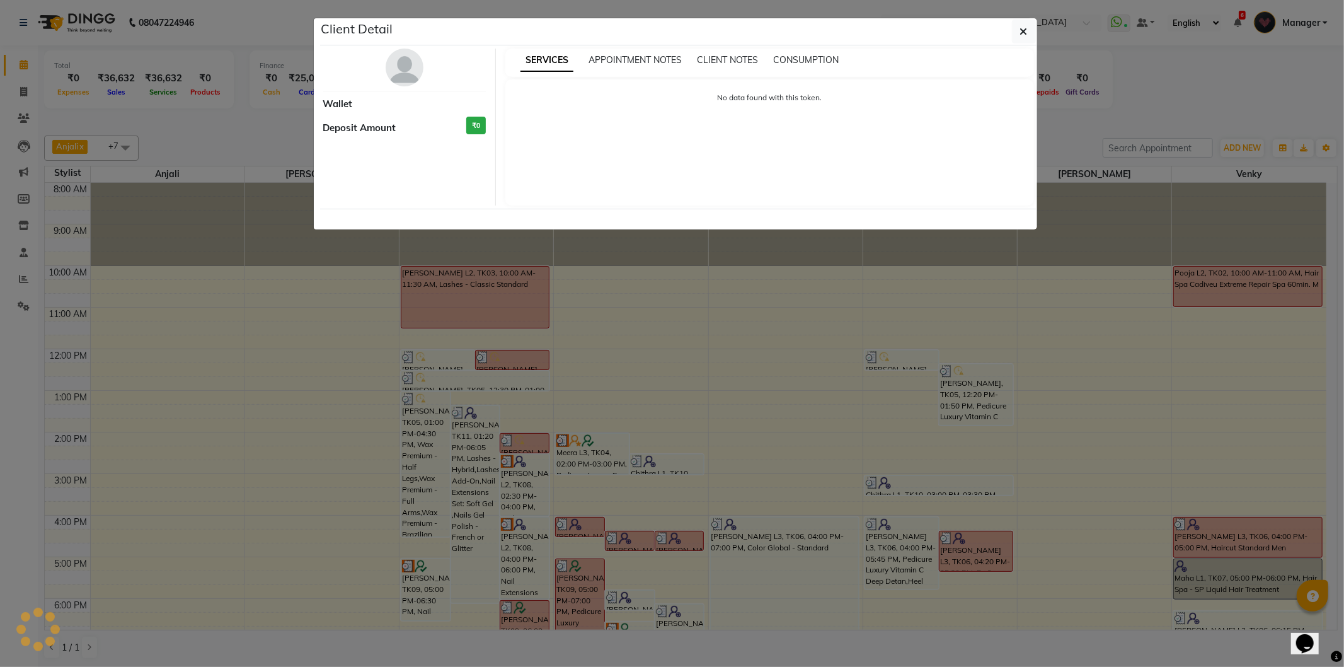
select select "3"
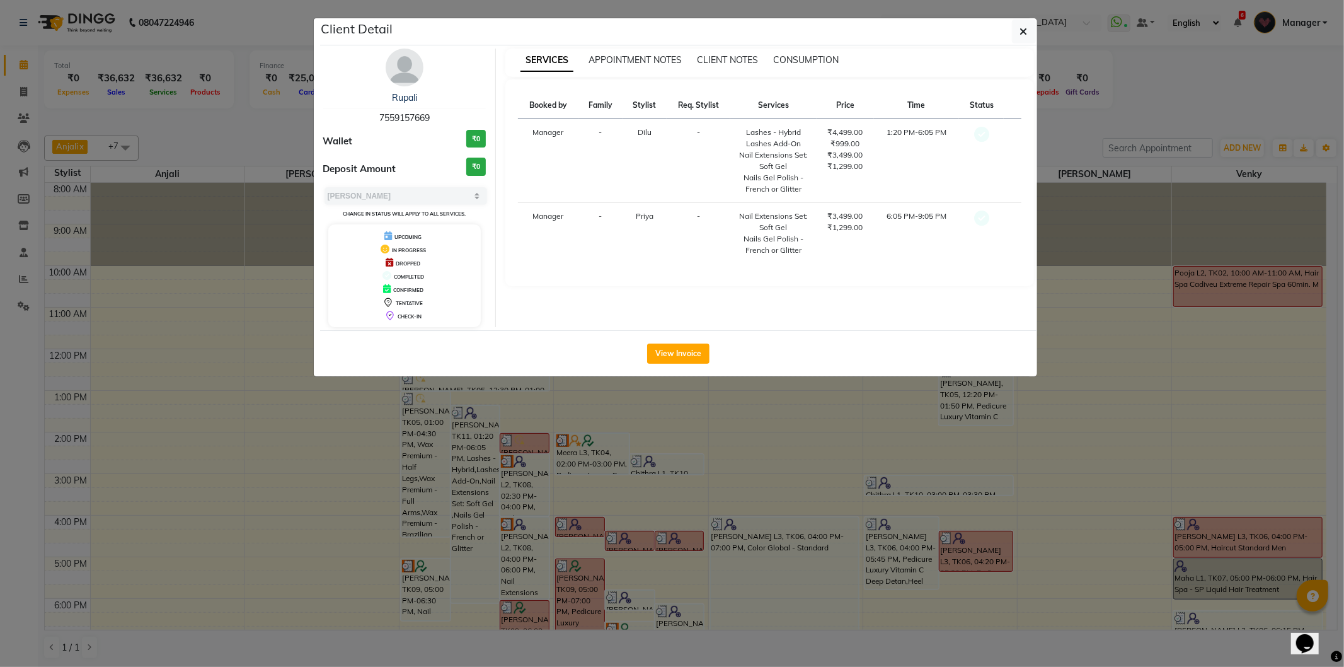
click at [447, 565] on ngb-modal-window "Client Detail [PERSON_NAME] 7559157669 Wallet ₹0 Deposit Amount ₹0 Select MARK …" at bounding box center [672, 333] width 1344 height 667
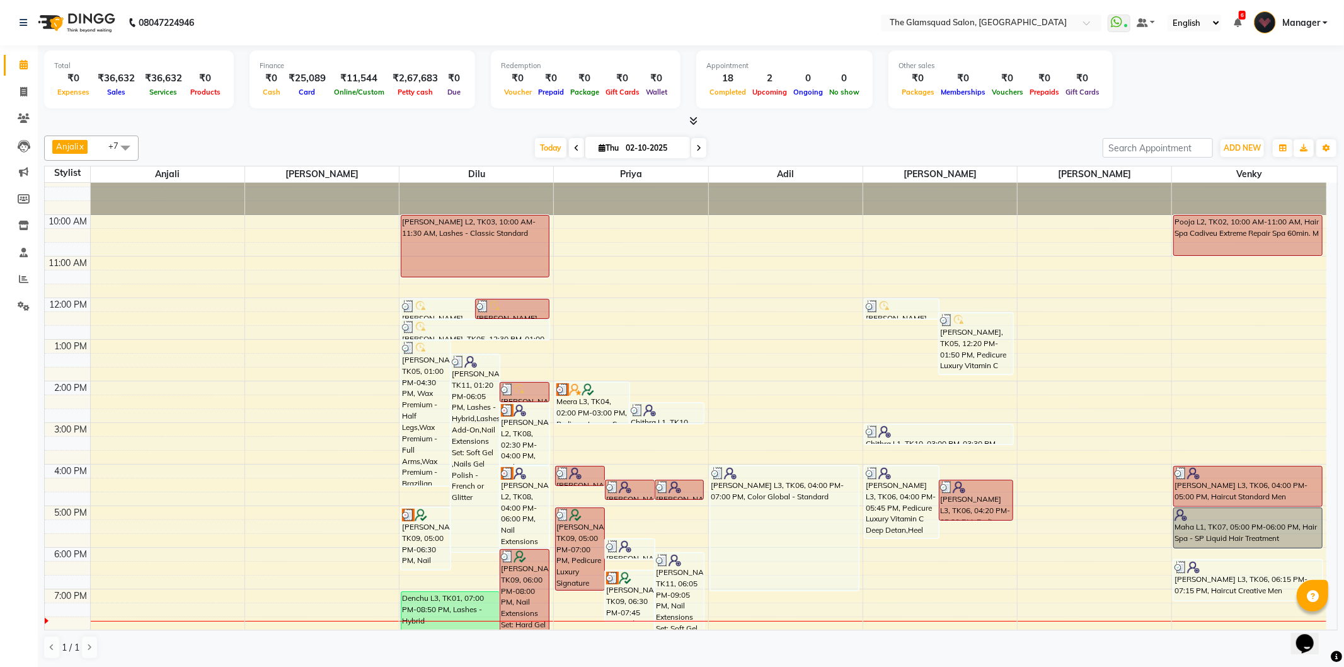
scroll to position [137, 0]
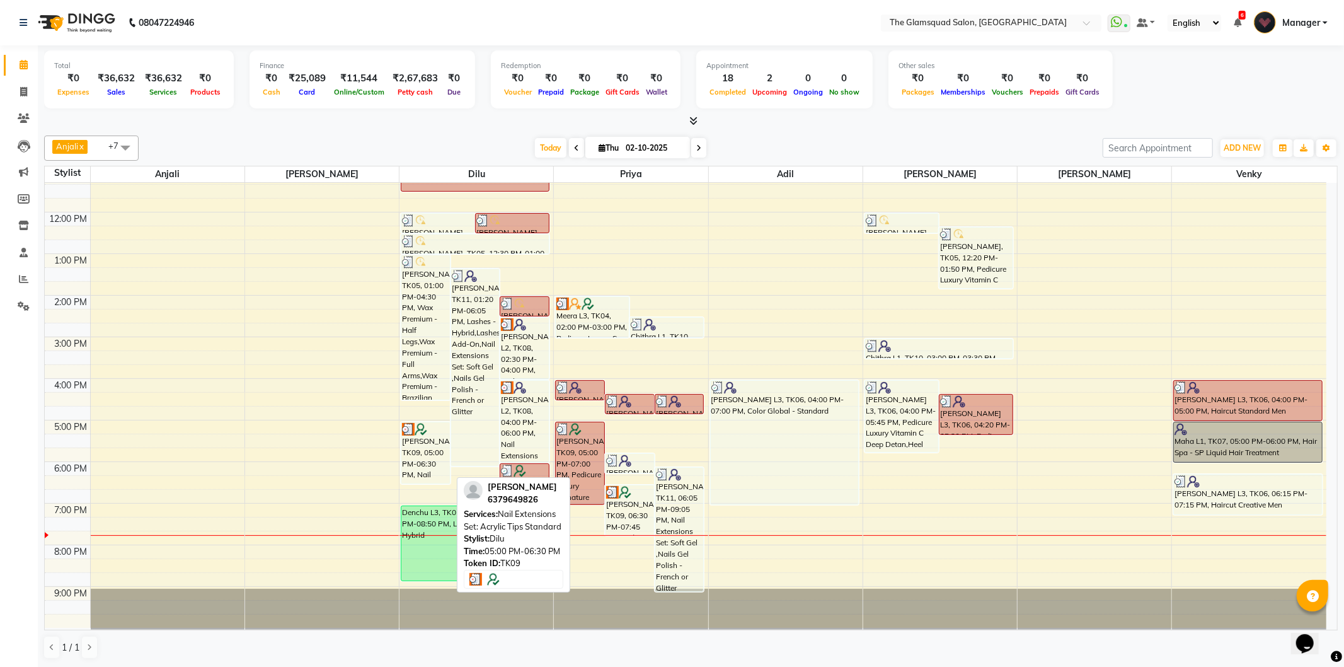
click at [448, 480] on div "[PERSON_NAME], TK09, 05:00 PM-06:30 PM, Nail Extensions Set: Acrylic Tips Stand…" at bounding box center [425, 452] width 49 height 61
select select "3"
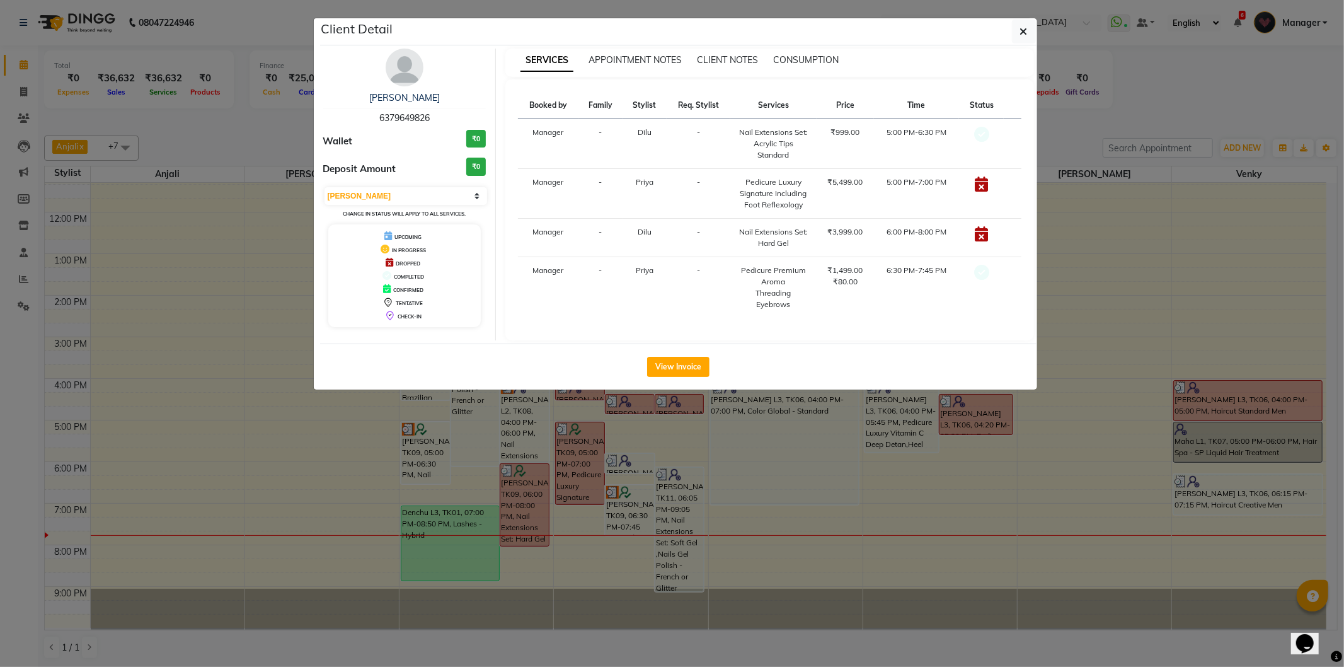
click at [461, 468] on ngb-modal-window "Client Detail [PERSON_NAME] 6379649826 Wallet ₹0 Deposit Amount ₹0 Select MARK …" at bounding box center [672, 333] width 1344 height 667
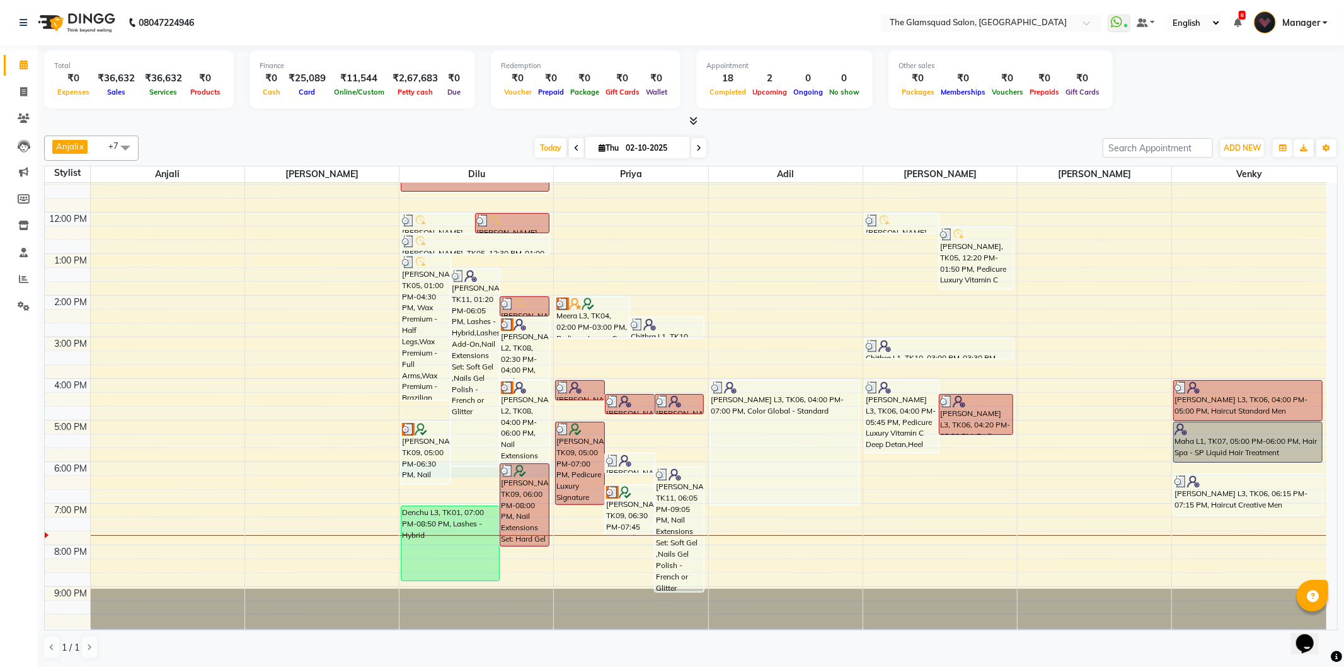
click at [461, 468] on div "8:00 AM 9:00 AM 10:00 AM 11:00 AM 12:00 PM 1:00 PM 2:00 PM 3:00 PM 4:00 PM 5:00…" at bounding box center [685, 337] width 1281 height 582
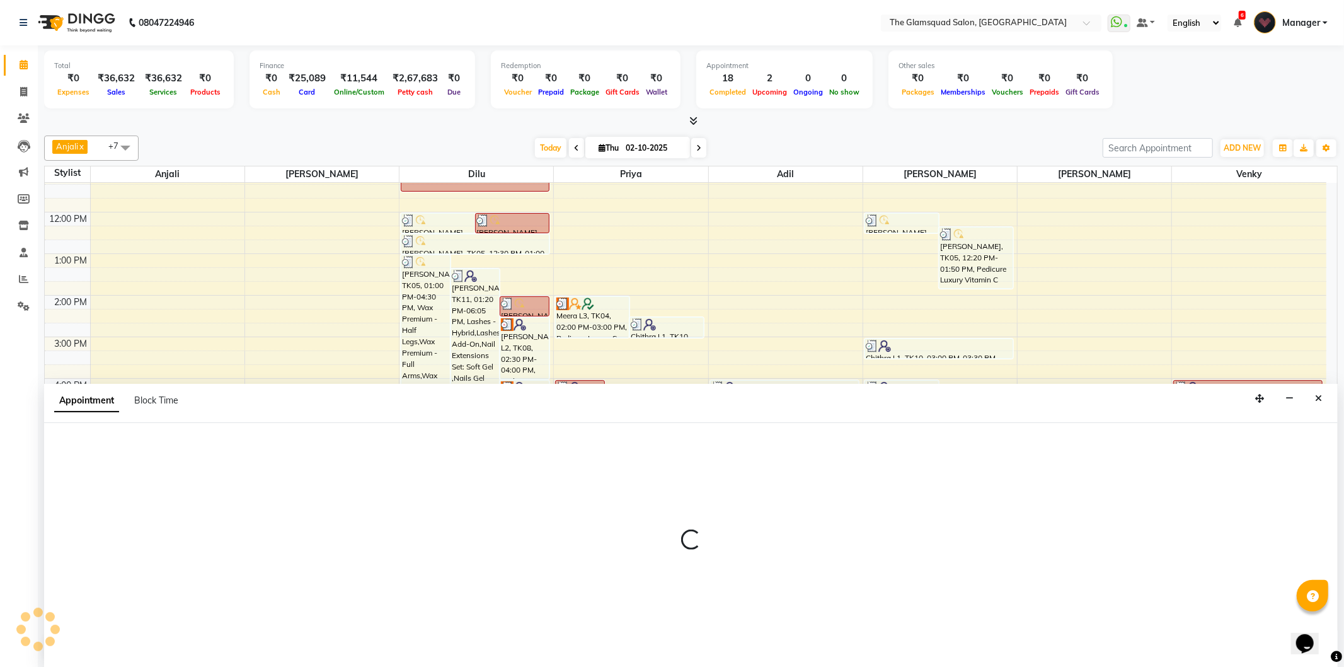
select select "34710"
select select "tentative"
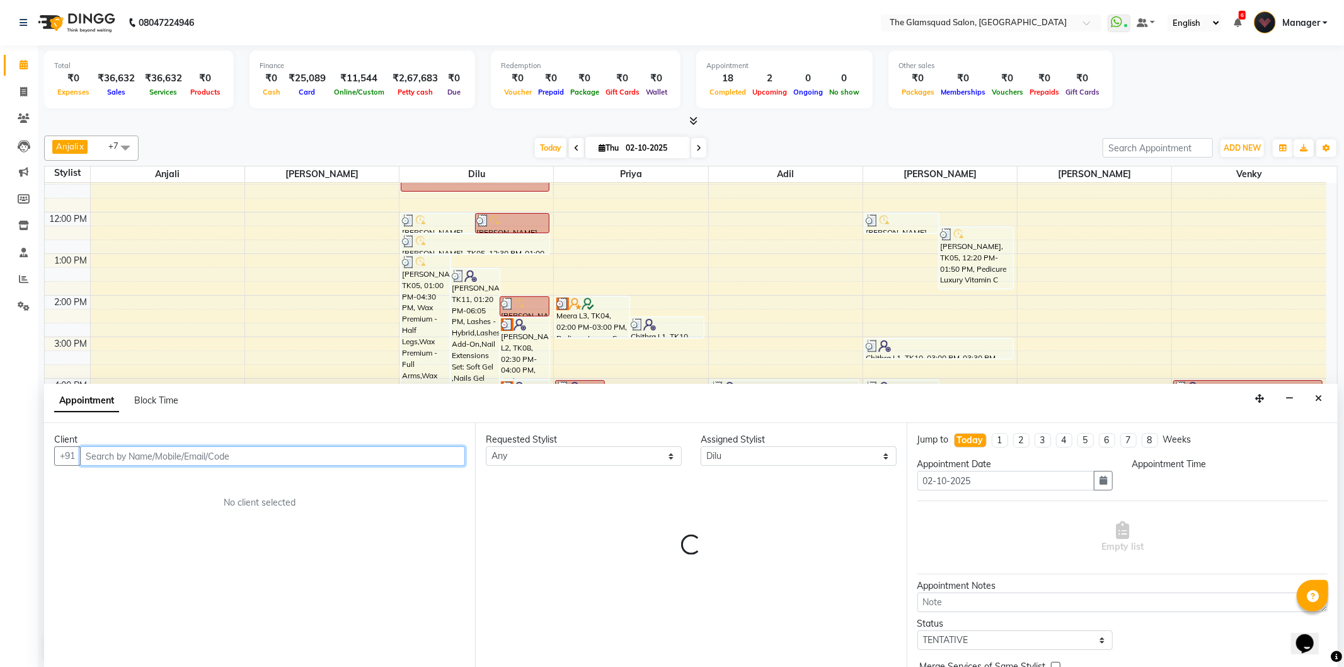
select select "1080"
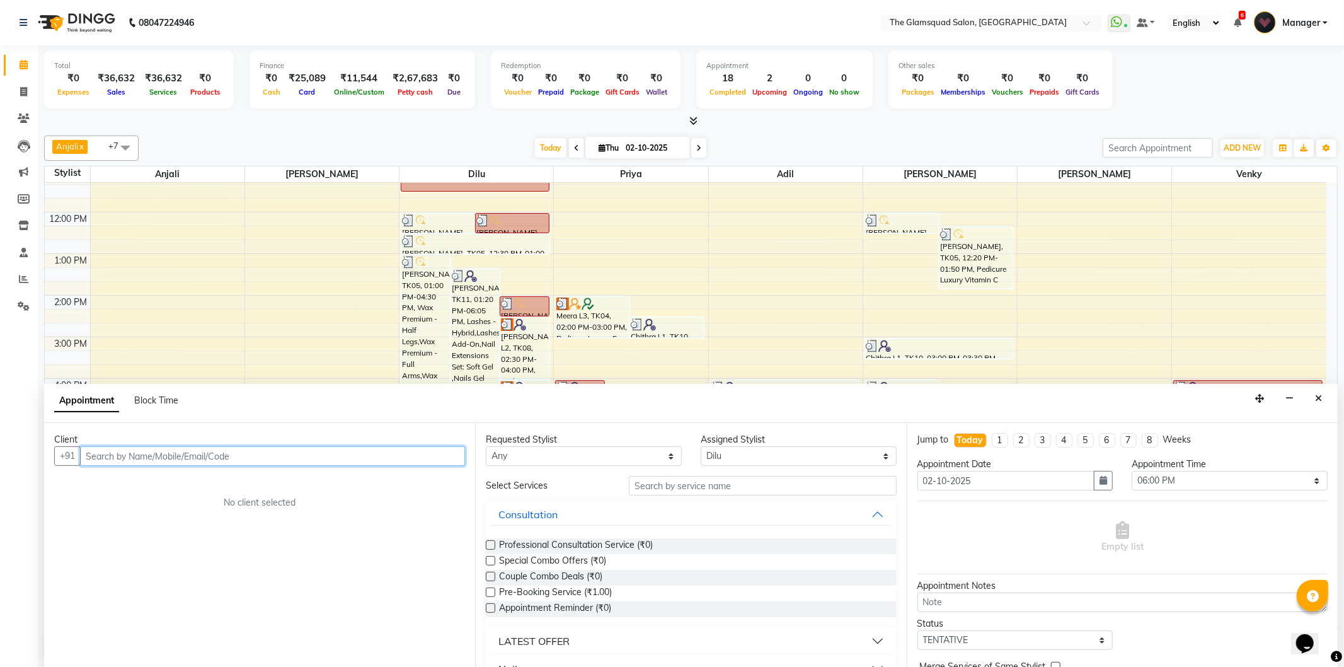
click at [379, 464] on input "text" at bounding box center [272, 456] width 385 height 20
click at [351, 462] on input "text" at bounding box center [272, 456] width 385 height 20
click at [185, 482] on ngb-highlight "637964 9826" at bounding box center [214, 482] width 66 height 13
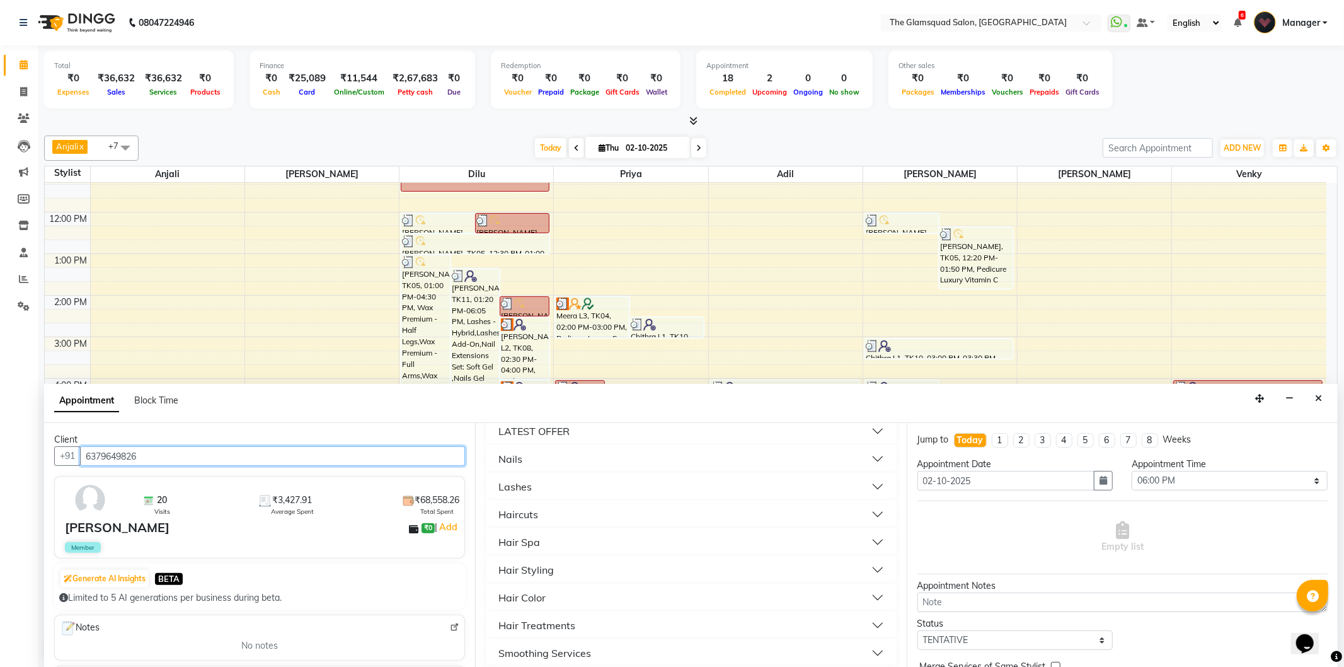
scroll to position [140, 0]
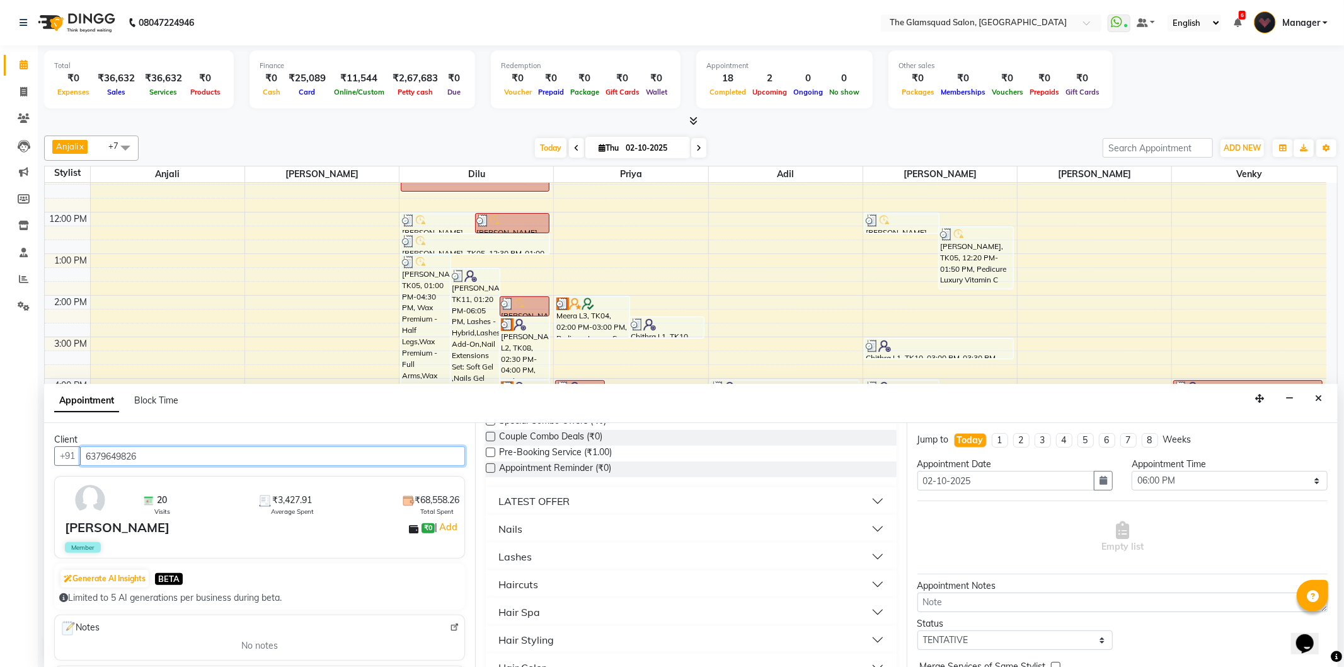
type input "6379649826"
click at [542, 528] on button "Nails" at bounding box center [691, 528] width 400 height 23
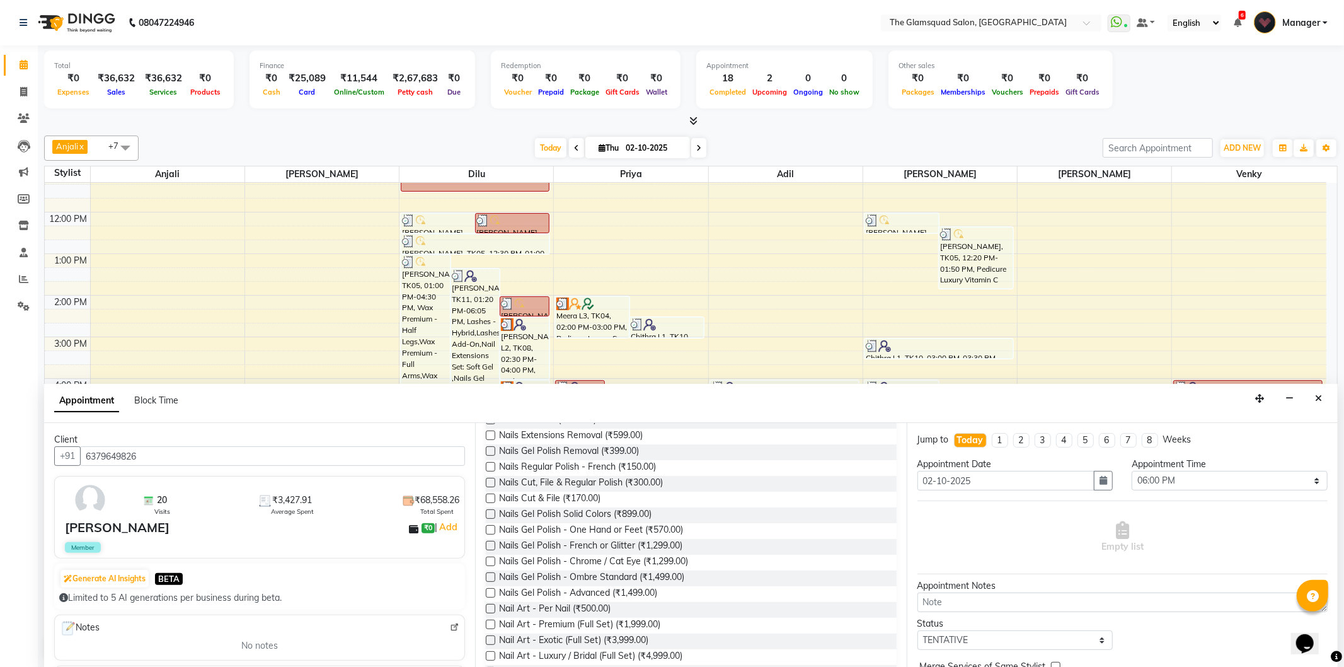
scroll to position [350, 0]
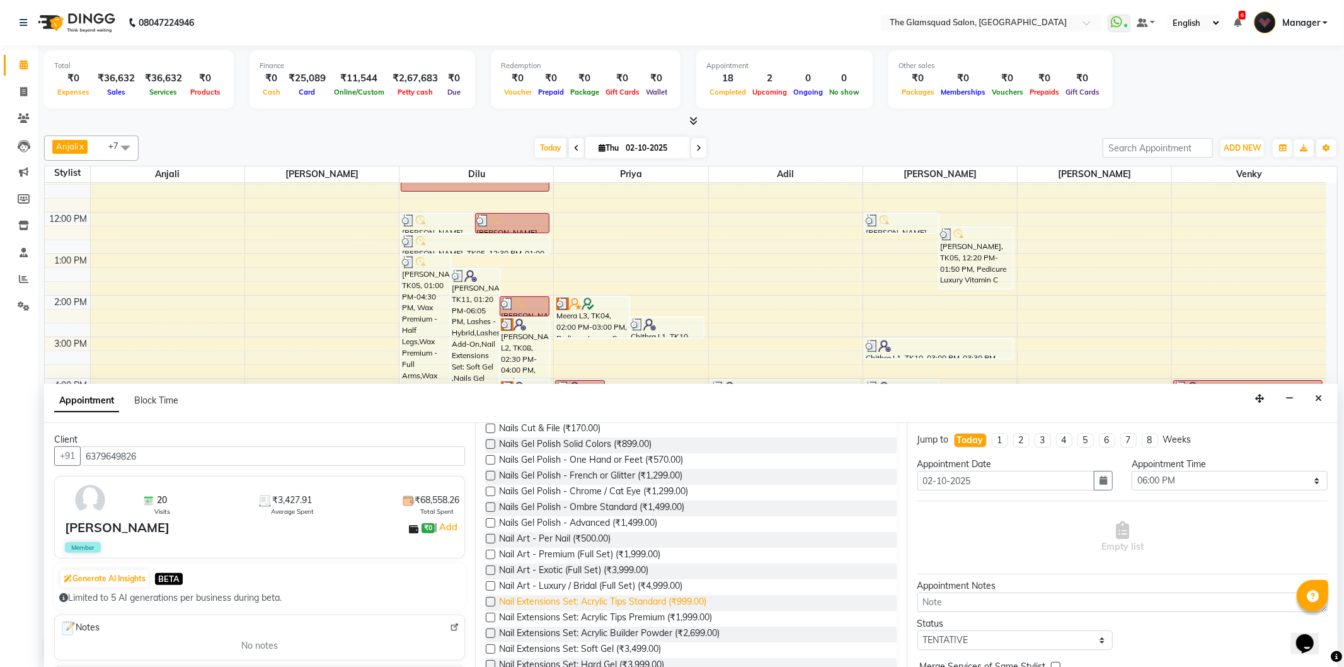
click at [616, 600] on span "Nail Extensions Set: Acrylic Tips Standard (₹999.00)" at bounding box center [602, 603] width 207 height 16
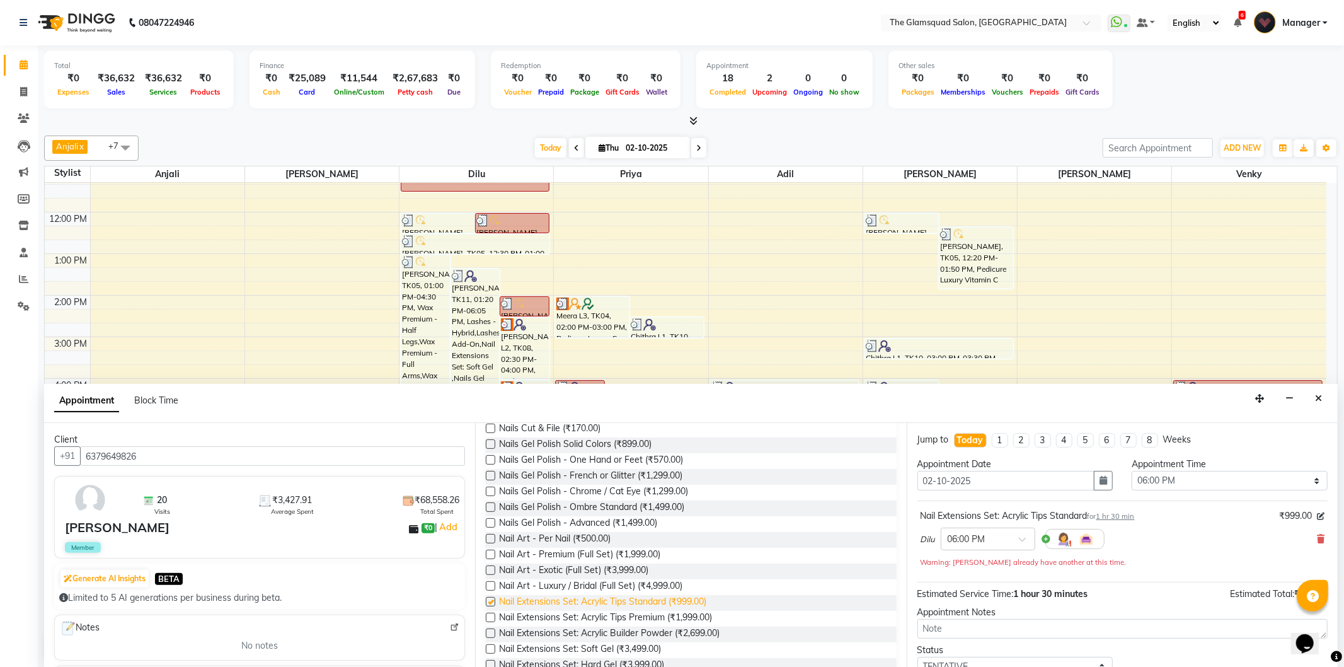
checkbox input "false"
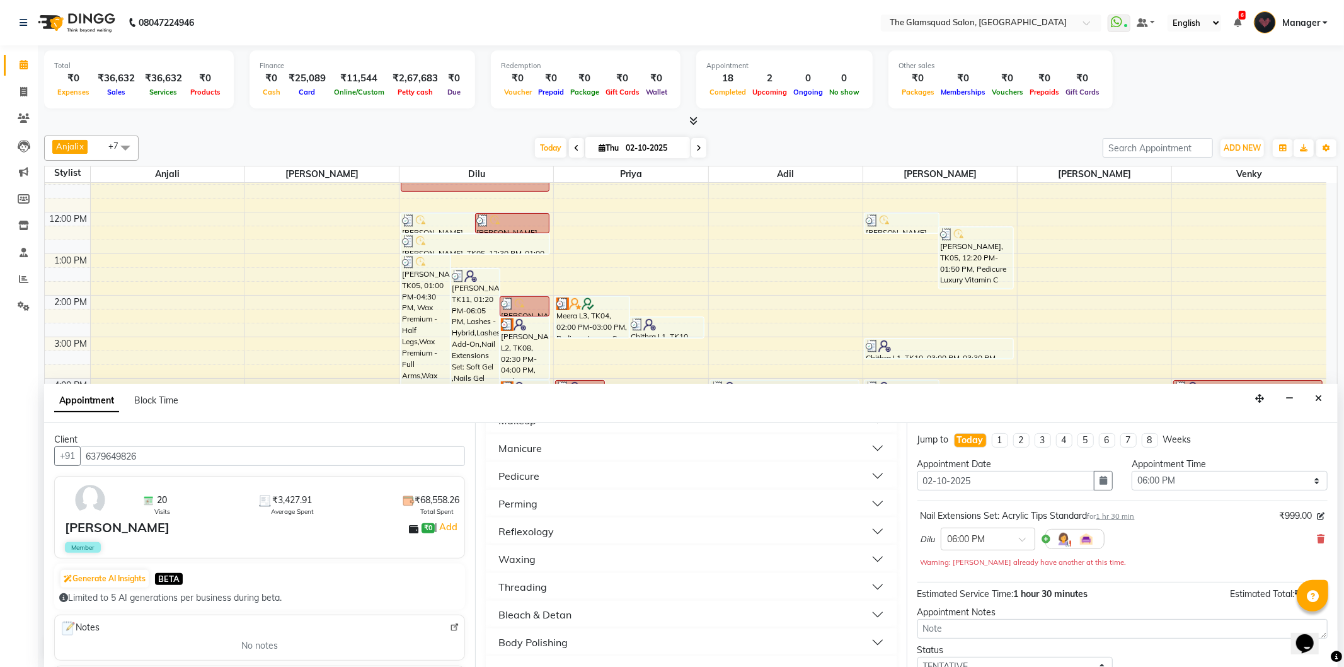
scroll to position [937, 0]
click at [546, 451] on button "Pedicure" at bounding box center [691, 450] width 400 height 23
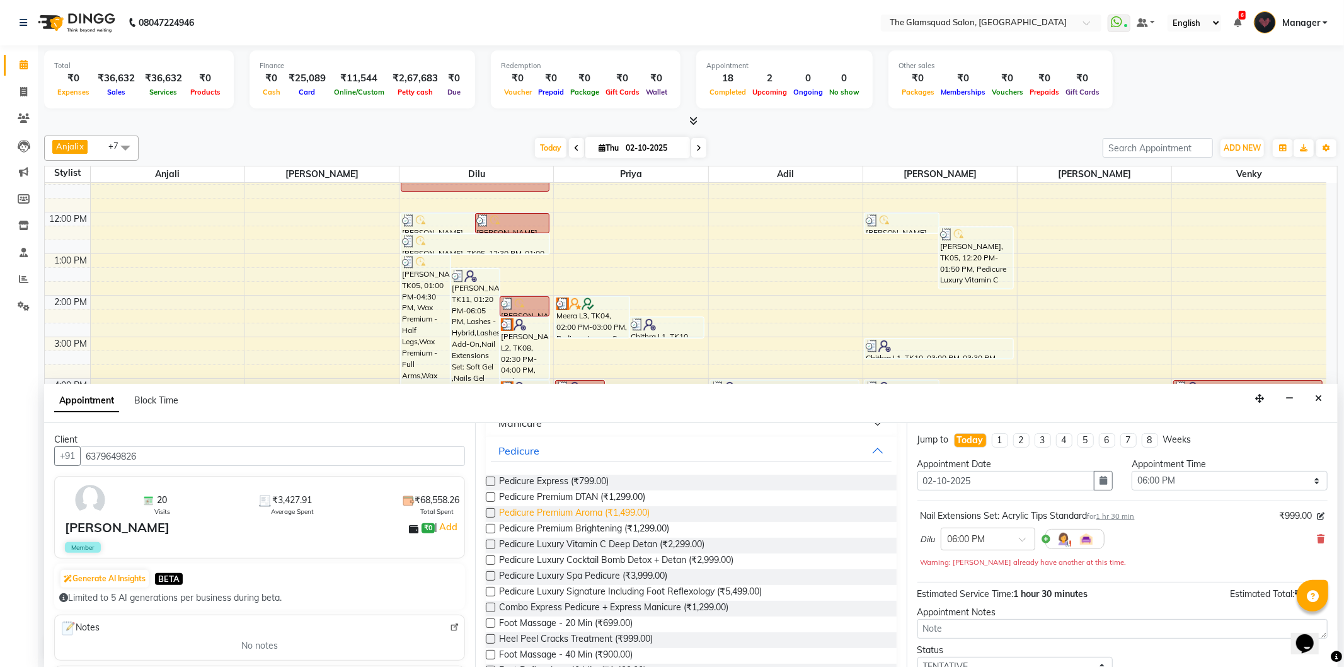
click at [573, 508] on span "Pedicure Premium Aroma (₹1,499.00)" at bounding box center [574, 514] width 151 height 16
checkbox input "false"
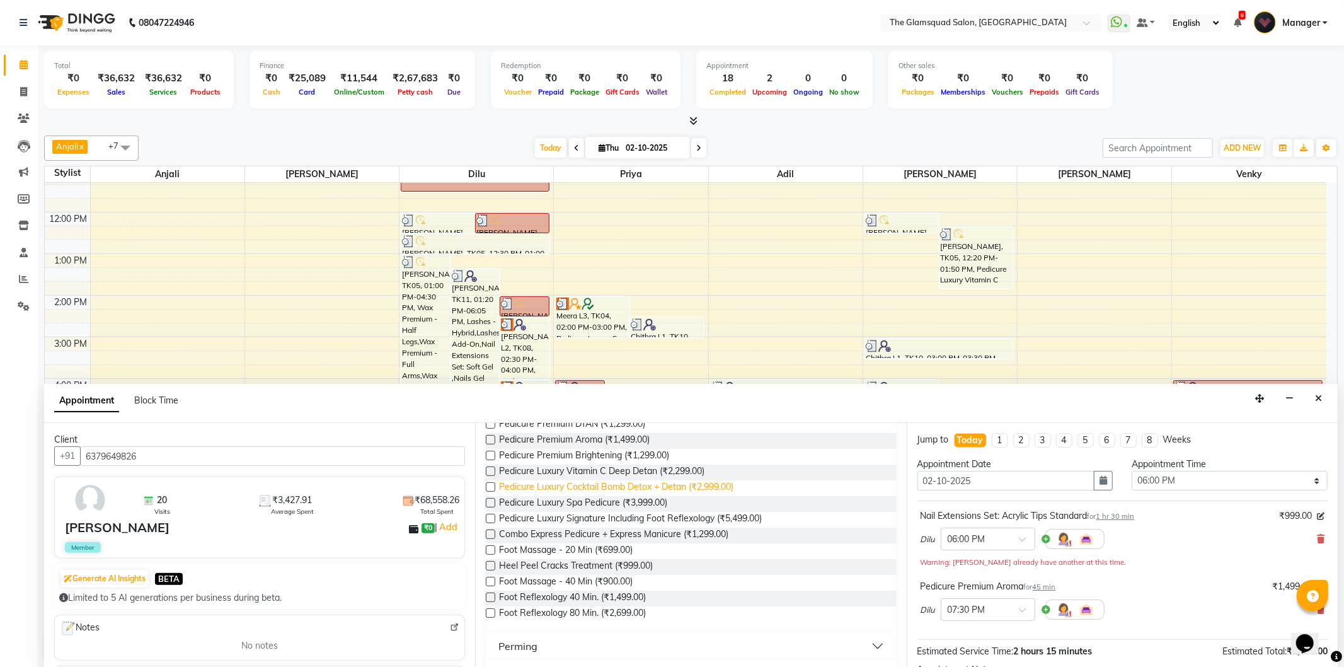
scroll to position [1178, 0]
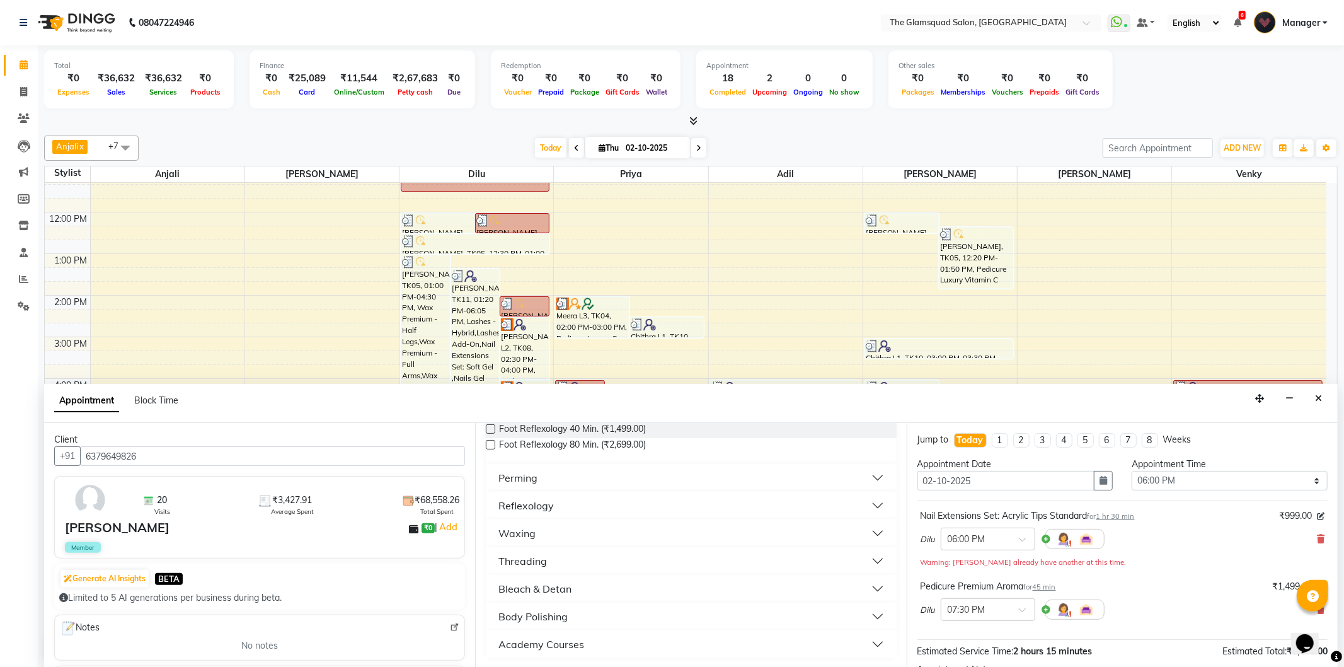
click at [559, 555] on button "Threading" at bounding box center [691, 560] width 400 height 23
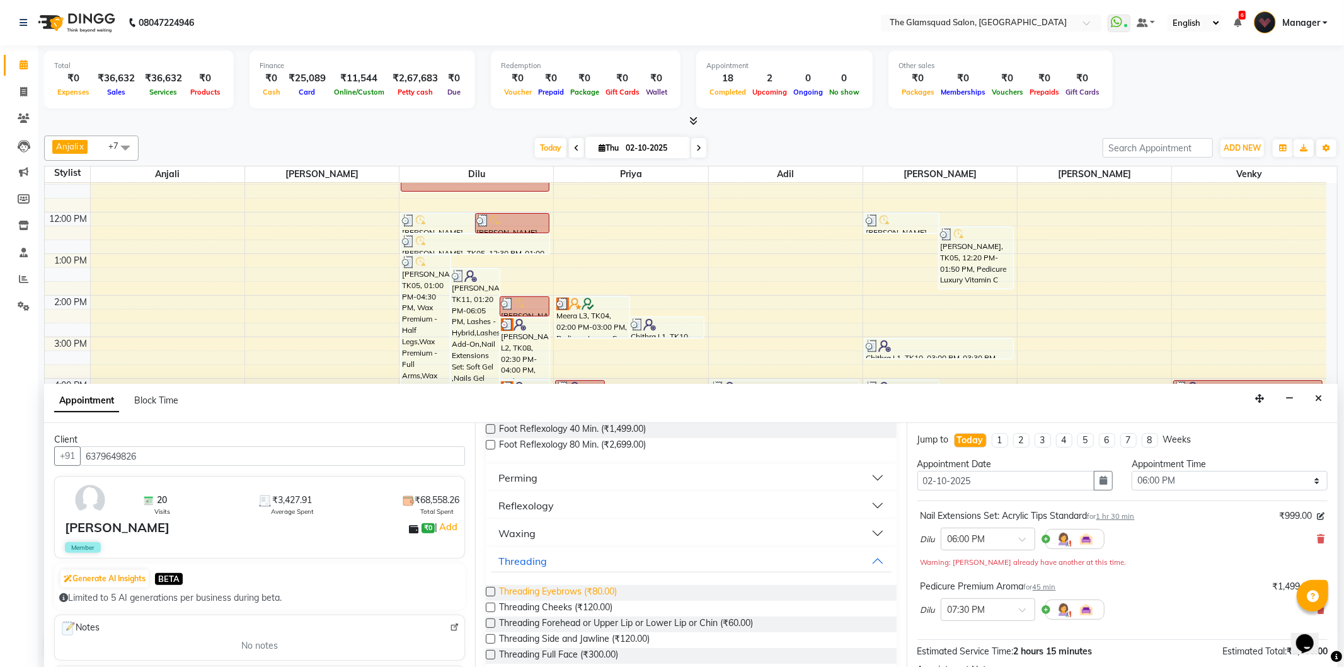
click at [580, 587] on span "Threading Eyebrows (₹80.00)" at bounding box center [558, 593] width 118 height 16
checkbox input "false"
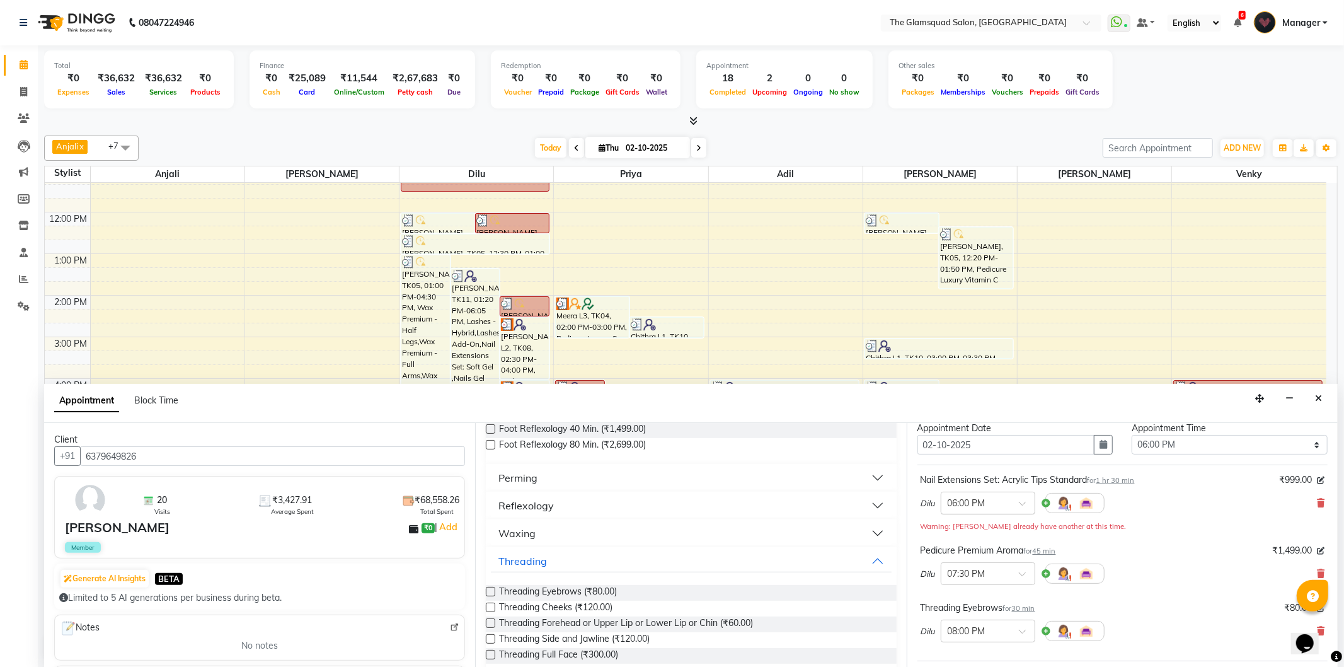
scroll to position [70, 0]
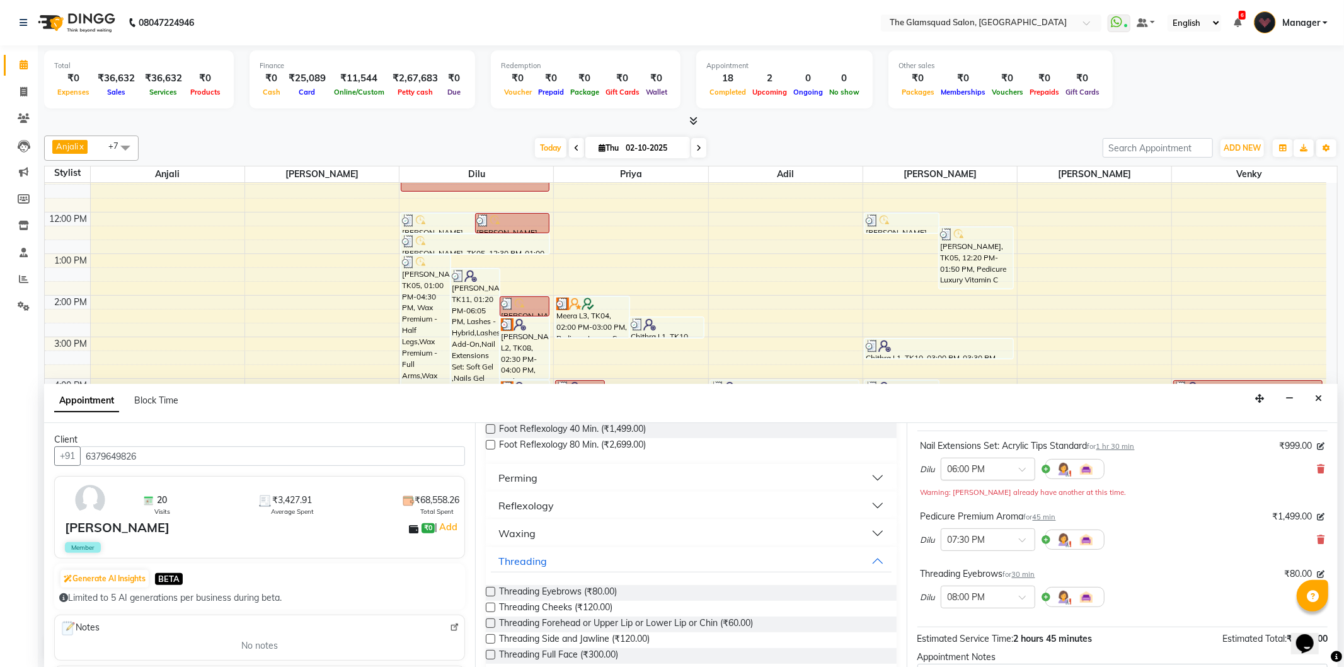
click at [992, 471] on input "text" at bounding box center [975, 467] width 55 height 13
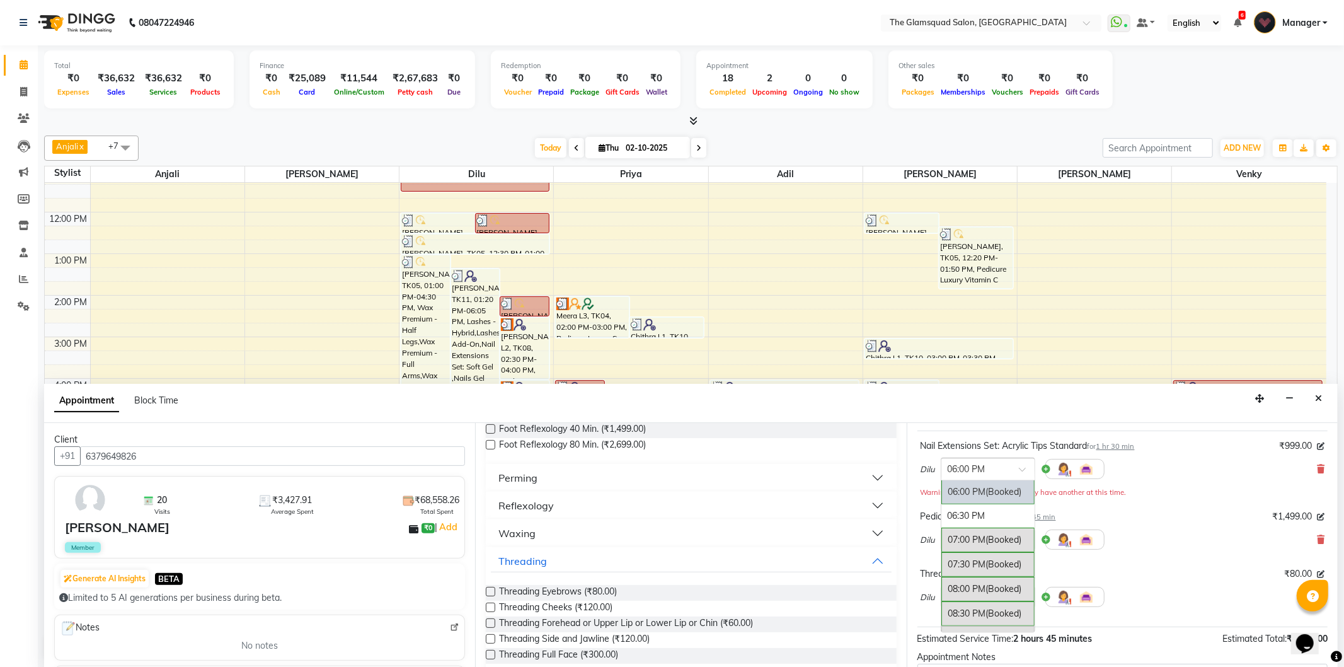
scroll to position [368, 0]
click at [975, 537] on div "05:30 PM (Booked)" at bounding box center [987, 537] width 93 height 25
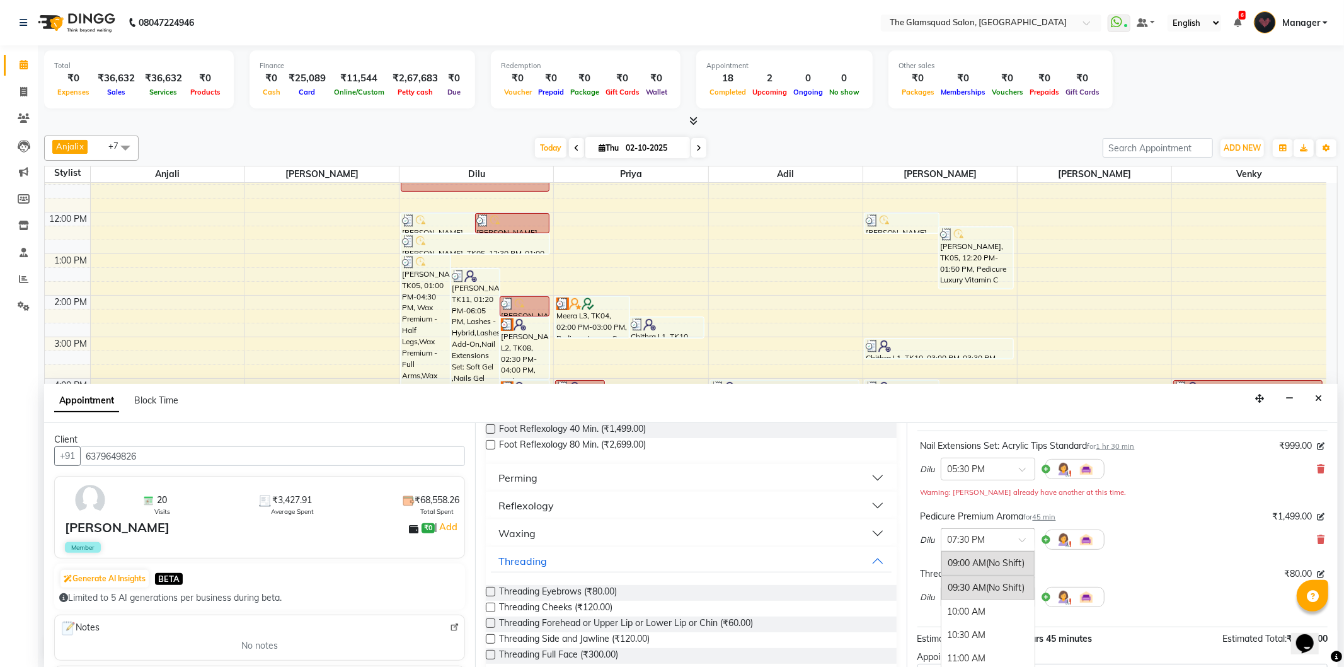
click at [975, 534] on input "text" at bounding box center [975, 538] width 55 height 13
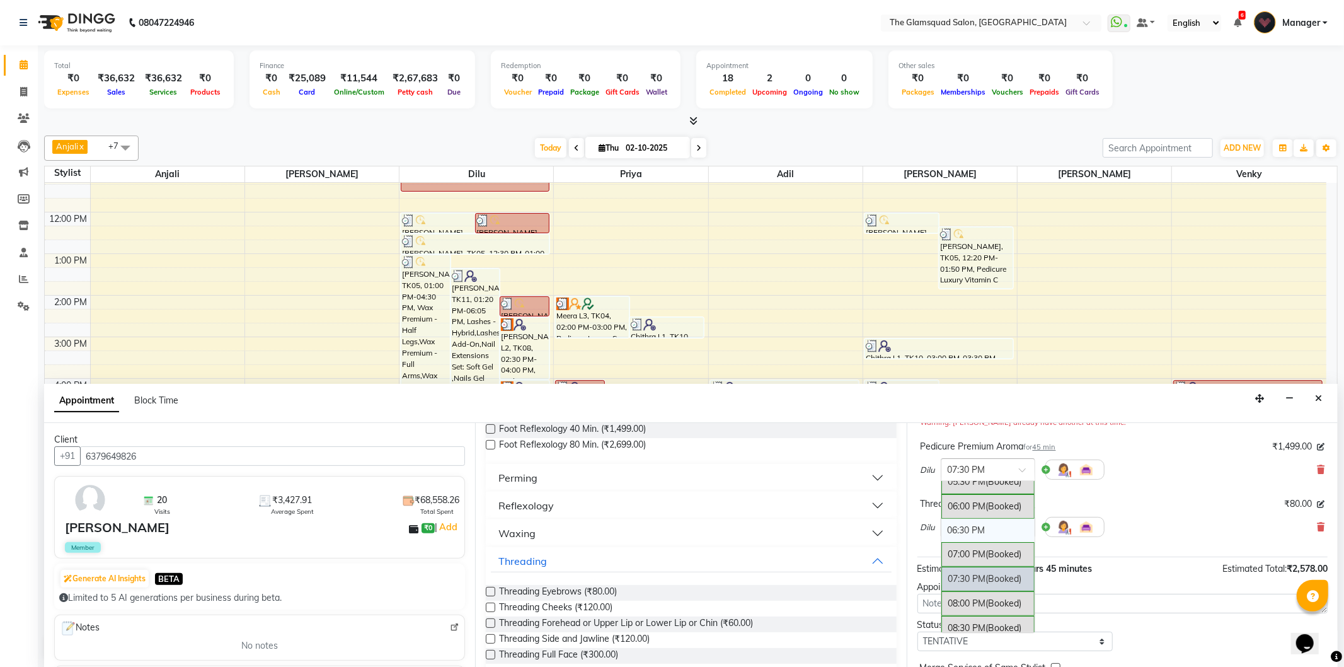
scroll to position [389, 0]
click at [961, 514] on div "05:30 PM (Booked)" at bounding box center [987, 517] width 93 height 25
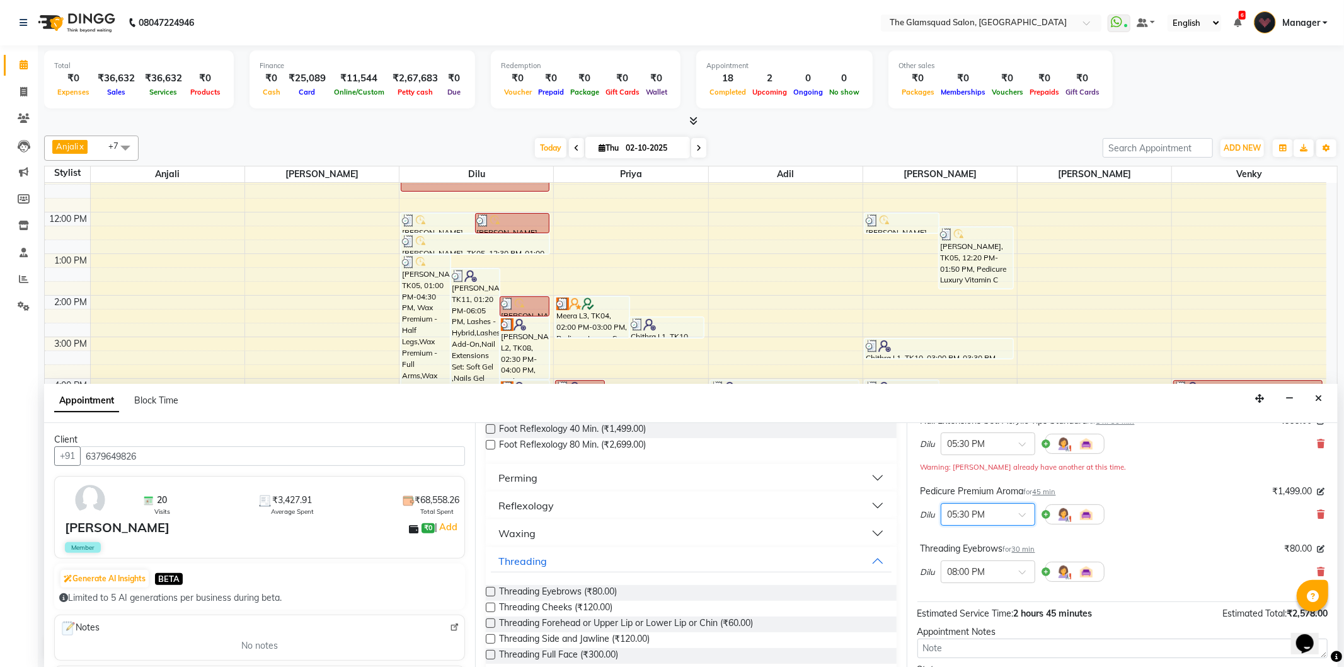
scroll to position [70, 0]
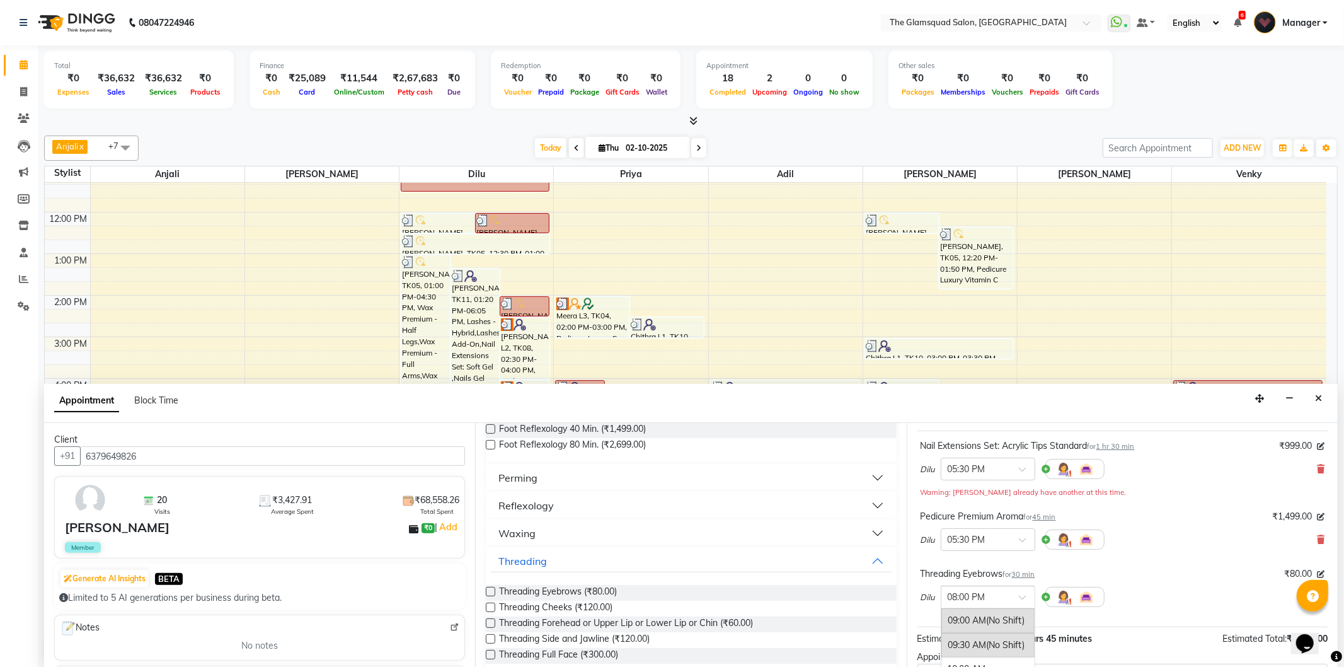
click at [966, 595] on input "text" at bounding box center [975, 595] width 55 height 13
click at [967, 619] on div "06:30 PM" at bounding box center [987, 624] width 93 height 23
click at [969, 593] on input "text" at bounding box center [975, 595] width 55 height 13
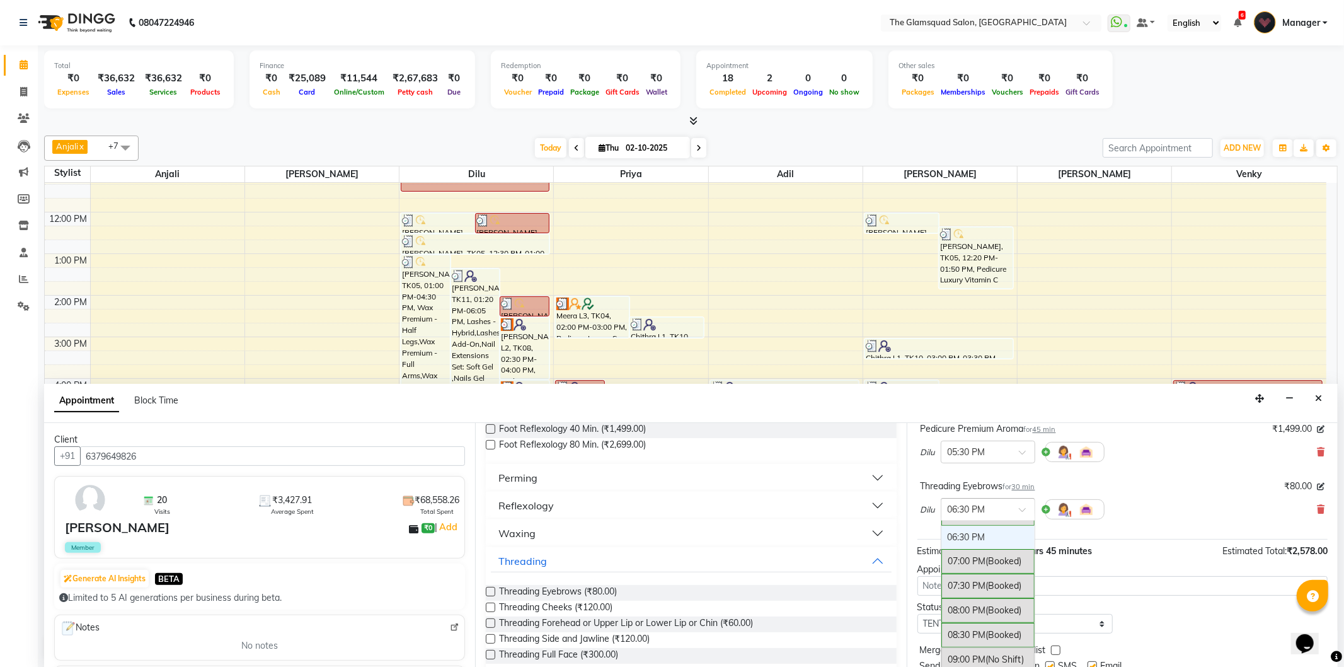
scroll to position [203, 0]
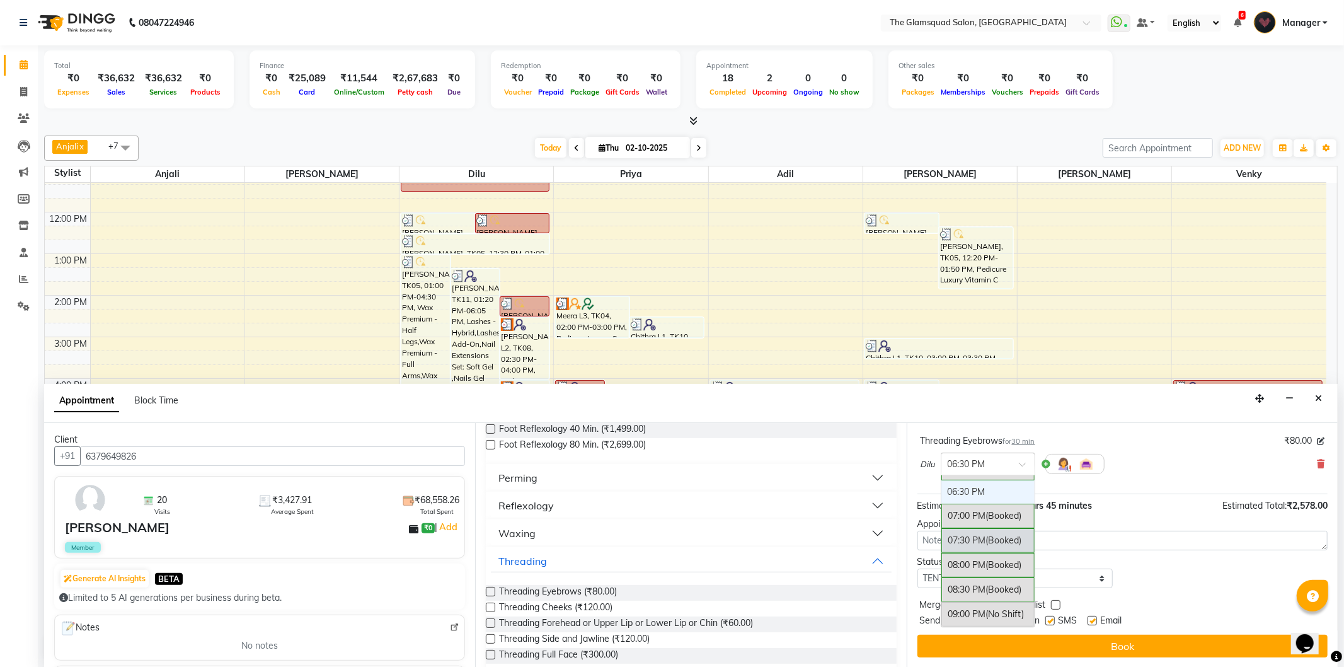
click at [961, 537] on div "07:30 PM (Booked)" at bounding box center [987, 540] width 93 height 25
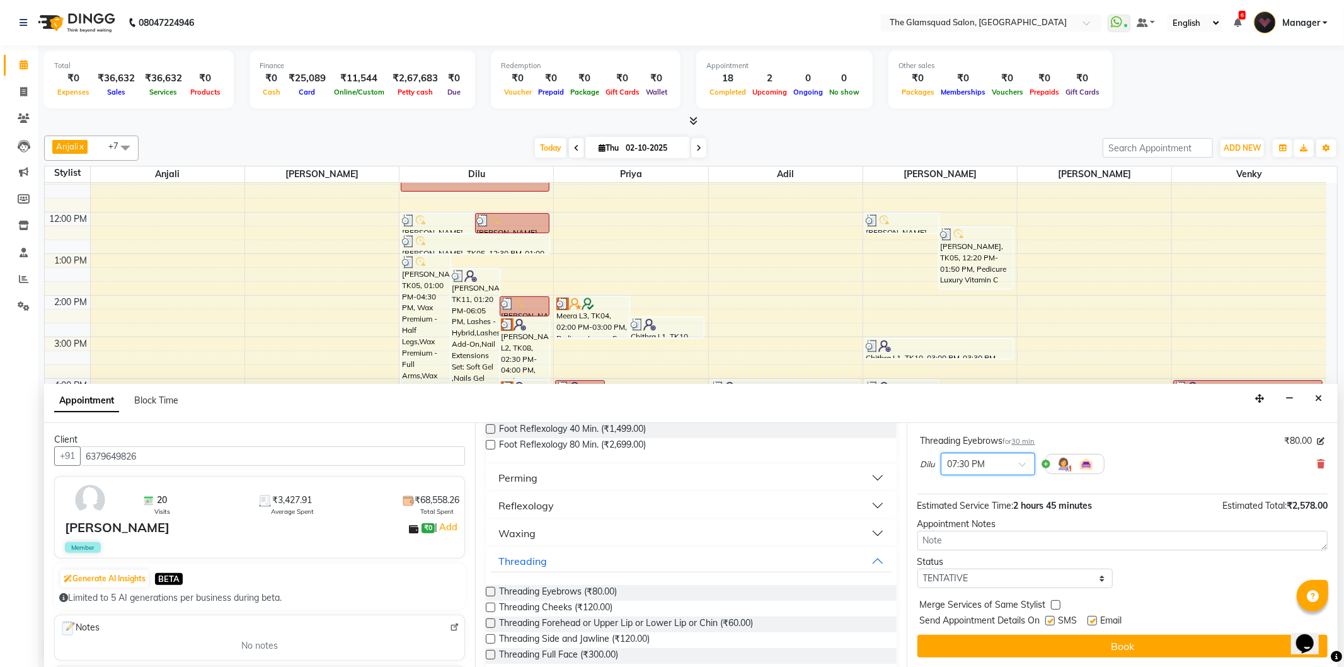
scroll to position [133, 0]
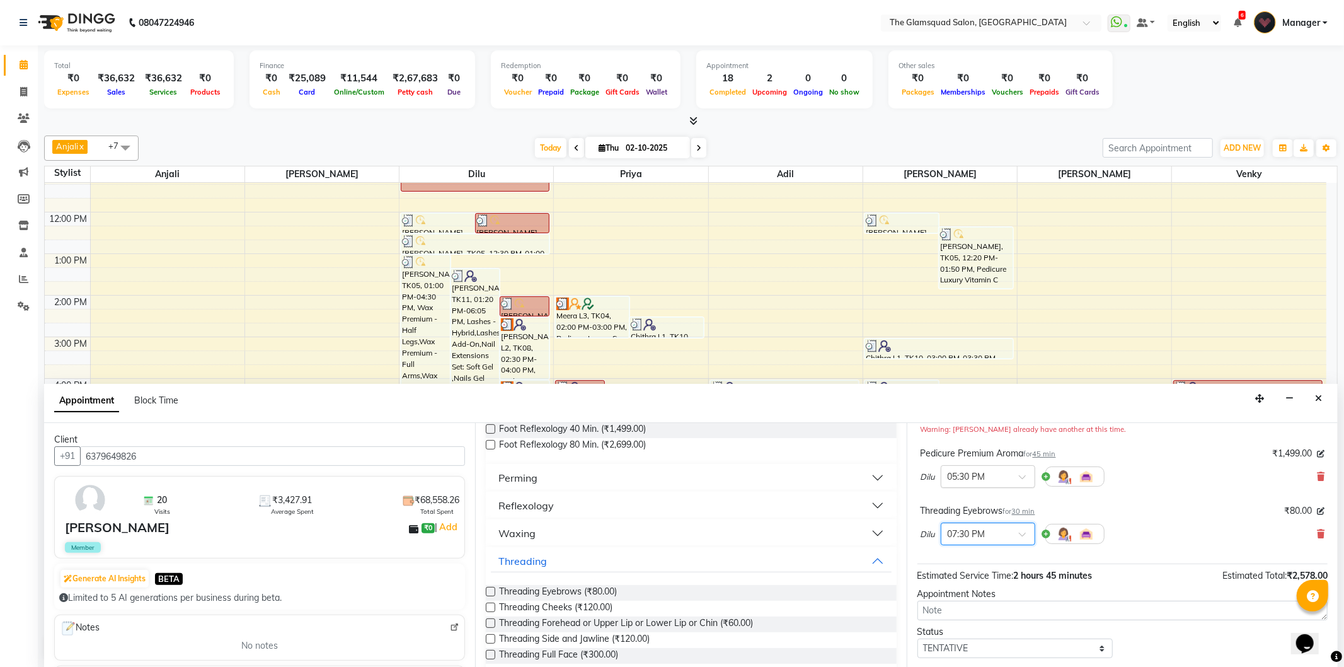
click at [974, 476] on input "text" at bounding box center [975, 475] width 55 height 13
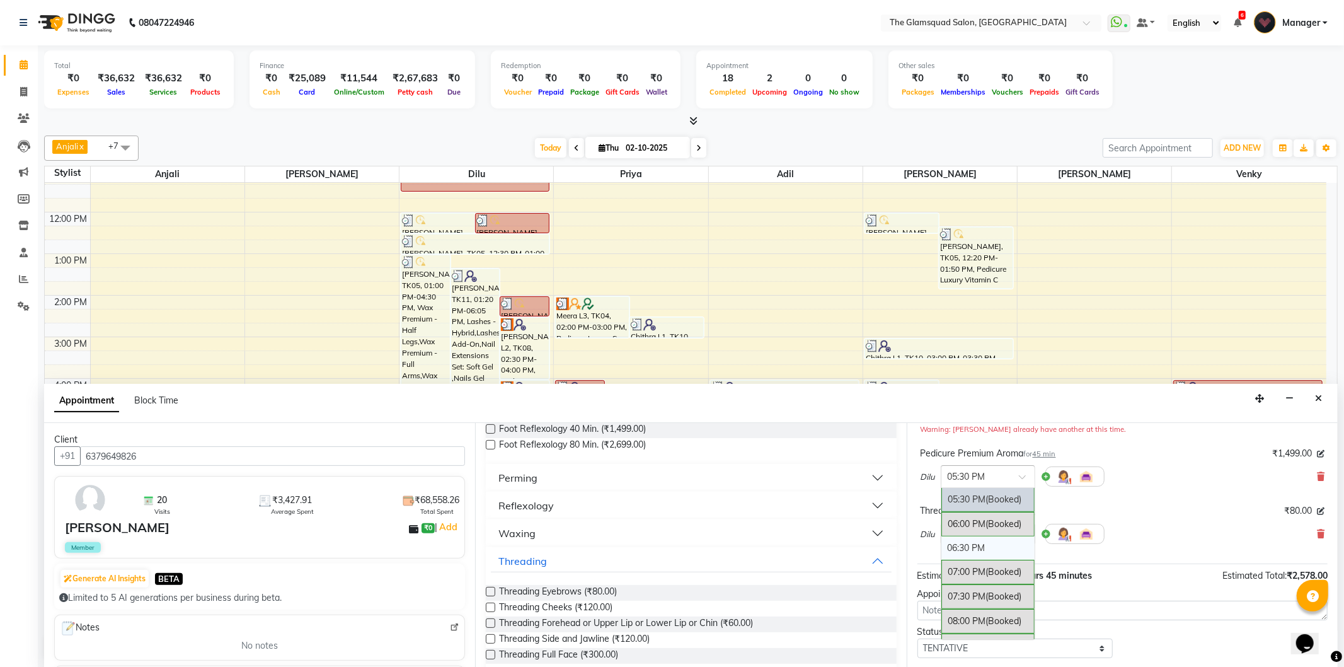
click at [971, 549] on div "06:30 PM" at bounding box center [987, 547] width 93 height 23
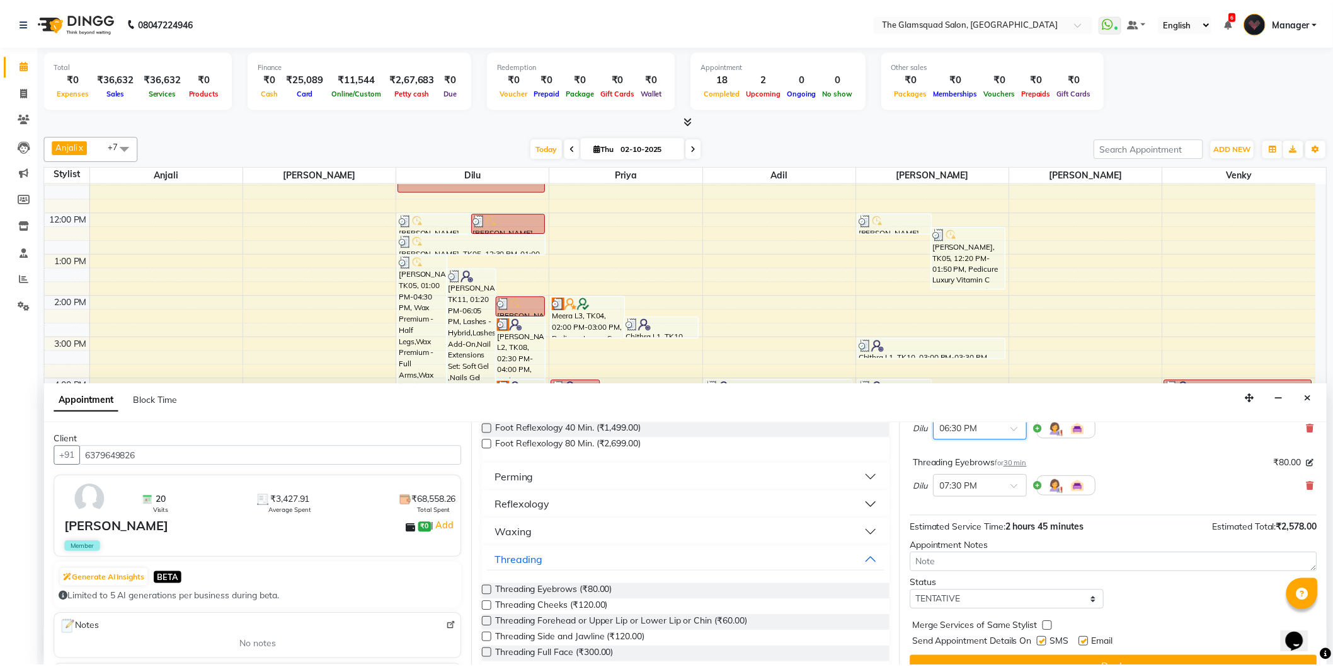
scroll to position [203, 0]
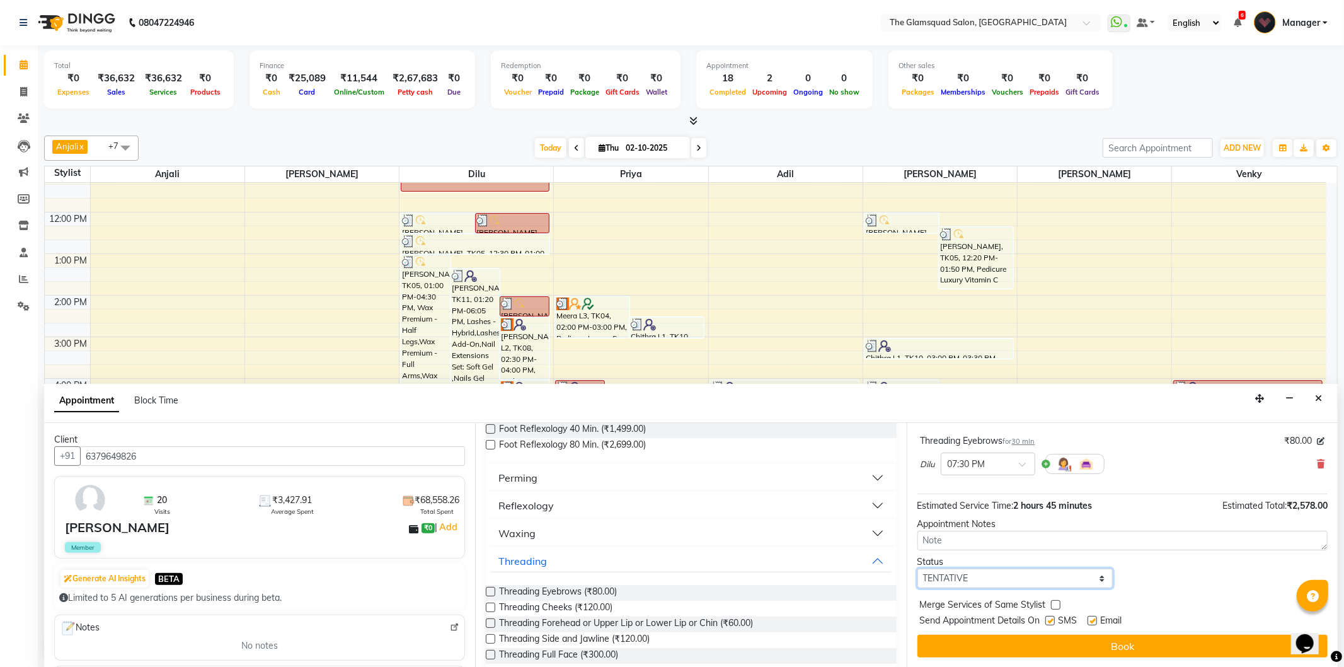
click at [1024, 577] on select "Select TENTATIVE CONFIRM CHECK-IN UPCOMING" at bounding box center [1015, 578] width 196 height 20
select select "confirm booking"
click at [917, 568] on select "Select TENTATIVE CONFIRM CHECK-IN UPCOMING" at bounding box center [1015, 578] width 196 height 20
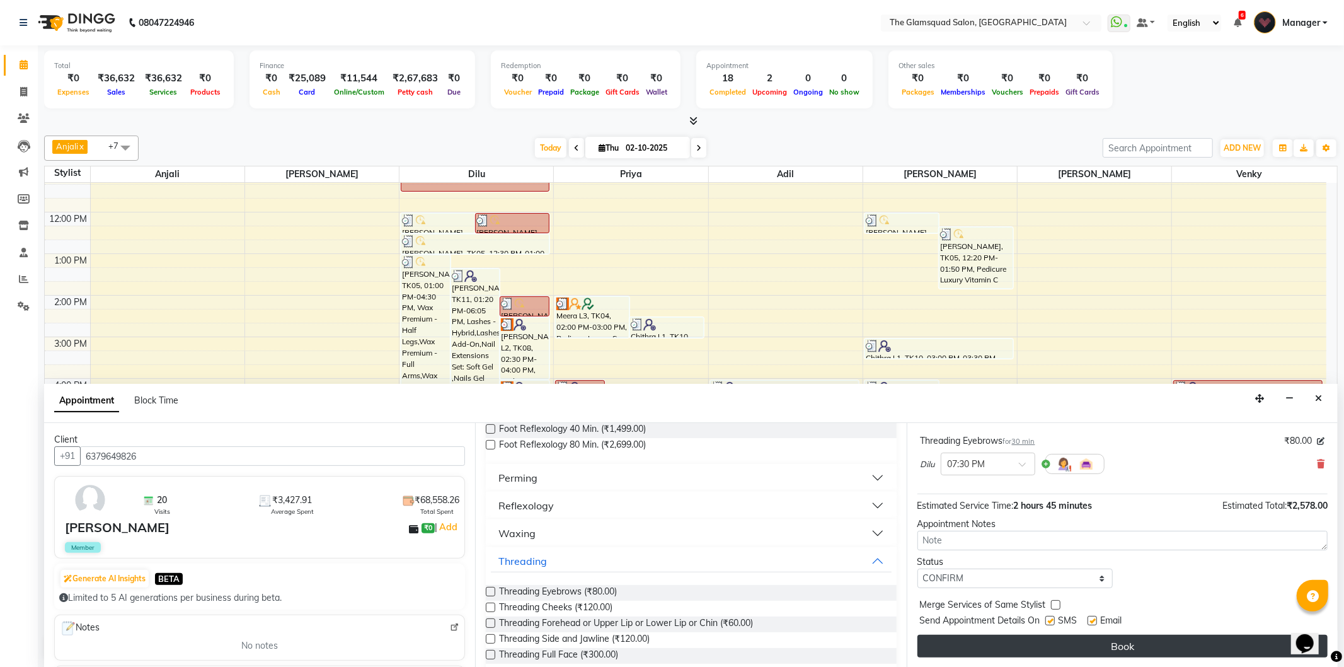
click at [1112, 644] on button "Book" at bounding box center [1122, 645] width 410 height 23
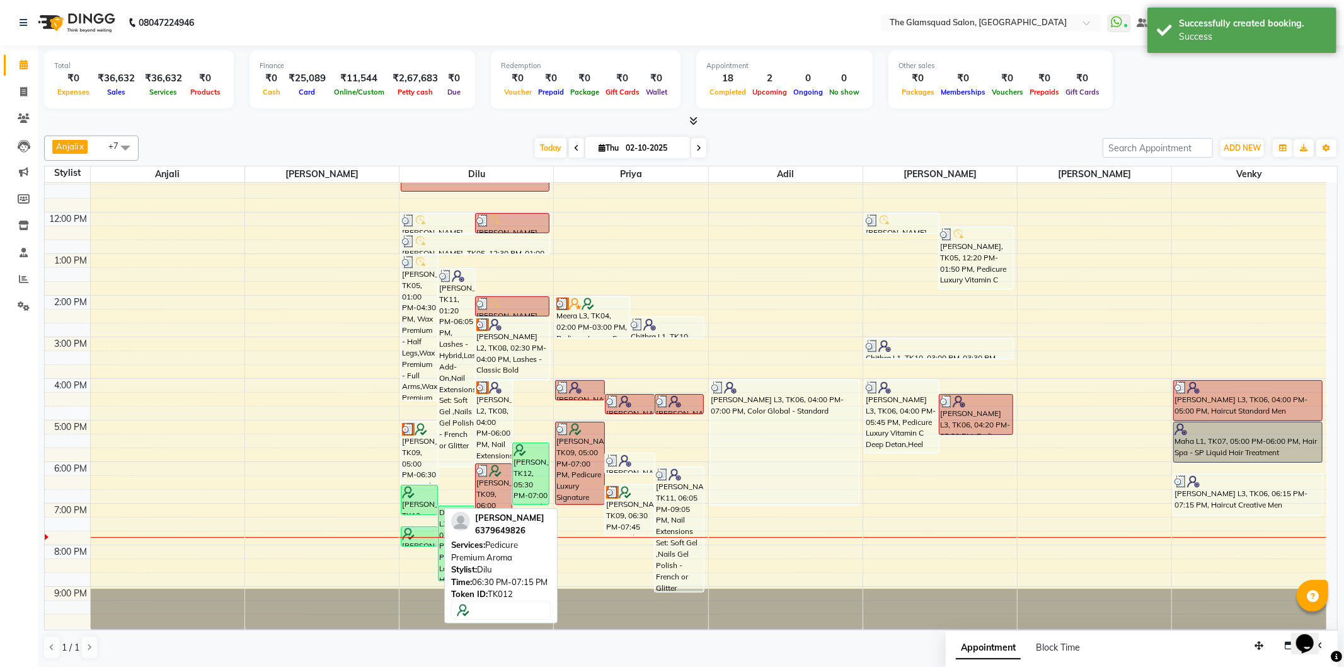
click at [422, 500] on div "[PERSON_NAME], TK12, 06:30 PM-07:15 PM, Pedicure Premium Aroma" at bounding box center [419, 499] width 36 height 29
select select "6"
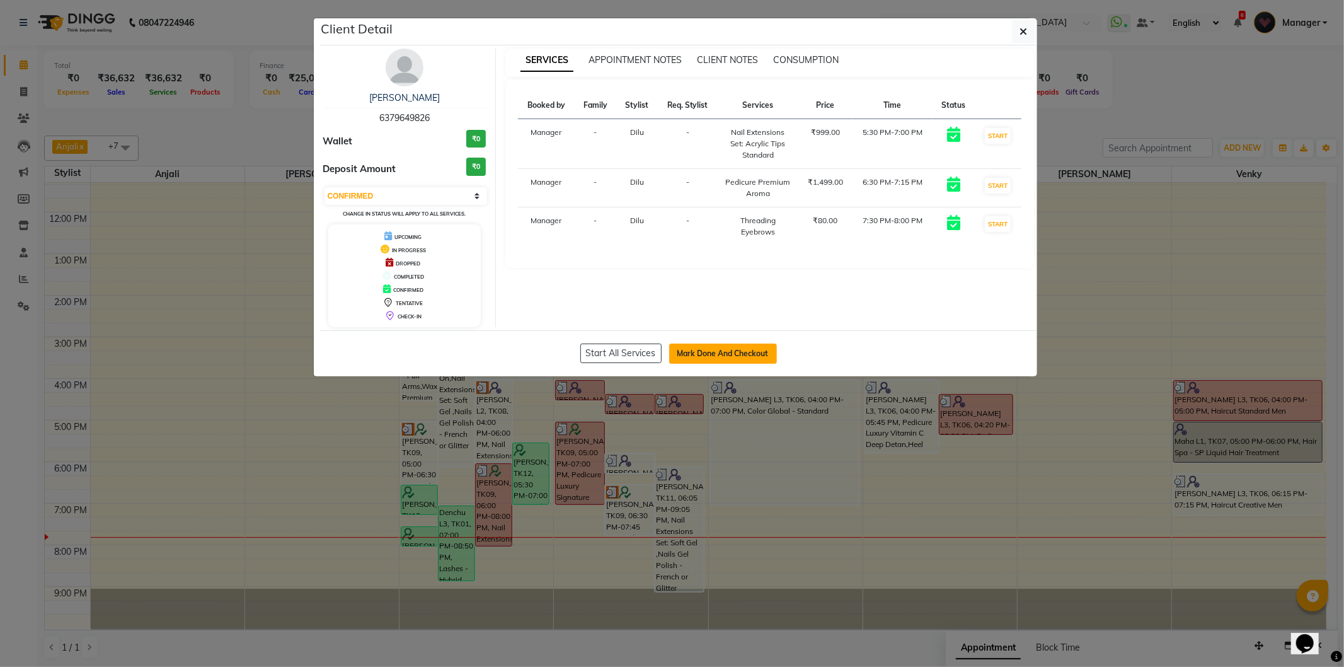
click at [704, 345] on button "Mark Done And Checkout" at bounding box center [723, 353] width 108 height 20
select select "5284"
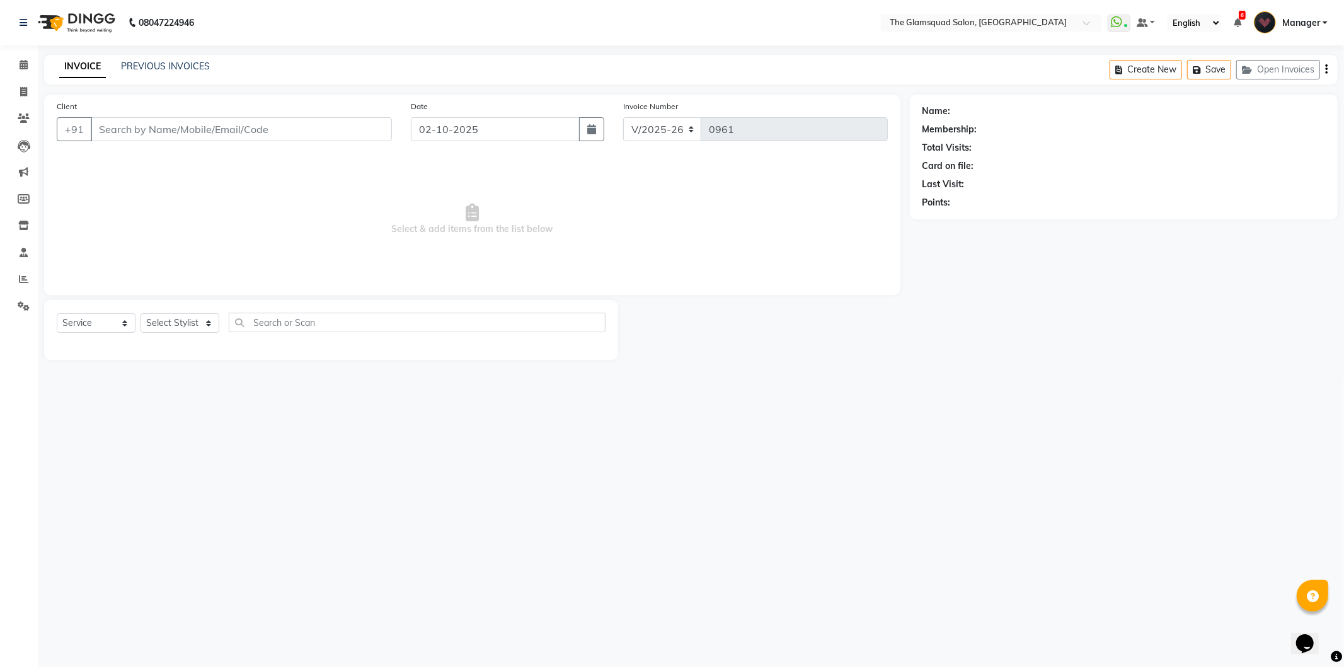
select select "product"
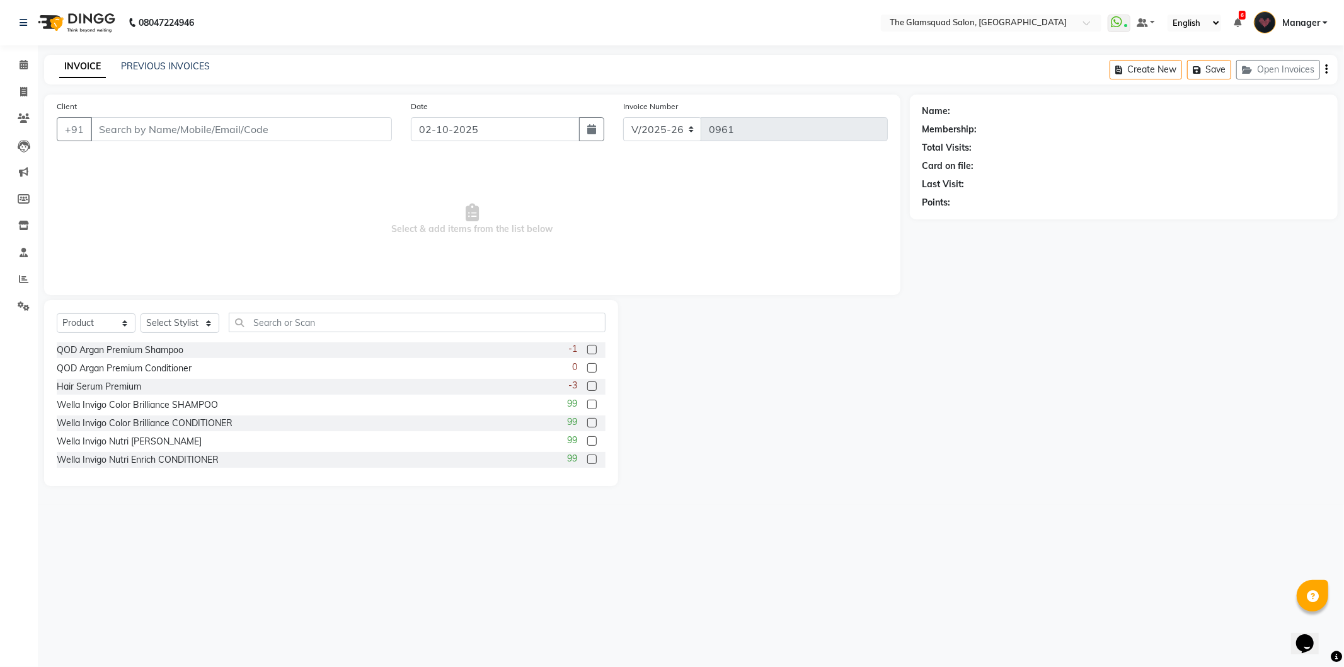
type input "6379649826"
select select "34710"
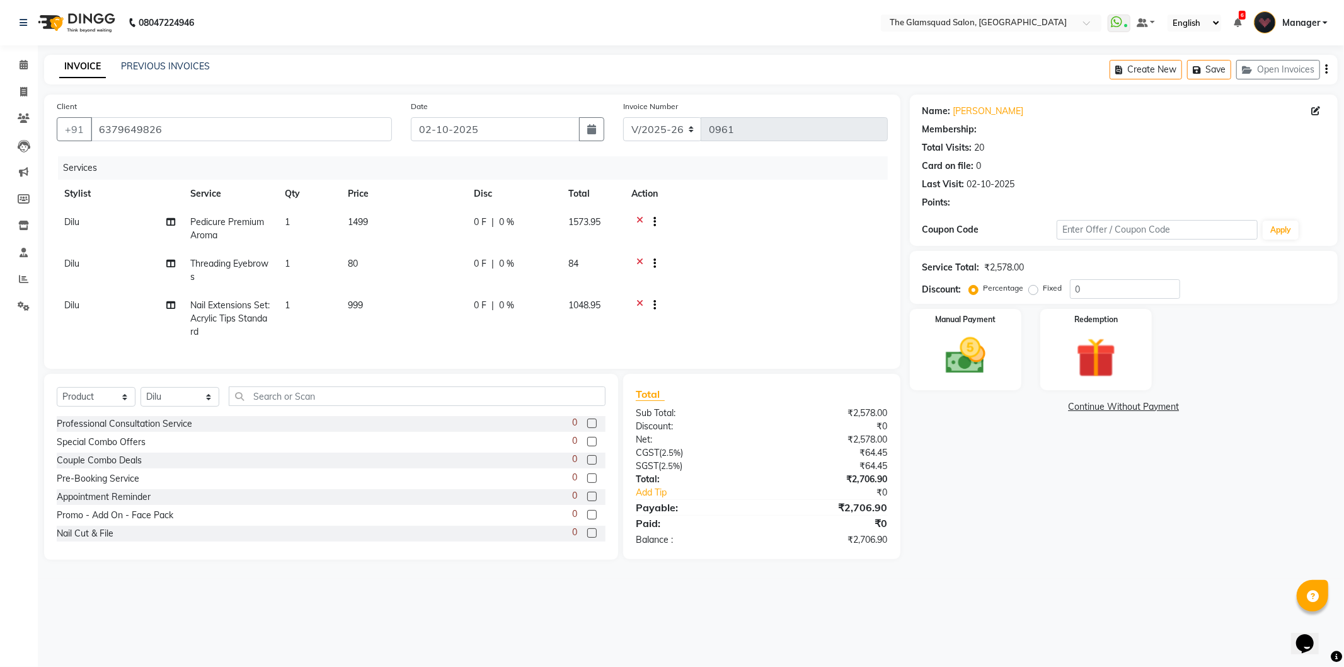
type input "10"
select select "2: Object"
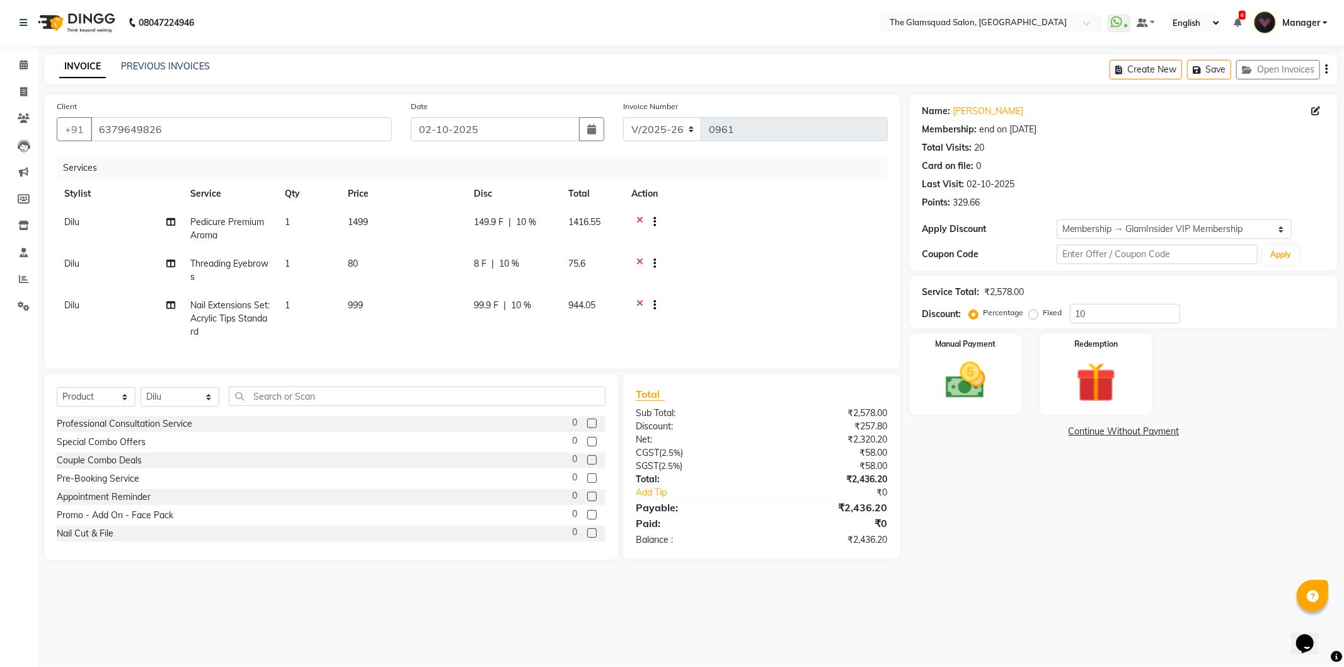
click at [502, 222] on span "149.9 F" at bounding box center [489, 221] width 30 height 13
select select "34710"
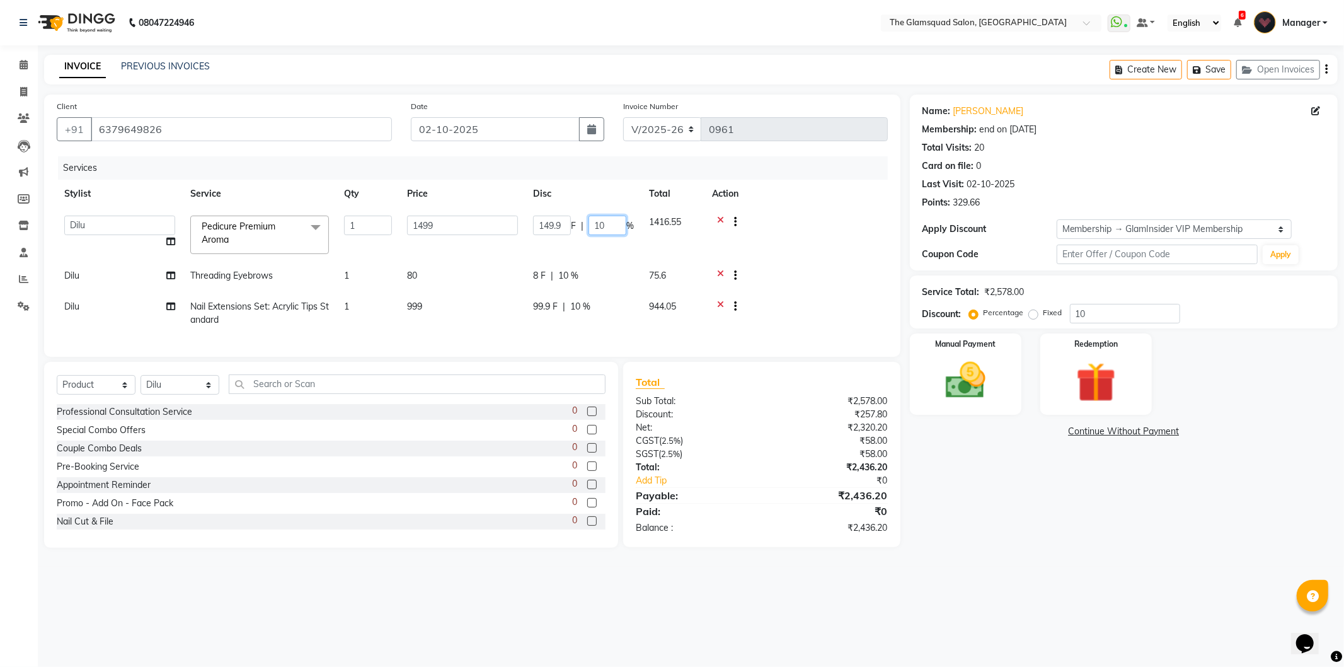
click at [607, 224] on input "10" at bounding box center [607, 225] width 38 height 20
type input "1"
type input "100"
click at [838, 235] on td at bounding box center [795, 235] width 183 height 54
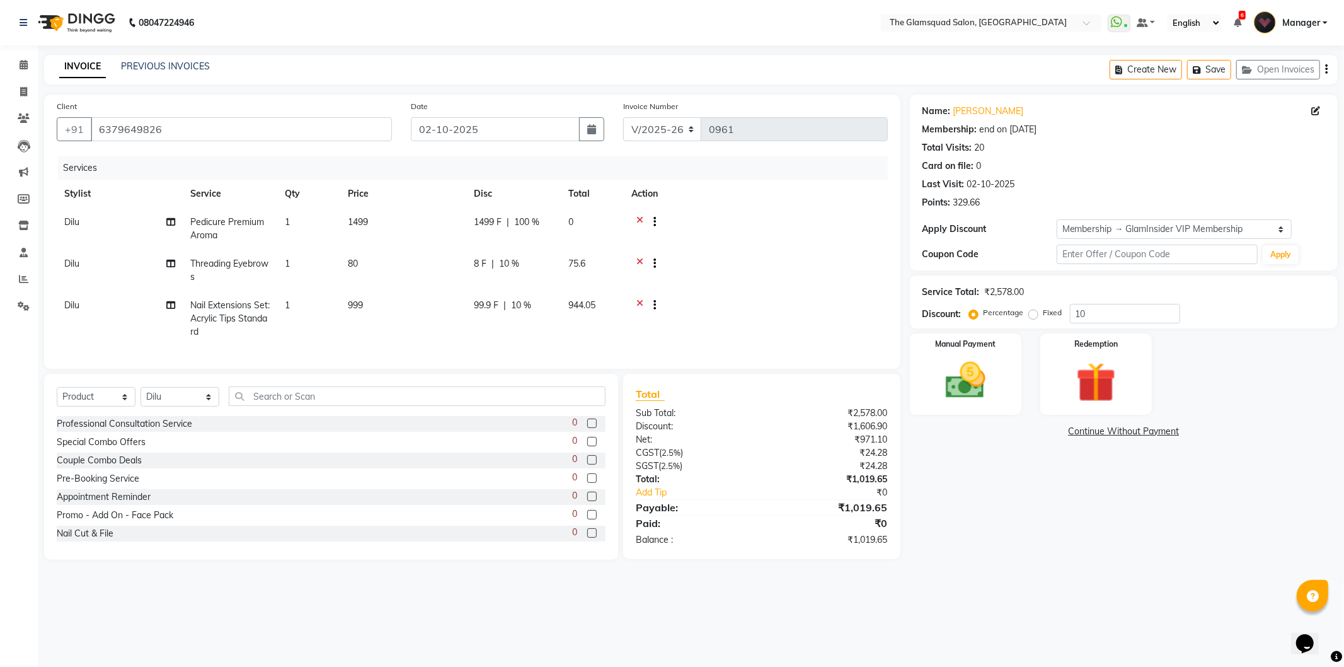
click at [539, 215] on span "100 %" at bounding box center [526, 221] width 25 height 13
select select "34710"
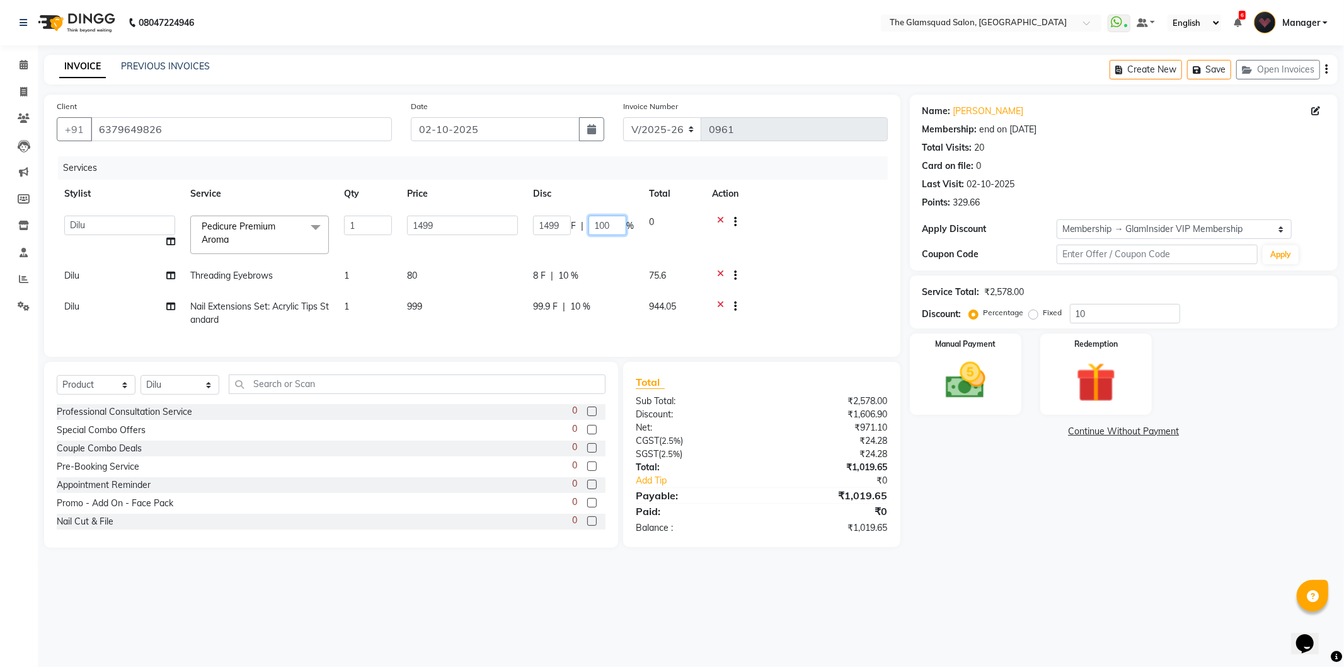
click at [619, 224] on input "100" at bounding box center [607, 225] width 38 height 20
type input "1"
type input "10"
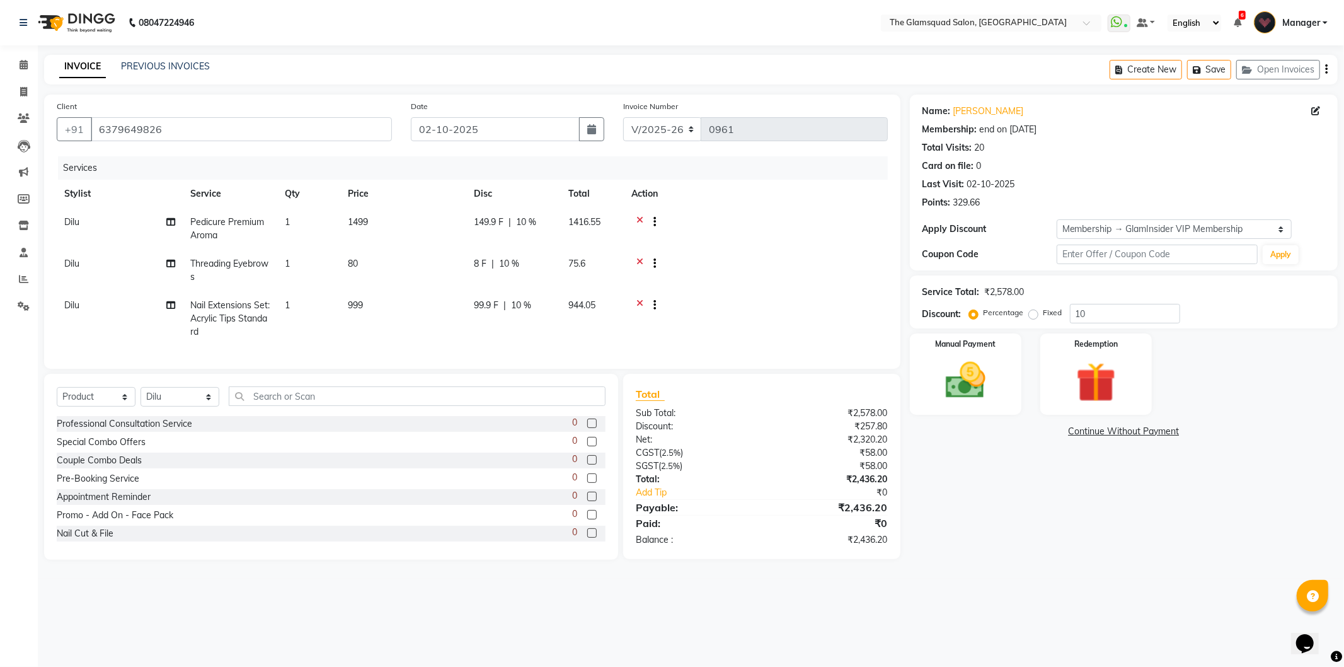
click at [769, 227] on div at bounding box center [755, 223] width 249 height 16
click at [538, 303] on div "99.9 F | 10 %" at bounding box center [513, 305] width 79 height 13
select select "34710"
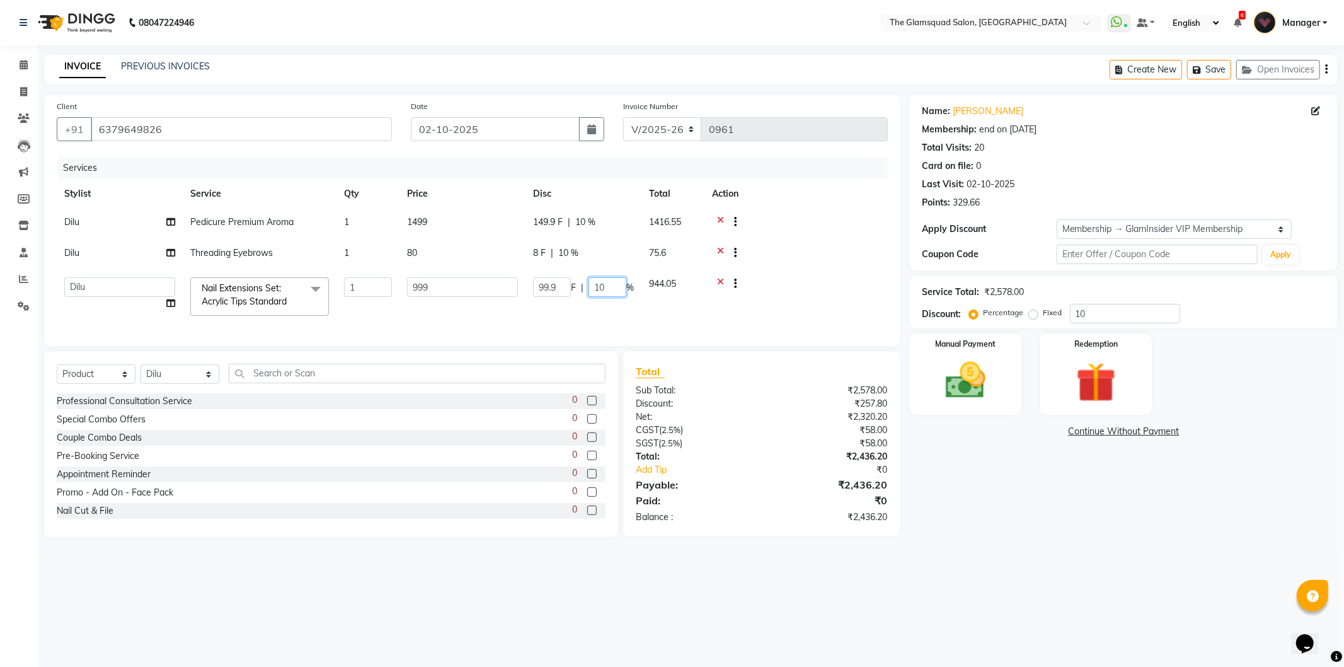
click at [607, 286] on input "10" at bounding box center [607, 287] width 38 height 20
type input "100"
click at [777, 304] on td at bounding box center [795, 297] width 183 height 54
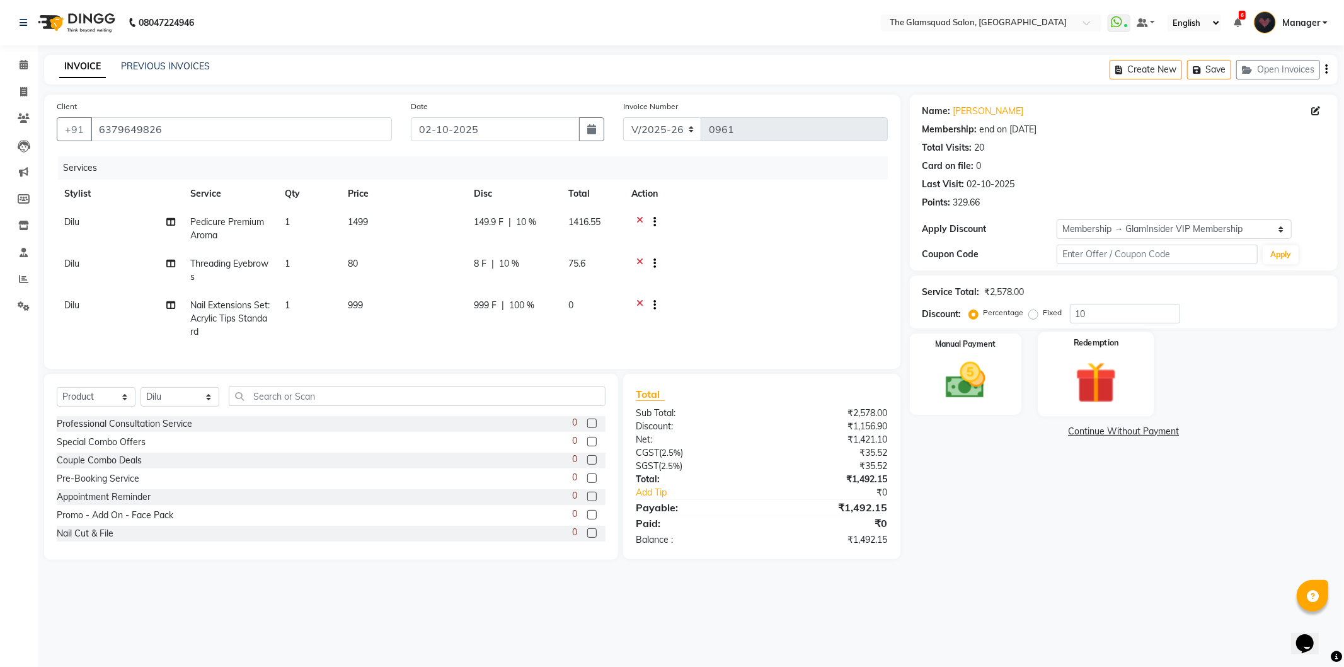
click at [1098, 372] on img at bounding box center [1095, 383] width 67 height 52
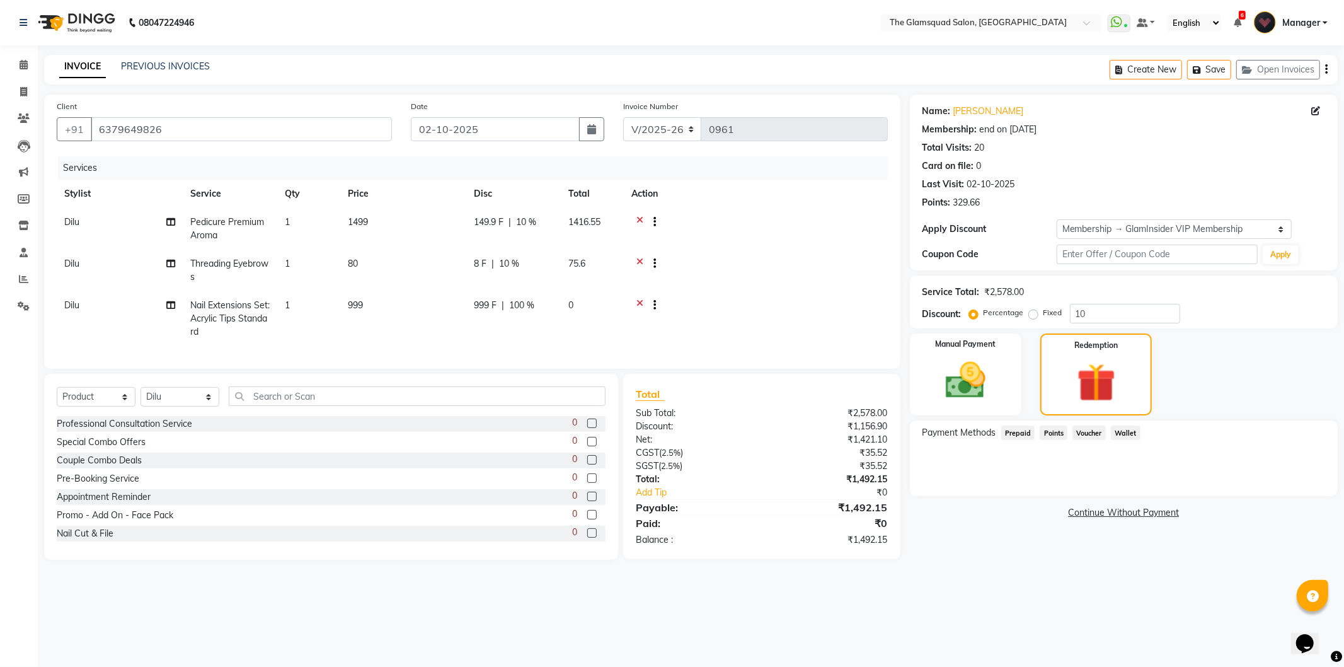
click at [1056, 433] on span "Points" at bounding box center [1054, 432] width 28 height 14
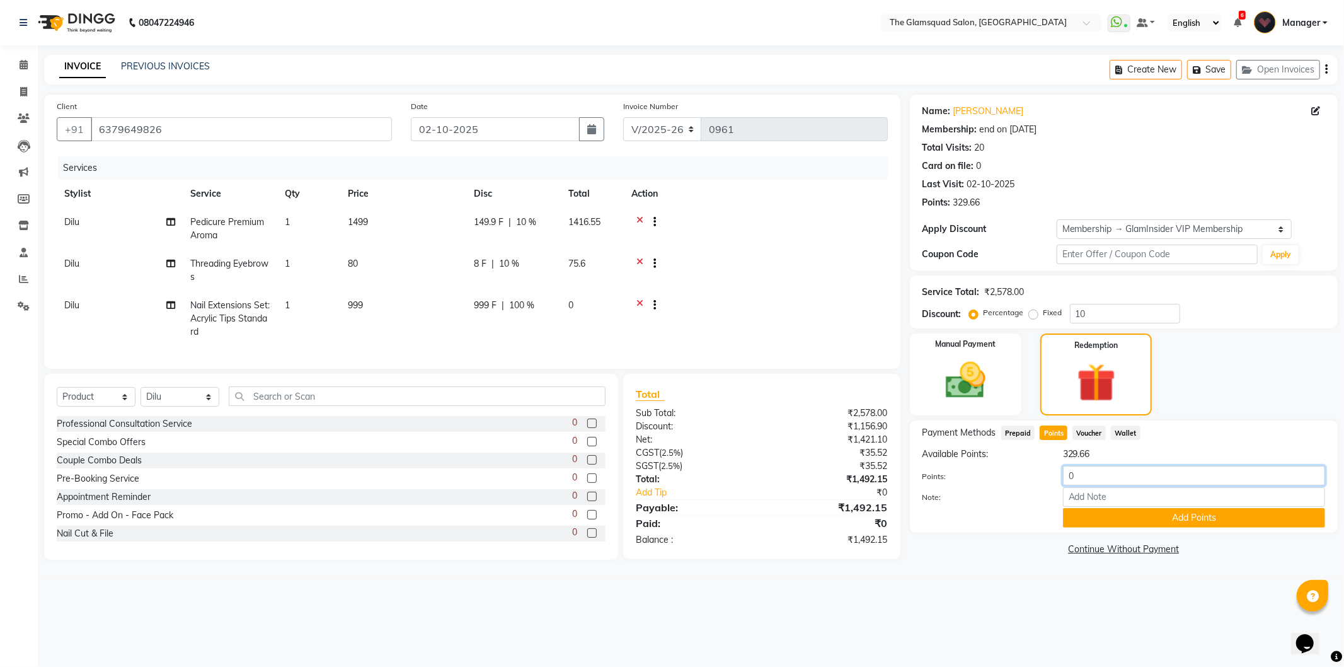
click at [1096, 473] on input "0" at bounding box center [1194, 476] width 262 height 20
type input "0"
type input "100"
click at [1173, 513] on button "Add Points" at bounding box center [1194, 518] width 262 height 20
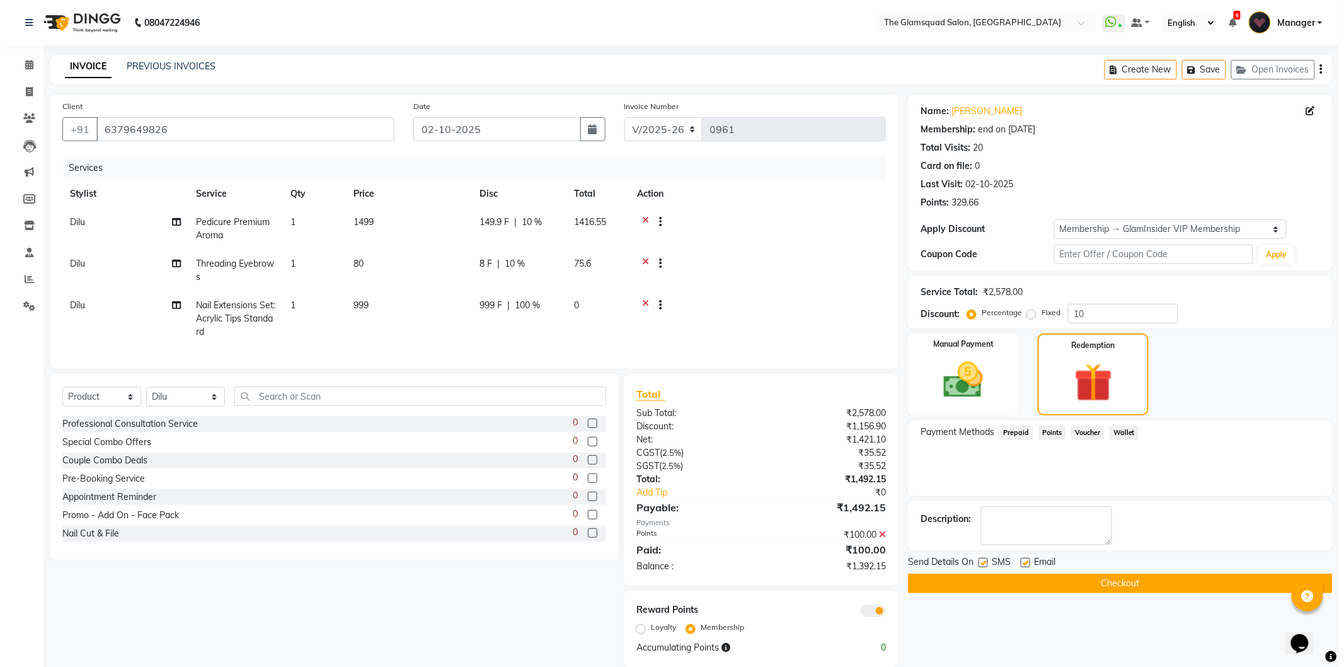
scroll to position [28, 0]
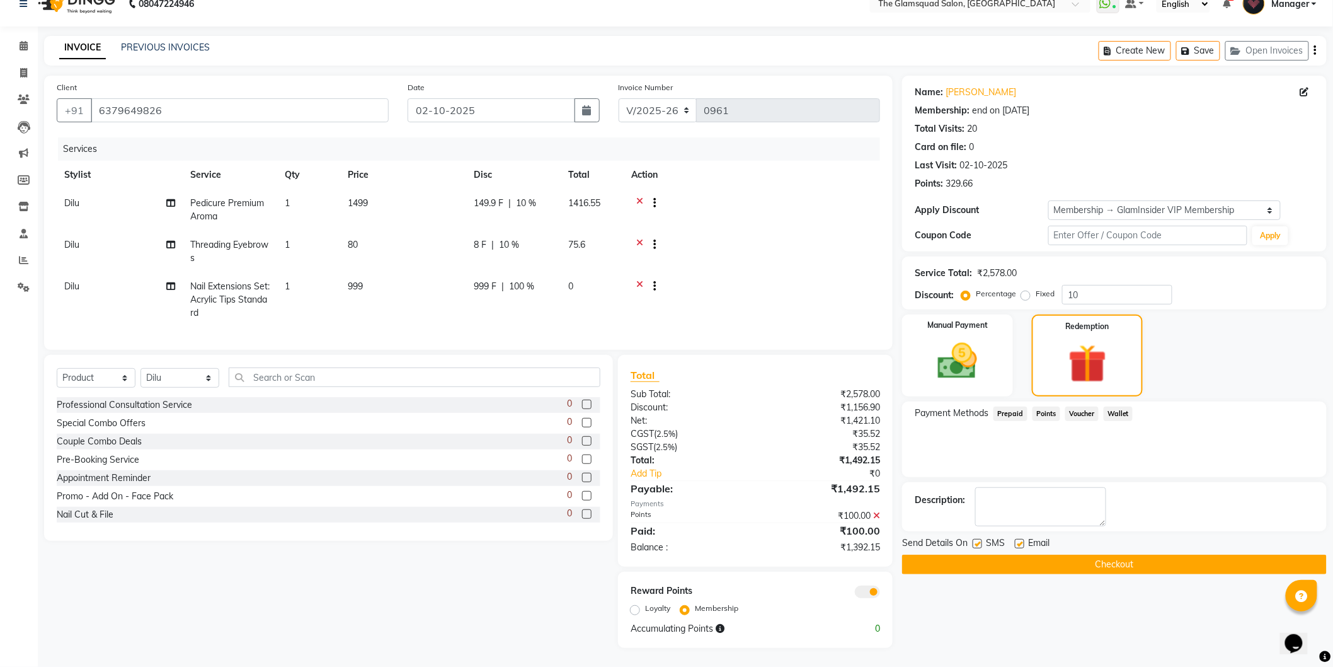
click at [872, 591] on span at bounding box center [867, 591] width 25 height 13
click at [880, 593] on input "checkbox" at bounding box center [880, 593] width 0 height 0
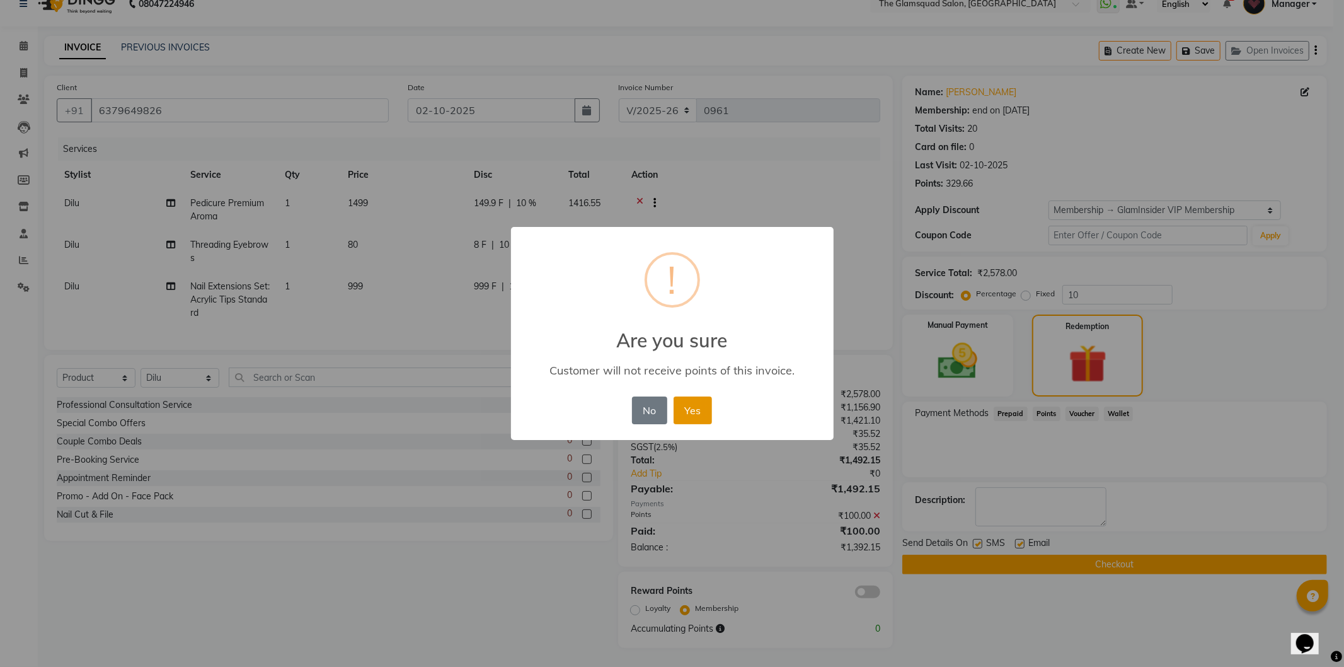
click at [689, 396] on button "Yes" at bounding box center [693, 410] width 38 height 28
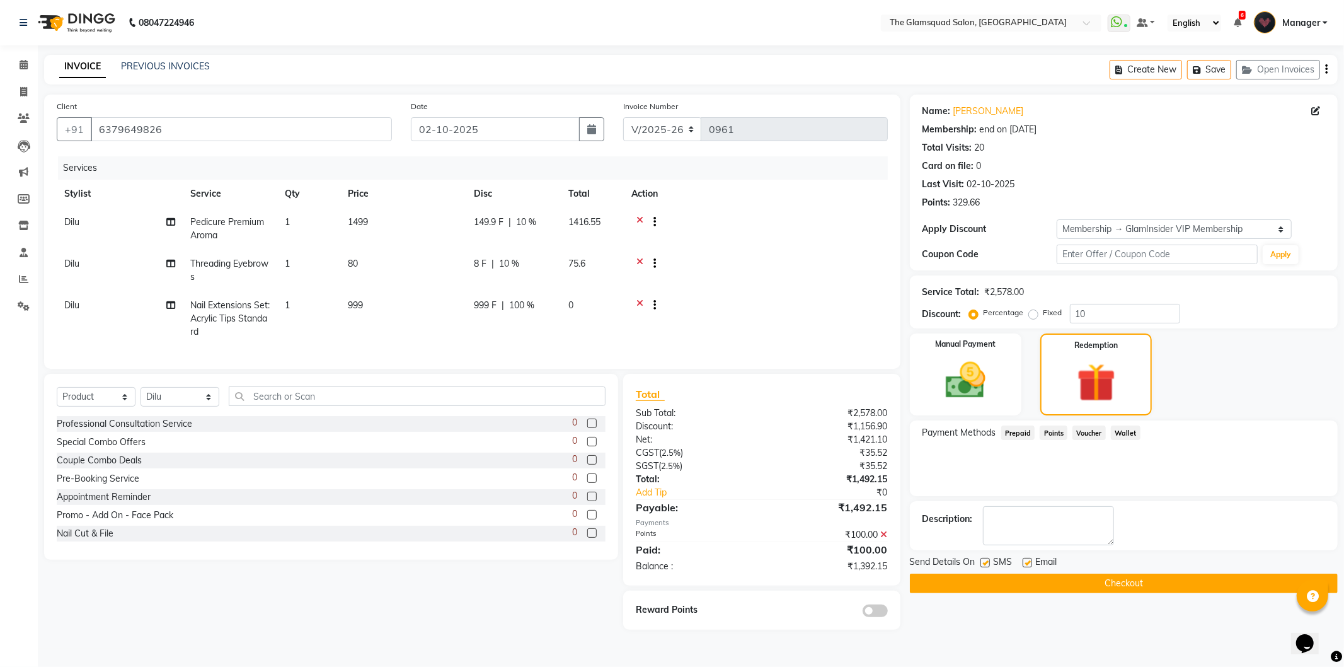
click at [77, 259] on span "Dilu" at bounding box center [71, 263] width 15 height 11
select select "34710"
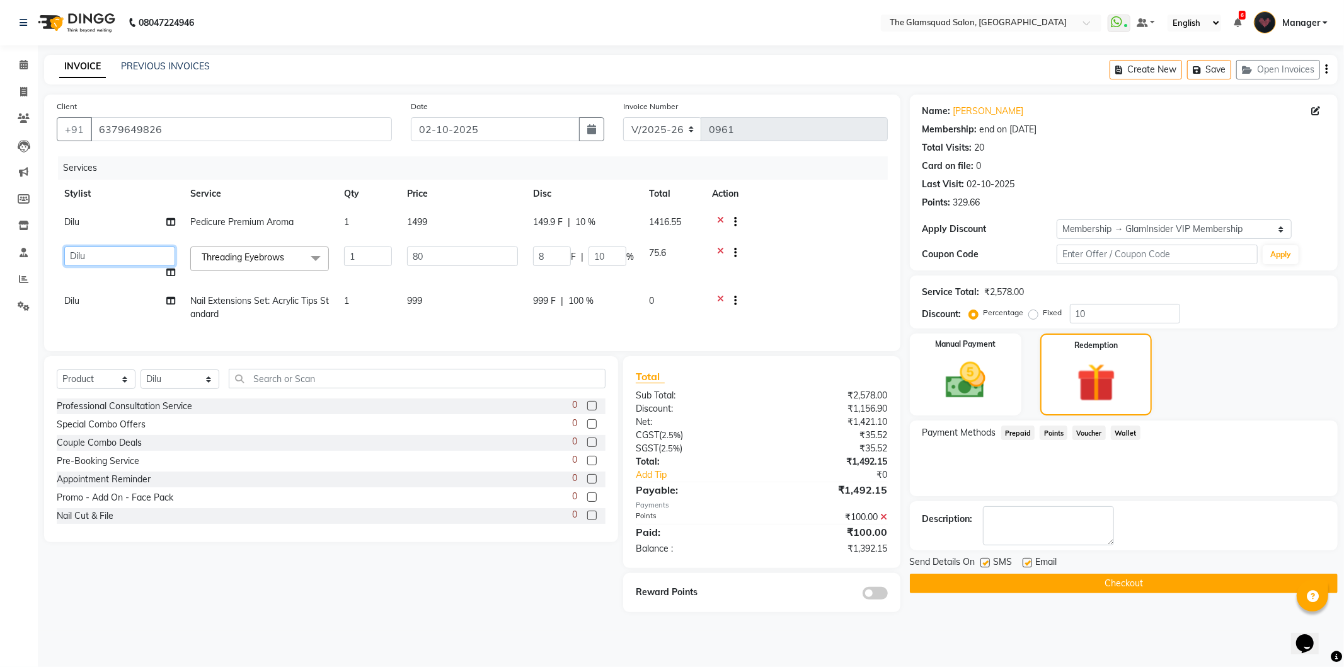
click at [92, 251] on select "[PERSON_NAME] Dilu Dingg Support Frontdesk Manager [PERSON_NAME] Naveen [PERSON…" at bounding box center [119, 256] width 111 height 20
select select "34709"
click at [90, 294] on td "Dilu" at bounding box center [120, 308] width 126 height 42
select select "34710"
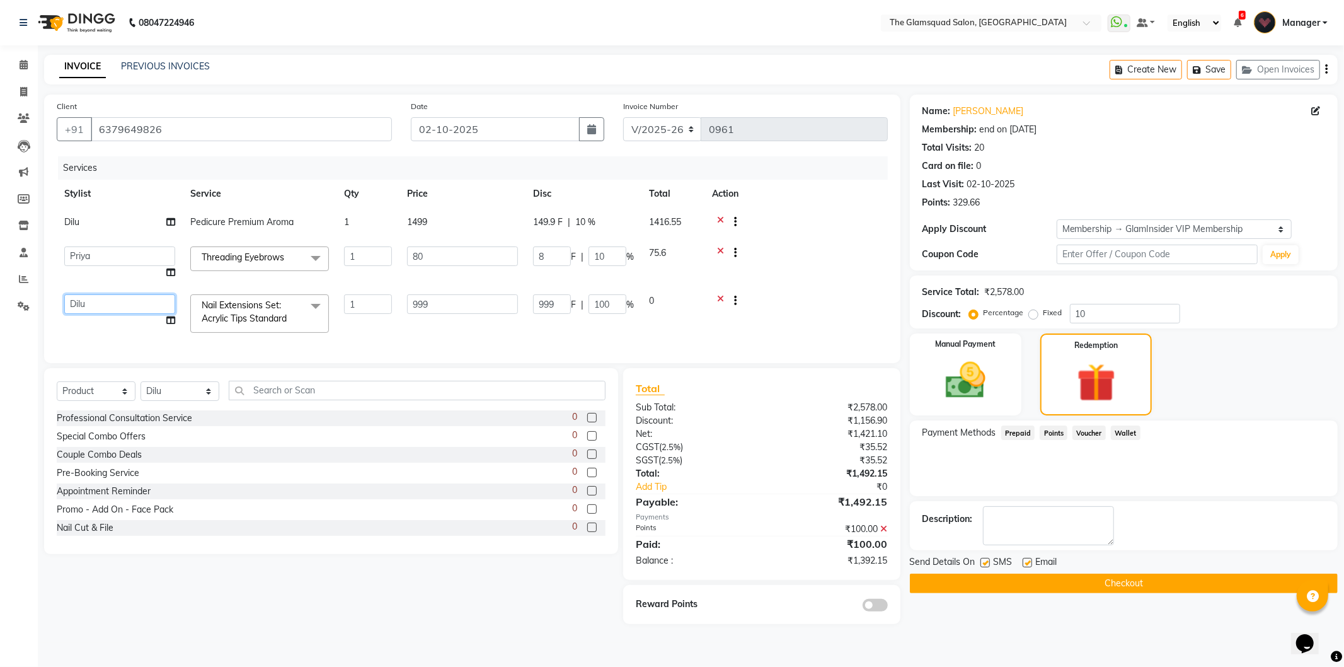
click at [90, 294] on select "[PERSON_NAME] Dilu Dingg Support Frontdesk Manager [PERSON_NAME] Naveen [PERSON…" at bounding box center [119, 304] width 111 height 20
select select "34709"
click at [941, 366] on img at bounding box center [965, 381] width 67 height 48
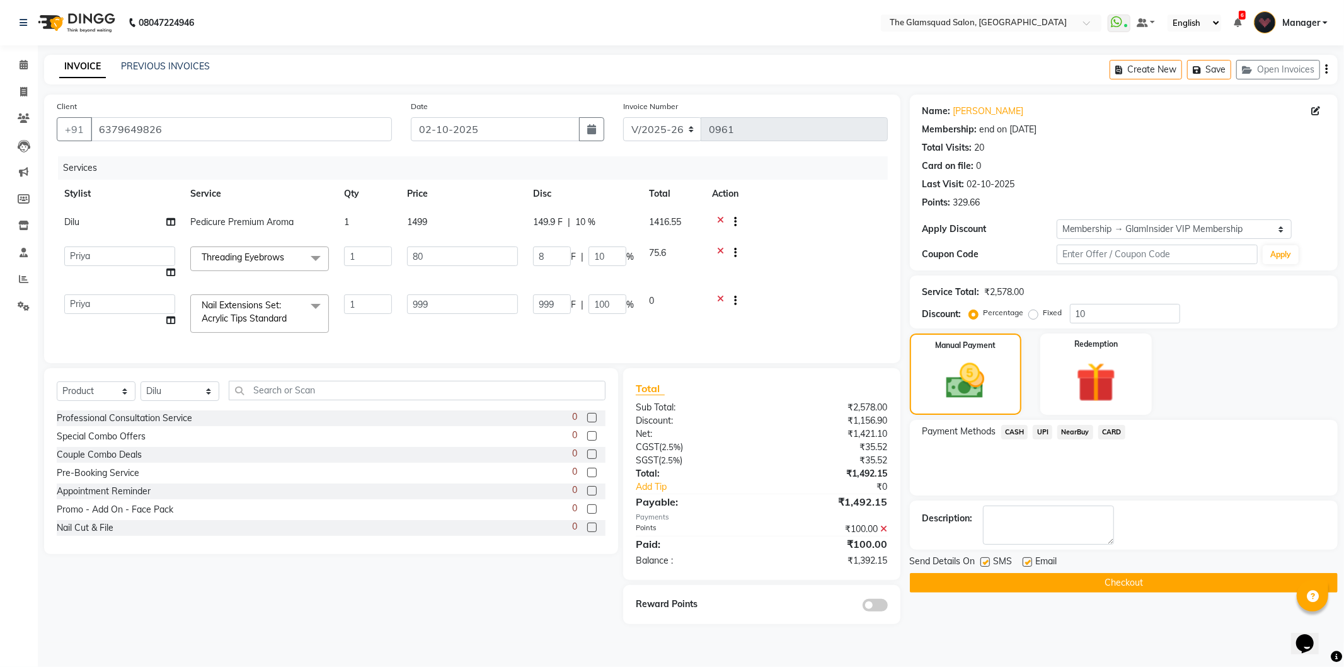
click at [1047, 429] on span "UPI" at bounding box center [1043, 432] width 20 height 14
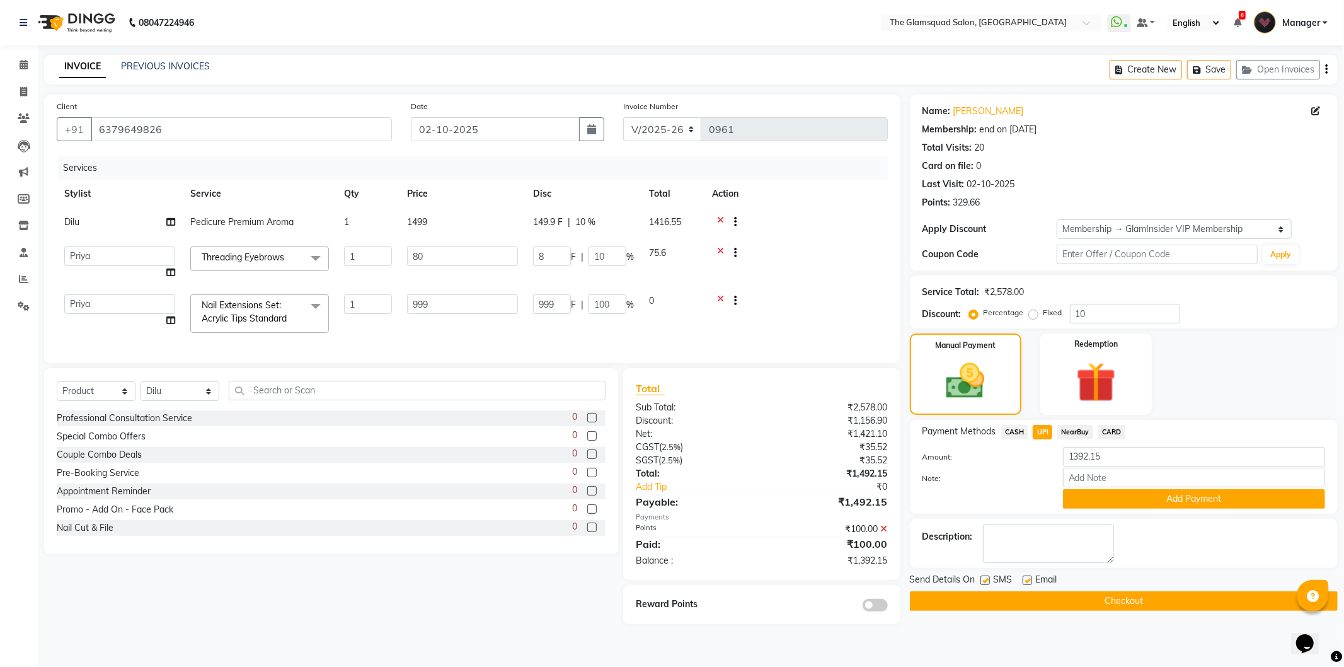
click at [1101, 599] on button "Checkout" at bounding box center [1124, 601] width 428 height 20
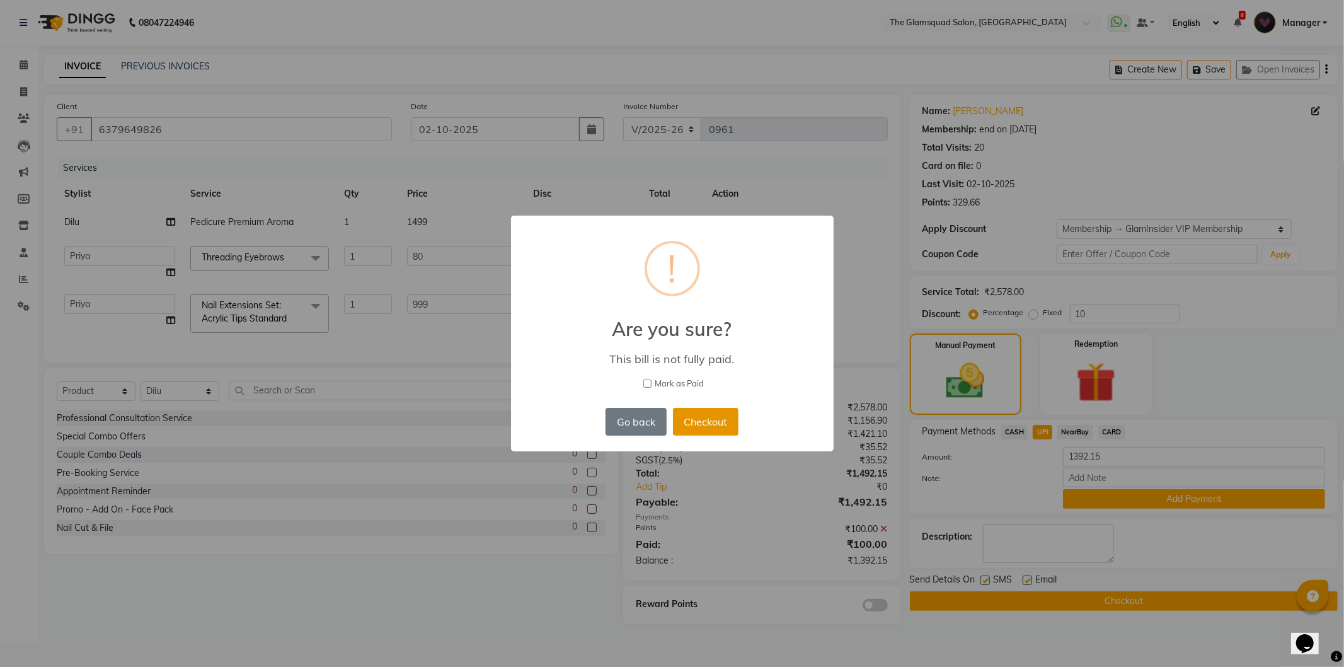
click at [701, 425] on button "Checkout" at bounding box center [706, 422] width 66 height 28
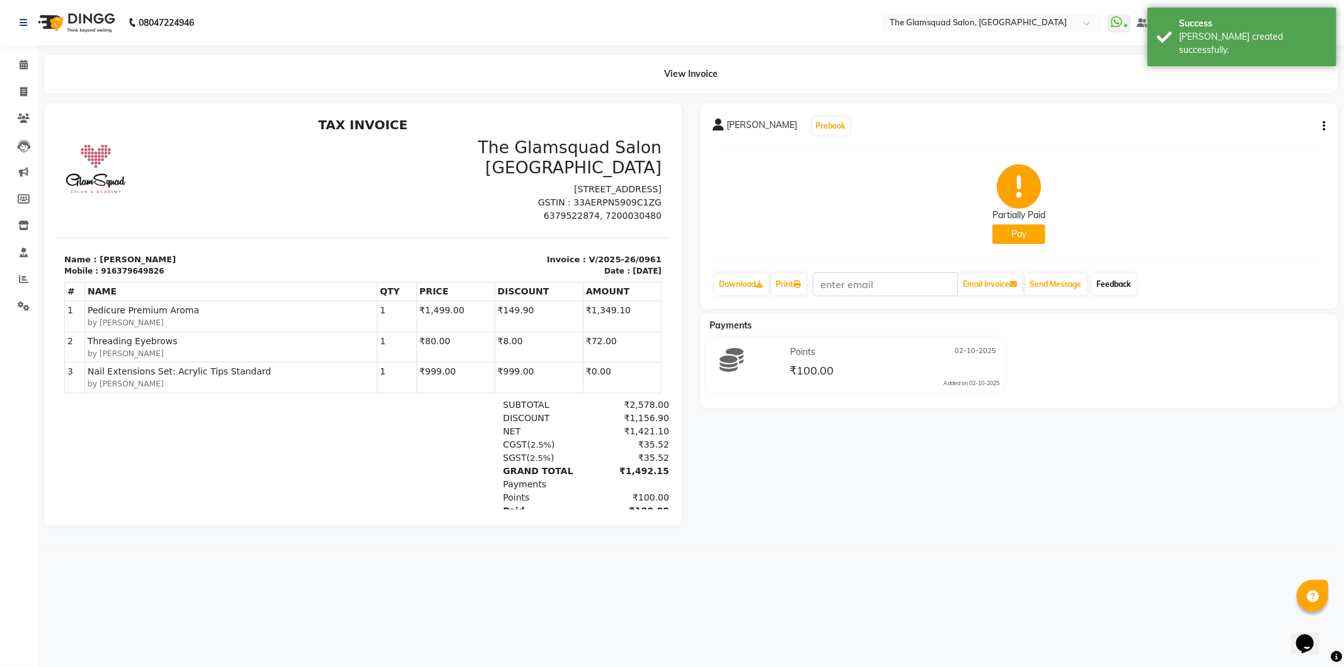
scroll to position [4, 0]
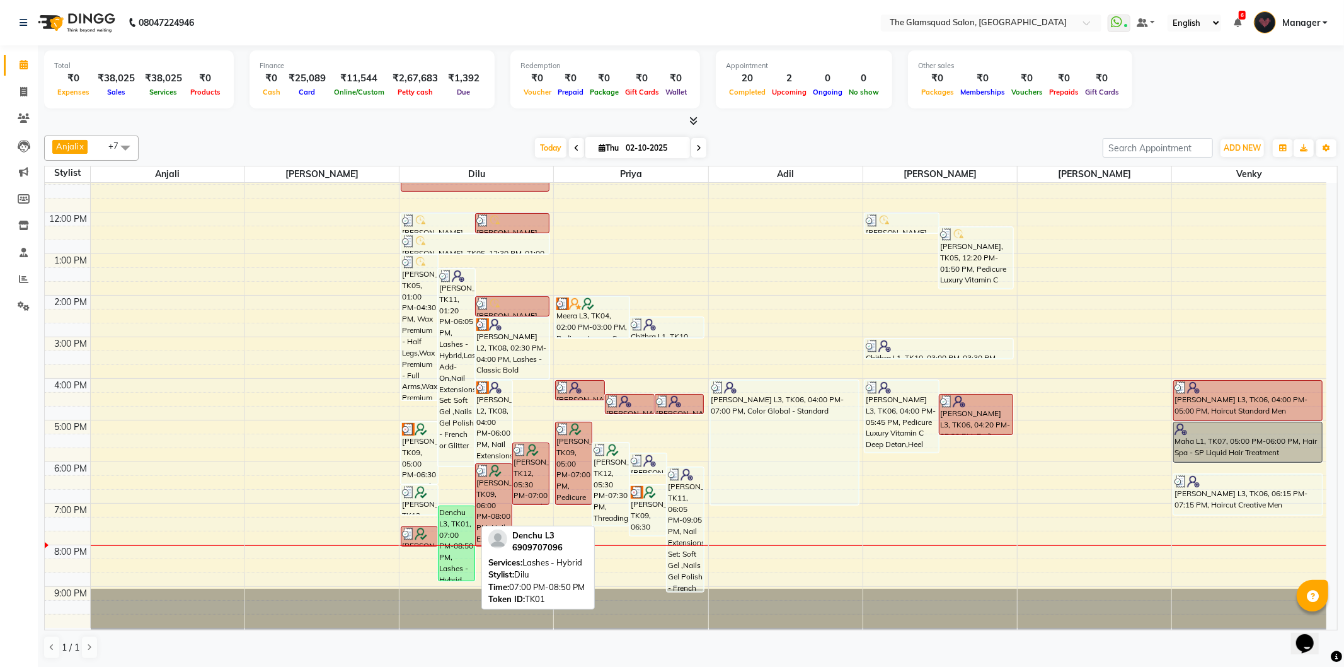
click at [449, 513] on div "Denchu L3, TK01, 07:00 PM-08:50 PM, Lashes - Hybrid" at bounding box center [457, 543] width 36 height 74
select select "6"
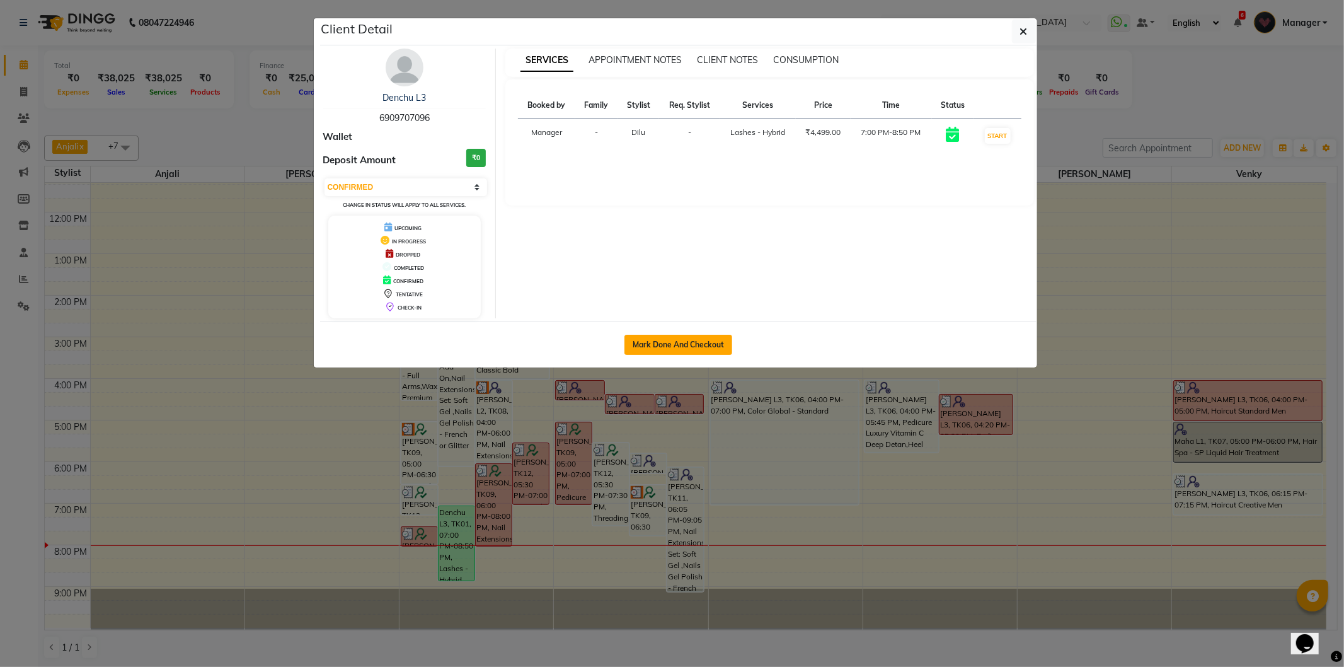
click at [672, 338] on button "Mark Done And Checkout" at bounding box center [678, 345] width 108 height 20
select select "service"
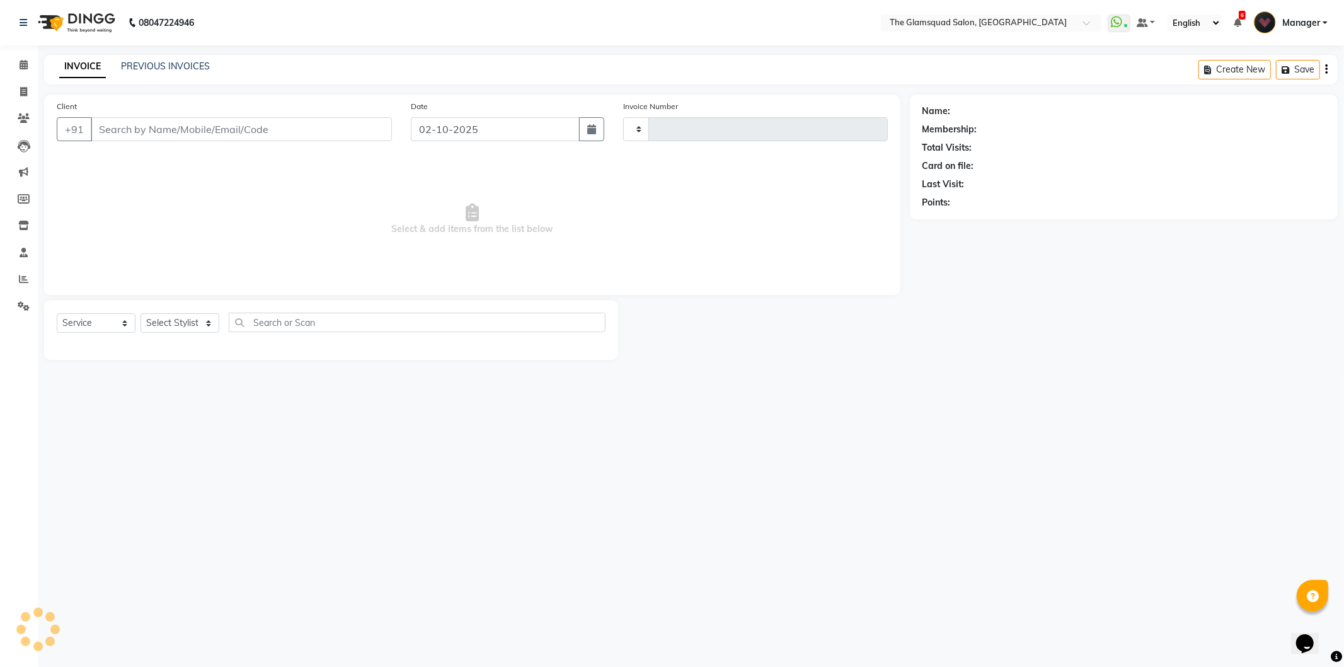
type input "0962"
select select "5284"
select select "product"
type input "6909707096"
select select "34710"
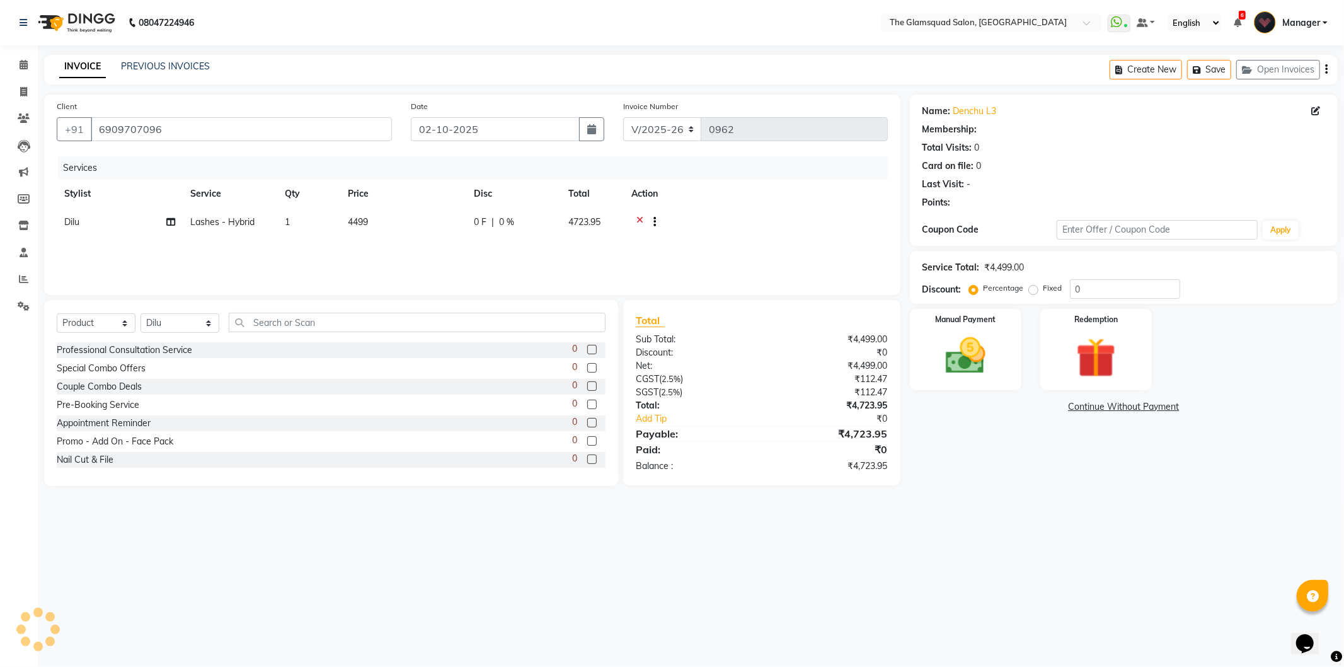
select select "1: Object"
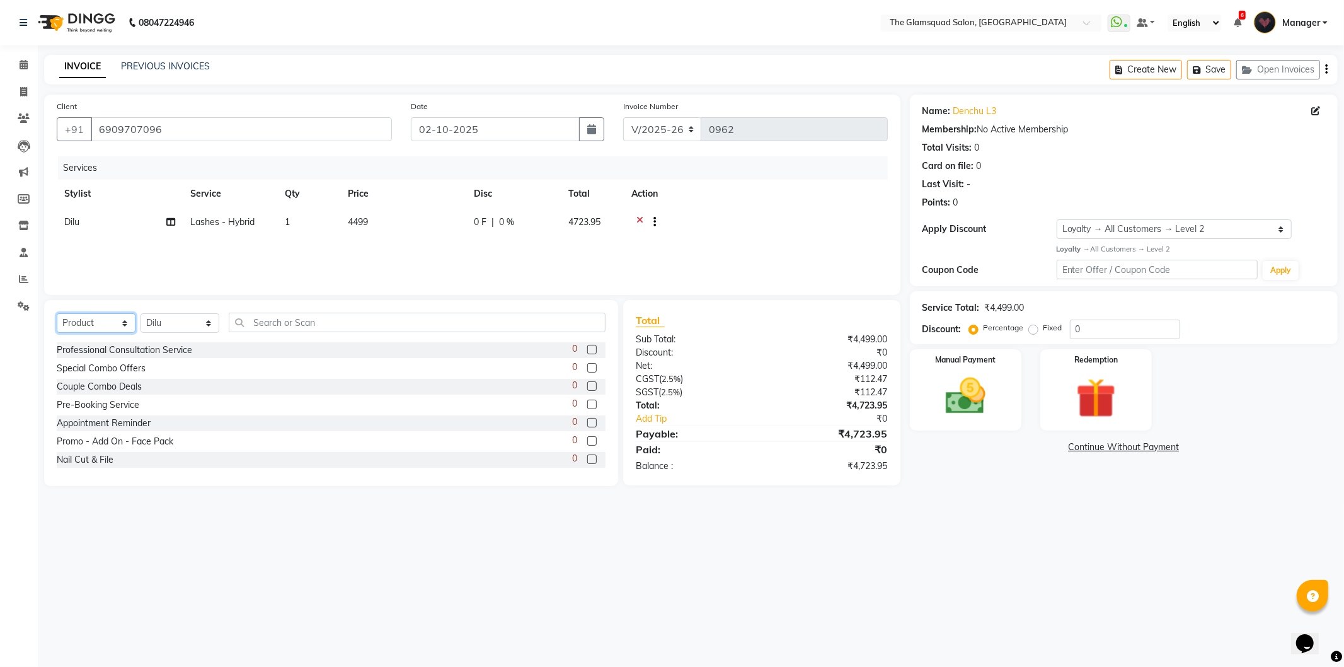
click at [92, 320] on select "Select Service Product Membership Package Voucher Prepaid Gift Card" at bounding box center [96, 323] width 79 height 20
select select "service"
click at [57, 314] on select "Select Service Product Membership Package Voucher Prepaid Gift Card" at bounding box center [96, 323] width 79 height 20
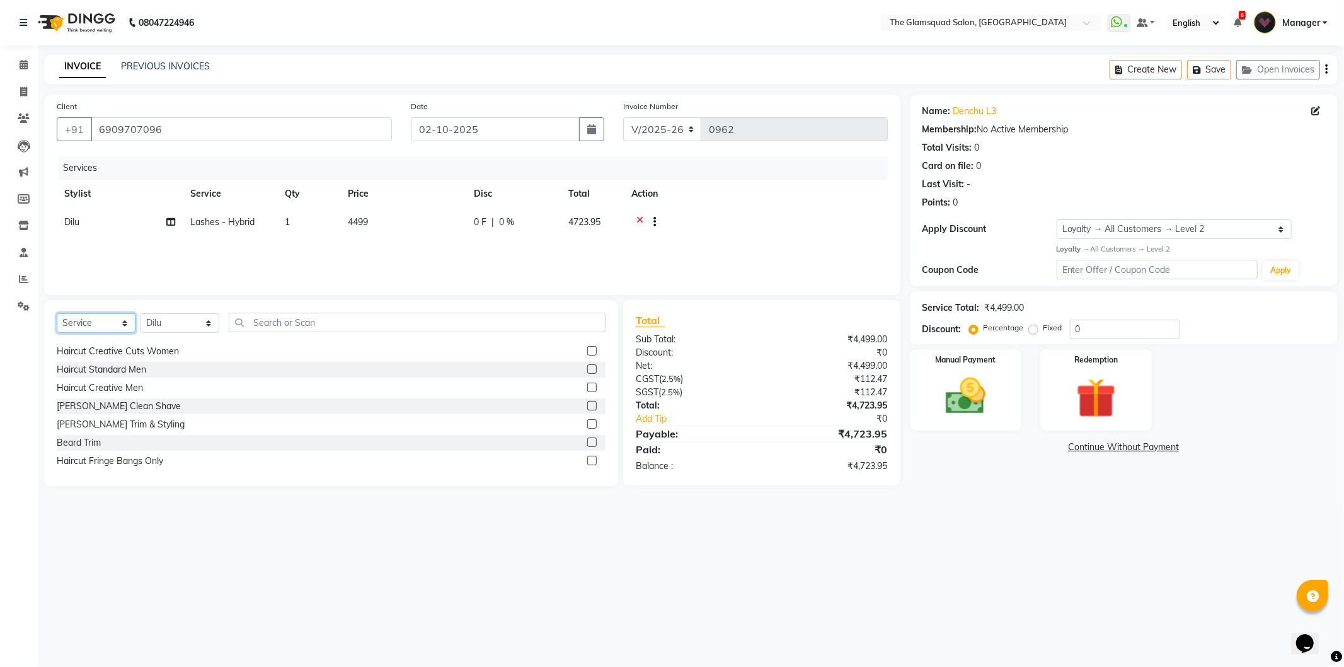
scroll to position [786, 0]
click at [300, 324] on input "text" at bounding box center [417, 322] width 377 height 20
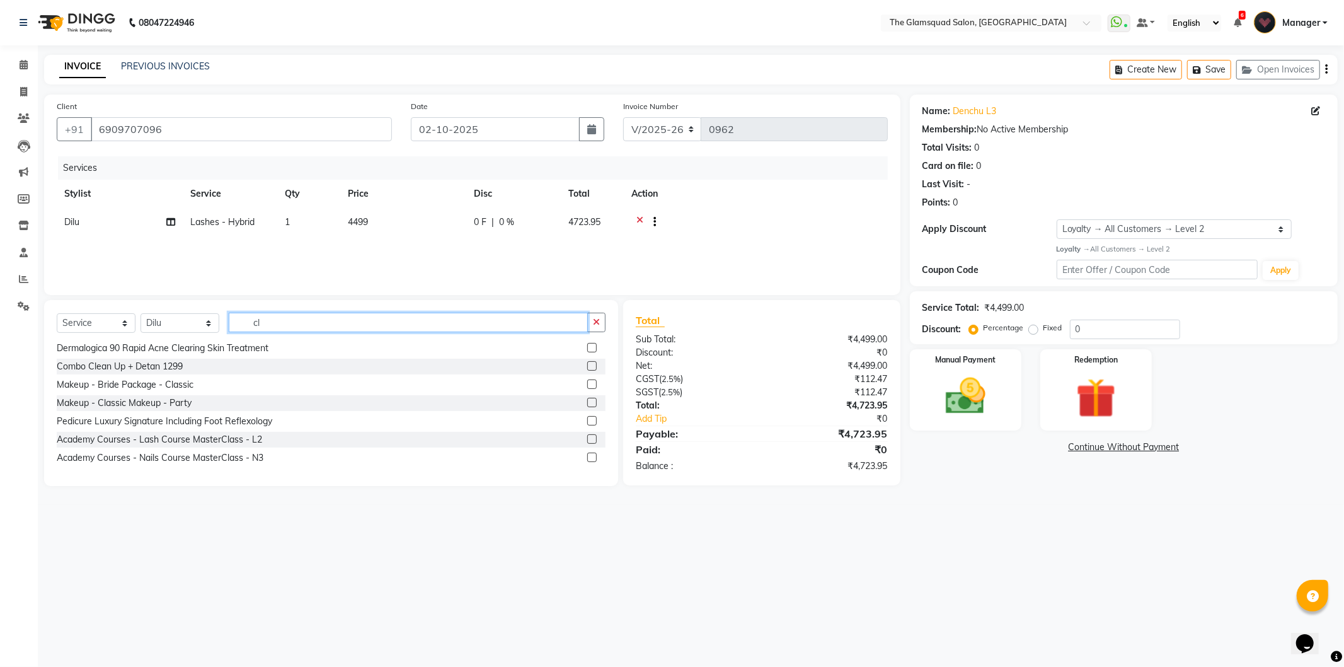
scroll to position [0, 0]
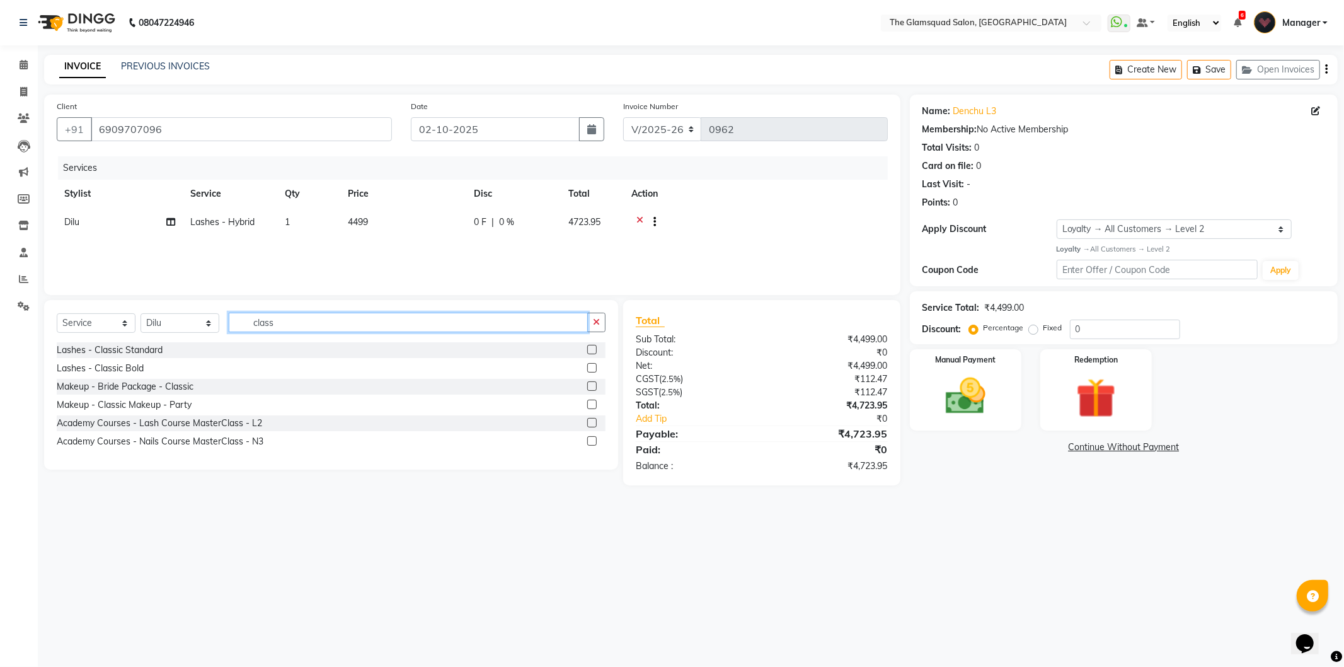
type input "class"
click at [177, 347] on div "Lashes - Classic Standard" at bounding box center [331, 350] width 549 height 16
click at [591, 347] on label at bounding box center [591, 349] width 9 height 9
click at [591, 347] on input "checkbox" at bounding box center [591, 350] width 8 height 8
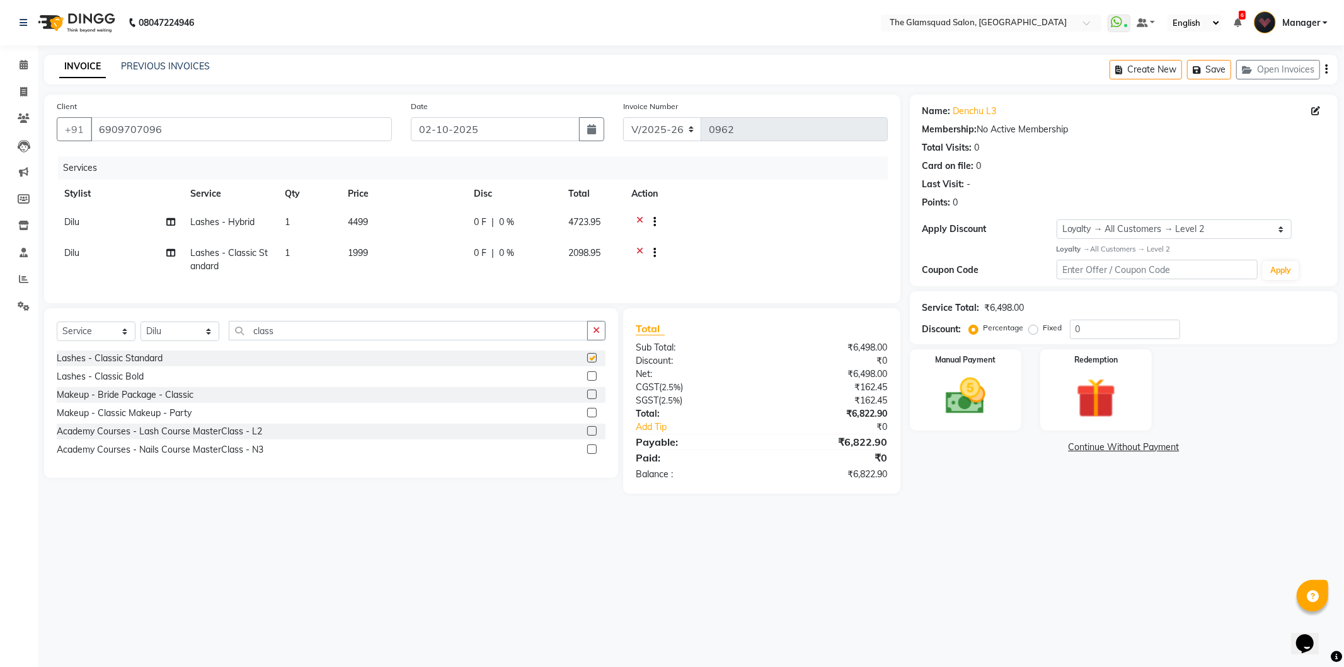
checkbox input "false"
click at [641, 215] on icon at bounding box center [639, 223] width 7 height 16
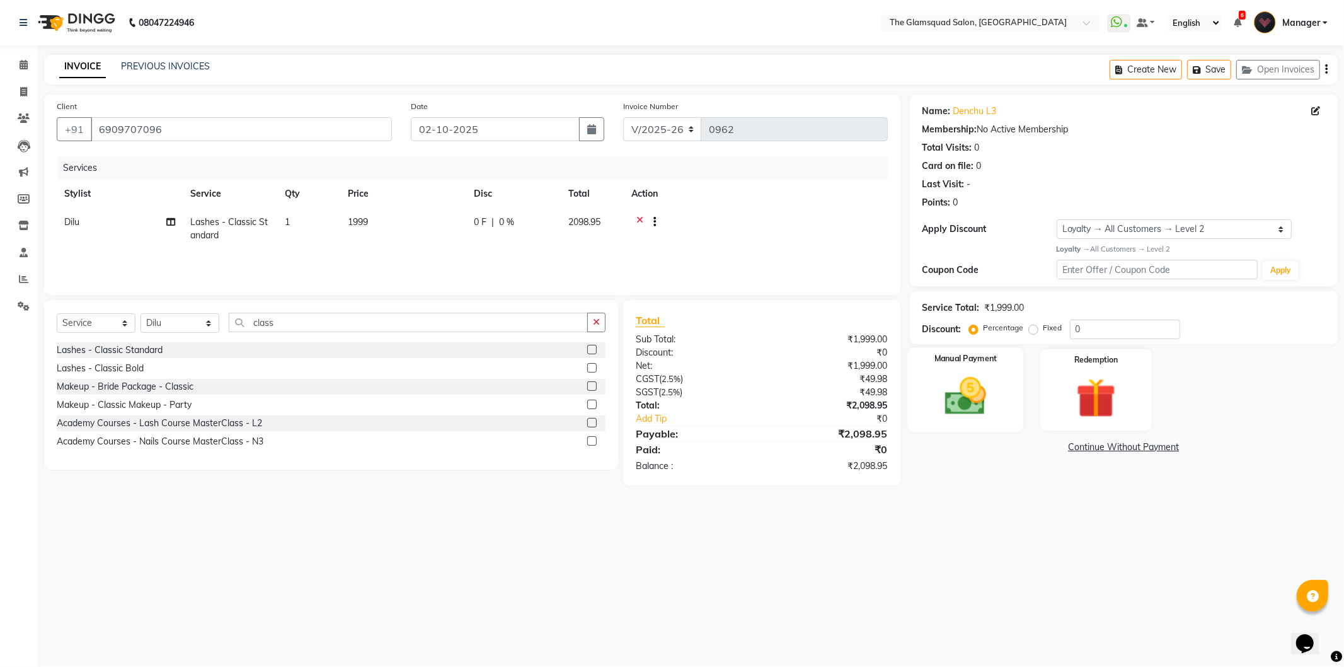
click at [978, 396] on img at bounding box center [965, 396] width 67 height 48
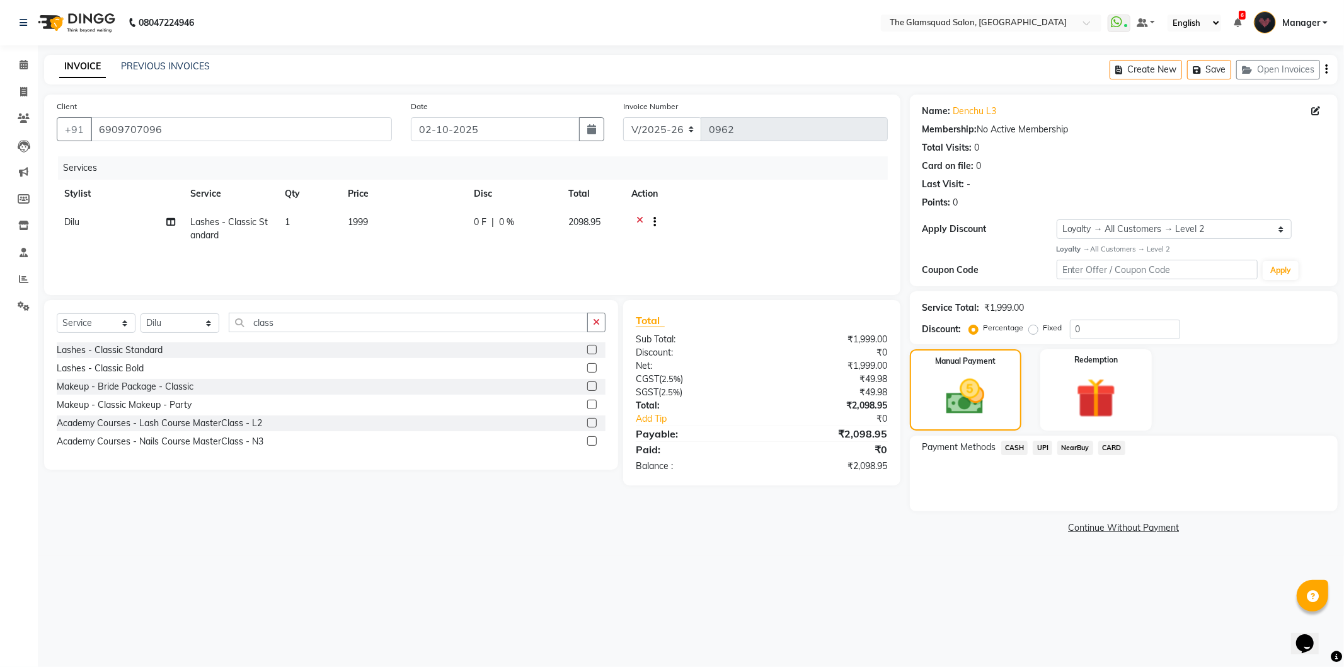
click at [1044, 447] on span "UPI" at bounding box center [1043, 447] width 20 height 14
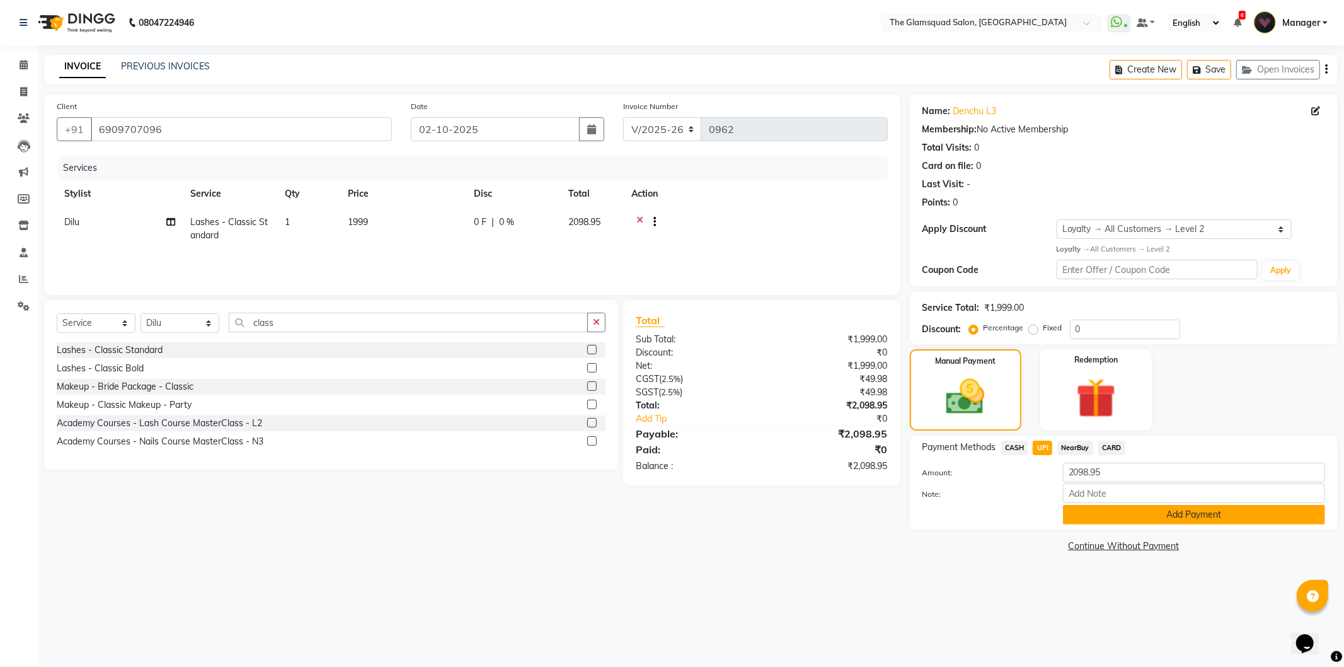
click at [1197, 509] on button "Add Payment" at bounding box center [1194, 515] width 262 height 20
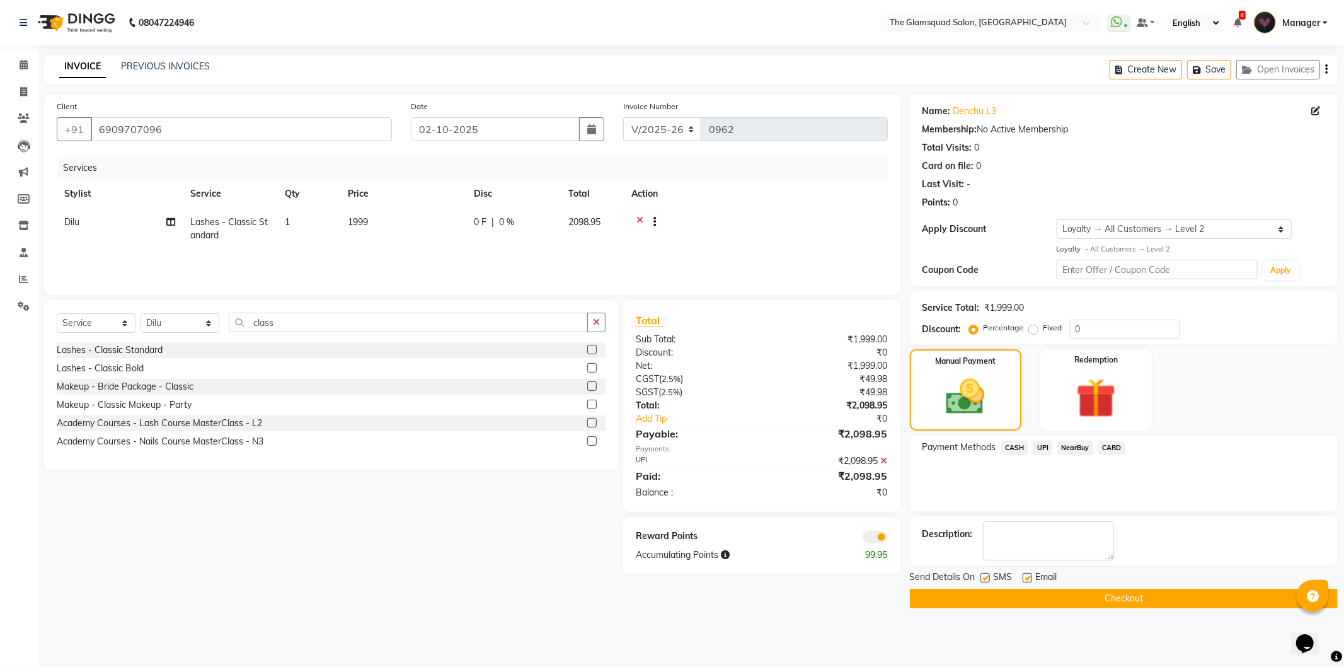
click at [874, 534] on span at bounding box center [875, 536] width 25 height 13
click at [888, 539] on input "checkbox" at bounding box center [888, 539] width 0 height 0
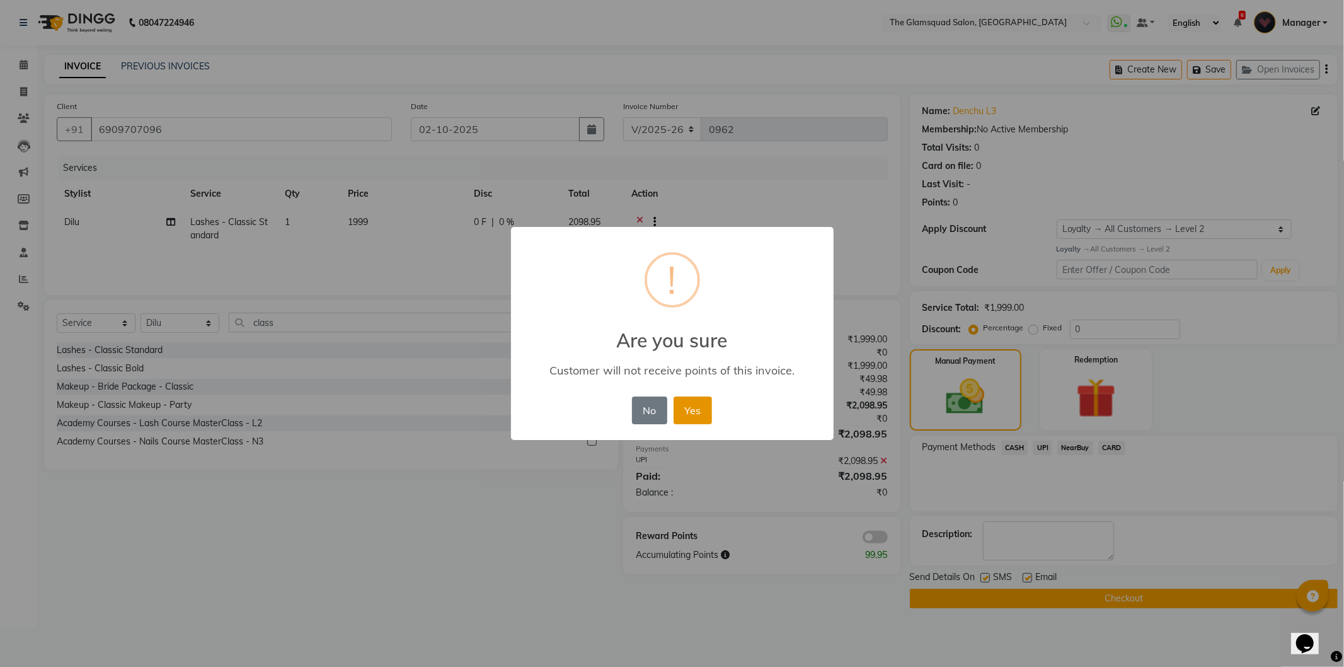
drag, startPoint x: 684, startPoint y: 406, endPoint x: 694, endPoint y: 410, distance: 11.2
click at [694, 410] on button "Yes" at bounding box center [693, 410] width 38 height 28
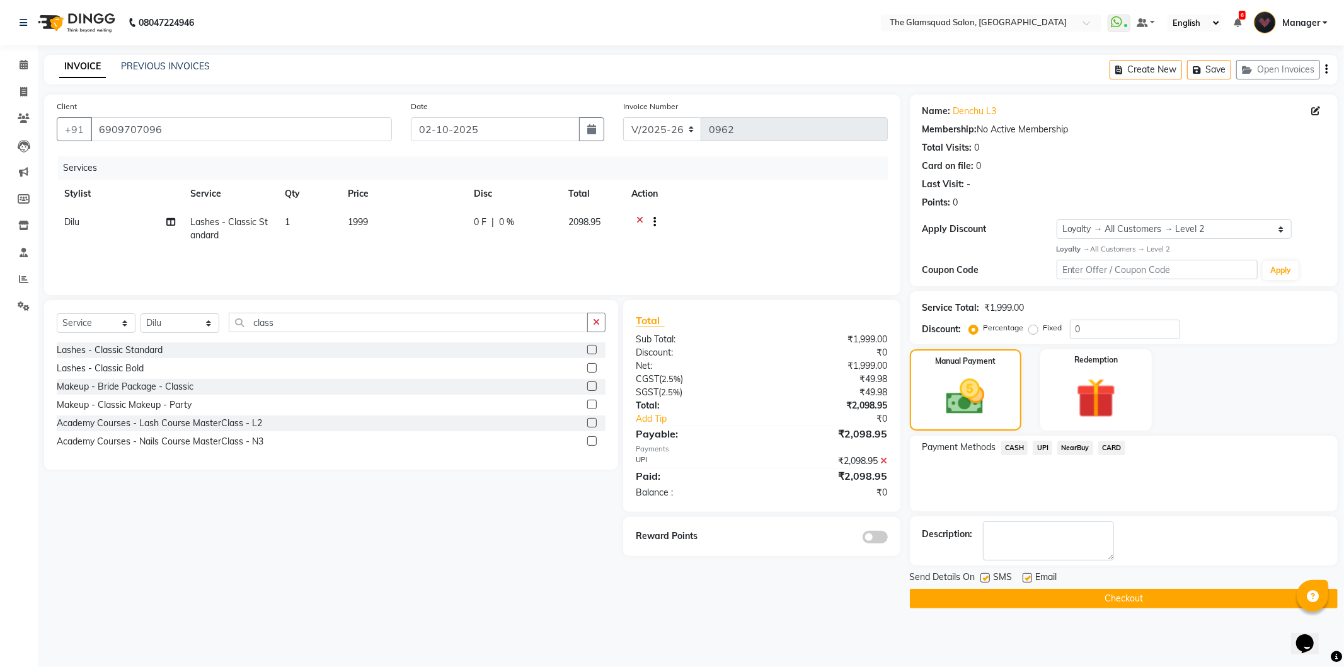
click at [1111, 595] on button "Checkout" at bounding box center [1124, 598] width 428 height 20
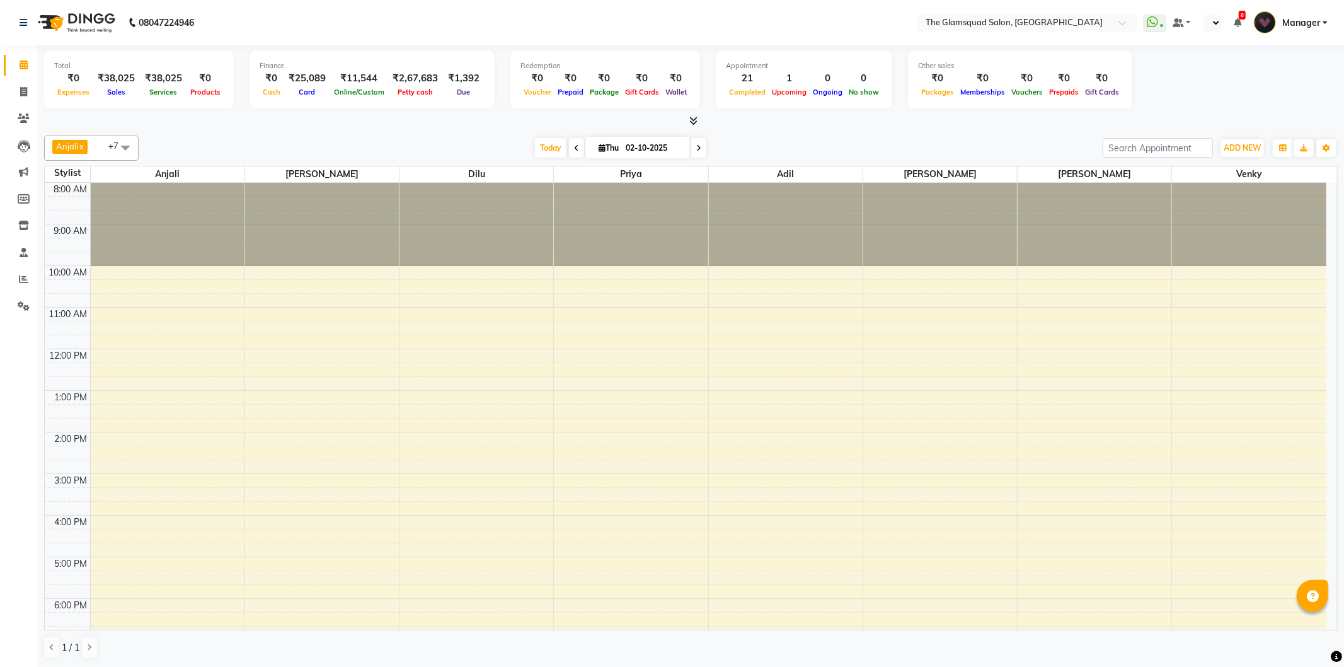
select select "en"
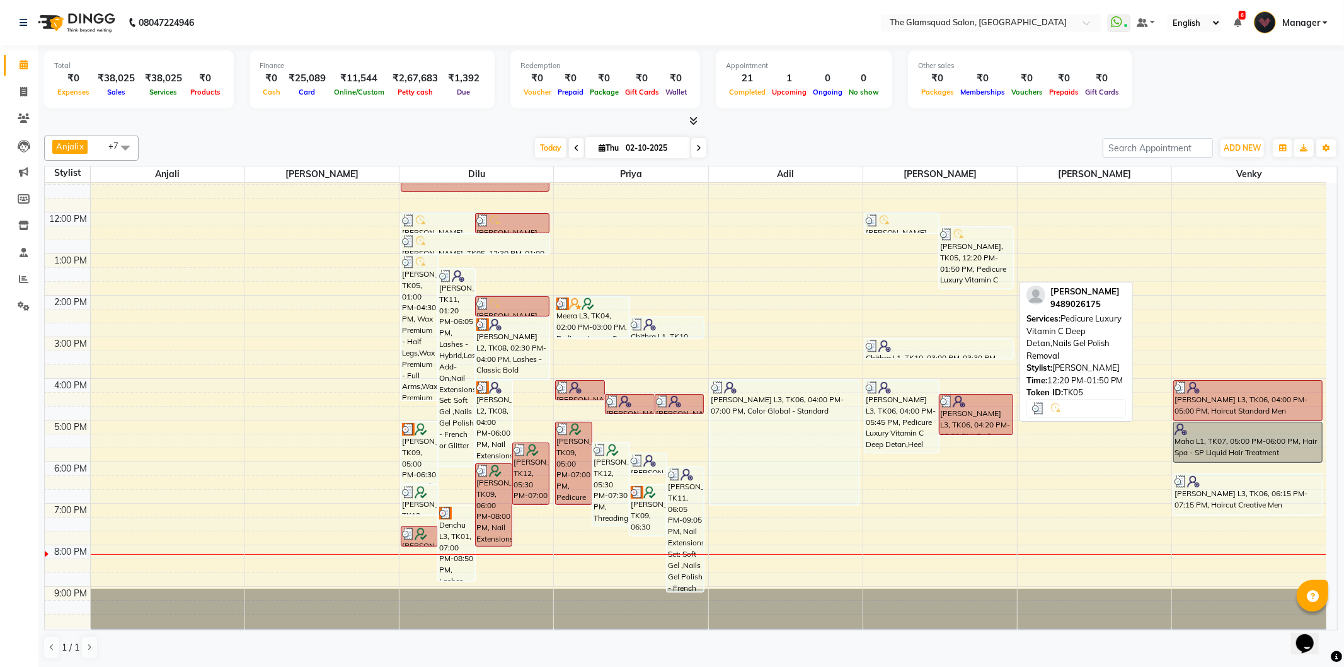
click at [953, 246] on div "[PERSON_NAME], TK05, 12:20 PM-01:50 PM, Pedicure Luxury Vitamin C Deep Detan,Na…" at bounding box center [975, 257] width 73 height 60
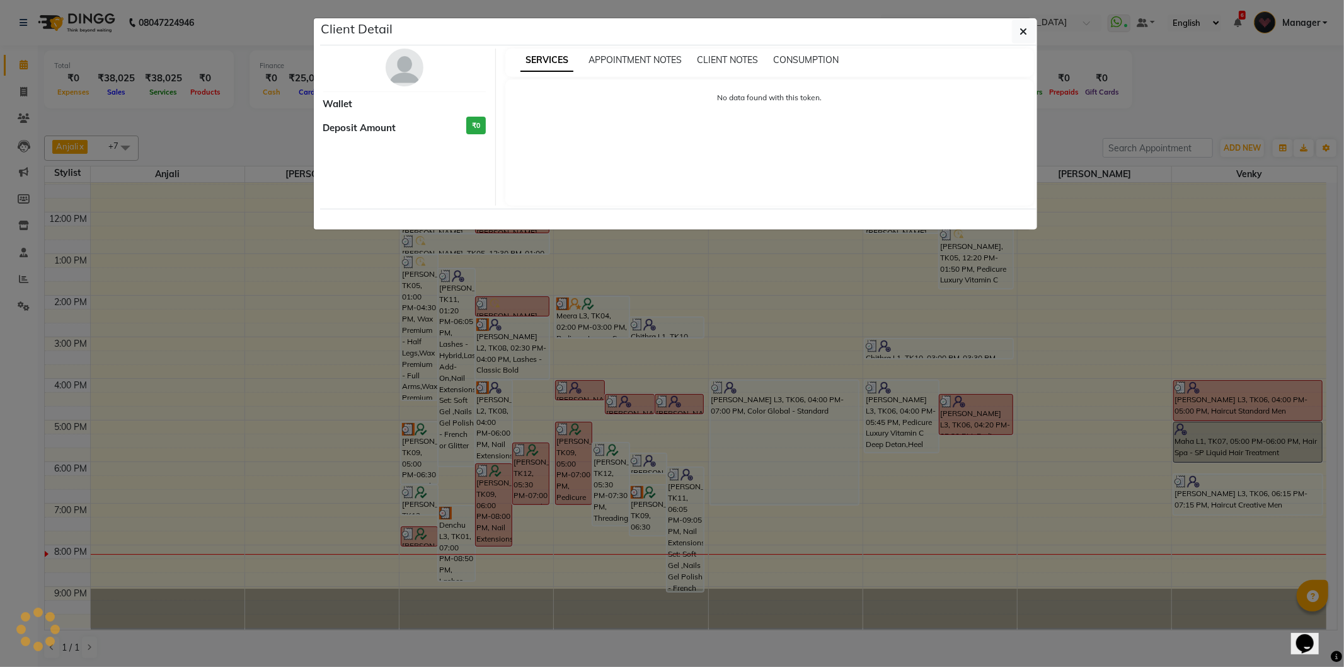
select select "3"
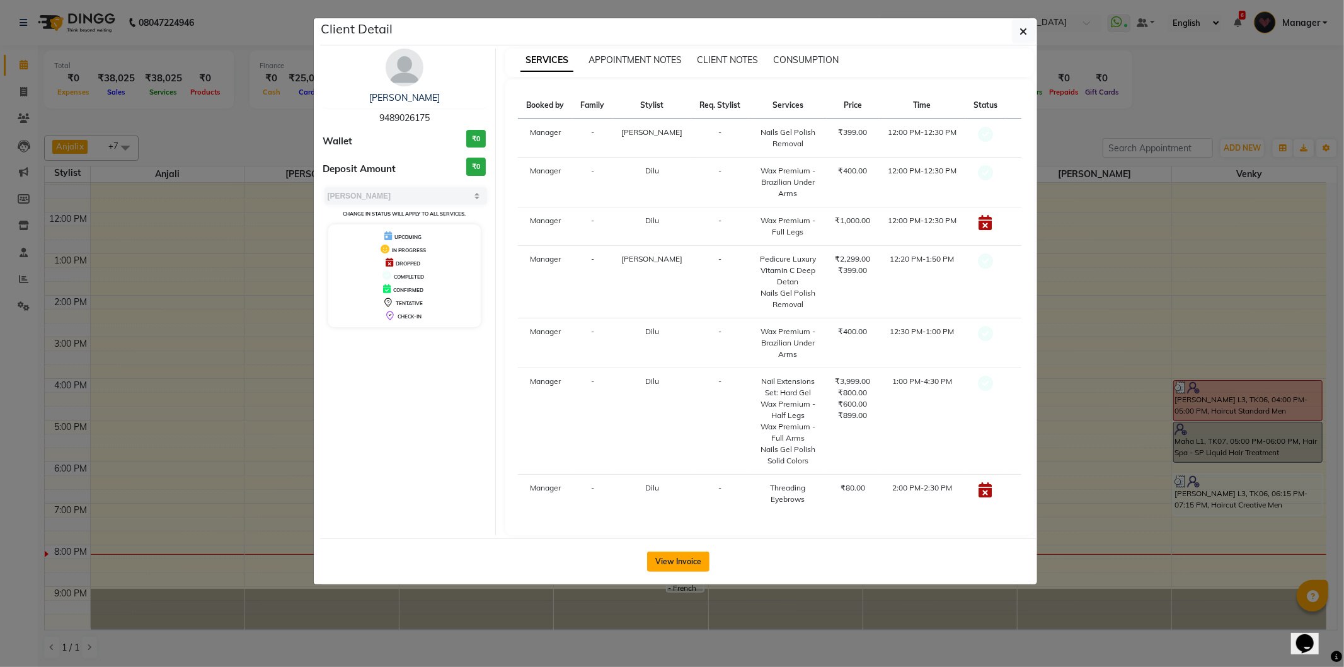
click at [681, 558] on button "View Invoice" at bounding box center [678, 561] width 62 height 20
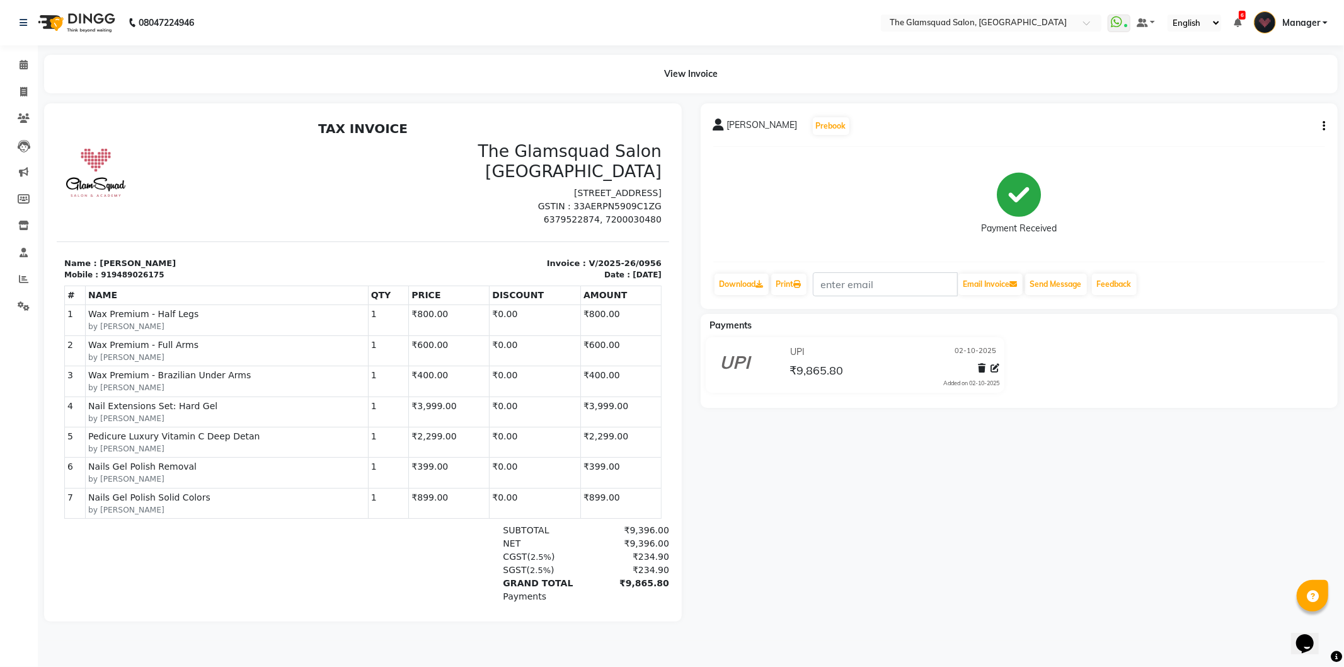
click at [822, 368] on span "₹9,865.80" at bounding box center [817, 372] width 54 height 18
click at [1322, 126] on icon "button" at bounding box center [1323, 126] width 3 height 1
click at [1249, 139] on div "Edit Invoice" at bounding box center [1261, 142] width 86 height 16
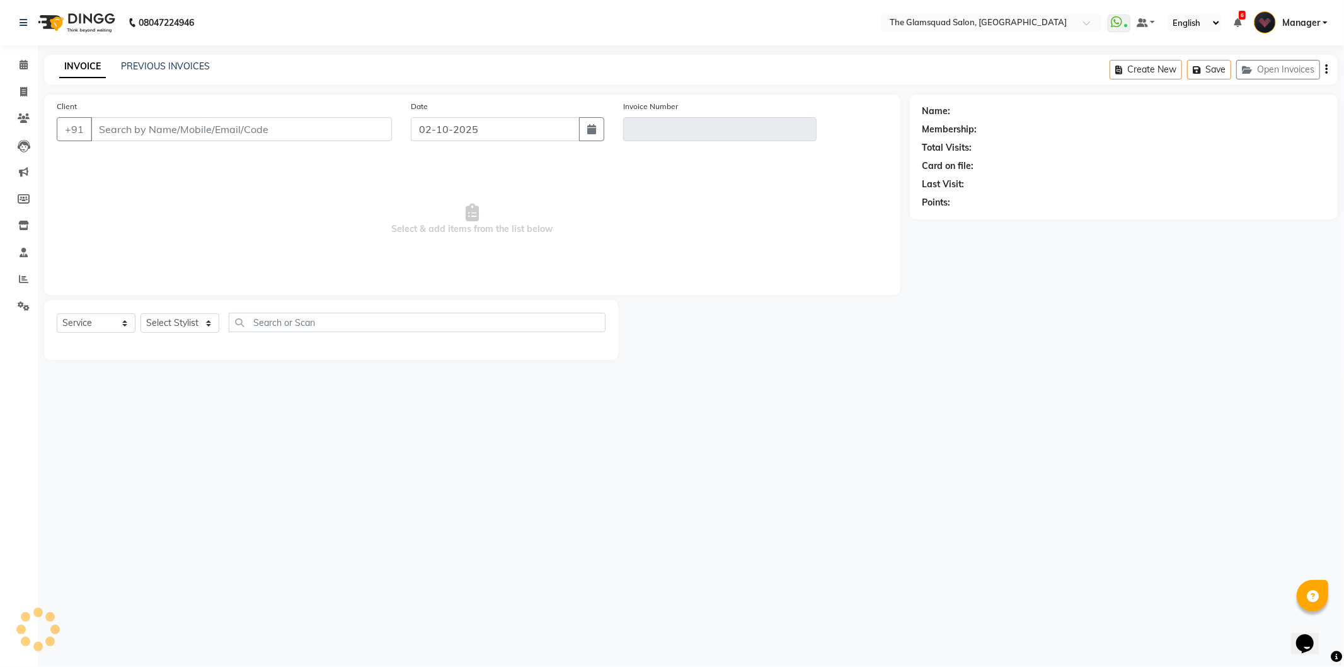
select select "product"
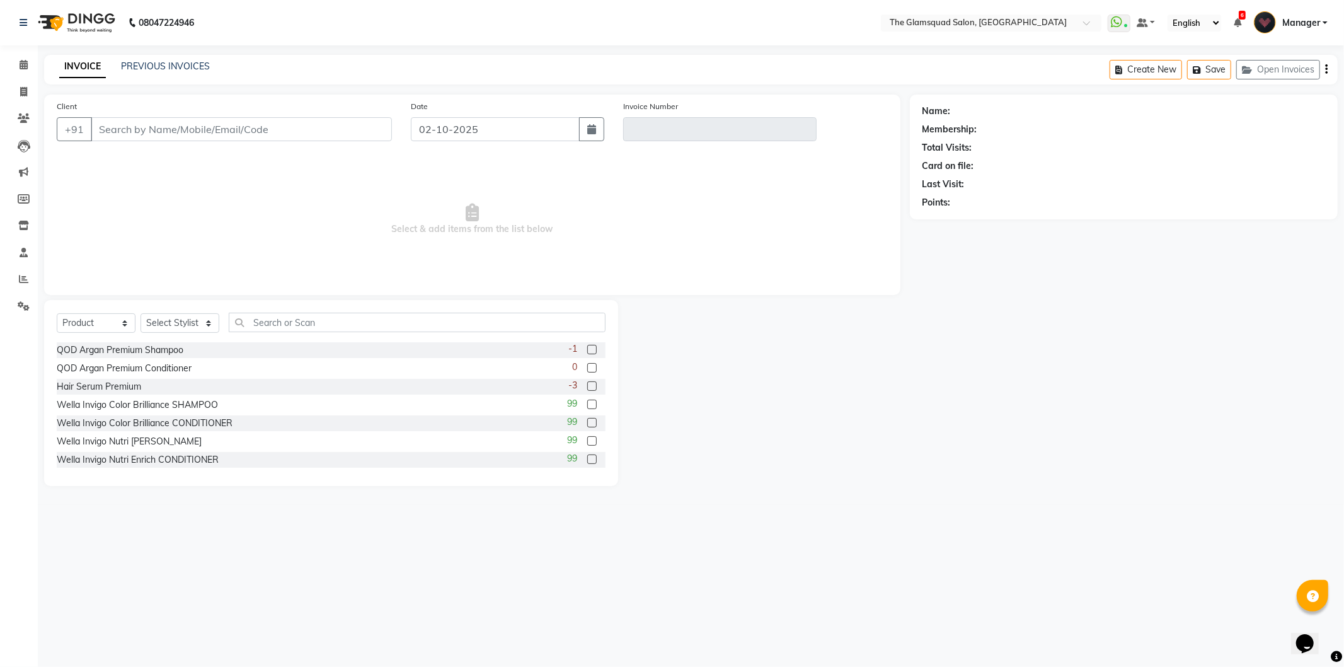
type input "9489026175"
type input "V/2025-26/0956"
select select "select"
select select "1: Object"
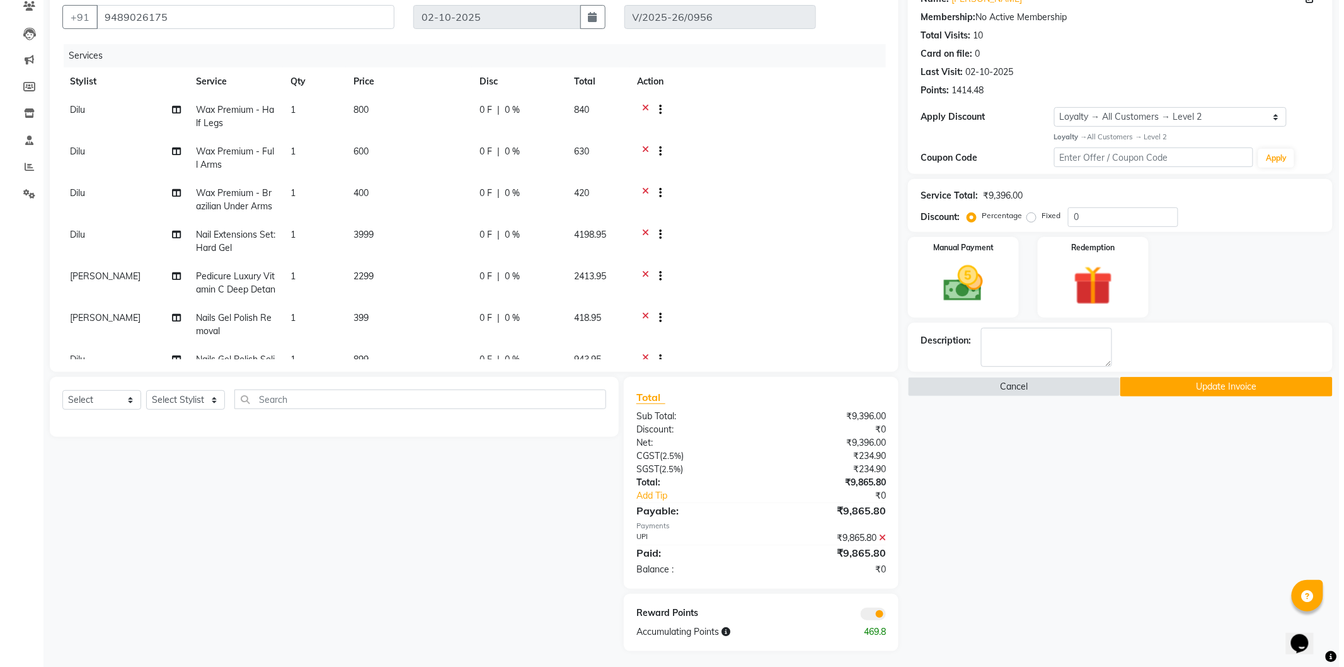
scroll to position [115, 0]
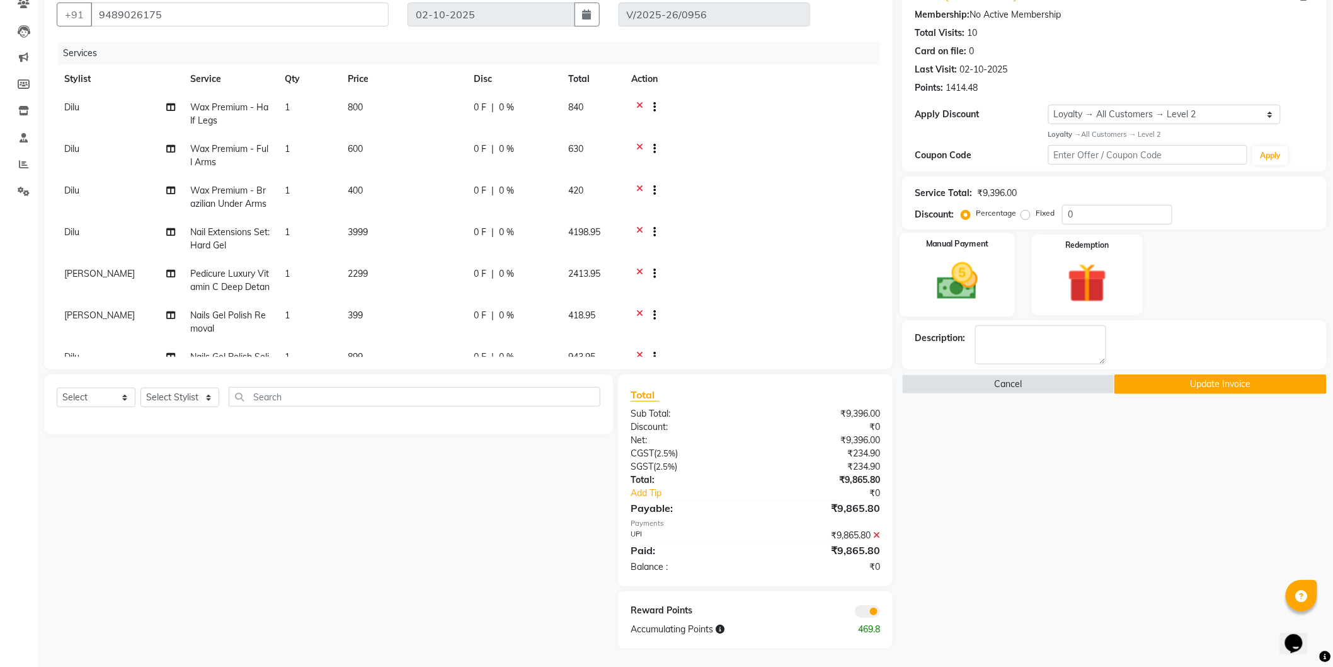
click at [956, 277] on img at bounding box center [957, 281] width 67 height 47
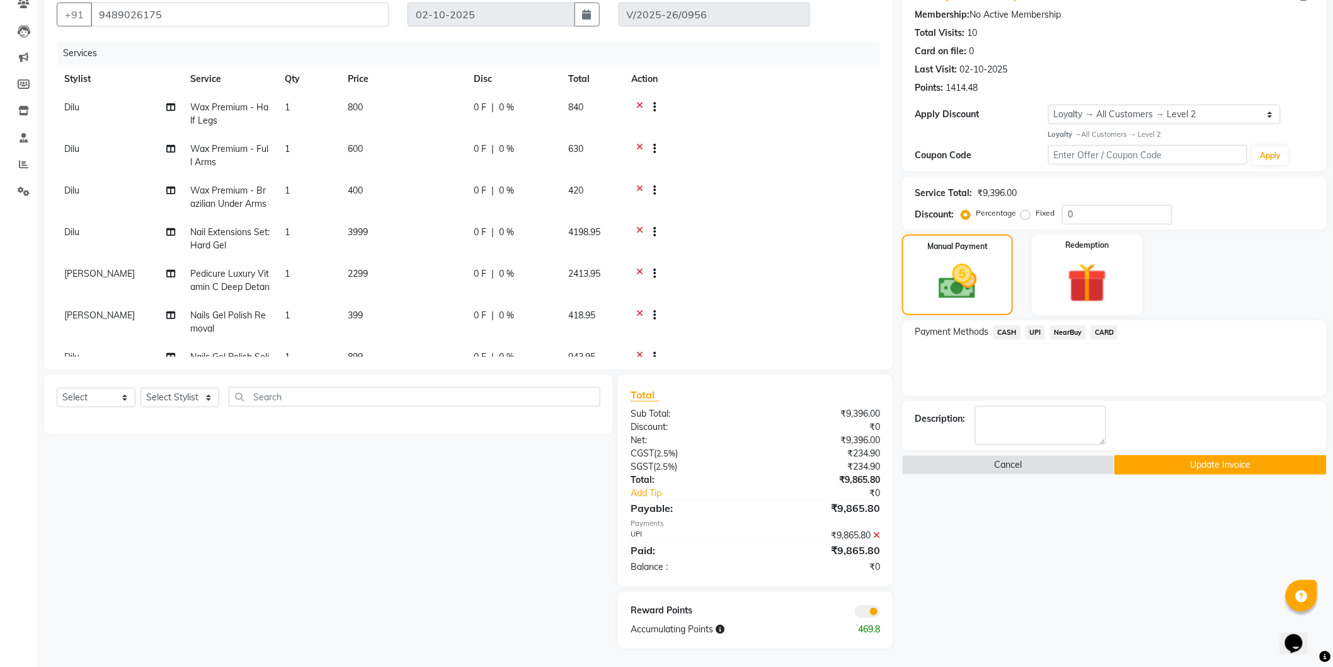
click at [1103, 332] on span "CARD" at bounding box center [1104, 332] width 27 height 14
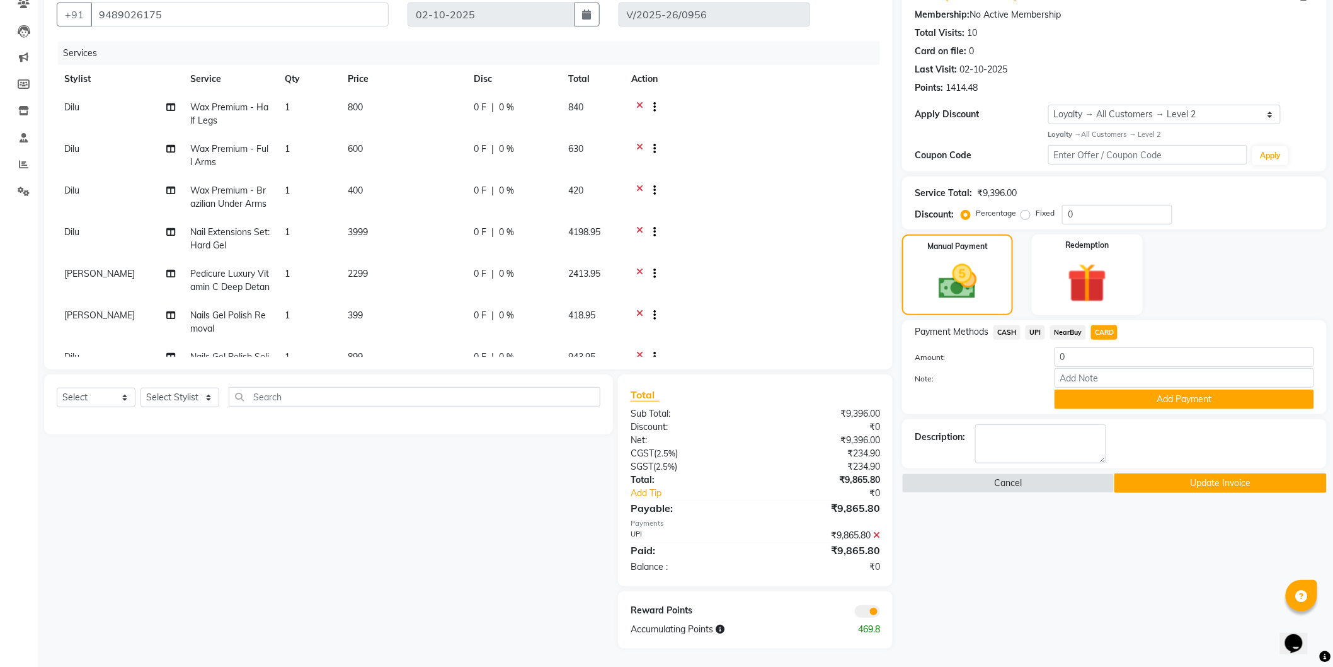
click at [869, 612] on span at bounding box center [867, 611] width 25 height 13
click at [880, 613] on input "checkbox" at bounding box center [880, 613] width 0 height 0
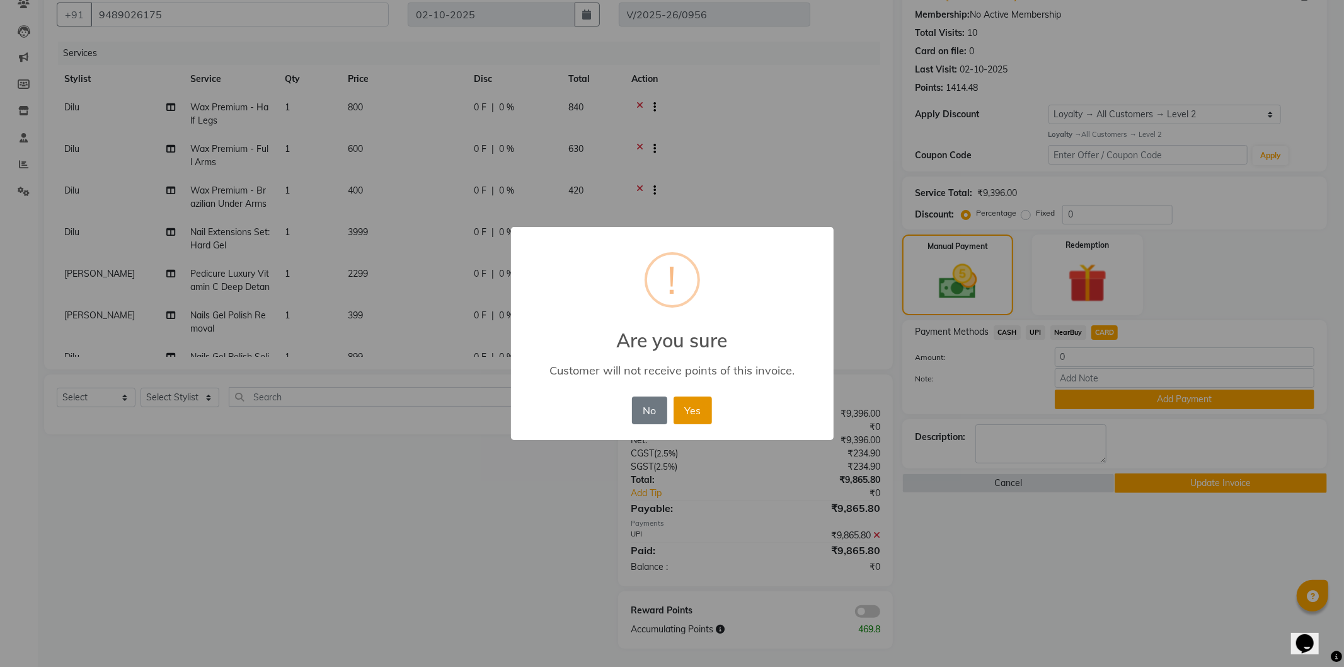
click at [687, 404] on button "Yes" at bounding box center [693, 410] width 38 height 28
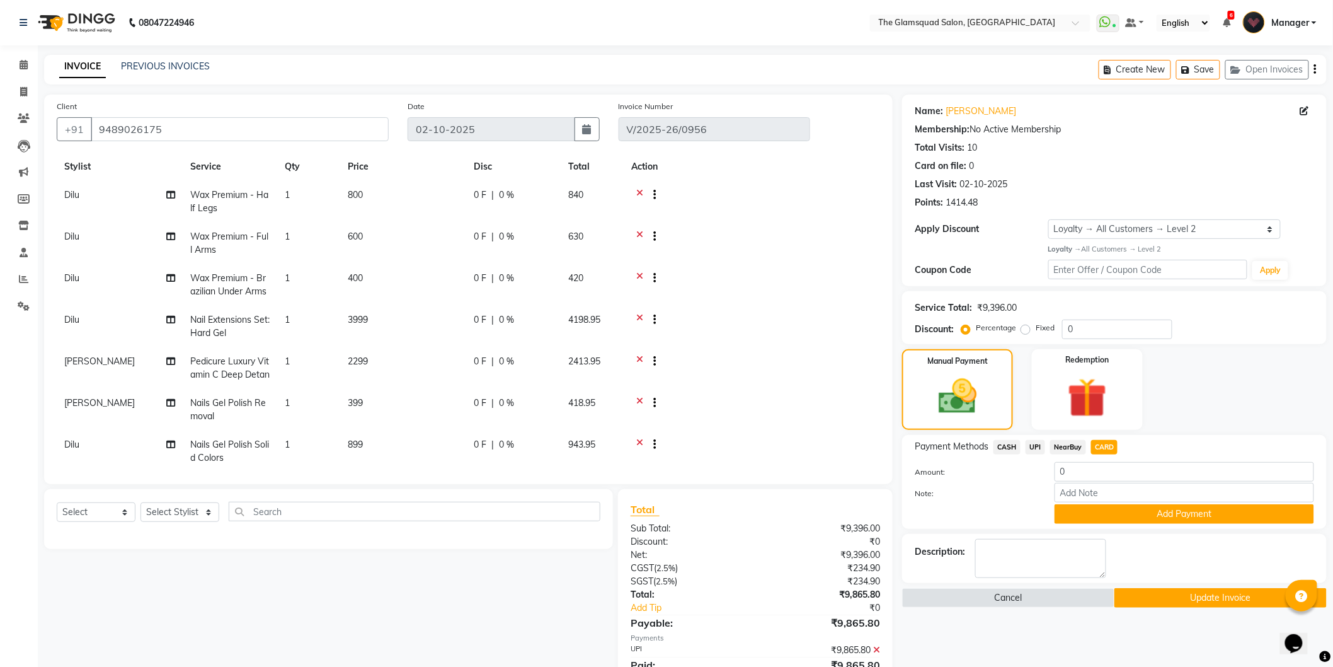
scroll to position [0, 0]
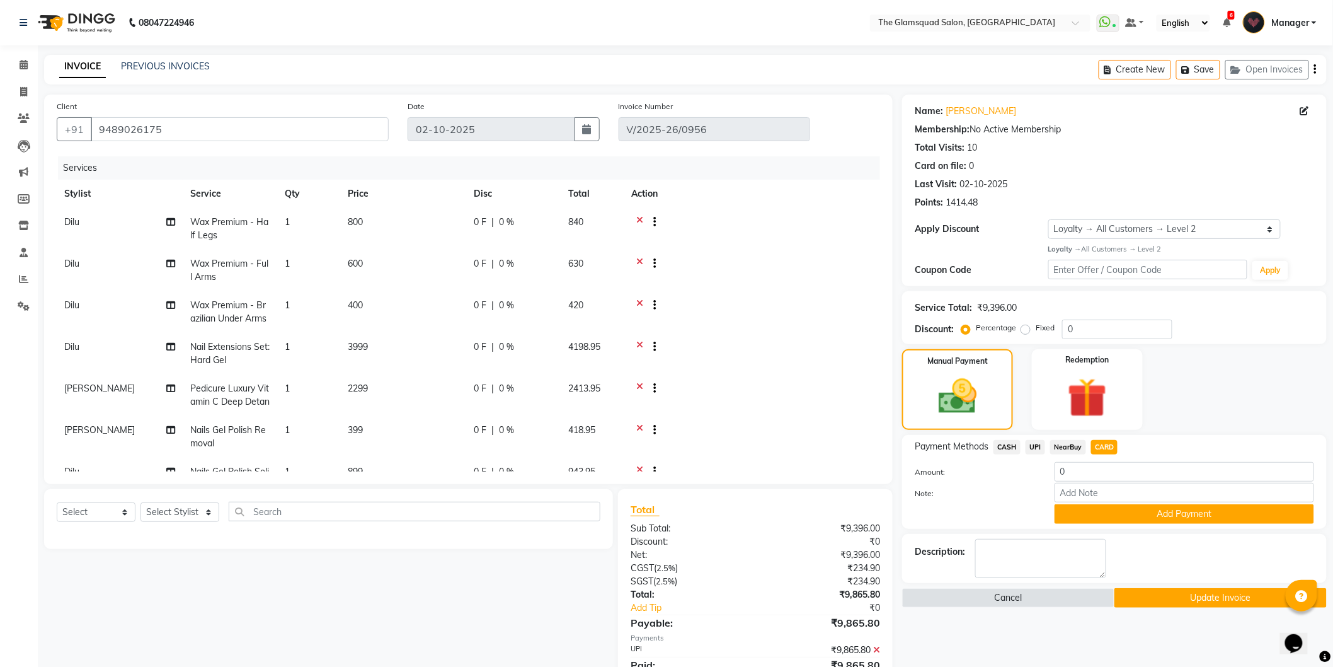
click at [101, 211] on td "Dilu" at bounding box center [120, 229] width 126 height 42
select select "34710"
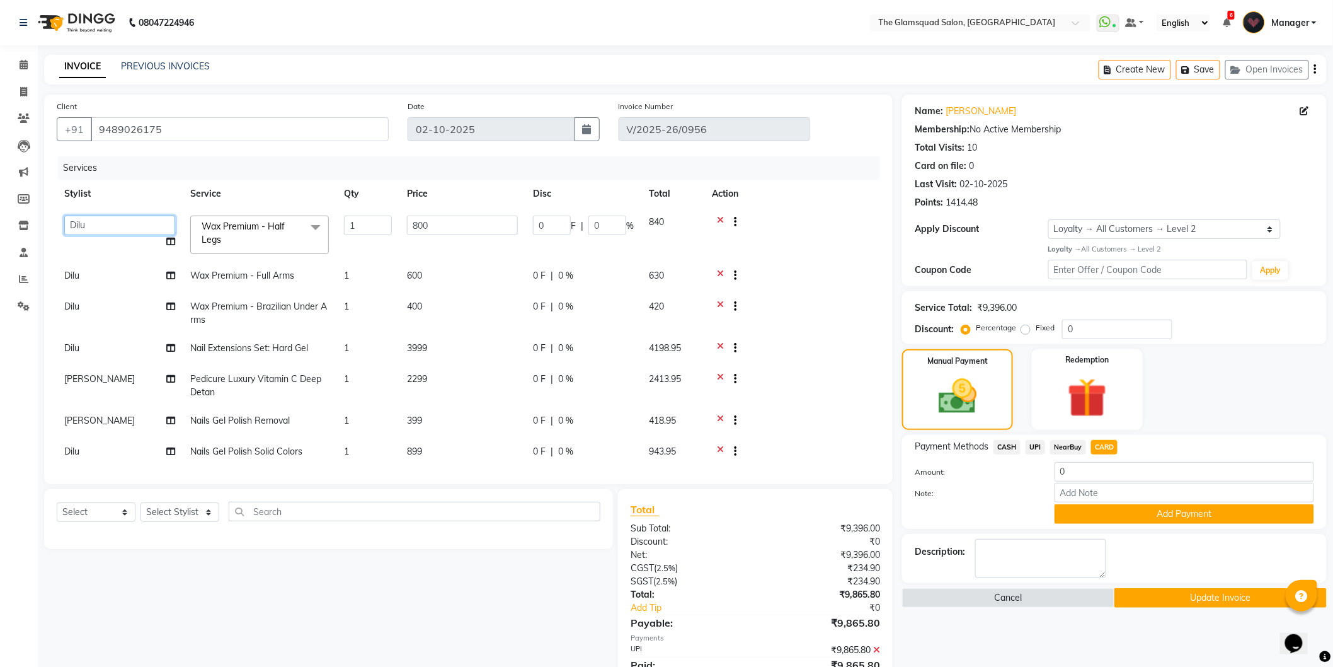
click at [103, 218] on select "Adil Anjali Dilu Dingg Support Frontdesk Manager Monish Monisha Naveen Pranab P…" at bounding box center [119, 225] width 111 height 20
select select "34709"
click at [718, 273] on icon at bounding box center [720, 277] width 7 height 16
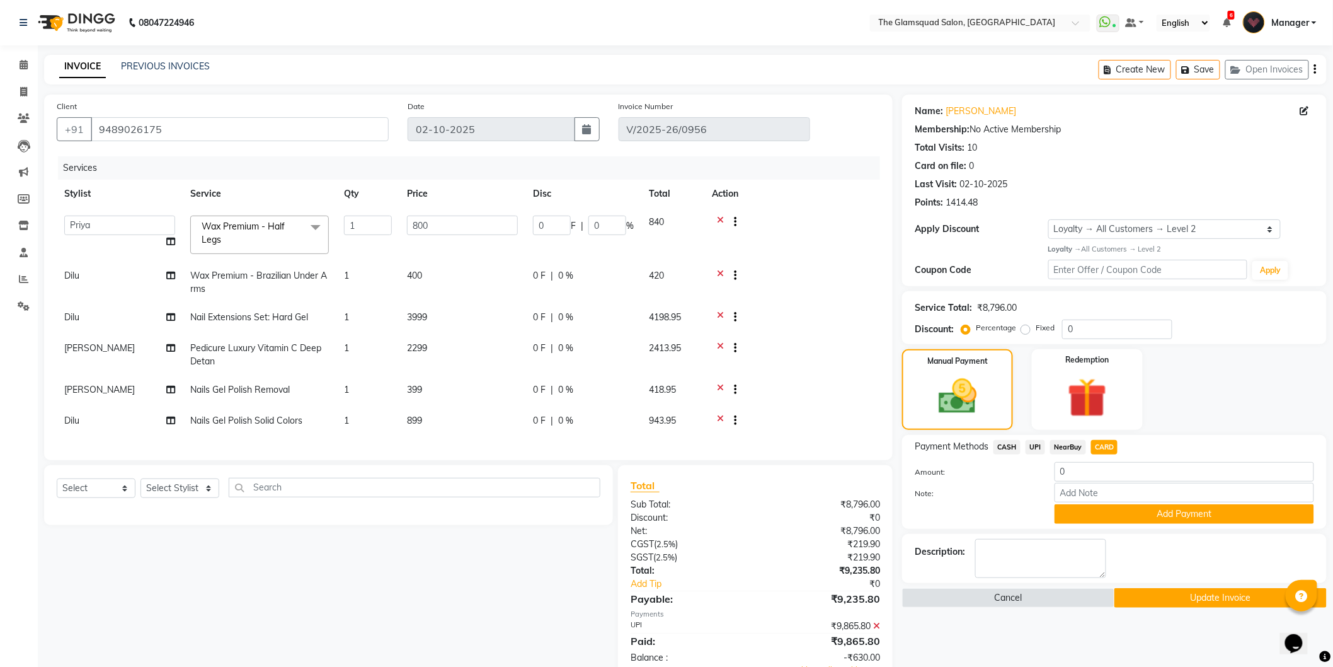
click at [721, 272] on icon at bounding box center [720, 277] width 7 height 16
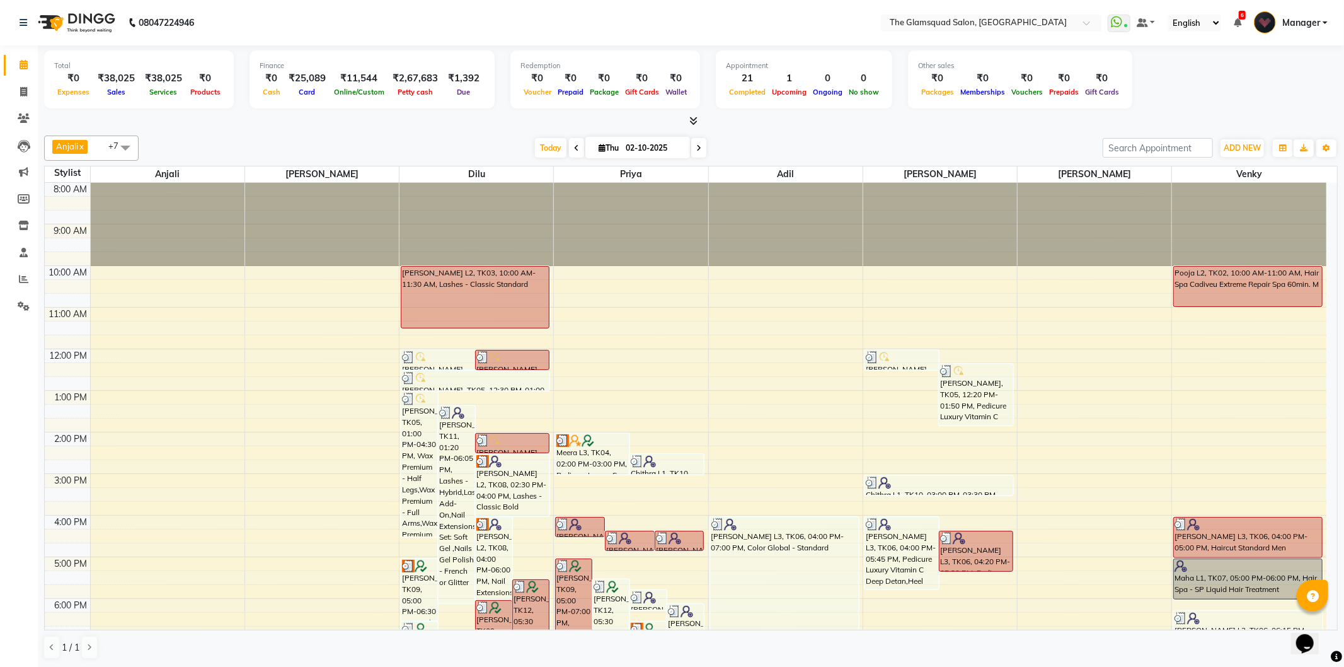
click at [631, 145] on input "02-10-2025" at bounding box center [653, 148] width 63 height 19
select select "10"
select select "2025"
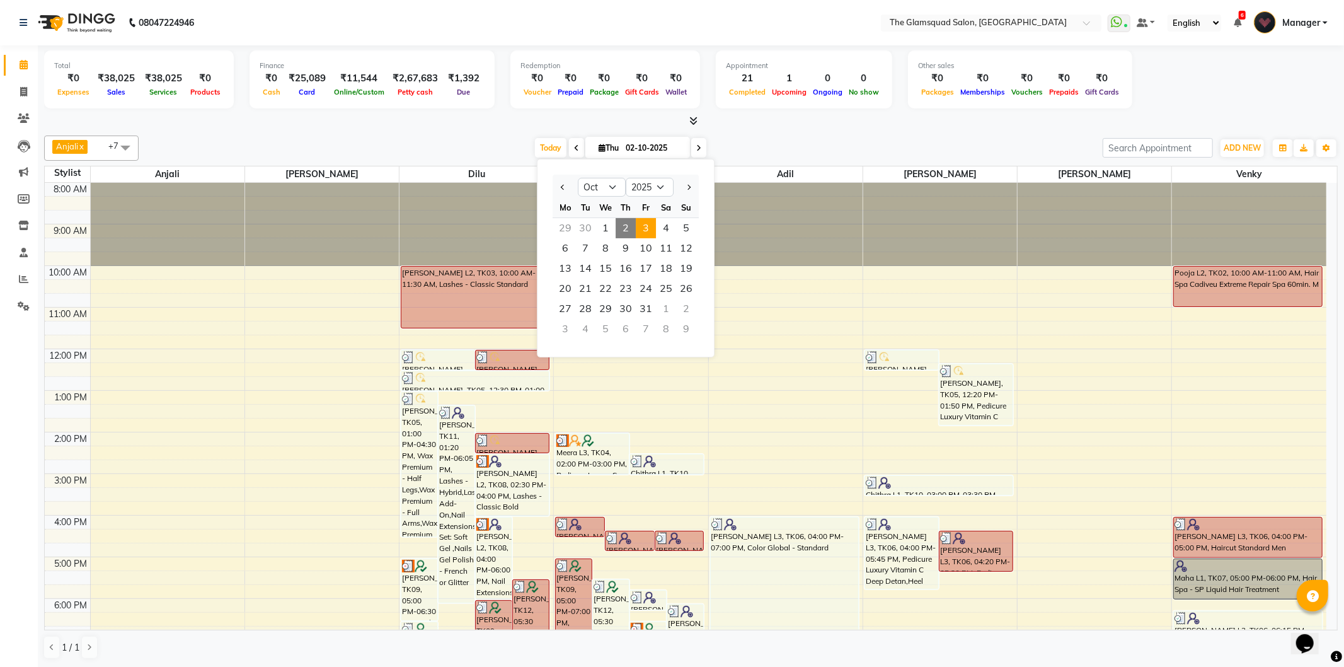
click at [650, 232] on span "3" at bounding box center [646, 228] width 20 height 20
type input "03-10-2025"
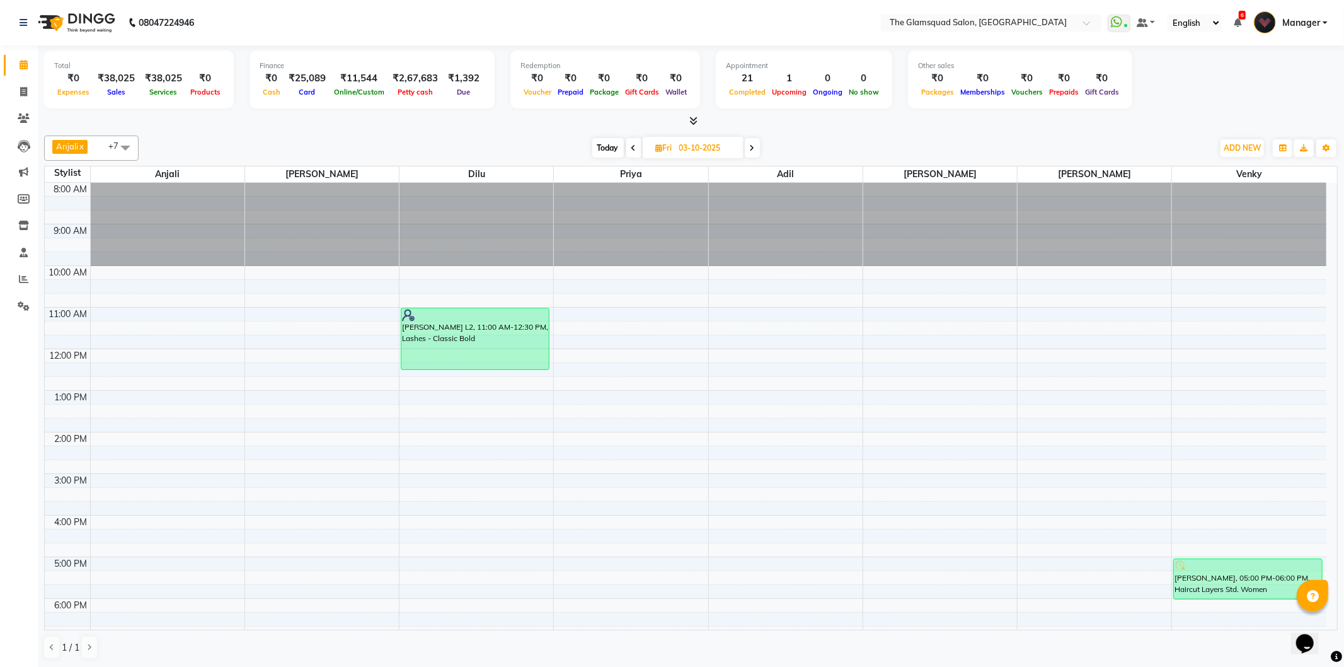
click at [708, 152] on input "03-10-2025" at bounding box center [706, 148] width 63 height 19
select select "10"
select select "2025"
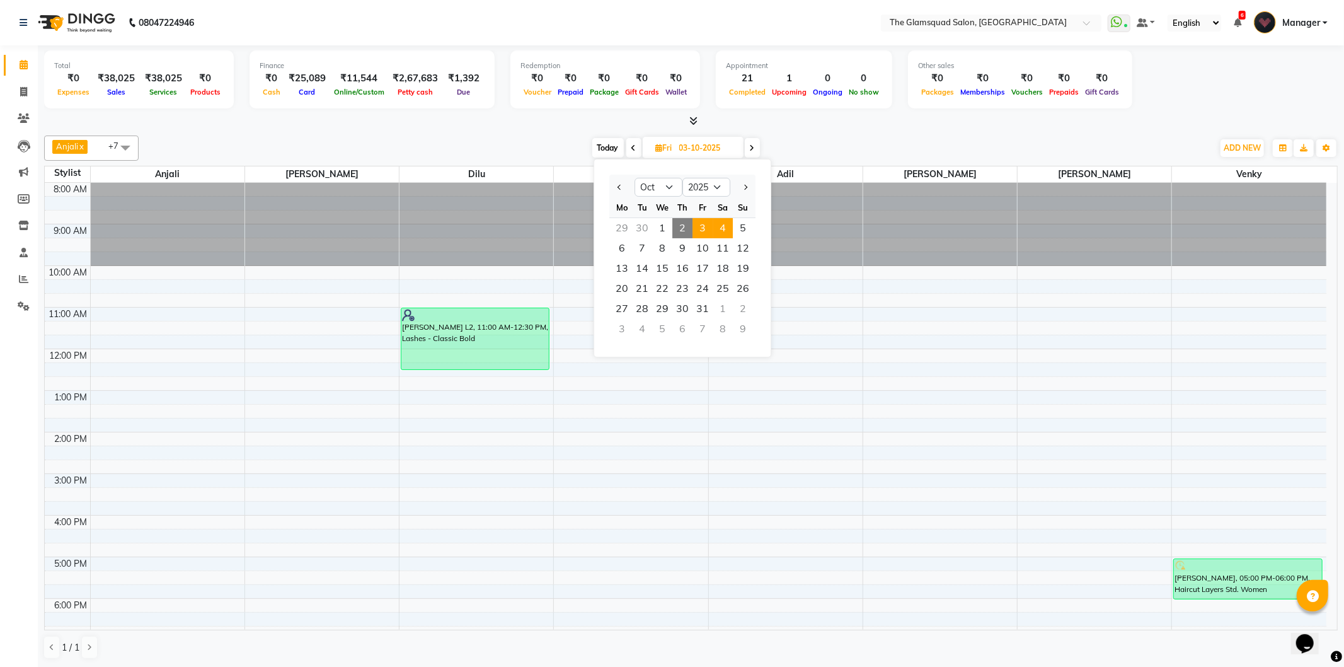
click at [721, 224] on span "4" at bounding box center [723, 228] width 20 height 20
type input "04-10-2025"
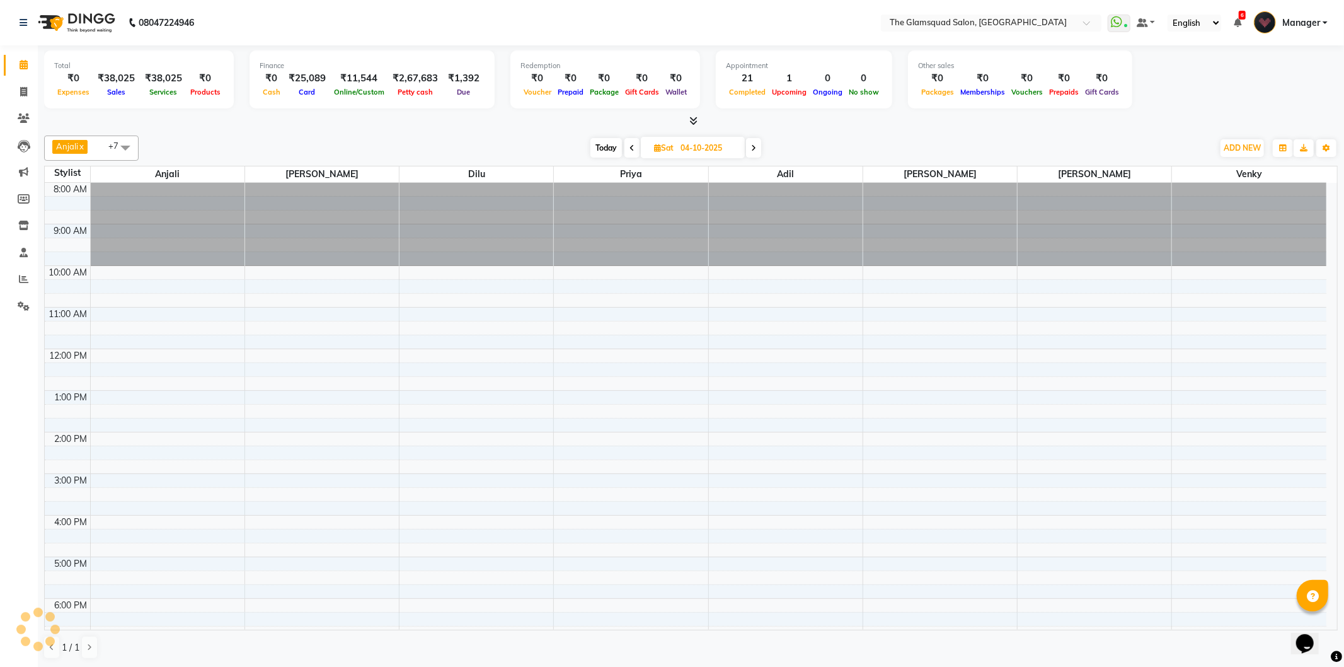
scroll to position [137, 0]
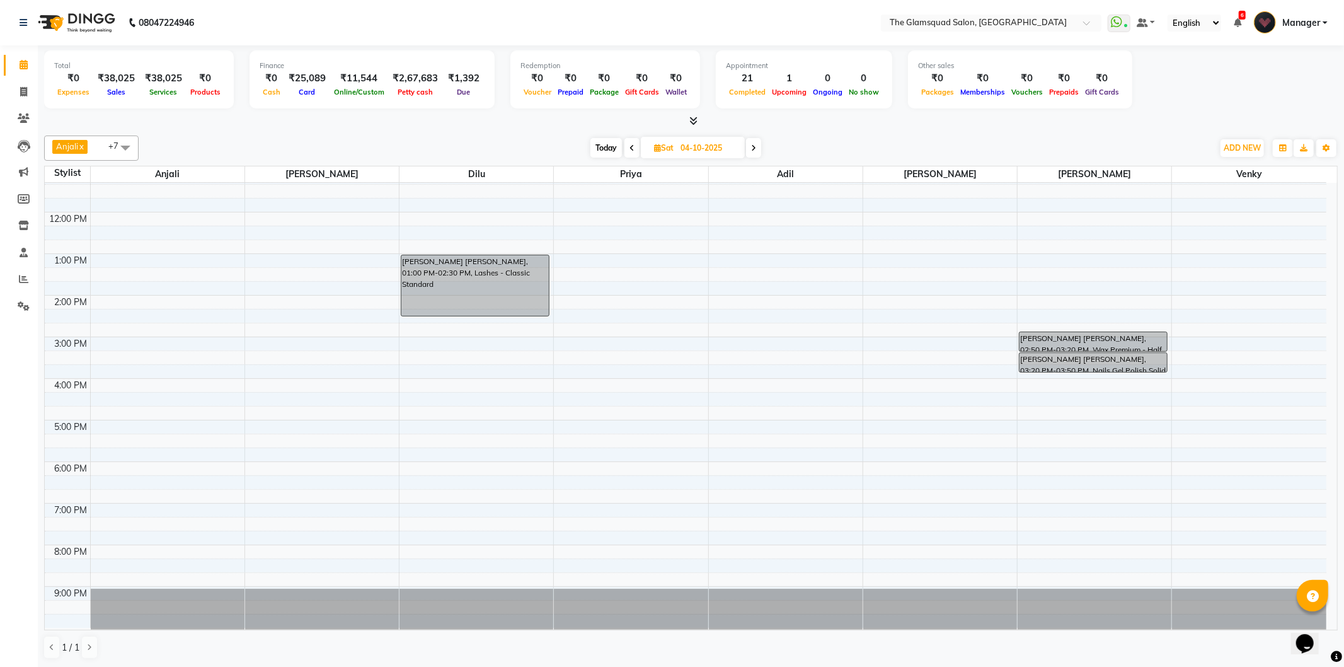
click at [713, 154] on input "04-10-2025" at bounding box center [708, 148] width 63 height 19
select select "10"
select select "2025"
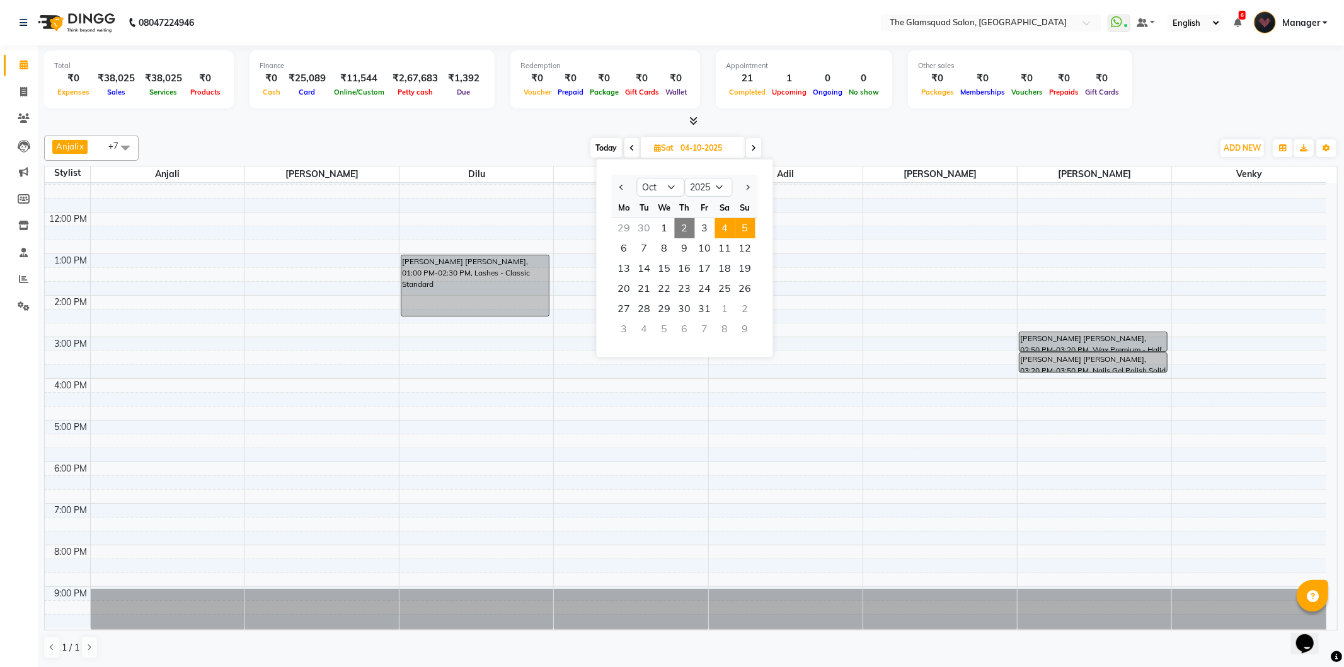
click at [746, 218] on span "5" at bounding box center [745, 228] width 20 height 20
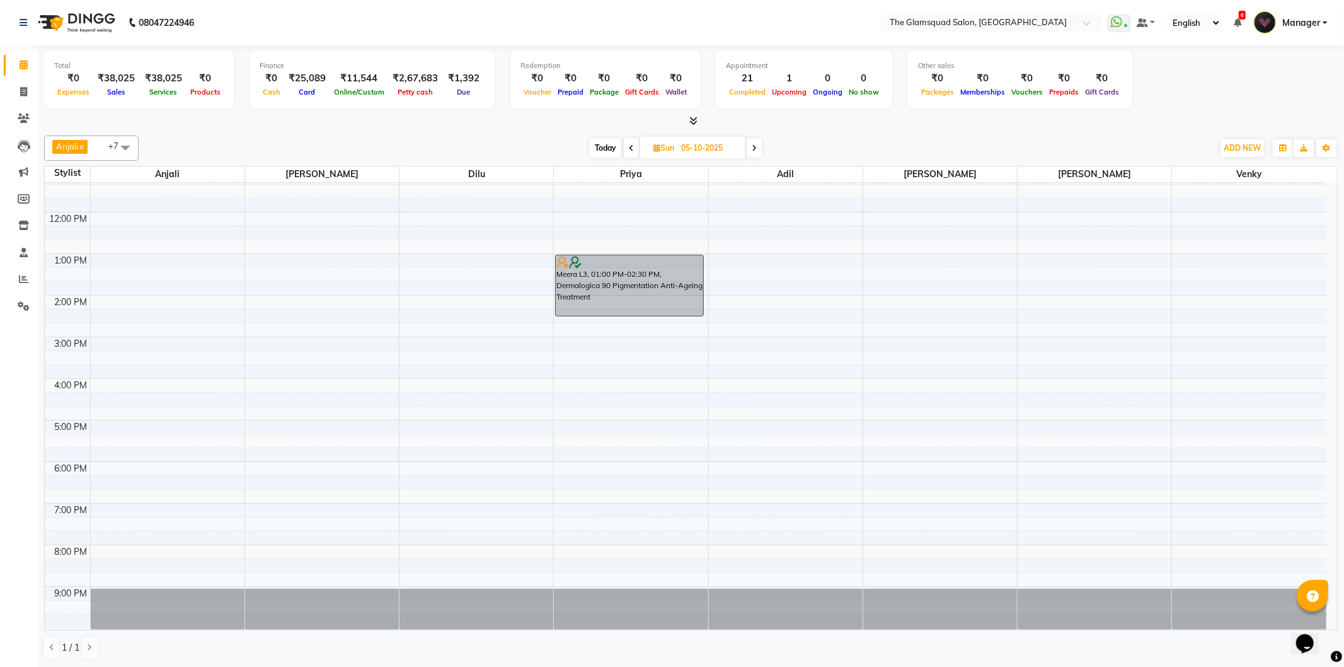
click at [605, 141] on span "Today" at bounding box center [606, 148] width 32 height 20
type input "02-10-2025"
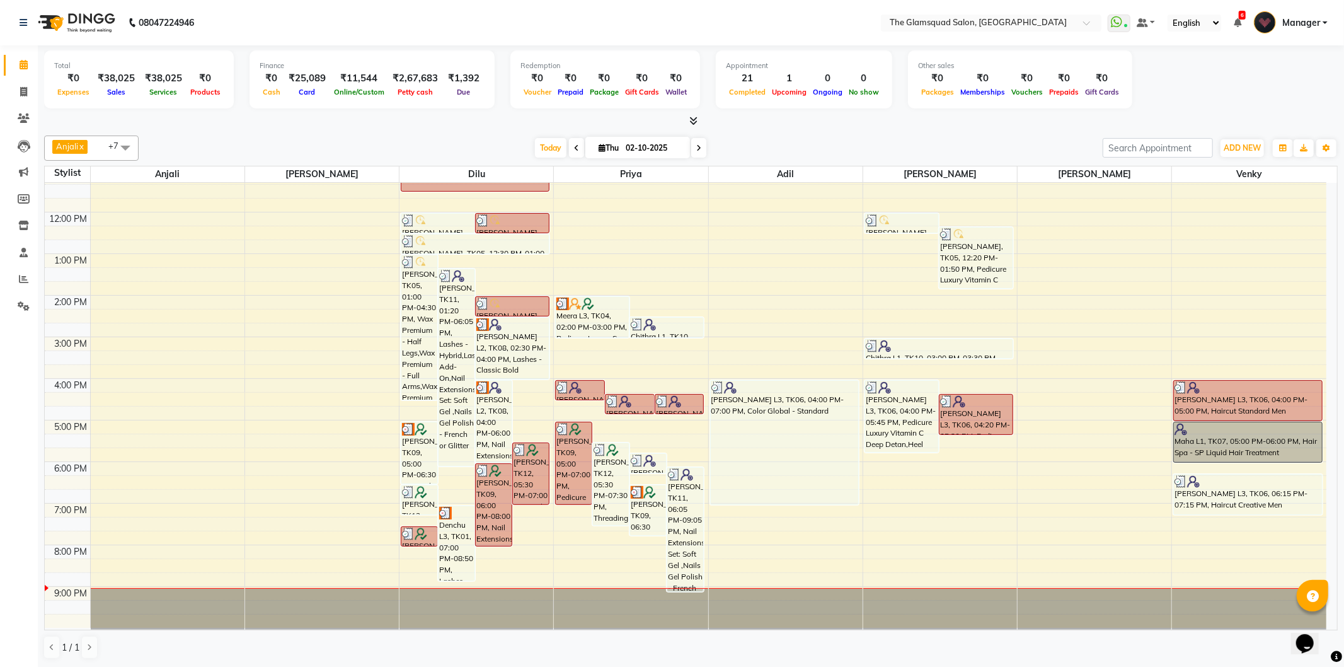
click at [1279, 21] on link "Manager" at bounding box center [1291, 23] width 74 height 21
